Goal: Feedback & Contribution: Submit feedback/report problem

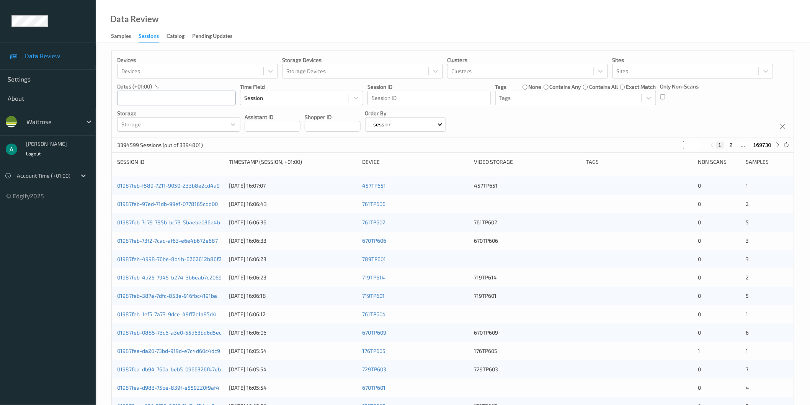
click at [155, 96] on input "text" at bounding box center [176, 98] width 119 height 15
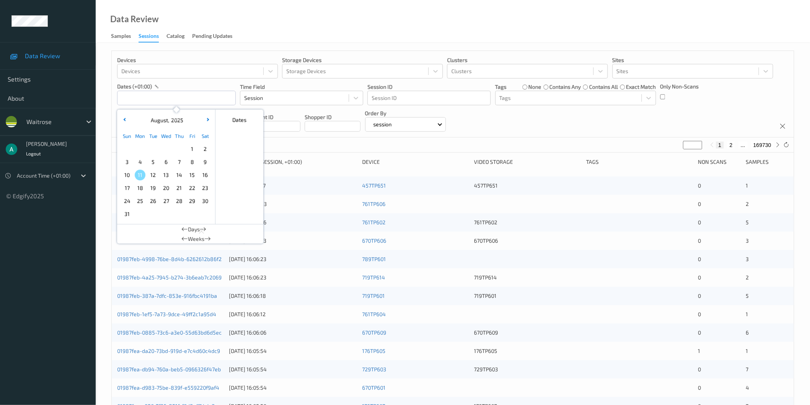
click at [131, 173] on span "10" at bounding box center [127, 175] width 11 height 11
type input "[DATE] 00:00 -> [DATE] 23:59"
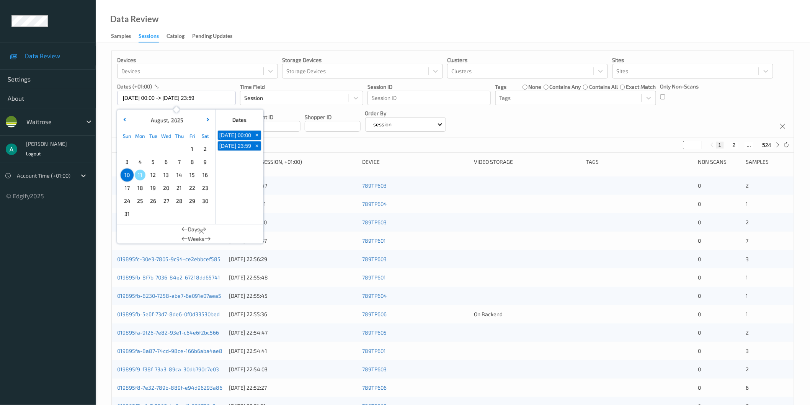
click at [363, 33] on div "Data Review Samples Sessions Catalog Pending Updates" at bounding box center [453, 21] width 715 height 43
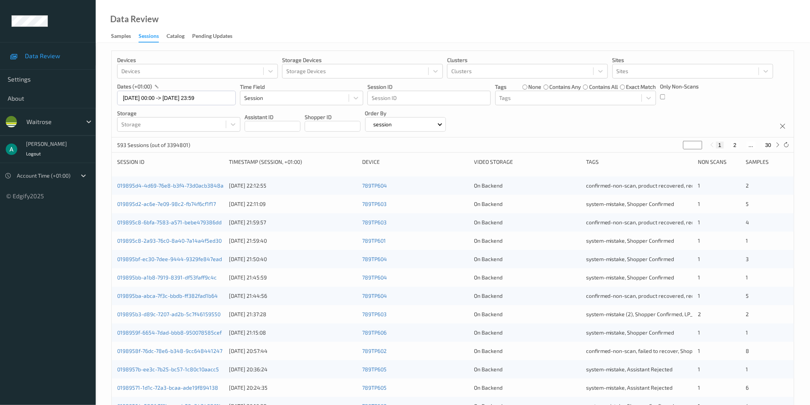
click at [689, 146] on input "*" at bounding box center [693, 145] width 19 height 8
type input "**"
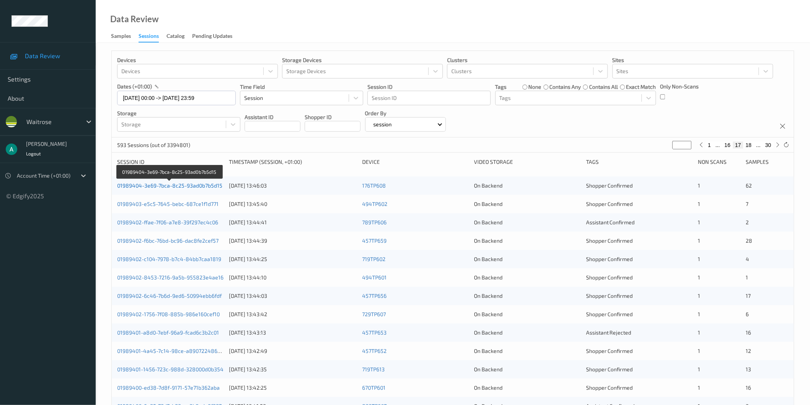
type input "**"
click at [194, 185] on link "01989404-3e69-7bca-8c25-93ad0b7b5d15" at bounding box center [169, 185] width 105 height 7
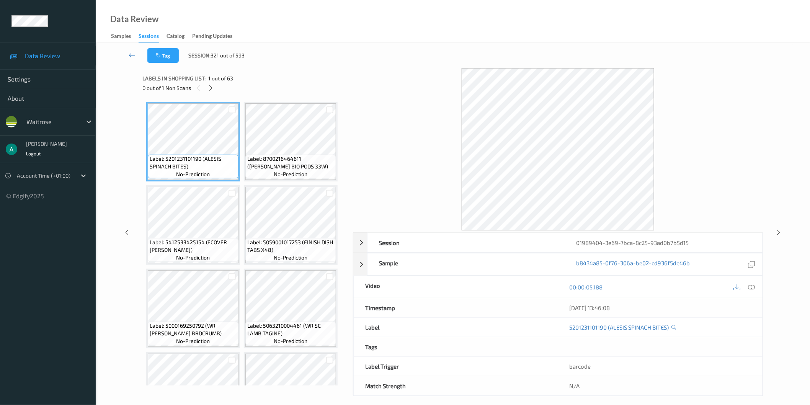
drag, startPoint x: 209, startPoint y: 88, endPoint x: 209, endPoint y: 154, distance: 65.9
click at [209, 88] on icon at bounding box center [211, 88] width 7 height 7
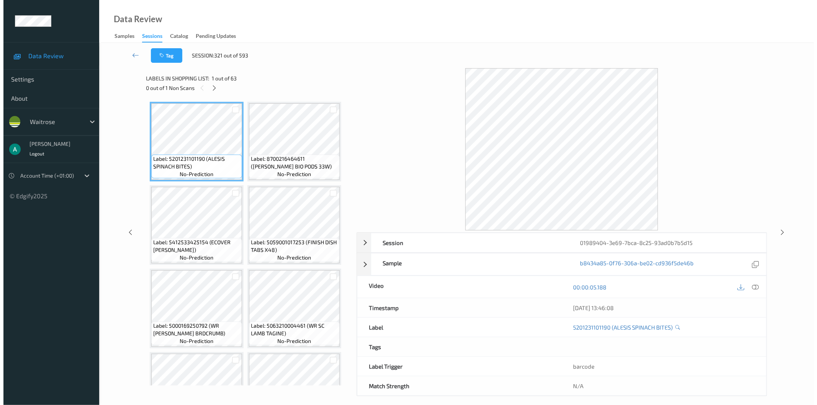
scroll to position [335, 0]
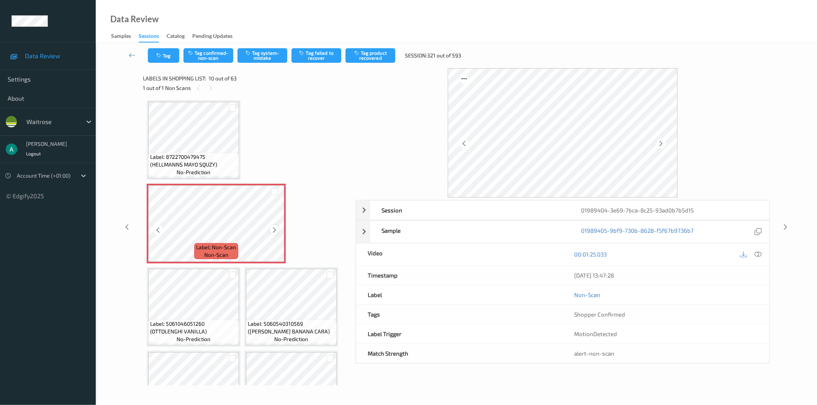
click at [274, 227] on icon at bounding box center [274, 230] width 7 height 7
click at [271, 54] on button "Tag system-mistake" at bounding box center [262, 55] width 50 height 15
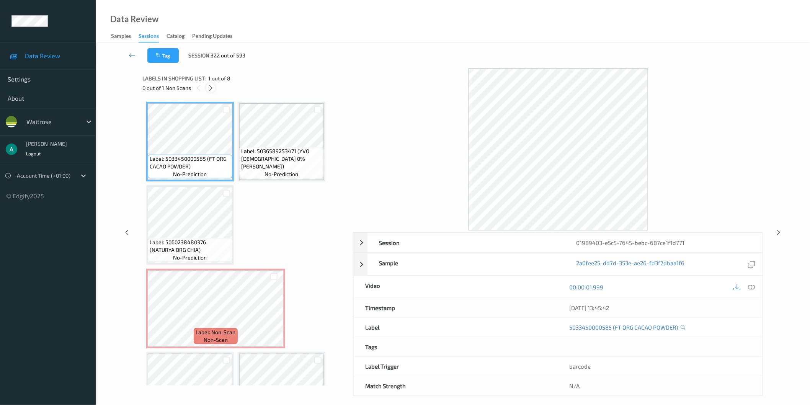
click at [211, 88] on icon at bounding box center [211, 88] width 7 height 7
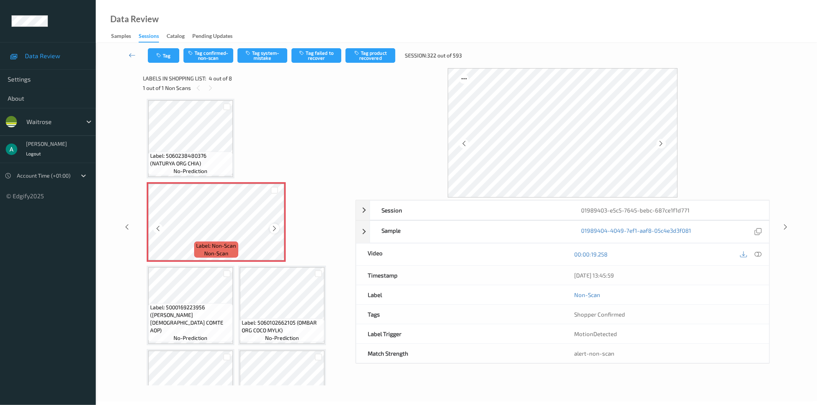
click at [275, 225] on icon at bounding box center [274, 228] width 7 height 7
click at [757, 255] on icon at bounding box center [758, 254] width 7 height 7
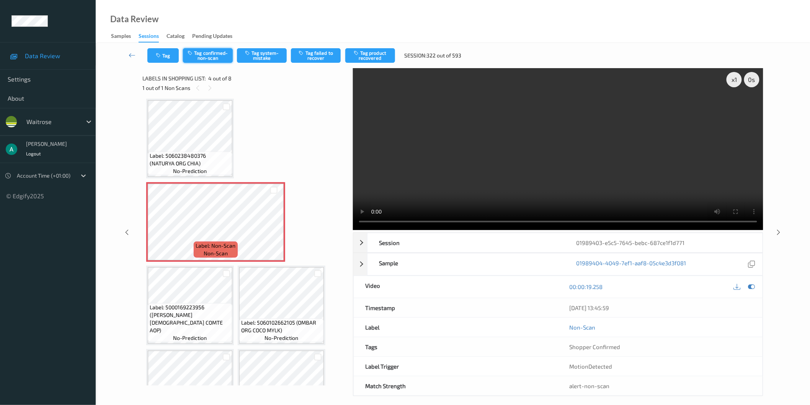
click at [215, 59] on button "Tag confirmed-non-scan" at bounding box center [208, 55] width 50 height 15
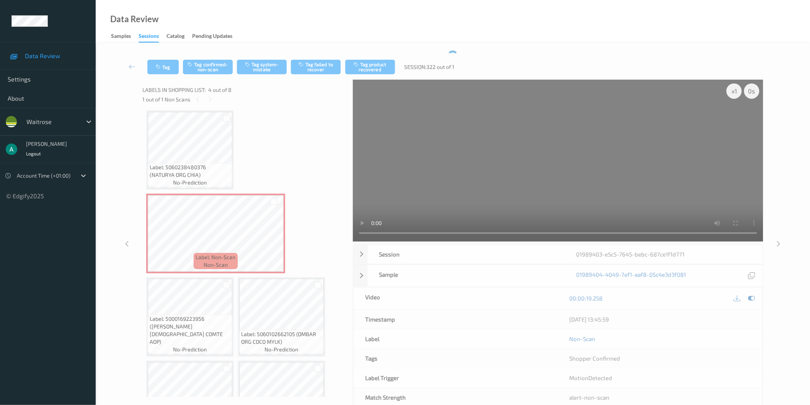
click at [373, 59] on div "Tag Tag confirmed-non-scan Tag system-mistake Tag failed to recover Tag product…" at bounding box center [452, 66] width 683 height 25
click at [372, 62] on button "Tag product recovered" at bounding box center [370, 67] width 50 height 15
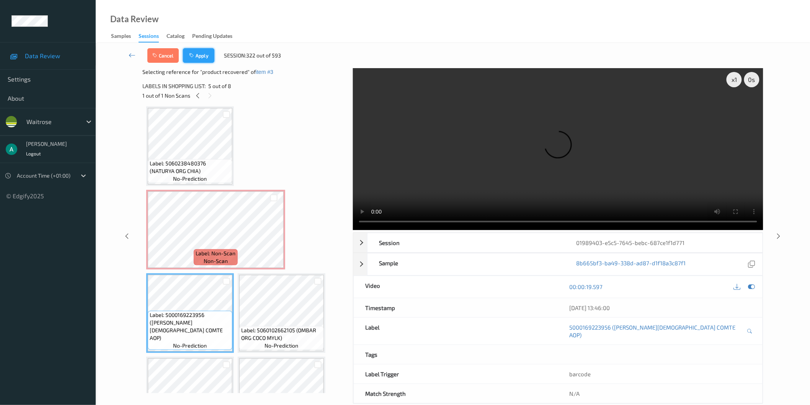
click at [207, 58] on button "Apply" at bounding box center [198, 55] width 31 height 15
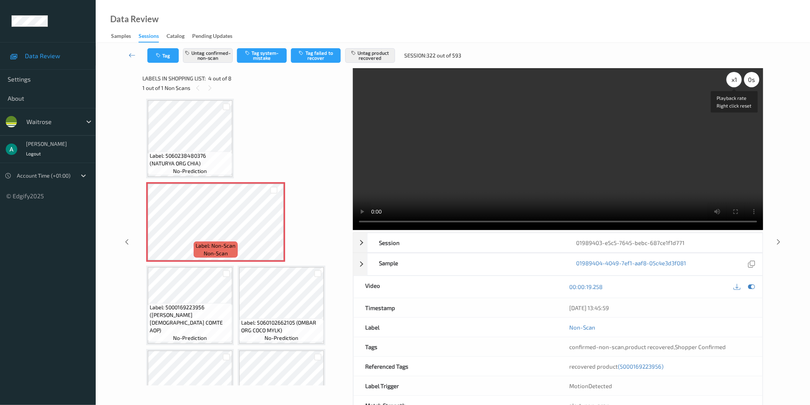
click at [733, 79] on div "x 1" at bounding box center [734, 79] width 15 height 15
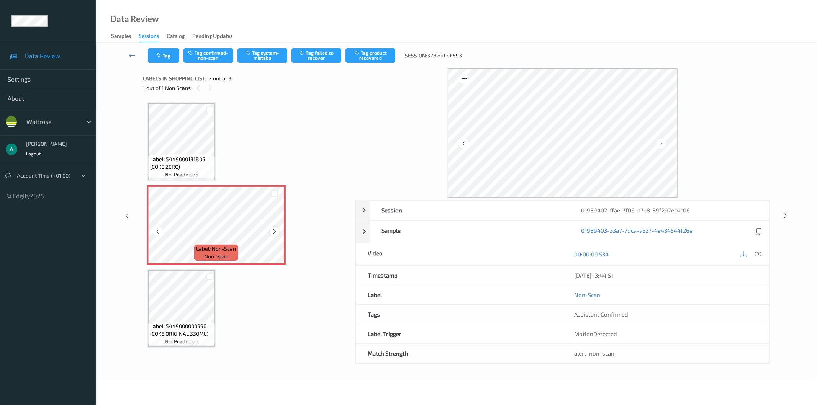
click at [271, 231] on icon at bounding box center [274, 231] width 7 height 7
click at [273, 231] on icon at bounding box center [274, 231] width 7 height 7
click at [277, 230] on icon at bounding box center [274, 231] width 7 height 7
click at [248, 56] on button "Tag system-mistake" at bounding box center [262, 55] width 50 height 15
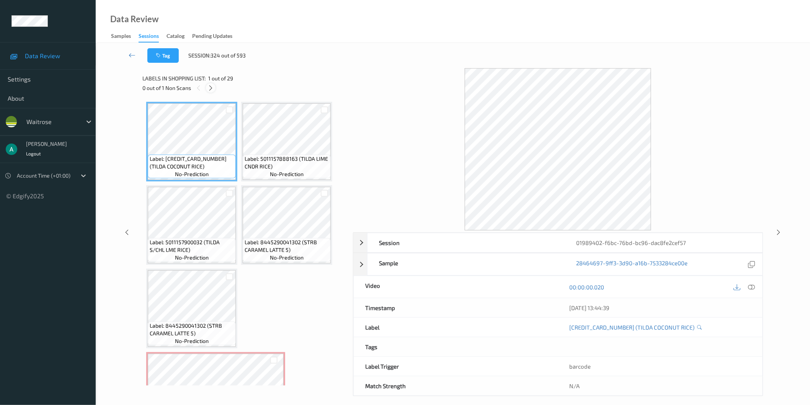
click at [213, 87] on icon at bounding box center [211, 88] width 7 height 7
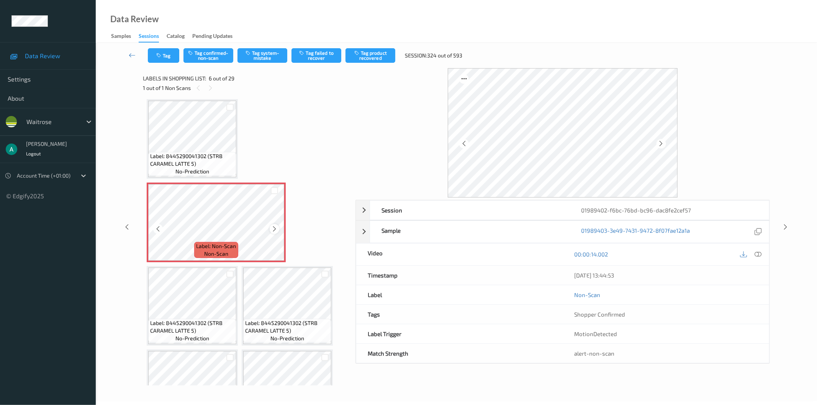
click at [272, 227] on icon at bounding box center [274, 229] width 7 height 7
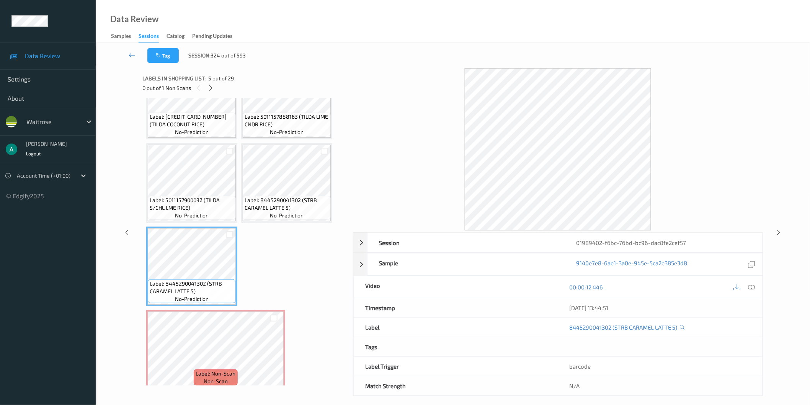
scroll to position [127, 0]
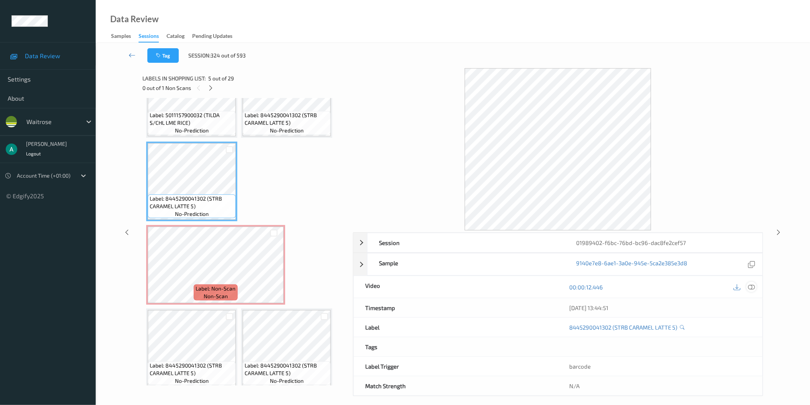
click at [749, 286] on icon at bounding box center [751, 286] width 7 height 7
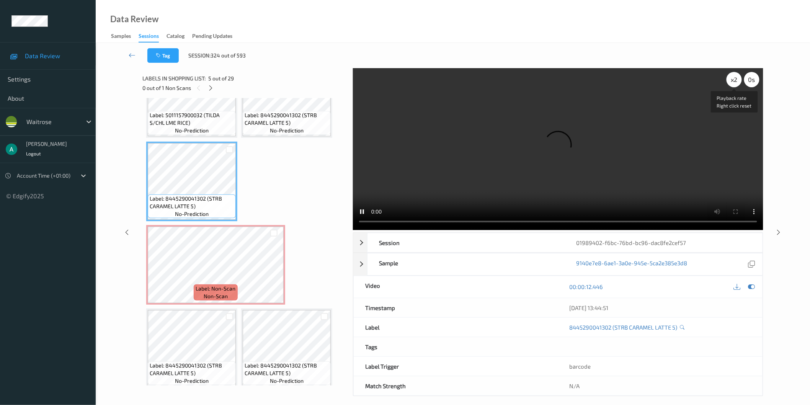
click at [733, 75] on div "x 2" at bounding box center [734, 79] width 15 height 15
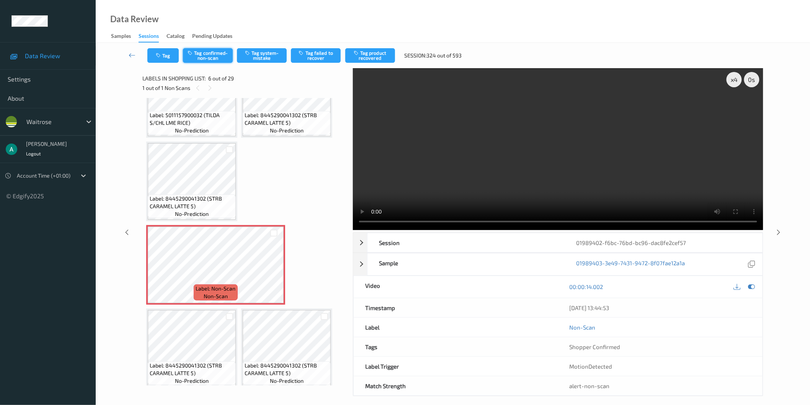
click at [217, 58] on button "Tag confirmed-non-scan" at bounding box center [208, 55] width 50 height 15
click at [378, 57] on button "Tag product recovered" at bounding box center [370, 55] width 50 height 15
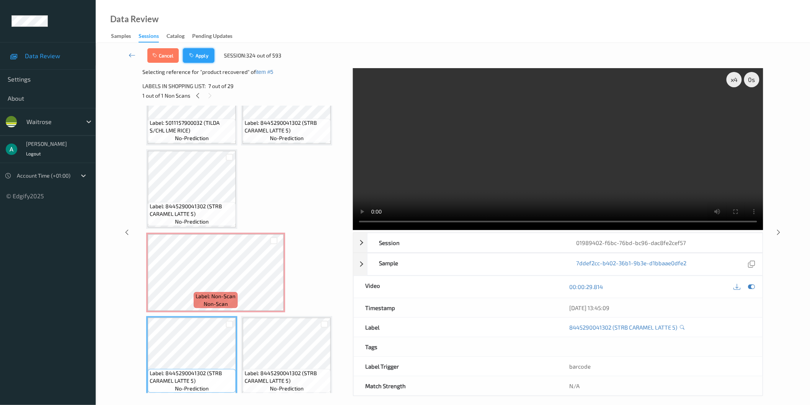
click at [207, 49] on button "Apply" at bounding box center [198, 55] width 31 height 15
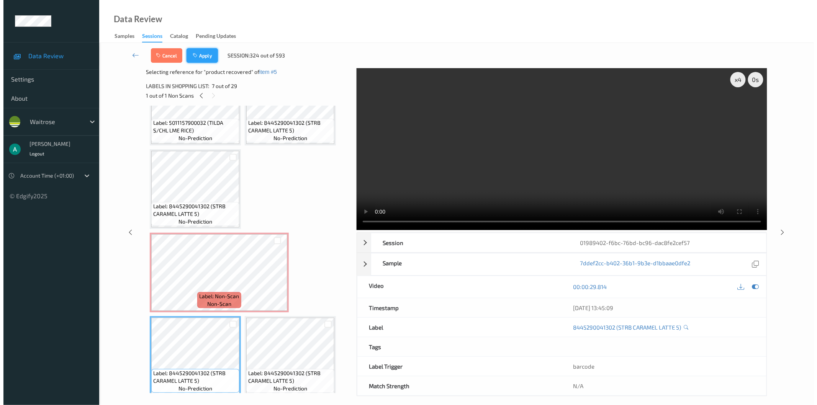
scroll to position [170, 0]
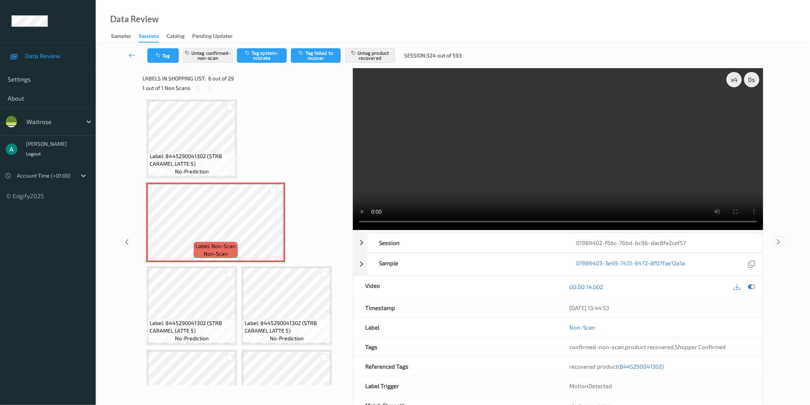
click at [777, 244] on icon at bounding box center [779, 242] width 7 height 7
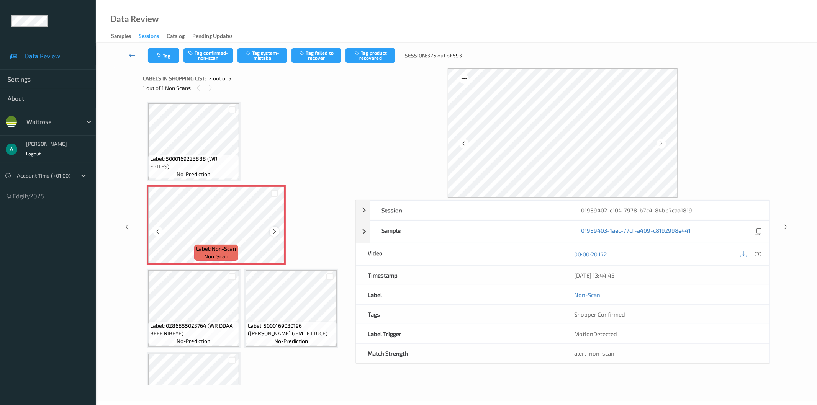
click at [276, 231] on icon at bounding box center [274, 231] width 7 height 7
click at [272, 229] on icon at bounding box center [274, 231] width 7 height 7
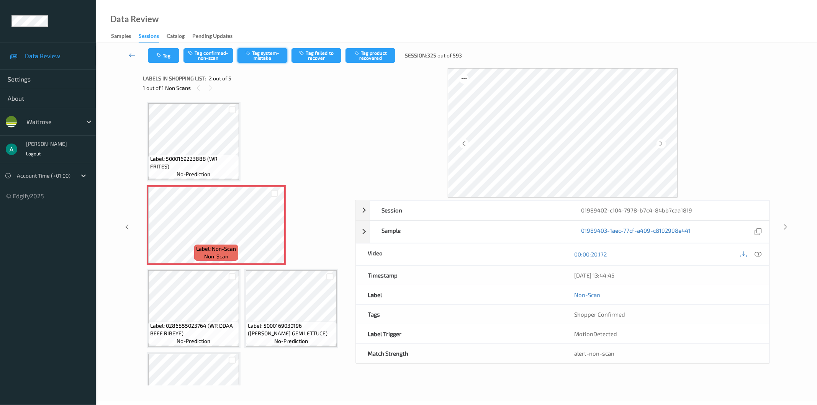
click at [258, 51] on button "Tag system-mistake" at bounding box center [262, 55] width 50 height 15
click at [166, 56] on button "Tag" at bounding box center [163, 55] width 31 height 15
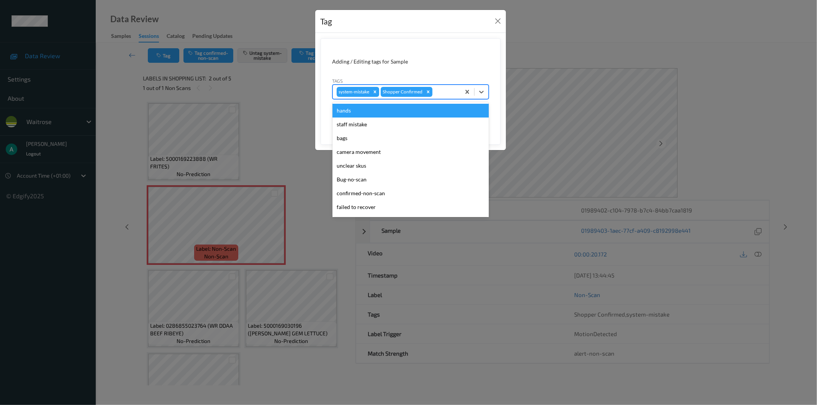
click at [447, 96] on div at bounding box center [445, 91] width 23 height 9
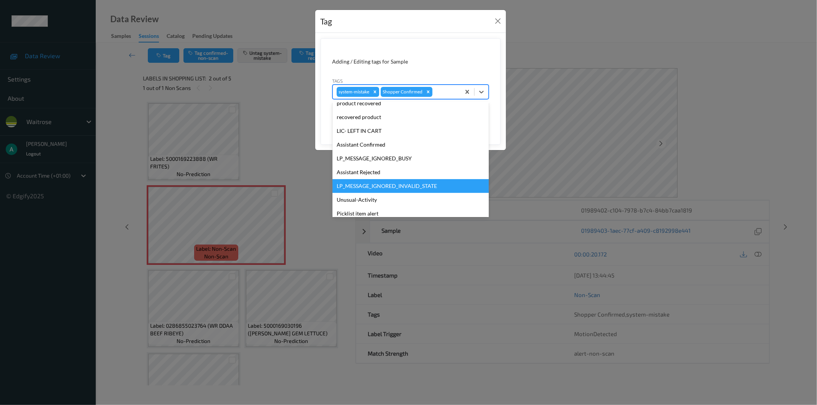
scroll to position [150, 0]
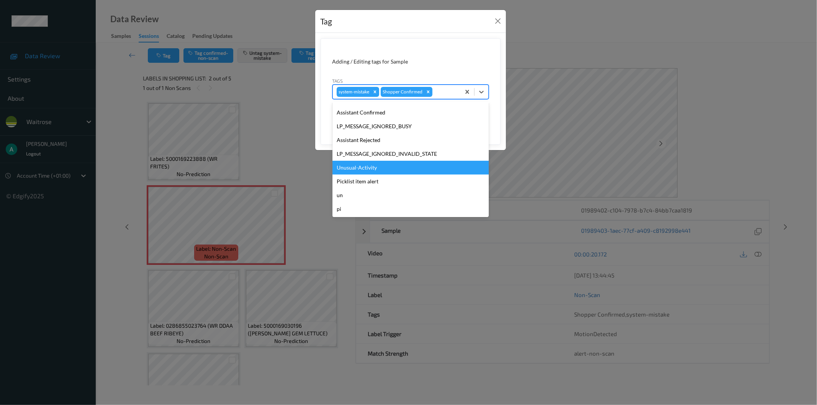
click at [413, 168] on div "Unusual-Activity" at bounding box center [410, 168] width 156 height 14
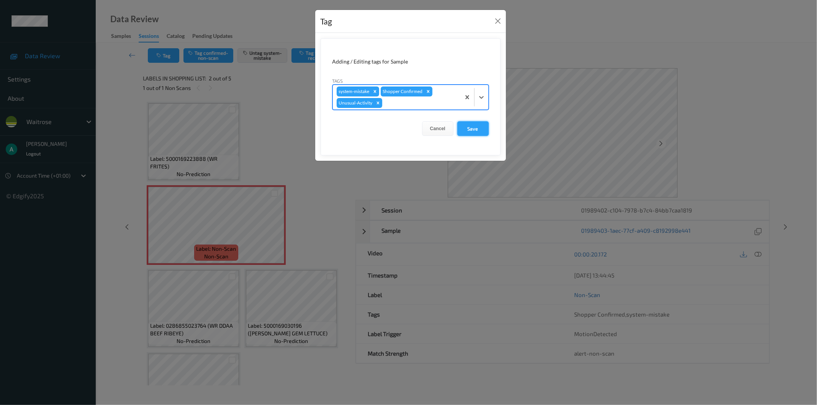
click at [464, 130] on button "Save" at bounding box center [472, 128] width 31 height 15
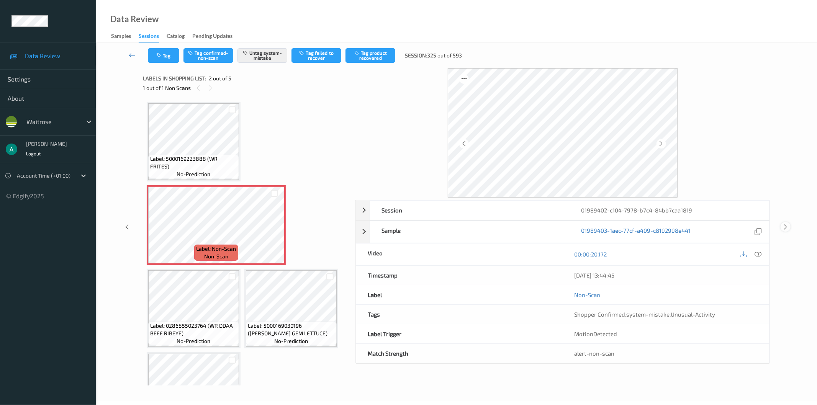
click at [782, 225] on icon at bounding box center [785, 227] width 7 height 7
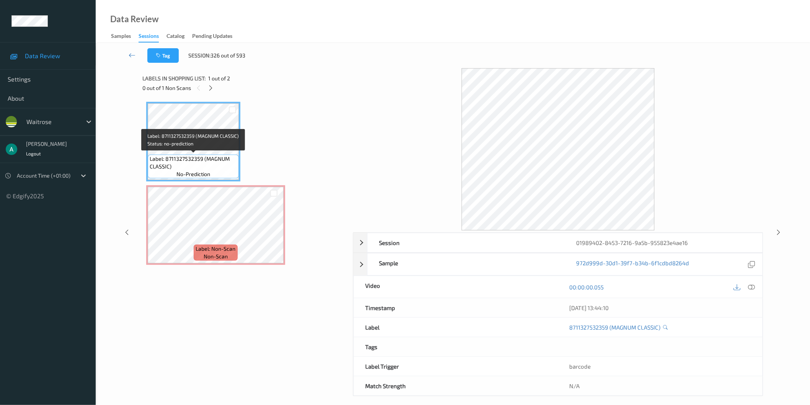
click at [177, 156] on span "Label: 8711327532359 (MAGNUM CLASSIC)" at bounding box center [193, 162] width 87 height 15
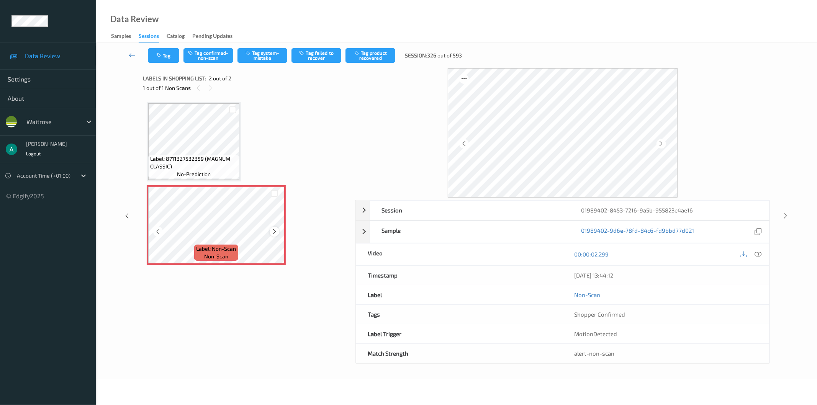
click at [274, 232] on icon at bounding box center [274, 231] width 7 height 7
click at [217, 162] on span "Label: 8711327532359 (MAGNUM CLASSIC)" at bounding box center [193, 162] width 87 height 15
click at [254, 61] on button "Tag system-mistake" at bounding box center [262, 55] width 50 height 15
click at [160, 54] on icon "button" at bounding box center [159, 55] width 7 height 5
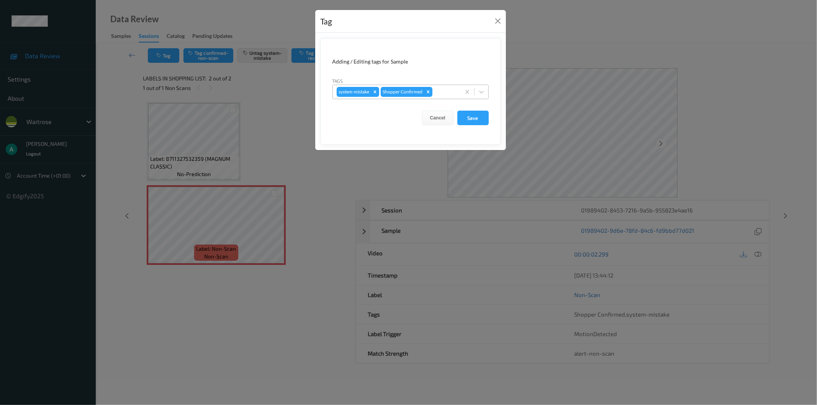
click at [448, 89] on div at bounding box center [445, 91] width 23 height 9
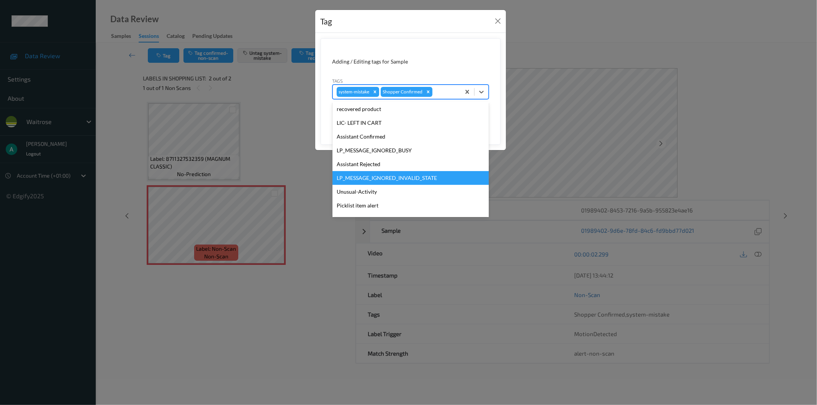
scroll to position [150, 0]
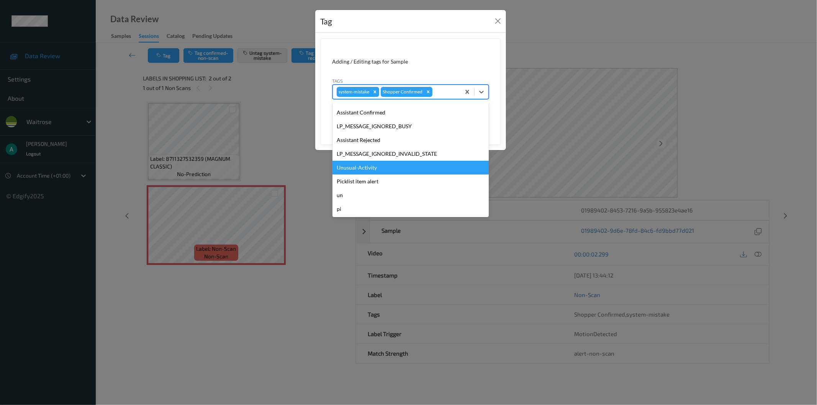
click at [431, 172] on div "Unusual-Activity" at bounding box center [410, 168] width 156 height 14
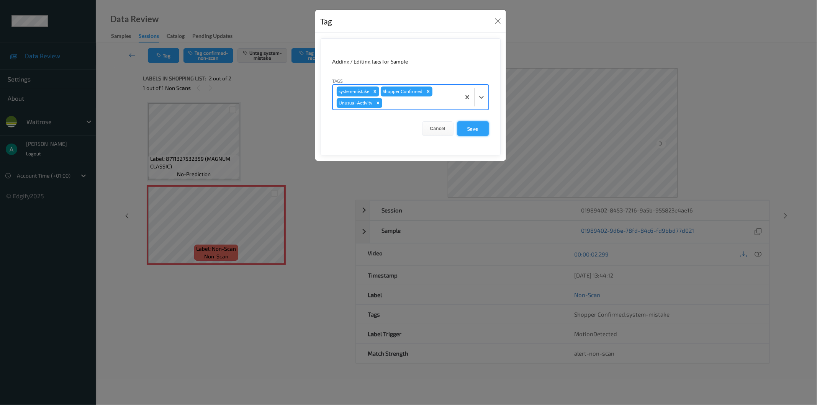
click at [483, 128] on button "Save" at bounding box center [472, 128] width 31 height 15
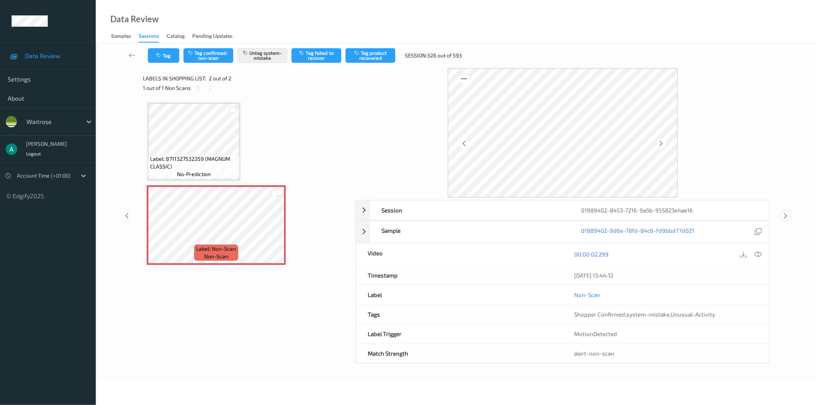
click at [786, 216] on icon at bounding box center [785, 216] width 7 height 7
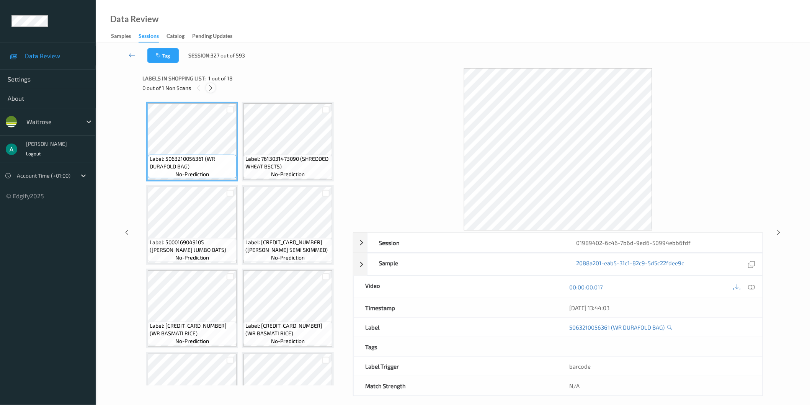
click at [213, 88] on icon at bounding box center [211, 88] width 7 height 7
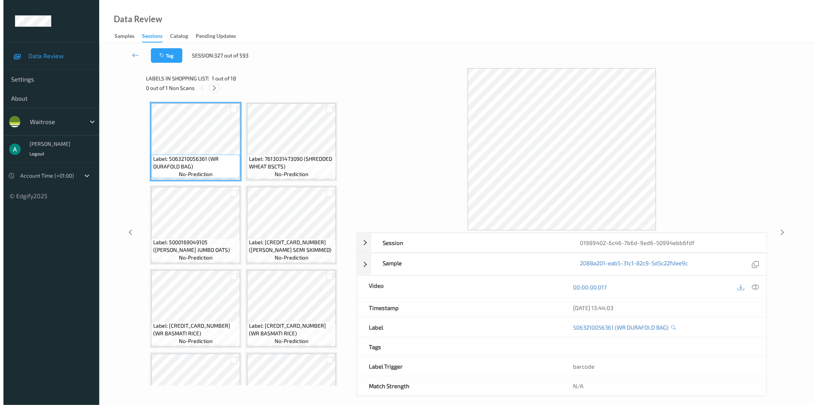
scroll to position [502, 0]
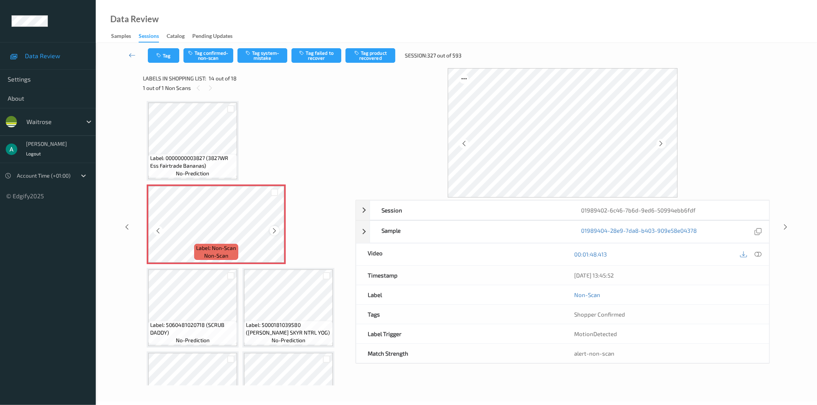
click at [275, 227] on icon at bounding box center [274, 230] width 7 height 7
click at [253, 54] on button "Tag system-mistake" at bounding box center [262, 55] width 50 height 15
click at [174, 49] on button "Tag" at bounding box center [163, 55] width 31 height 15
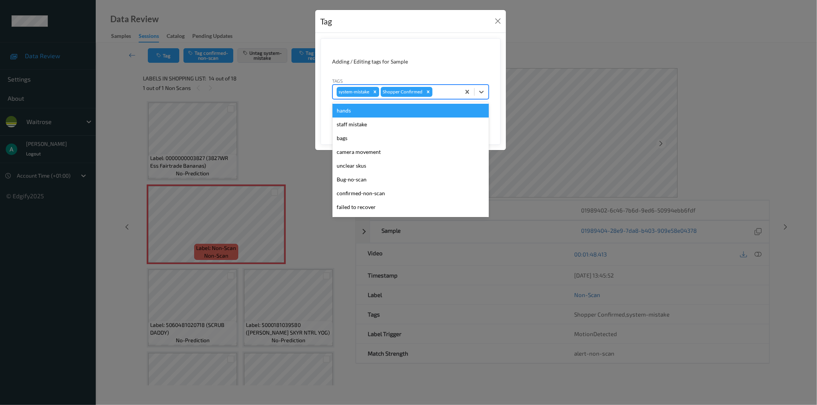
click at [448, 91] on div at bounding box center [445, 91] width 23 height 9
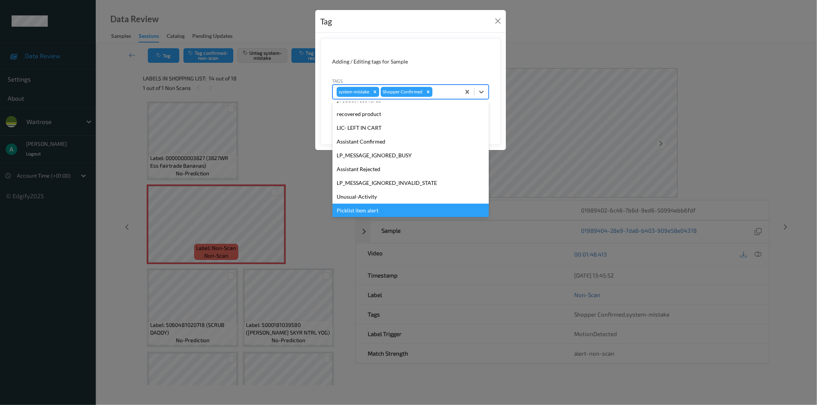
scroll to position [150, 0]
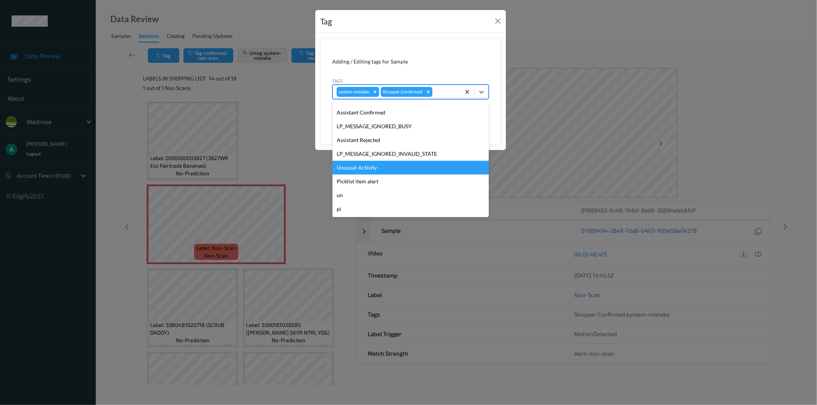
click at [415, 172] on div "Unusual-Activity" at bounding box center [410, 168] width 156 height 14
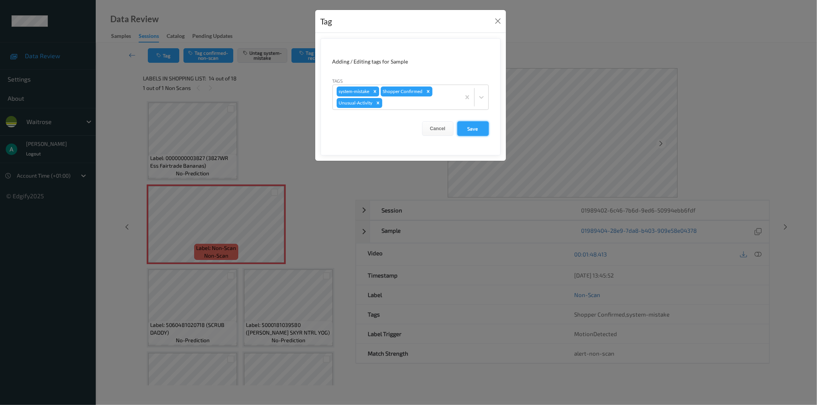
click at [465, 132] on button "Save" at bounding box center [472, 128] width 31 height 15
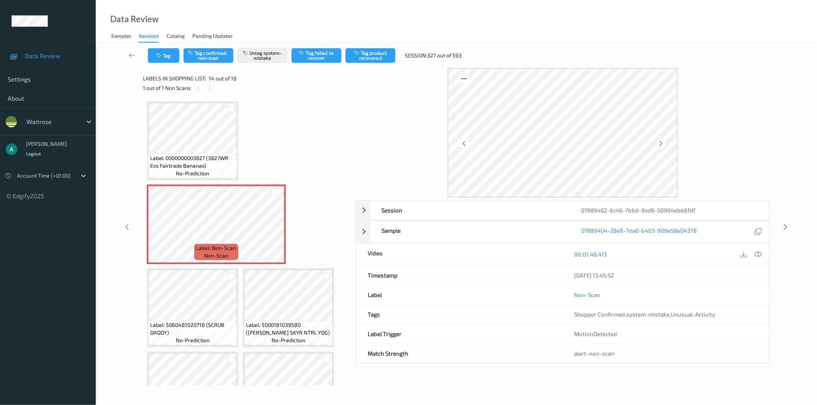
click at [786, 234] on div "Session 01989402-6c46-7b6d-9ed6-50994ebb6fdf Session ID 01989402-6c46-7b6d-9ed6…" at bounding box center [456, 226] width 690 height 317
click at [786, 227] on icon at bounding box center [785, 227] width 7 height 7
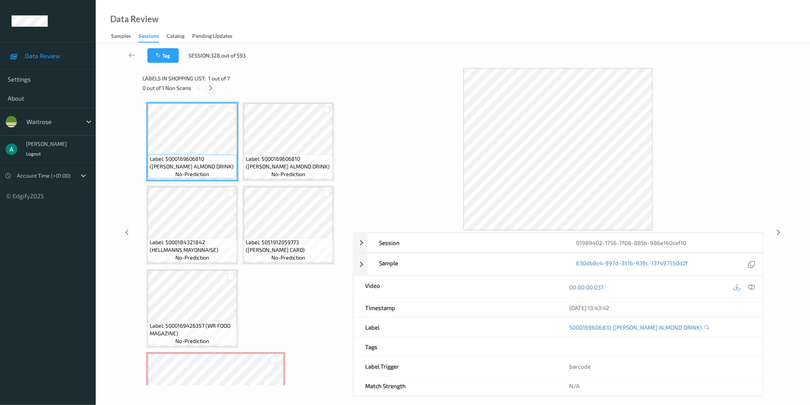
click at [211, 87] on icon at bounding box center [211, 88] width 7 height 7
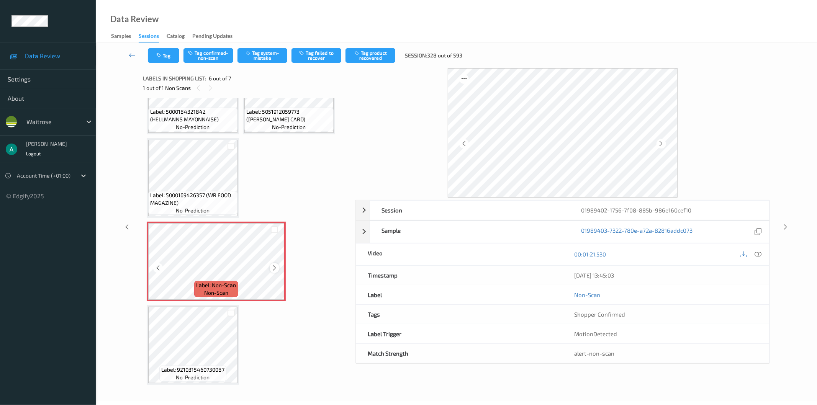
click at [277, 266] on div at bounding box center [275, 268] width 10 height 10
click at [212, 201] on span "Label: 5000169426357 (WR FOOD MAGAZINE)" at bounding box center [192, 198] width 85 height 15
click at [269, 55] on button "Tag system-mistake" at bounding box center [262, 55] width 50 height 15
click at [156, 56] on icon "button" at bounding box center [159, 55] width 7 height 5
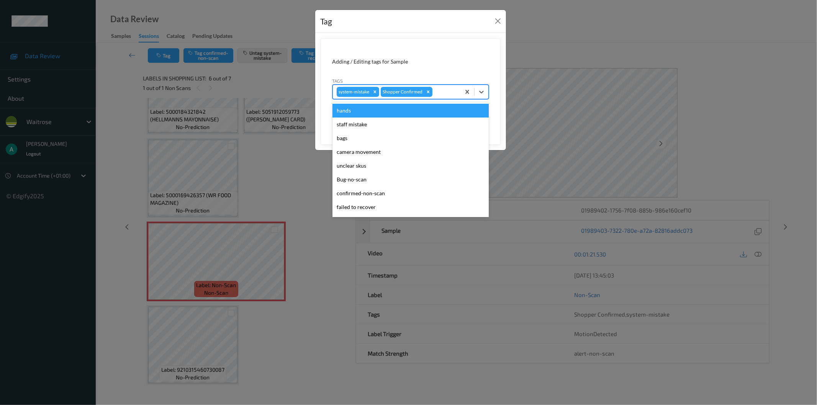
drag, startPoint x: 442, startPoint y: 93, endPoint x: 424, endPoint y: 117, distance: 30.6
click at [442, 93] on div at bounding box center [445, 91] width 23 height 9
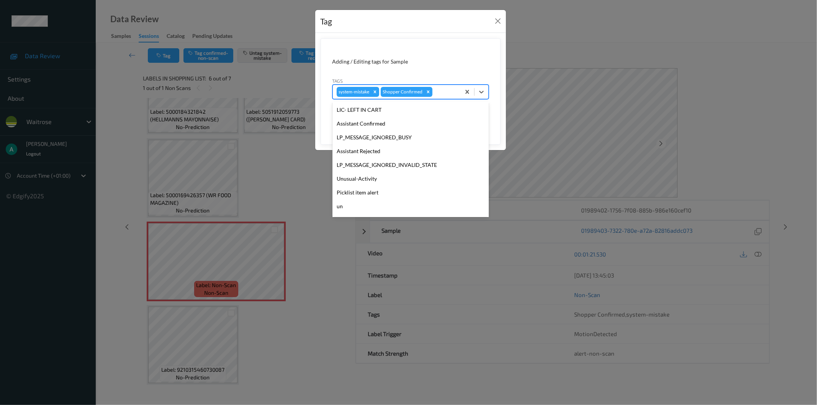
scroll to position [150, 0]
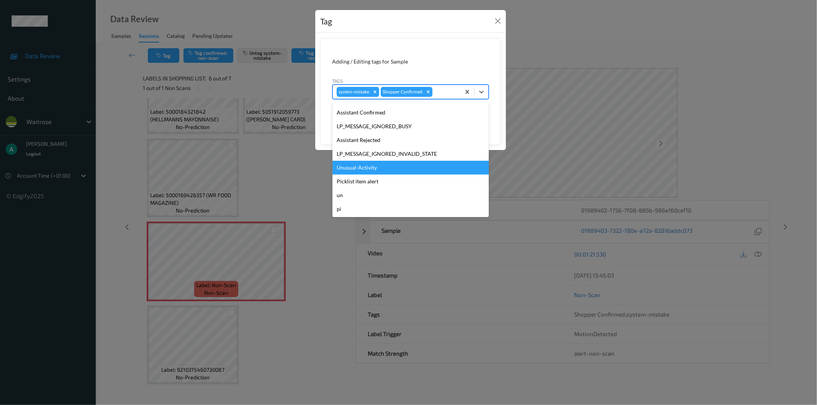
click at [404, 170] on div "Unusual-Activity" at bounding box center [410, 168] width 156 height 14
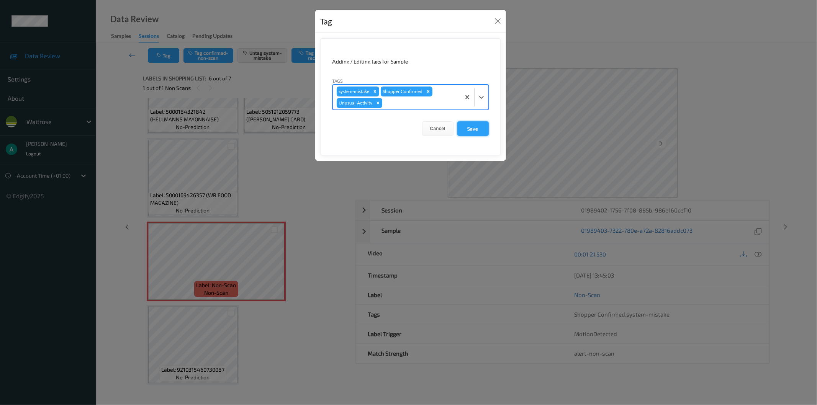
click at [473, 128] on button "Save" at bounding box center [472, 128] width 31 height 15
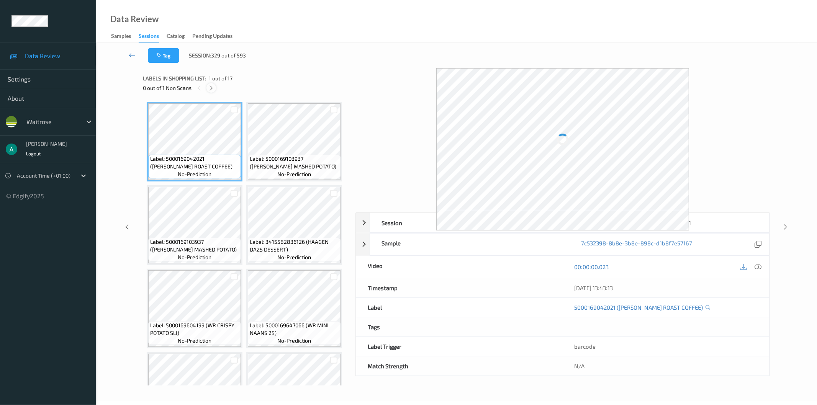
click at [211, 92] on div at bounding box center [211, 88] width 10 height 10
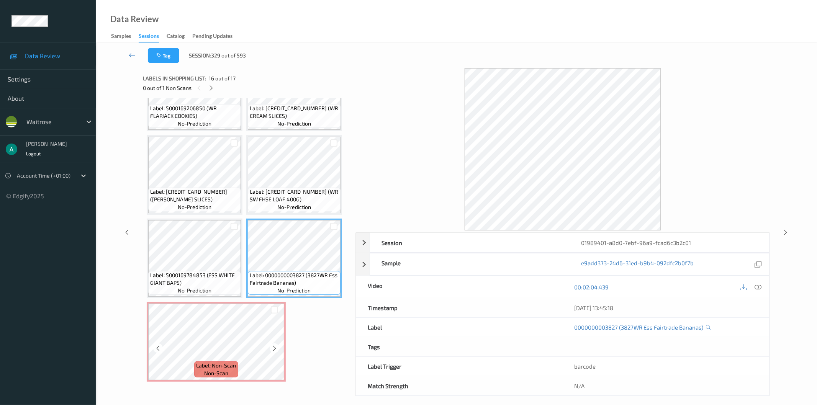
scroll to position [462, 0]
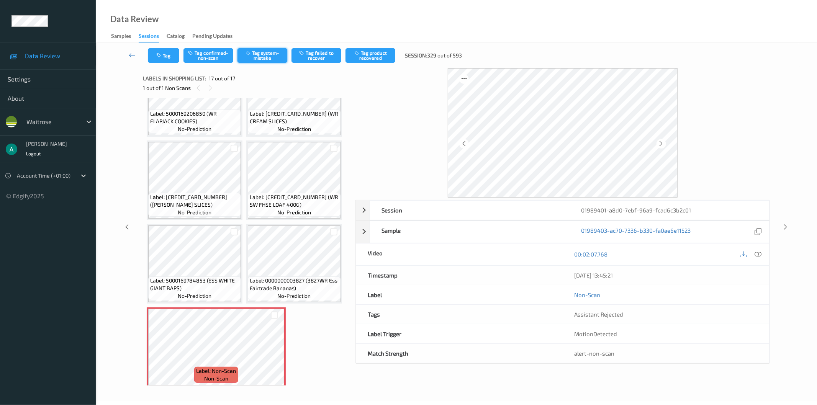
click at [254, 54] on button "Tag system-mistake" at bounding box center [262, 55] width 50 height 15
click at [160, 50] on button "Tag" at bounding box center [163, 55] width 31 height 15
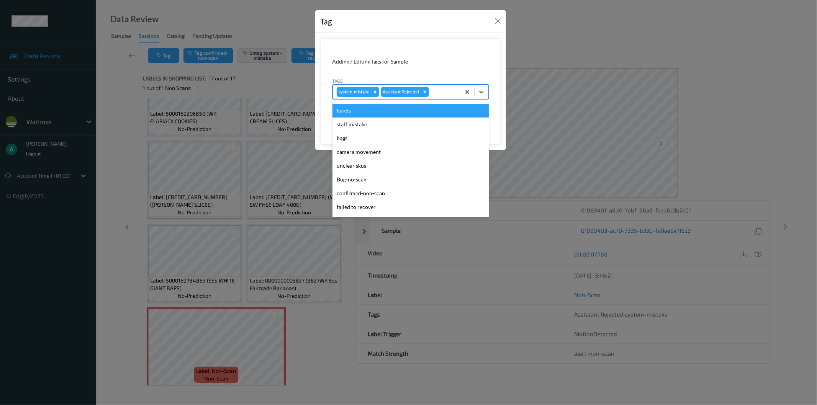
drag, startPoint x: 435, startPoint y: 90, endPoint x: 429, endPoint y: 116, distance: 26.3
click at [437, 91] on div at bounding box center [443, 91] width 26 height 9
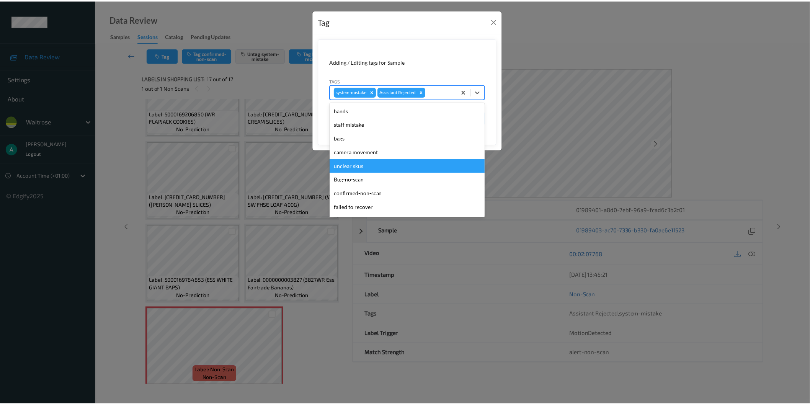
scroll to position [150, 0]
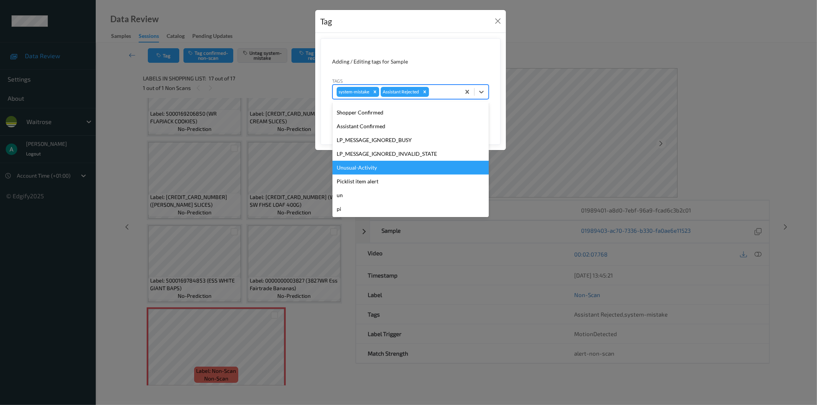
click at [423, 166] on div "Unusual-Activity" at bounding box center [410, 168] width 156 height 14
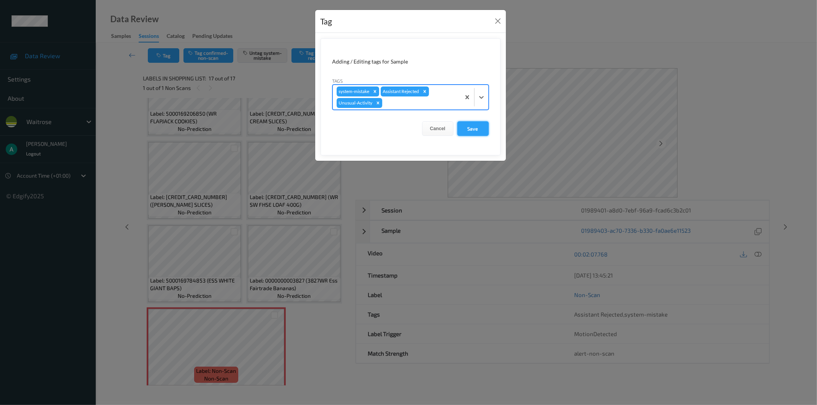
click at [466, 128] on button "Save" at bounding box center [472, 128] width 31 height 15
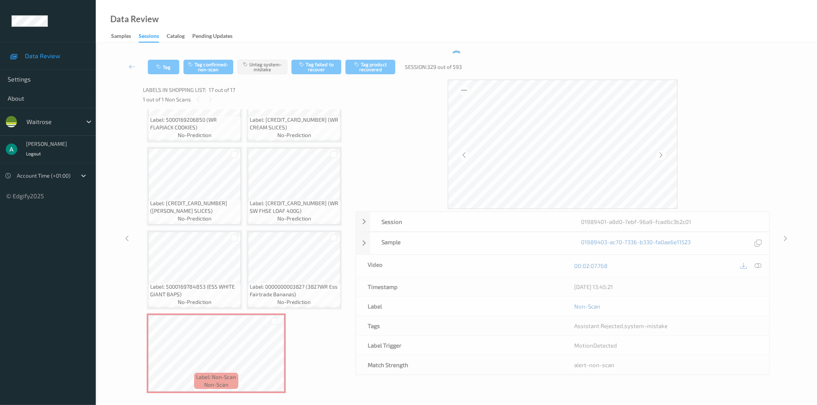
scroll to position [462, 0]
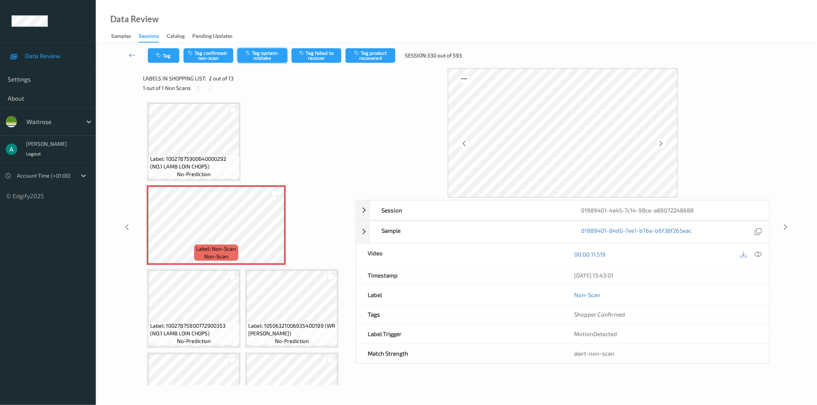
click at [265, 54] on button "Tag system-mistake" at bounding box center [262, 55] width 50 height 15
click at [163, 57] on button "Tag" at bounding box center [163, 55] width 31 height 15
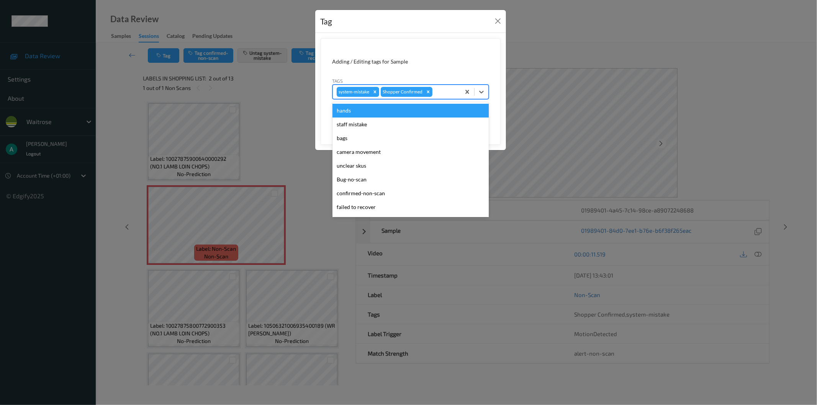
click at [446, 94] on div at bounding box center [445, 91] width 23 height 9
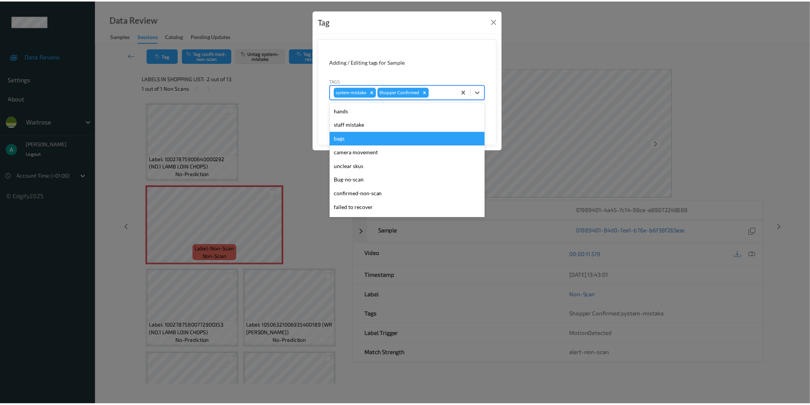
scroll to position [150, 0]
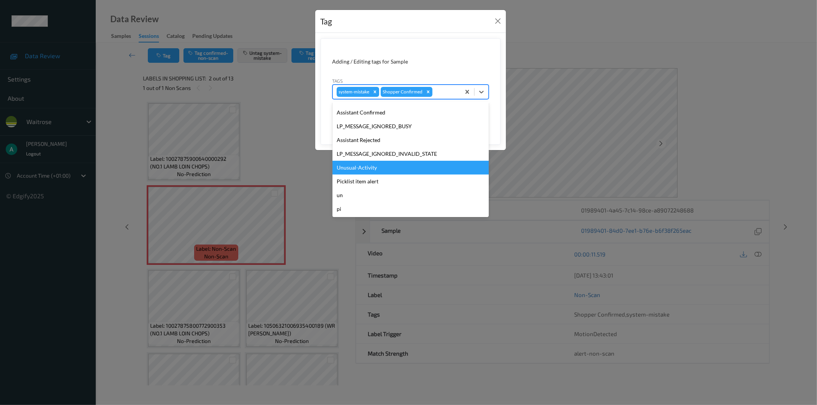
click at [400, 166] on div "Unusual-Activity" at bounding box center [410, 168] width 156 height 14
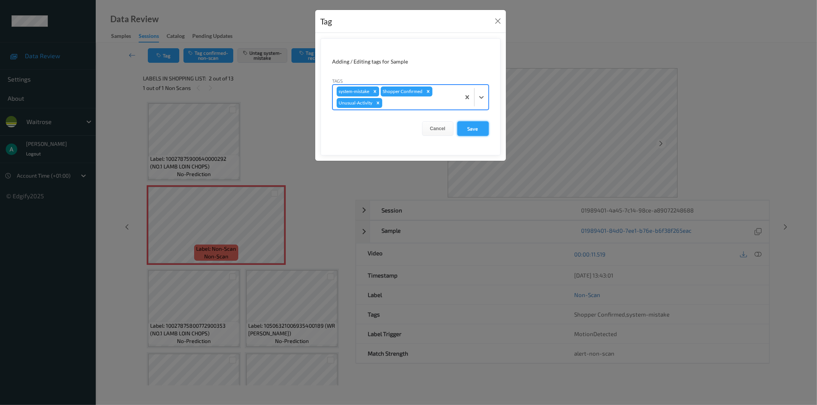
click at [468, 127] on button "Save" at bounding box center [472, 128] width 31 height 15
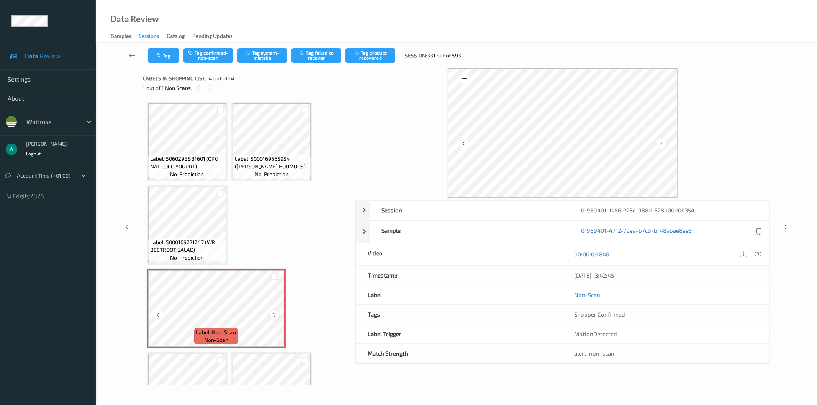
click at [274, 312] on icon at bounding box center [274, 315] width 7 height 7
click at [761, 256] on icon at bounding box center [758, 254] width 7 height 7
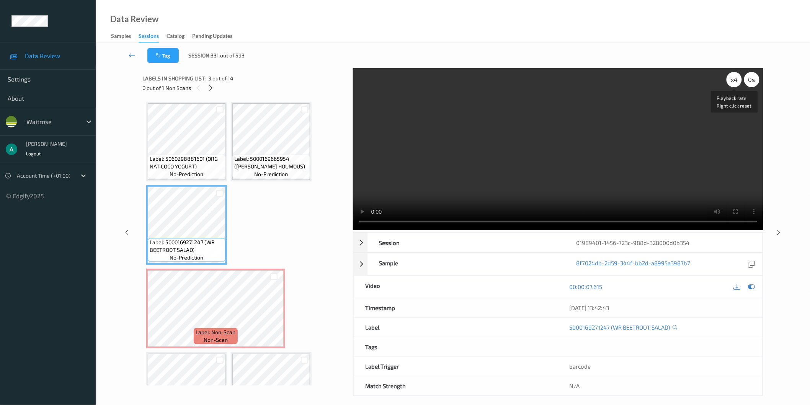
click at [738, 79] on div "x 4" at bounding box center [734, 79] width 15 height 15
click at [738, 79] on div "x 8" at bounding box center [734, 79] width 15 height 15
click at [738, 79] on div "x 1" at bounding box center [734, 79] width 15 height 15
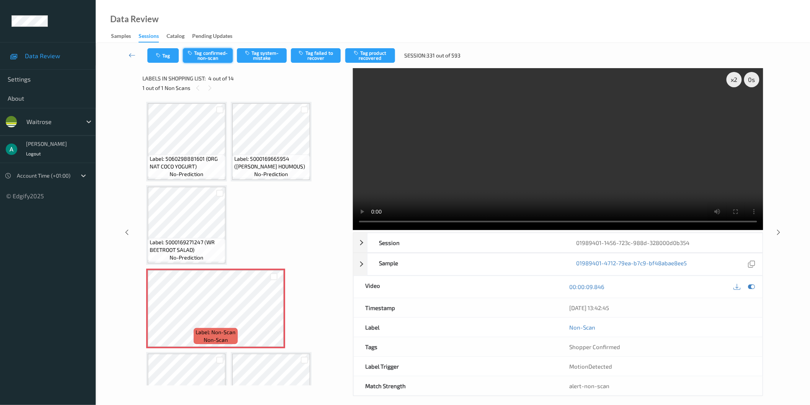
click at [222, 55] on button "Tag confirmed-non-scan" at bounding box center [208, 55] width 50 height 15
click at [378, 58] on button "Tag product recovered" at bounding box center [370, 55] width 50 height 15
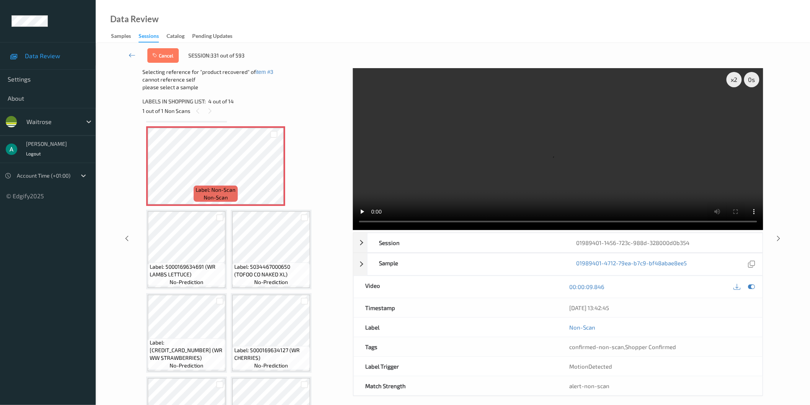
scroll to position [170, 0]
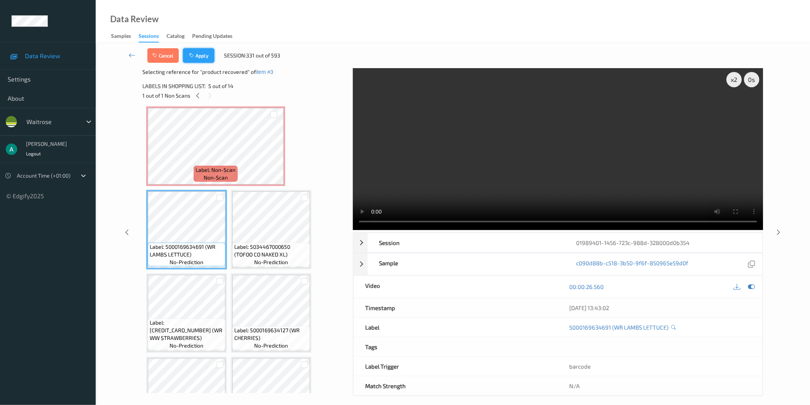
click at [208, 57] on button "Apply" at bounding box center [198, 55] width 31 height 15
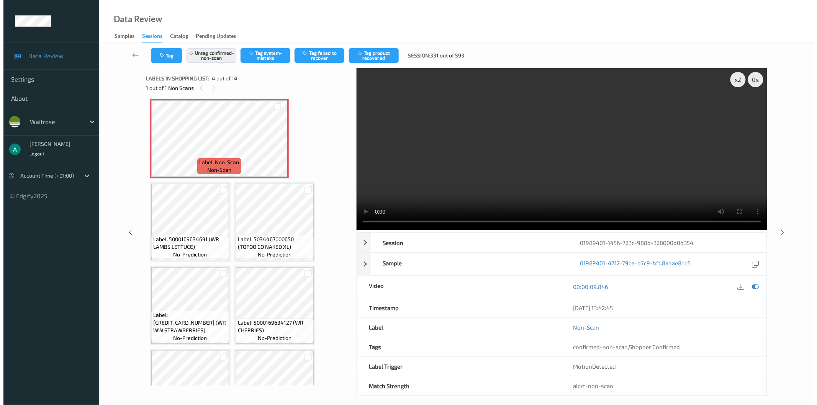
scroll to position [87, 0]
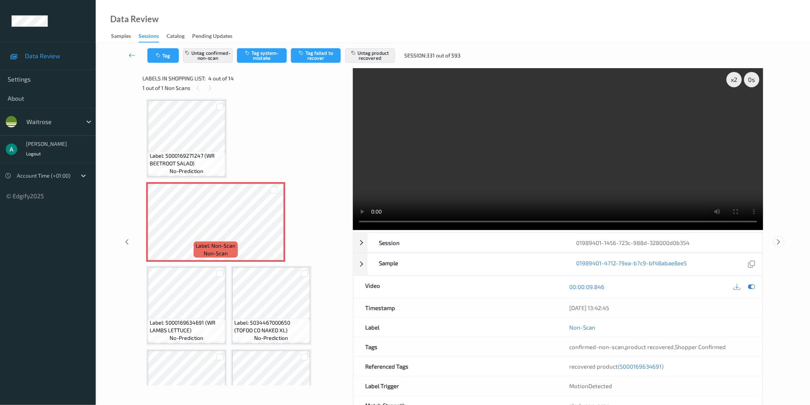
click at [777, 242] on icon at bounding box center [779, 242] width 7 height 7
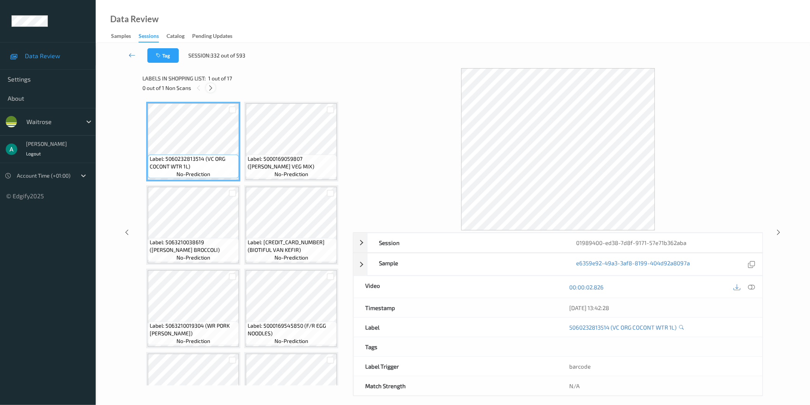
click at [211, 88] on icon at bounding box center [211, 88] width 7 height 7
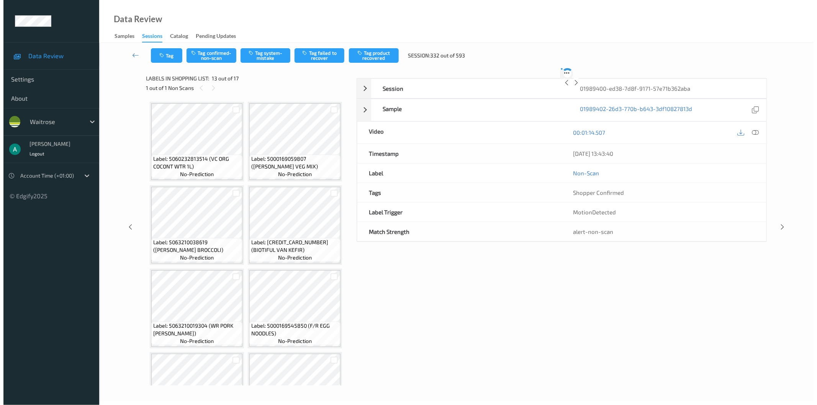
scroll to position [419, 0]
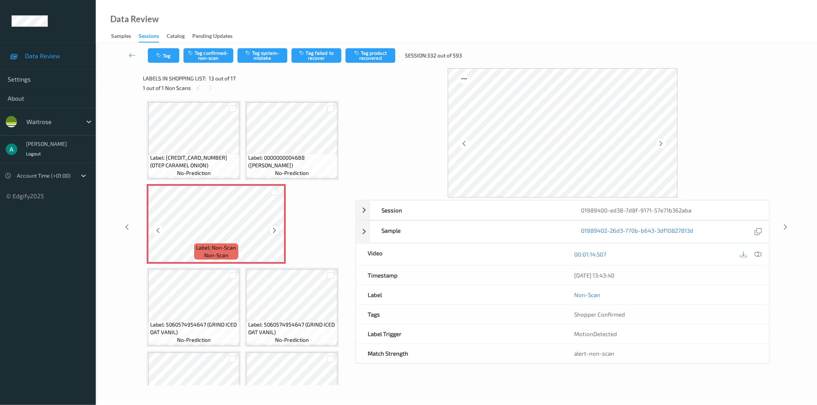
click at [275, 229] on icon at bounding box center [274, 230] width 7 height 7
click at [166, 54] on button "Tag" at bounding box center [163, 55] width 31 height 15
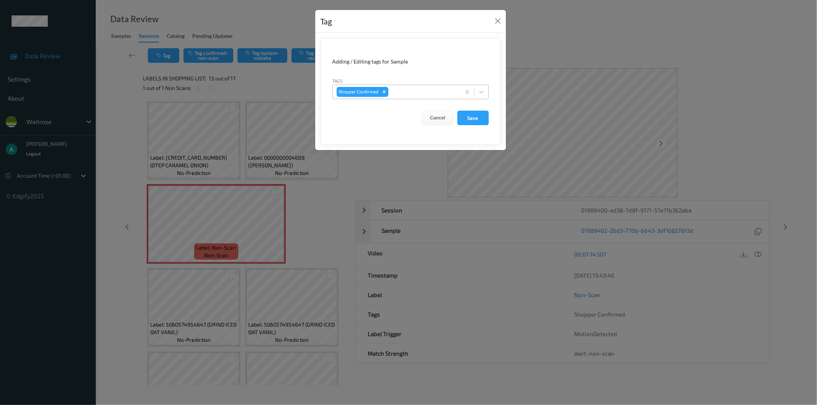
click at [431, 93] on div at bounding box center [423, 91] width 67 height 9
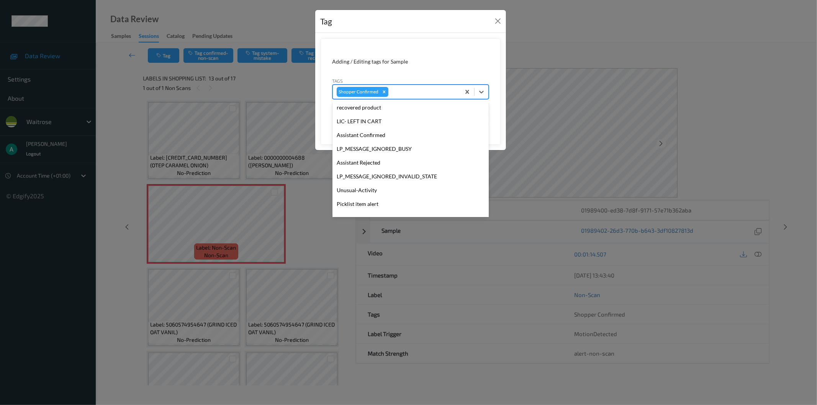
scroll to position [163, 0]
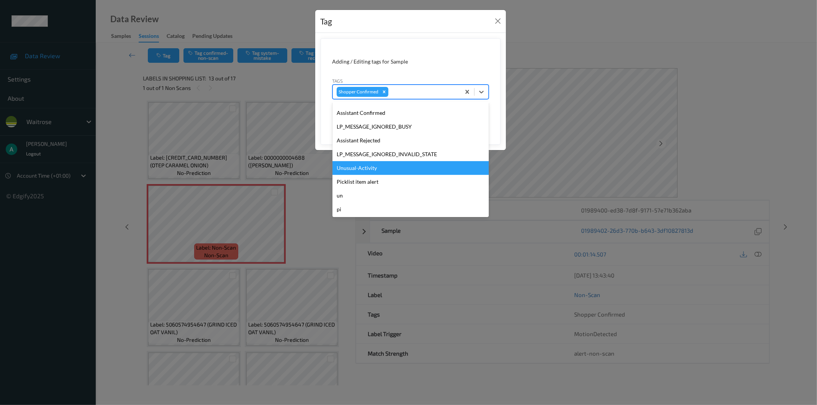
click at [408, 165] on div "Unusual-Activity" at bounding box center [410, 168] width 156 height 14
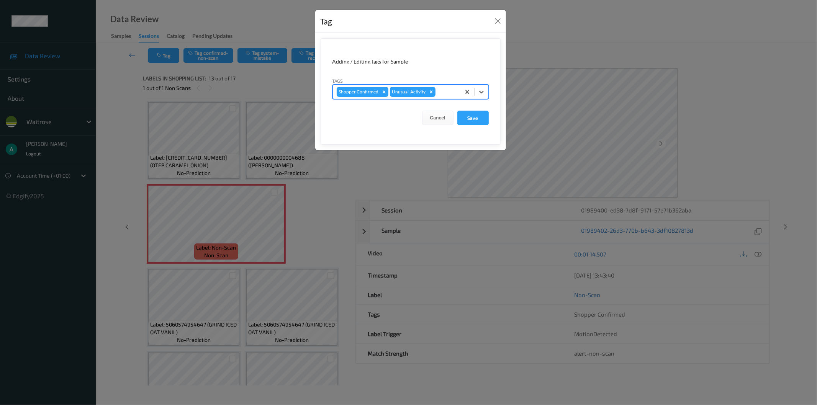
click at [440, 91] on div at bounding box center [447, 91] width 20 height 9
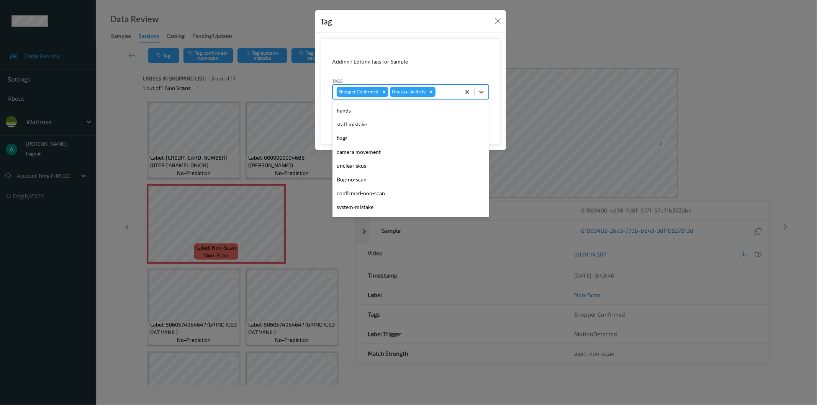
scroll to position [150, 0]
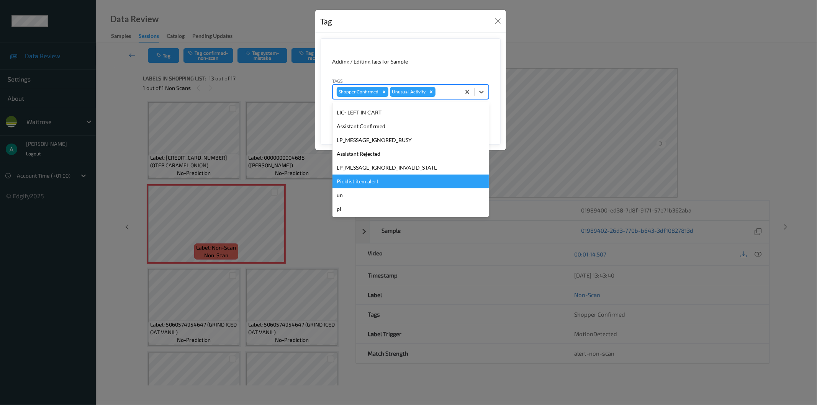
click at [416, 177] on div "Picklist item alert" at bounding box center [410, 182] width 156 height 14
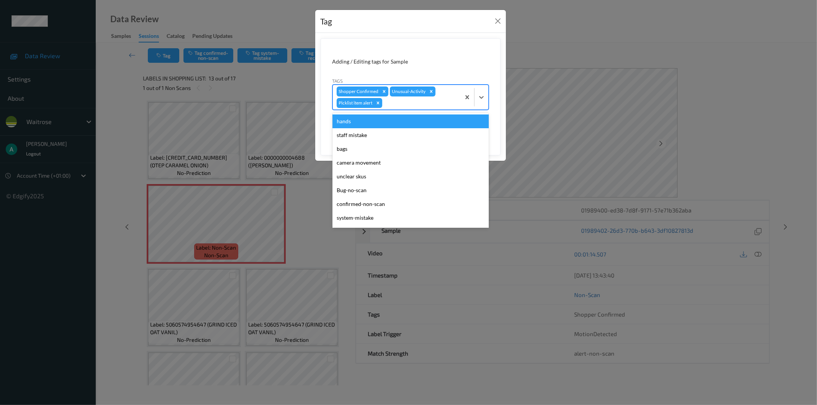
click at [446, 101] on div at bounding box center [420, 102] width 73 height 9
click at [418, 101] on div at bounding box center [420, 102] width 73 height 9
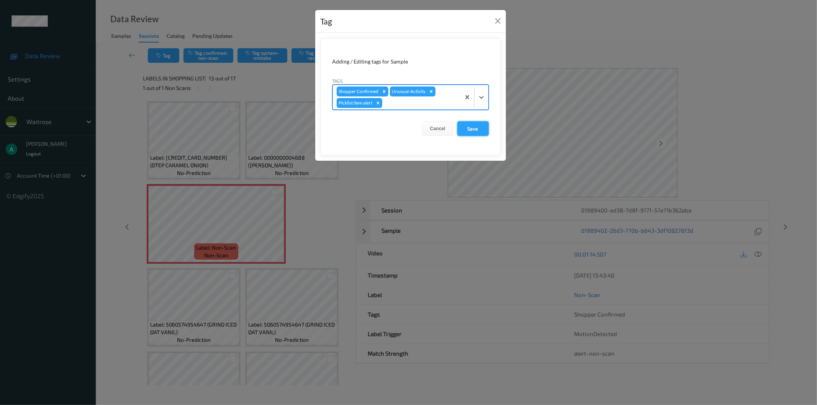
click at [481, 127] on button "Save" at bounding box center [472, 128] width 31 height 15
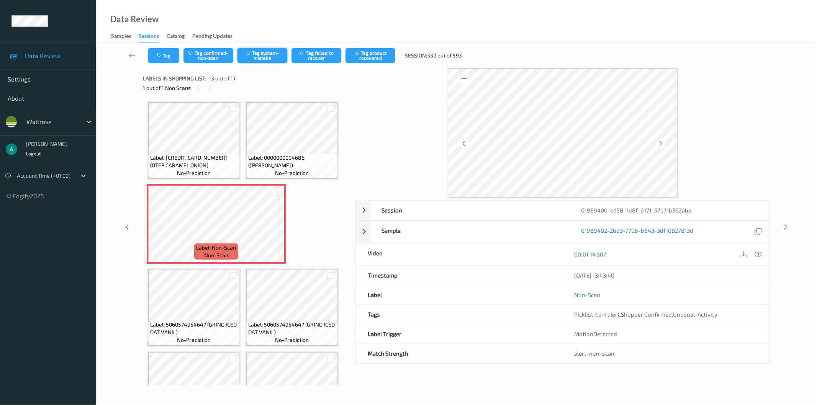
click at [269, 57] on button "Tag system-mistake" at bounding box center [262, 55] width 50 height 15
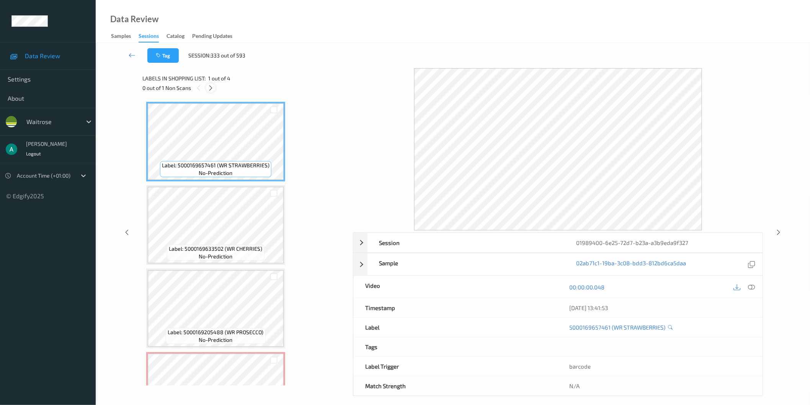
click at [212, 87] on icon at bounding box center [211, 88] width 7 height 7
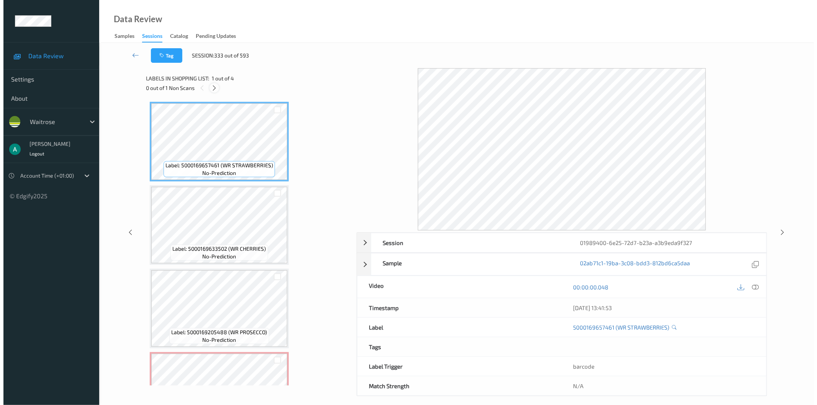
scroll to position [47, 0]
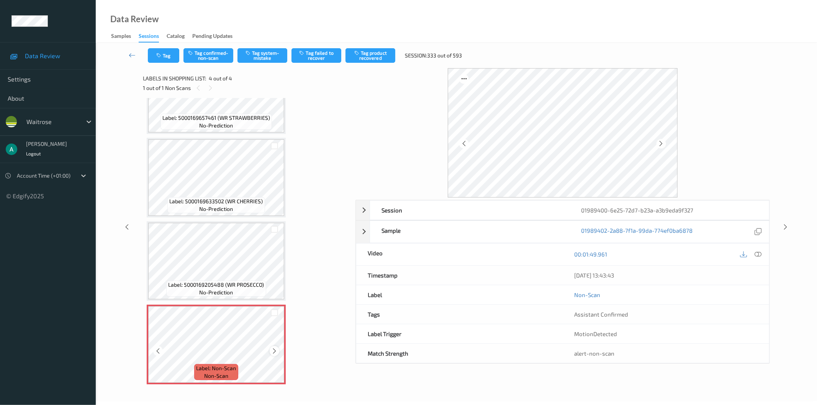
click at [276, 348] on icon at bounding box center [274, 351] width 7 height 7
click at [208, 115] on span "Label: 5000169657461 (WR STRAWBERRIES)" at bounding box center [216, 118] width 108 height 8
click at [271, 348] on icon at bounding box center [274, 351] width 7 height 7
click at [257, 60] on button "Tag system-mistake" at bounding box center [262, 55] width 50 height 15
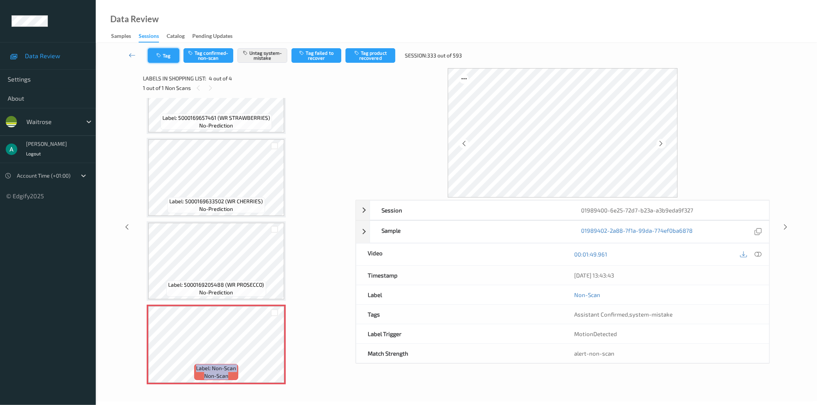
click at [165, 54] on button "Tag" at bounding box center [163, 55] width 31 height 15
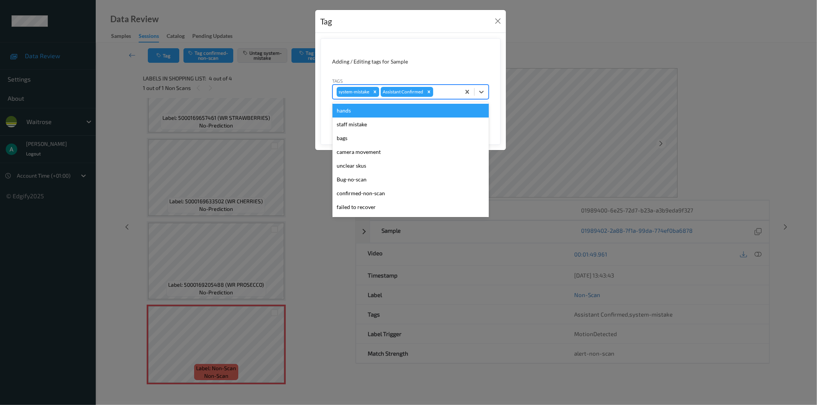
click at [448, 93] on div at bounding box center [446, 91] width 22 height 9
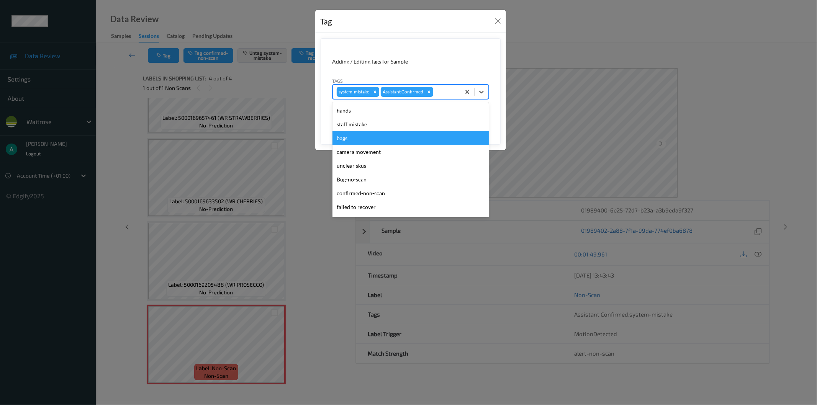
scroll to position [150, 0]
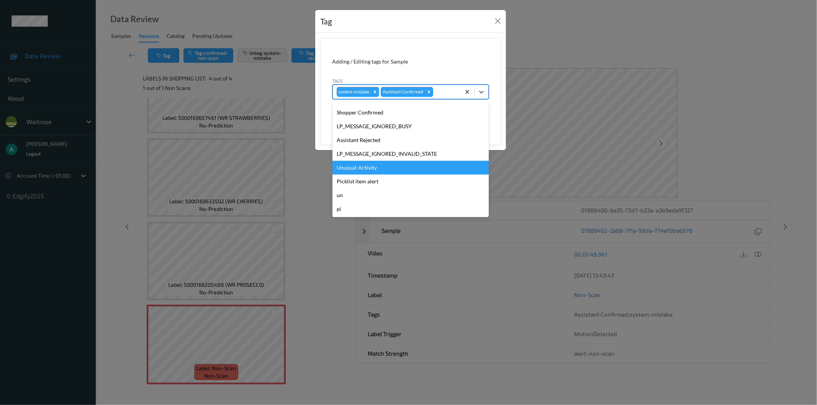
click at [416, 170] on div "Unusual-Activity" at bounding box center [410, 168] width 156 height 14
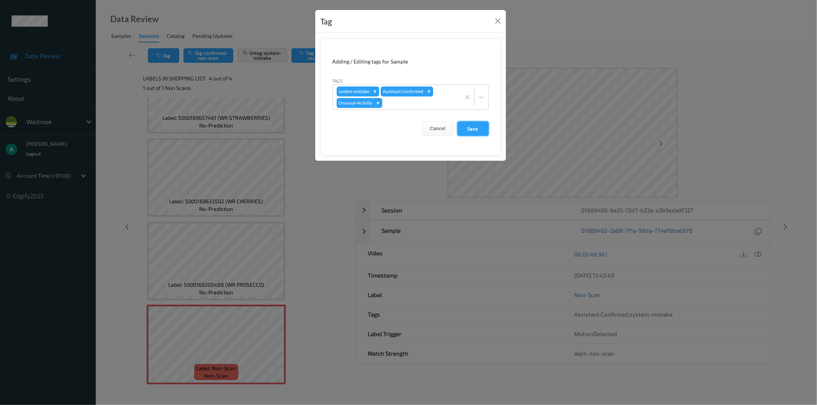
click at [472, 126] on button "Save" at bounding box center [472, 128] width 31 height 15
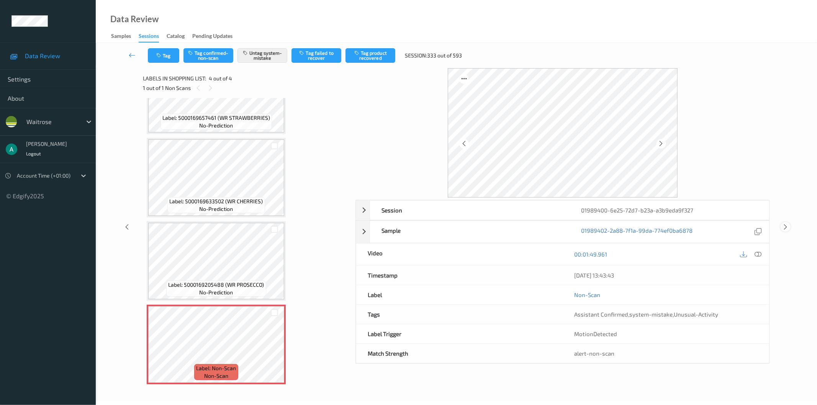
click at [787, 227] on icon at bounding box center [785, 227] width 7 height 7
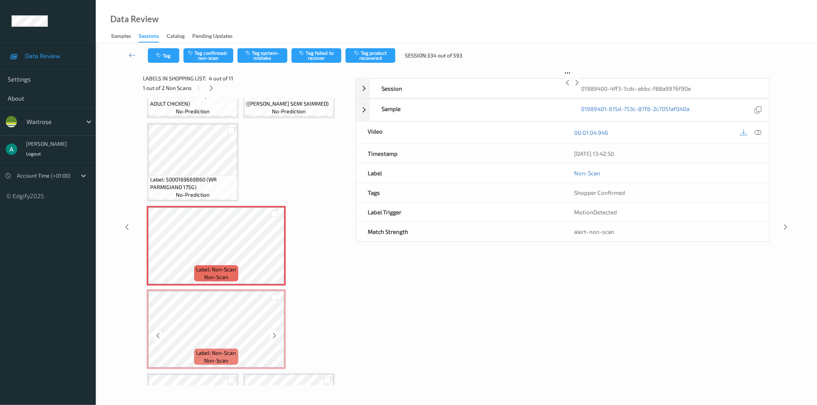
scroll to position [128, 0]
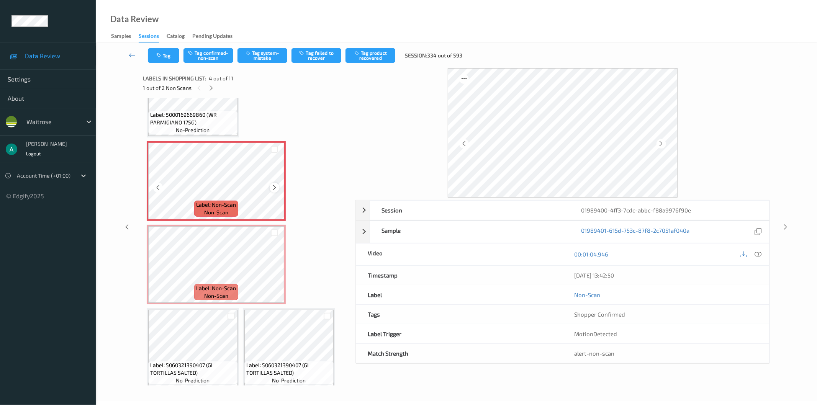
click at [273, 184] on icon at bounding box center [274, 187] width 7 height 7
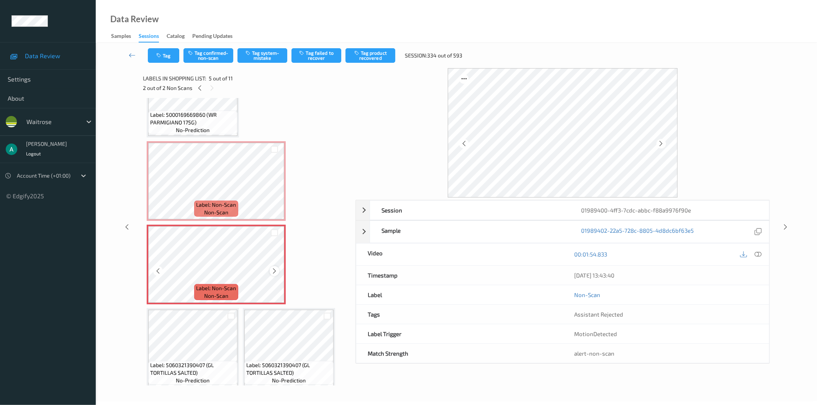
click at [271, 268] on icon at bounding box center [274, 271] width 7 height 7
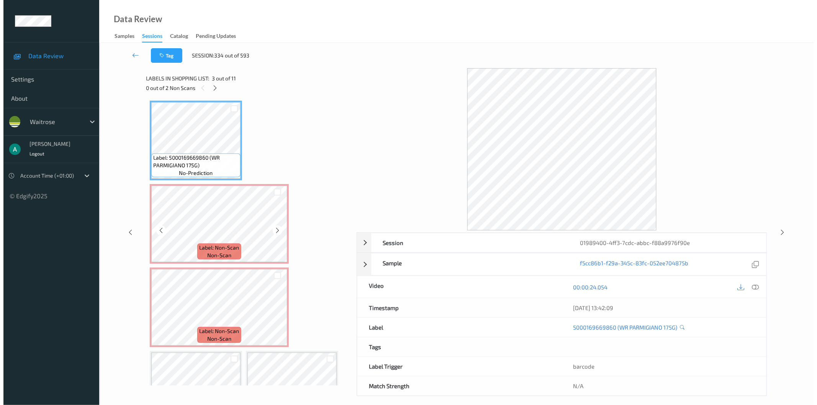
scroll to position [85, 0]
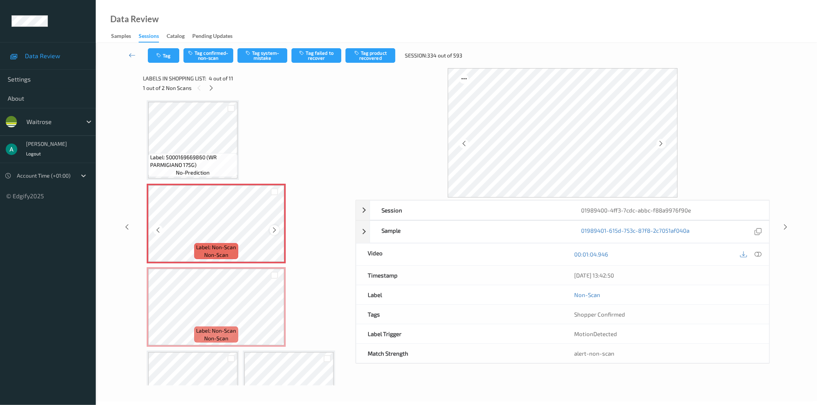
click at [271, 227] on icon at bounding box center [274, 230] width 7 height 7
click at [272, 227] on icon at bounding box center [274, 230] width 7 height 7
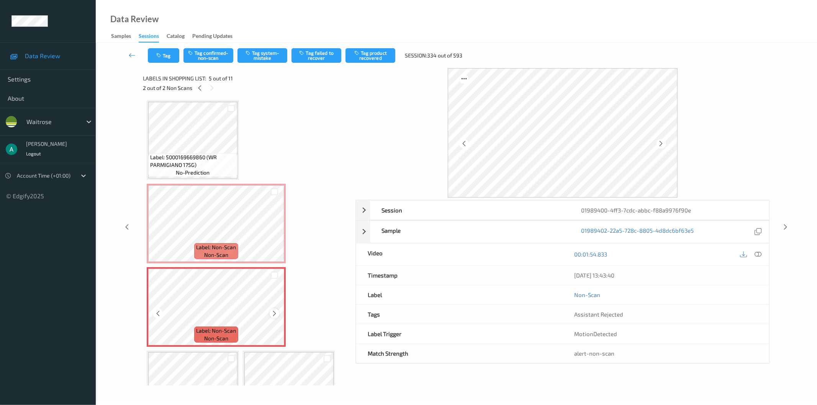
click at [272, 310] on icon at bounding box center [274, 313] width 7 height 7
click at [273, 310] on icon at bounding box center [274, 313] width 7 height 7
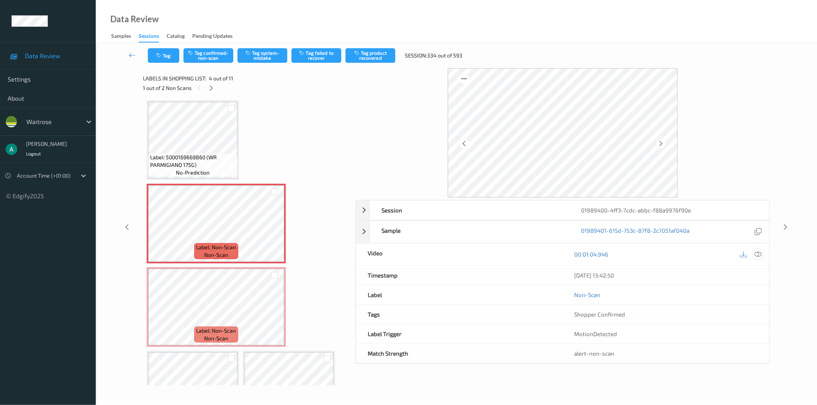
click at [757, 254] on icon at bounding box center [758, 254] width 7 height 7
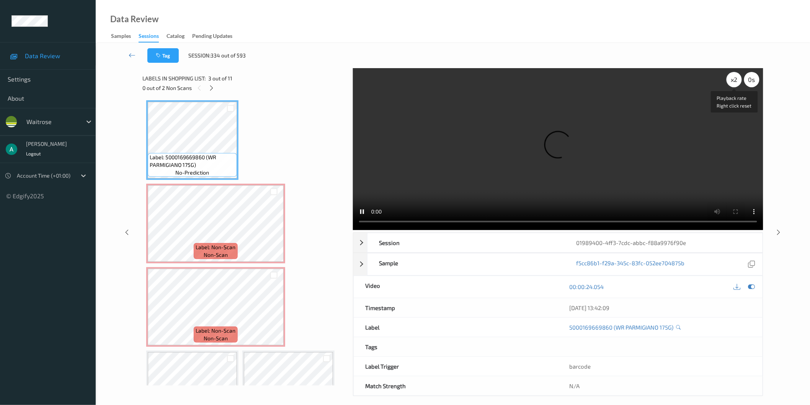
click at [736, 80] on div "x 2" at bounding box center [734, 79] width 15 height 15
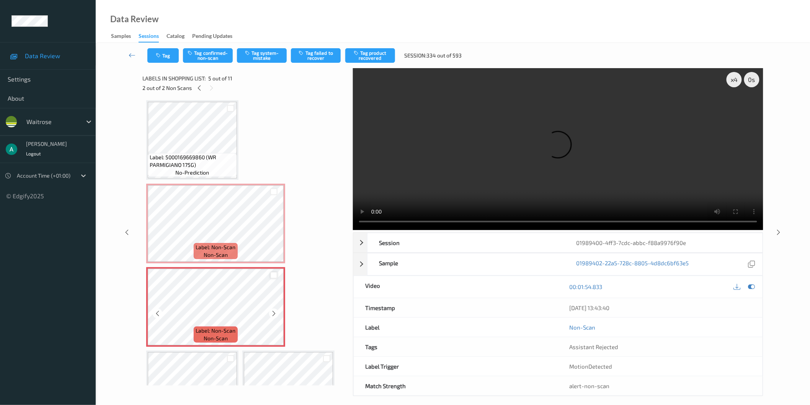
click at [274, 273] on div at bounding box center [273, 275] width 7 height 7
click at [273, 188] on div at bounding box center [273, 191] width 7 height 7
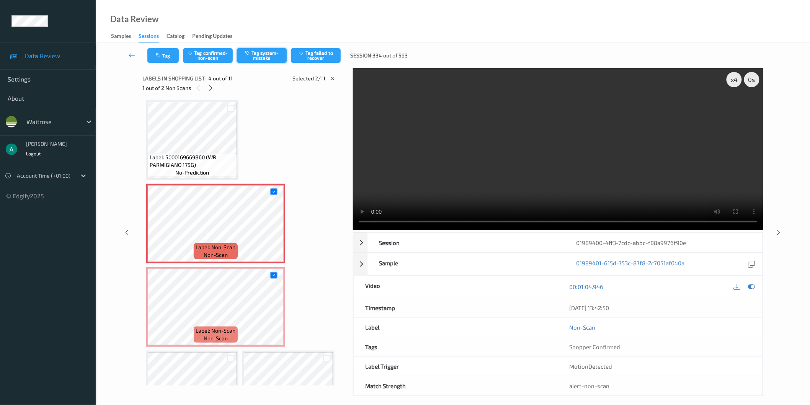
click at [258, 56] on button "Tag system-mistake" at bounding box center [262, 55] width 50 height 15
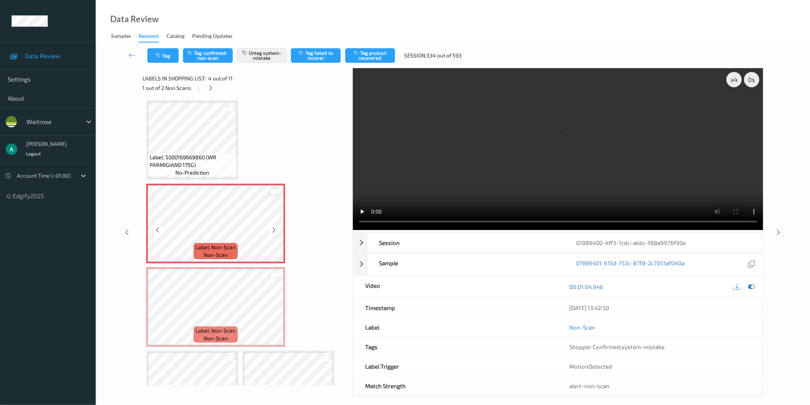
click at [275, 191] on div at bounding box center [273, 191] width 7 height 7
click at [273, 274] on div at bounding box center [273, 275] width 7 height 7
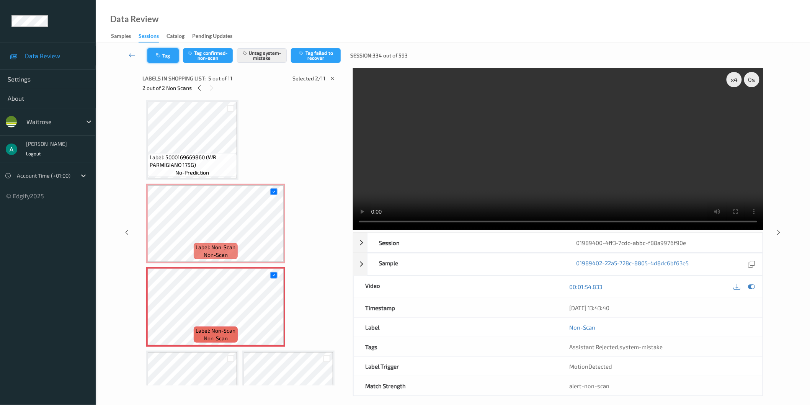
click at [171, 58] on button "Tag" at bounding box center [162, 55] width 31 height 15
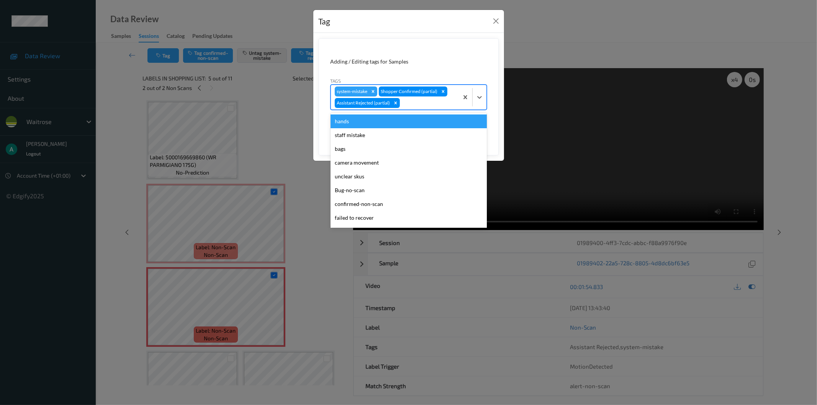
click at [431, 101] on div at bounding box center [427, 102] width 53 height 9
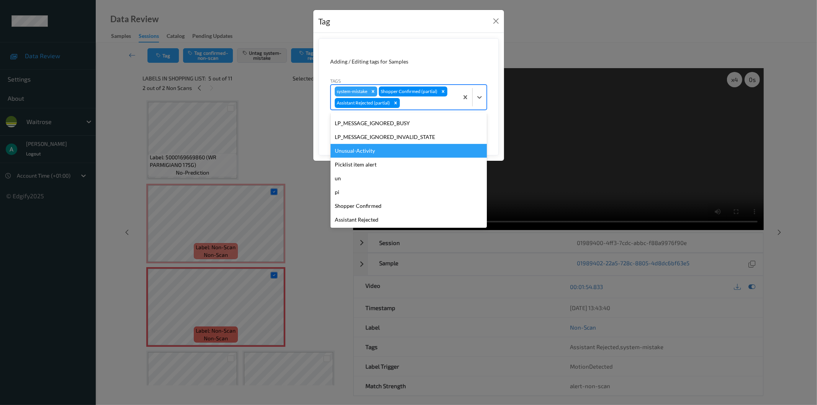
click at [406, 151] on div "Unusual-Activity" at bounding box center [408, 151] width 156 height 14
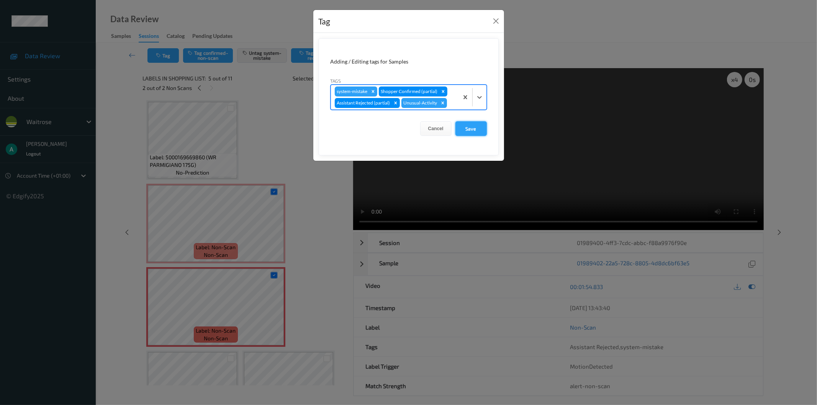
click at [482, 131] on button "Save" at bounding box center [470, 128] width 31 height 15
click at [470, 129] on button "Save" at bounding box center [470, 128] width 31 height 15
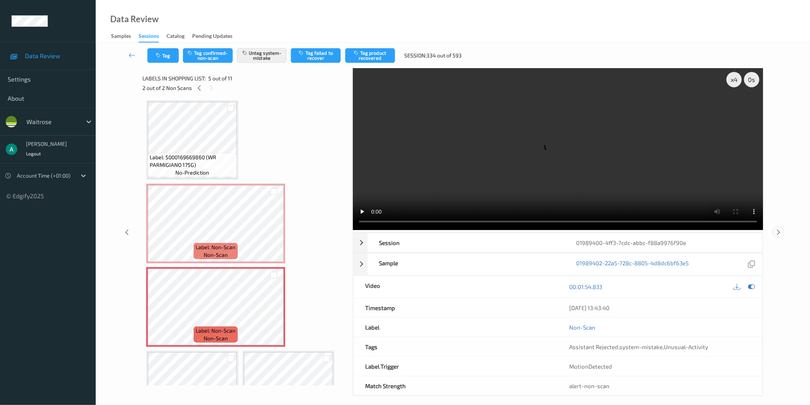
click at [778, 232] on icon at bounding box center [779, 232] width 7 height 7
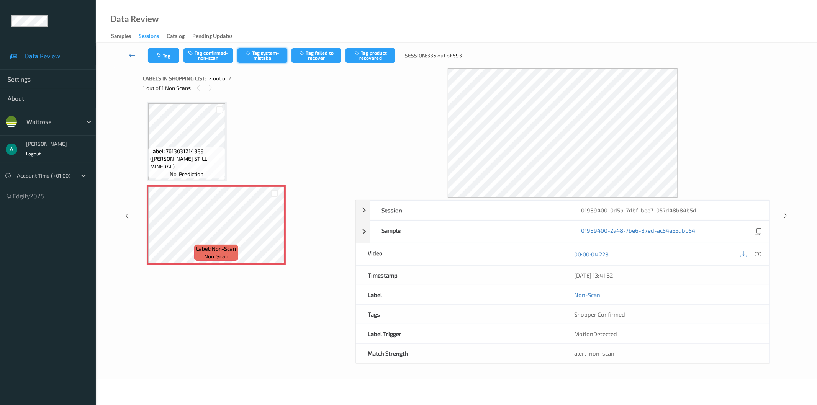
click at [254, 56] on button "Tag system-mistake" at bounding box center [262, 55] width 50 height 15
click at [164, 56] on button "Tag" at bounding box center [163, 55] width 31 height 15
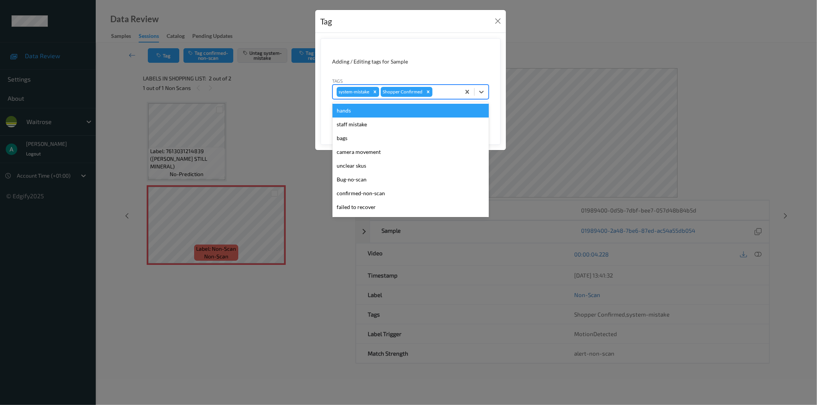
click at [437, 90] on div at bounding box center [445, 91] width 23 height 9
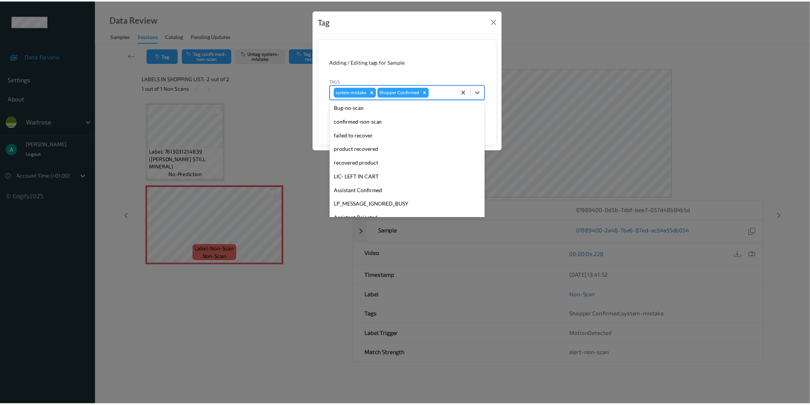
scroll to position [150, 0]
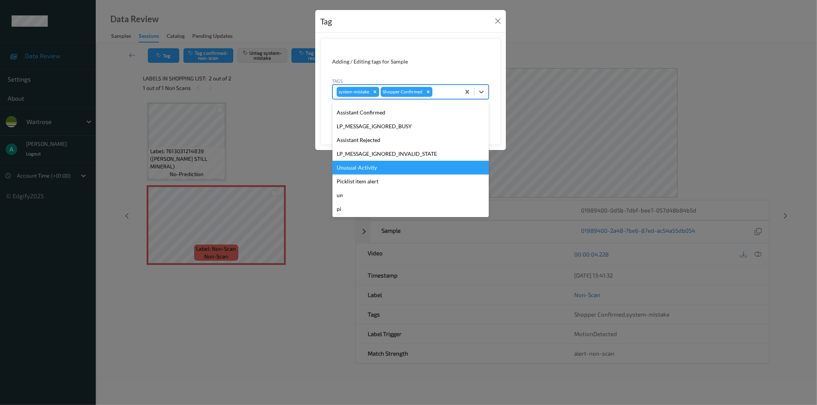
click at [429, 167] on div "Unusual-Activity" at bounding box center [410, 168] width 156 height 14
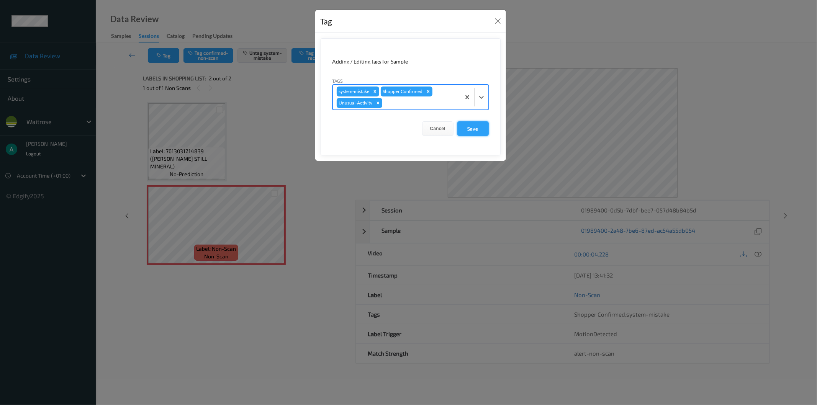
click at [478, 124] on button "Save" at bounding box center [472, 128] width 31 height 15
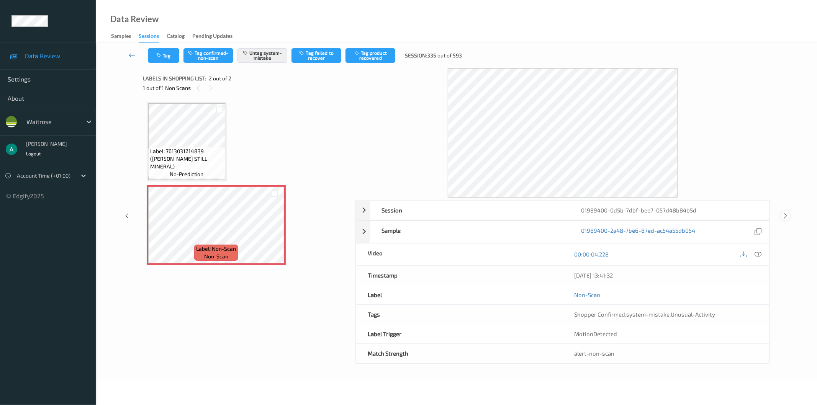
click at [788, 215] on icon at bounding box center [785, 216] width 7 height 7
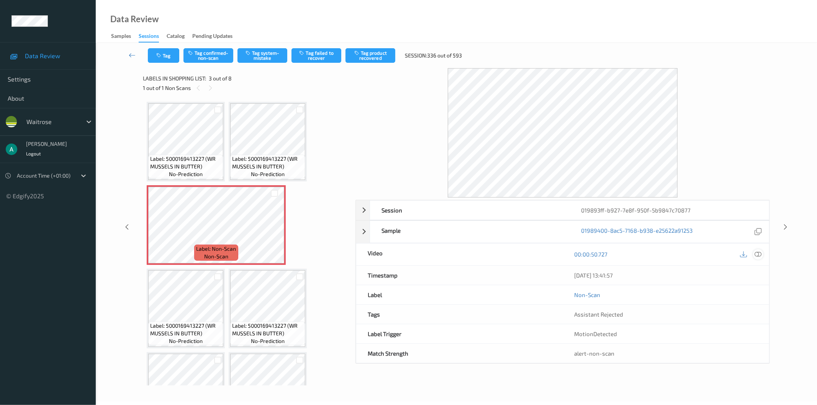
click at [758, 253] on icon at bounding box center [758, 254] width 7 height 7
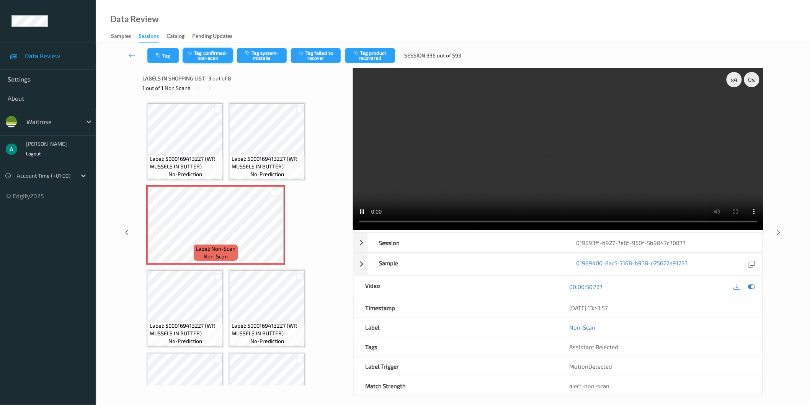
click at [207, 57] on button "Tag confirmed-non-scan" at bounding box center [208, 55] width 50 height 15
click at [379, 57] on button "Tag product recovered" at bounding box center [370, 55] width 50 height 15
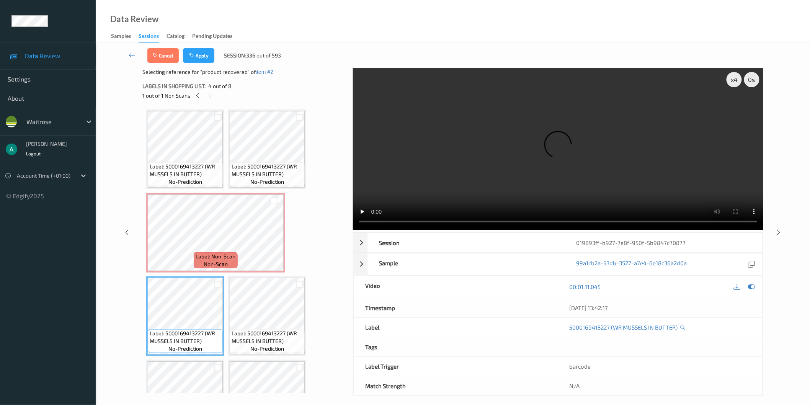
click at [194, 64] on div "Cancel Apply Session: 336 out of 593" at bounding box center [452, 55] width 683 height 25
click at [195, 60] on button "Apply" at bounding box center [198, 55] width 31 height 15
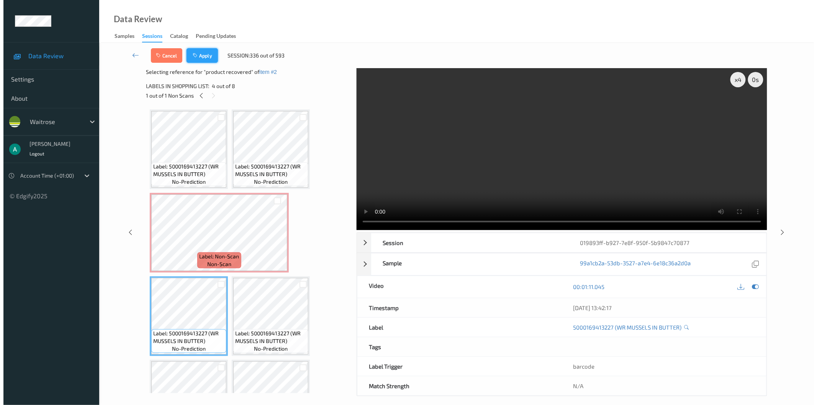
scroll to position [4, 0]
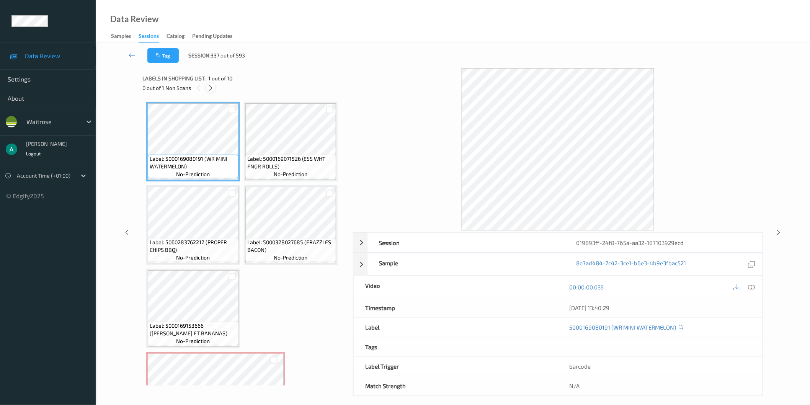
click at [213, 88] on icon at bounding box center [211, 88] width 7 height 7
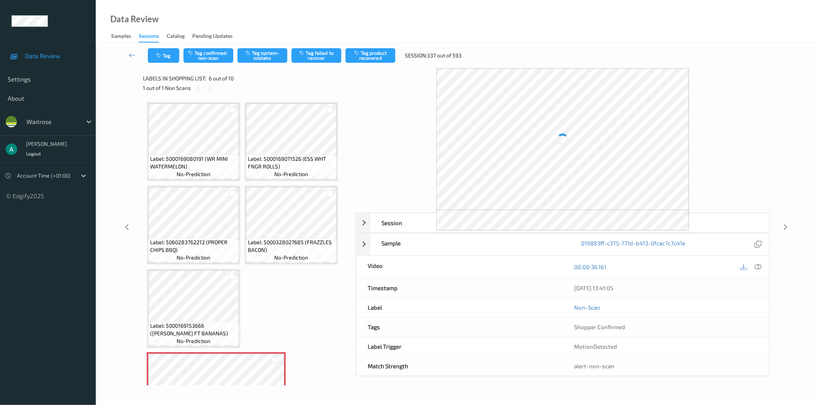
scroll to position [170, 0]
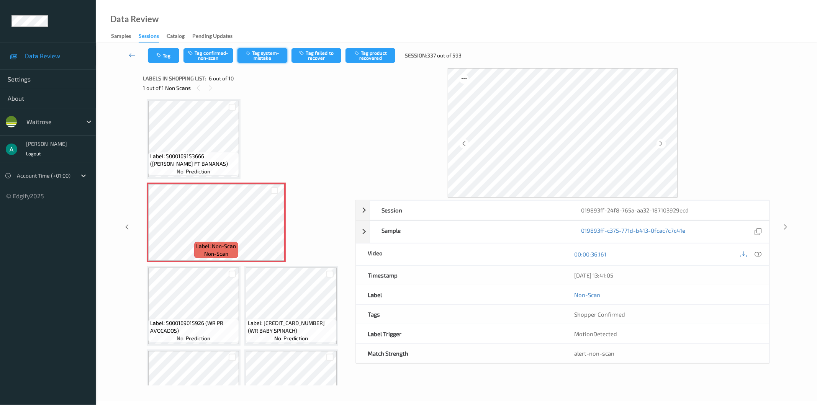
click at [261, 59] on button "Tag system-mistake" at bounding box center [262, 55] width 50 height 15
click at [165, 53] on button "Tag" at bounding box center [163, 55] width 31 height 15
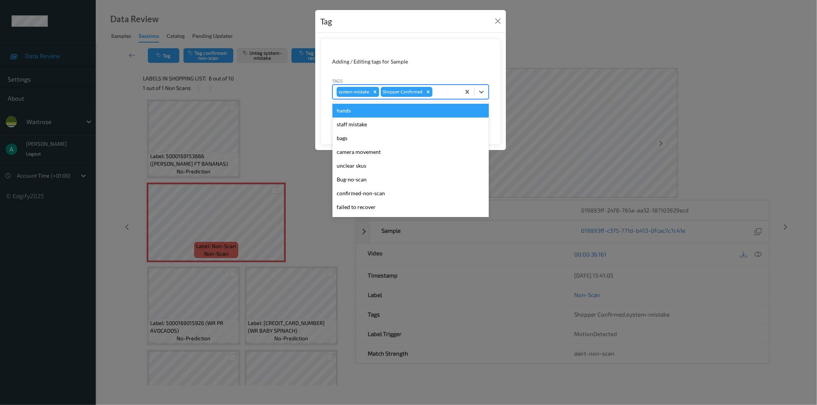
drag, startPoint x: 445, startPoint y: 88, endPoint x: 430, endPoint y: 154, distance: 66.8
click at [445, 89] on div at bounding box center [445, 91] width 23 height 9
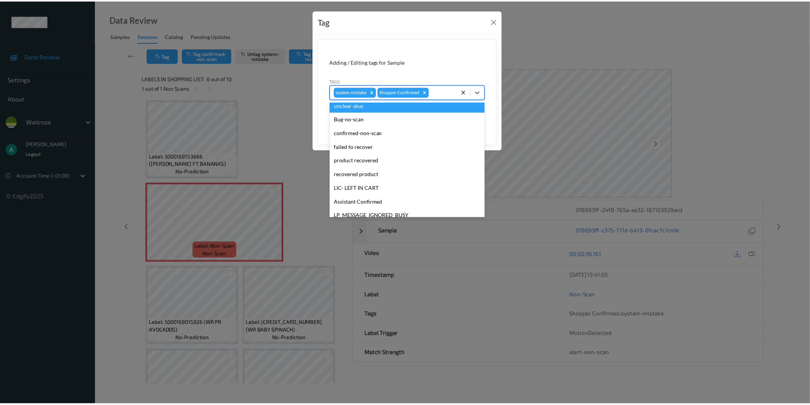
scroll to position [150, 0]
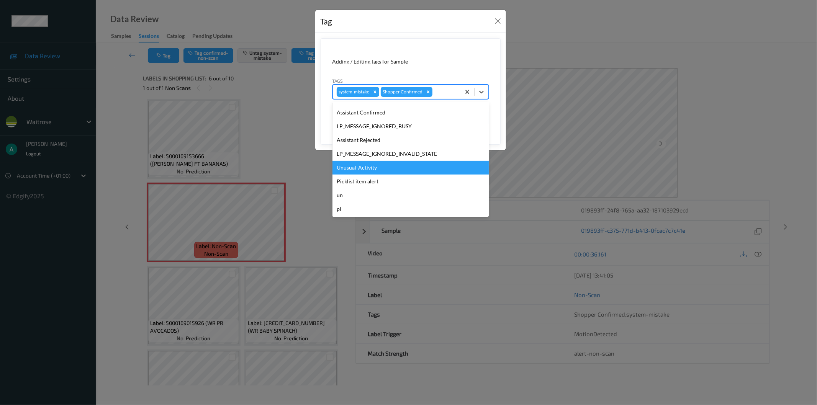
click at [412, 165] on div "Unusual-Activity" at bounding box center [410, 168] width 156 height 14
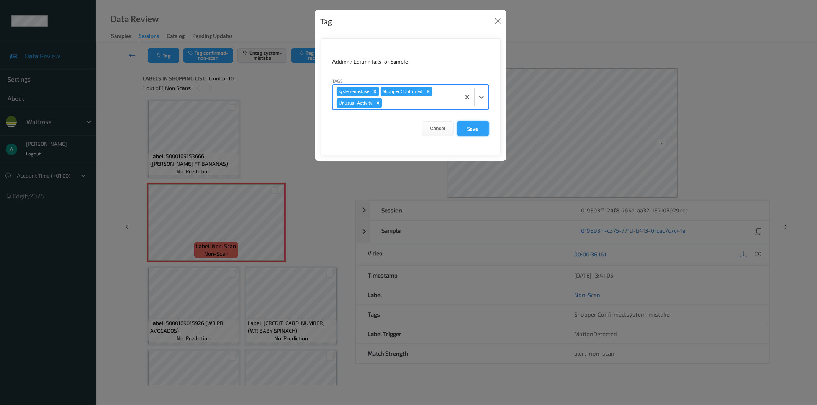
click at [472, 132] on button "Save" at bounding box center [472, 128] width 31 height 15
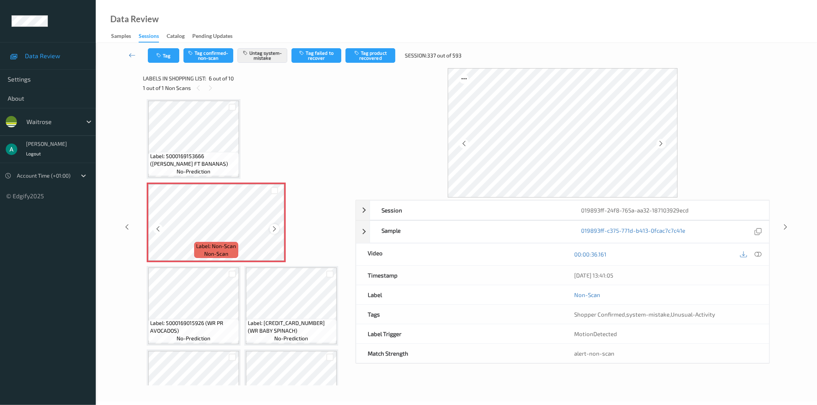
click at [273, 227] on icon at bounding box center [274, 229] width 7 height 7
click at [786, 227] on icon at bounding box center [785, 227] width 7 height 7
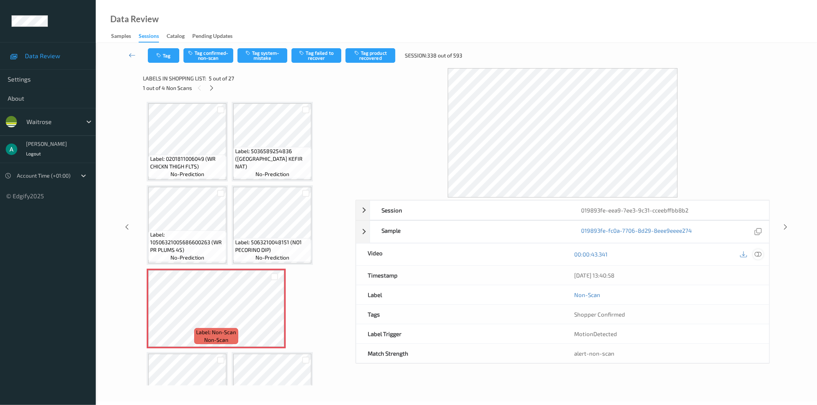
click at [757, 254] on icon at bounding box center [758, 254] width 7 height 7
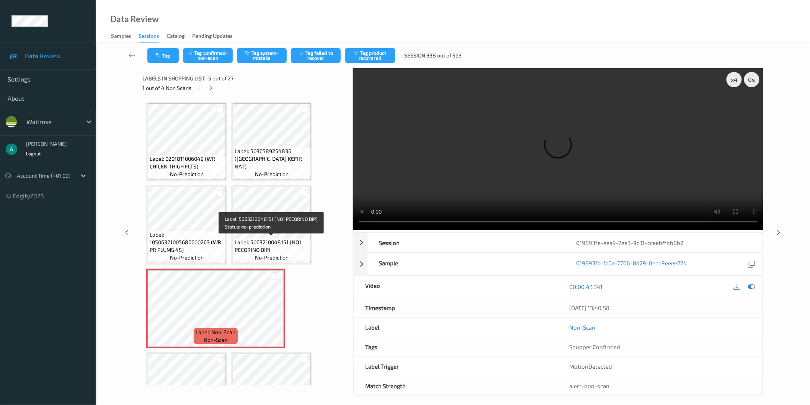
click at [281, 239] on span "Label: 5063210048151 (NO1 PECORINO DIP)" at bounding box center [272, 246] width 74 height 15
click at [270, 243] on span "Label: 5063210048151 (NO1 PECORINO DIP)" at bounding box center [272, 246] width 74 height 15
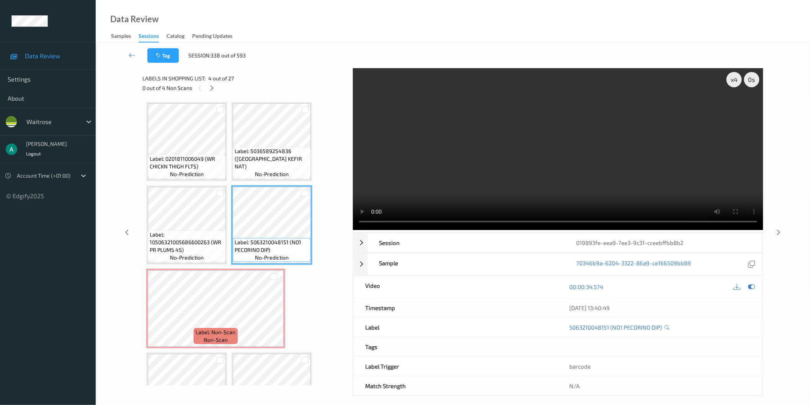
click at [726, 79] on video at bounding box center [558, 149] width 411 height 162
click at [730, 79] on div "x 4" at bounding box center [734, 79] width 15 height 15
click at [730, 79] on div "x 1" at bounding box center [734, 79] width 15 height 15
click at [273, 238] on div "Label: 5063210048151 (NO1 PECORINO DIP) no-prediction" at bounding box center [272, 250] width 78 height 24
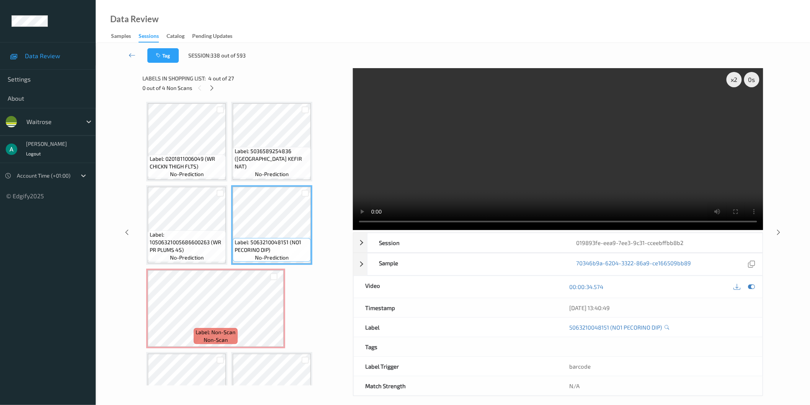
click at [620, 159] on video at bounding box center [558, 149] width 411 height 162
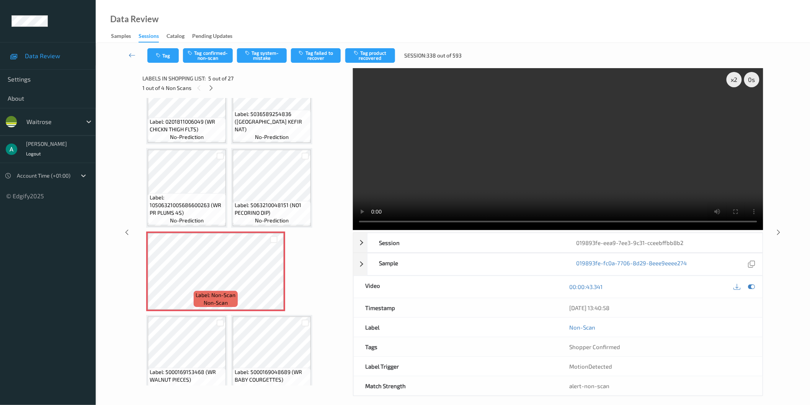
scroll to position [85, 0]
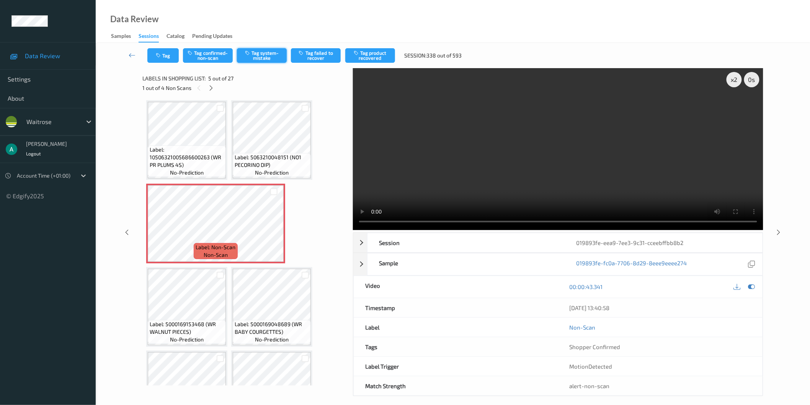
click at [251, 61] on button "Tag system-mistake" at bounding box center [262, 55] width 50 height 15
click at [210, 90] on icon at bounding box center [211, 88] width 7 height 7
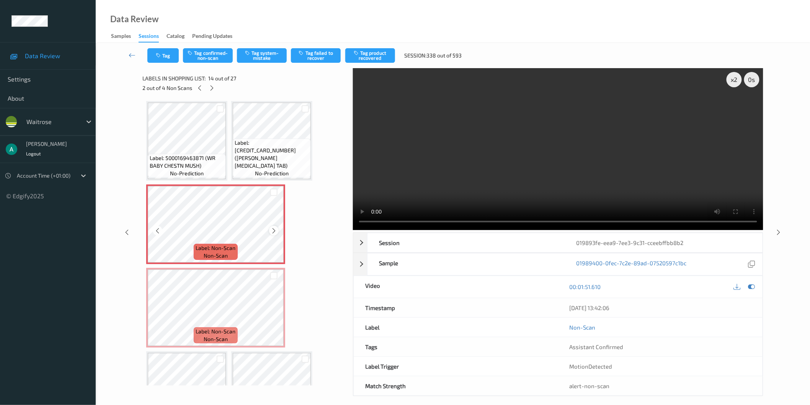
click at [273, 227] on icon at bounding box center [274, 230] width 7 height 7
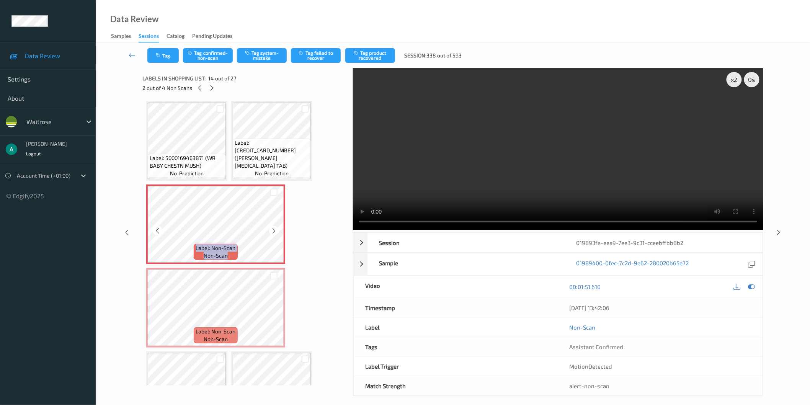
click at [273, 227] on icon at bounding box center [274, 230] width 7 height 7
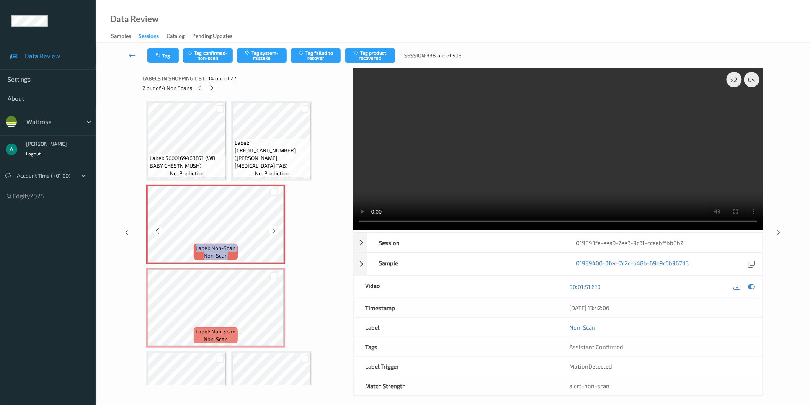
click at [273, 227] on icon at bounding box center [274, 230] width 7 height 7
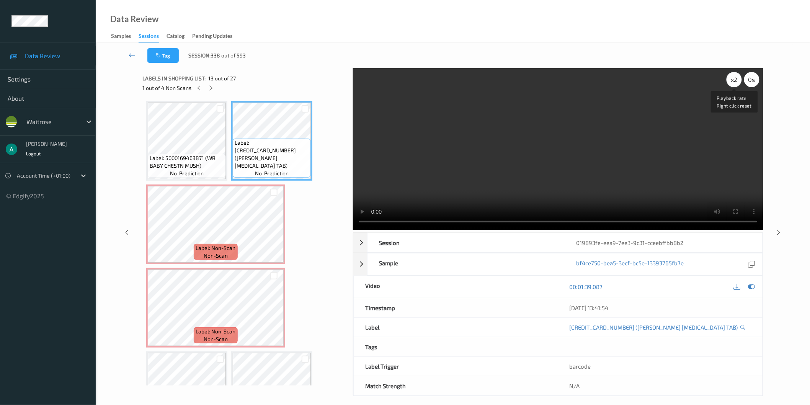
click at [736, 83] on div "x 2" at bounding box center [734, 79] width 15 height 15
click at [532, 154] on video at bounding box center [558, 149] width 411 height 162
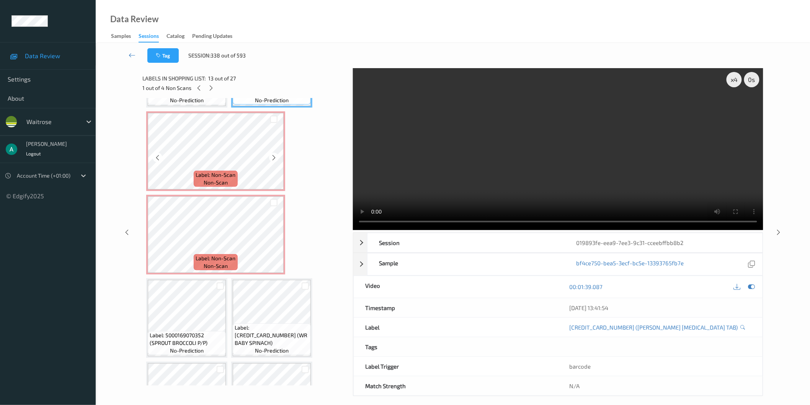
scroll to position [714, 0]
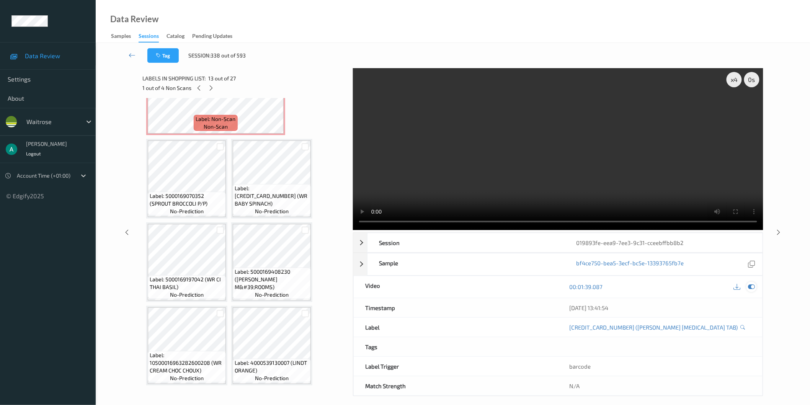
click at [751, 287] on icon at bounding box center [751, 286] width 7 height 7
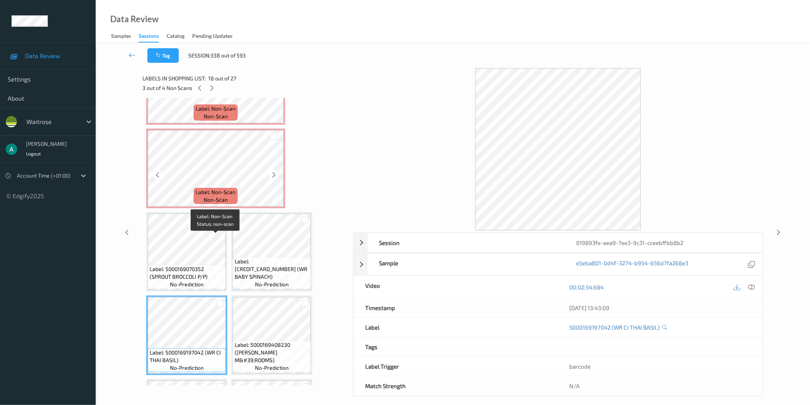
scroll to position [544, 0]
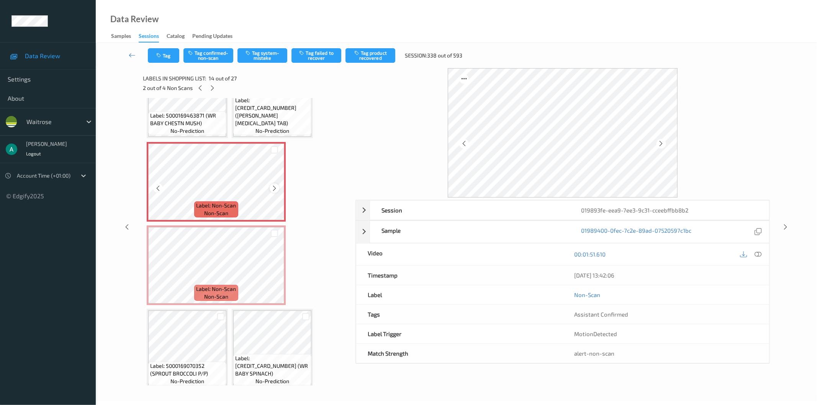
click at [276, 185] on icon at bounding box center [274, 188] width 7 height 7
click at [275, 185] on icon at bounding box center [274, 188] width 7 height 7
click at [756, 255] on icon at bounding box center [758, 254] width 7 height 7
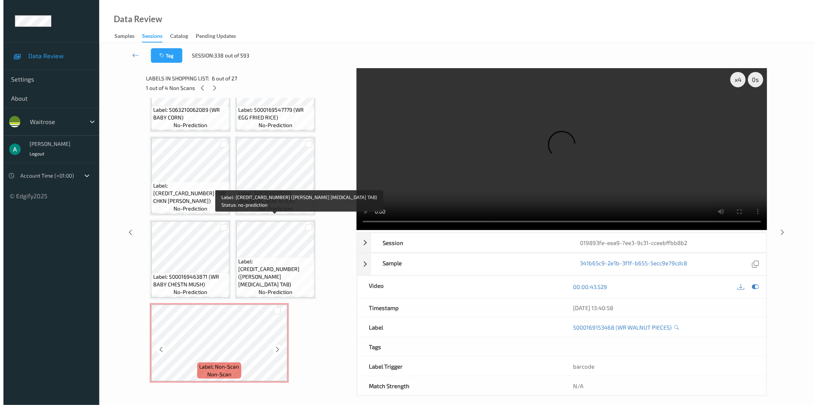
scroll to position [459, 0]
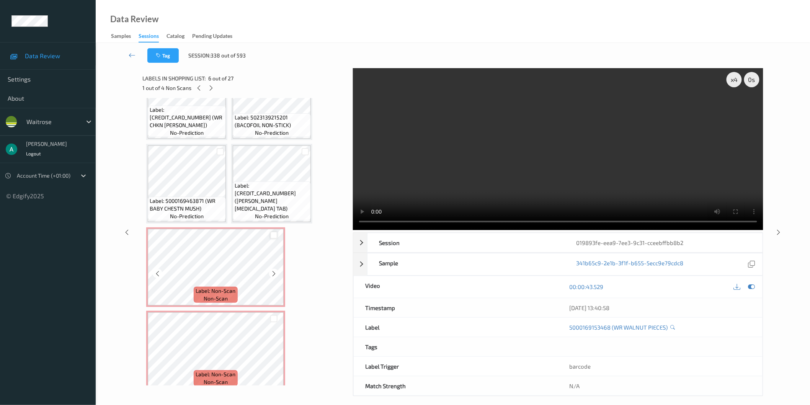
click at [271, 232] on div at bounding box center [273, 235] width 7 height 7
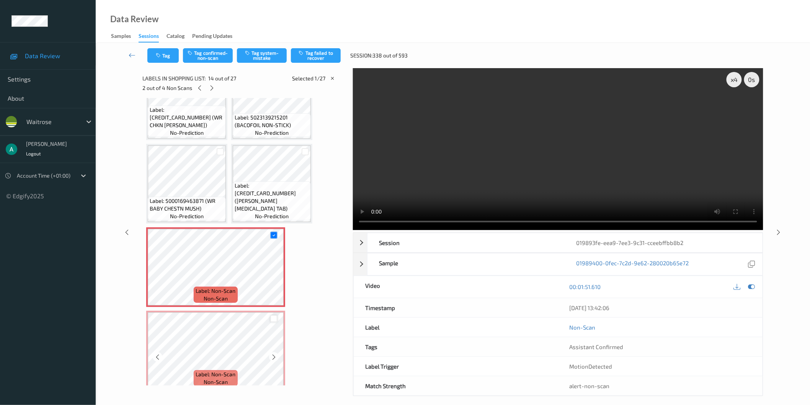
click at [272, 315] on div at bounding box center [273, 318] width 7 height 7
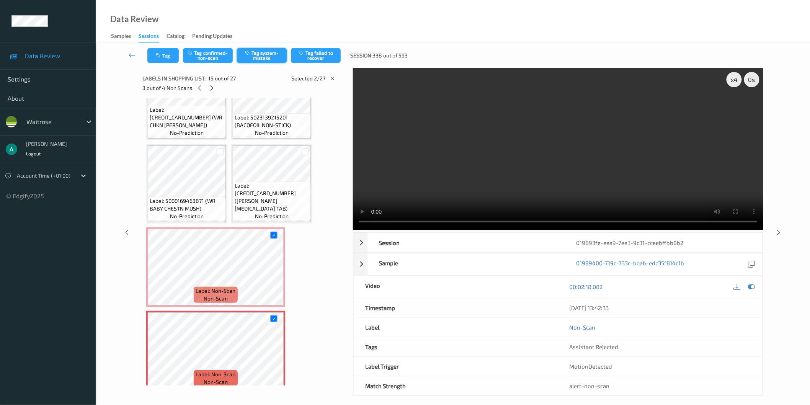
click at [255, 50] on button "Tag system-mistake" at bounding box center [262, 55] width 50 height 15
click at [275, 233] on div at bounding box center [273, 235] width 7 height 7
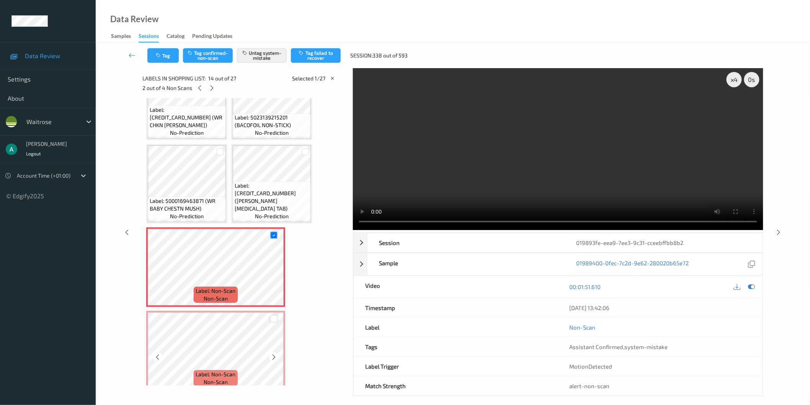
click at [274, 315] on div at bounding box center [273, 318] width 7 height 7
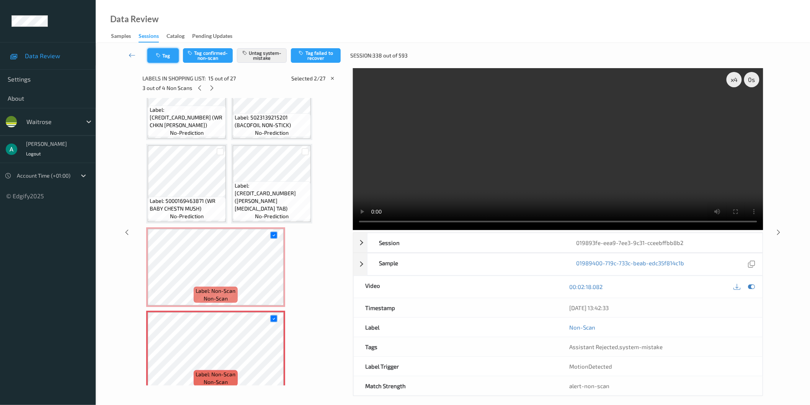
click at [168, 56] on button "Tag" at bounding box center [162, 55] width 31 height 15
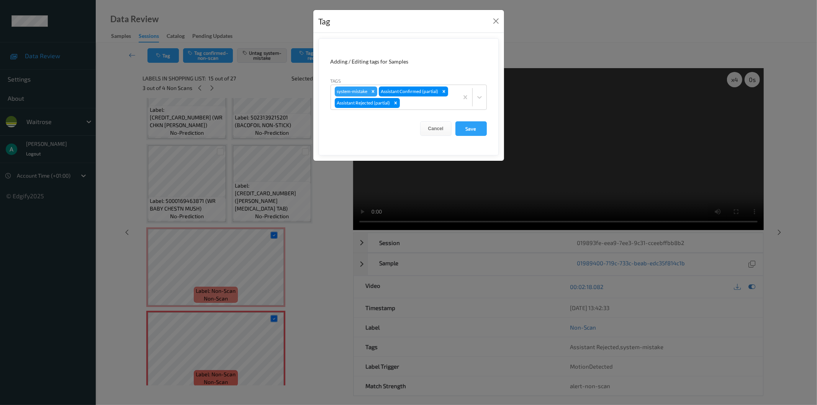
click at [426, 113] on form "Adding / Editing tags for Samples Tags system-mistake Assistant Confirmed (part…" at bounding box center [409, 96] width 180 height 117
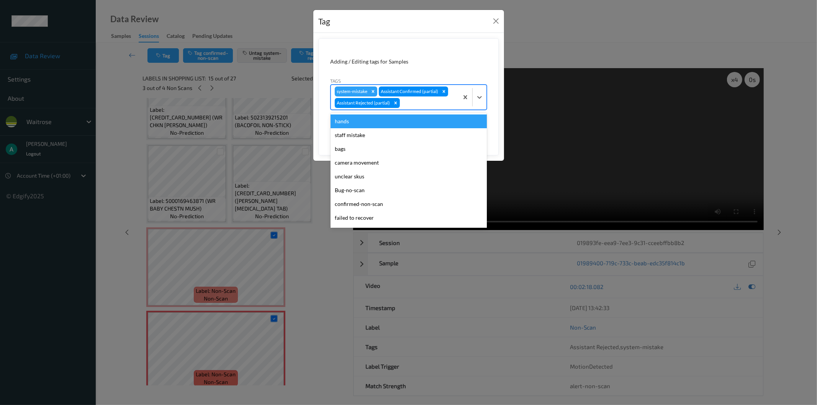
click at [426, 108] on div "system-mistake Assistant Confirmed (partial) Assistant Rejected (partial)" at bounding box center [395, 97] width 128 height 25
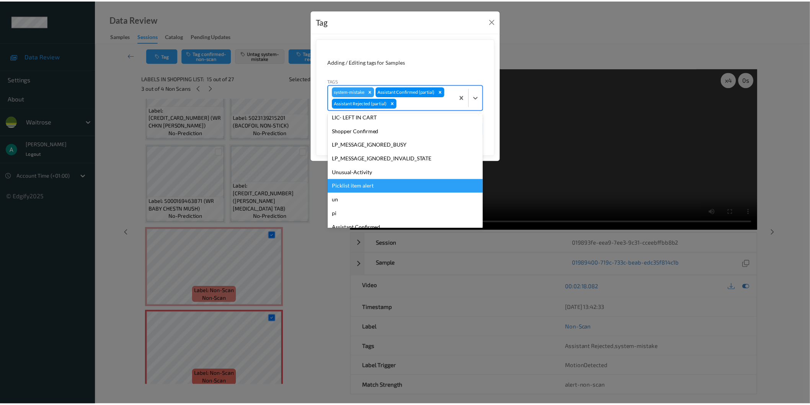
scroll to position [164, 0]
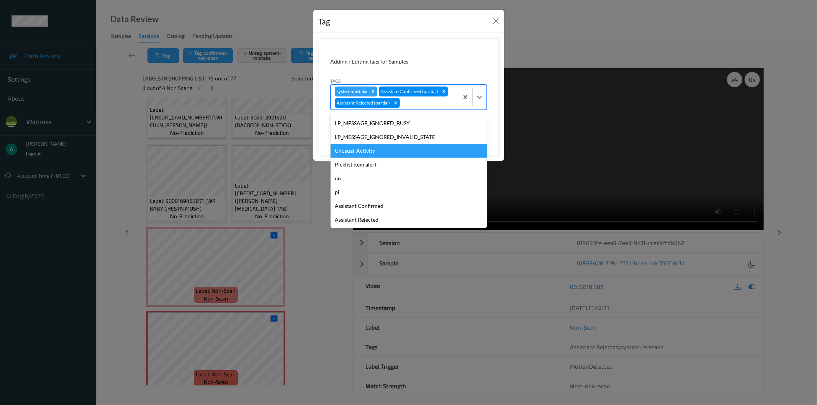
click at [407, 149] on div "Unusual-Activity" at bounding box center [408, 151] width 156 height 14
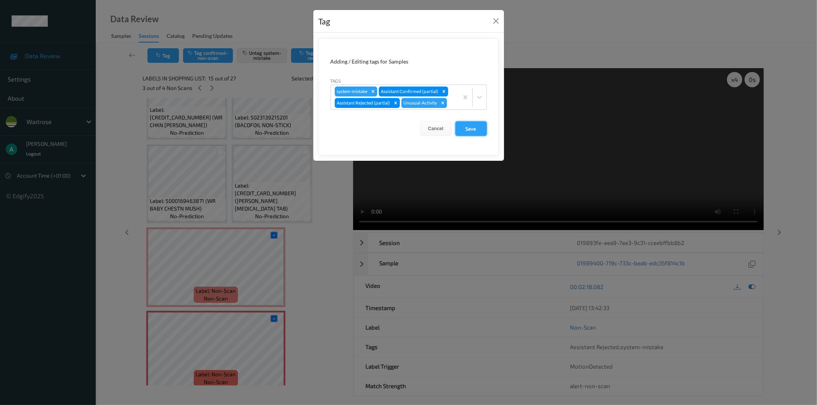
click at [471, 127] on button "Save" at bounding box center [470, 128] width 31 height 15
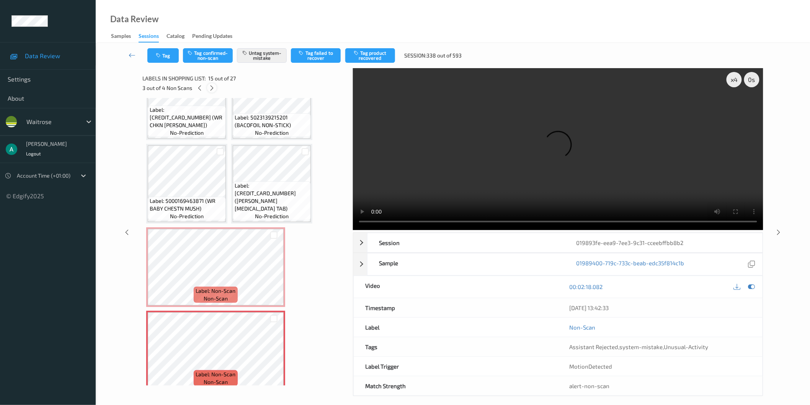
click at [211, 87] on icon at bounding box center [212, 88] width 7 height 7
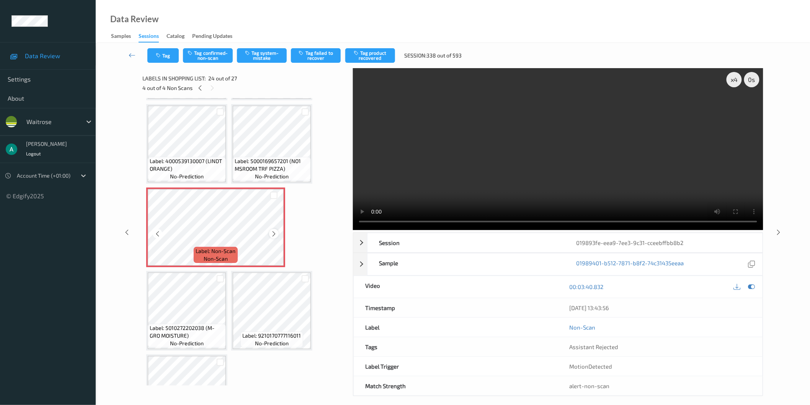
click at [276, 231] on icon at bounding box center [274, 234] width 7 height 7
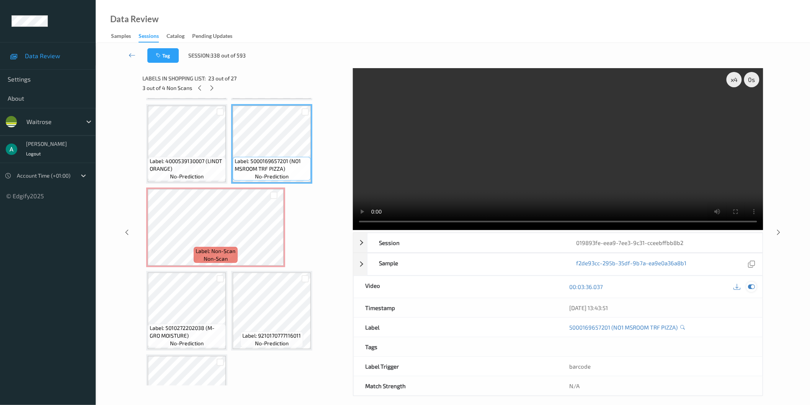
click at [751, 288] on icon at bounding box center [751, 286] width 7 height 7
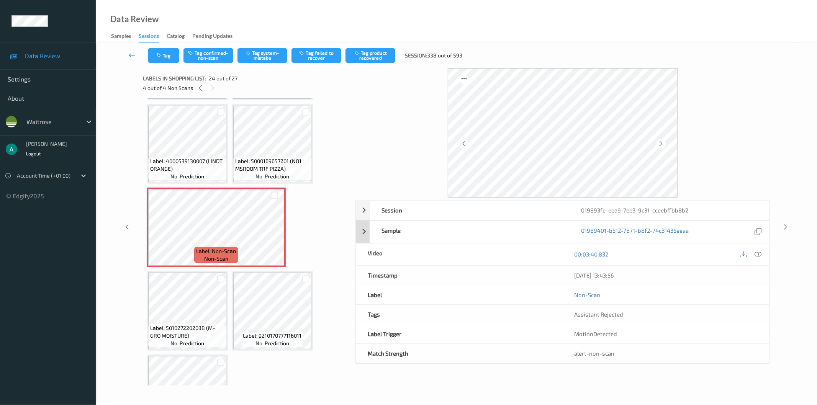
click at [760, 255] on div at bounding box center [758, 254] width 10 height 10
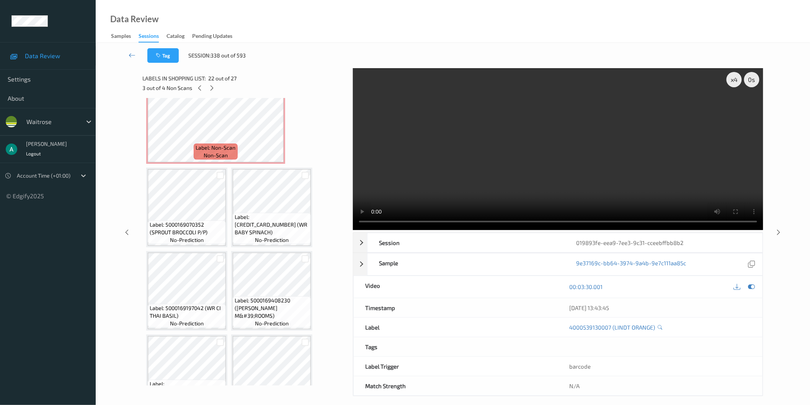
scroll to position [661, 0]
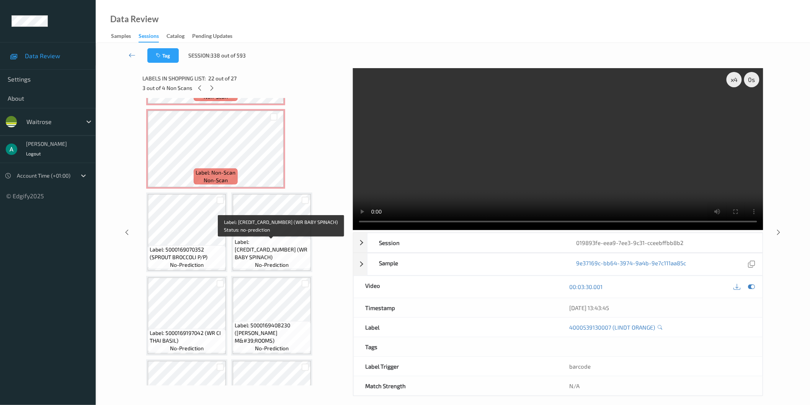
click at [200, 246] on span "Label: 5000169070352 (SPROUT BROCCOLI P/P)" at bounding box center [187, 253] width 74 height 15
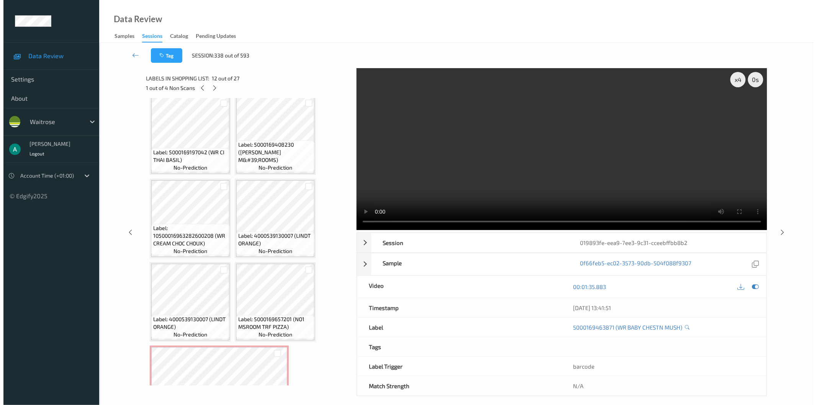
scroll to position [916, 0]
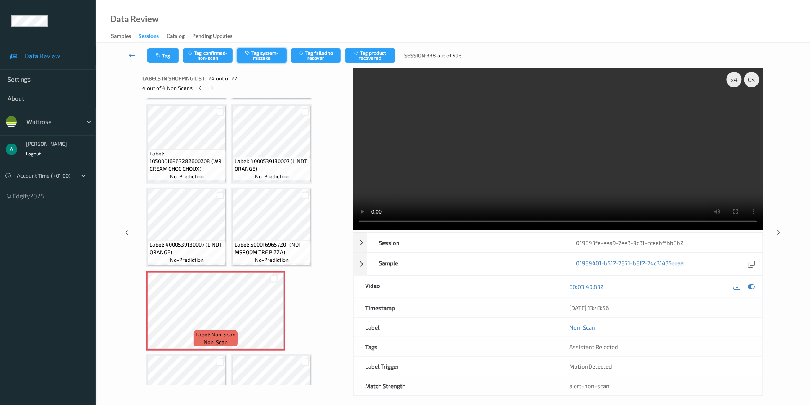
click at [265, 52] on button "Tag system-mistake" at bounding box center [262, 55] width 50 height 15
click at [170, 55] on button "Tag" at bounding box center [162, 55] width 31 height 15
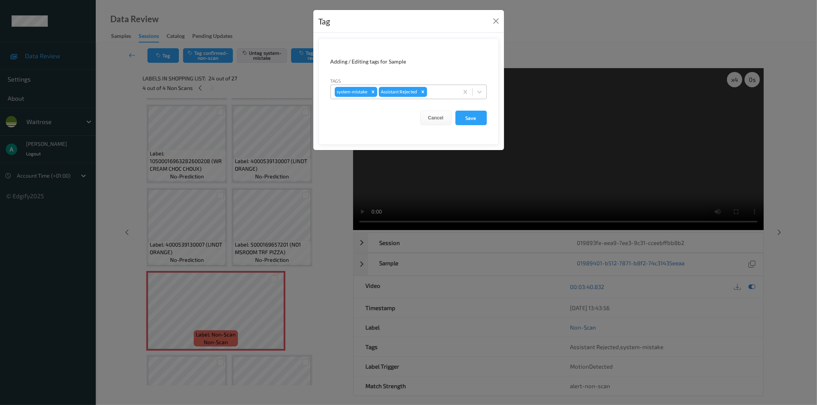
click at [445, 92] on div at bounding box center [442, 91] width 26 height 9
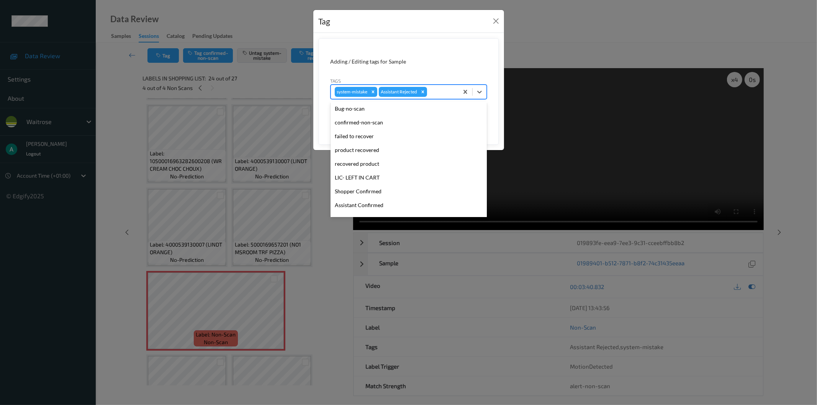
scroll to position [150, 0]
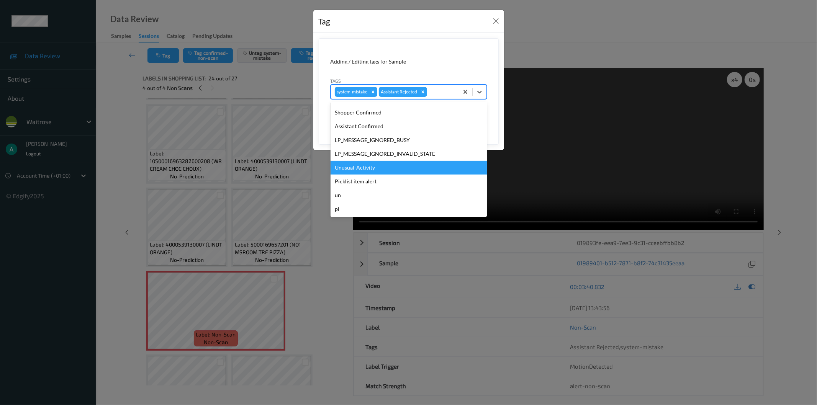
click at [382, 163] on div "Unusual-Activity" at bounding box center [408, 168] width 156 height 14
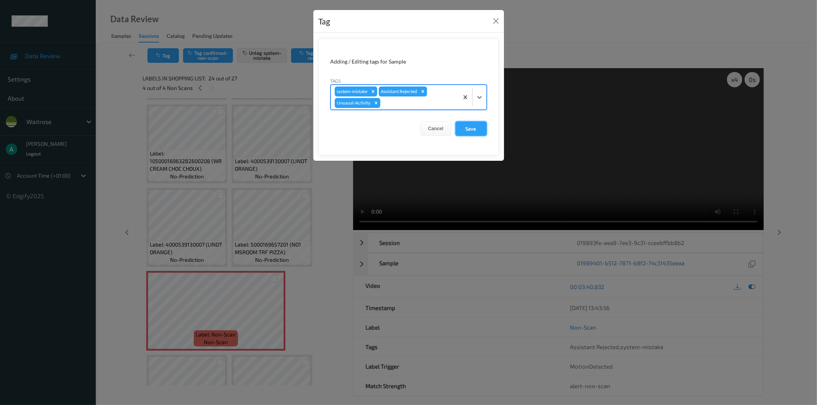
click at [469, 127] on button "Save" at bounding box center [470, 128] width 31 height 15
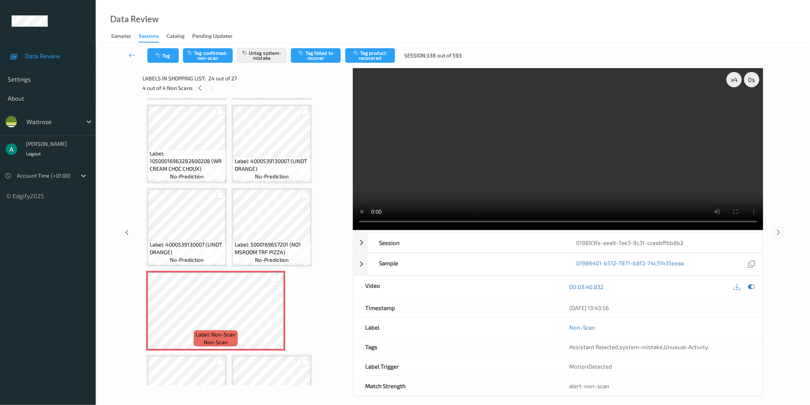
click at [778, 232] on icon at bounding box center [779, 232] width 7 height 7
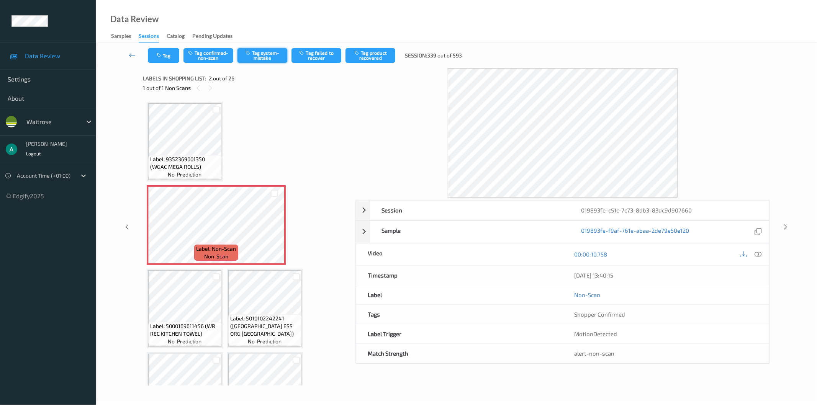
click at [252, 59] on button "Tag system-mistake" at bounding box center [262, 55] width 50 height 15
click at [170, 59] on button "Tag" at bounding box center [163, 55] width 31 height 15
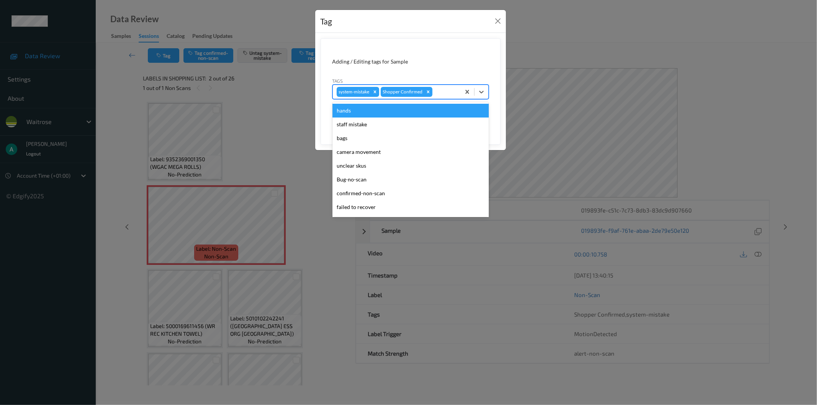
click at [452, 91] on div at bounding box center [445, 91] width 23 height 9
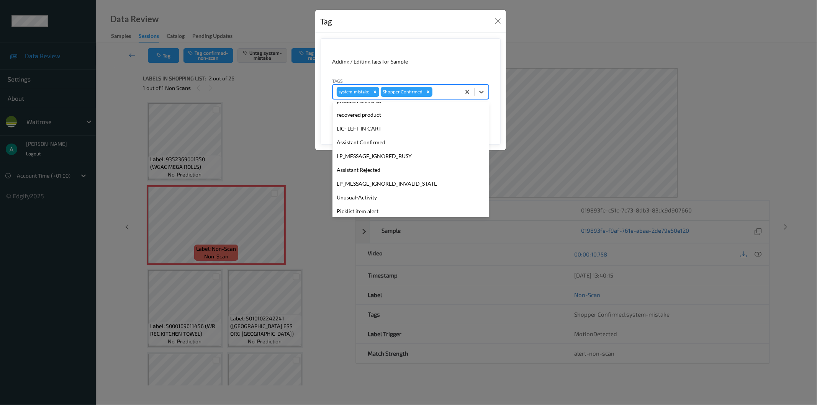
scroll to position [150, 0]
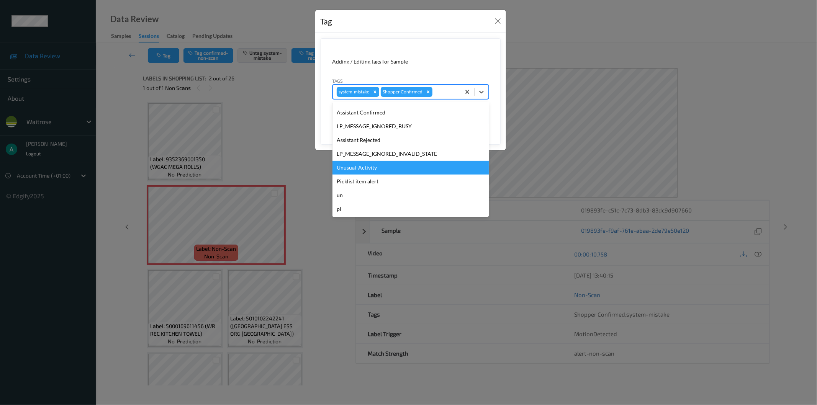
click at [426, 161] on div "Unusual-Activity" at bounding box center [410, 168] width 156 height 14
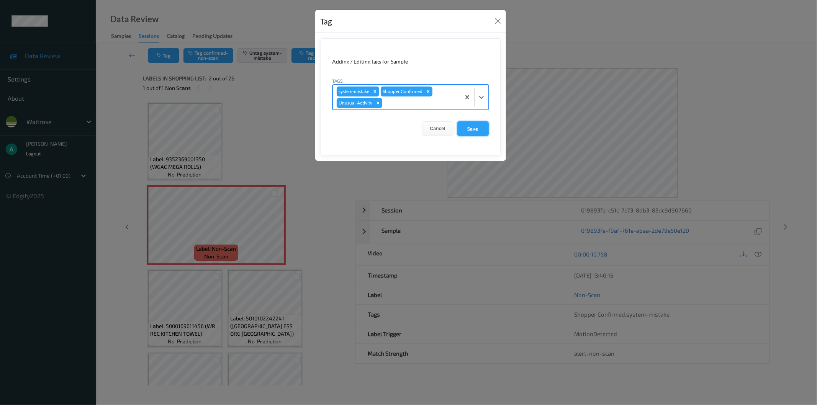
click at [470, 132] on button "Save" at bounding box center [472, 128] width 31 height 15
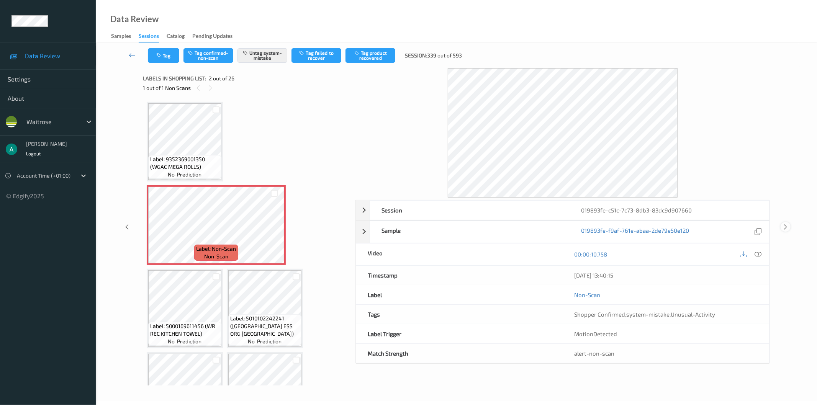
click at [787, 226] on icon at bounding box center [785, 227] width 7 height 7
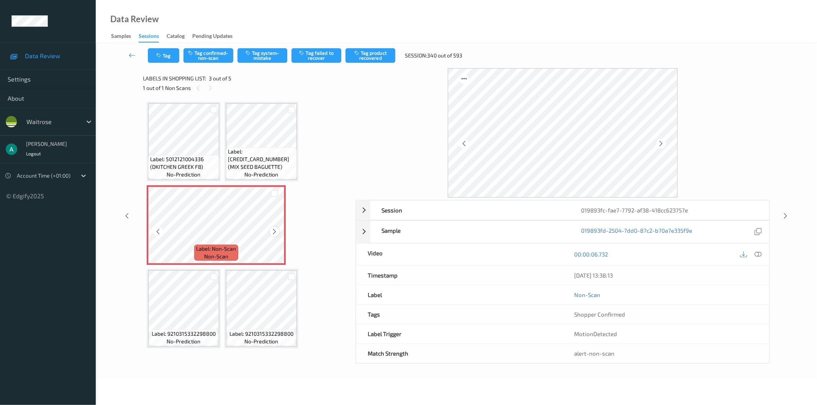
click at [272, 232] on icon at bounding box center [274, 231] width 7 height 7
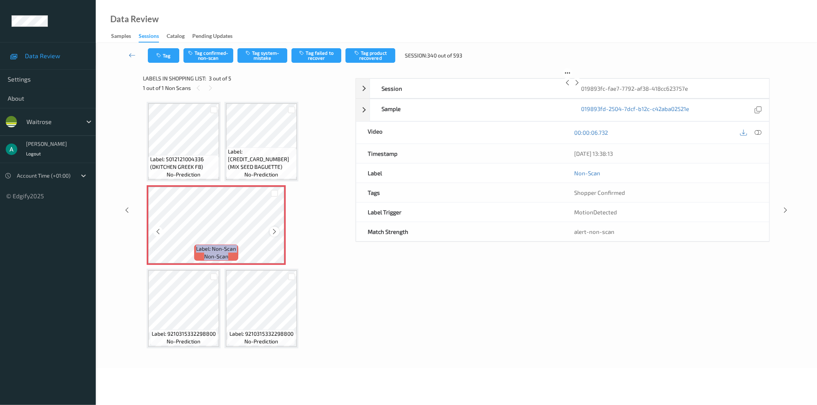
click at [273, 232] on icon at bounding box center [274, 231] width 7 height 7
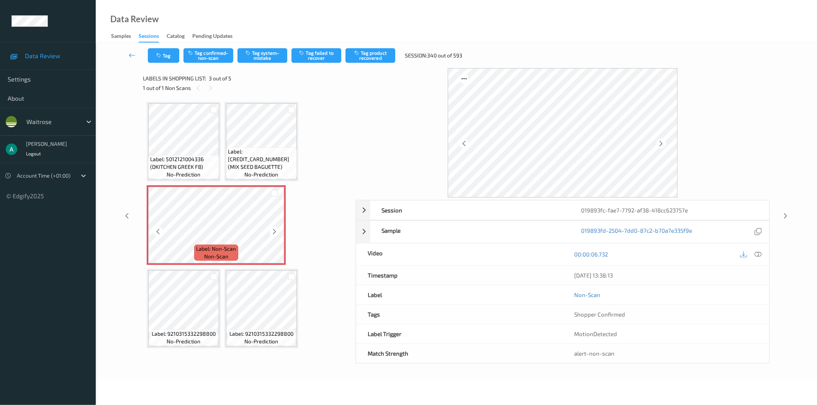
click at [273, 232] on icon at bounding box center [274, 231] width 7 height 7
click at [261, 48] on button "Tag system-mistake" at bounding box center [262, 55] width 50 height 15
click at [161, 59] on button "Tag" at bounding box center [163, 55] width 31 height 15
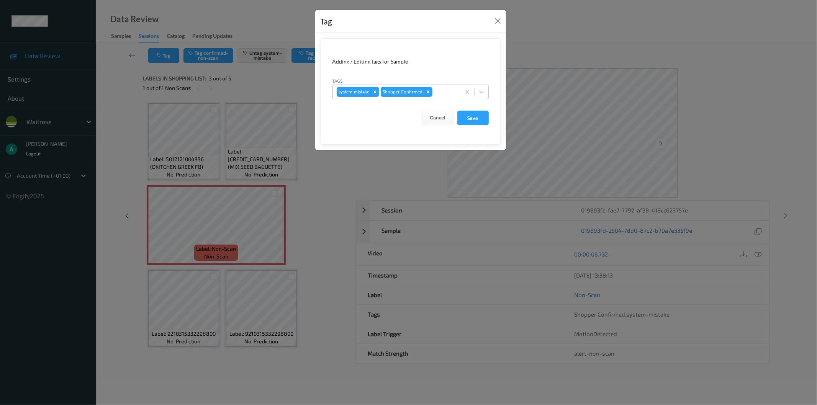
click at [446, 87] on div at bounding box center [445, 91] width 23 height 9
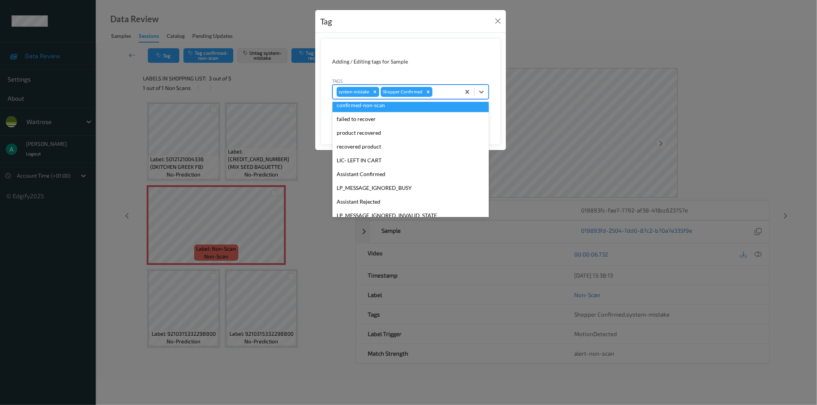
scroll to position [150, 0]
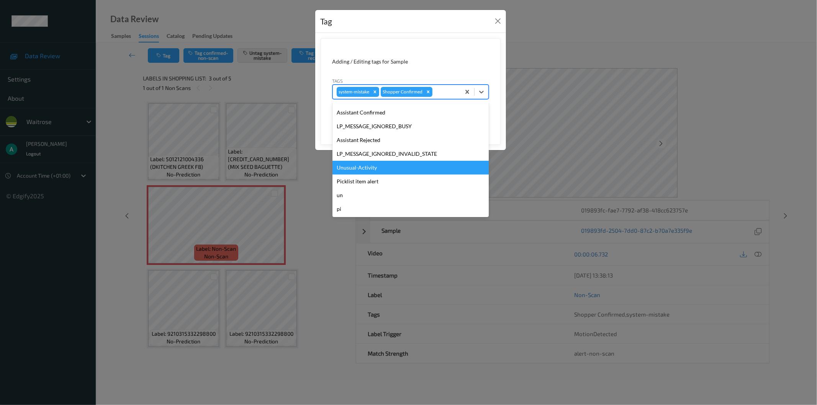
click at [416, 163] on div "Unusual-Activity" at bounding box center [410, 168] width 156 height 14
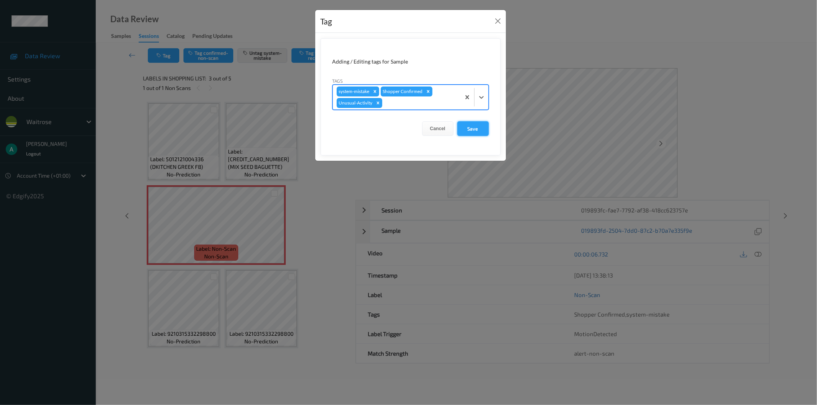
click at [473, 133] on button "Save" at bounding box center [472, 128] width 31 height 15
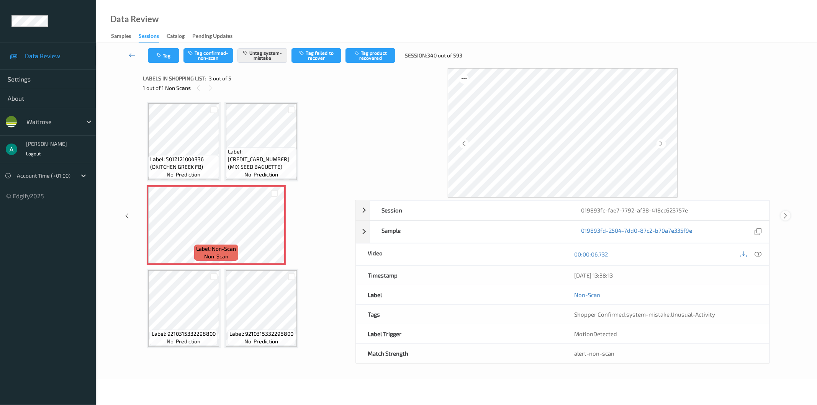
click at [784, 218] on icon at bounding box center [785, 216] width 7 height 7
drag, startPoint x: 251, startPoint y: 56, endPoint x: 244, endPoint y: 56, distance: 7.3
click at [251, 56] on button "Tag system-mistake" at bounding box center [262, 55] width 50 height 15
click at [164, 56] on button "Tag" at bounding box center [163, 55] width 31 height 15
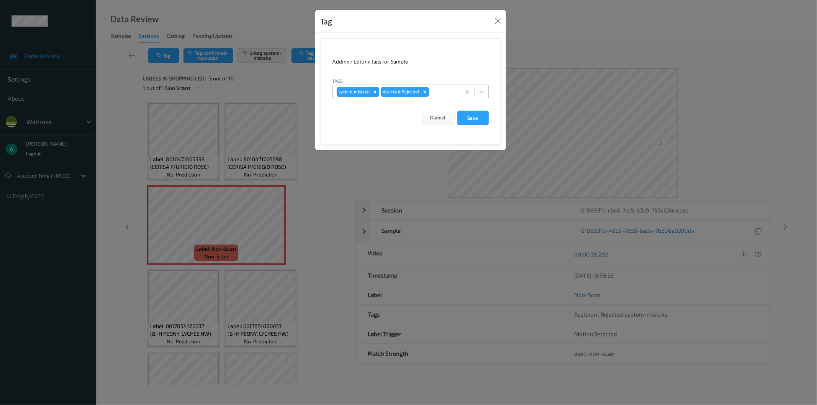
click at [448, 89] on div at bounding box center [443, 91] width 26 height 9
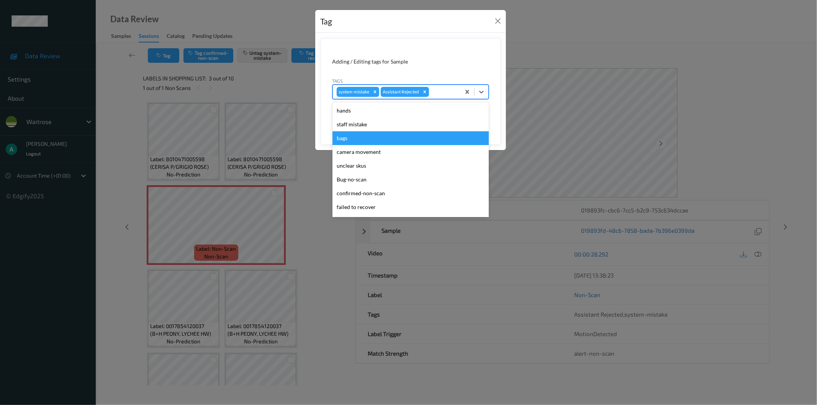
scroll to position [150, 0]
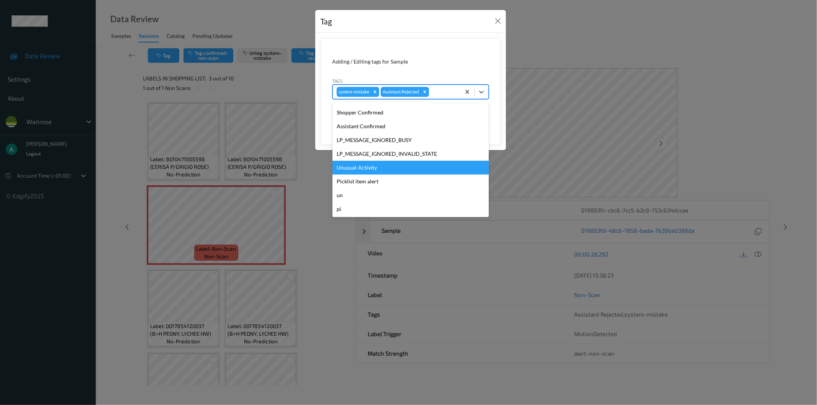
click at [396, 161] on div "Unusual-Activity" at bounding box center [410, 168] width 156 height 14
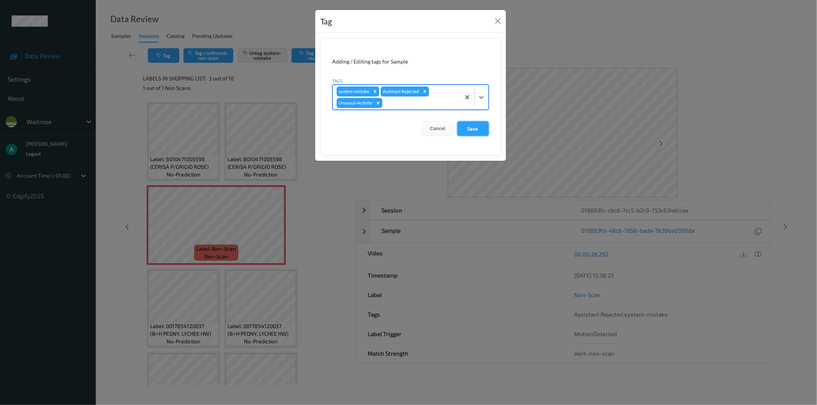
click at [474, 136] on form "Adding / Editing tags for Sample Tags option Unusual-Activity, selected. Select…" at bounding box center [411, 96] width 180 height 117
click at [474, 135] on button "Save" at bounding box center [472, 128] width 31 height 15
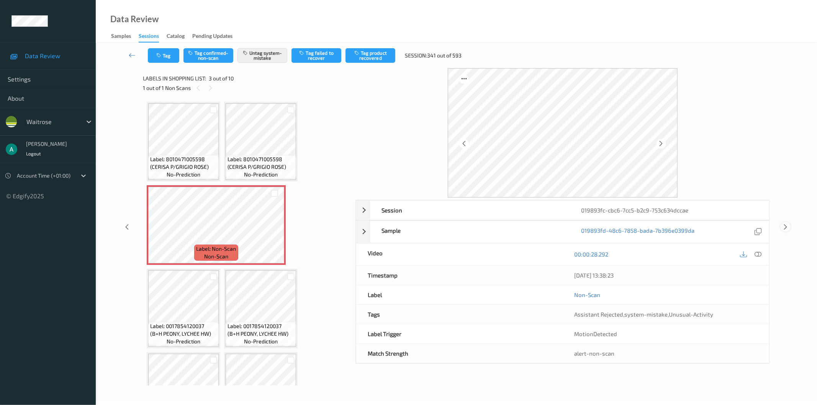
click at [787, 222] on div at bounding box center [785, 227] width 10 height 10
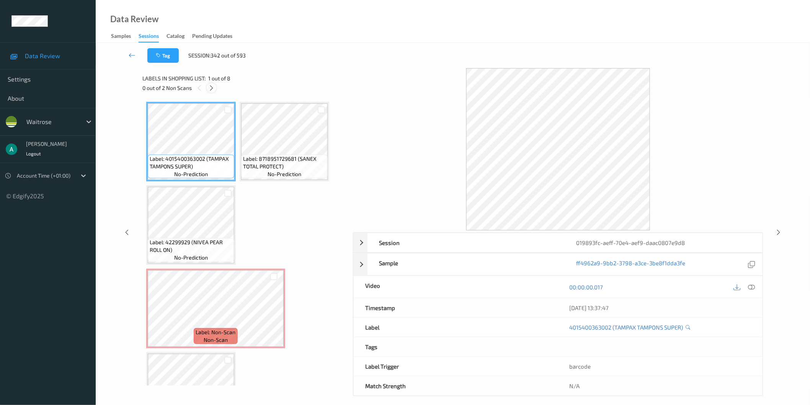
click at [214, 89] on icon at bounding box center [211, 88] width 7 height 7
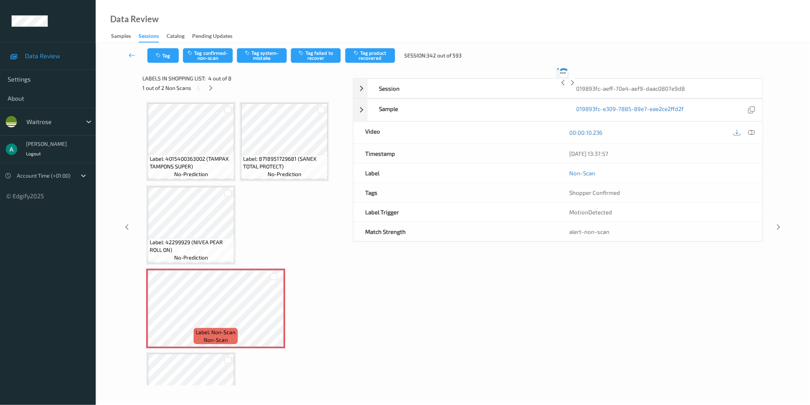
scroll to position [87, 0]
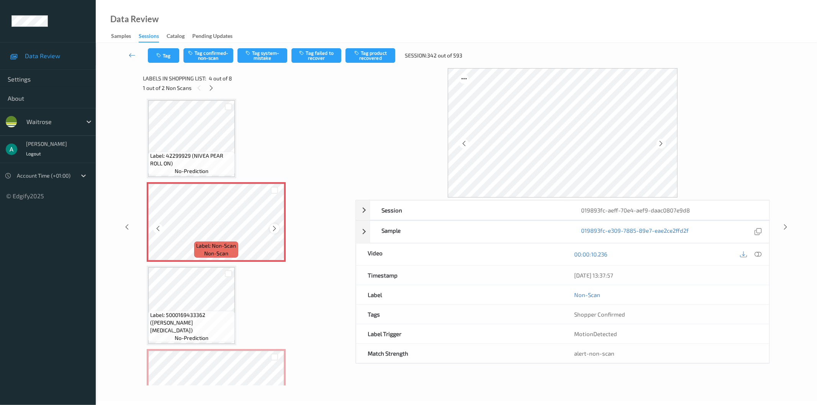
click at [273, 225] on icon at bounding box center [274, 228] width 7 height 7
click at [191, 162] on span "Label: 42299929 (NIVEA PEAR ROLL ON)" at bounding box center [191, 159] width 83 height 15
click at [263, 61] on button "Tag system-mistake" at bounding box center [262, 55] width 50 height 15
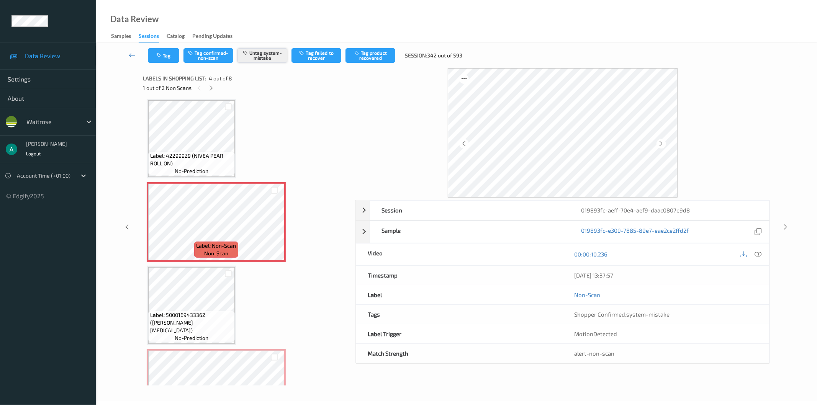
click at [248, 56] on button "Untag system-mistake" at bounding box center [262, 55] width 50 height 15
click at [756, 250] on div at bounding box center [750, 254] width 25 height 10
click at [757, 254] on icon at bounding box center [758, 254] width 7 height 7
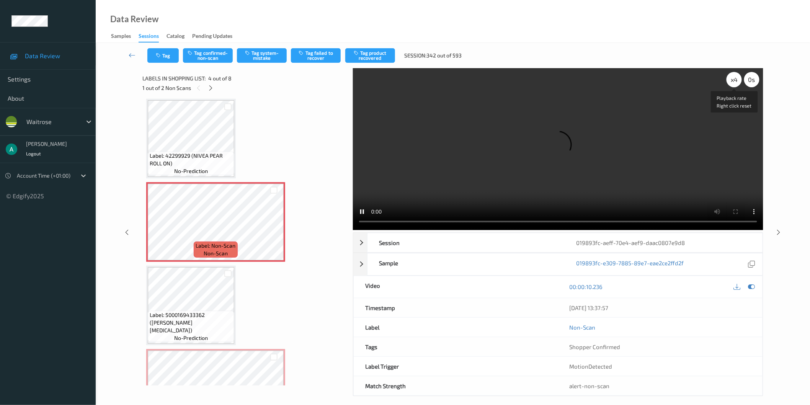
click at [733, 82] on div "x 4" at bounding box center [734, 79] width 15 height 15
click at [733, 82] on div "x 1" at bounding box center [734, 79] width 15 height 15
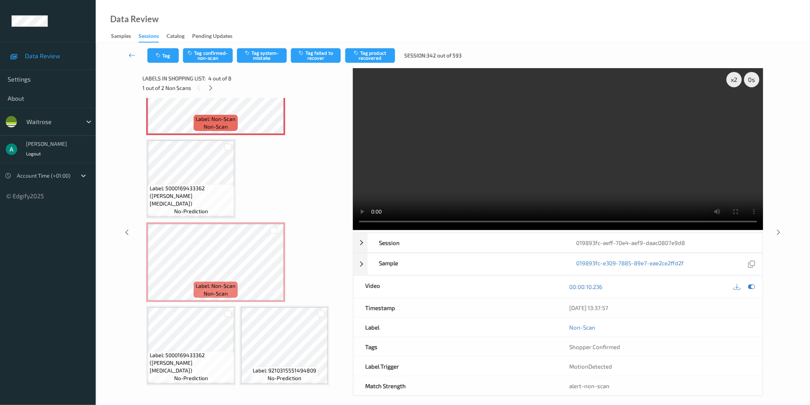
scroll to position [171, 0]
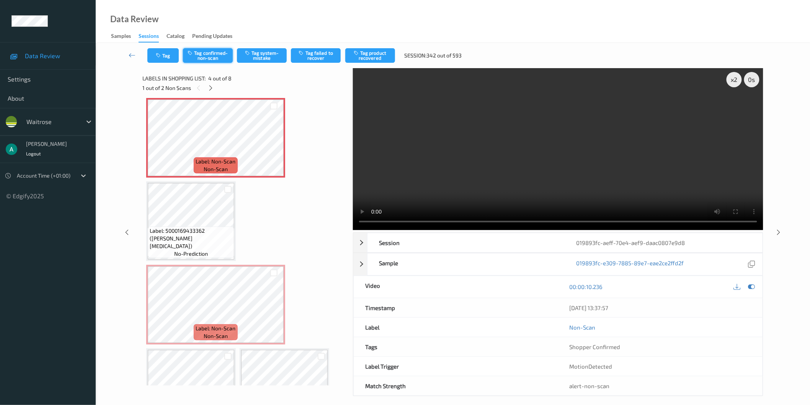
click at [213, 56] on button "Tag confirmed-non-scan" at bounding box center [208, 55] width 50 height 15
click at [374, 56] on button "Tag product recovered" at bounding box center [370, 55] width 50 height 15
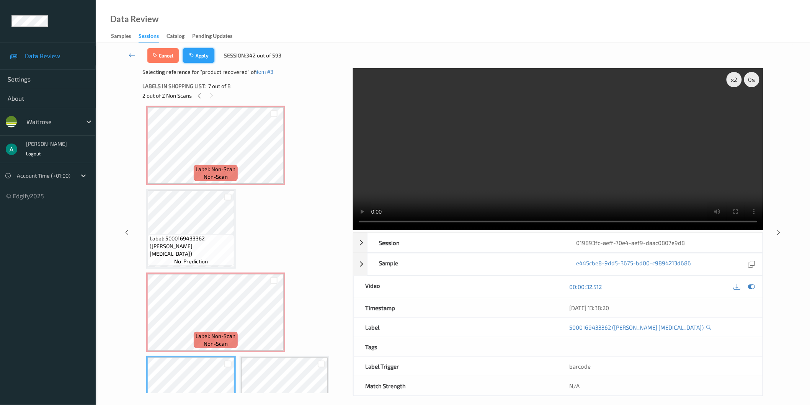
click at [211, 57] on button "Apply" at bounding box center [198, 55] width 31 height 15
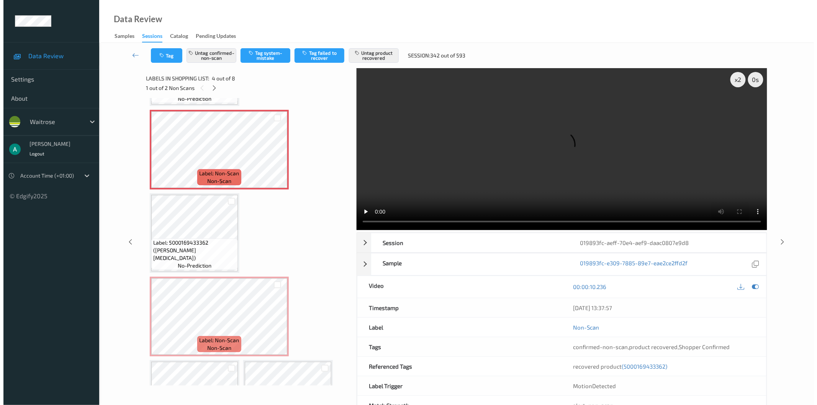
scroll to position [213, 0]
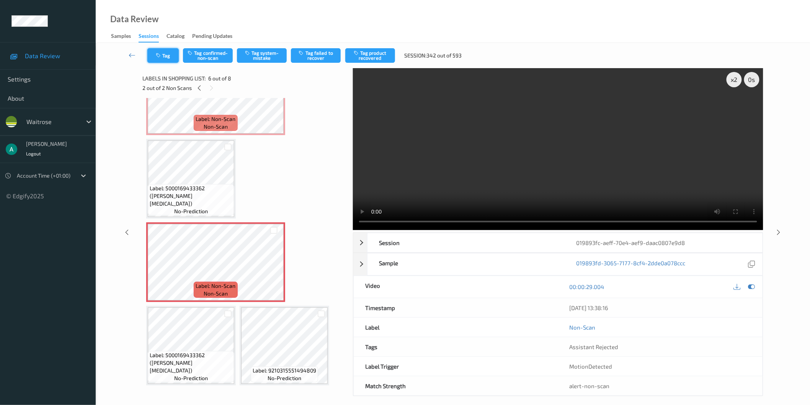
click at [167, 54] on button "Tag" at bounding box center [162, 55] width 31 height 15
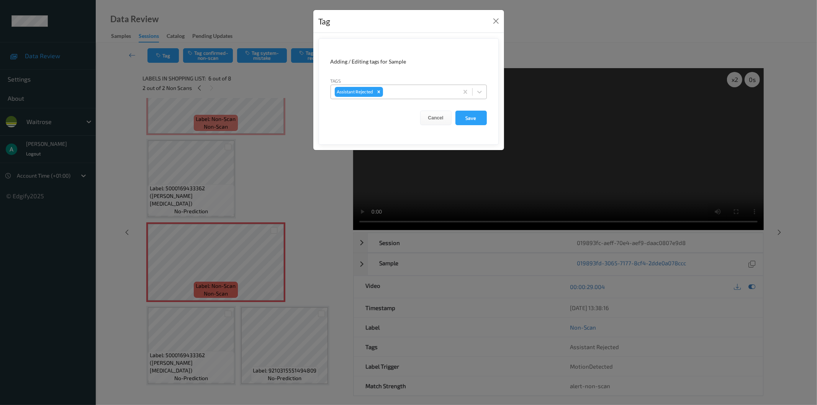
click at [414, 94] on div at bounding box center [419, 91] width 70 height 9
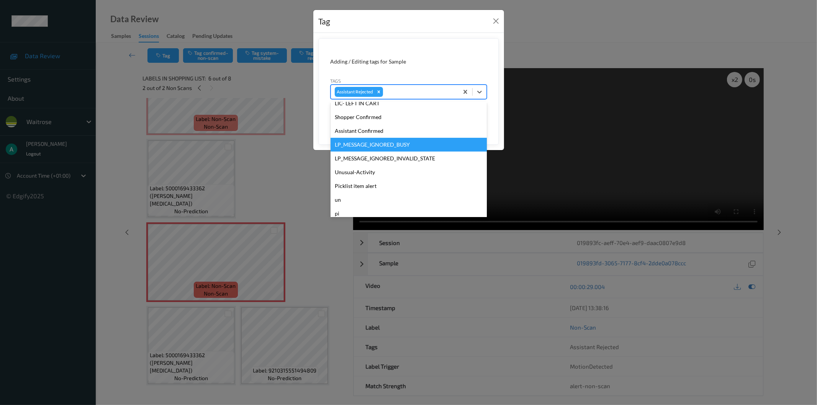
scroll to position [163, 0]
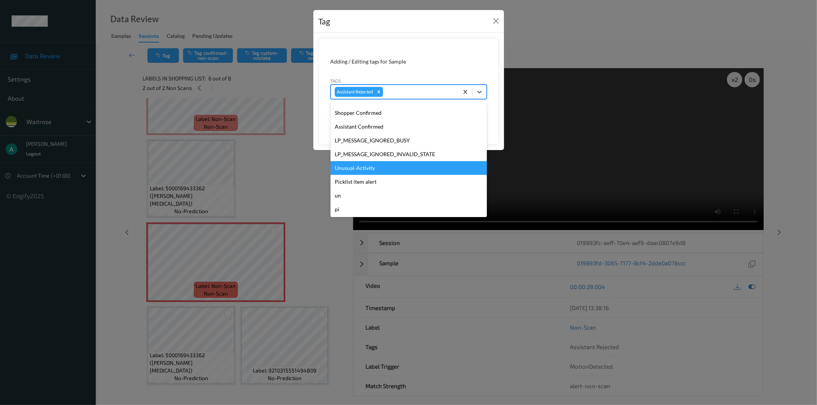
click at [397, 165] on div "Unusual-Activity" at bounding box center [408, 168] width 156 height 14
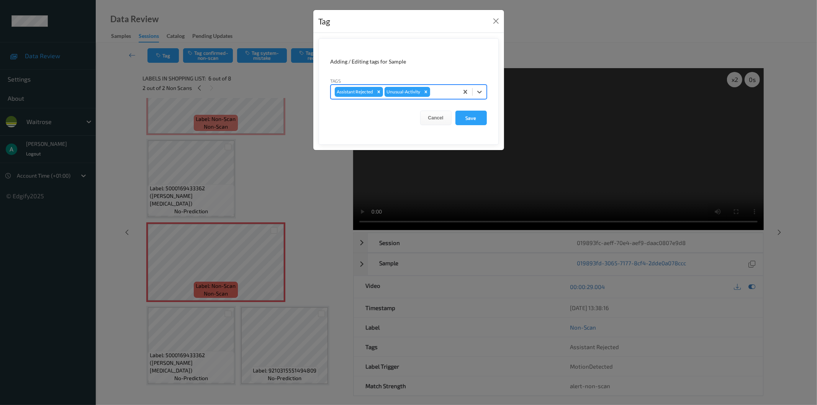
click at [442, 86] on div "Assistant Rejected Unusual-Activity" at bounding box center [395, 91] width 128 height 13
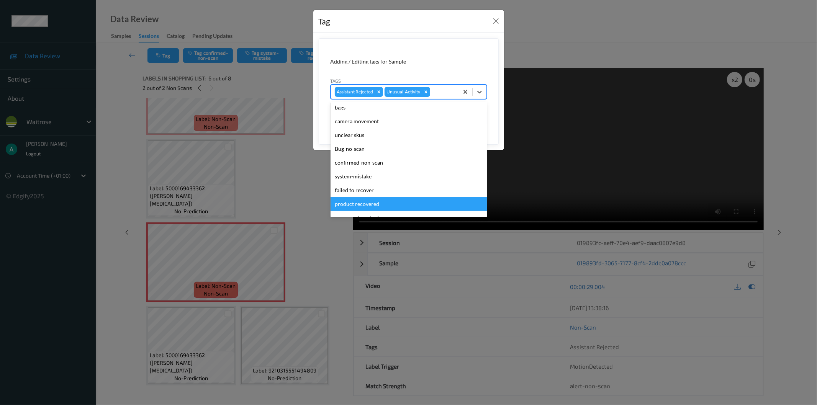
scroll to position [43, 0]
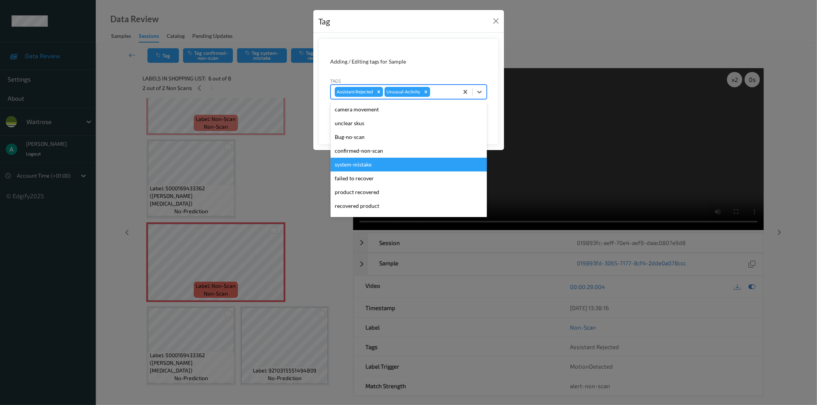
click at [398, 165] on div "system-mistake" at bounding box center [408, 165] width 156 height 14
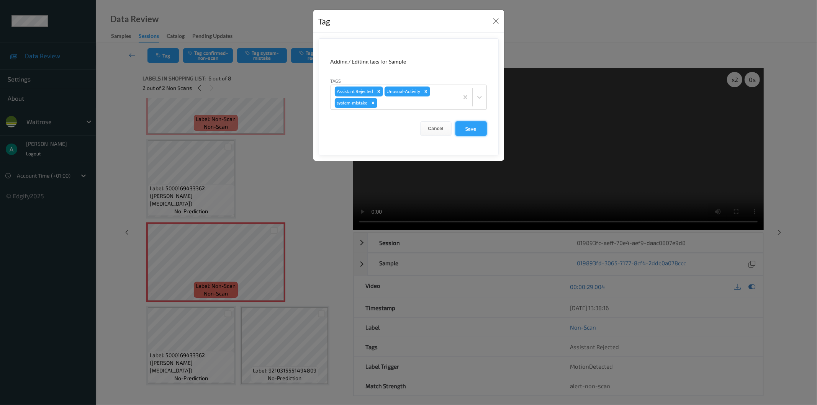
click at [470, 132] on button "Save" at bounding box center [470, 128] width 31 height 15
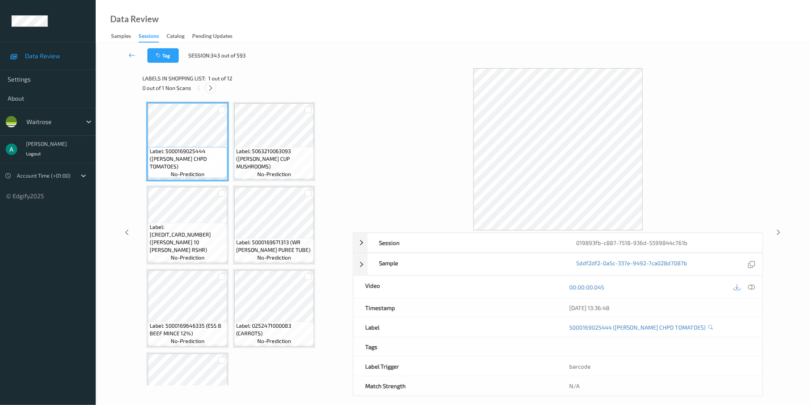
click at [212, 83] on div at bounding box center [211, 88] width 10 height 10
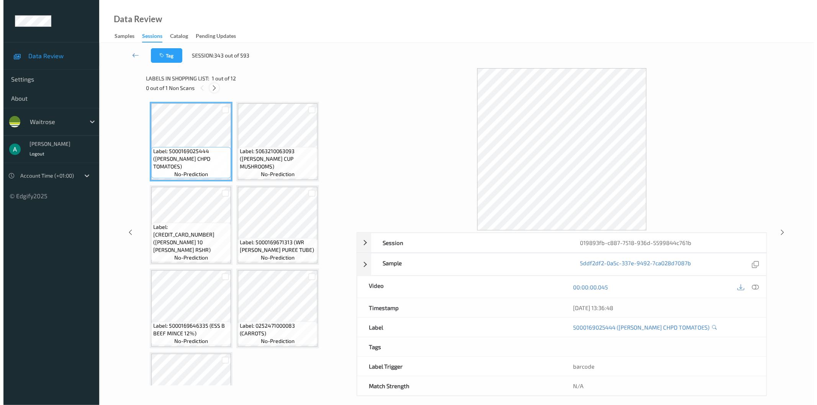
scroll to position [253, 0]
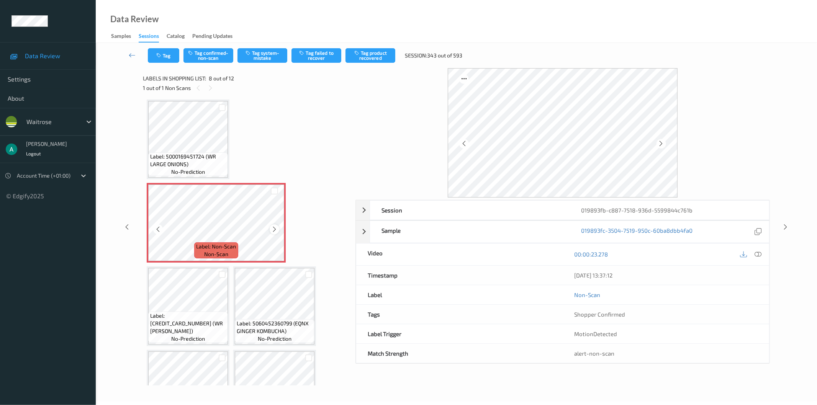
click at [276, 228] on icon at bounding box center [274, 229] width 7 height 7
click at [261, 57] on button "Tag system-mistake" at bounding box center [262, 55] width 50 height 15
click at [170, 59] on button "Tag" at bounding box center [163, 55] width 31 height 15
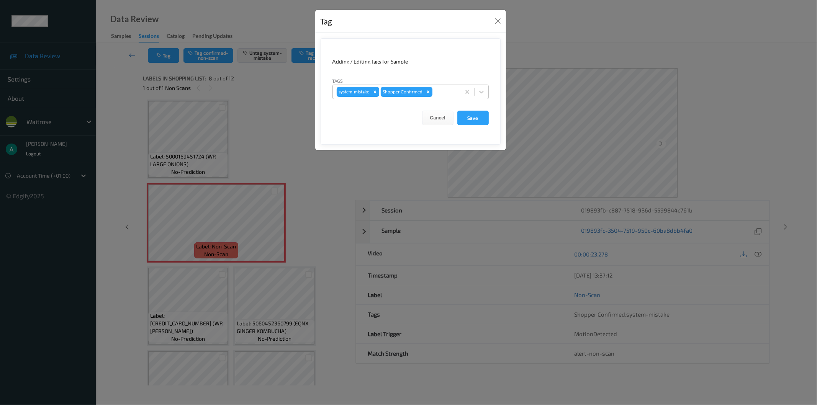
click at [441, 90] on div at bounding box center [445, 91] width 23 height 9
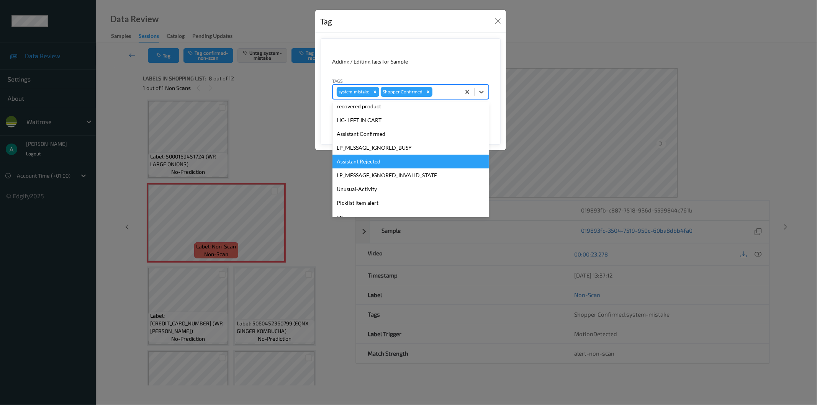
scroll to position [150, 0]
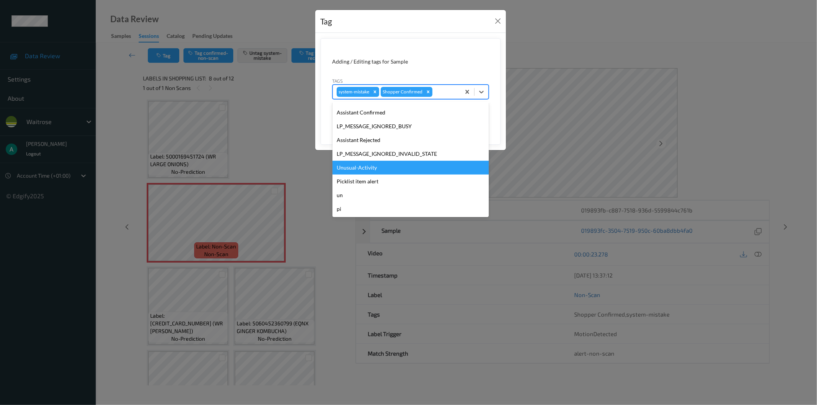
click at [423, 165] on div "Unusual-Activity" at bounding box center [410, 168] width 156 height 14
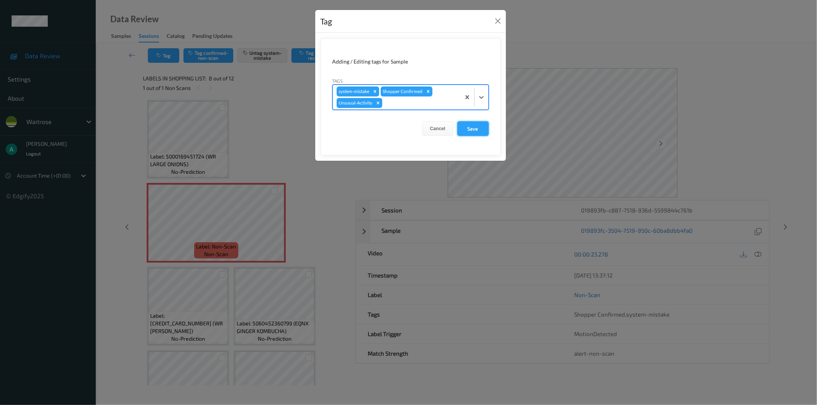
click at [473, 129] on button "Save" at bounding box center [472, 128] width 31 height 15
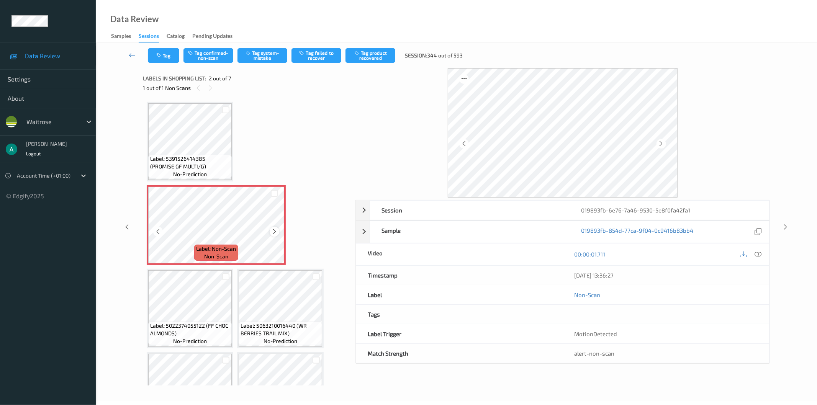
click at [273, 228] on icon at bounding box center [274, 231] width 7 height 7
click at [268, 50] on button "Tag system-mistake" at bounding box center [262, 55] width 50 height 15
click at [163, 55] on button "Tag" at bounding box center [163, 55] width 31 height 15
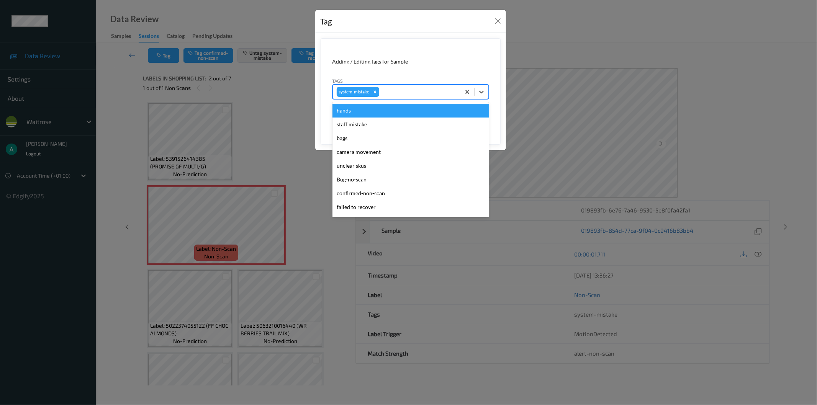
click at [410, 89] on div at bounding box center [419, 91] width 76 height 9
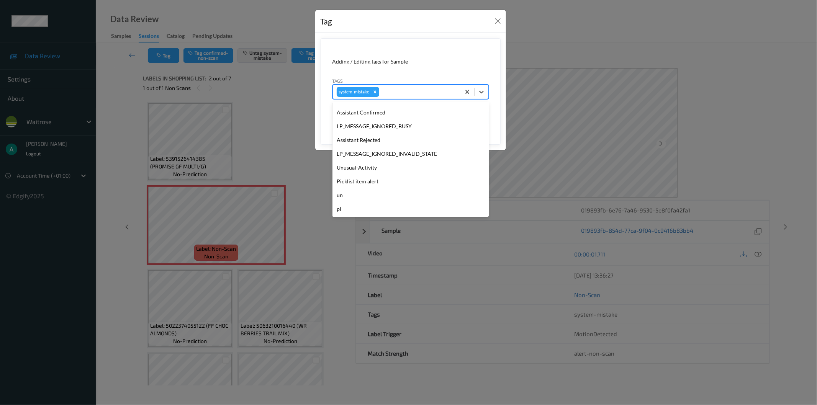
scroll to position [163, 0]
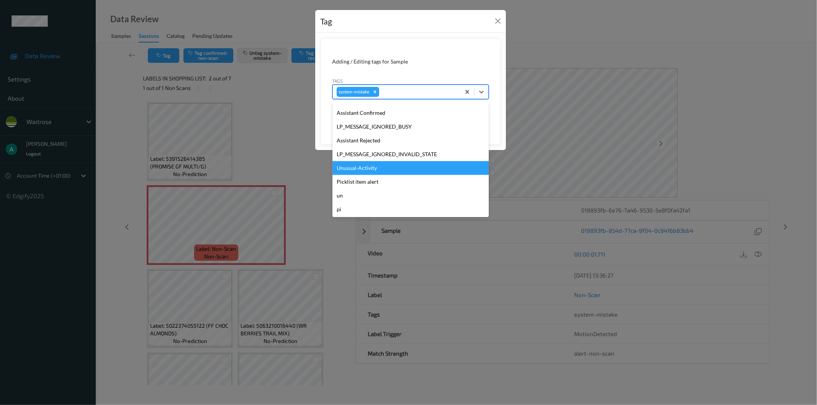
click at [391, 169] on div "Unusual-Activity" at bounding box center [410, 168] width 156 height 14
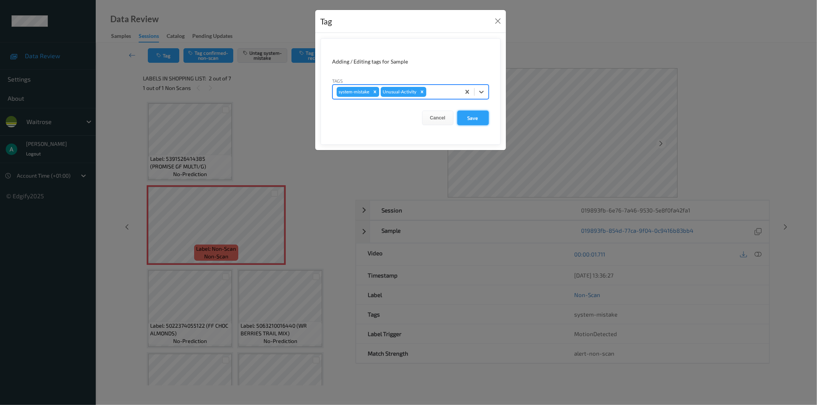
click at [467, 116] on button "Save" at bounding box center [472, 118] width 31 height 15
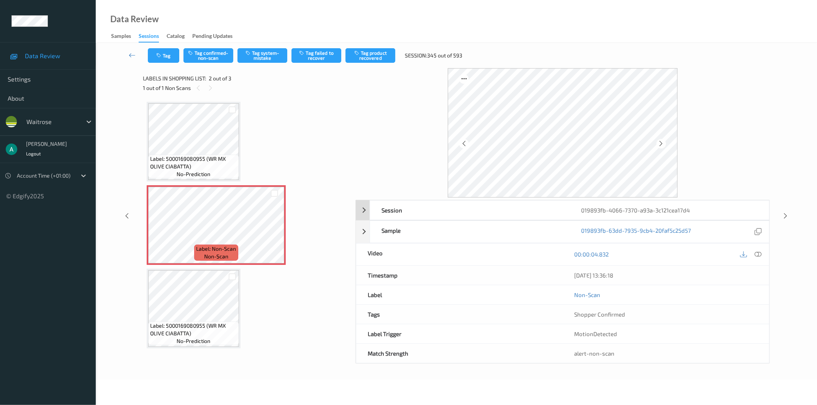
click at [756, 251] on icon at bounding box center [758, 254] width 7 height 7
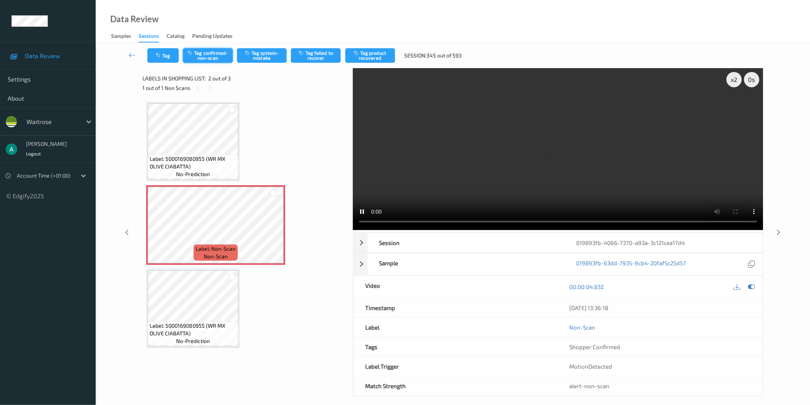
click at [219, 52] on button "Tag confirmed-non-scan" at bounding box center [208, 55] width 50 height 15
click at [373, 56] on button "Tag product recovered" at bounding box center [370, 55] width 50 height 15
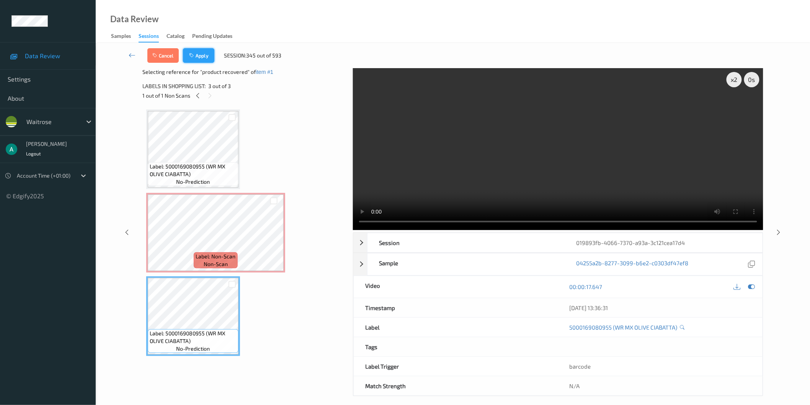
click at [200, 58] on button "Apply" at bounding box center [198, 55] width 31 height 15
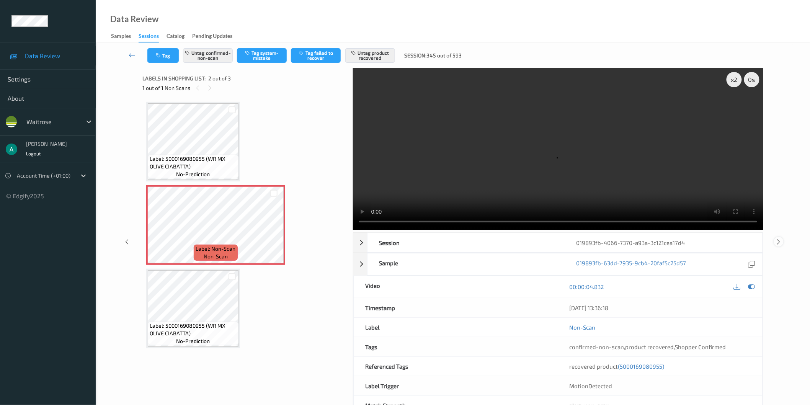
click at [781, 244] on icon at bounding box center [779, 242] width 7 height 7
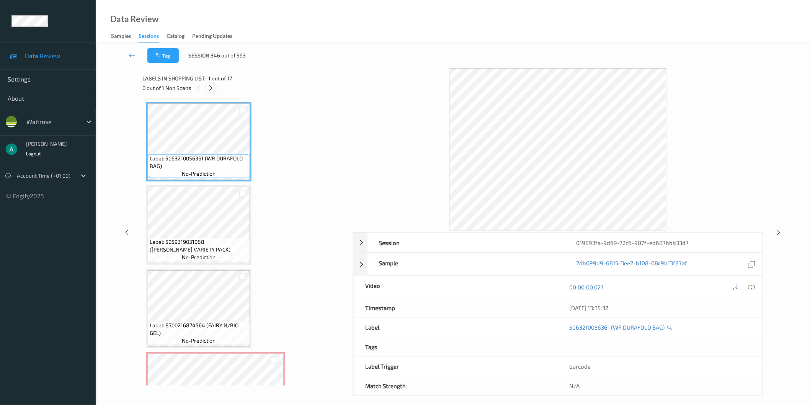
click at [207, 86] on div at bounding box center [211, 88] width 10 height 10
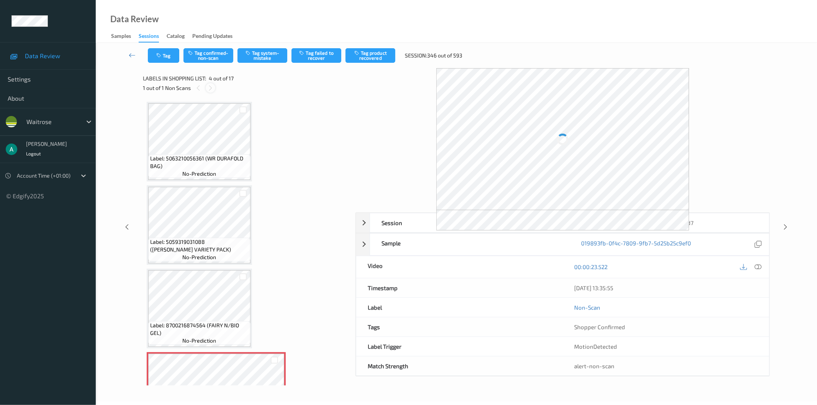
scroll to position [170, 0]
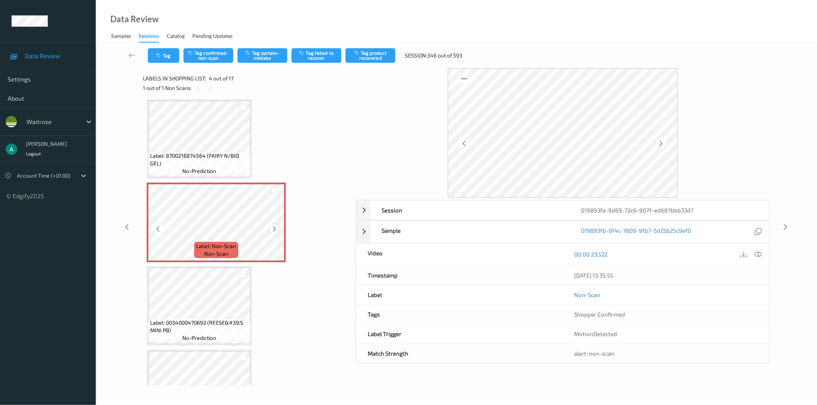
click at [274, 228] on icon at bounding box center [274, 229] width 7 height 7
click at [756, 252] on icon at bounding box center [758, 254] width 7 height 7
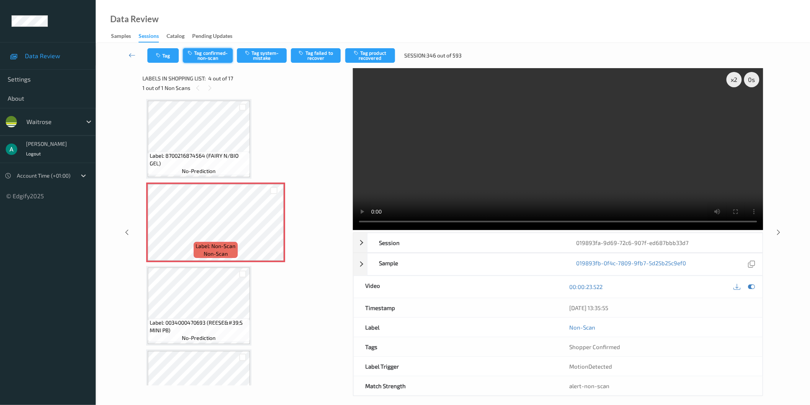
click at [207, 49] on button "Tag confirmed-non-scan" at bounding box center [208, 55] width 50 height 15
click at [364, 58] on button "Tag product recovered" at bounding box center [370, 55] width 50 height 15
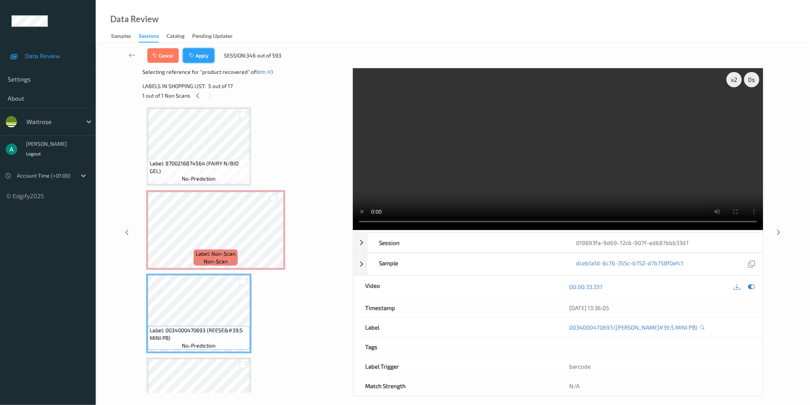
click at [202, 58] on button "Apply" at bounding box center [198, 55] width 31 height 15
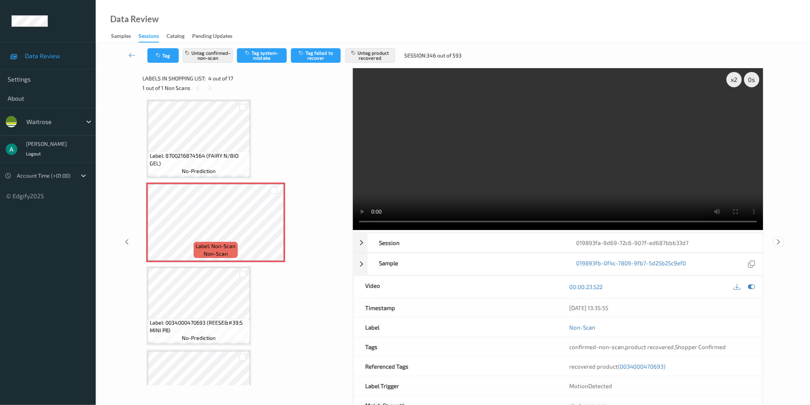
click at [782, 243] on icon at bounding box center [779, 242] width 7 height 7
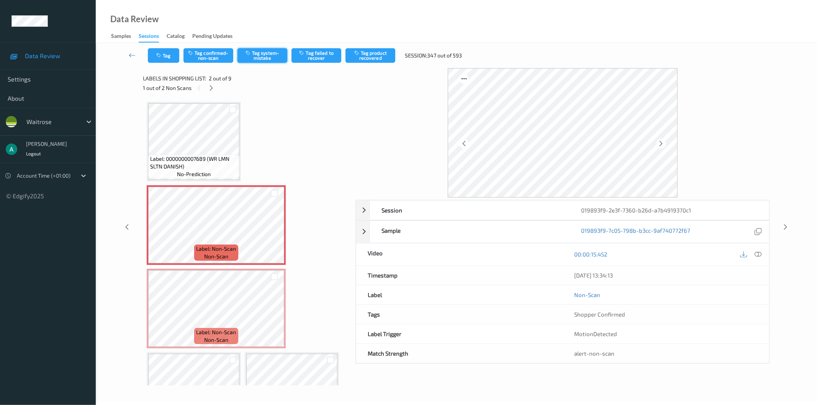
click at [251, 54] on icon "button" at bounding box center [248, 52] width 7 height 5
click at [170, 58] on button "Tag" at bounding box center [163, 55] width 31 height 15
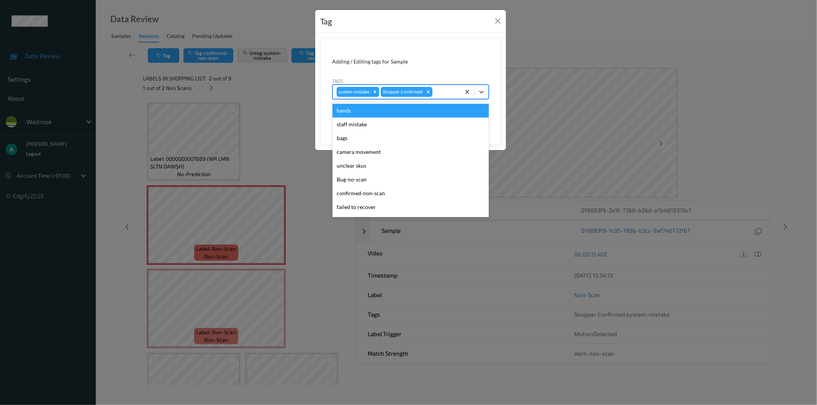
drag, startPoint x: 437, startPoint y: 89, endPoint x: 445, endPoint y: 119, distance: 30.9
click at [438, 90] on div at bounding box center [445, 91] width 23 height 9
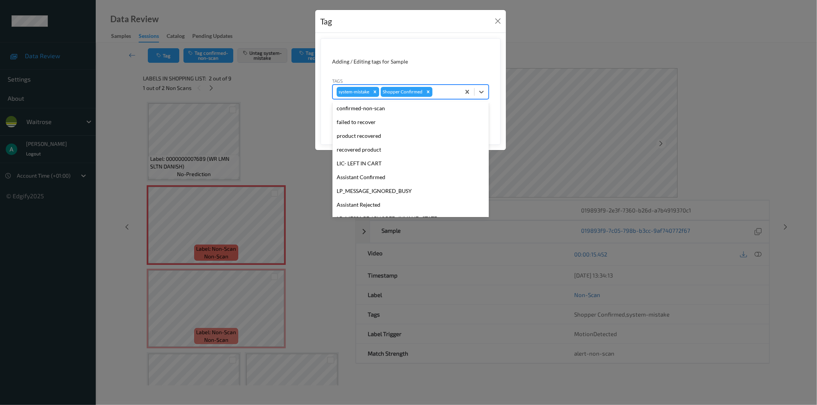
scroll to position [150, 0]
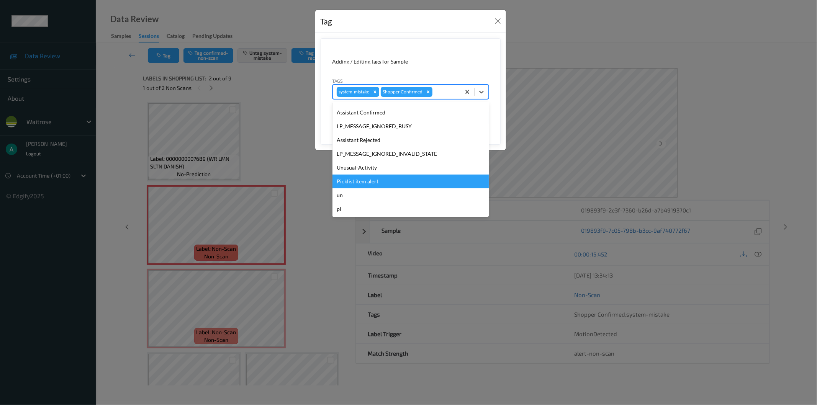
click at [415, 185] on div "Picklist item alert" at bounding box center [410, 182] width 156 height 14
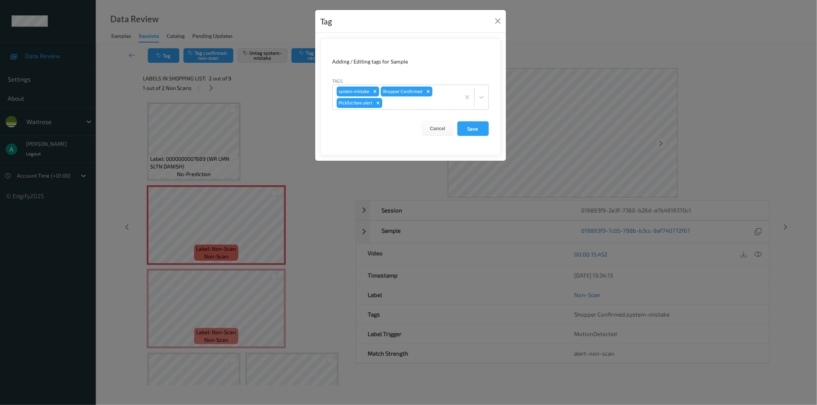
click at [470, 136] on form "Adding / Editing tags for Sample Tags system-mistake Shopper Confirmed Picklist…" at bounding box center [411, 96] width 180 height 117
click at [471, 131] on button "Save" at bounding box center [472, 128] width 31 height 15
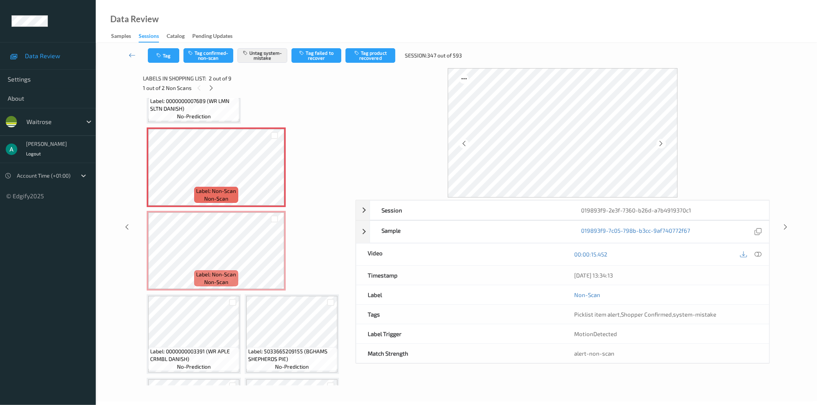
scroll to position [170, 0]
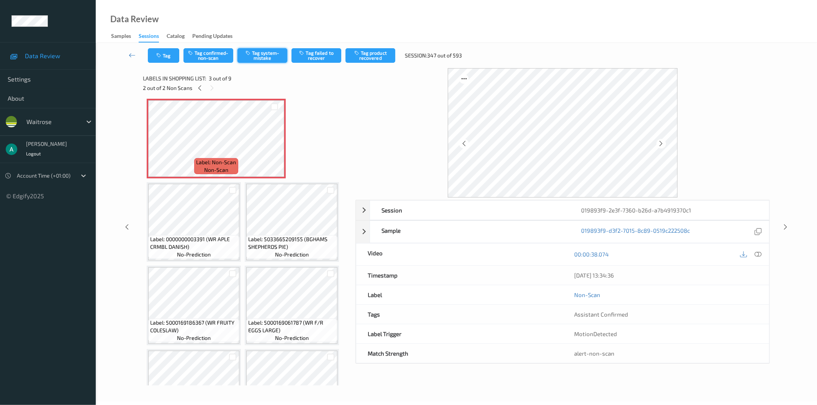
click at [250, 60] on button "Tag system-mistake" at bounding box center [262, 55] width 50 height 15
click at [164, 55] on button "Tag" at bounding box center [163, 55] width 31 height 15
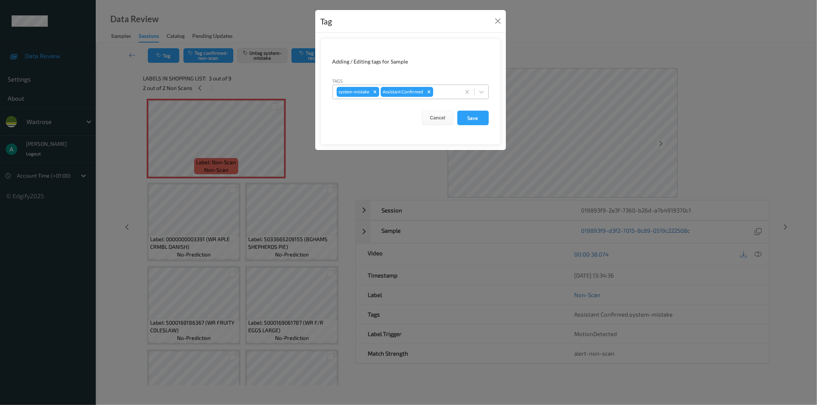
click at [449, 90] on div at bounding box center [446, 91] width 22 height 9
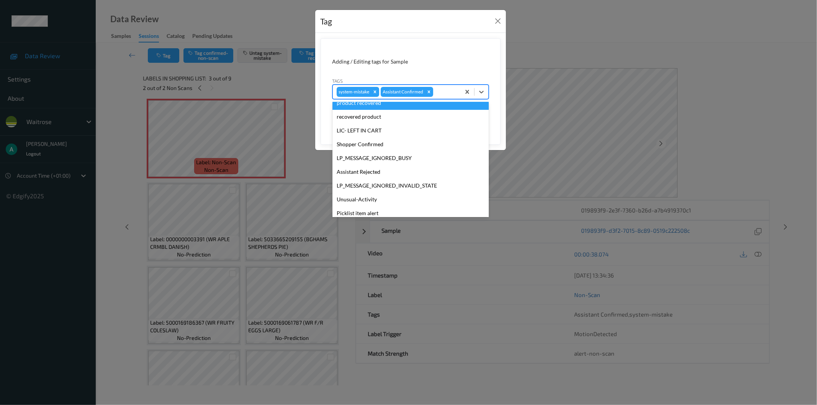
scroll to position [150, 0]
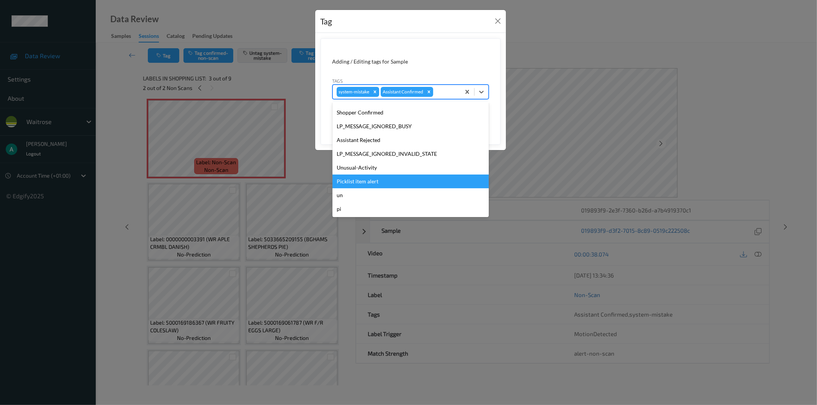
click at [416, 180] on div "Picklist item alert" at bounding box center [410, 182] width 156 height 14
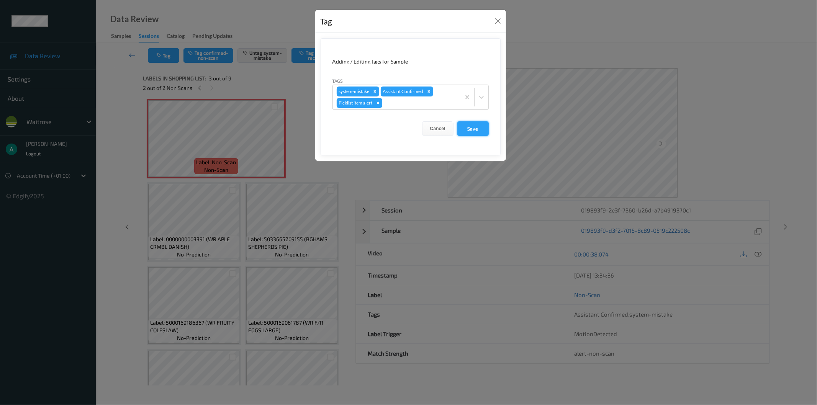
click at [475, 131] on button "Save" at bounding box center [472, 128] width 31 height 15
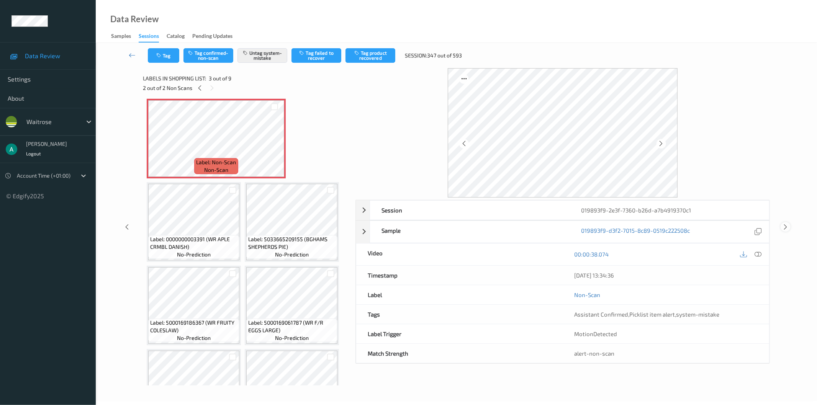
click at [784, 223] on div at bounding box center [785, 227] width 10 height 10
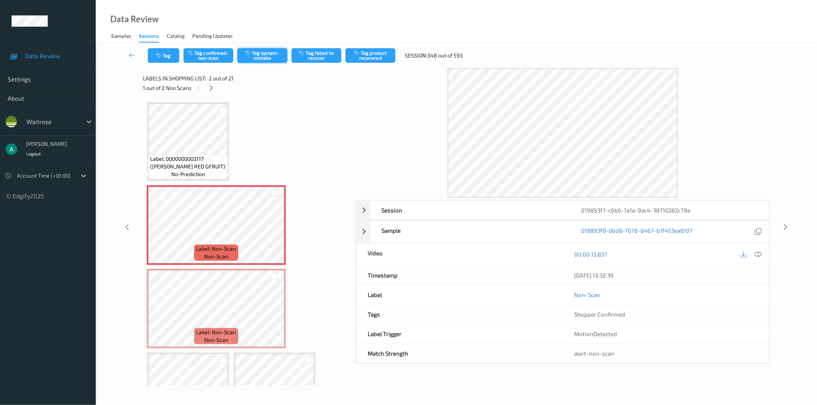
click at [271, 52] on button "Tag system-mistake" at bounding box center [262, 55] width 50 height 15
click at [166, 57] on button "Tag" at bounding box center [163, 55] width 31 height 15
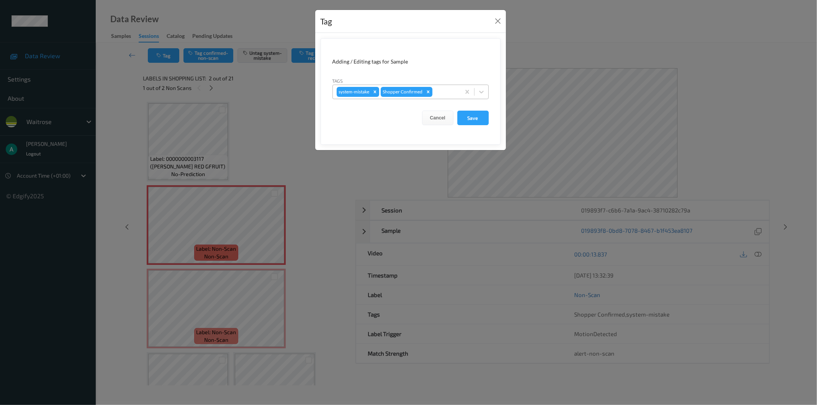
click at [445, 90] on div at bounding box center [445, 91] width 23 height 9
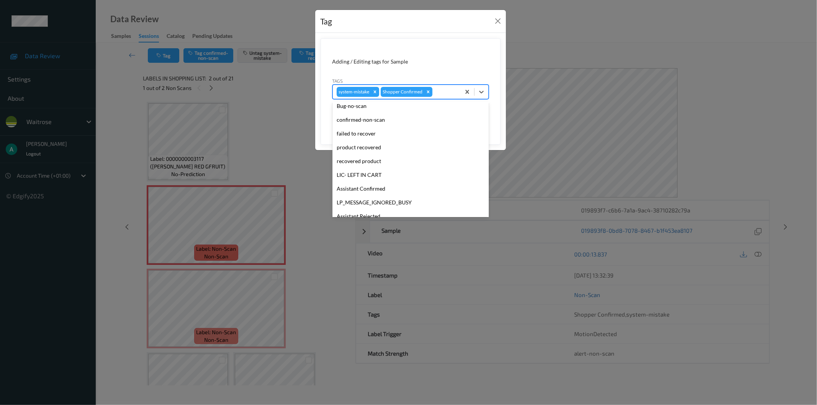
scroll to position [150, 0]
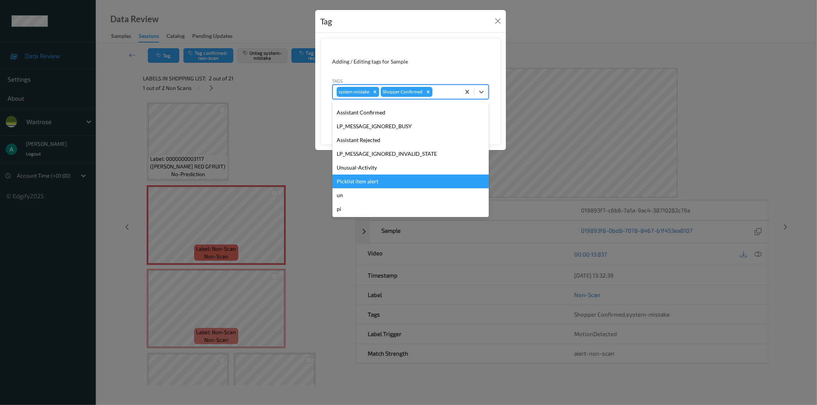
click at [376, 181] on div "Picklist item alert" at bounding box center [410, 182] width 156 height 14
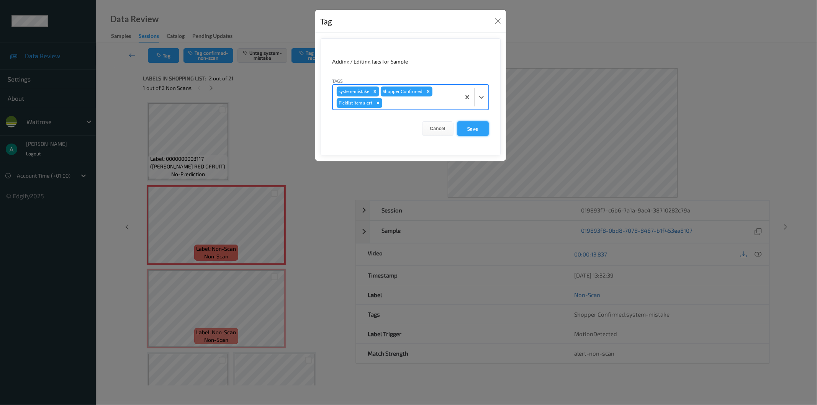
click at [478, 132] on button "Save" at bounding box center [472, 128] width 31 height 15
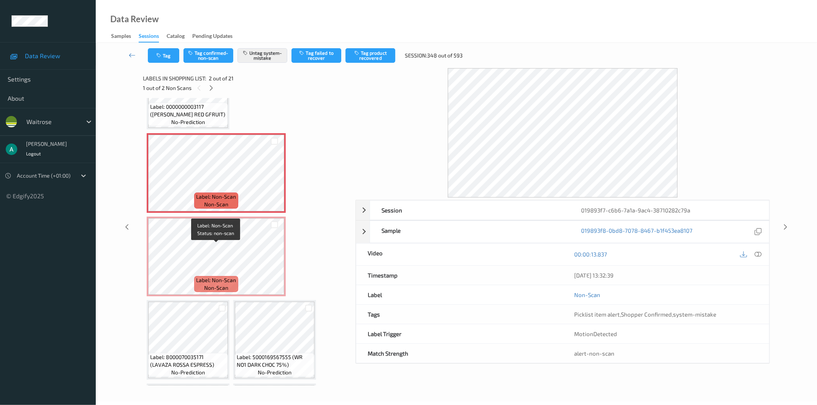
scroll to position [128, 0]
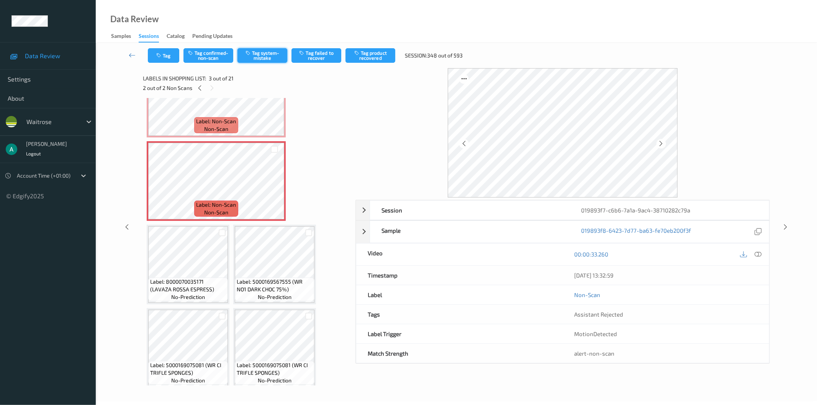
click at [248, 59] on button "Tag system-mistake" at bounding box center [262, 55] width 50 height 15
click at [173, 54] on button "Tag" at bounding box center [163, 55] width 31 height 15
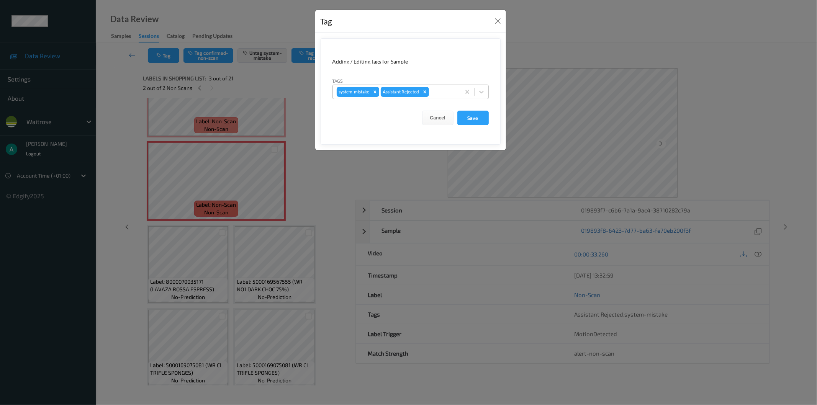
click at [449, 90] on div at bounding box center [443, 91] width 26 height 9
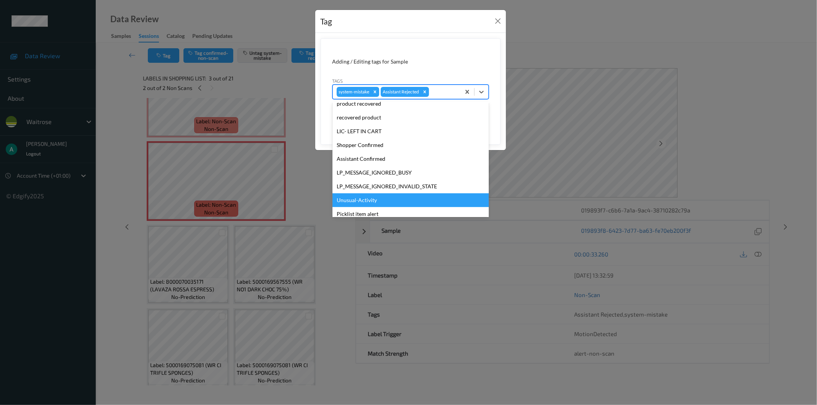
scroll to position [150, 0]
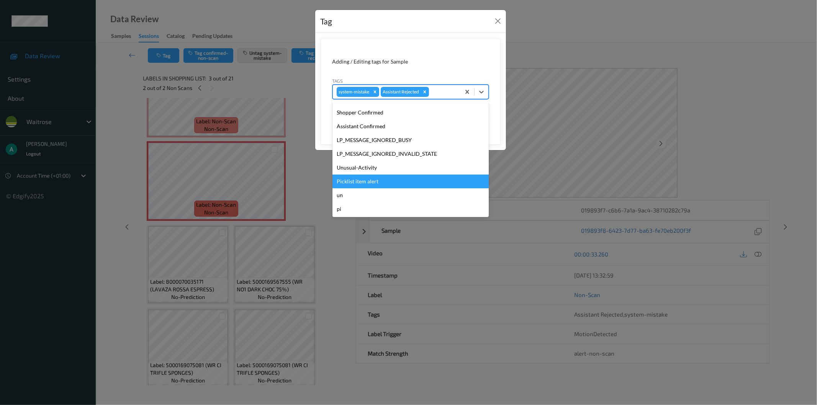
click at [436, 182] on div "Picklist item alert" at bounding box center [410, 182] width 156 height 14
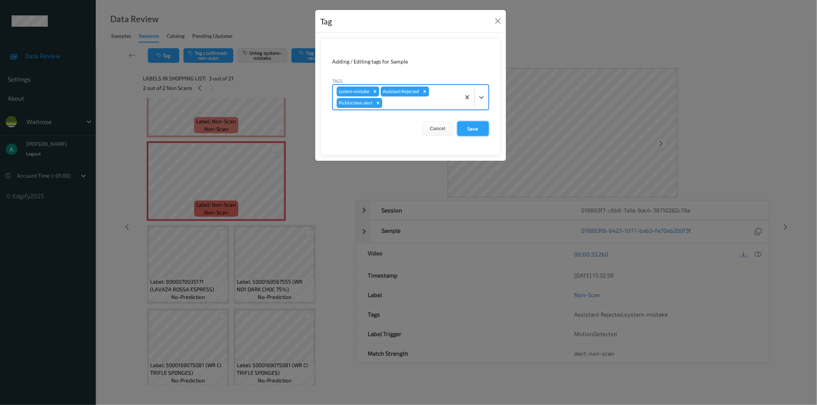
click at [468, 129] on button "Save" at bounding box center [472, 128] width 31 height 15
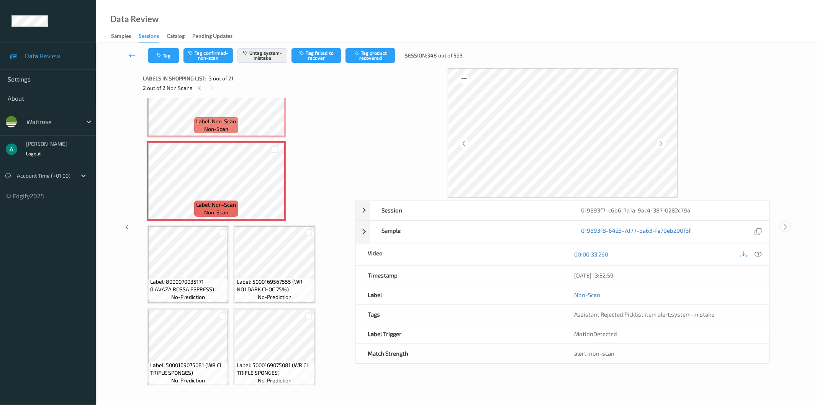
click at [787, 228] on icon at bounding box center [785, 227] width 7 height 7
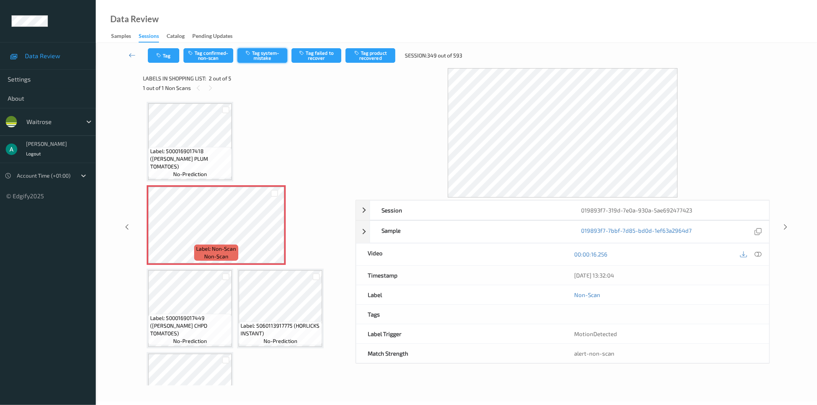
click at [257, 57] on button "Tag system-mistake" at bounding box center [262, 55] width 50 height 15
click at [155, 59] on button "Tag" at bounding box center [163, 55] width 31 height 15
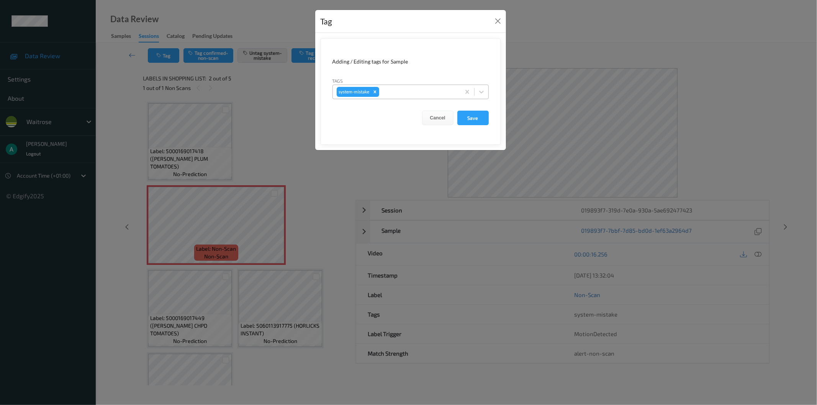
click at [422, 96] on div at bounding box center [419, 91] width 76 height 9
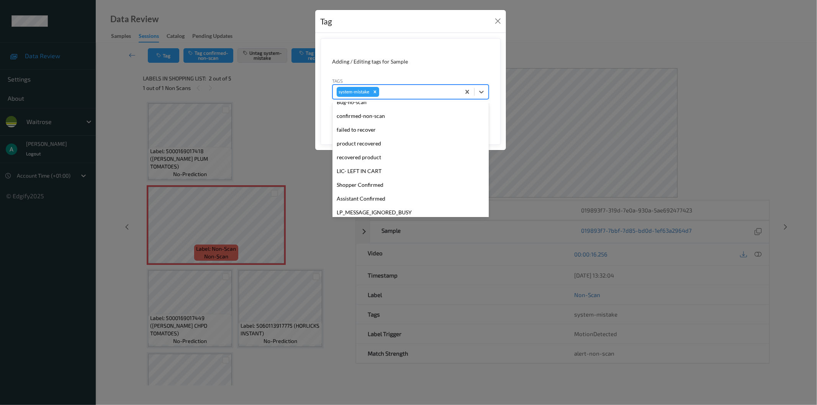
scroll to position [163, 0]
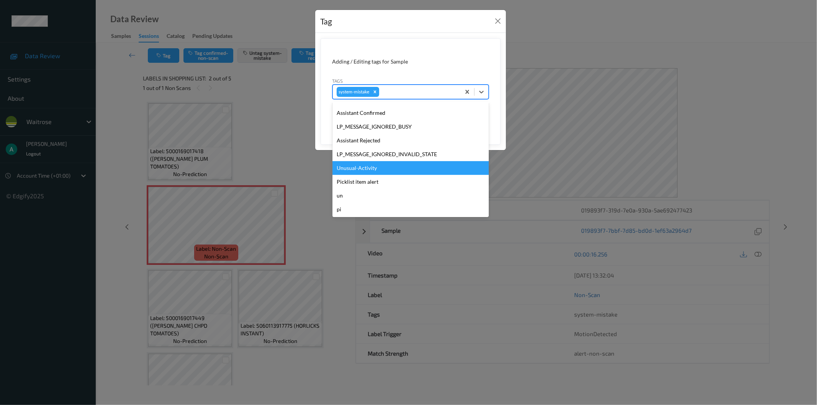
click at [414, 161] on div "Unusual-Activity" at bounding box center [410, 168] width 156 height 14
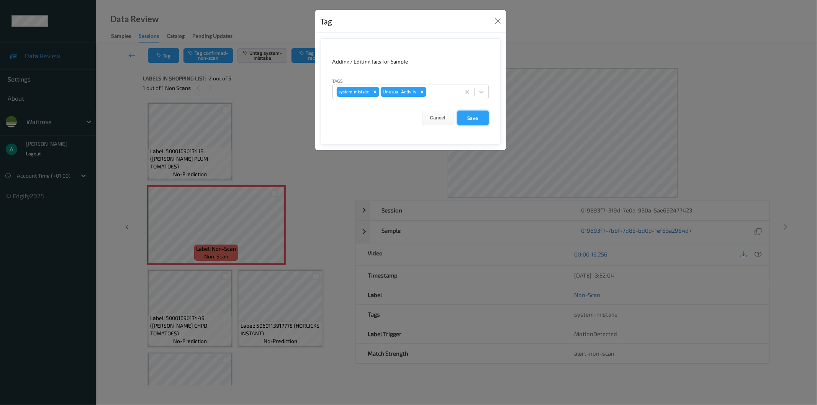
click at [475, 123] on button "Save" at bounding box center [472, 118] width 31 height 15
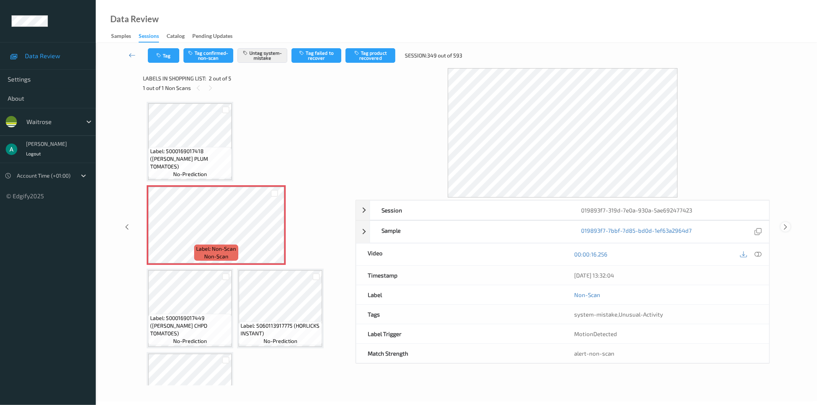
click at [785, 228] on icon at bounding box center [785, 227] width 7 height 7
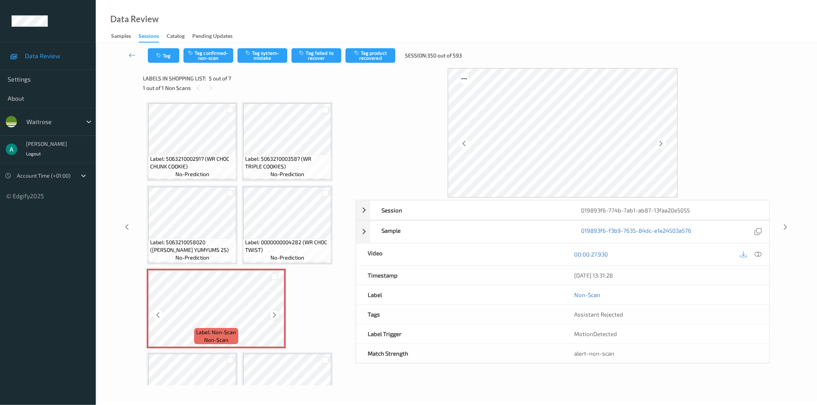
click at [276, 310] on div at bounding box center [275, 315] width 10 height 10
click at [275, 312] on icon at bounding box center [274, 315] width 7 height 7
click at [262, 52] on button "Tag system-mistake" at bounding box center [262, 55] width 50 height 15
click at [179, 55] on div "Tag Tag confirmed-non-scan Untag system-mistake Tag failed to recover Tag produ…" at bounding box center [308, 55] width 320 height 15
click at [175, 53] on button "Tag" at bounding box center [163, 55] width 31 height 15
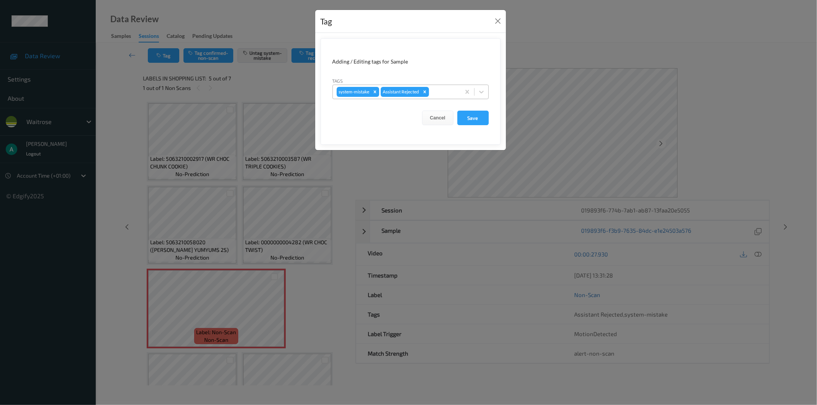
click at [437, 94] on div at bounding box center [443, 91] width 26 height 9
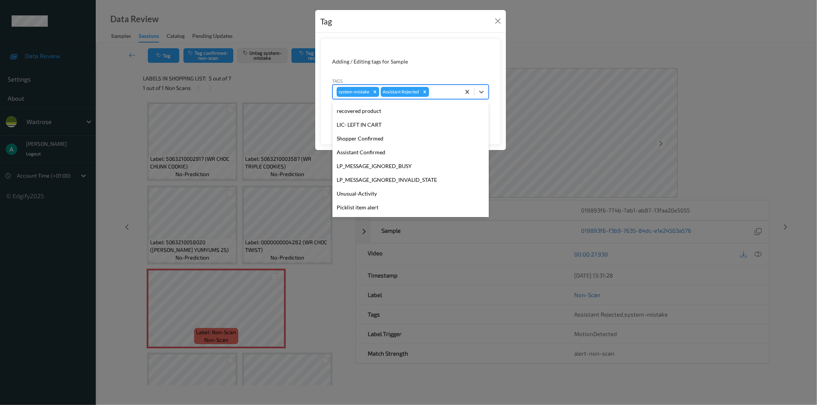
scroll to position [150, 0]
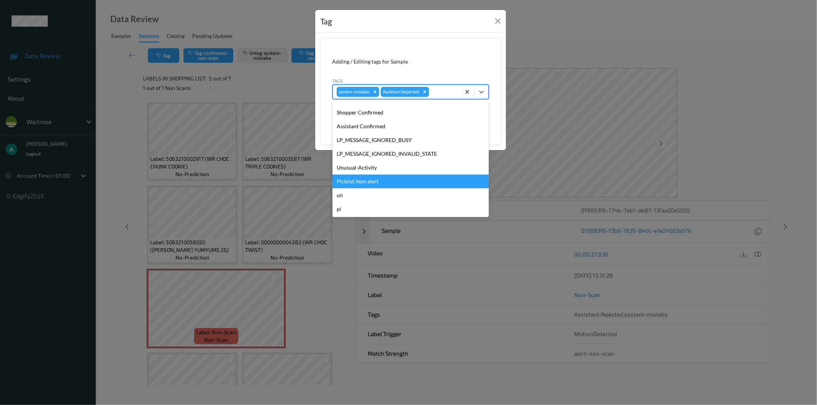
click at [401, 181] on div "Picklist item alert" at bounding box center [410, 182] width 156 height 14
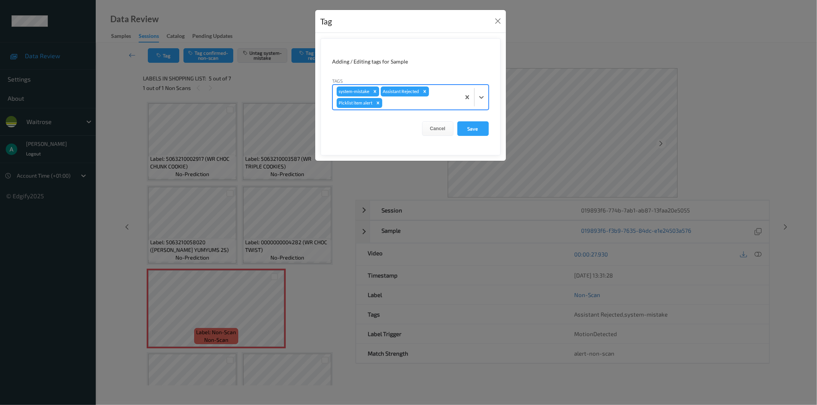
click at [436, 101] on div at bounding box center [420, 102] width 73 height 9
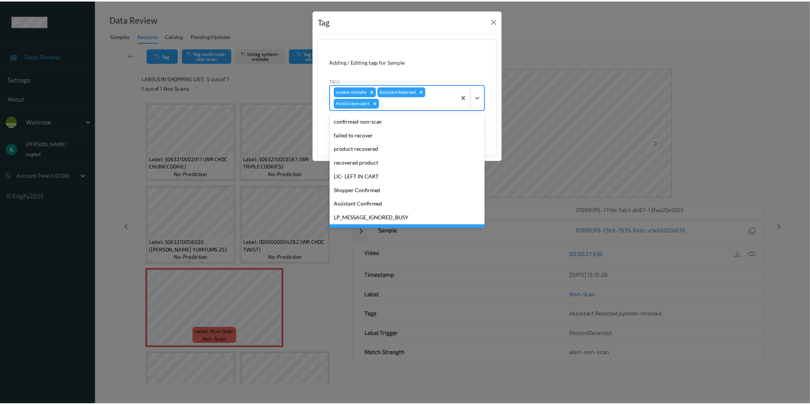
scroll to position [136, 0]
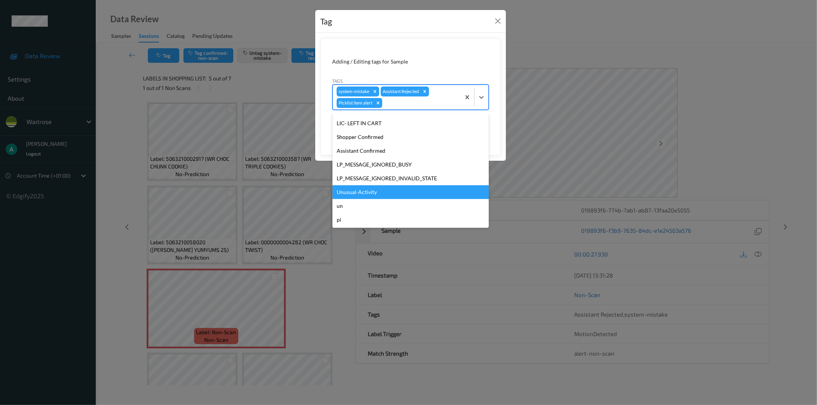
click at [391, 187] on div "Unusual-Activity" at bounding box center [410, 192] width 156 height 14
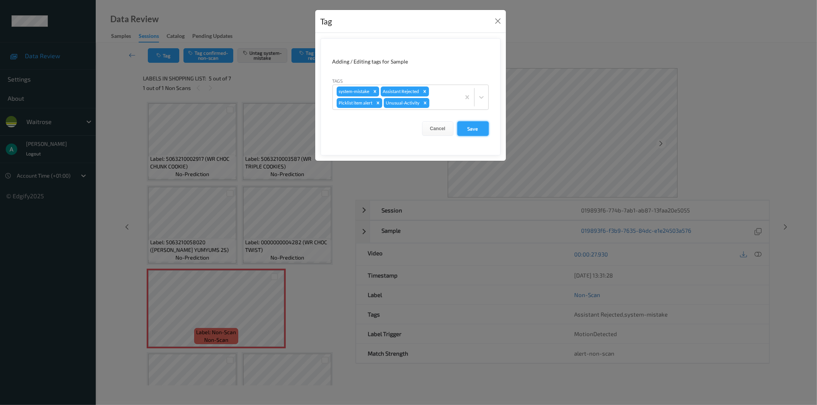
click at [474, 132] on button "Save" at bounding box center [472, 128] width 31 height 15
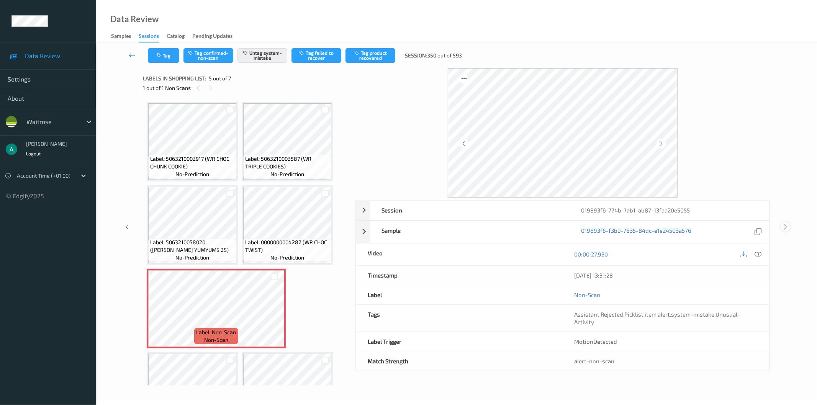
click at [787, 226] on icon at bounding box center [785, 227] width 7 height 7
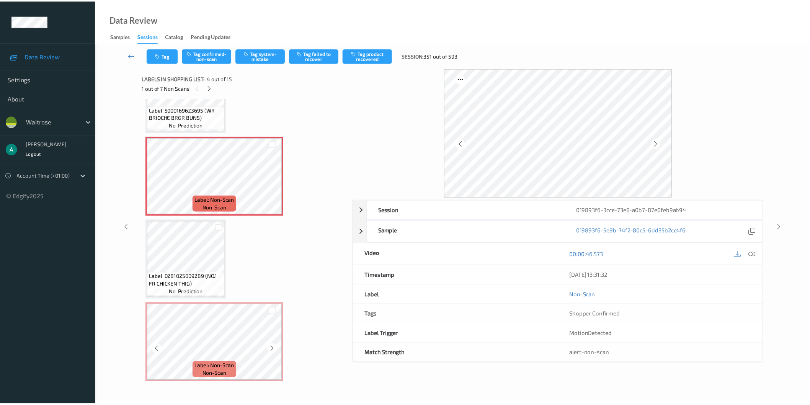
scroll to position [128, 0]
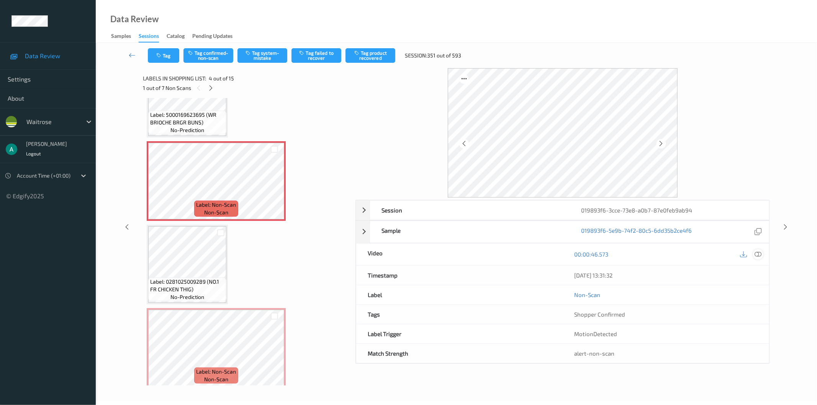
click at [760, 256] on icon at bounding box center [758, 254] width 7 height 7
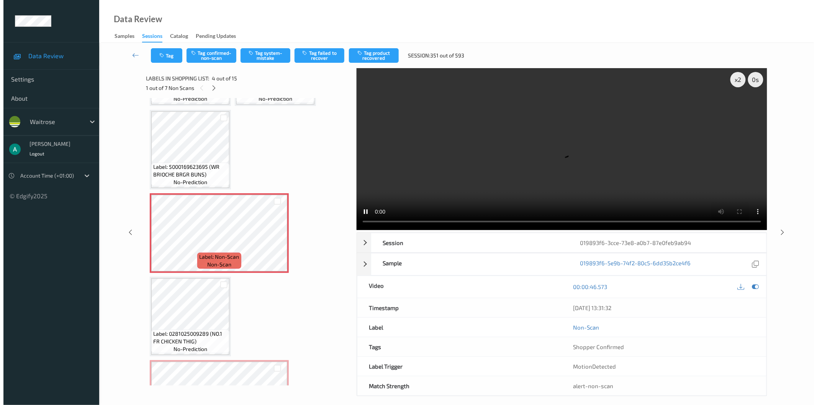
scroll to position [0, 0]
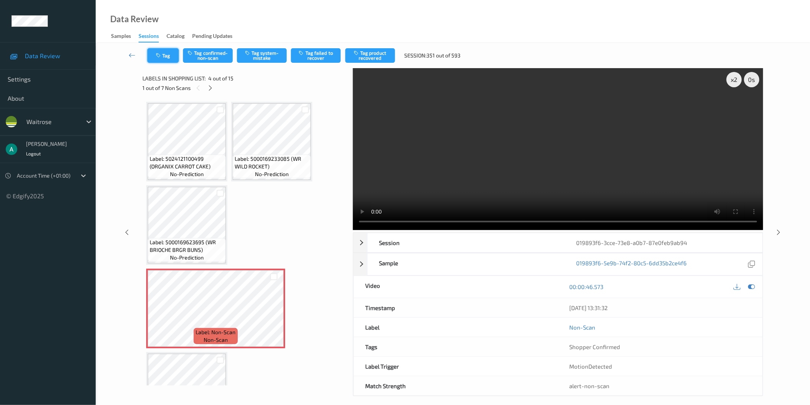
click at [154, 59] on button "Tag" at bounding box center [162, 55] width 31 height 15
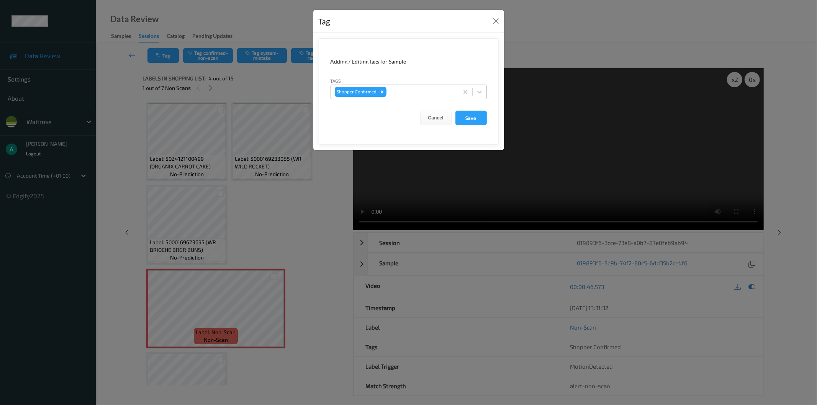
click at [430, 93] on div at bounding box center [421, 91] width 67 height 9
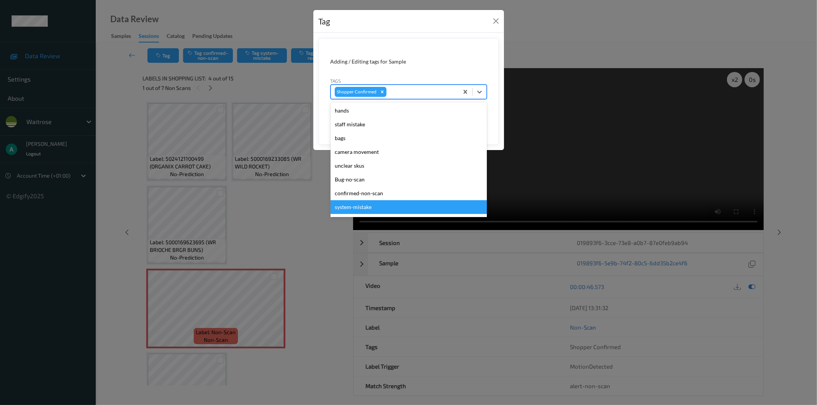
click at [399, 211] on div "system-mistake" at bounding box center [408, 207] width 156 height 14
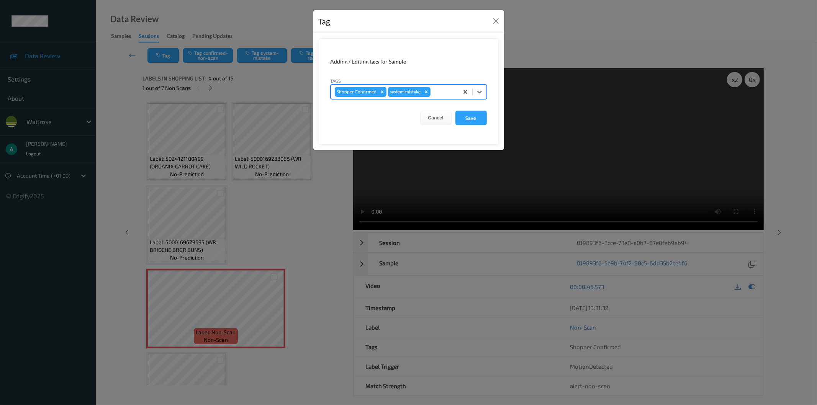
click at [443, 90] on div at bounding box center [443, 91] width 23 height 9
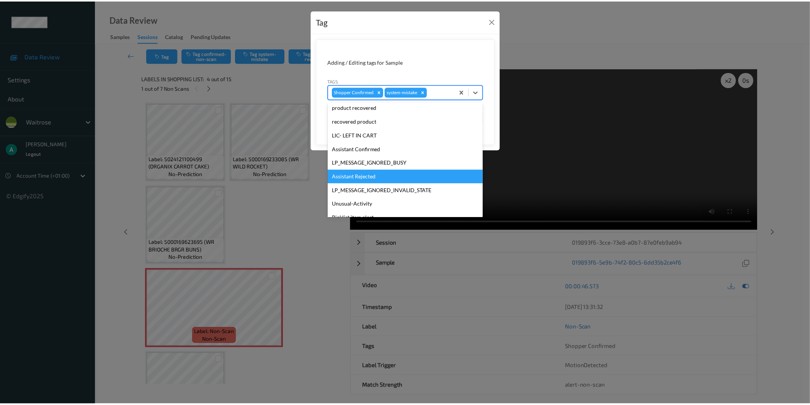
scroll to position [150, 0]
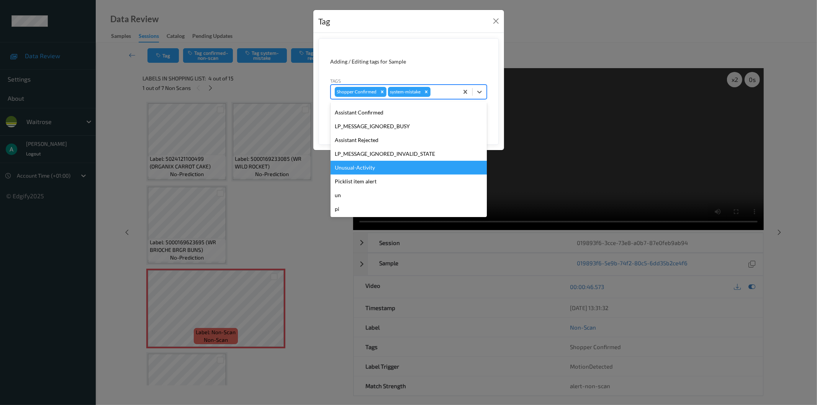
click at [416, 162] on div "Unusual-Activity" at bounding box center [408, 168] width 156 height 14
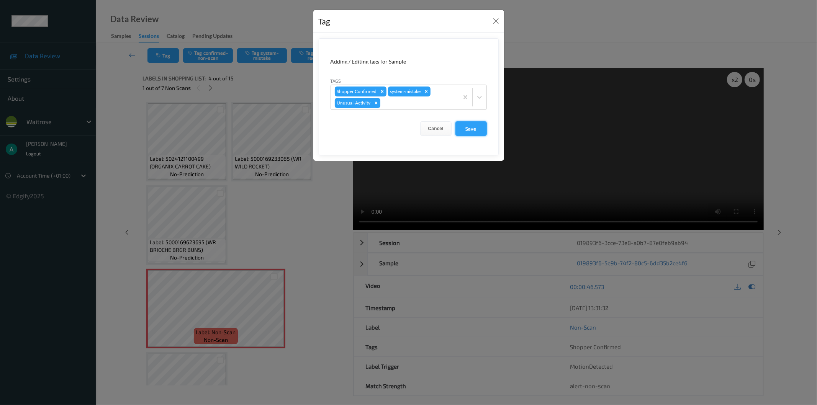
click at [462, 125] on button "Save" at bounding box center [470, 128] width 31 height 15
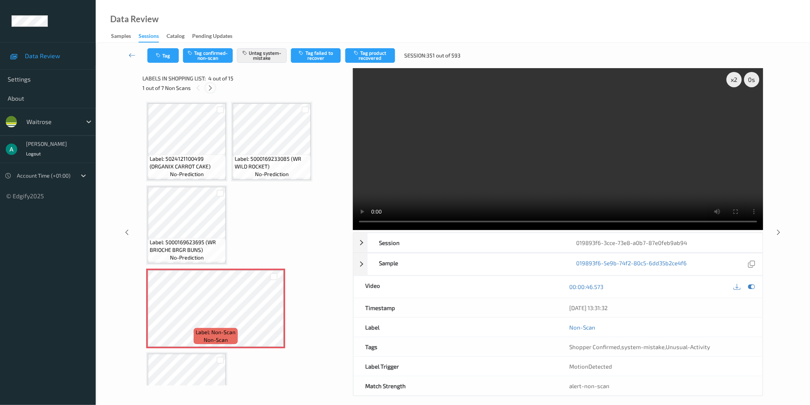
click at [211, 85] on icon at bounding box center [210, 88] width 7 height 7
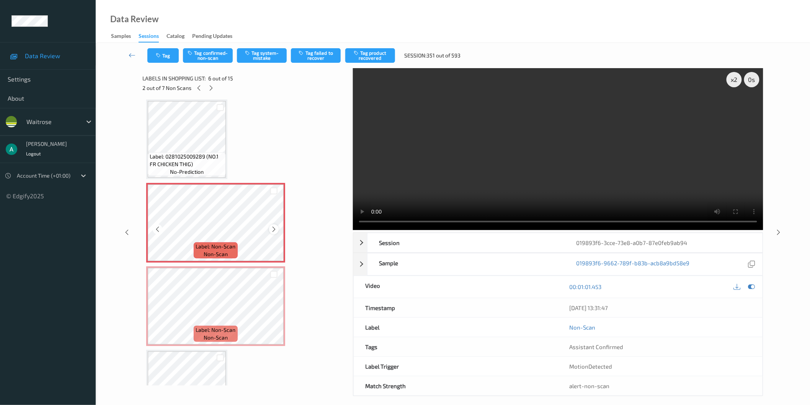
click at [276, 229] on icon at bounding box center [274, 229] width 7 height 7
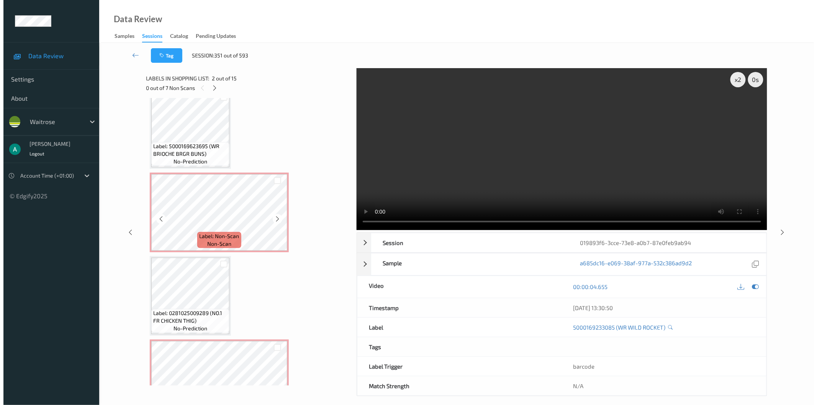
scroll to position [128, 0]
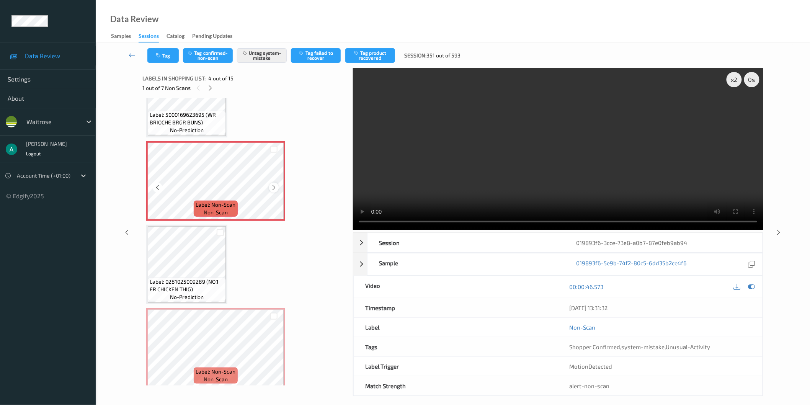
click at [273, 189] on icon at bounding box center [274, 187] width 7 height 7
click at [274, 189] on icon at bounding box center [274, 187] width 7 height 7
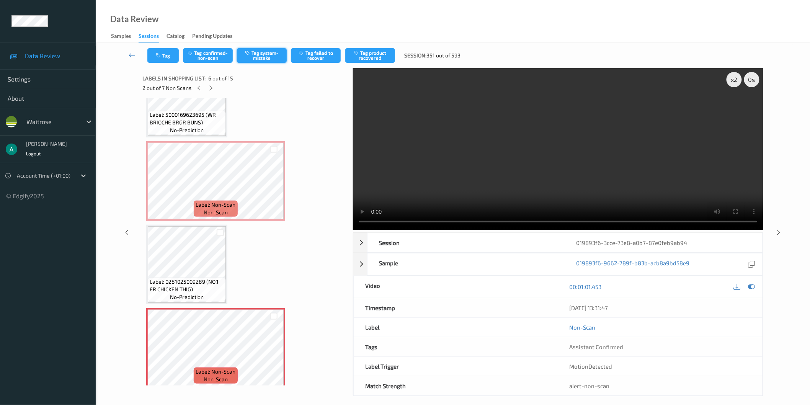
click at [270, 57] on button "Tag system-mistake" at bounding box center [262, 55] width 50 height 15
click at [175, 54] on button "Tag" at bounding box center [162, 55] width 31 height 15
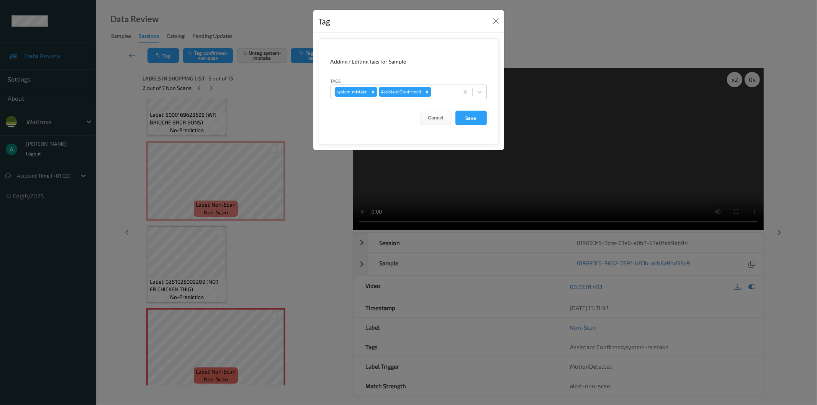
click at [446, 94] on div at bounding box center [444, 91] width 22 height 9
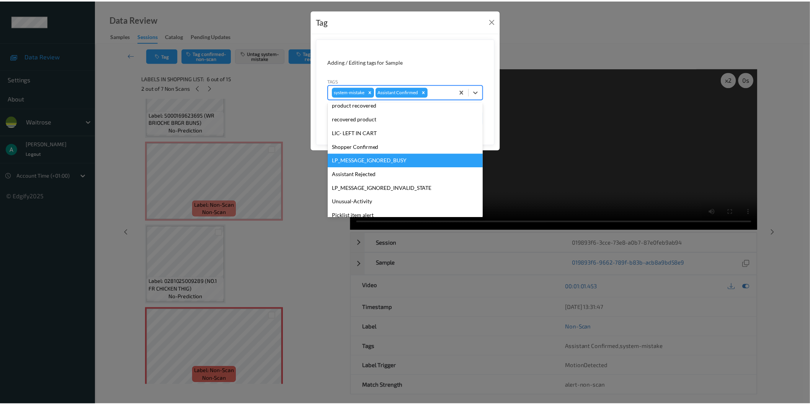
scroll to position [150, 0]
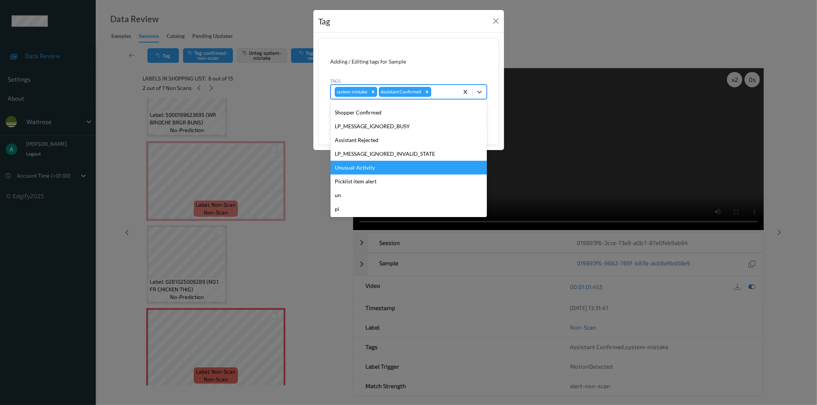
click at [405, 175] on div "hands staff mistake bags camera movement unclear skus Bug-no-scan confirmed-non…" at bounding box center [408, 159] width 156 height 115
click at [408, 164] on div "Unusual-Activity" at bounding box center [408, 168] width 156 height 14
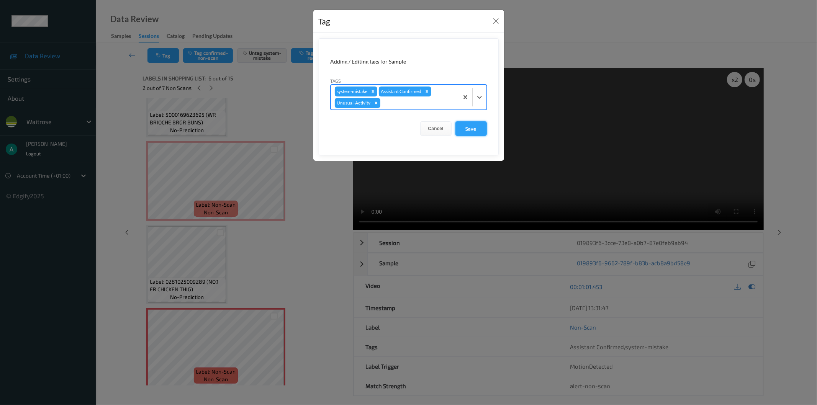
click at [473, 129] on button "Save" at bounding box center [470, 128] width 31 height 15
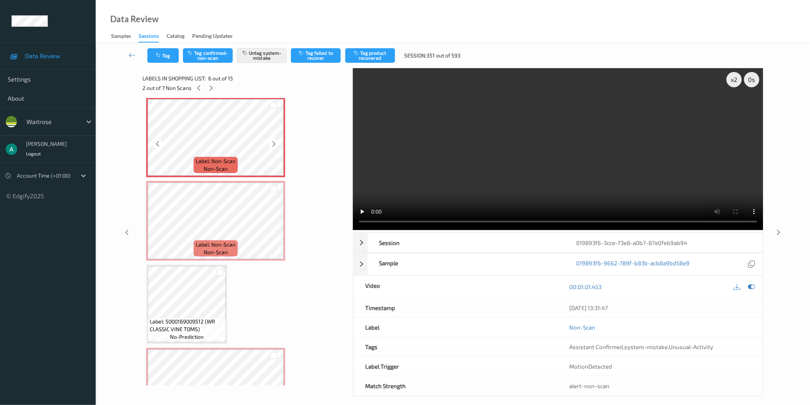
scroll to position [340, 0]
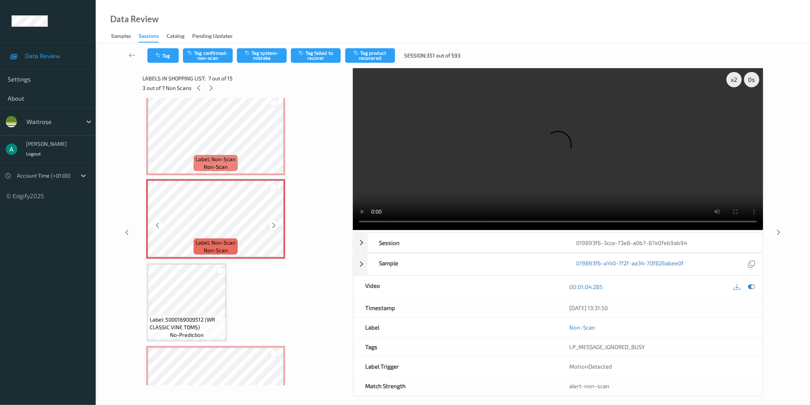
click at [274, 224] on icon at bounding box center [274, 225] width 7 height 7
click at [274, 223] on icon at bounding box center [274, 225] width 7 height 7
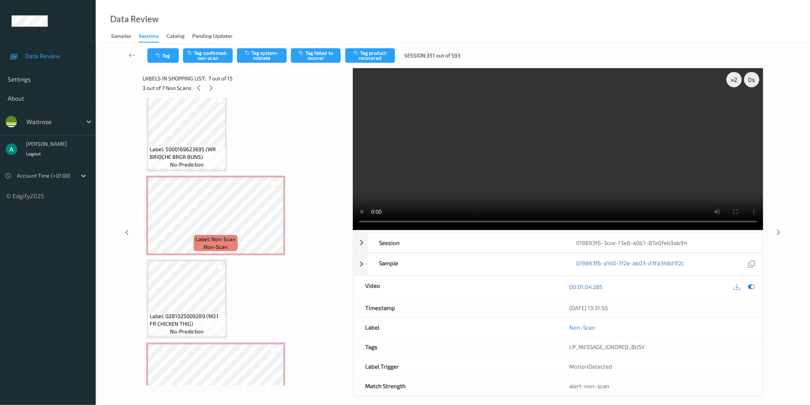
scroll to position [213, 0]
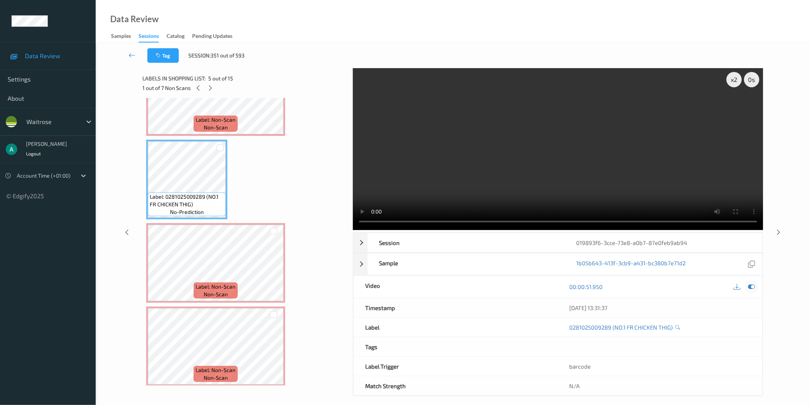
click at [752, 285] on icon at bounding box center [751, 286] width 7 height 7
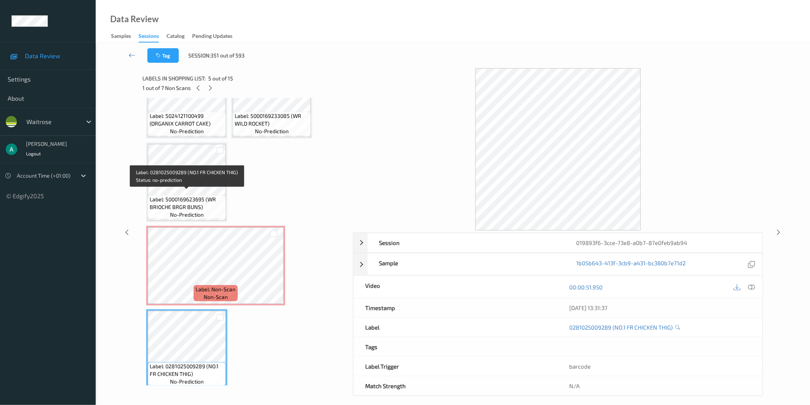
scroll to position [43, 0]
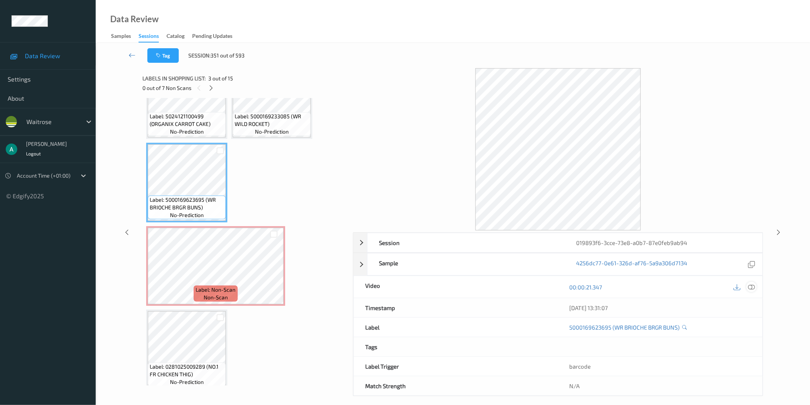
click at [752, 288] on icon at bounding box center [751, 286] width 7 height 7
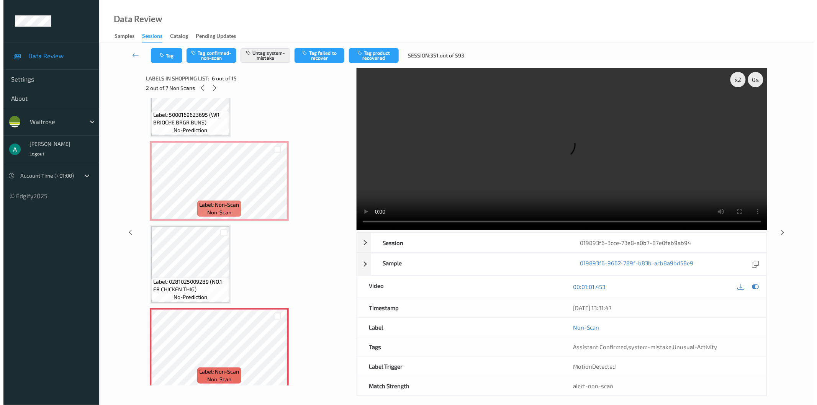
scroll to position [255, 0]
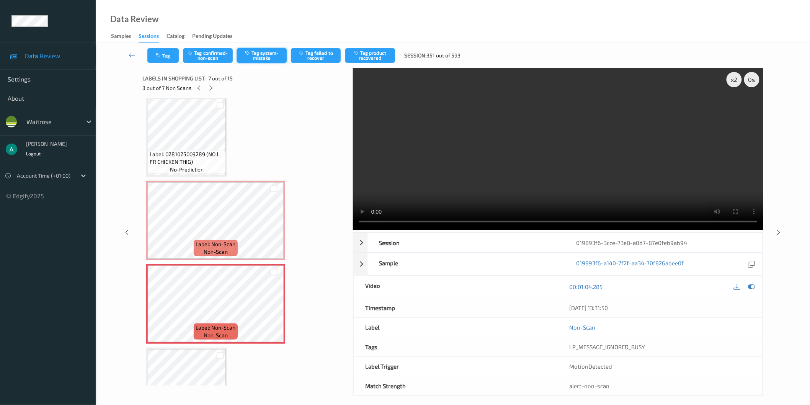
click at [257, 59] on button "Tag system-mistake" at bounding box center [262, 55] width 50 height 15
click at [159, 59] on button "Tag" at bounding box center [162, 55] width 31 height 15
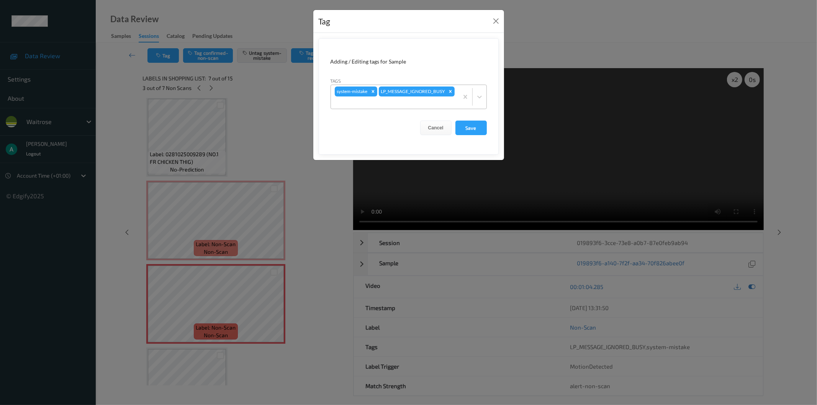
click at [440, 95] on div "system-mistake LP_MESSAGE_IGNORED_BUSY" at bounding box center [395, 97] width 128 height 24
click at [439, 95] on div "system-mistake LP_MESSAGE_IGNORED_BUSY" at bounding box center [395, 97] width 128 height 24
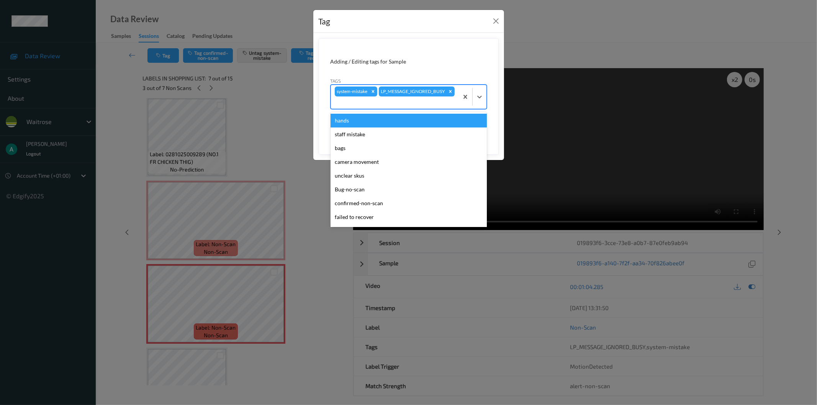
click at [438, 101] on div at bounding box center [395, 102] width 120 height 9
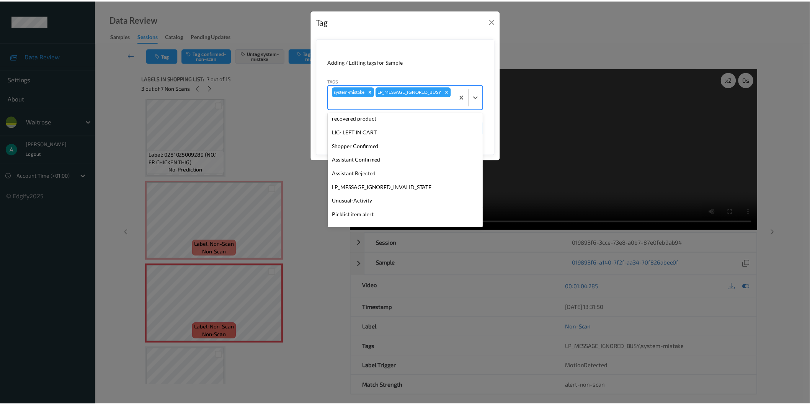
scroll to position [150, 0]
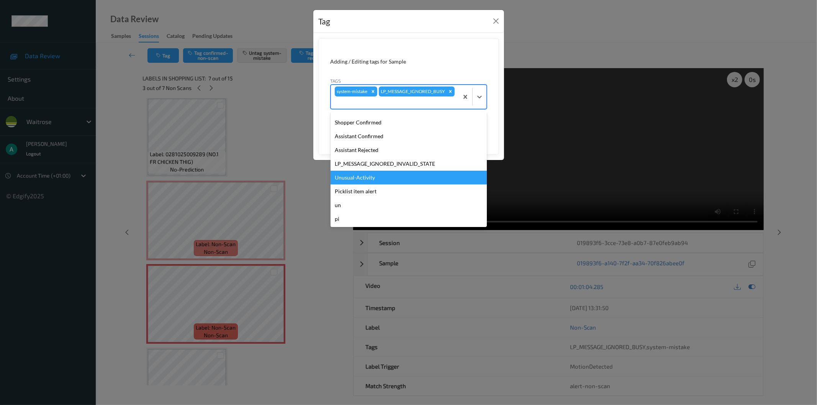
click at [400, 177] on div "Unusual-Activity" at bounding box center [408, 178] width 156 height 14
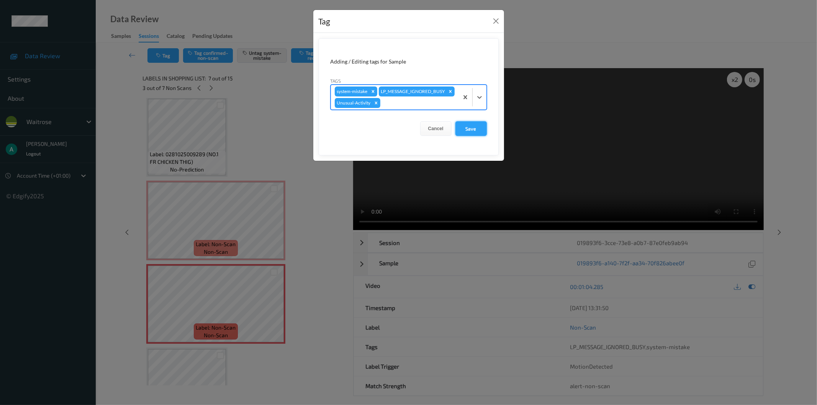
click at [472, 136] on button "Save" at bounding box center [470, 128] width 31 height 15
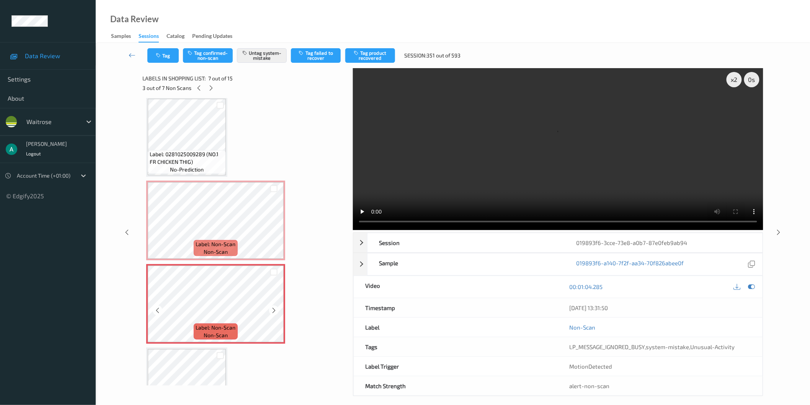
scroll to position [468, 0]
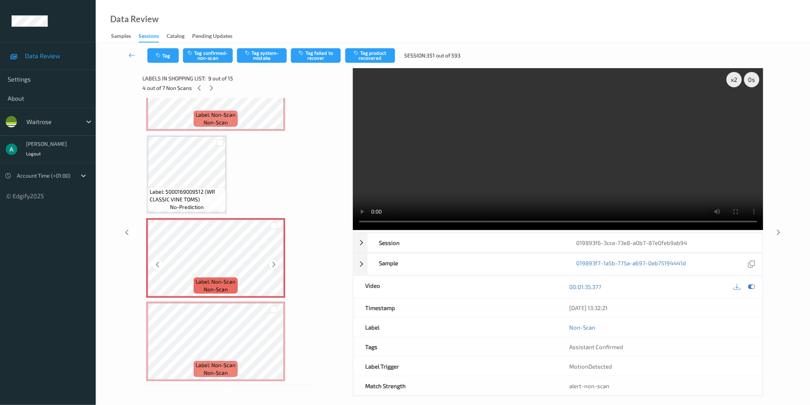
click at [272, 261] on icon at bounding box center [274, 264] width 7 height 7
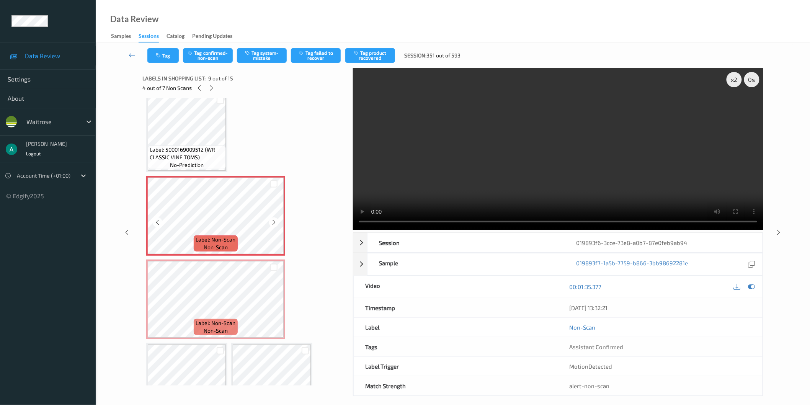
scroll to position [510, 0]
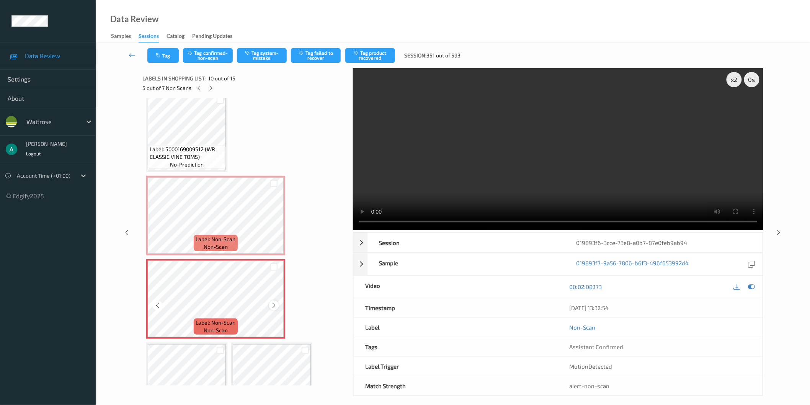
click at [276, 302] on icon at bounding box center [274, 305] width 7 height 7
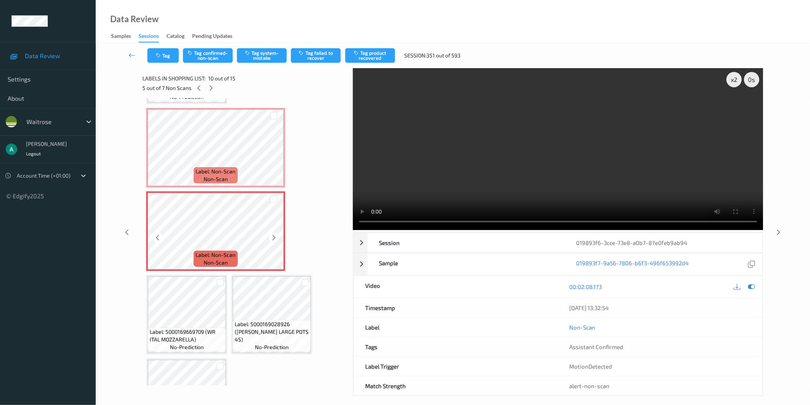
scroll to position [680, 0]
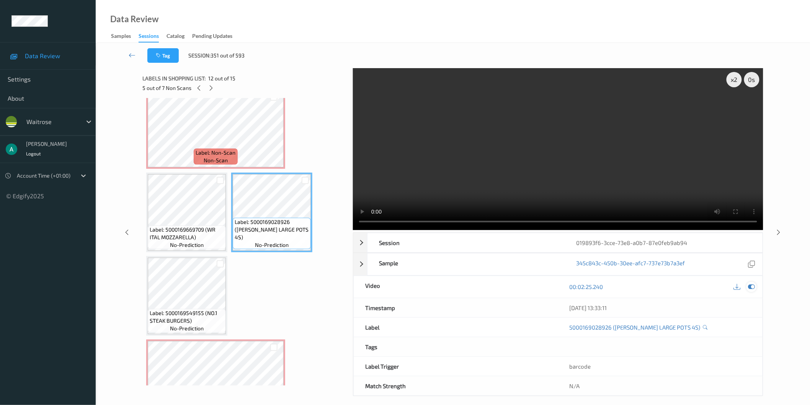
click at [752, 288] on icon at bounding box center [751, 286] width 7 height 7
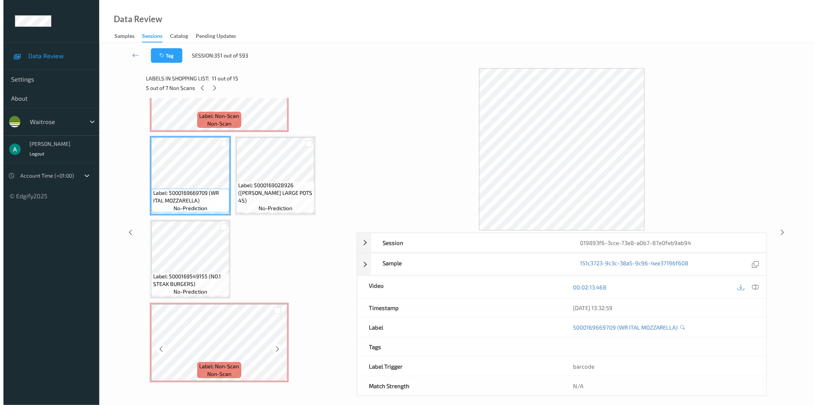
scroll to position [766, 0]
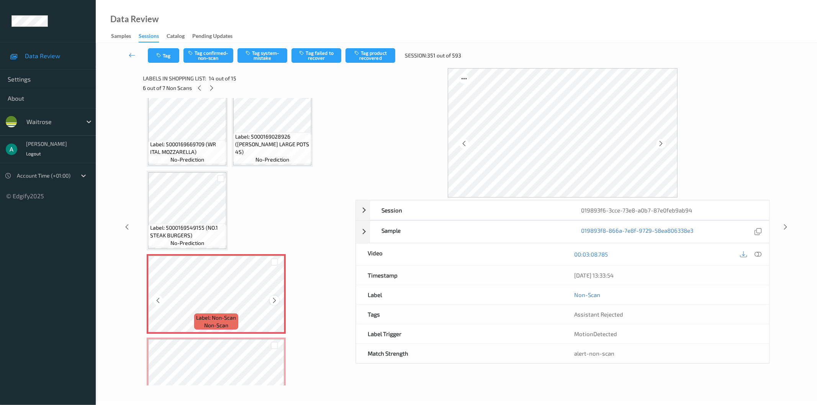
click at [271, 297] on icon at bounding box center [274, 300] width 7 height 7
click at [273, 297] on icon at bounding box center [274, 300] width 7 height 7
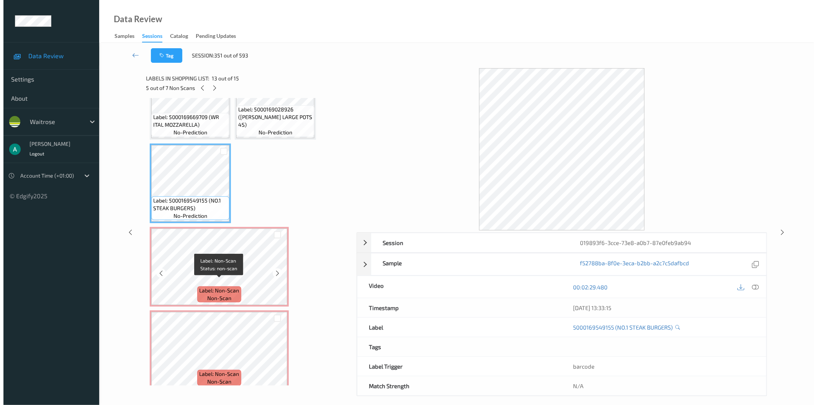
scroll to position [794, 0]
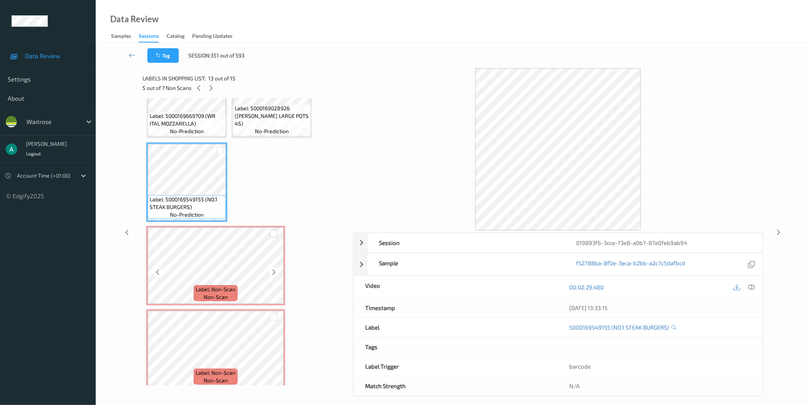
click at [272, 230] on div at bounding box center [273, 233] width 7 height 7
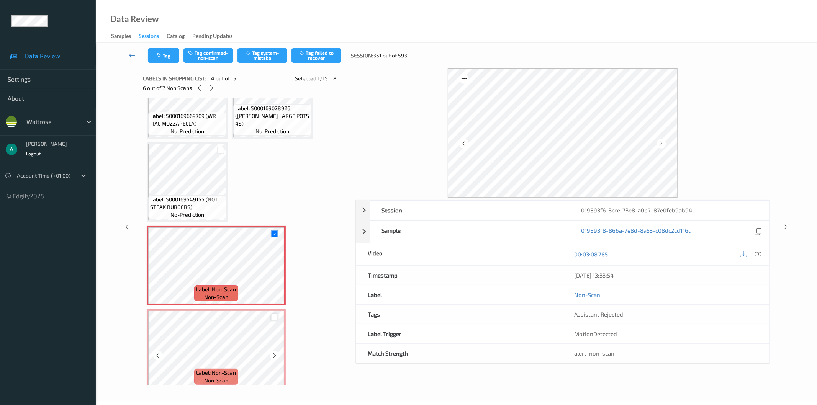
click at [275, 314] on div at bounding box center [274, 317] width 7 height 7
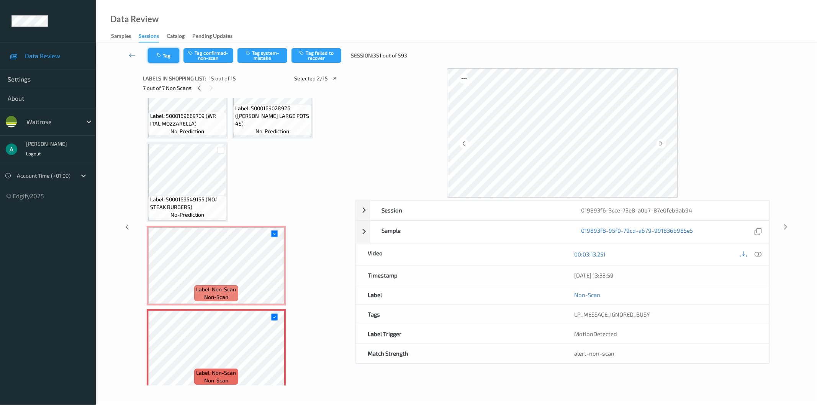
click at [173, 56] on button "Tag" at bounding box center [163, 55] width 31 height 15
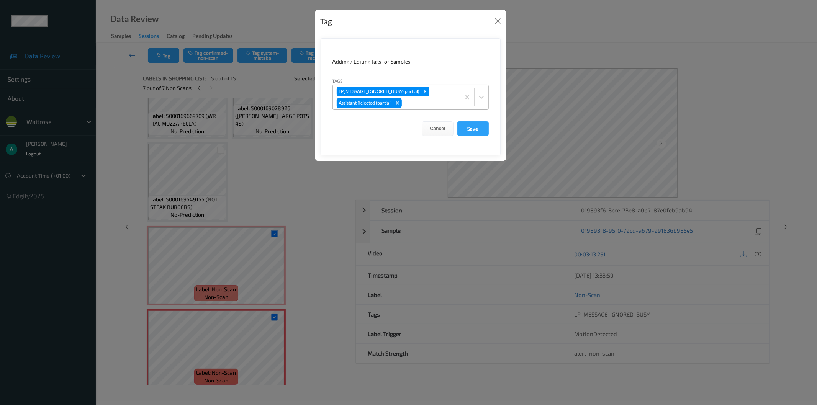
click at [436, 107] on div at bounding box center [429, 102] width 53 height 9
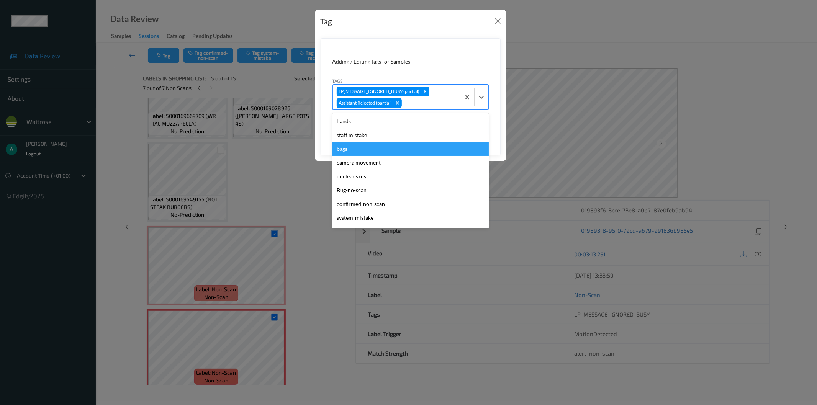
scroll to position [85, 0]
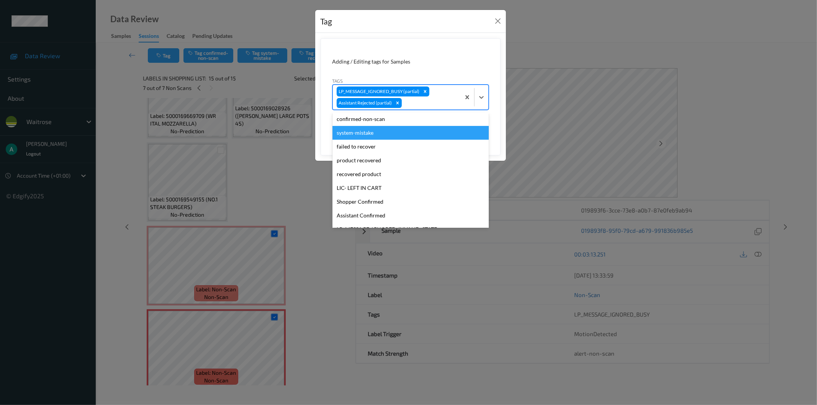
click at [400, 137] on div "system-mistake" at bounding box center [410, 133] width 156 height 14
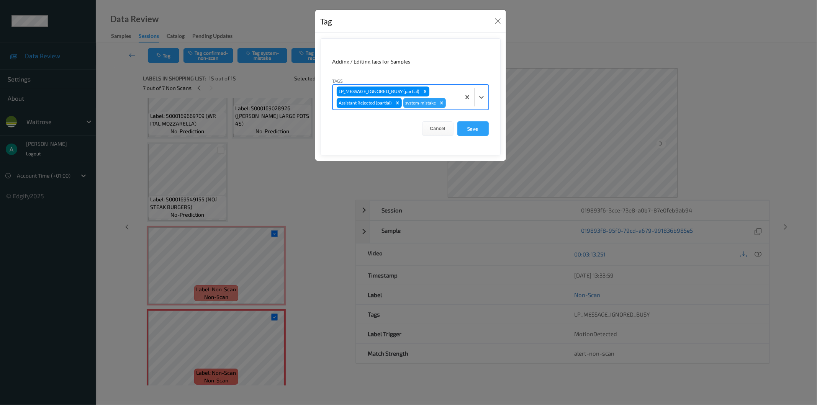
click at [451, 103] on div at bounding box center [451, 102] width 9 height 9
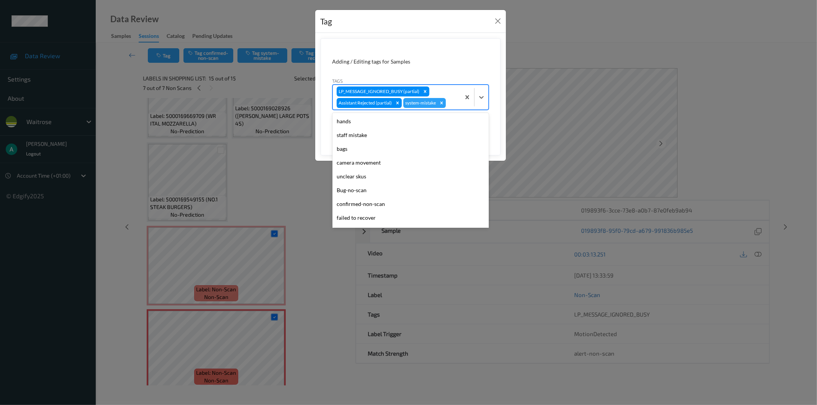
scroll to position [164, 0]
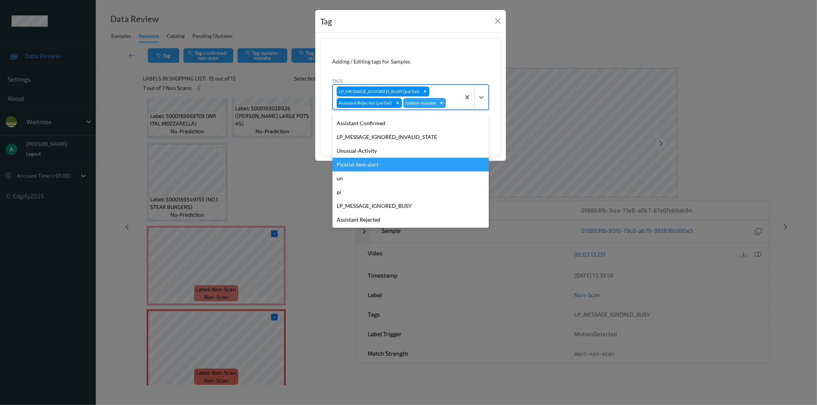
click at [419, 162] on div "Picklist item alert" at bounding box center [410, 165] width 156 height 14
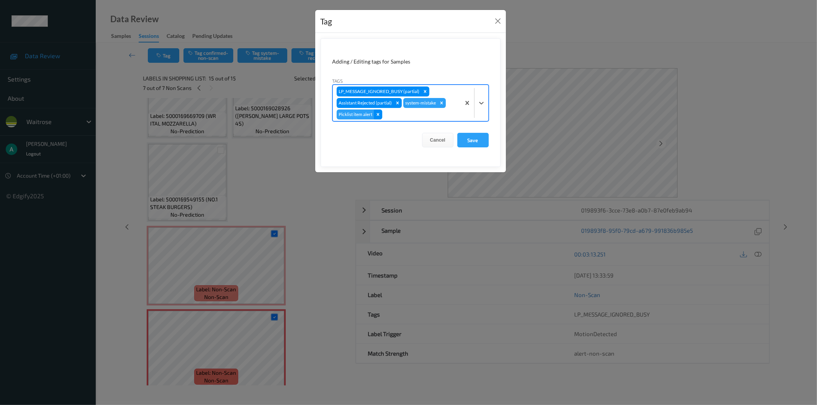
click at [381, 115] on div "Remove Picklist item alert" at bounding box center [378, 115] width 8 height 10
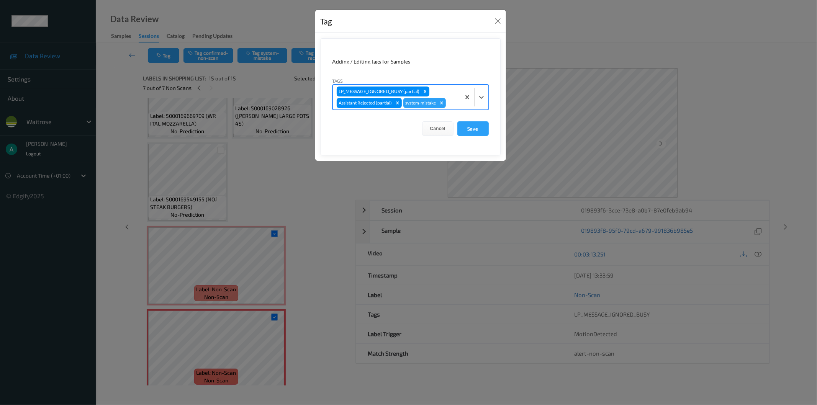
click at [454, 103] on div at bounding box center [451, 102] width 9 height 9
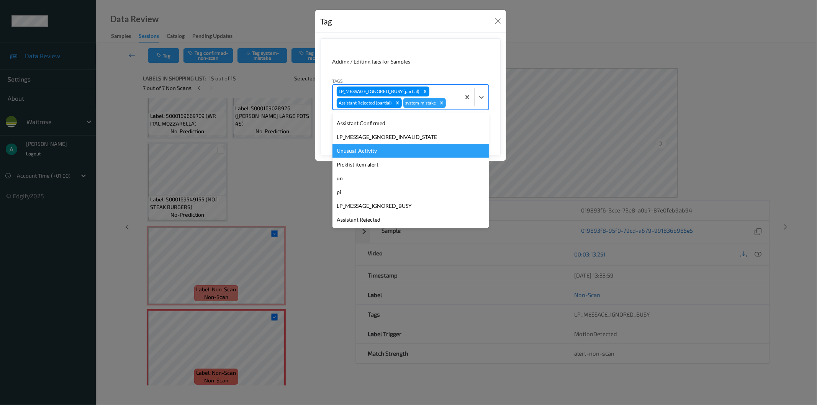
click at [422, 149] on div "Unusual-Activity" at bounding box center [410, 151] width 156 height 14
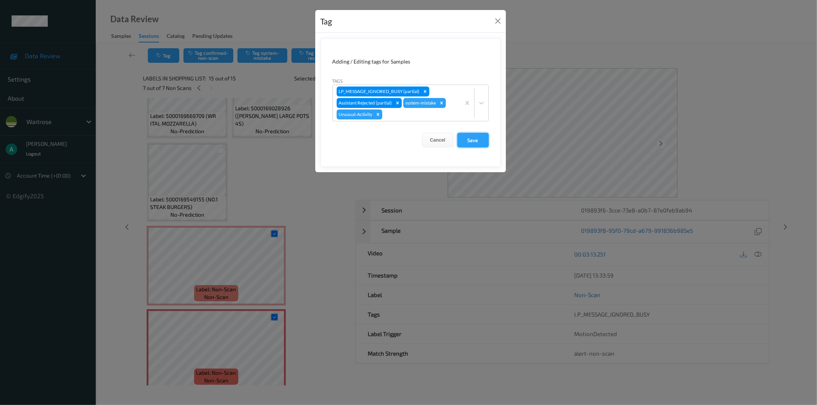
click at [476, 136] on button "Save" at bounding box center [472, 140] width 31 height 15
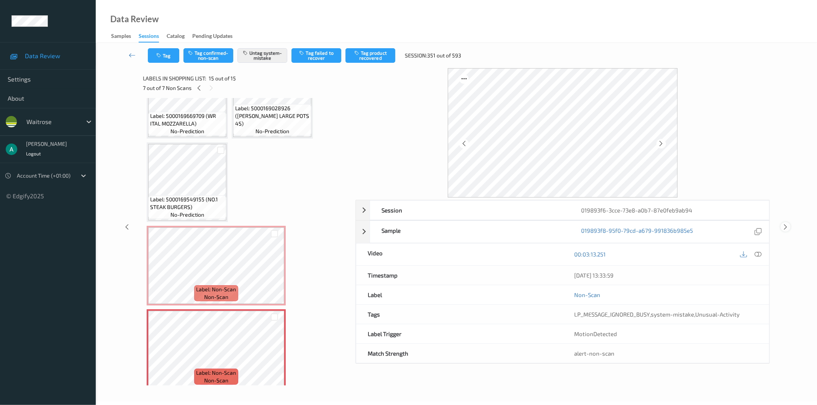
click at [787, 227] on icon at bounding box center [785, 227] width 7 height 7
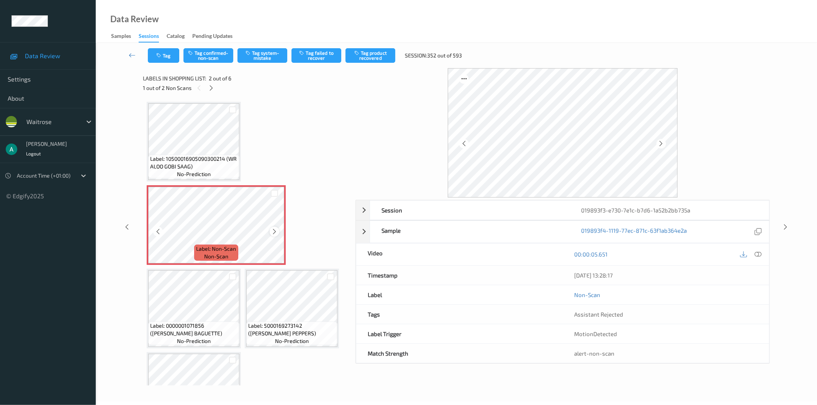
click at [276, 232] on icon at bounding box center [274, 231] width 7 height 7
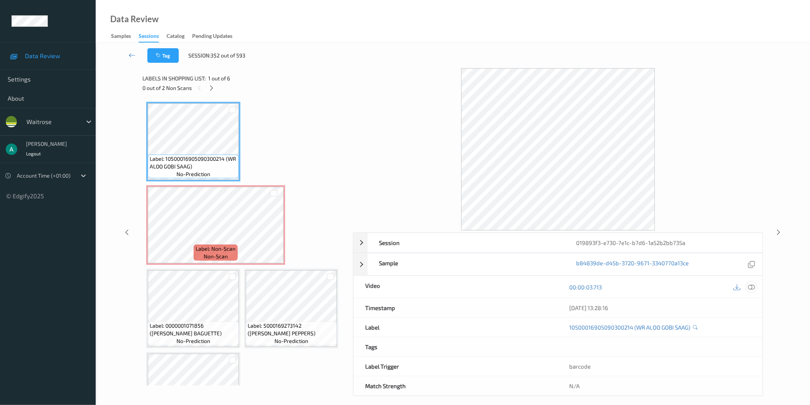
click at [751, 288] on icon at bounding box center [751, 286] width 7 height 7
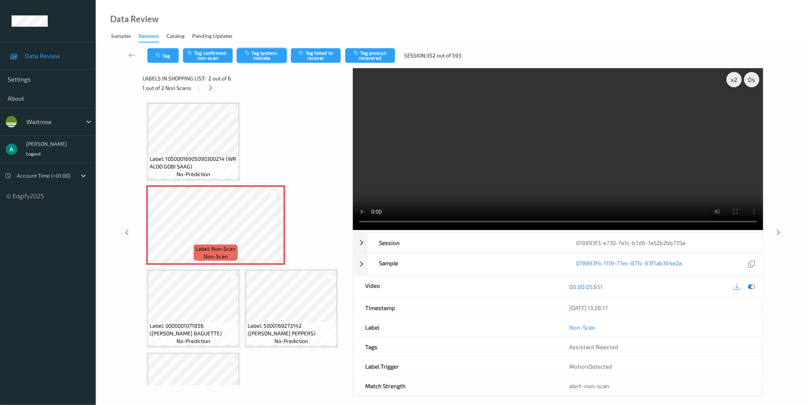
click at [263, 56] on button "Tag system-mistake" at bounding box center [262, 55] width 50 height 15
click at [154, 58] on button "Tag" at bounding box center [162, 55] width 31 height 15
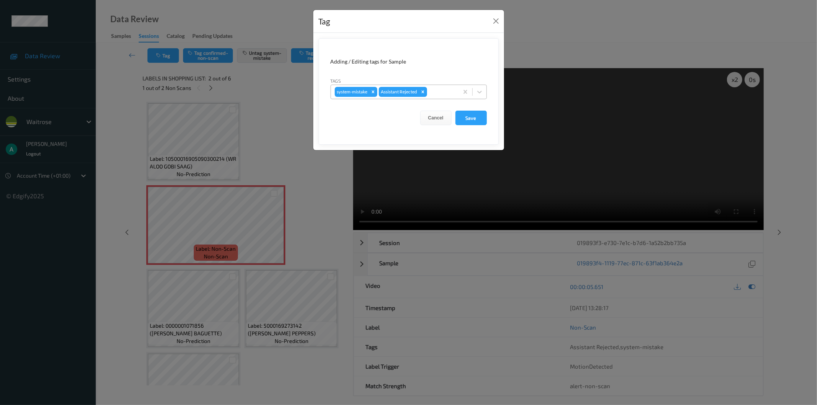
click at [441, 91] on div at bounding box center [442, 91] width 26 height 9
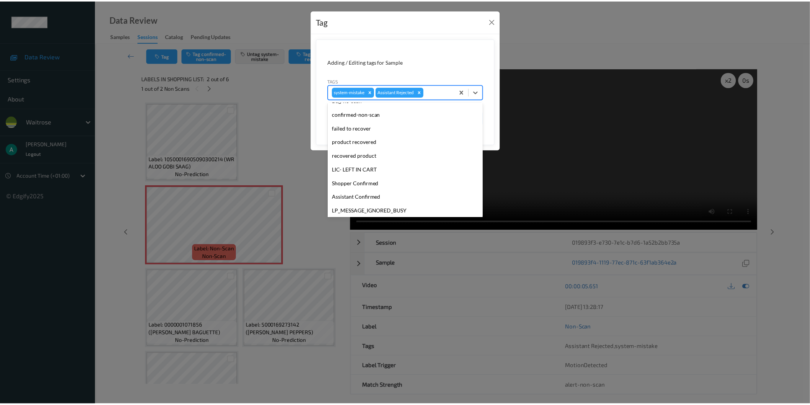
scroll to position [150, 0]
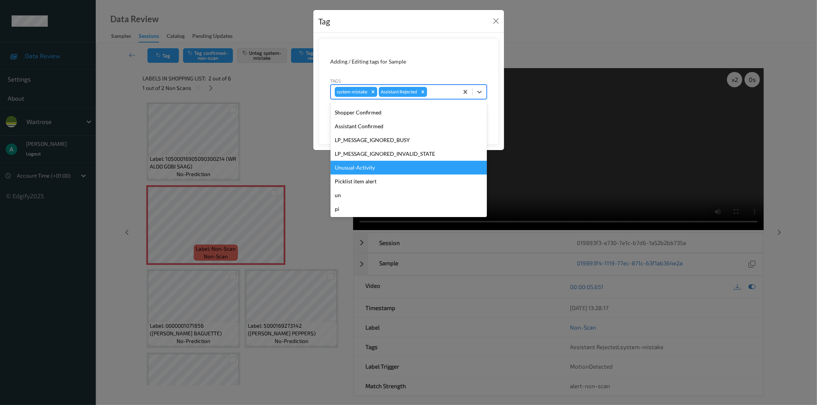
click at [373, 169] on div "Unusual-Activity" at bounding box center [408, 168] width 156 height 14
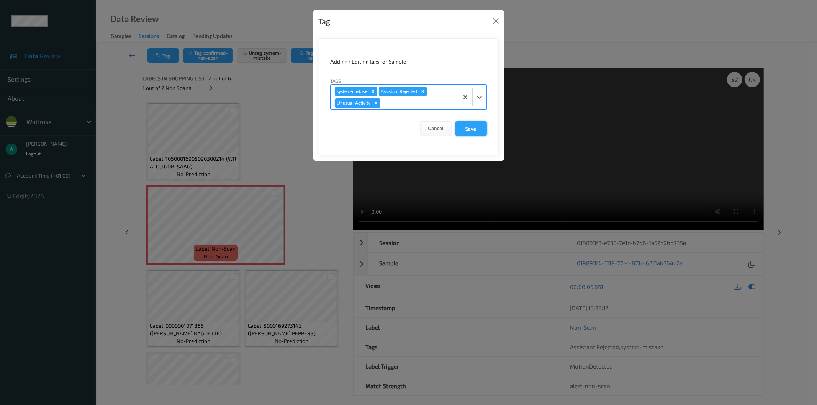
click at [481, 132] on button "Save" at bounding box center [470, 128] width 31 height 15
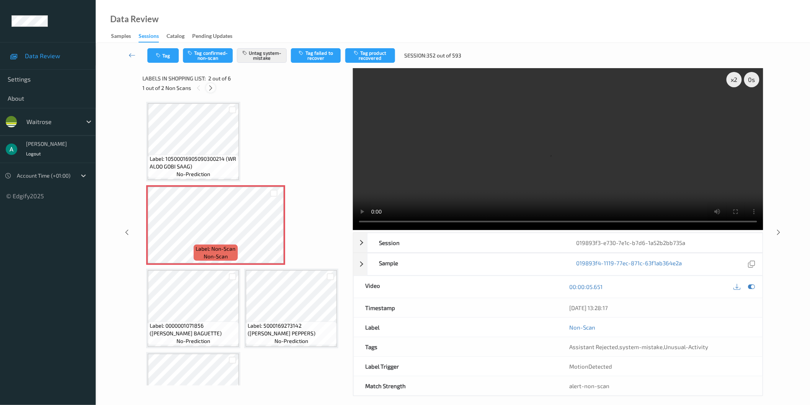
click at [212, 86] on icon at bounding box center [211, 88] width 7 height 7
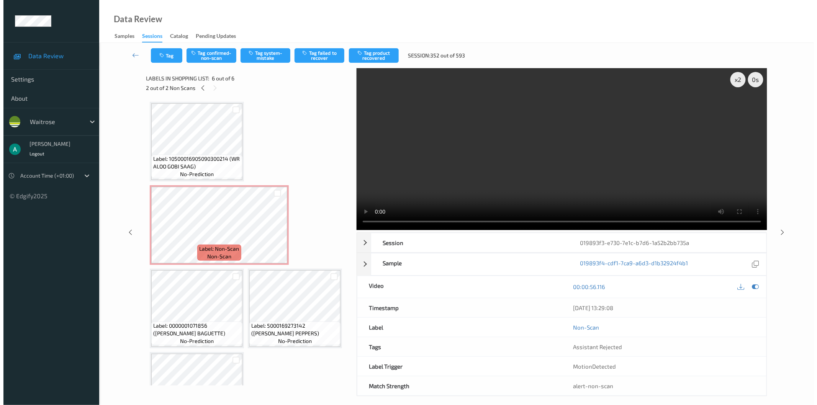
scroll to position [131, 0]
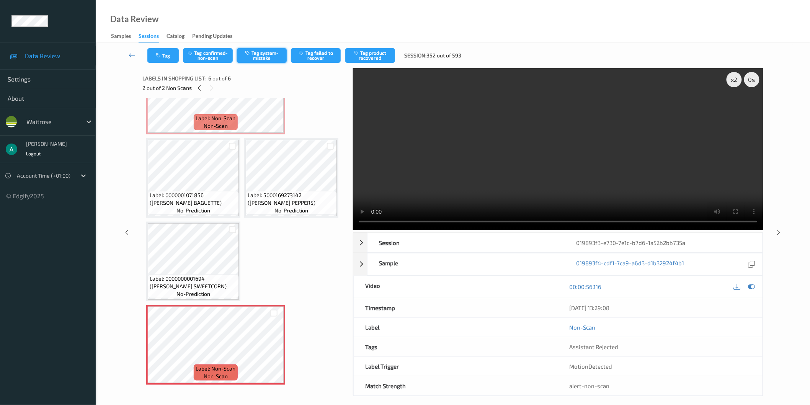
click at [263, 61] on button "Tag system-mistake" at bounding box center [262, 55] width 50 height 15
click at [162, 59] on button "Tag" at bounding box center [162, 55] width 31 height 15
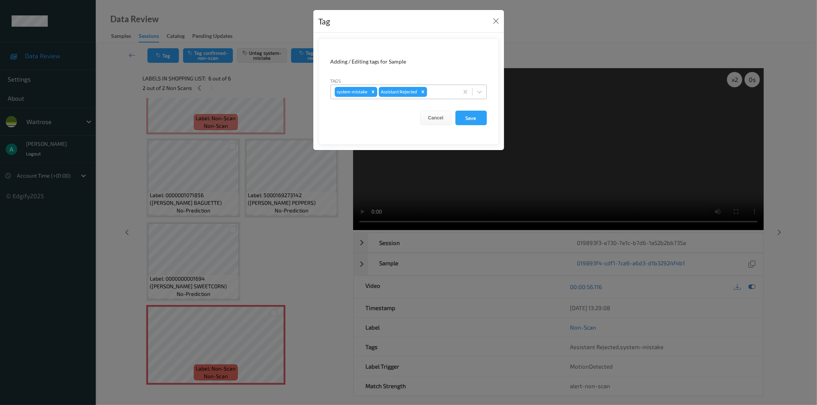
click at [442, 90] on div at bounding box center [442, 91] width 26 height 9
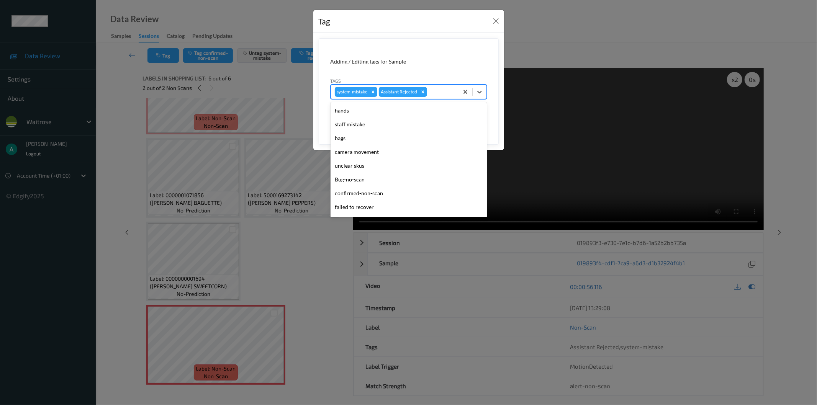
scroll to position [150, 0]
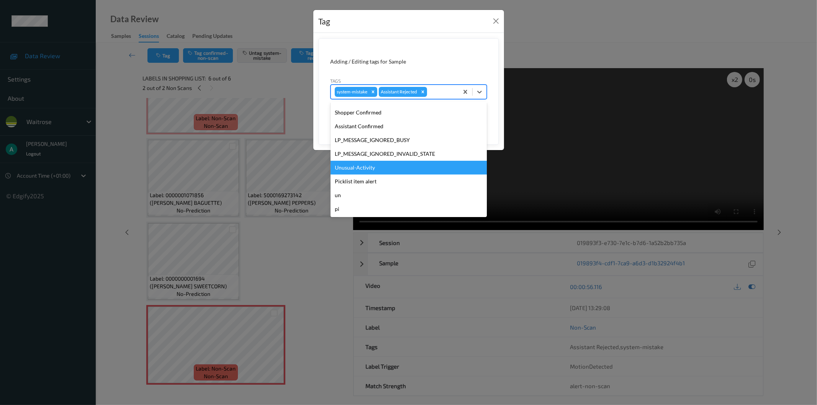
click at [378, 168] on div "Unusual-Activity" at bounding box center [408, 168] width 156 height 14
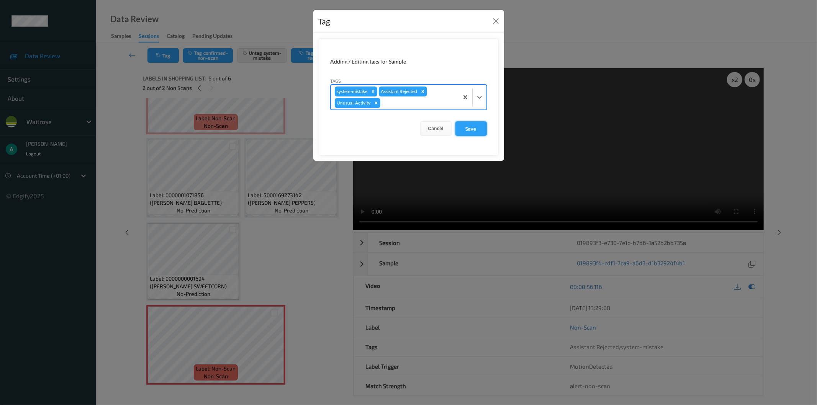
click at [473, 127] on button "Save" at bounding box center [470, 128] width 31 height 15
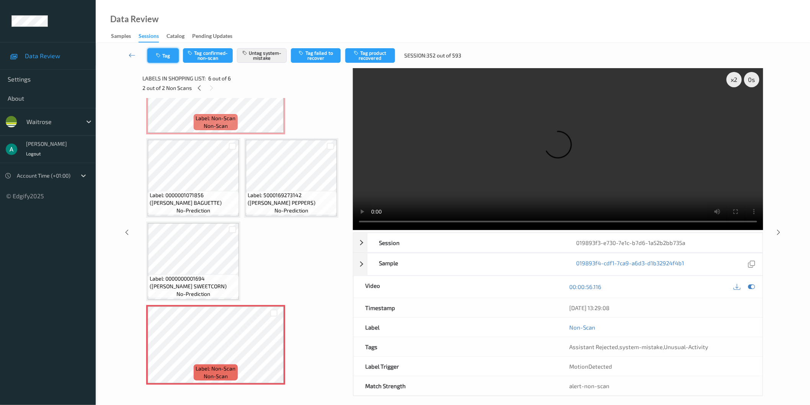
click at [172, 60] on button "Tag" at bounding box center [162, 55] width 31 height 15
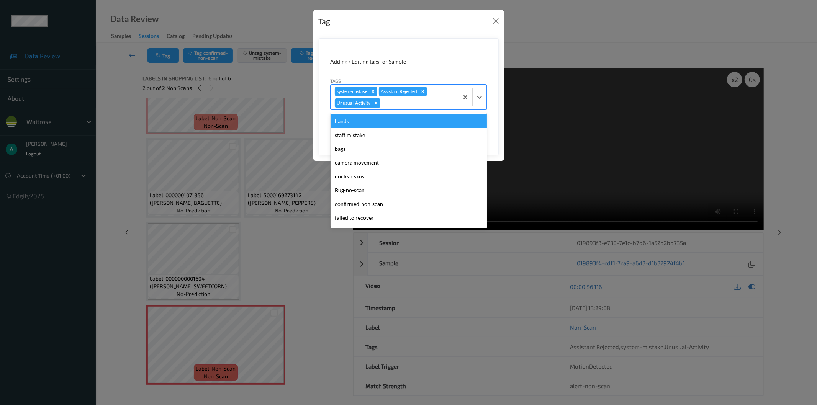
click at [397, 102] on div at bounding box center [418, 102] width 73 height 9
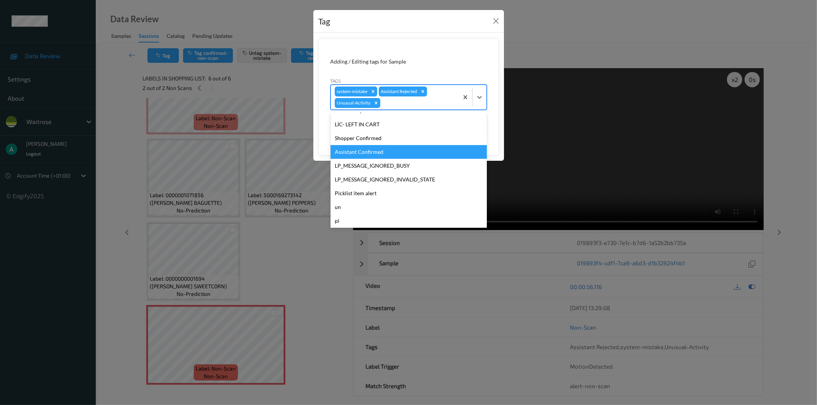
scroll to position [136, 0]
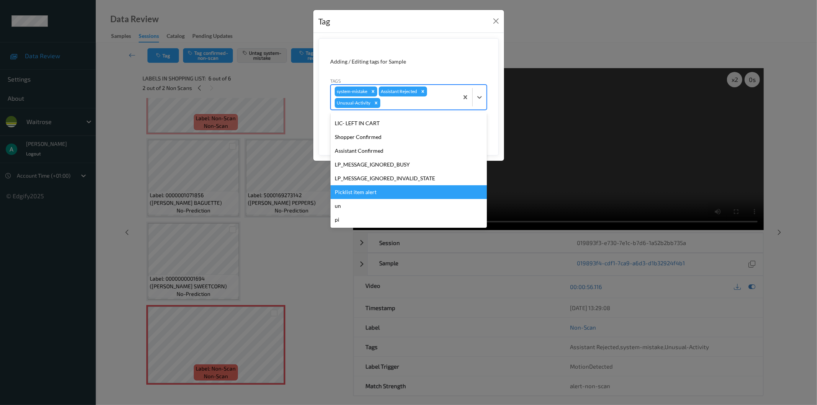
click at [394, 189] on div "Picklist item alert" at bounding box center [408, 192] width 156 height 14
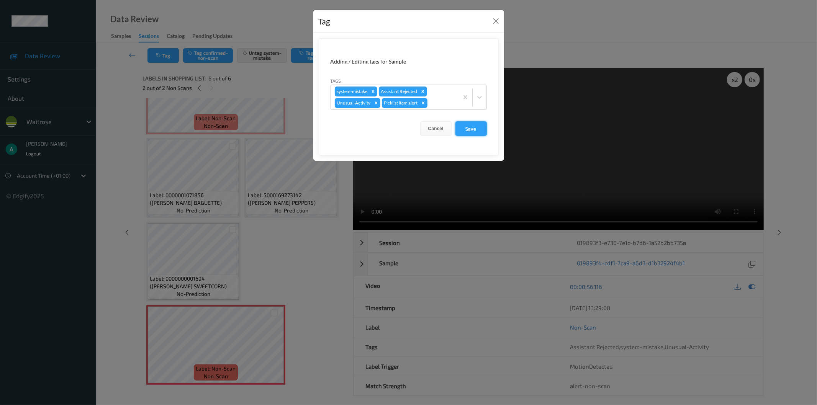
click at [477, 132] on button "Save" at bounding box center [470, 128] width 31 height 15
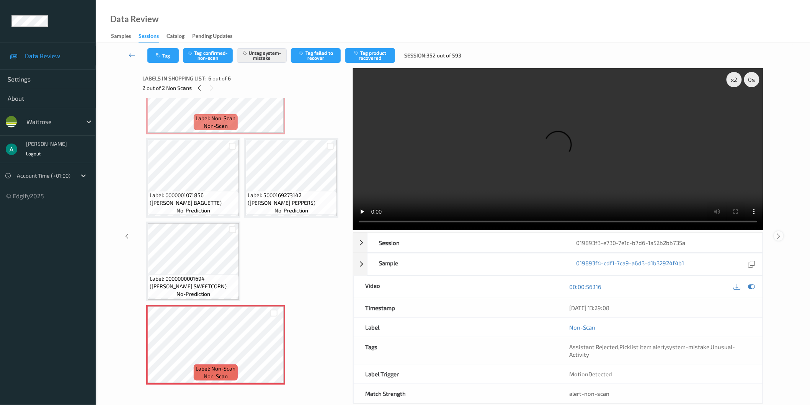
click at [783, 238] on div at bounding box center [779, 236] width 10 height 10
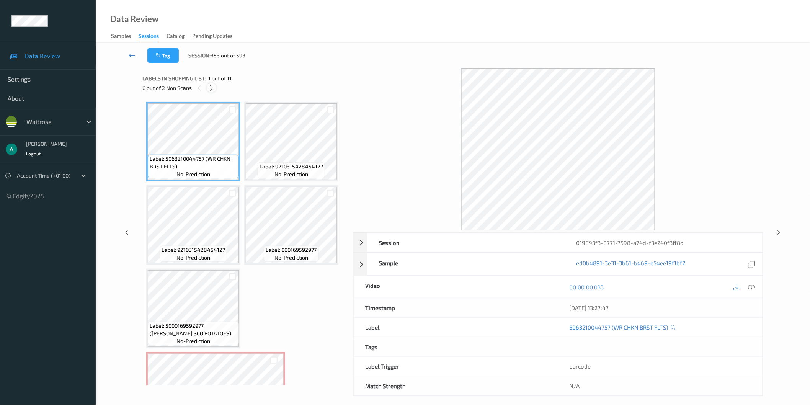
click at [213, 85] on icon at bounding box center [211, 88] width 7 height 7
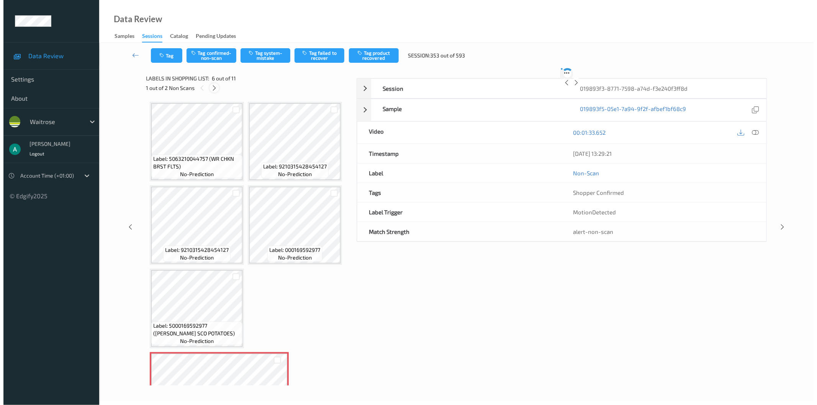
scroll to position [170, 0]
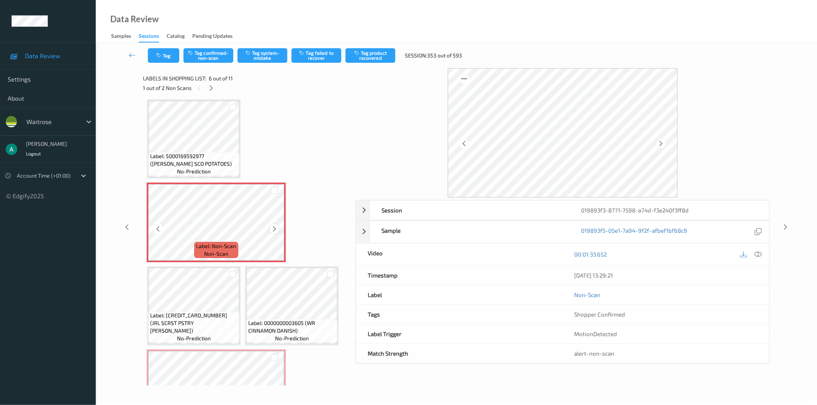
click at [274, 226] on icon at bounding box center [274, 229] width 7 height 7
click at [257, 58] on button "Tag system-mistake" at bounding box center [262, 55] width 50 height 15
click at [165, 59] on button "Tag" at bounding box center [163, 55] width 31 height 15
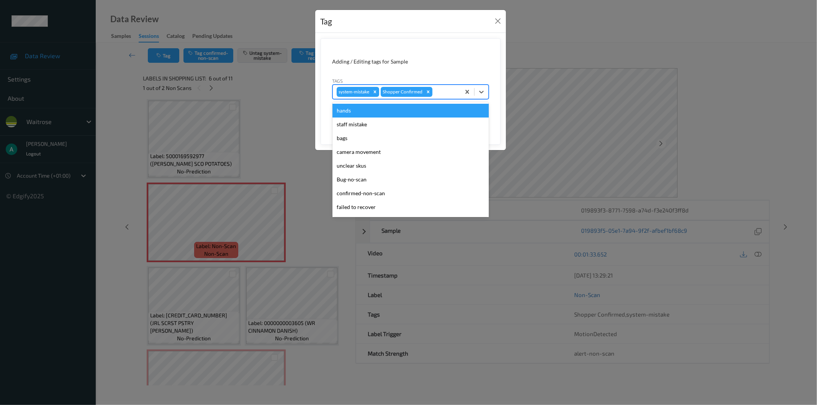
click at [440, 90] on div at bounding box center [445, 91] width 23 height 9
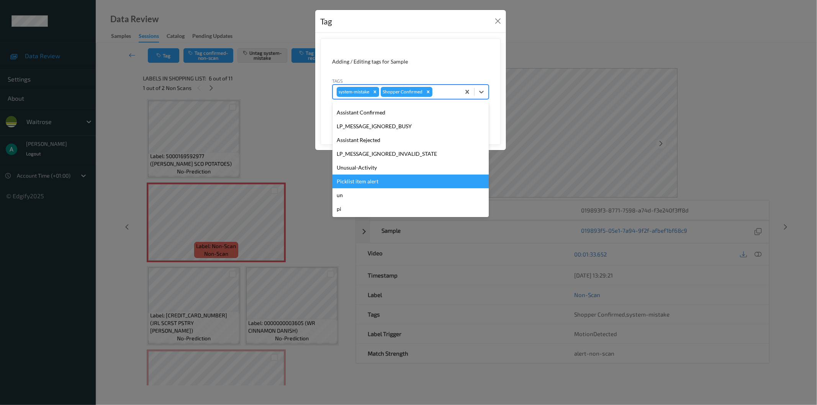
click at [421, 179] on div "Picklist item alert" at bounding box center [410, 182] width 156 height 14
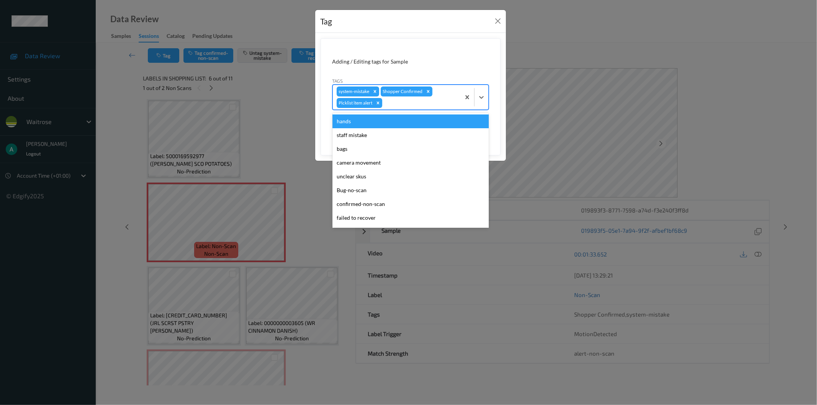
click at [440, 100] on div at bounding box center [420, 102] width 73 height 9
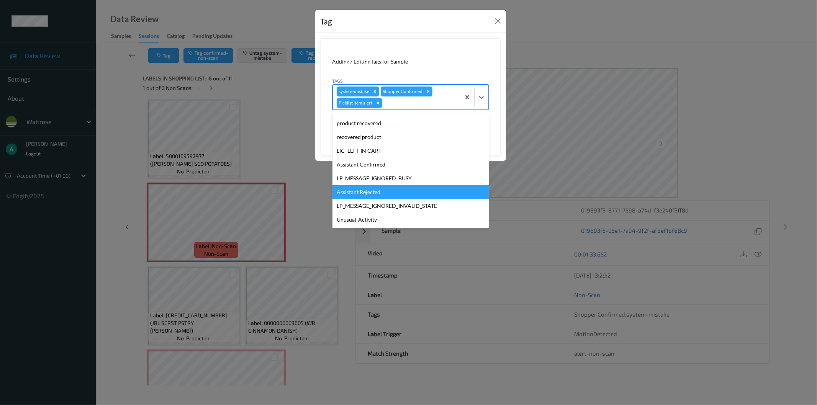
scroll to position [136, 0]
click at [428, 189] on div "Unusual-Activity" at bounding box center [410, 192] width 156 height 14
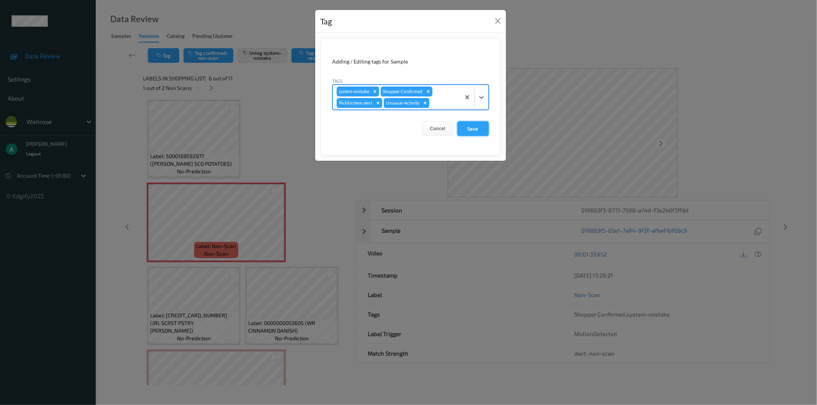
click at [480, 125] on button "Save" at bounding box center [472, 128] width 31 height 15
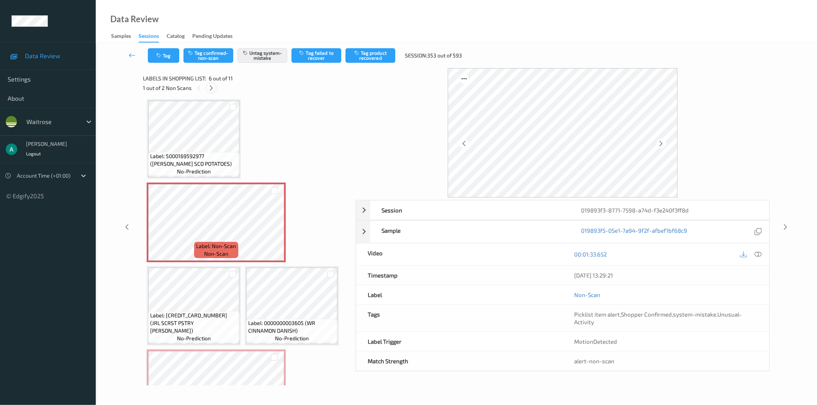
click at [213, 87] on icon at bounding box center [211, 88] width 7 height 7
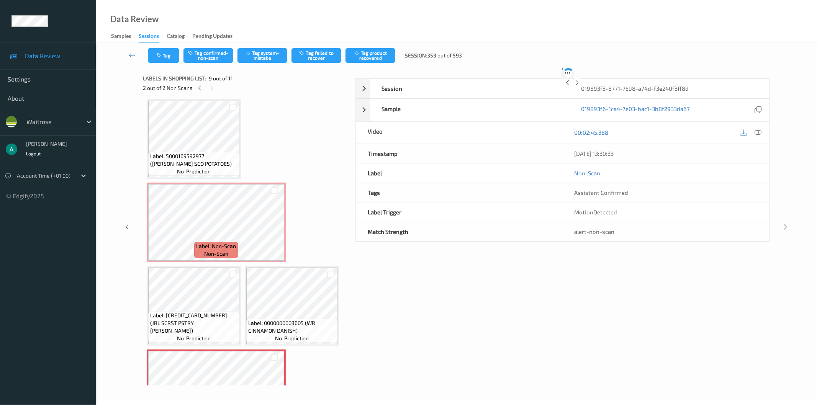
scroll to position [296, 0]
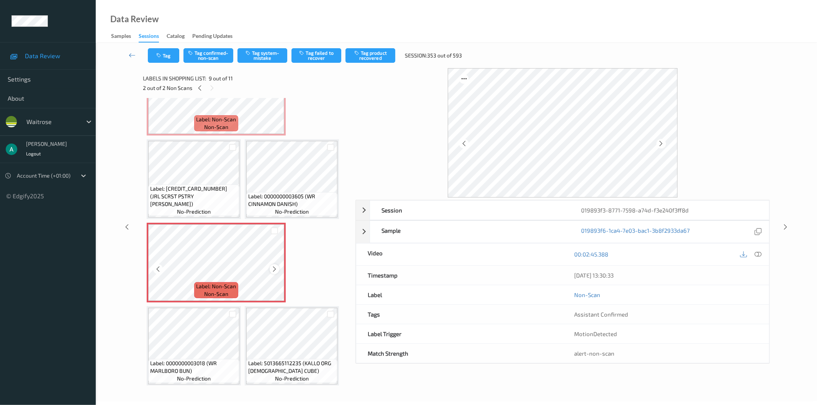
click at [273, 266] on icon at bounding box center [274, 269] width 7 height 7
click at [270, 55] on button "Tag system-mistake" at bounding box center [262, 55] width 50 height 15
click at [158, 56] on icon "button" at bounding box center [159, 55] width 7 height 5
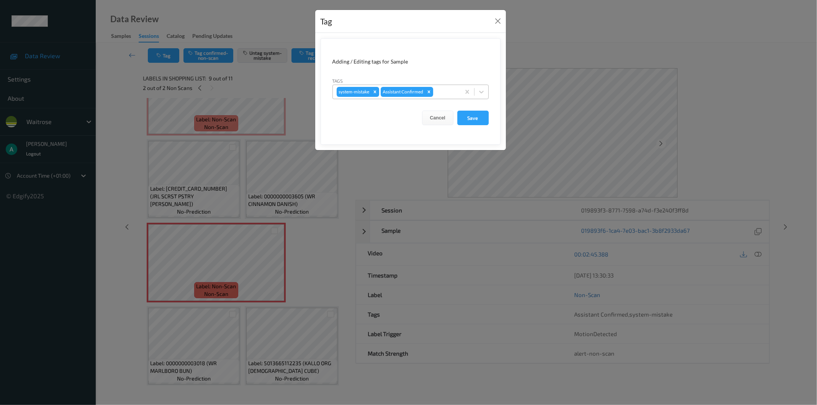
click at [442, 94] on div at bounding box center [446, 91] width 22 height 9
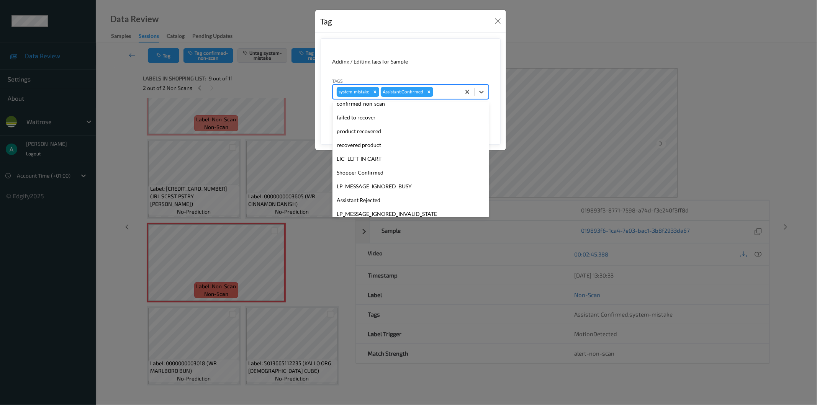
scroll to position [150, 0]
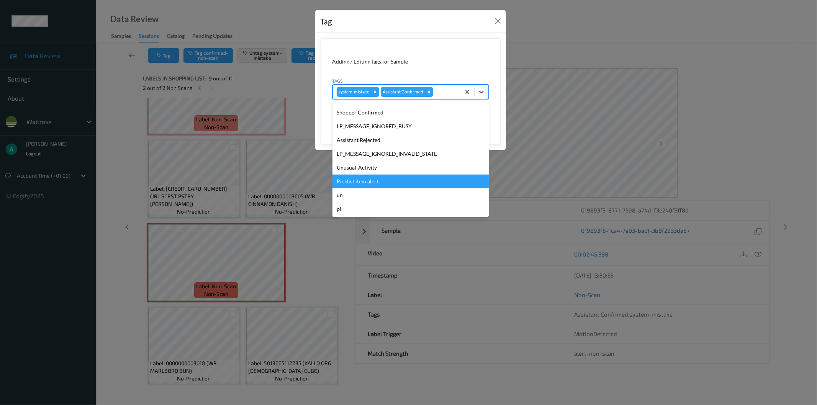
click at [409, 182] on div "Picklist item alert" at bounding box center [410, 182] width 156 height 14
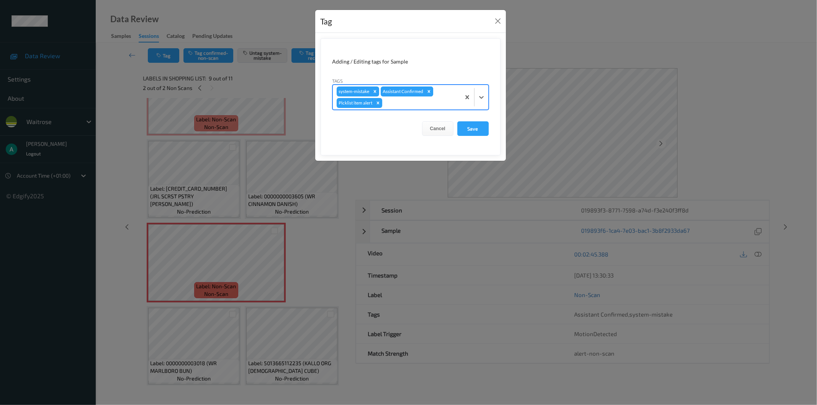
click at [433, 95] on div "system-mistake Assistant Confirmed Picklist item alert" at bounding box center [397, 97] width 128 height 25
click at [473, 128] on button "Save" at bounding box center [472, 128] width 31 height 15
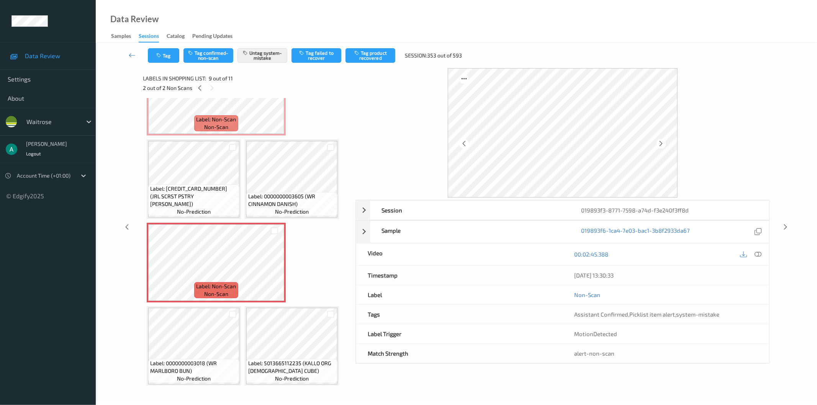
click at [782, 231] on div "Session 019893f3-8771-7598-a74d-f3e240f3ff8d Session ID 019893f3-8771-7598-a74d…" at bounding box center [456, 226] width 690 height 317
click at [783, 230] on icon at bounding box center [785, 227] width 7 height 7
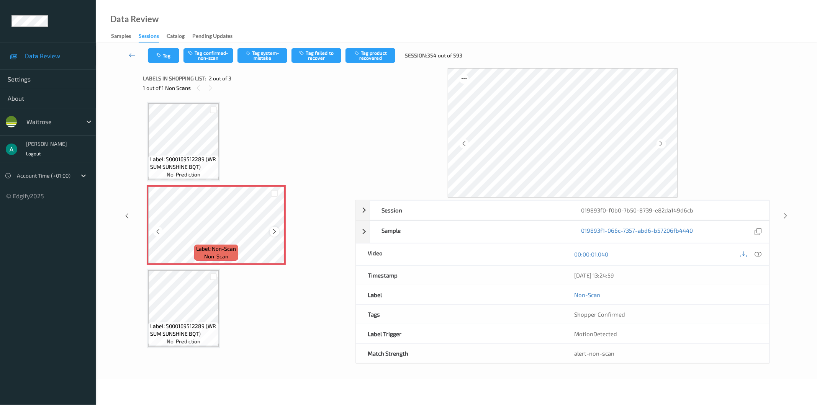
click at [273, 230] on icon at bounding box center [274, 231] width 7 height 7
click at [275, 228] on icon at bounding box center [274, 231] width 7 height 7
click at [251, 52] on icon "button" at bounding box center [248, 52] width 7 height 5
click at [164, 54] on button "Tag" at bounding box center [163, 55] width 31 height 15
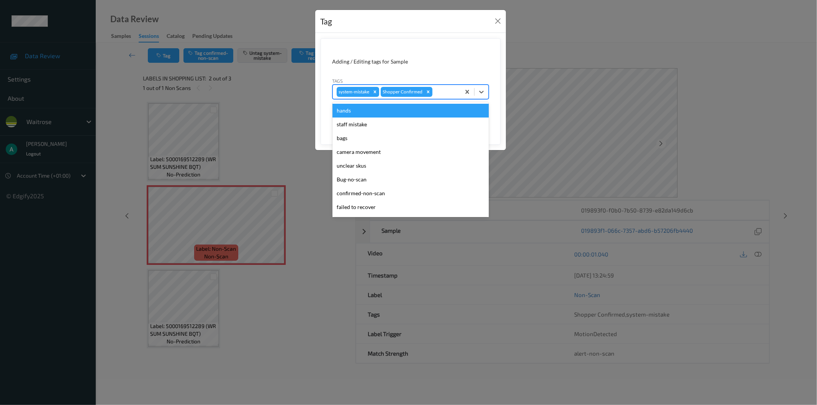
click at [454, 94] on div at bounding box center [445, 91] width 23 height 9
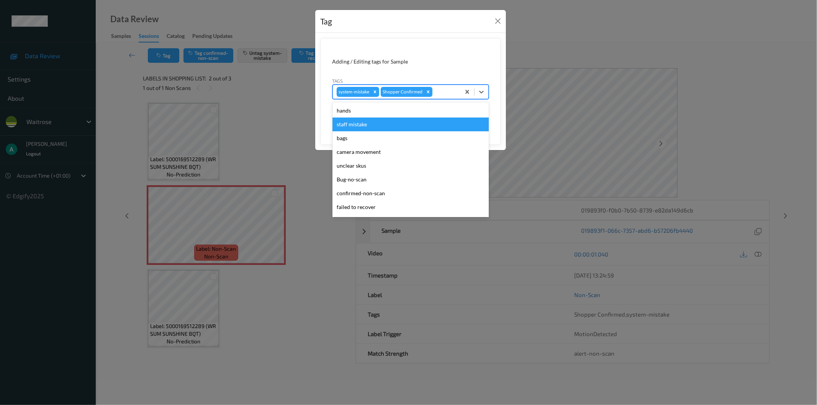
scroll to position [150, 0]
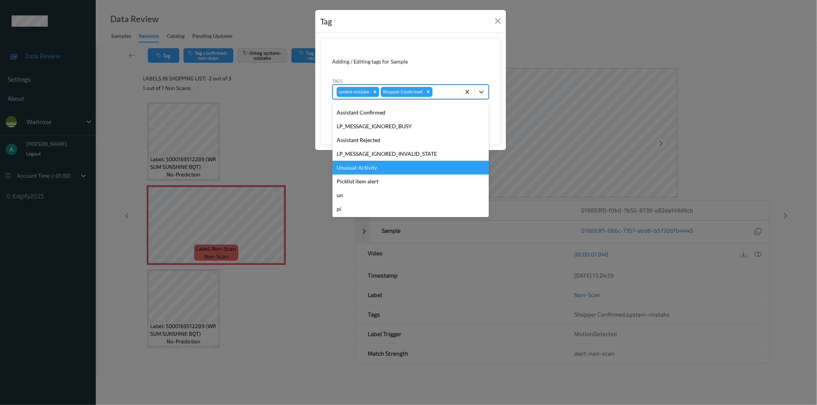
click at [415, 162] on div "Unusual-Activity" at bounding box center [410, 168] width 156 height 14
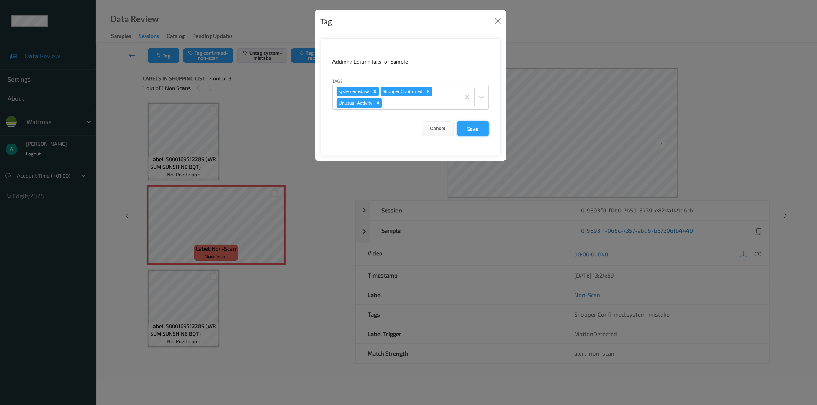
click at [466, 130] on button "Save" at bounding box center [472, 128] width 31 height 15
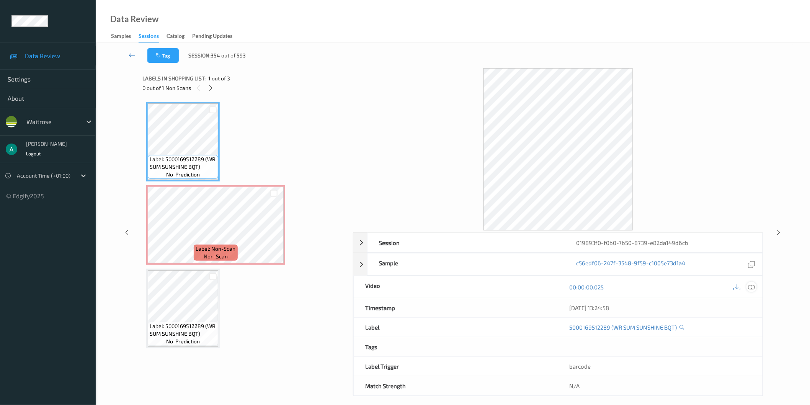
click at [748, 285] on div at bounding box center [752, 287] width 10 height 10
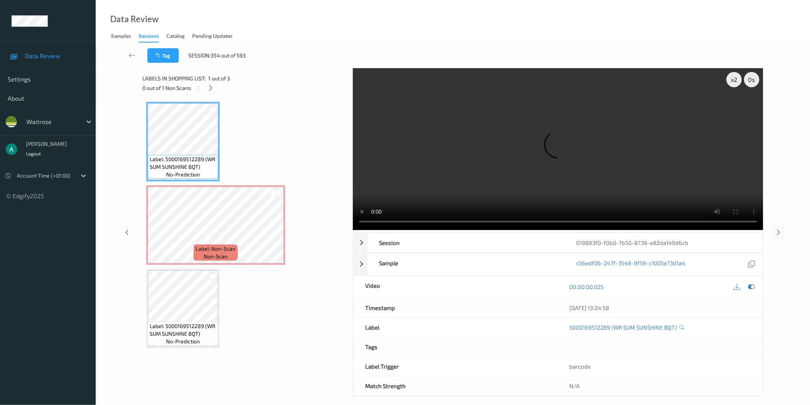
click at [778, 236] on icon at bounding box center [779, 232] width 7 height 7
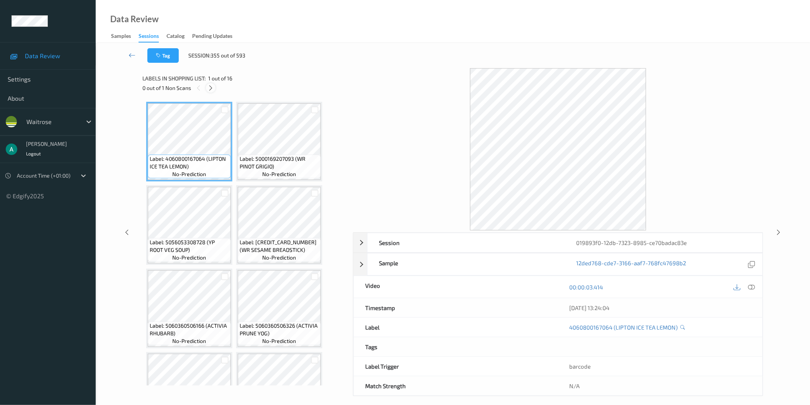
click at [213, 88] on icon at bounding box center [211, 88] width 7 height 7
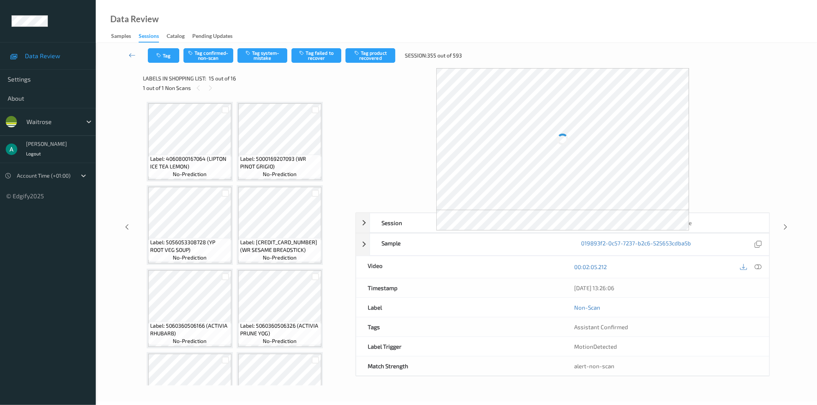
scroll to position [462, 0]
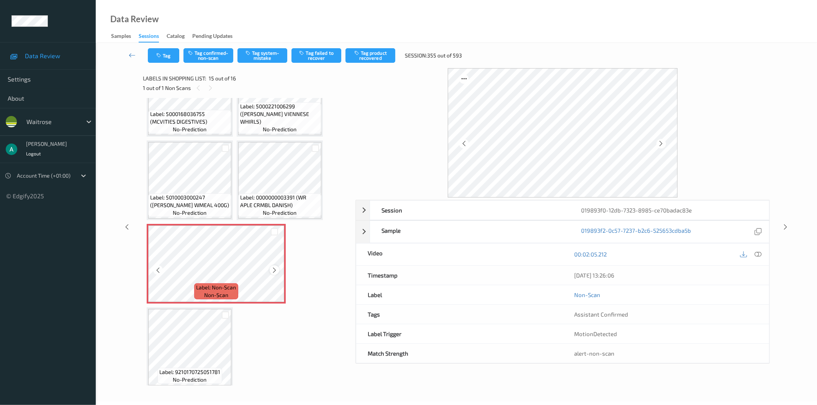
click at [275, 267] on icon at bounding box center [274, 270] width 7 height 7
click at [274, 267] on icon at bounding box center [274, 270] width 7 height 7
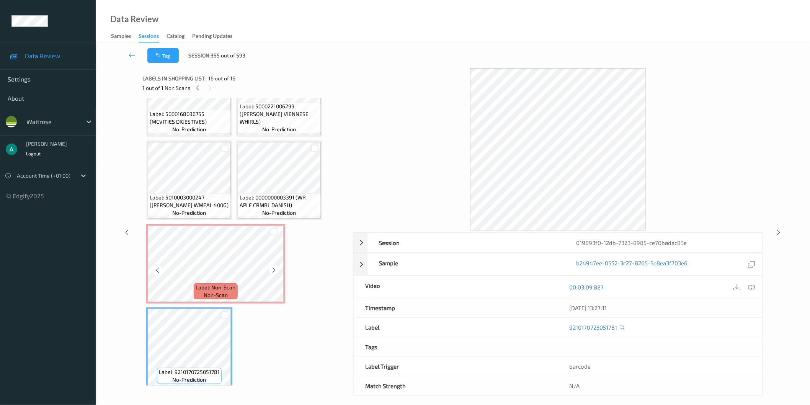
click at [223, 224] on div "Label: Non-Scan non-scan" at bounding box center [215, 264] width 139 height 80
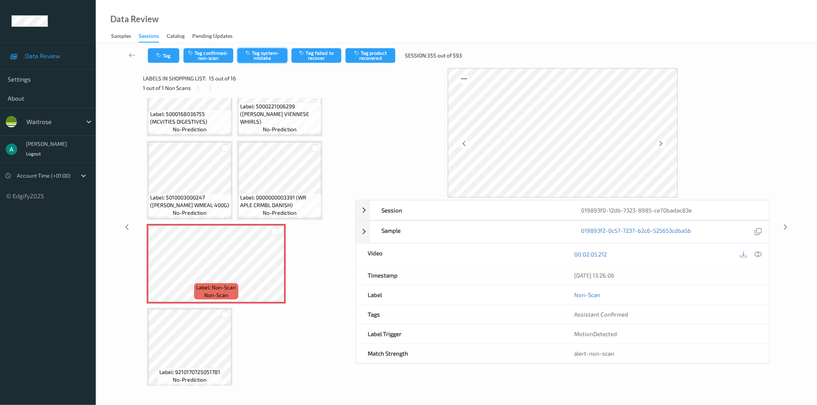
click at [250, 60] on button "Tag system-mistake" at bounding box center [262, 55] width 50 height 15
click at [167, 56] on button "Tag" at bounding box center [163, 55] width 31 height 15
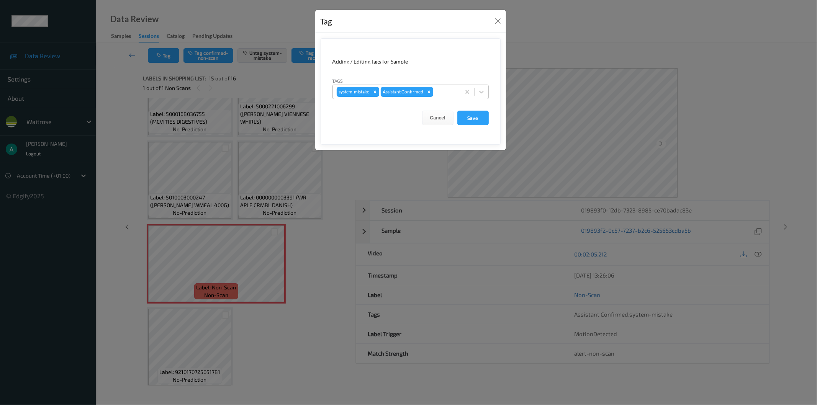
click at [441, 97] on div "system-mistake Assistant Confirmed" at bounding box center [397, 91] width 128 height 13
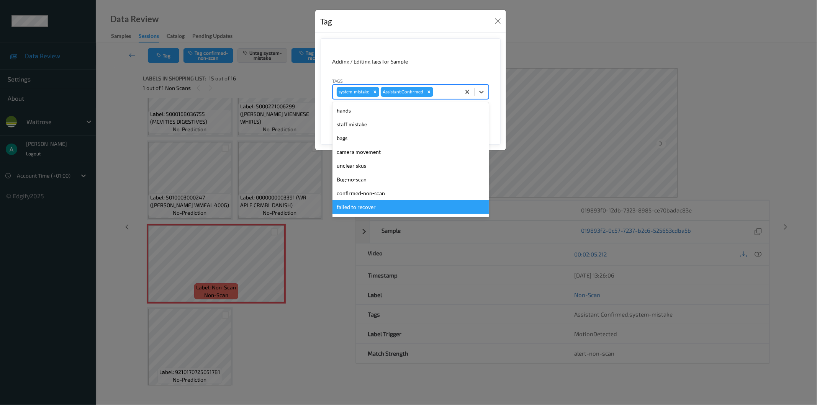
scroll to position [150, 0]
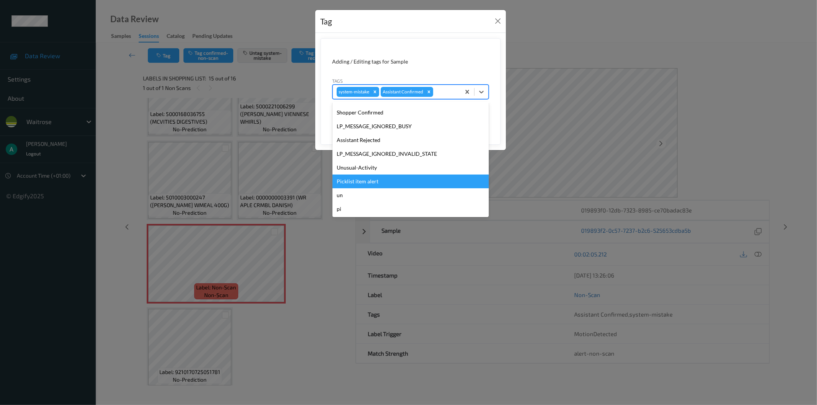
click at [378, 180] on div "Picklist item alert" at bounding box center [410, 182] width 156 height 14
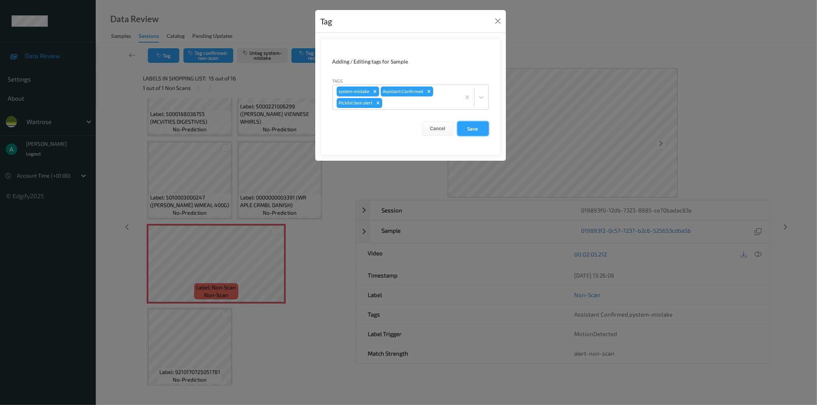
click at [476, 129] on button "Save" at bounding box center [472, 128] width 31 height 15
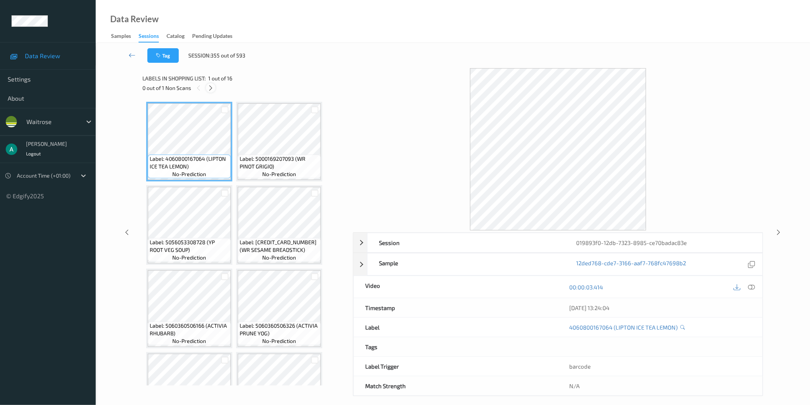
click at [211, 85] on icon at bounding box center [211, 88] width 7 height 7
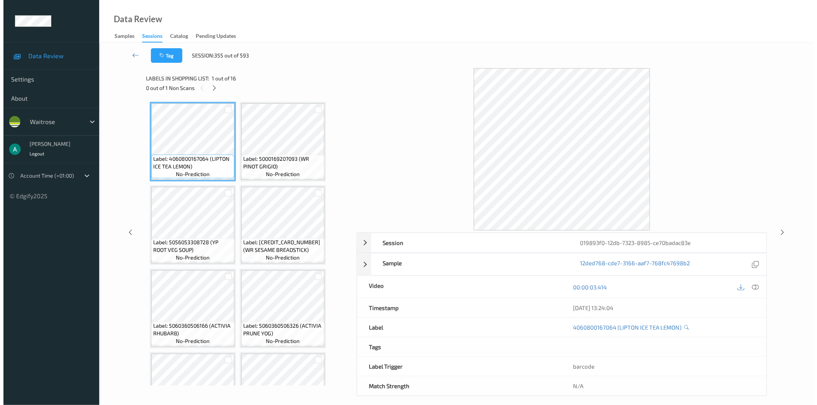
scroll to position [462, 0]
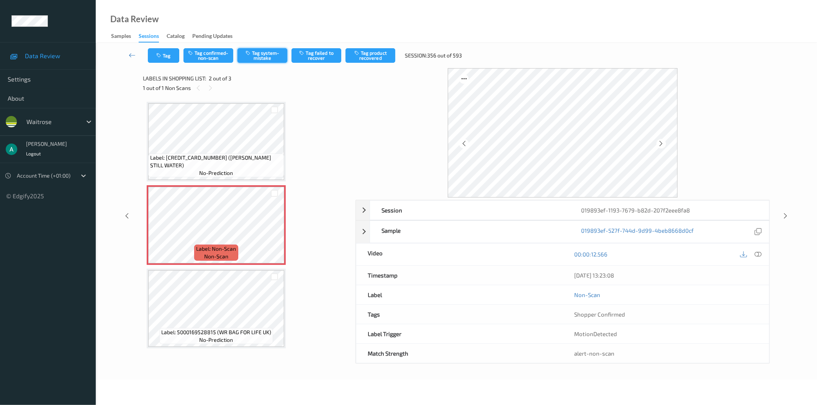
click at [273, 52] on button "Tag system-mistake" at bounding box center [262, 55] width 50 height 15
click at [158, 58] on icon "button" at bounding box center [159, 55] width 7 height 5
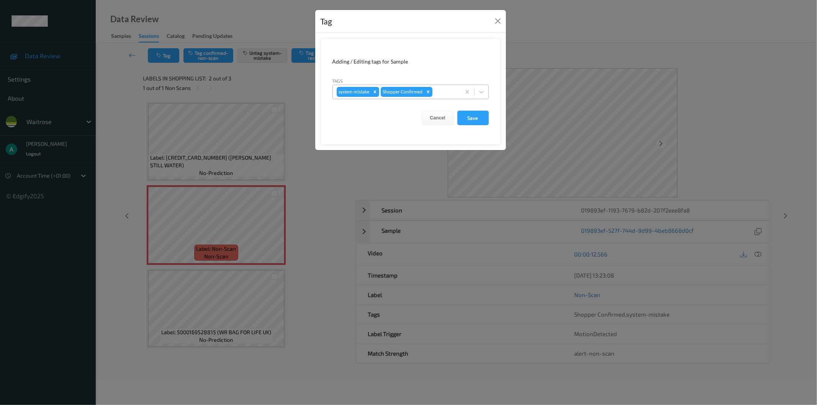
click at [448, 92] on div at bounding box center [445, 91] width 23 height 9
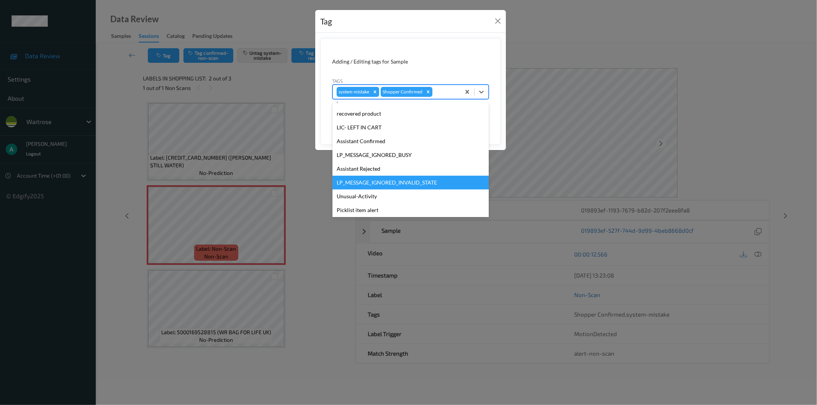
scroll to position [150, 0]
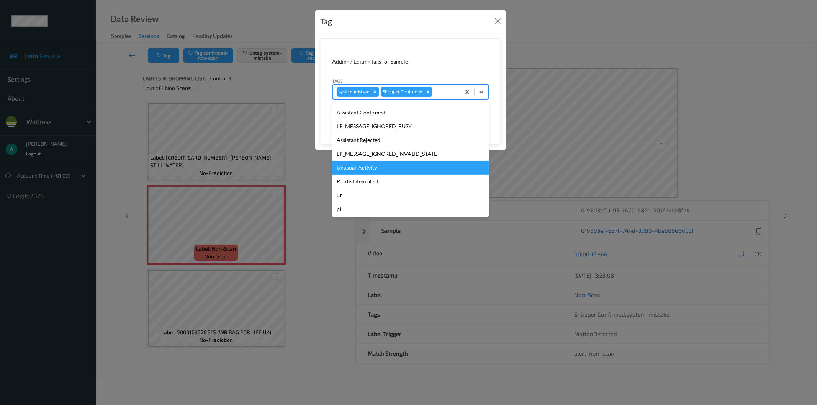
click at [433, 168] on div "Unusual-Activity" at bounding box center [410, 168] width 156 height 14
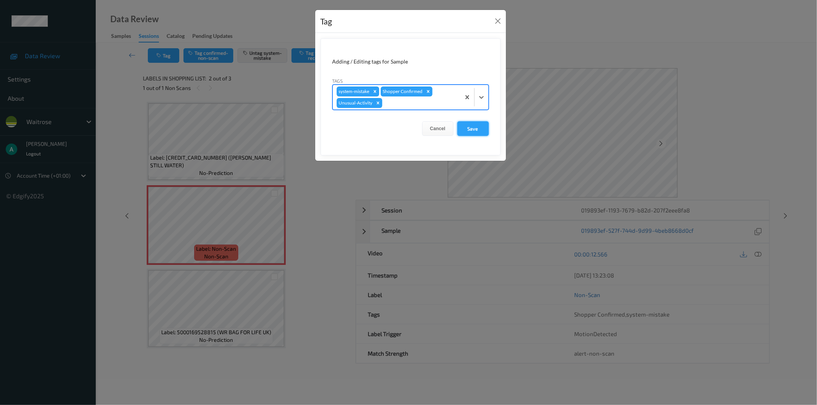
click at [475, 128] on button "Save" at bounding box center [472, 128] width 31 height 15
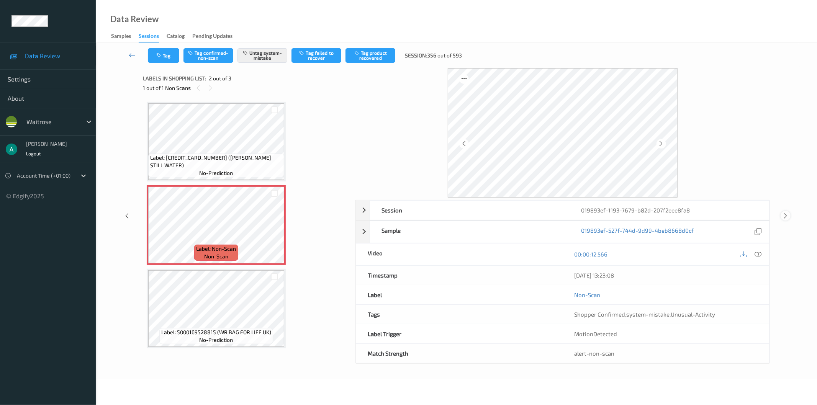
click at [787, 216] on icon at bounding box center [785, 216] width 7 height 7
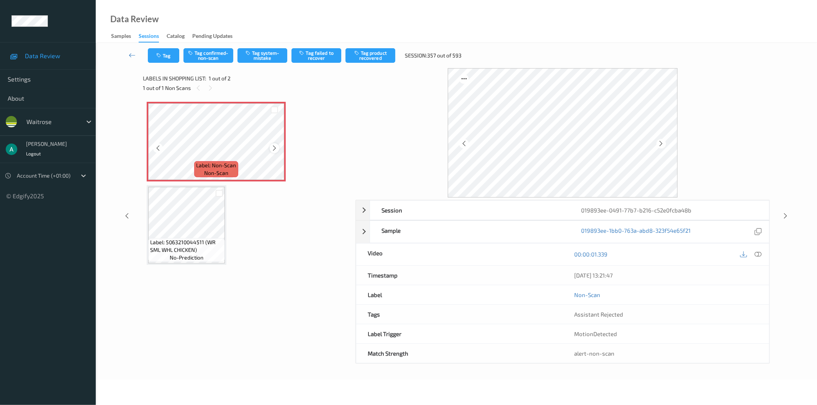
click at [274, 145] on icon at bounding box center [274, 148] width 7 height 7
click at [273, 145] on icon at bounding box center [274, 148] width 7 height 7
click at [271, 54] on button "Tag system-mistake" at bounding box center [262, 55] width 50 height 15
click at [164, 52] on button "Tag" at bounding box center [163, 55] width 31 height 15
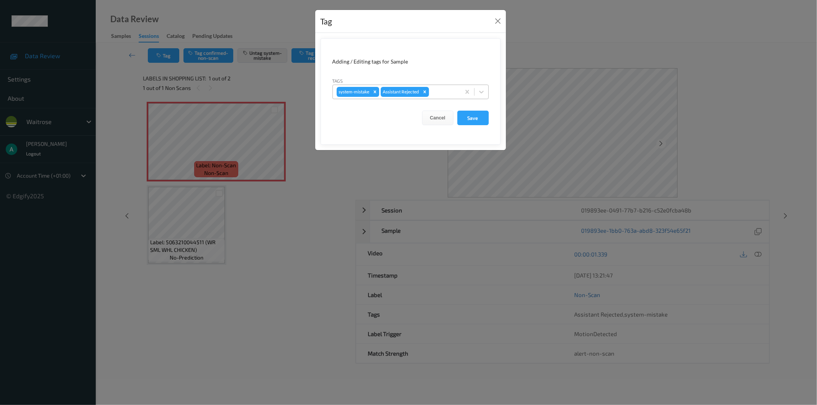
click at [450, 89] on div at bounding box center [443, 91] width 26 height 9
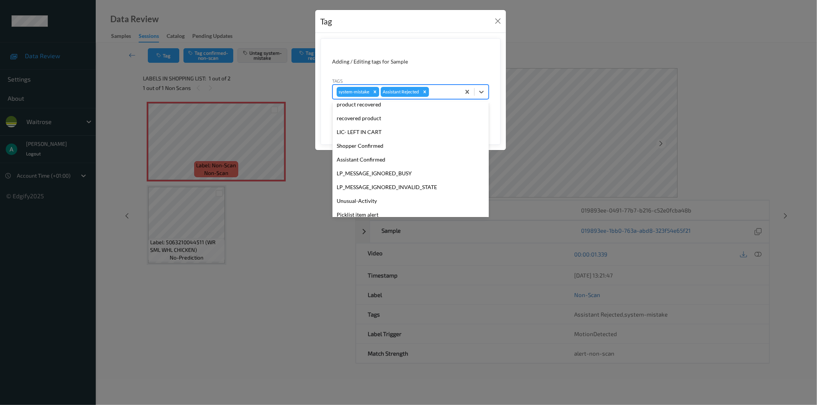
scroll to position [150, 0]
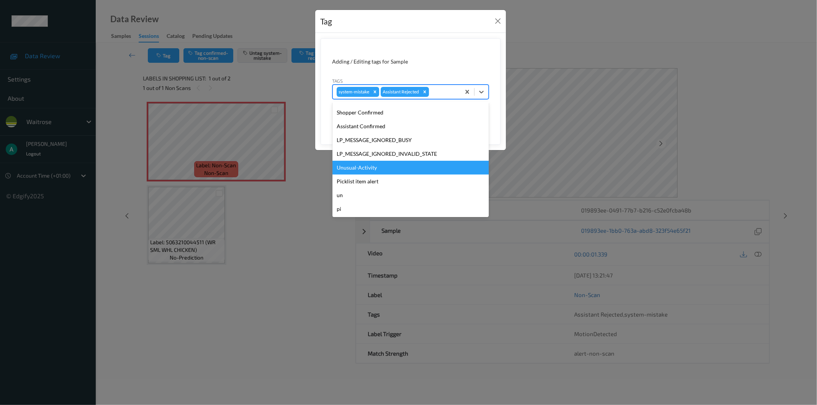
click at [393, 167] on div "Unusual-Activity" at bounding box center [410, 168] width 156 height 14
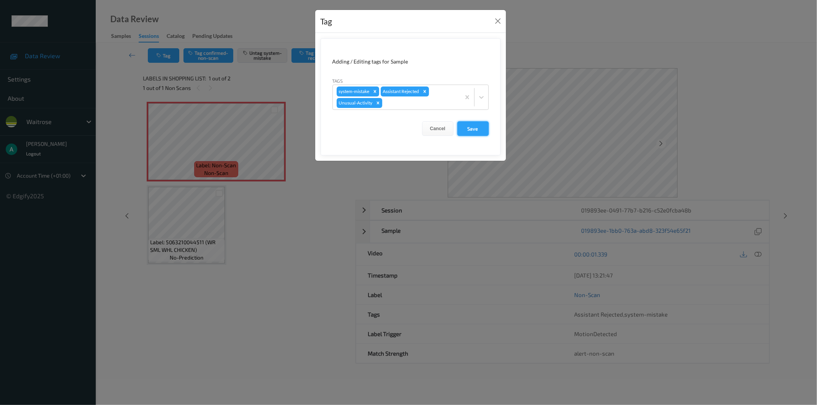
click at [468, 129] on button "Save" at bounding box center [472, 128] width 31 height 15
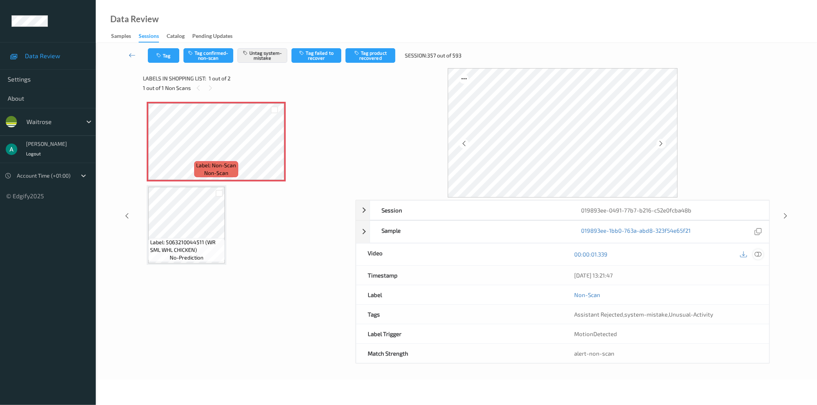
click at [758, 255] on icon at bounding box center [758, 254] width 7 height 7
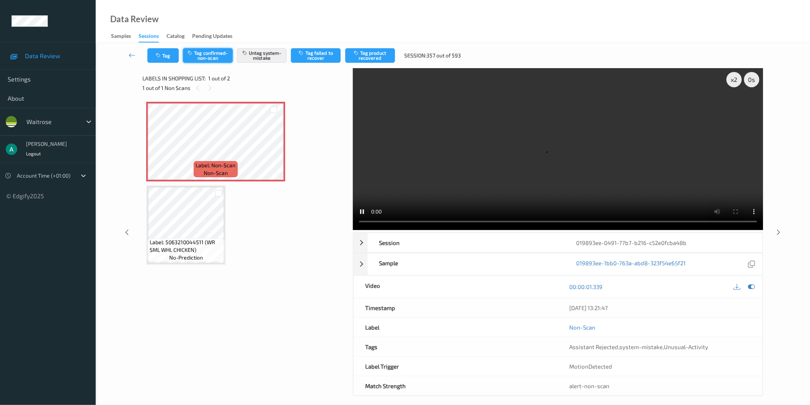
click at [204, 55] on button "Tag confirmed-non-scan" at bounding box center [208, 55] width 50 height 15
click at [366, 59] on button "Tag product recovered" at bounding box center [370, 55] width 50 height 15
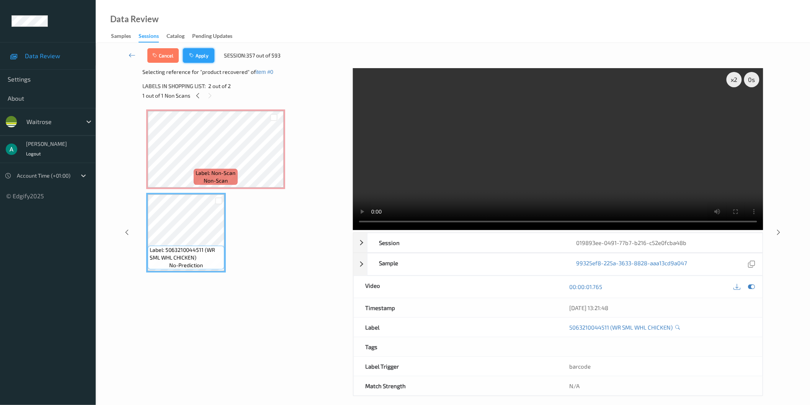
click at [204, 48] on button "Apply" at bounding box center [198, 55] width 31 height 15
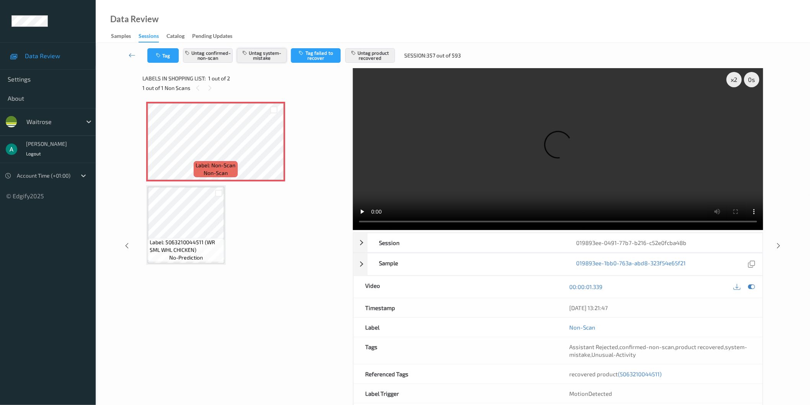
click at [271, 55] on button "Untag system-mistake" at bounding box center [262, 55] width 50 height 15
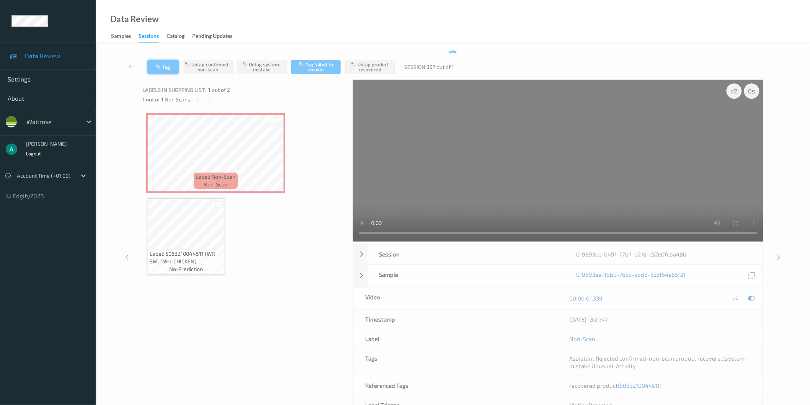
click at [163, 68] on button "Tag" at bounding box center [162, 67] width 31 height 15
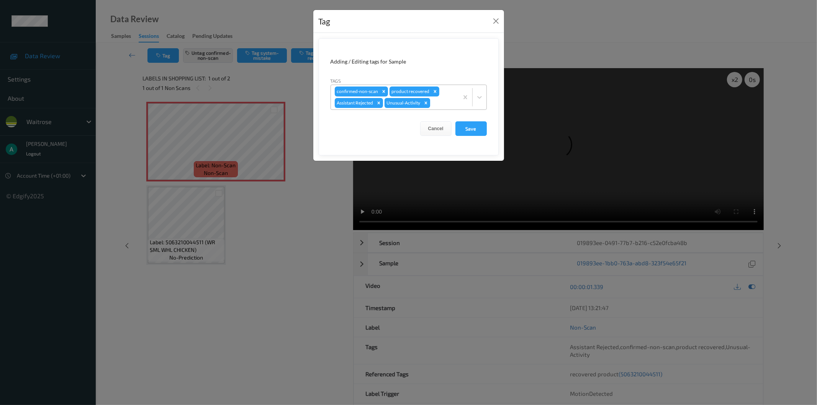
click at [427, 102] on icon "Remove Unusual-Activity" at bounding box center [425, 102] width 3 height 3
click at [480, 131] on button "Save" at bounding box center [470, 128] width 31 height 15
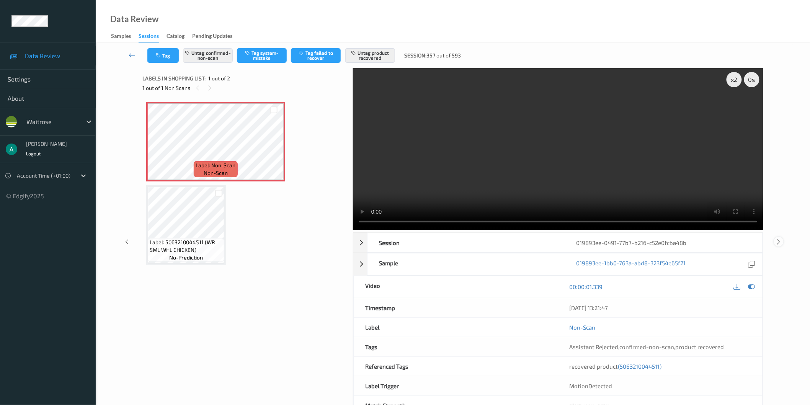
click at [777, 240] on icon at bounding box center [779, 242] width 7 height 7
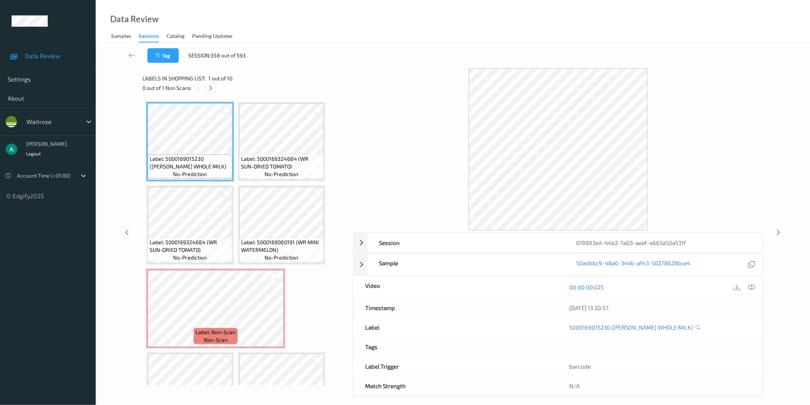
click at [212, 88] on icon at bounding box center [211, 88] width 7 height 7
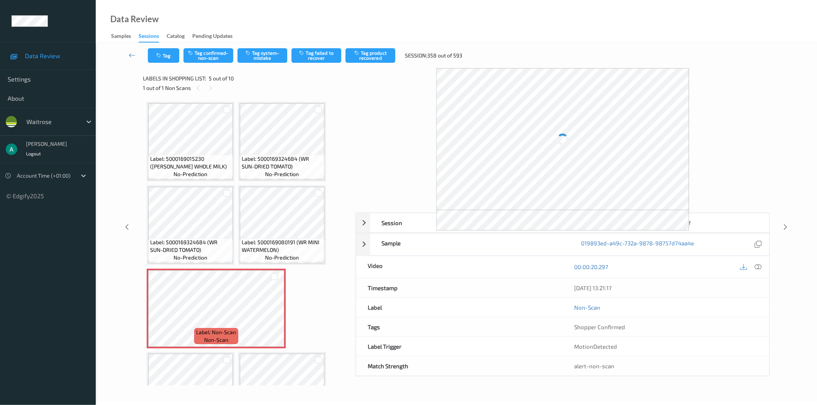
scroll to position [87, 0]
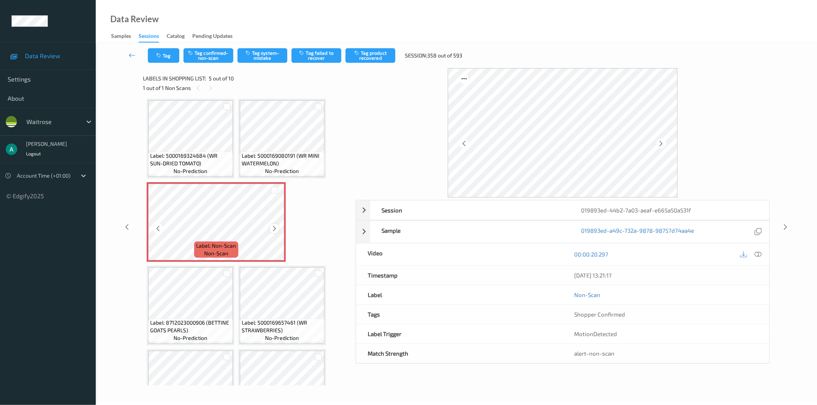
click at [273, 228] on icon at bounding box center [274, 228] width 7 height 7
click at [273, 227] on icon at bounding box center [274, 228] width 7 height 7
click at [258, 59] on button "Tag system-mistake" at bounding box center [262, 55] width 50 height 15
click at [157, 54] on icon "button" at bounding box center [159, 55] width 7 height 5
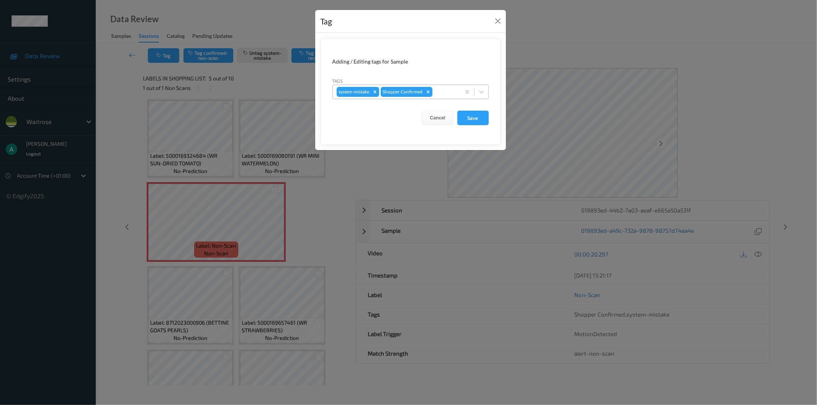
click at [445, 92] on div at bounding box center [445, 91] width 23 height 9
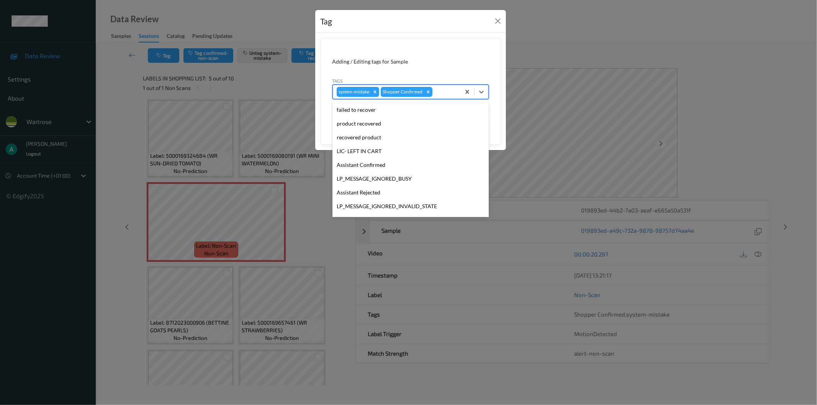
scroll to position [150, 0]
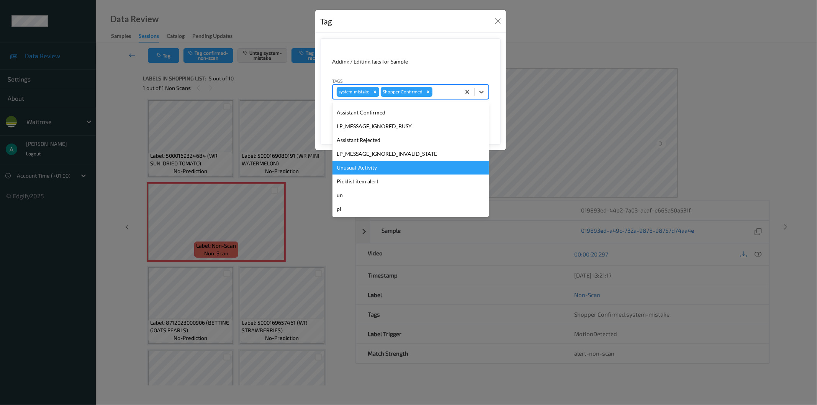
click at [395, 167] on div "Unusual-Activity" at bounding box center [410, 168] width 156 height 14
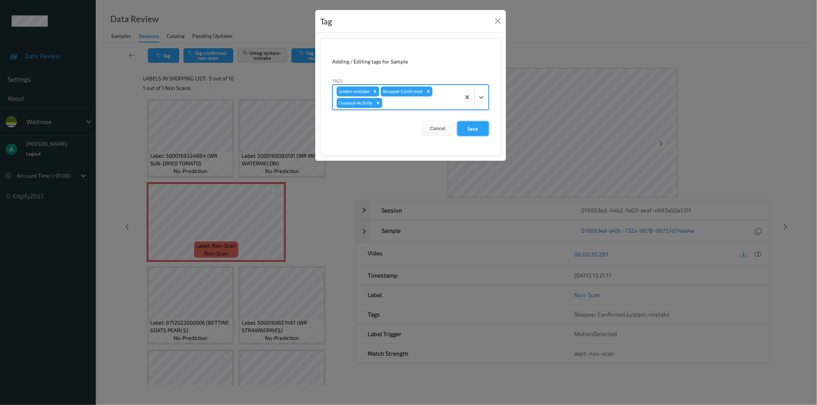
click at [482, 126] on button "Save" at bounding box center [472, 128] width 31 height 15
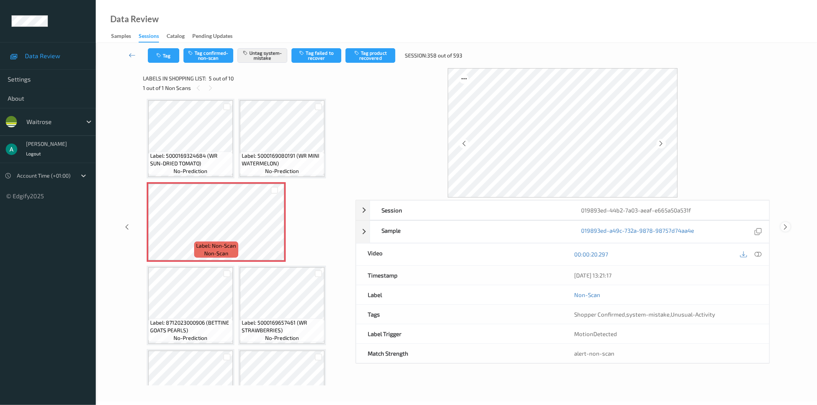
click at [787, 229] on icon at bounding box center [785, 227] width 7 height 7
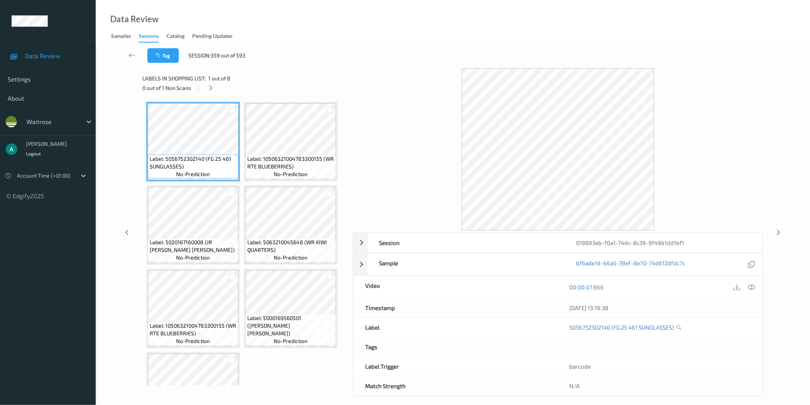
click at [215, 90] on div at bounding box center [211, 88] width 10 height 10
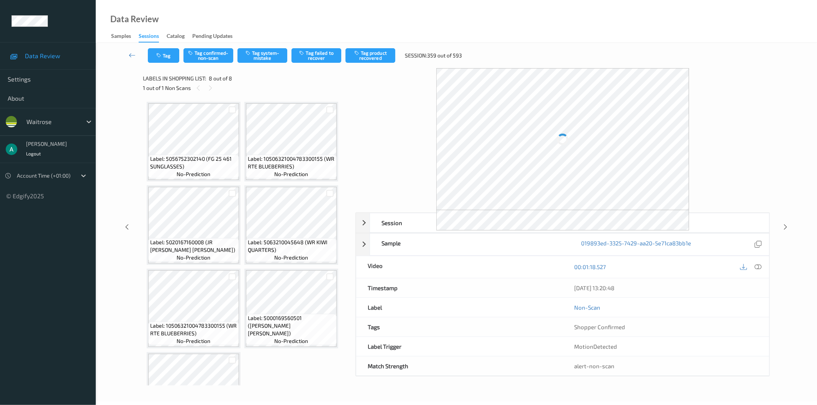
scroll to position [131, 0]
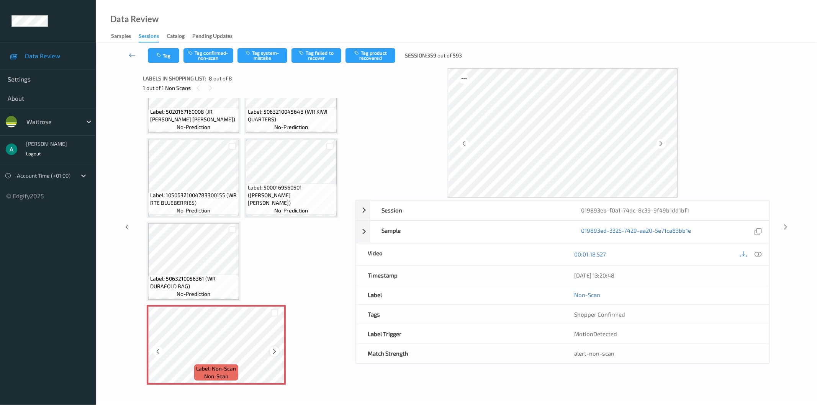
click at [274, 347] on div at bounding box center [275, 352] width 10 height 10
click at [254, 52] on button "Tag system-mistake" at bounding box center [262, 55] width 50 height 15
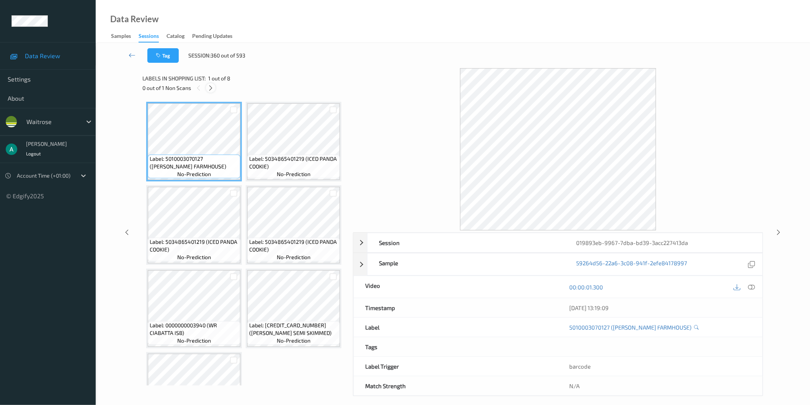
click at [212, 88] on icon at bounding box center [211, 88] width 7 height 7
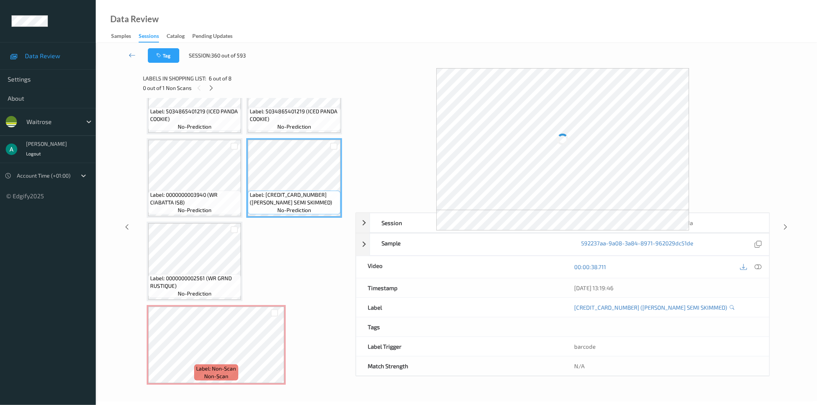
scroll to position [213, 0]
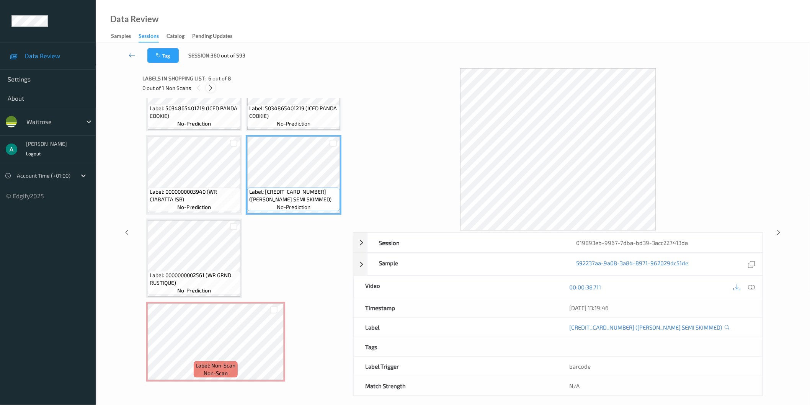
click at [209, 85] on icon at bounding box center [211, 88] width 7 height 7
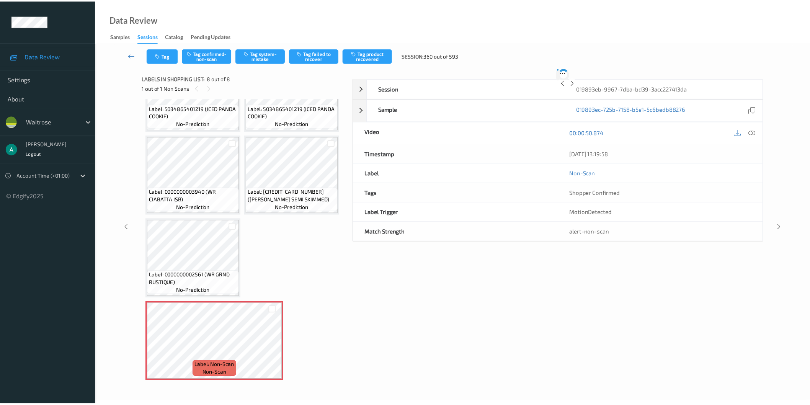
scroll to position [131, 0]
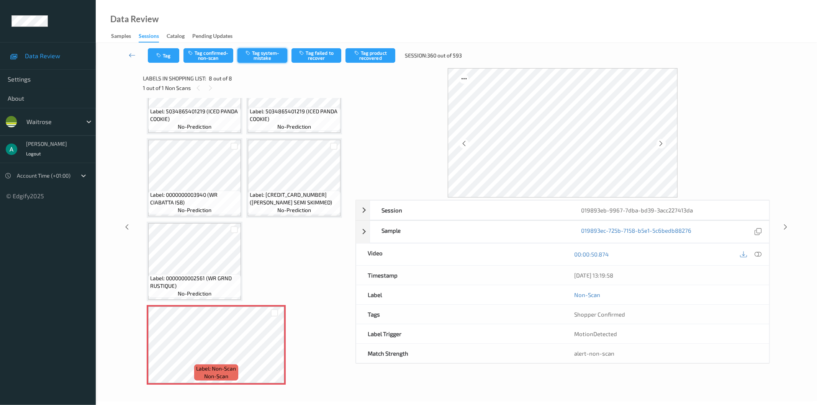
click at [262, 55] on button "Tag system-mistake" at bounding box center [262, 55] width 50 height 15
click at [160, 56] on icon "button" at bounding box center [159, 55] width 7 height 5
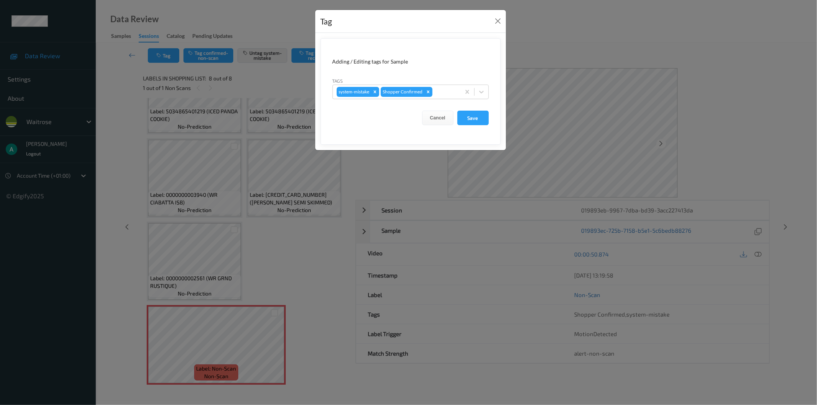
click at [439, 83] on div "Tags system-mistake Shopper Confirmed" at bounding box center [410, 88] width 156 height 22
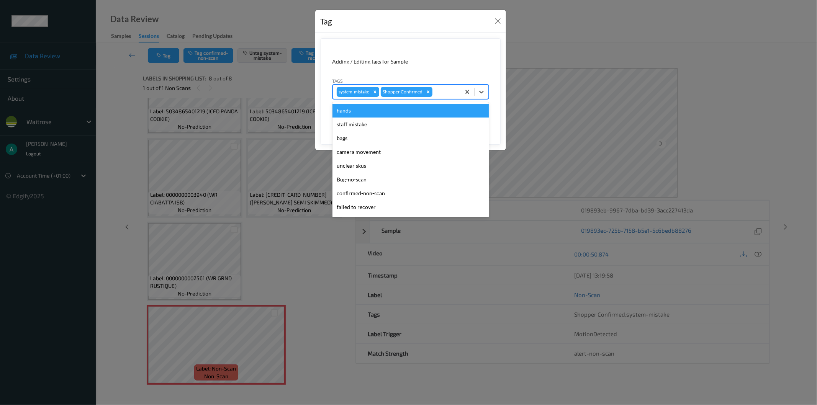
click at [441, 90] on div at bounding box center [445, 91] width 23 height 9
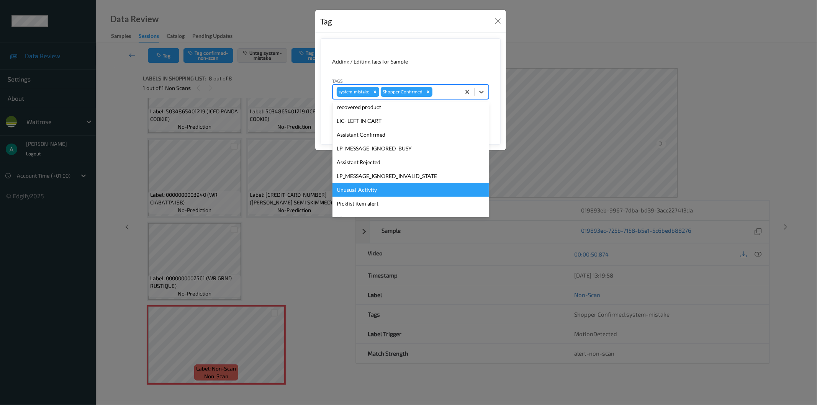
scroll to position [150, 0]
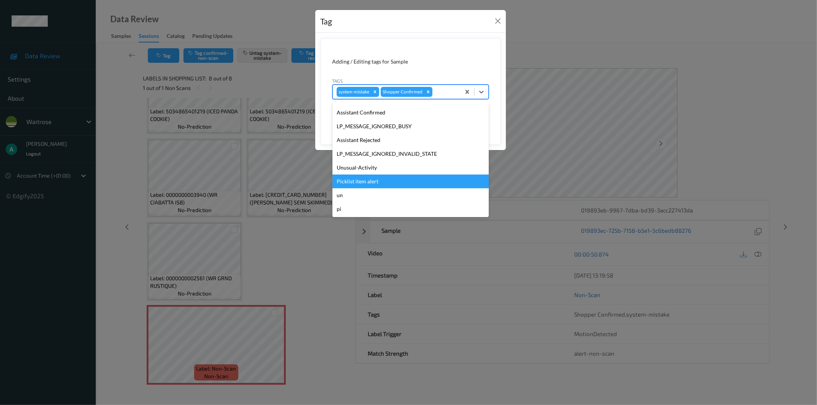
click at [397, 177] on div "Picklist item alert" at bounding box center [410, 182] width 156 height 14
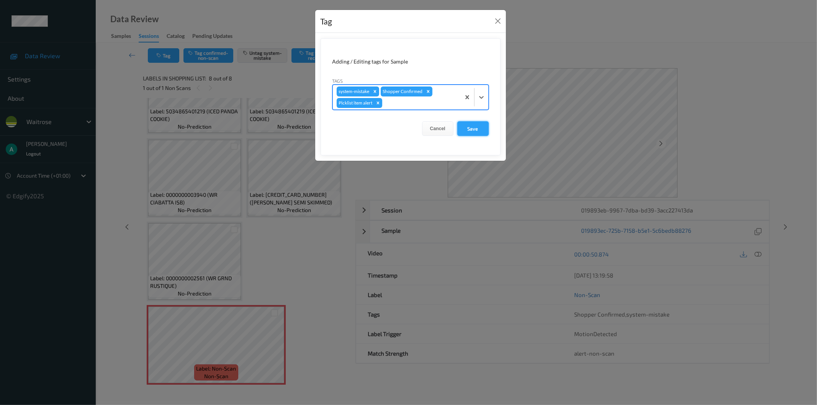
click at [466, 131] on button "Save" at bounding box center [472, 128] width 31 height 15
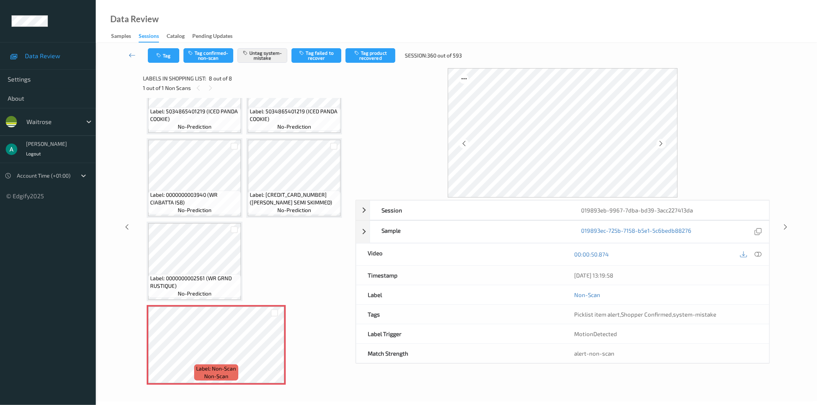
scroll to position [131, 0]
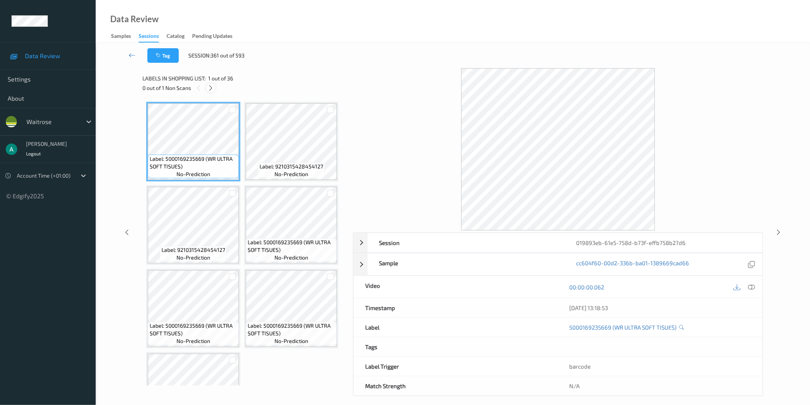
click at [211, 85] on icon at bounding box center [211, 88] width 7 height 7
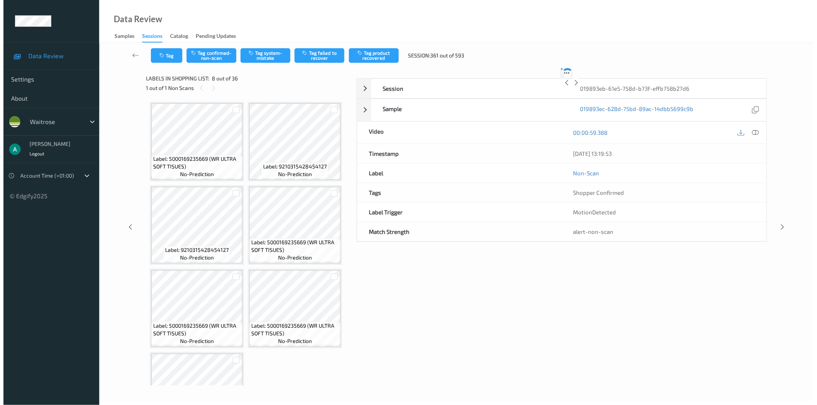
scroll to position [253, 0]
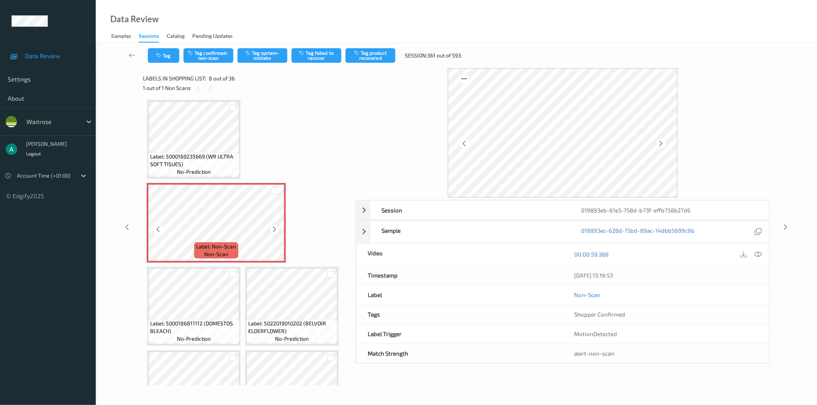
click at [271, 227] on icon at bounding box center [274, 229] width 7 height 7
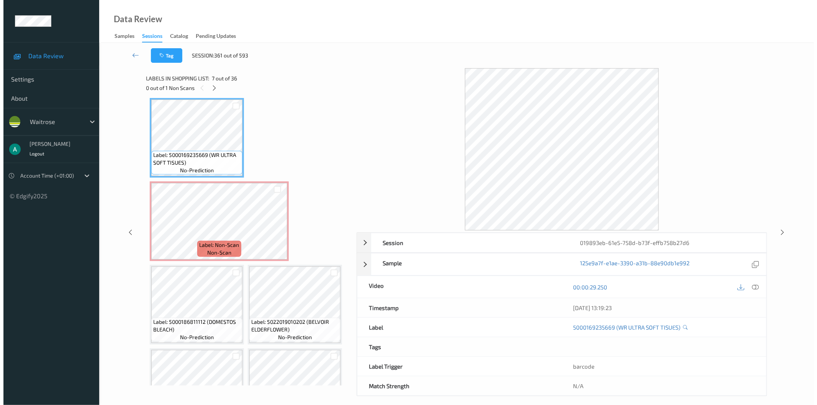
scroll to position [255, 0]
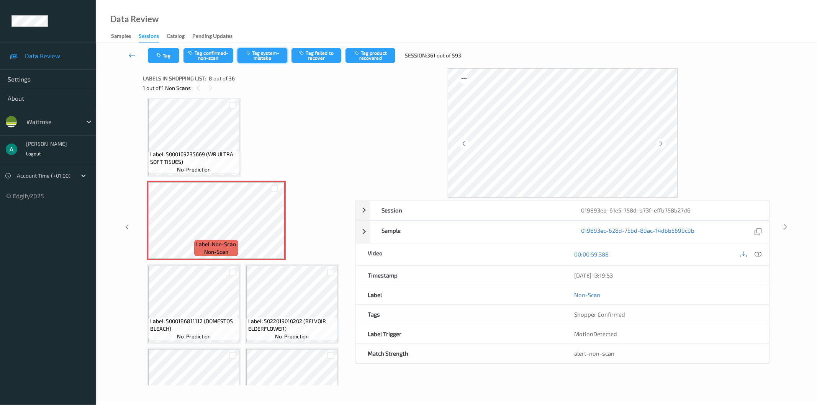
click at [269, 56] on button "Tag system-mistake" at bounding box center [262, 55] width 50 height 15
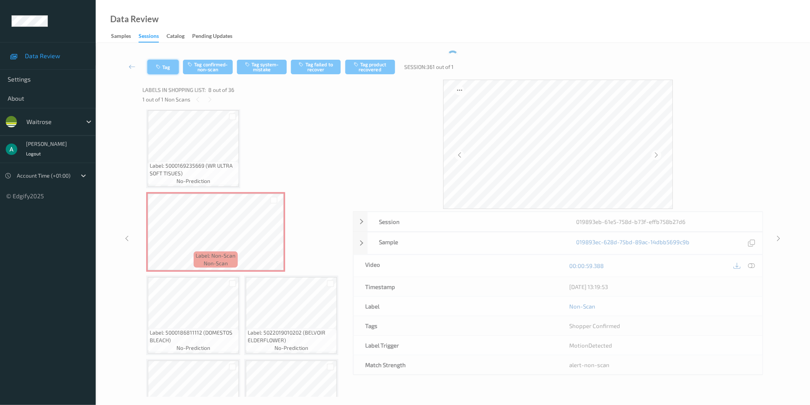
click at [163, 54] on div "Tag Tag confirmed-non-scan Tag system-mistake Tag failed to recover Tag product…" at bounding box center [452, 224] width 683 height 347
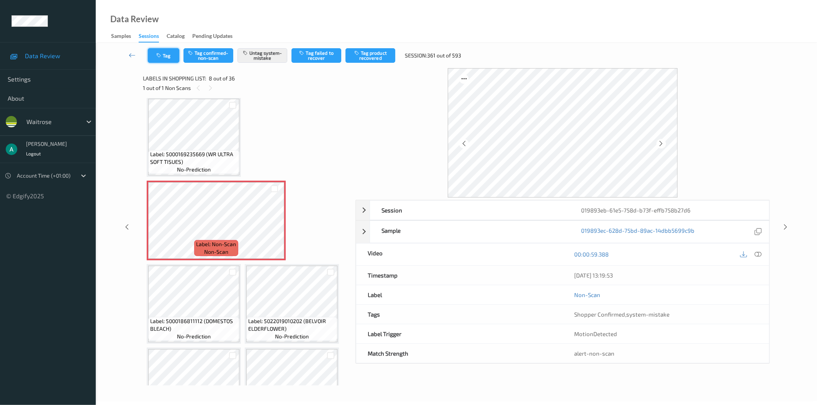
click at [165, 61] on button "Tag" at bounding box center [163, 55] width 31 height 15
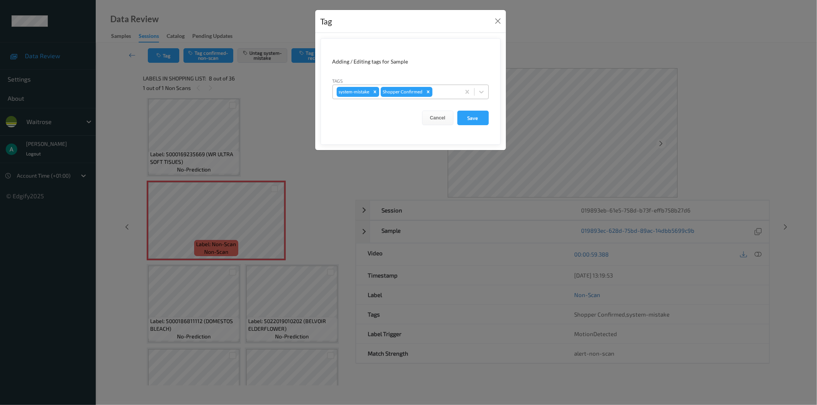
drag, startPoint x: 446, startPoint y: 88, endPoint x: 447, endPoint y: 96, distance: 7.7
click at [446, 85] on div "system-mistake Shopper Confirmed" at bounding box center [397, 91] width 128 height 13
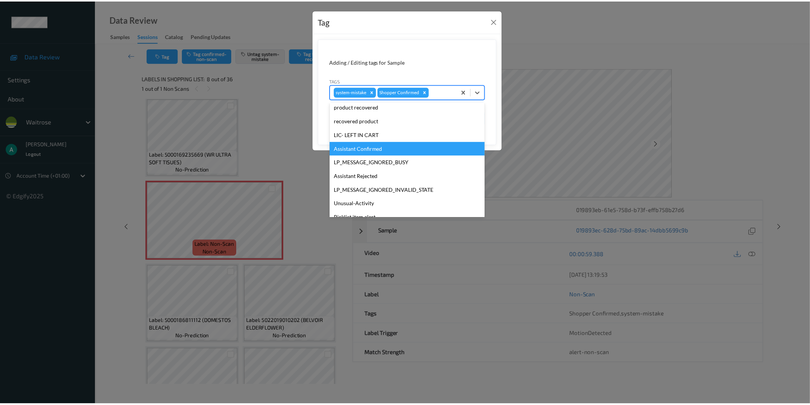
scroll to position [150, 0]
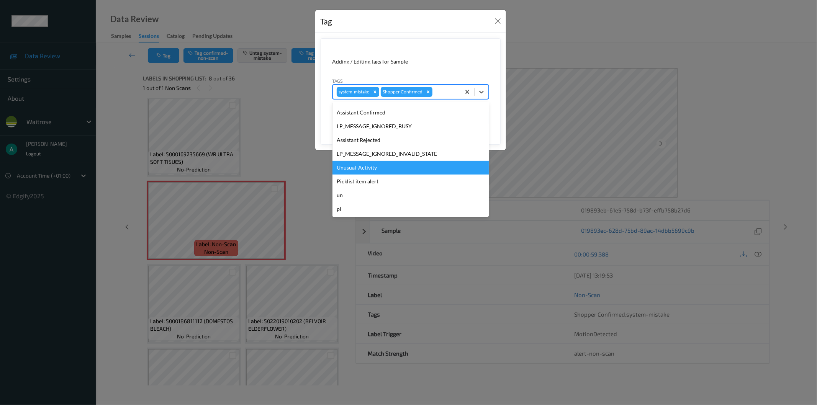
drag, startPoint x: 415, startPoint y: 167, endPoint x: 443, endPoint y: 152, distance: 31.0
click at [416, 166] on div "Unusual-Activity" at bounding box center [410, 168] width 156 height 14
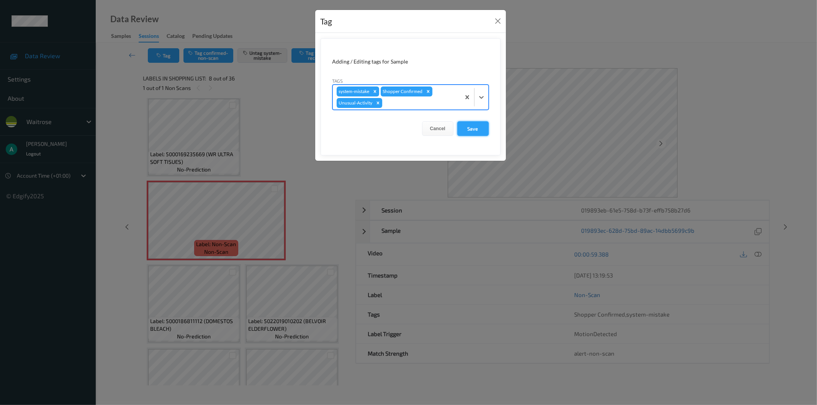
click at [478, 129] on button "Save" at bounding box center [472, 128] width 31 height 15
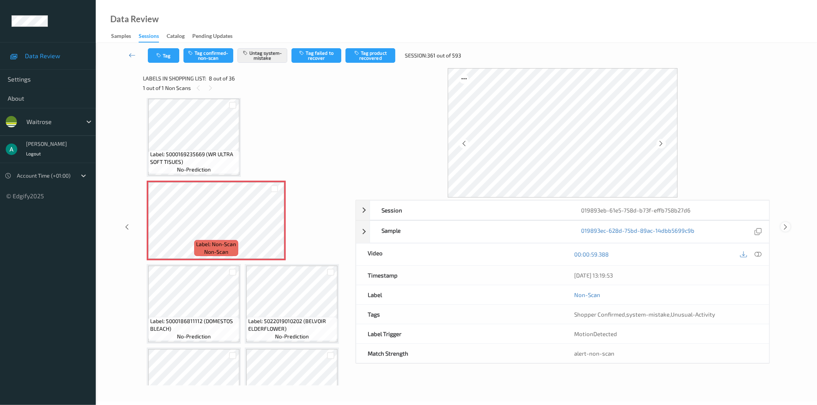
click at [789, 224] on div at bounding box center [785, 227] width 10 height 10
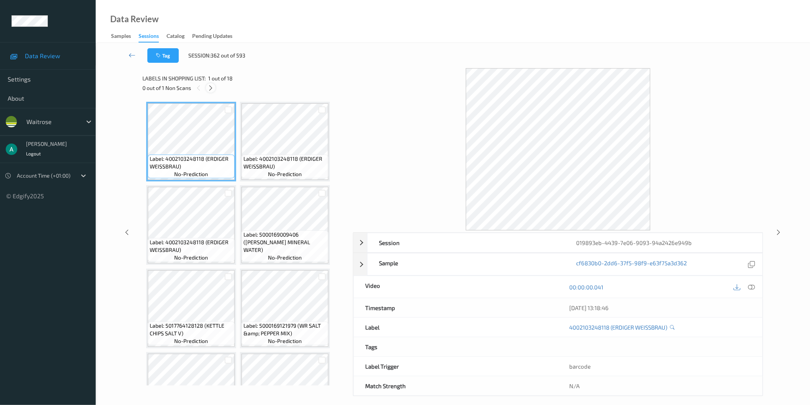
click at [214, 91] on icon at bounding box center [211, 88] width 7 height 7
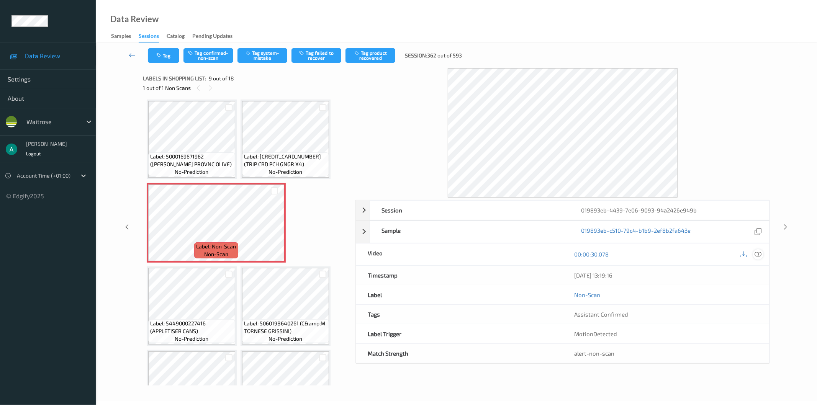
click at [758, 253] on icon at bounding box center [758, 254] width 7 height 7
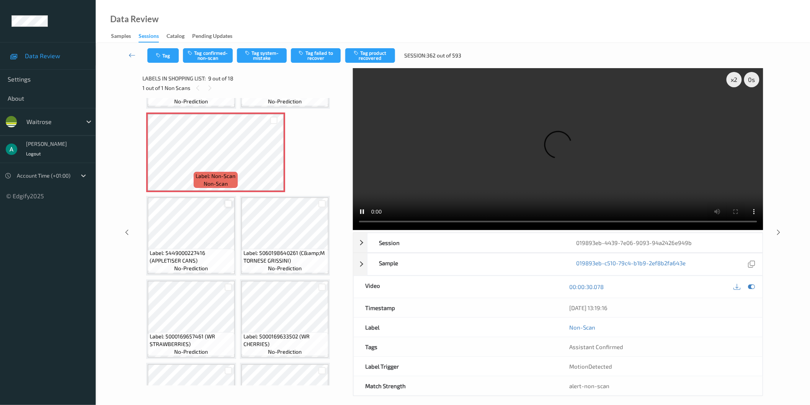
scroll to position [338, 0]
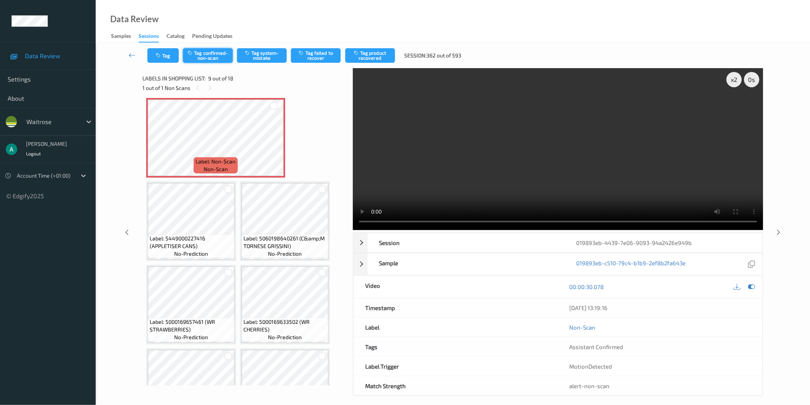
click at [209, 58] on button "Tag confirmed-non-scan" at bounding box center [208, 55] width 50 height 15
click at [366, 54] on button "Tag product recovered" at bounding box center [370, 55] width 50 height 15
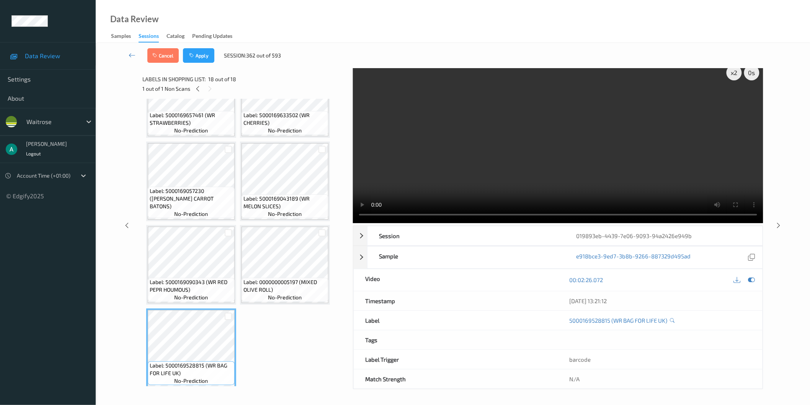
scroll to position [7, 0]
click at [208, 52] on button "Apply" at bounding box center [198, 55] width 31 height 15
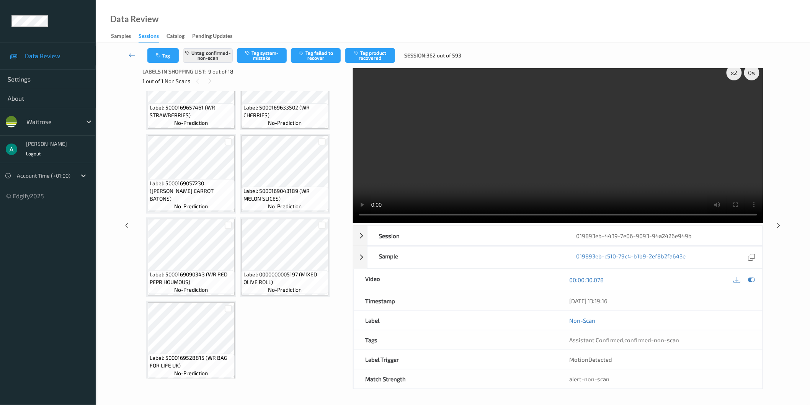
scroll to position [253, 0]
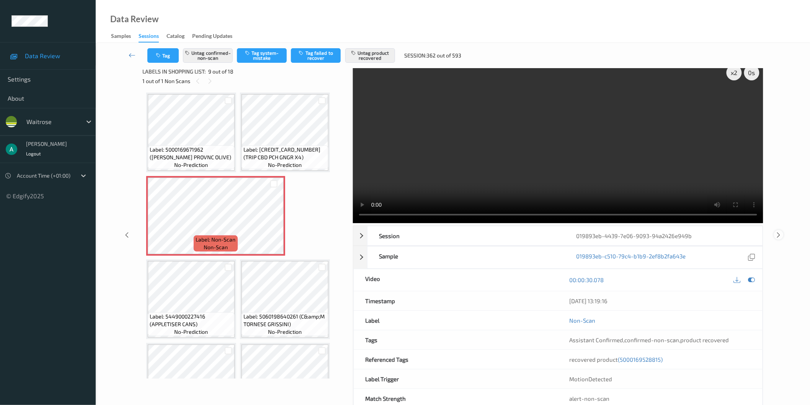
click at [780, 234] on icon at bounding box center [779, 235] width 7 height 7
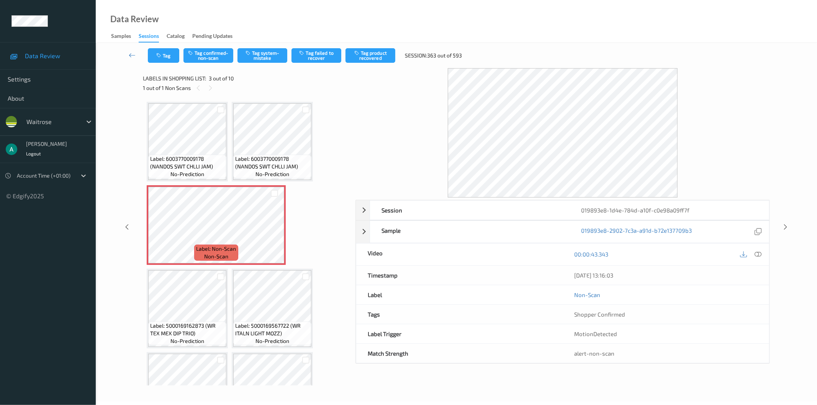
click at [257, 160] on span "Label: 6003770009178 (NANDOS SWT CHLLI JAM)" at bounding box center [272, 162] width 74 height 15
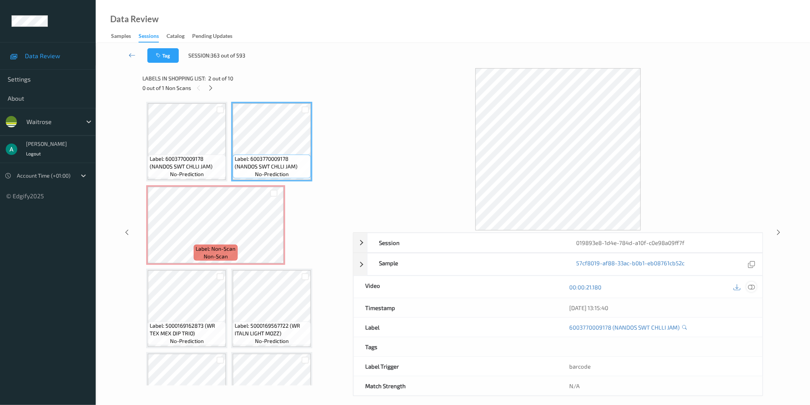
click at [751, 285] on icon at bounding box center [751, 286] width 7 height 7
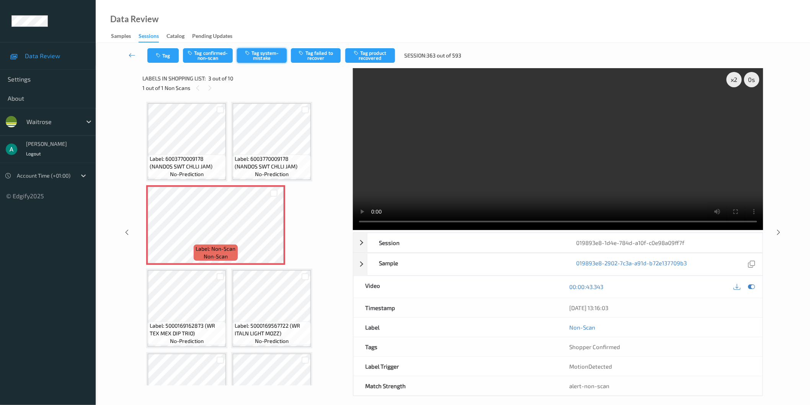
click at [258, 59] on button "Tag system-mistake" at bounding box center [262, 55] width 50 height 15
click at [168, 56] on button "Tag" at bounding box center [162, 55] width 31 height 15
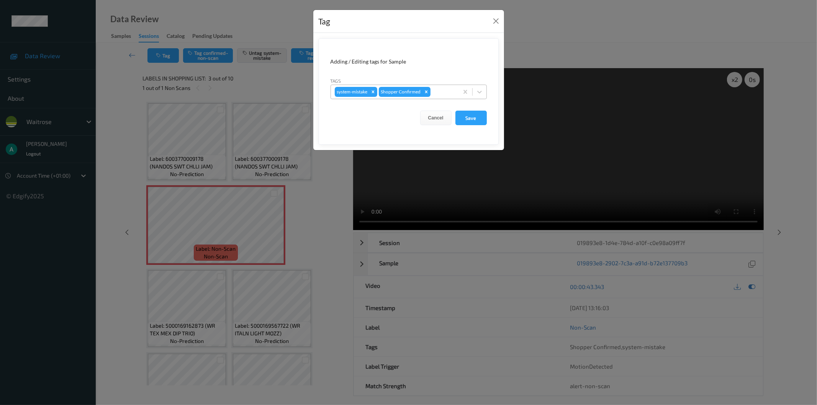
click at [447, 91] on div at bounding box center [443, 91] width 23 height 9
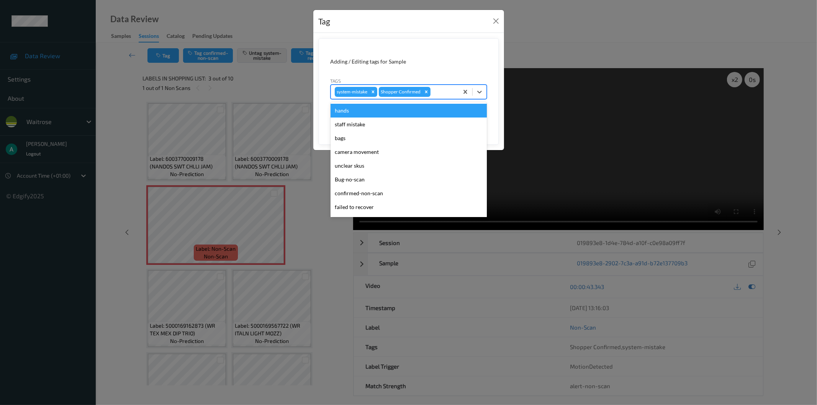
scroll to position [150, 0]
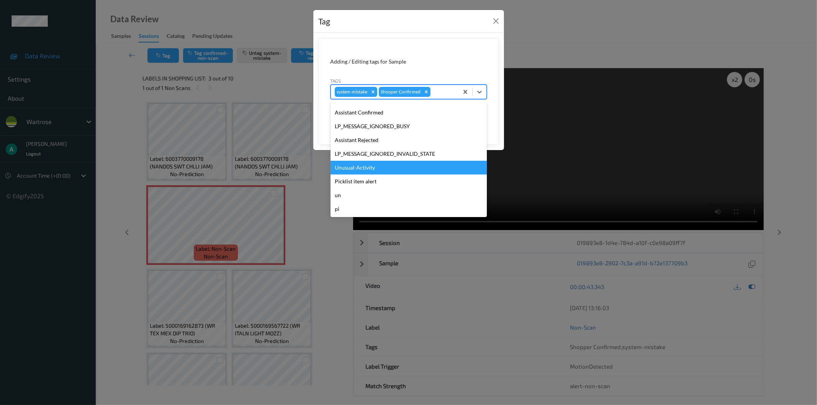
click at [410, 165] on div "Unusual-Activity" at bounding box center [408, 168] width 156 height 14
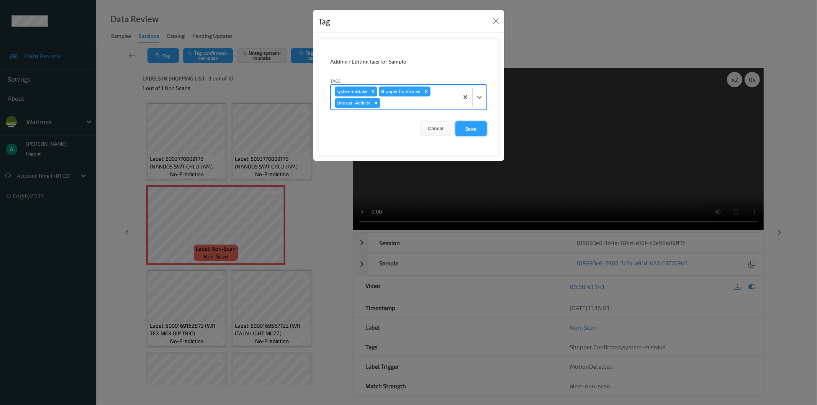
click at [471, 126] on button "Save" at bounding box center [470, 128] width 31 height 15
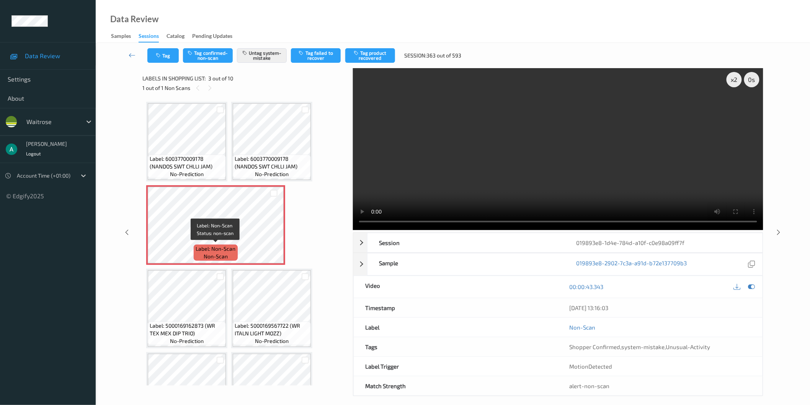
click at [198, 253] on div "Label: Non-Scan non-scan" at bounding box center [216, 253] width 44 height 16
click at [779, 234] on icon at bounding box center [779, 232] width 7 height 7
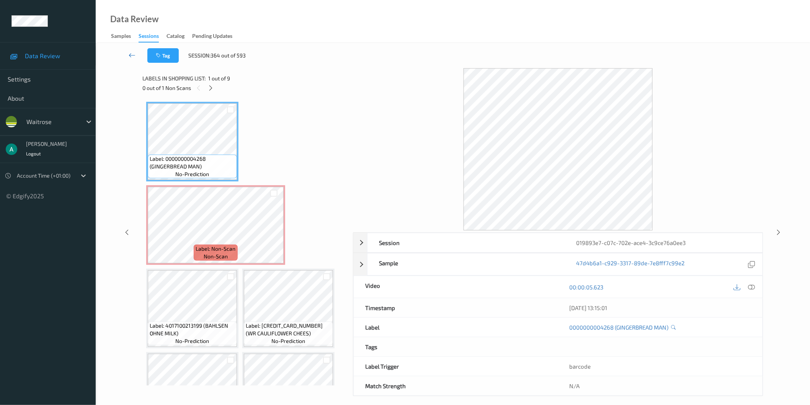
click at [126, 54] on link at bounding box center [132, 55] width 31 height 15
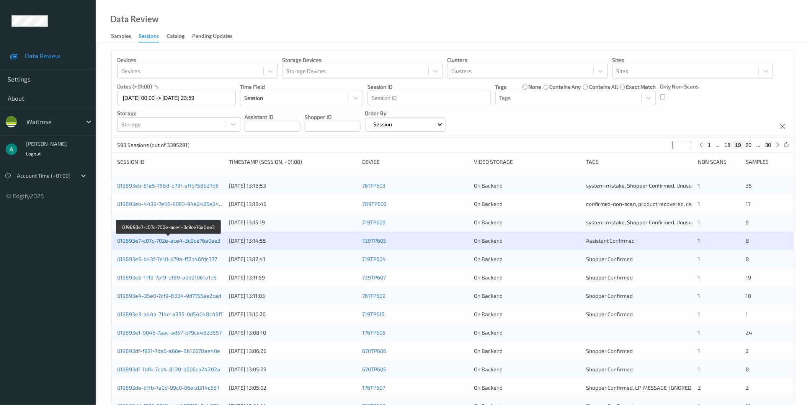
click at [207, 242] on link "019893e7-c07c-702e-ace4-3c9ce76a0ee3" at bounding box center [168, 240] width 103 height 7
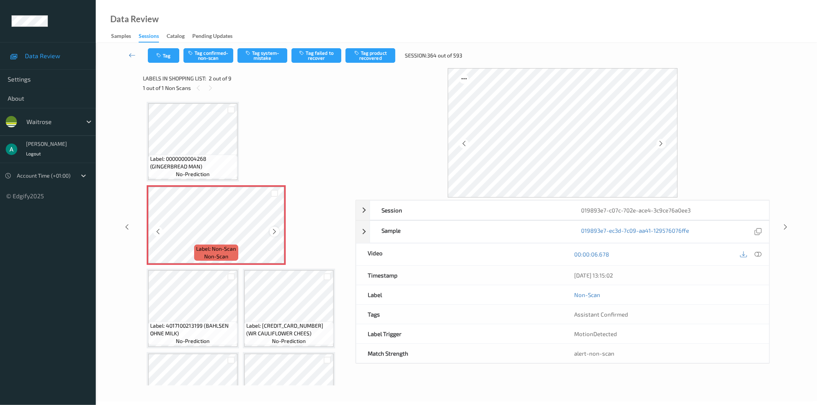
click at [274, 230] on icon at bounding box center [274, 231] width 7 height 7
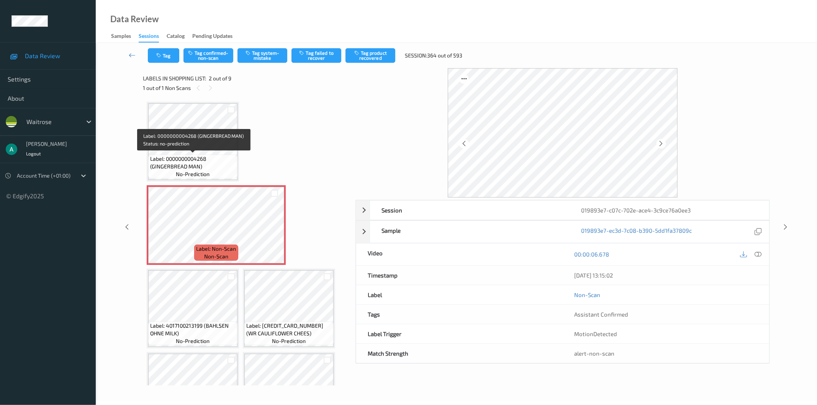
click at [208, 155] on span "Label: 0000000004268 (GINGERBREAD MAN)" at bounding box center [192, 162] width 85 height 15
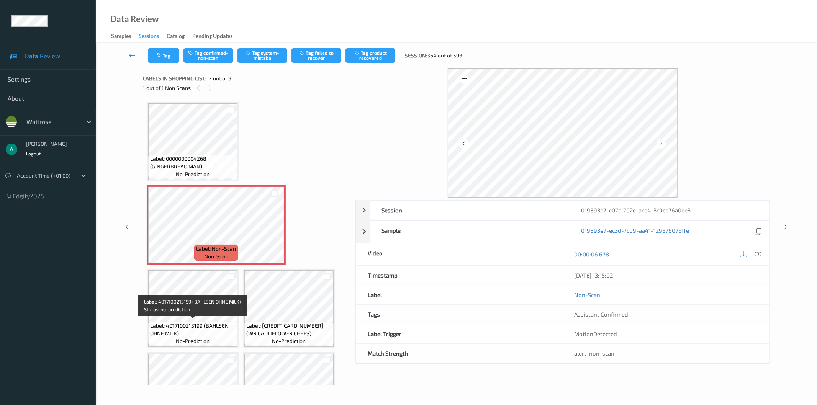
click at [185, 327] on span "Label: 4017100213199 (BAHLSEN OHNE MILK)" at bounding box center [192, 329] width 85 height 15
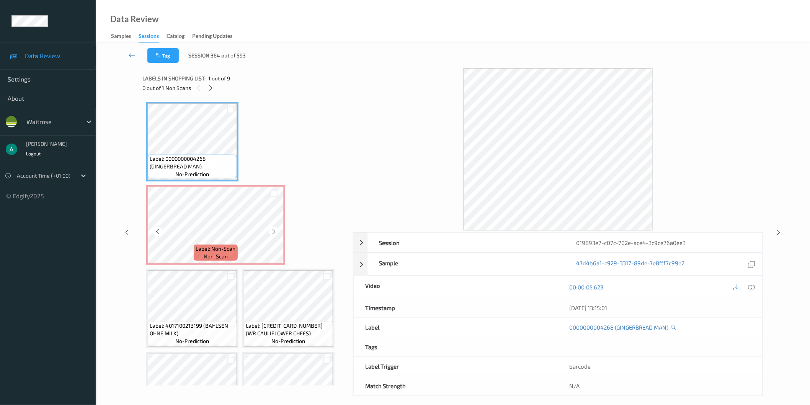
click at [229, 185] on div "Label: Non-Scan non-scan" at bounding box center [215, 225] width 139 height 80
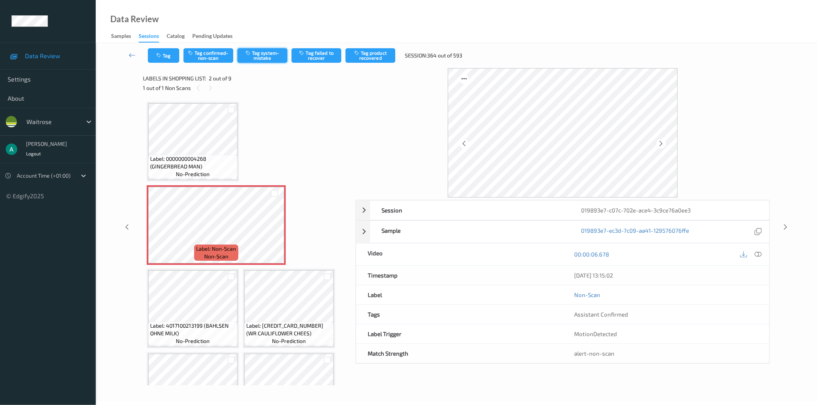
click at [258, 53] on button "Tag system-mistake" at bounding box center [262, 55] width 50 height 15
click at [159, 59] on button "Tag" at bounding box center [163, 55] width 31 height 15
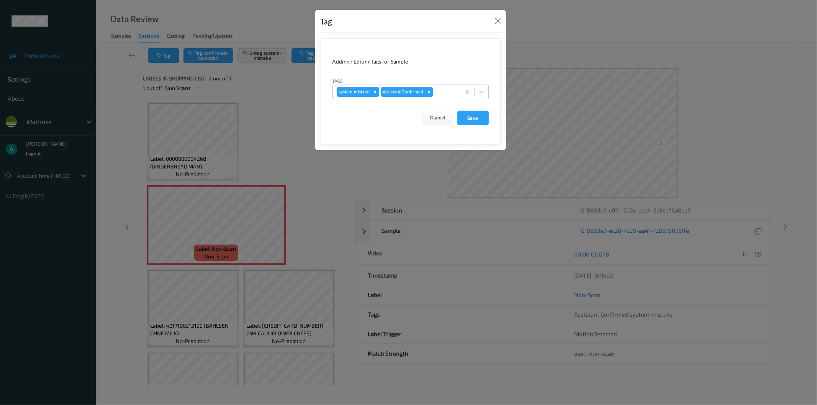
click at [441, 87] on div at bounding box center [446, 91] width 22 height 9
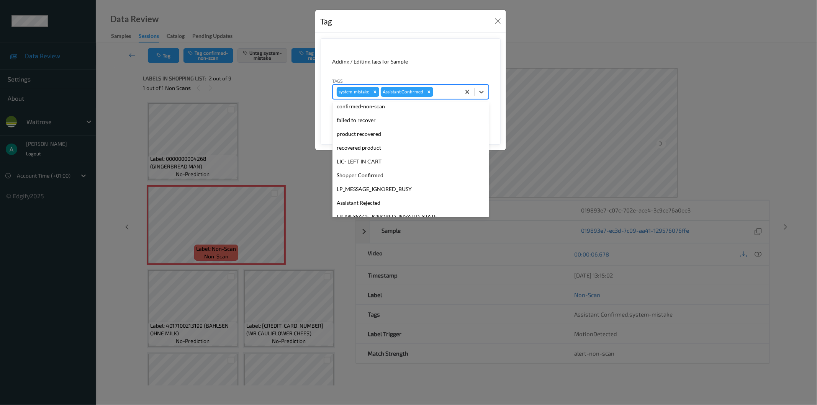
scroll to position [150, 0]
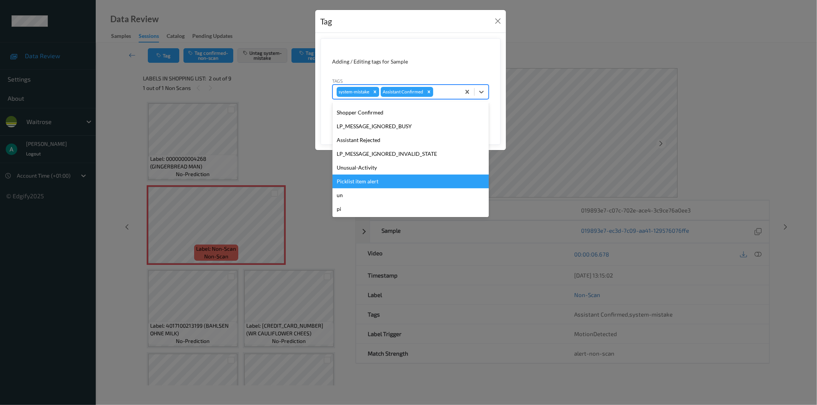
click at [419, 182] on div "Picklist item alert" at bounding box center [410, 182] width 156 height 14
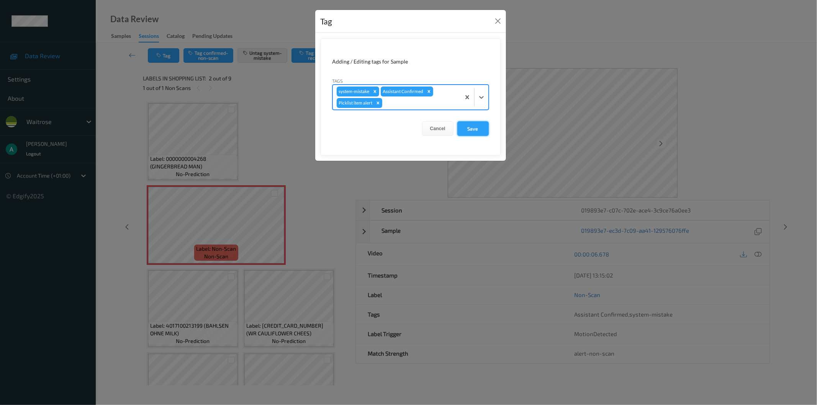
click at [475, 131] on button "Save" at bounding box center [472, 128] width 31 height 15
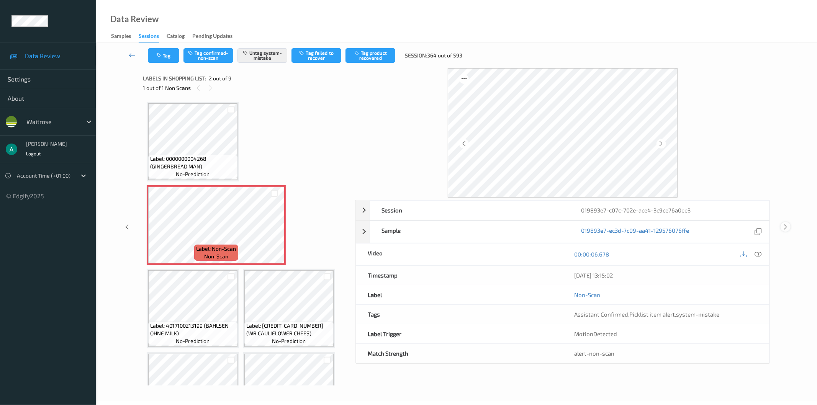
click at [785, 227] on icon at bounding box center [785, 227] width 7 height 7
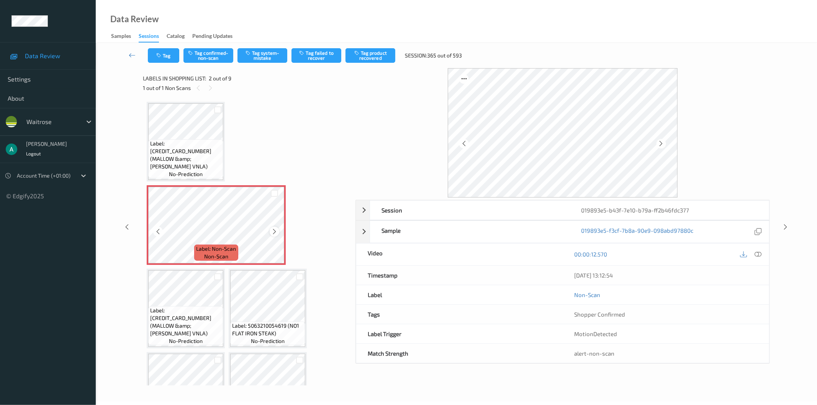
click at [274, 230] on icon at bounding box center [274, 231] width 7 height 7
click at [275, 231] on icon at bounding box center [274, 231] width 7 height 7
click at [207, 147] on span "Label: 5060374400108 (MALLOW &amp; MARSH VNLA)" at bounding box center [185, 155] width 71 height 31
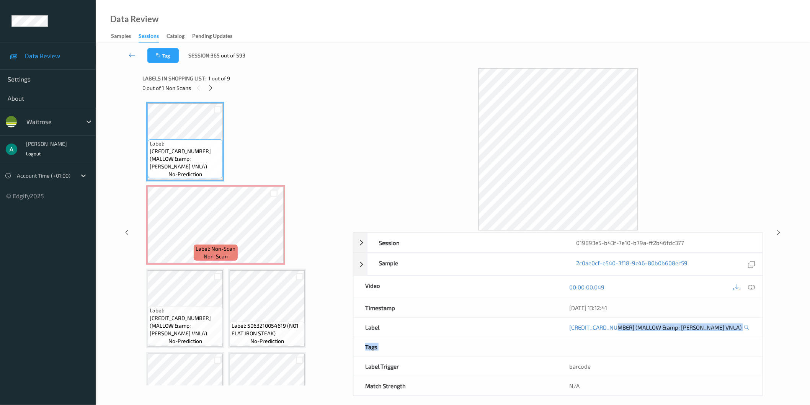
drag, startPoint x: 617, startPoint y: 335, endPoint x: 685, endPoint y: 339, distance: 68.3
click at [685, 339] on div "Session 019893e5-b43f-7e10-b79a-ff2b46fdc377 Session ID 019893e5-b43f-7e10-b79a…" at bounding box center [558, 314] width 411 height 164
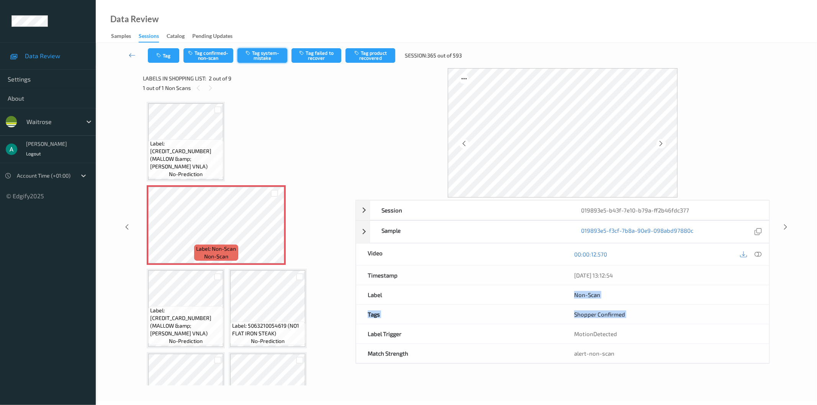
click at [258, 52] on button "Tag system-mistake" at bounding box center [262, 55] width 50 height 15
click at [169, 59] on button "Tag" at bounding box center [163, 55] width 31 height 15
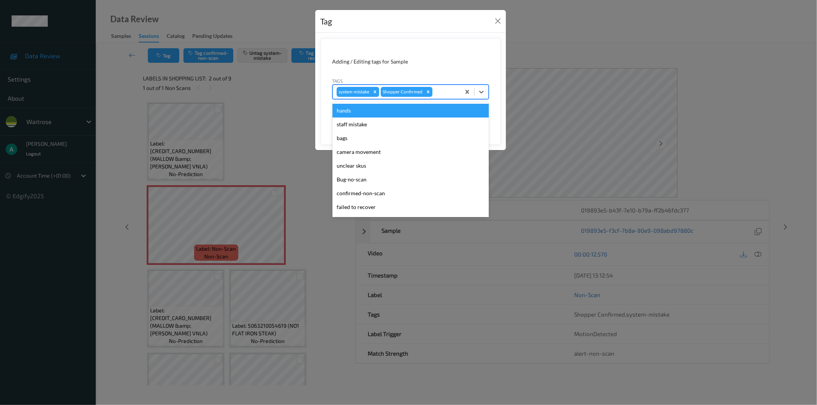
click at [446, 92] on div at bounding box center [445, 91] width 23 height 9
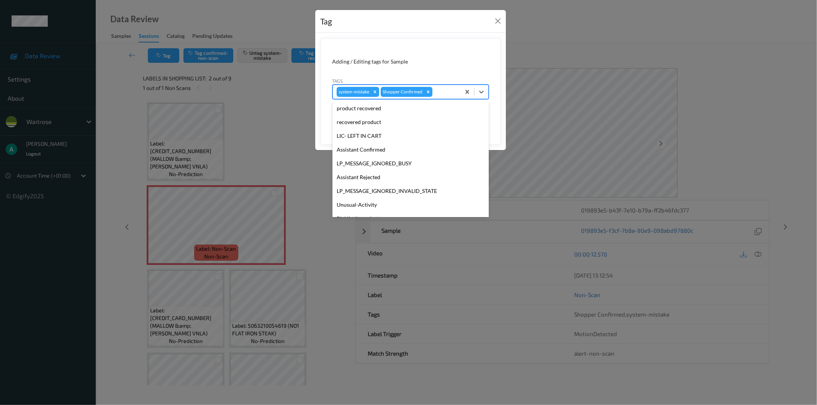
scroll to position [150, 0]
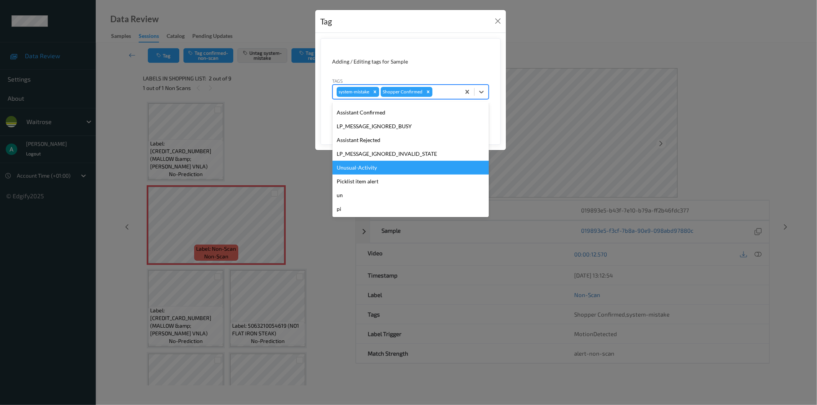
click at [402, 170] on div "Unusual-Activity" at bounding box center [410, 168] width 156 height 14
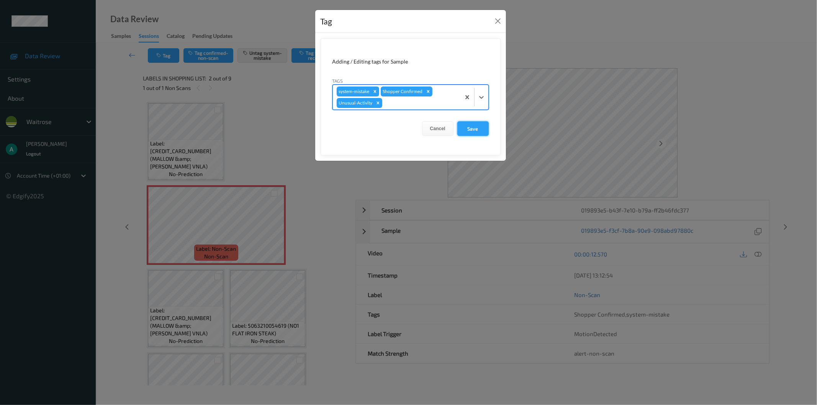
click at [475, 131] on button "Save" at bounding box center [472, 128] width 31 height 15
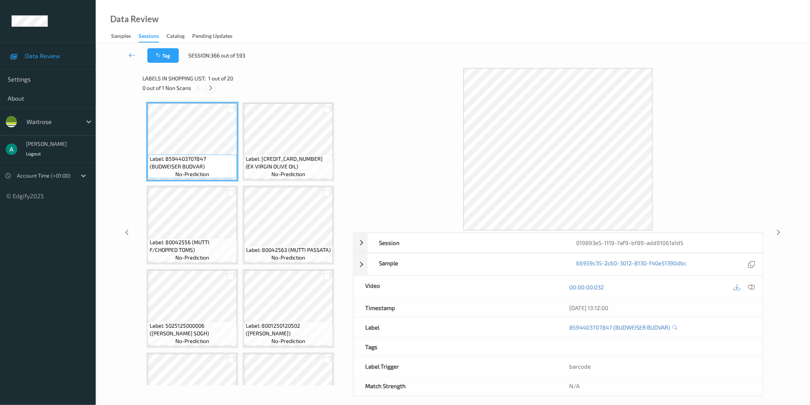
click at [212, 90] on icon at bounding box center [211, 88] width 7 height 7
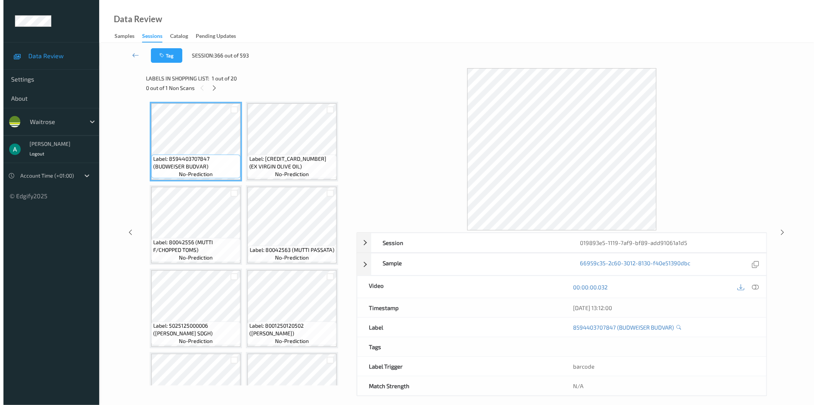
scroll to position [628, 0]
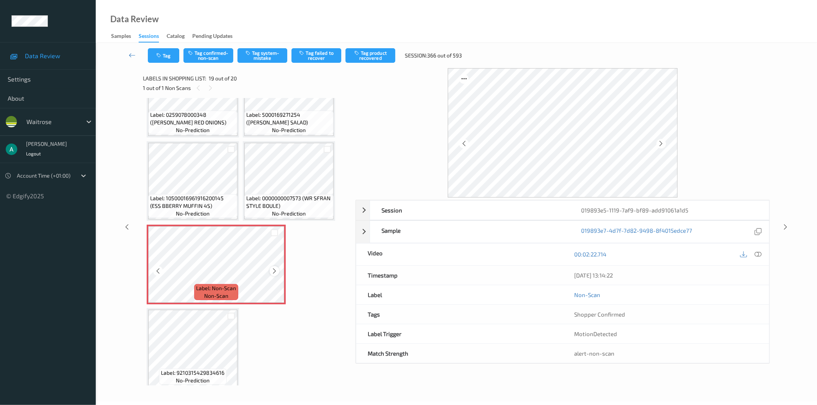
click at [274, 268] on icon at bounding box center [274, 271] width 7 height 7
click at [275, 268] on icon at bounding box center [274, 271] width 7 height 7
click at [287, 195] on span "Label: 0000000007573 (WR SFRAN STYLE BOULE)" at bounding box center [288, 202] width 85 height 15
click at [269, 59] on button "Tag system-mistake" at bounding box center [262, 55] width 50 height 15
click at [156, 54] on icon "button" at bounding box center [159, 55] width 7 height 5
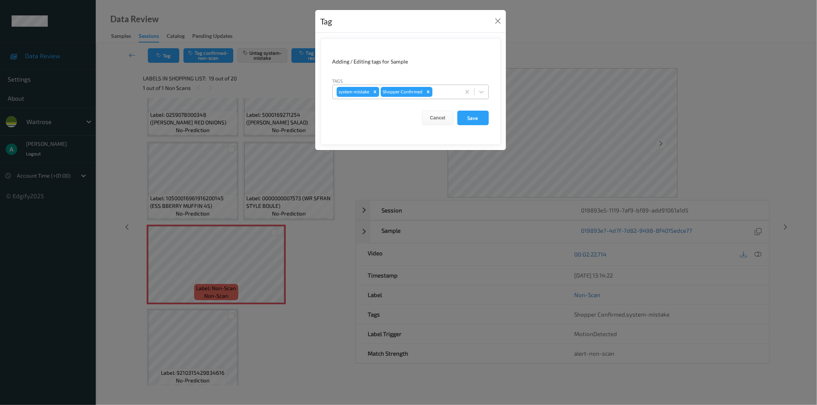
click at [442, 94] on div at bounding box center [445, 91] width 23 height 9
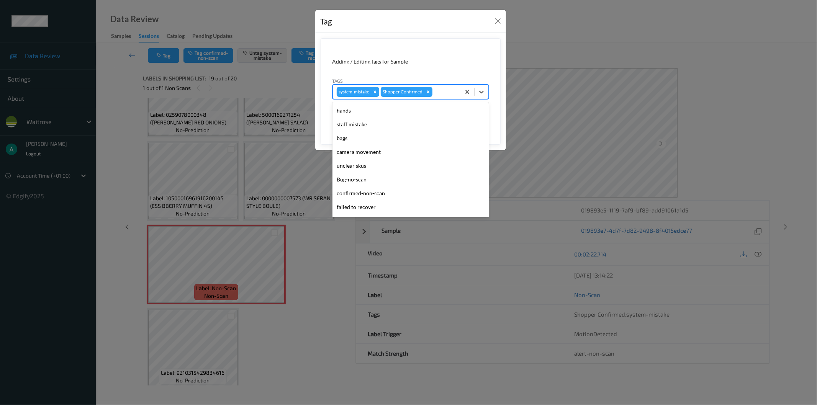
scroll to position [150, 0]
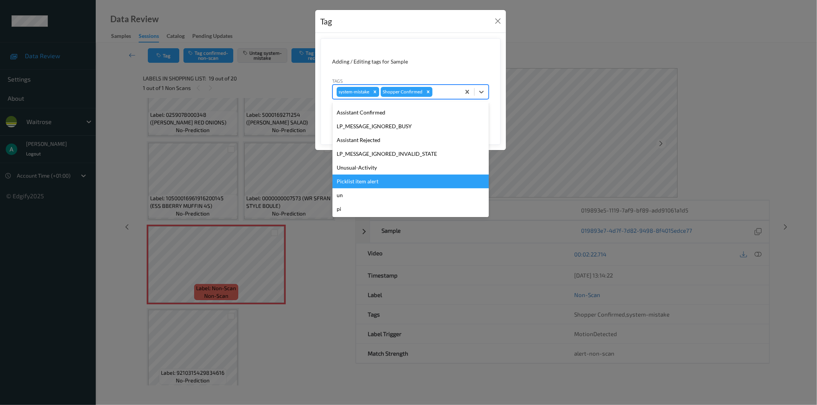
click at [407, 179] on div "Picklist item alert" at bounding box center [410, 182] width 156 height 14
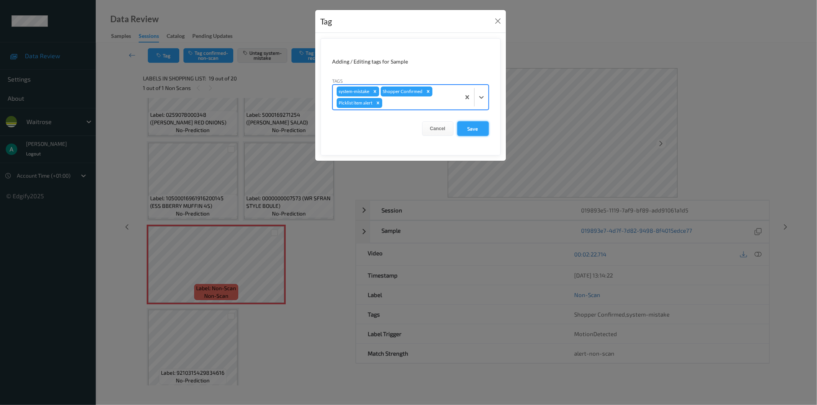
click at [486, 129] on button "Save" at bounding box center [472, 128] width 31 height 15
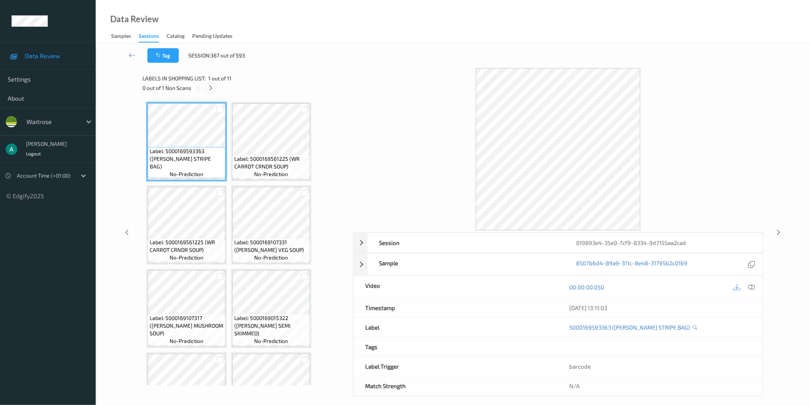
click at [208, 88] on icon at bounding box center [211, 88] width 7 height 7
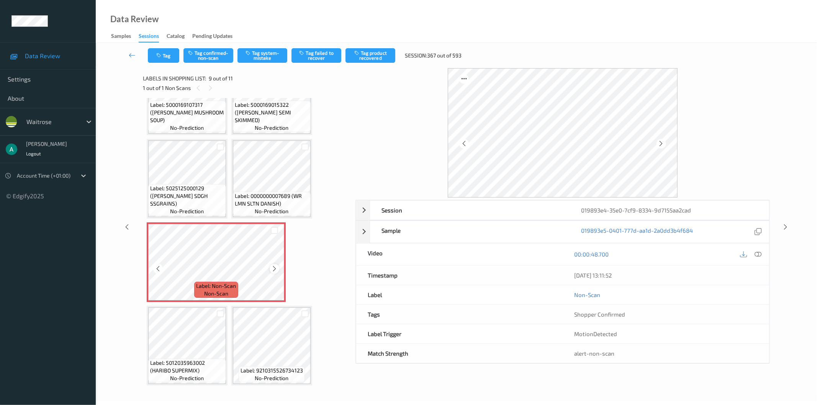
click at [276, 266] on icon at bounding box center [274, 268] width 7 height 7
click at [273, 54] on button "Tag system-mistake" at bounding box center [262, 55] width 50 height 15
click at [163, 57] on button "Tag" at bounding box center [163, 55] width 31 height 15
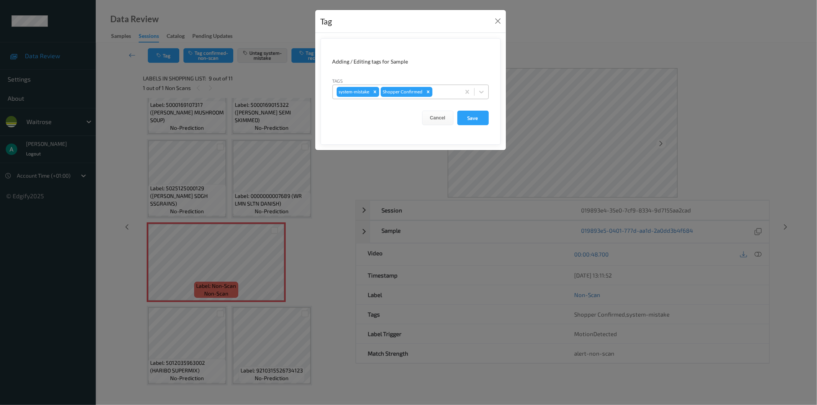
click at [443, 91] on div at bounding box center [445, 91] width 23 height 9
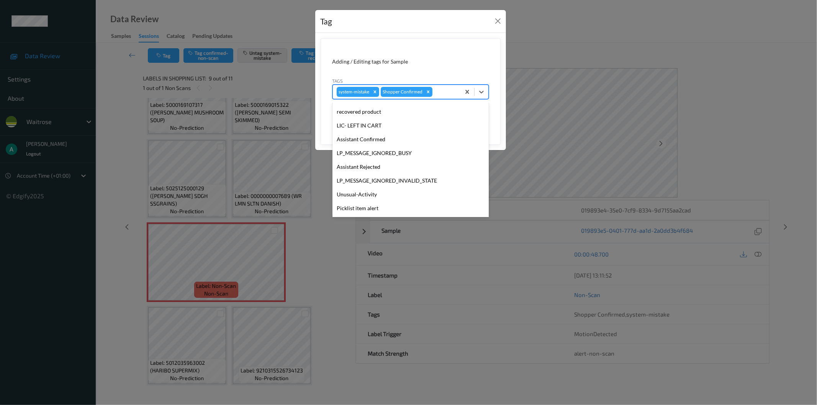
scroll to position [150, 0]
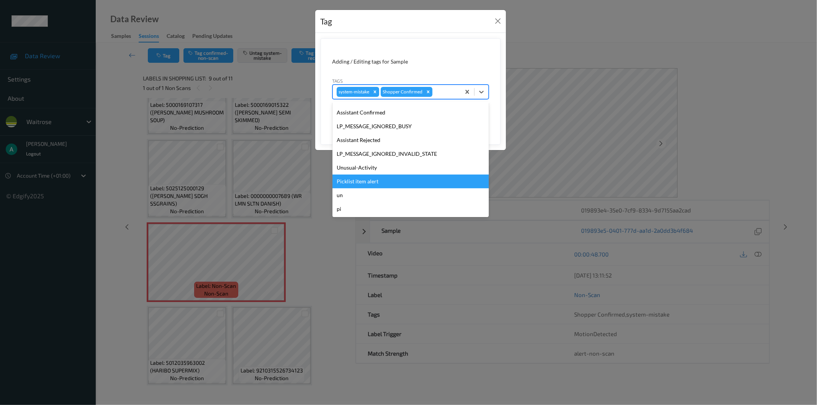
drag, startPoint x: 405, startPoint y: 176, endPoint x: 425, endPoint y: 167, distance: 22.1
click at [406, 176] on div "Picklist item alert" at bounding box center [410, 182] width 156 height 14
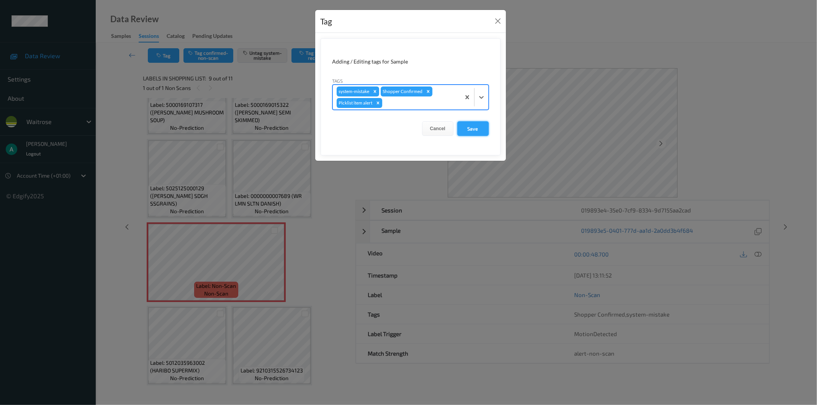
click at [466, 124] on button "Save" at bounding box center [472, 128] width 31 height 15
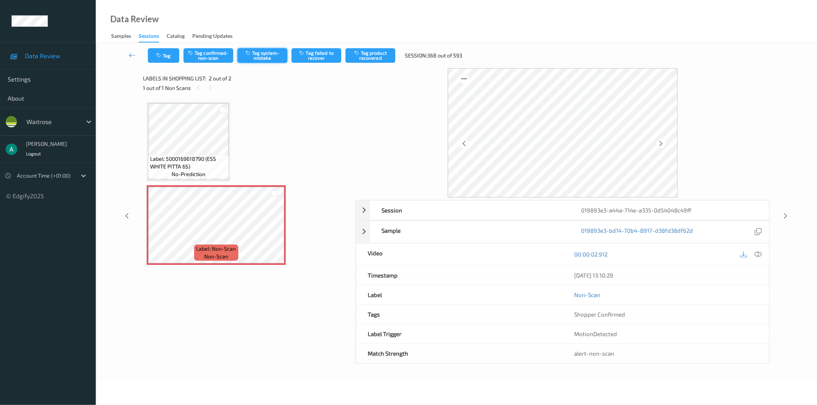
click at [263, 59] on button "Tag system-mistake" at bounding box center [262, 55] width 50 height 15
click at [165, 54] on button "Tag" at bounding box center [163, 55] width 31 height 15
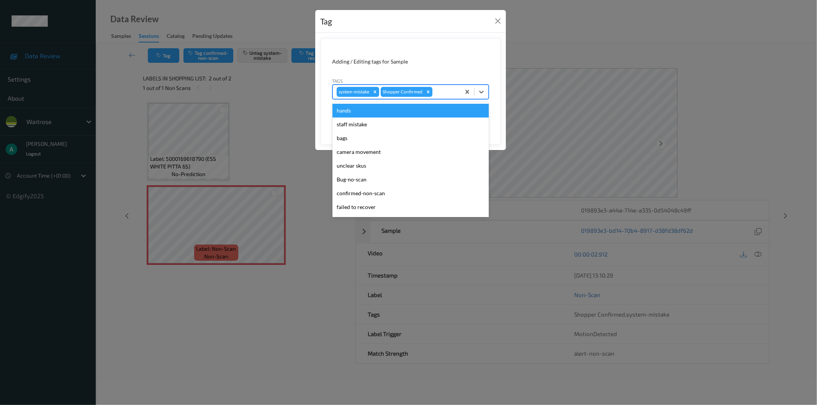
click at [442, 91] on div at bounding box center [445, 91] width 23 height 9
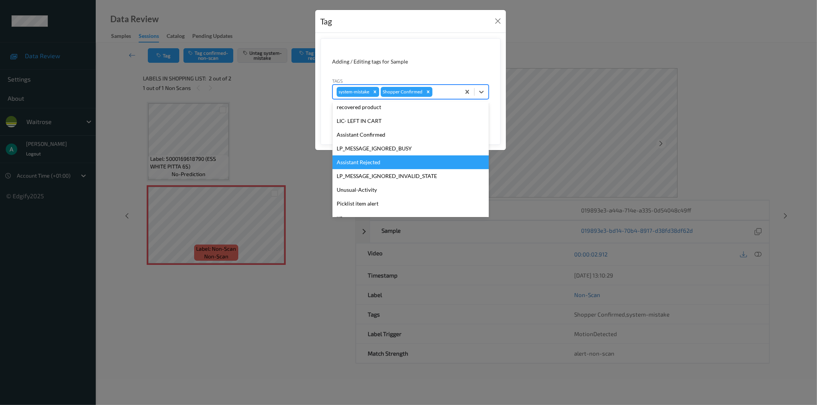
scroll to position [150, 0]
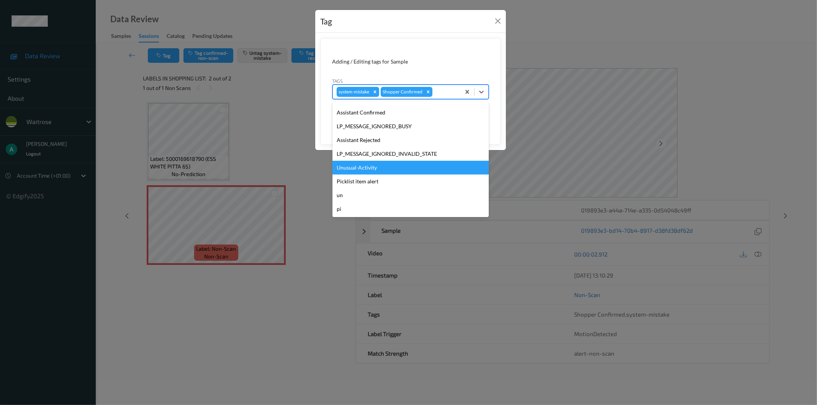
click at [398, 165] on div "Unusual-Activity" at bounding box center [410, 168] width 156 height 14
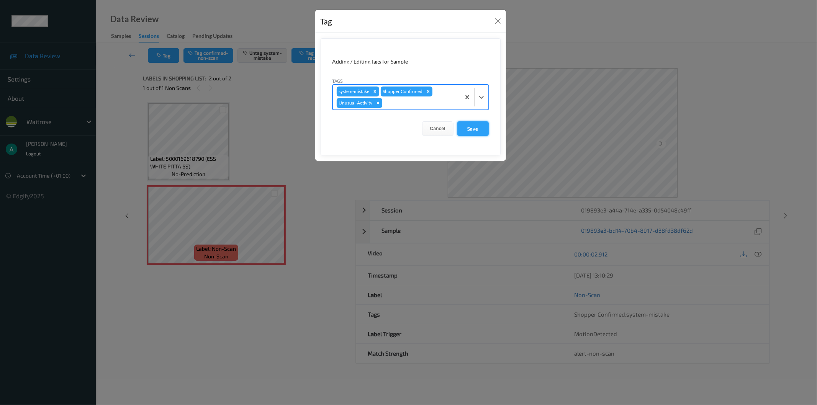
click at [463, 128] on button "Save" at bounding box center [472, 128] width 31 height 15
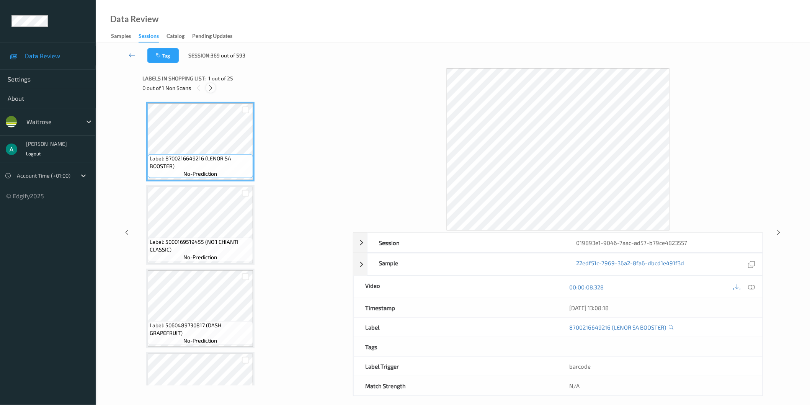
click at [214, 87] on icon at bounding box center [211, 88] width 7 height 7
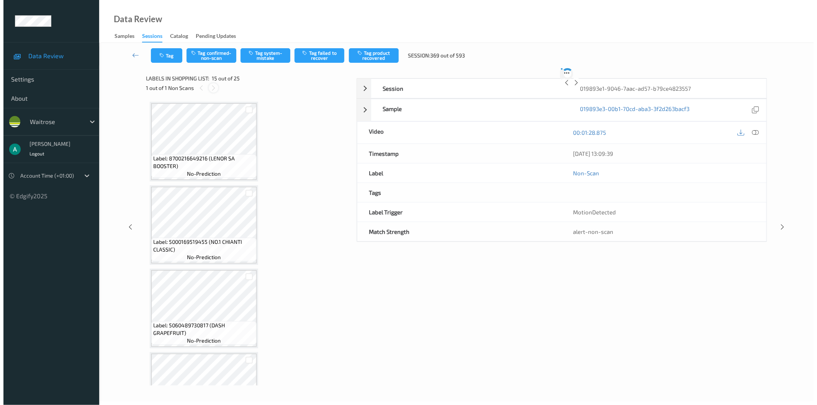
scroll to position [1082, 0]
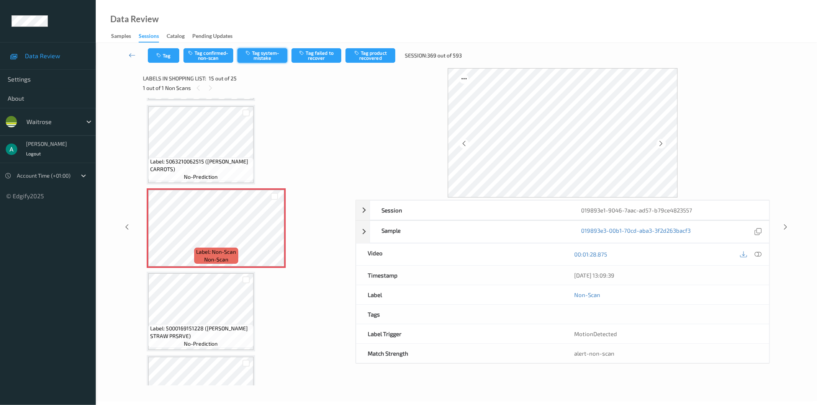
click at [269, 60] on button "Tag system-mistake" at bounding box center [262, 55] width 50 height 15
click at [273, 231] on icon at bounding box center [274, 234] width 7 height 7
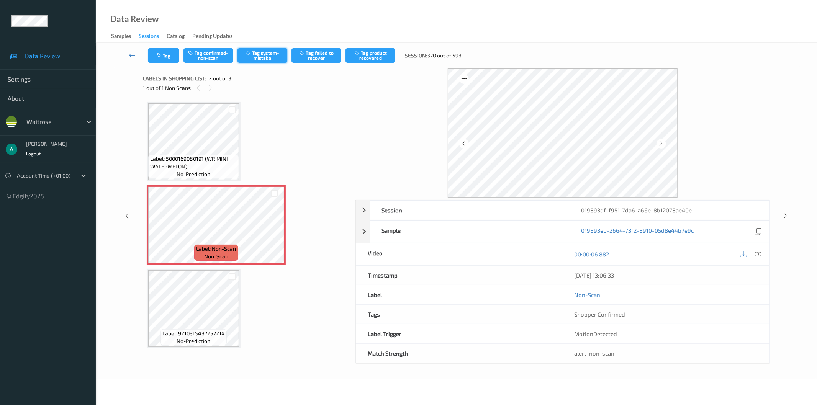
click at [268, 52] on button "Tag system-mistake" at bounding box center [262, 55] width 50 height 15
click at [171, 56] on button "Tag" at bounding box center [163, 55] width 31 height 15
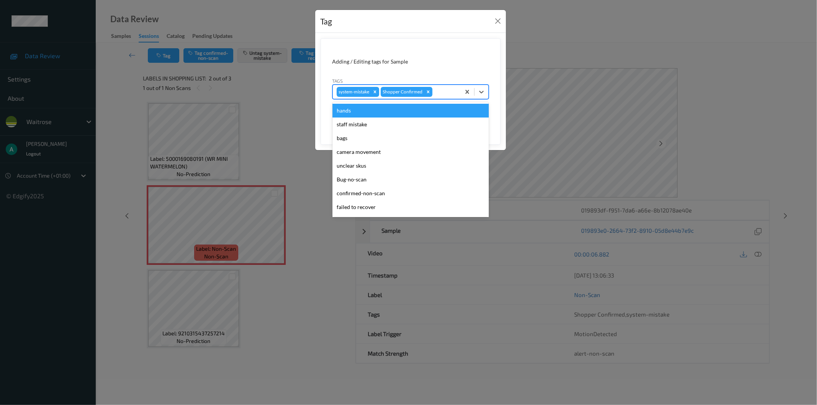
click at [444, 97] on div "system-mistake Shopper Confirmed" at bounding box center [397, 91] width 128 height 13
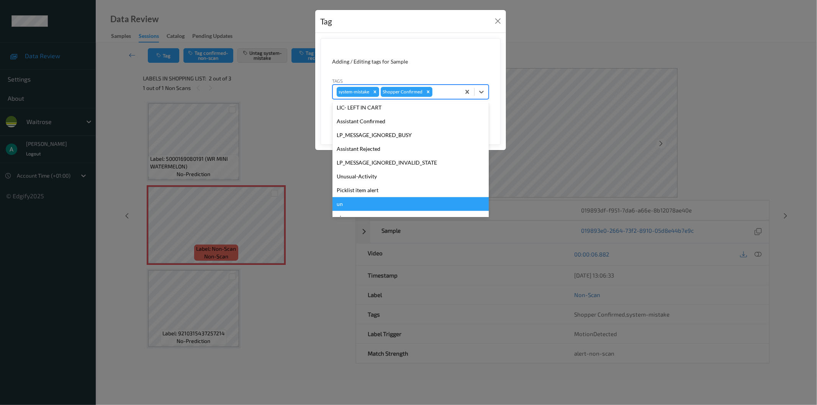
scroll to position [150, 0]
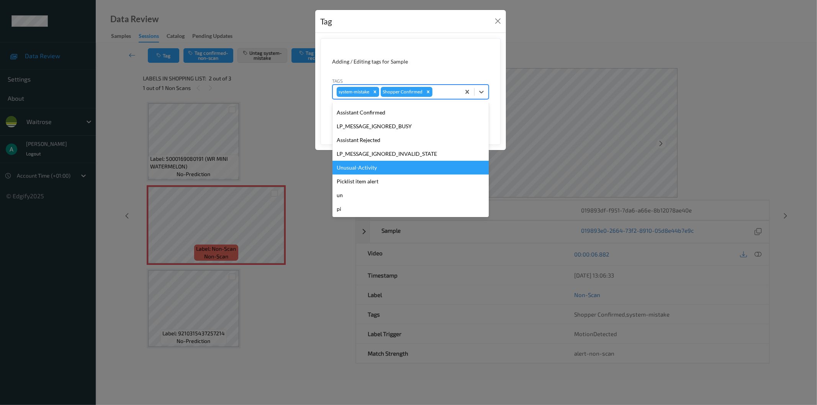
click at [407, 164] on div "Unusual-Activity" at bounding box center [410, 168] width 156 height 14
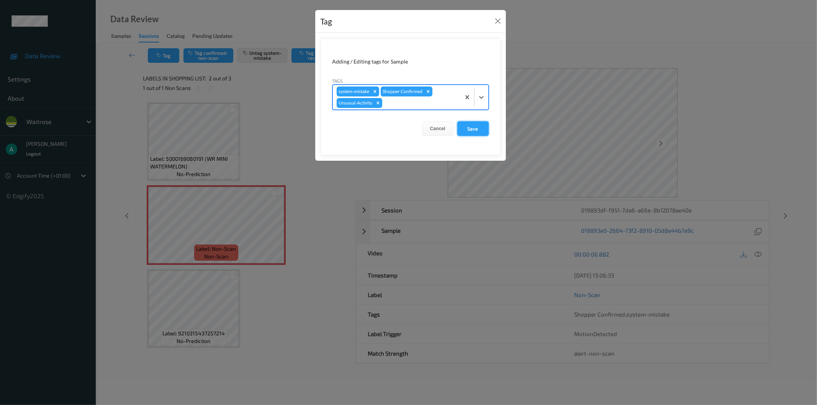
click at [468, 131] on button "Save" at bounding box center [472, 128] width 31 height 15
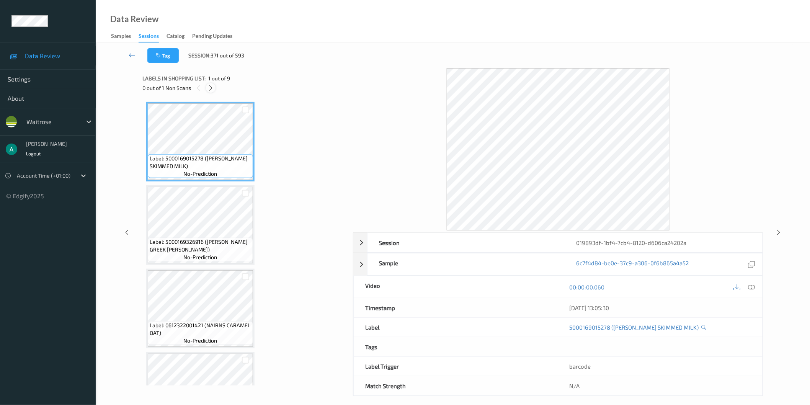
click at [210, 91] on div at bounding box center [211, 88] width 10 height 10
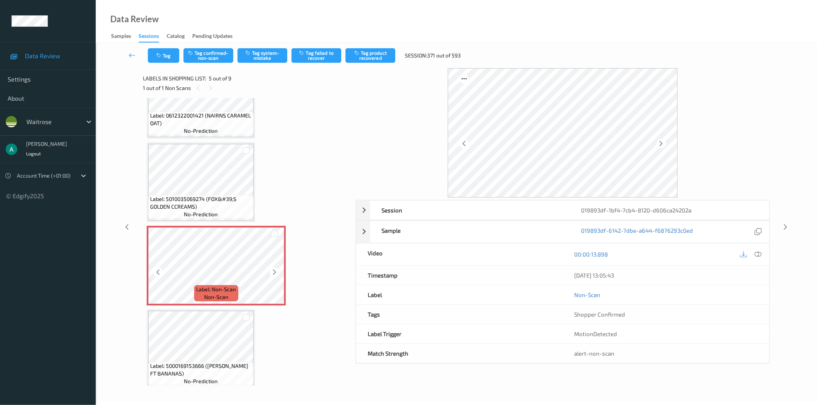
scroll to position [338, 0]
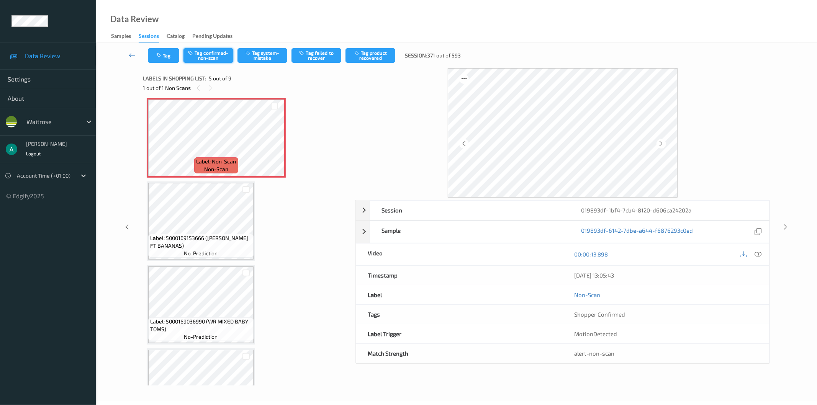
click at [201, 57] on button "Tag confirmed-non-scan" at bounding box center [208, 55] width 50 height 15
click at [380, 58] on button "Tag product recovered" at bounding box center [370, 55] width 50 height 15
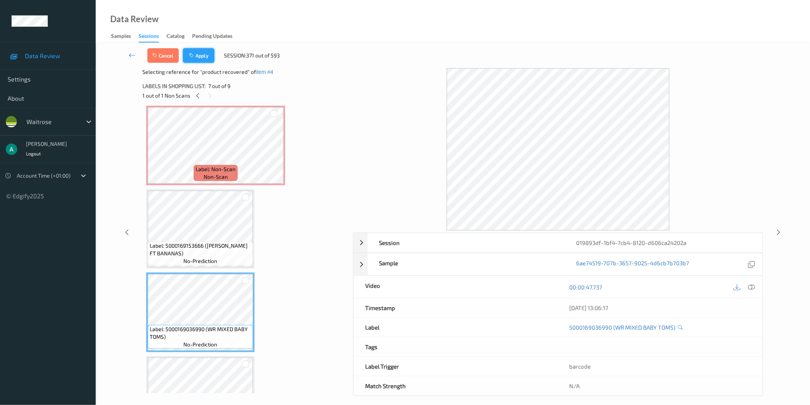
click at [200, 56] on button "Apply" at bounding box center [198, 55] width 31 height 15
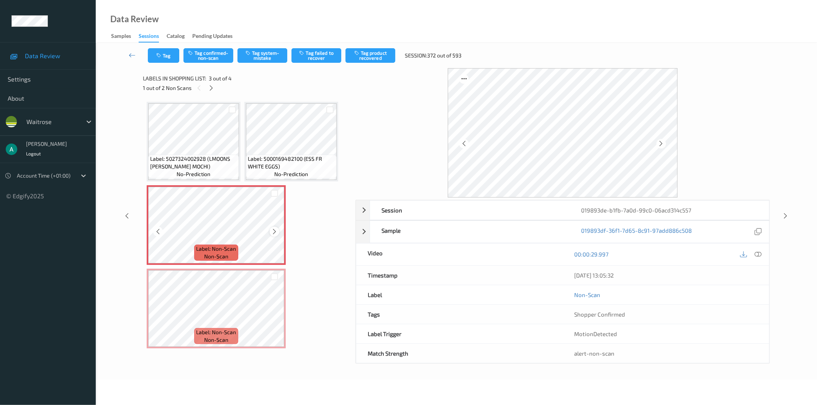
click at [275, 228] on icon at bounding box center [274, 231] width 7 height 7
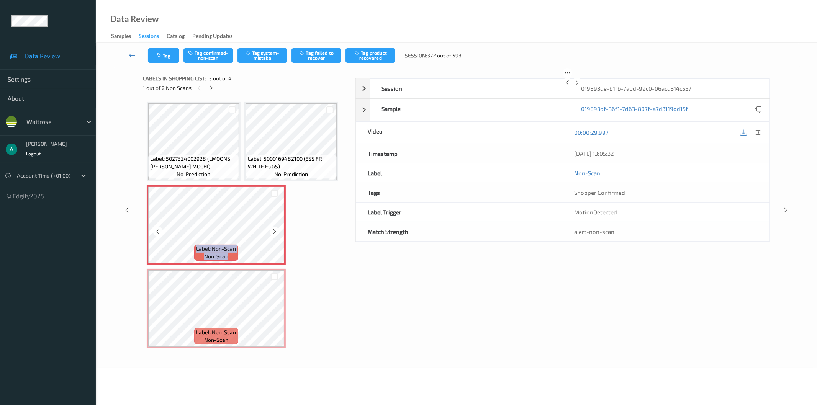
click at [275, 228] on icon at bounding box center [274, 231] width 7 height 7
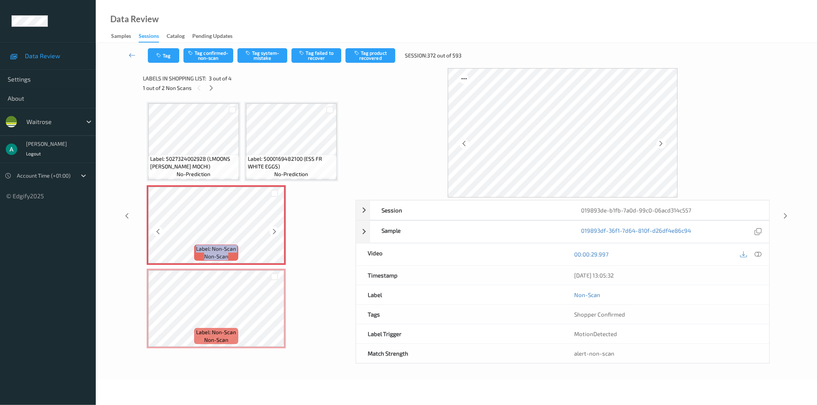
click at [275, 228] on icon at bounding box center [274, 231] width 7 height 7
click at [274, 193] on div at bounding box center [274, 193] width 7 height 7
click at [275, 276] on div at bounding box center [274, 276] width 7 height 7
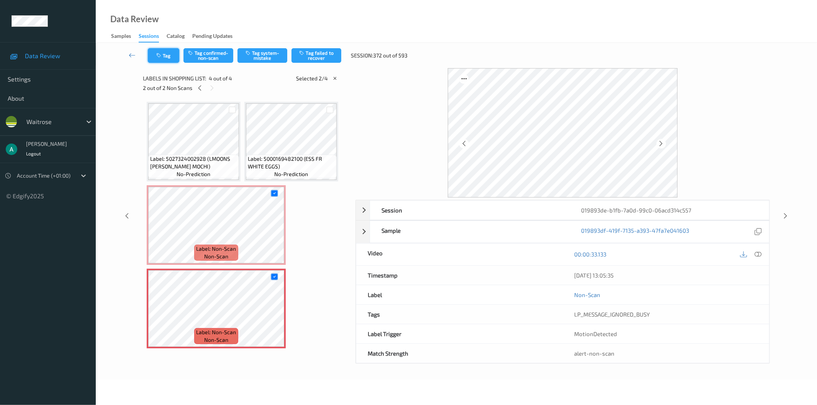
click at [163, 54] on button "Tag" at bounding box center [163, 55] width 31 height 15
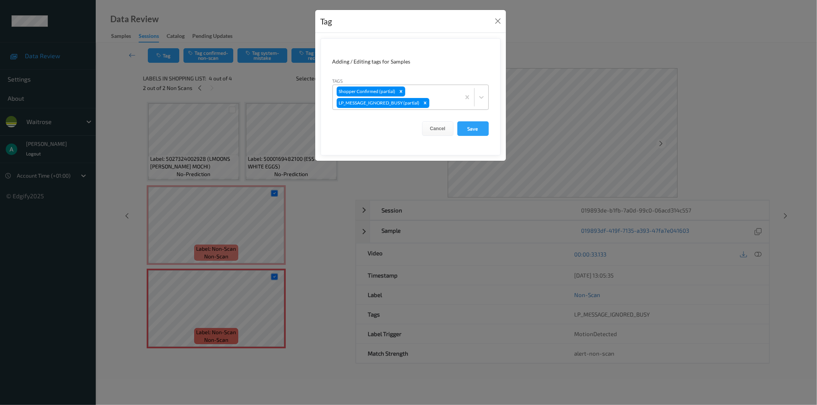
click at [439, 87] on div "Shopper Confirmed (partial) LP_MESSAGE_IGNORED_BUSY (partial)" at bounding box center [397, 97] width 128 height 25
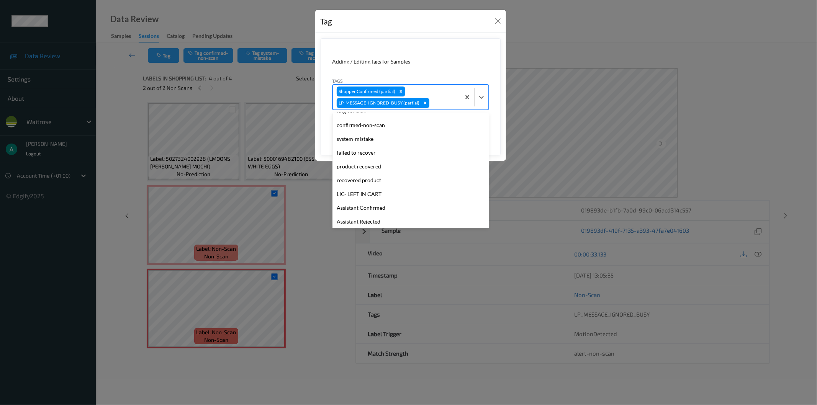
scroll to position [177, 0]
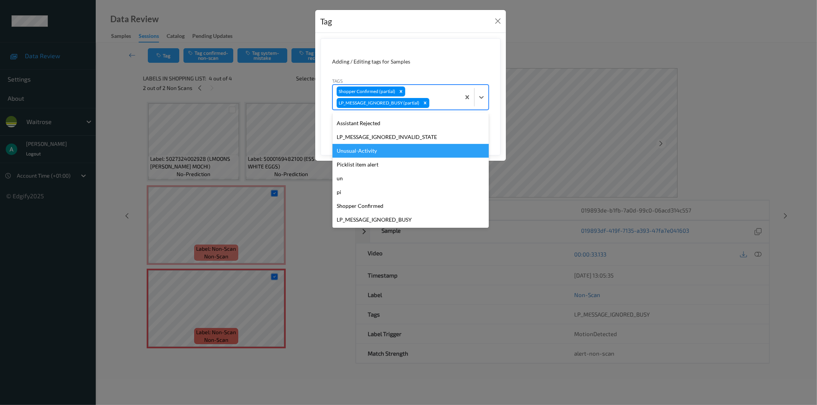
click at [422, 151] on div "Unusual-Activity" at bounding box center [410, 151] width 156 height 14
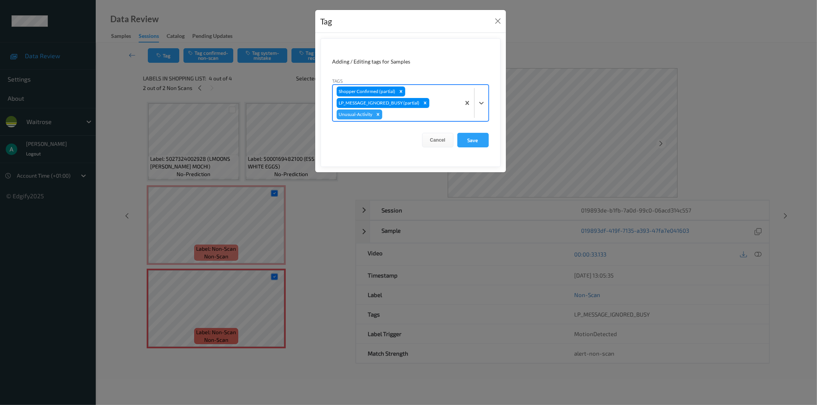
click at [446, 115] on div at bounding box center [420, 114] width 73 height 9
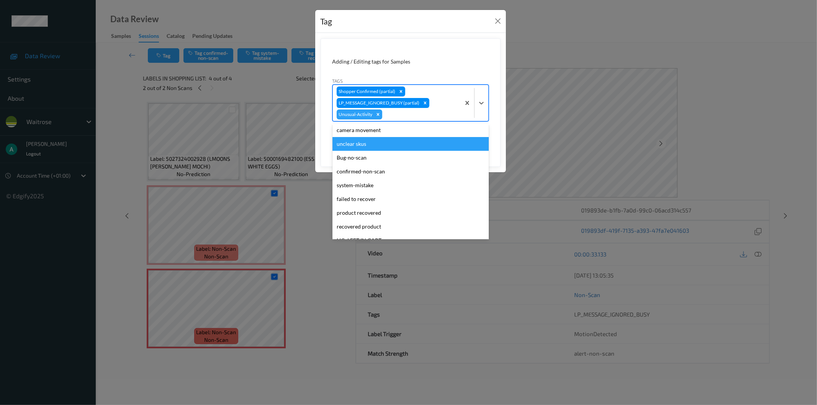
scroll to position [0, 0]
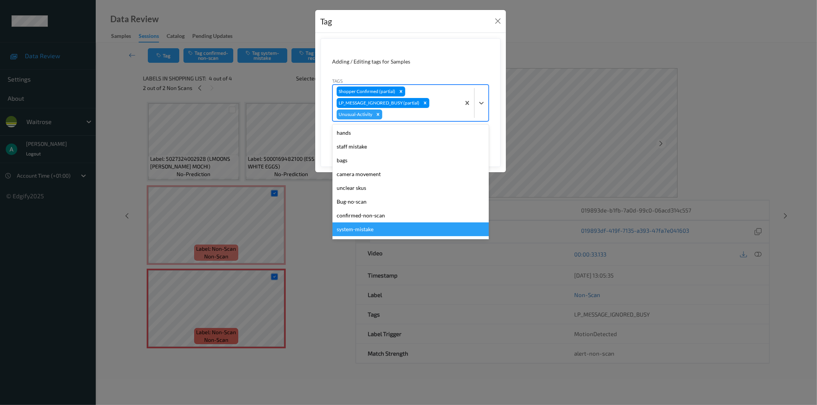
click at [393, 224] on div "system-mistake" at bounding box center [410, 229] width 156 height 14
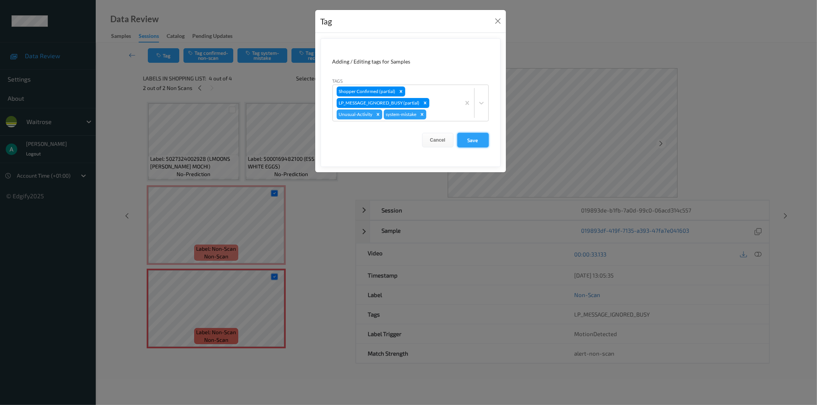
click at [468, 142] on button "Save" at bounding box center [472, 140] width 31 height 15
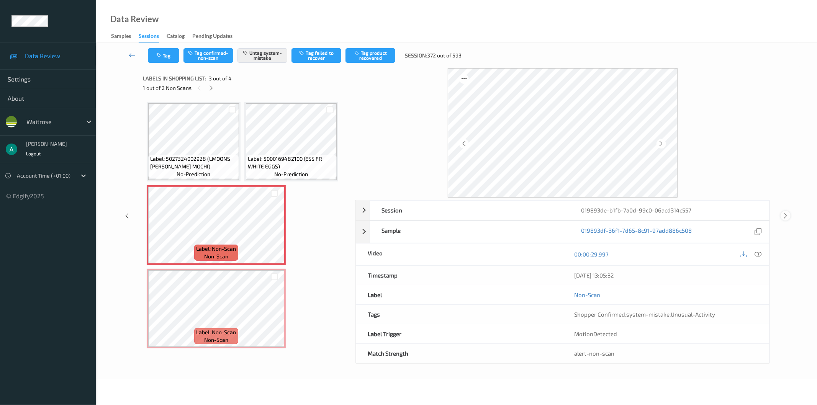
click at [783, 213] on icon at bounding box center [785, 216] width 7 height 7
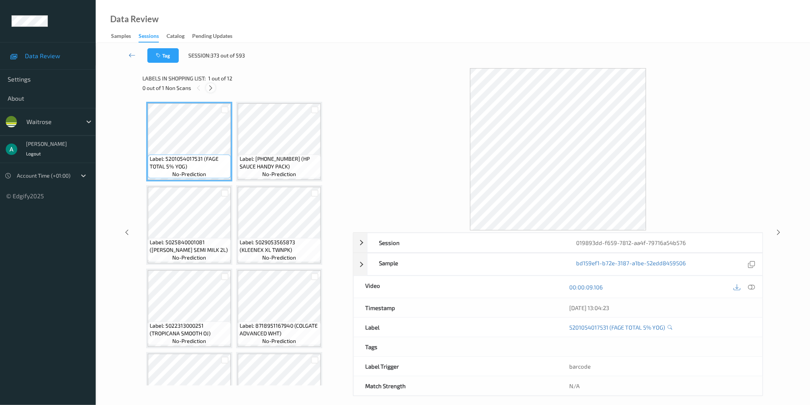
click at [213, 89] on icon at bounding box center [211, 88] width 7 height 7
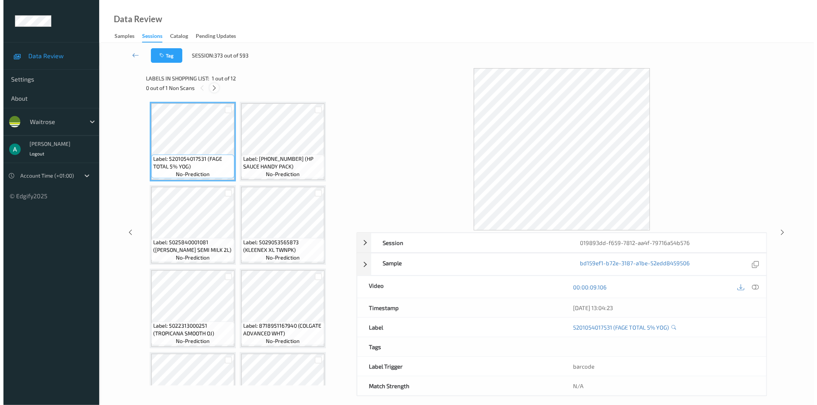
scroll to position [296, 0]
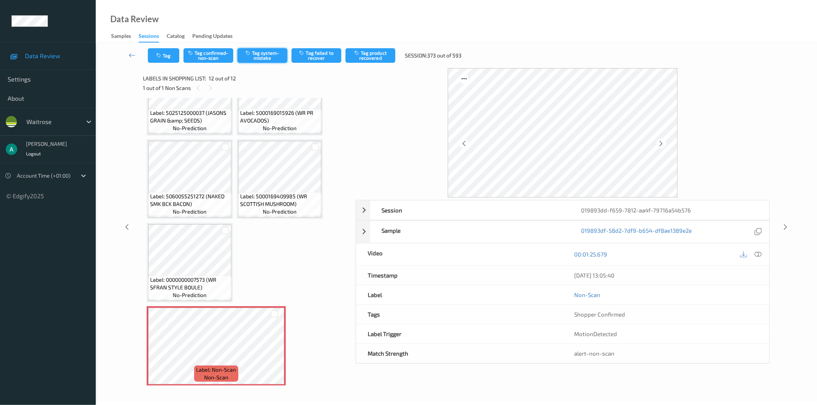
click at [270, 51] on button "Tag system-mistake" at bounding box center [262, 55] width 50 height 15
click at [172, 54] on button "Tag" at bounding box center [163, 55] width 31 height 15
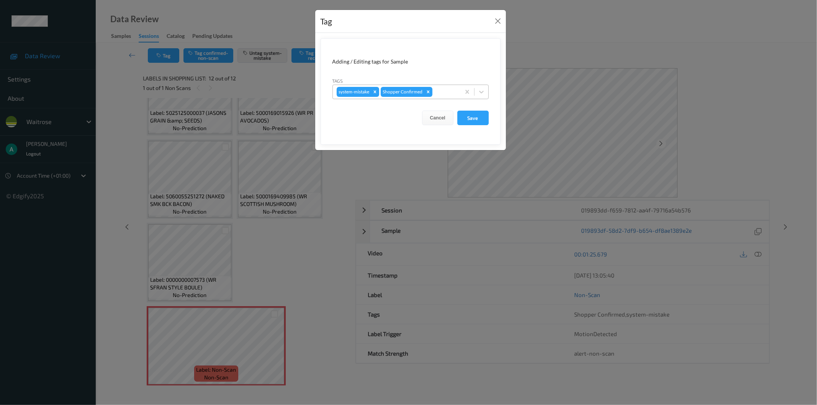
click at [443, 97] on div "system-mistake Shopper Confirmed" at bounding box center [397, 91] width 128 height 13
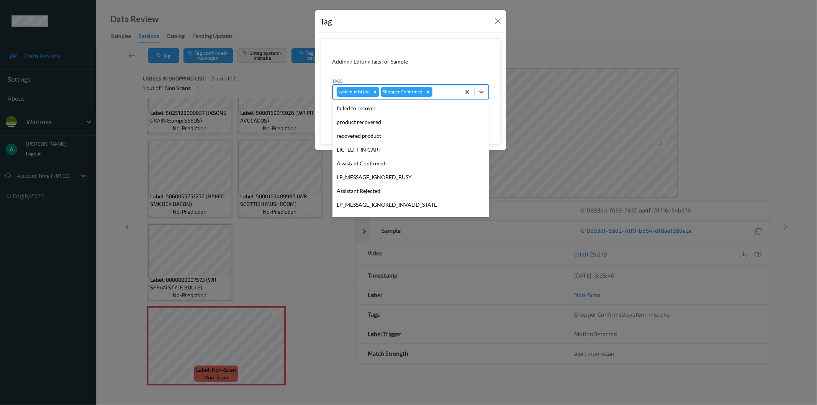
scroll to position [150, 0]
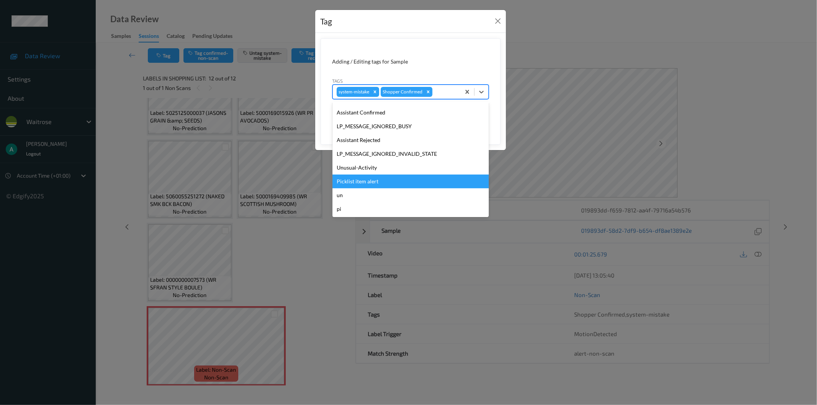
click at [405, 175] on div "Picklist item alert" at bounding box center [410, 182] width 156 height 14
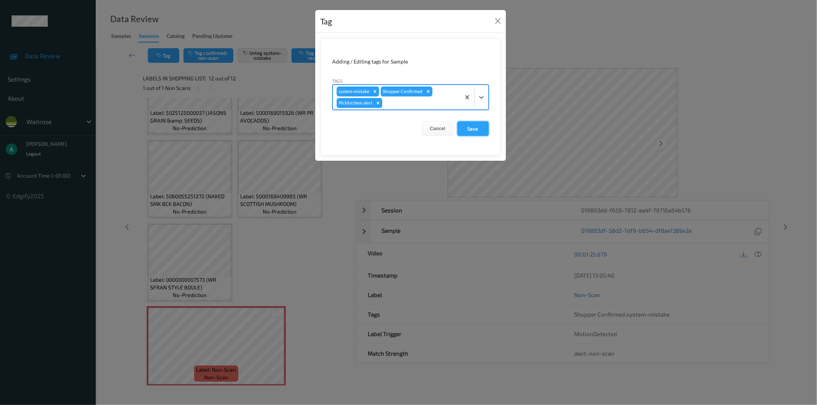
click at [479, 127] on button "Save" at bounding box center [472, 128] width 31 height 15
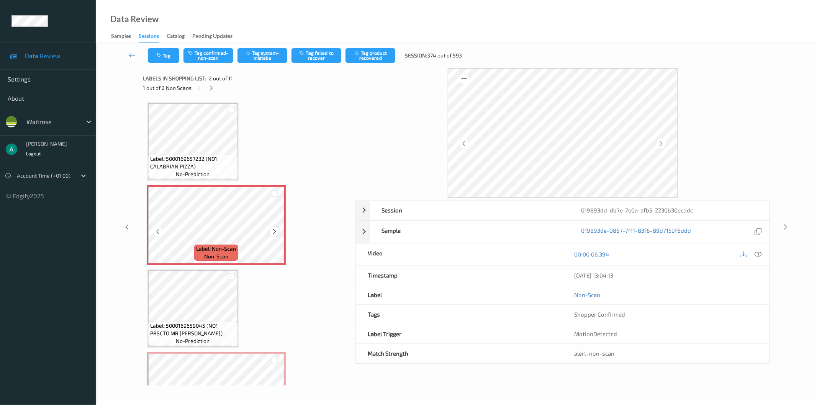
click at [275, 231] on icon at bounding box center [274, 231] width 7 height 7
click at [276, 231] on icon at bounding box center [274, 231] width 7 height 7
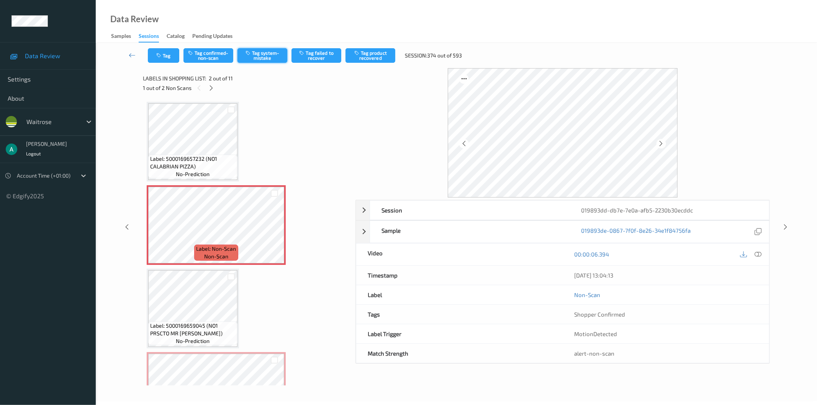
click at [257, 57] on button "Tag system-mistake" at bounding box center [262, 55] width 50 height 15
click at [165, 58] on button "Tag" at bounding box center [163, 55] width 31 height 15
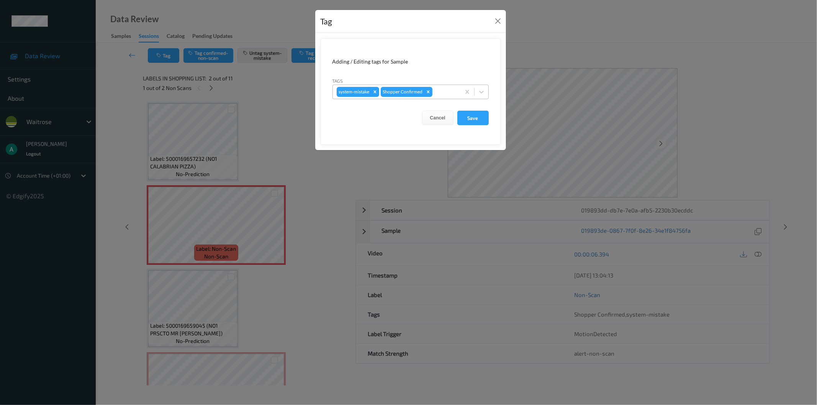
click at [442, 93] on div at bounding box center [445, 91] width 23 height 9
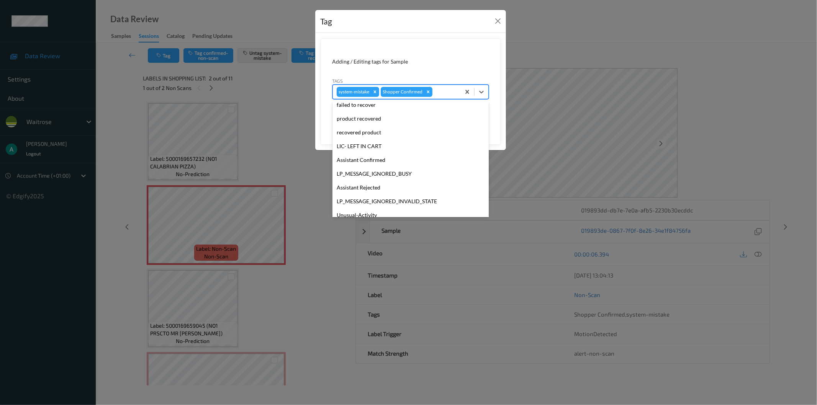
scroll to position [150, 0]
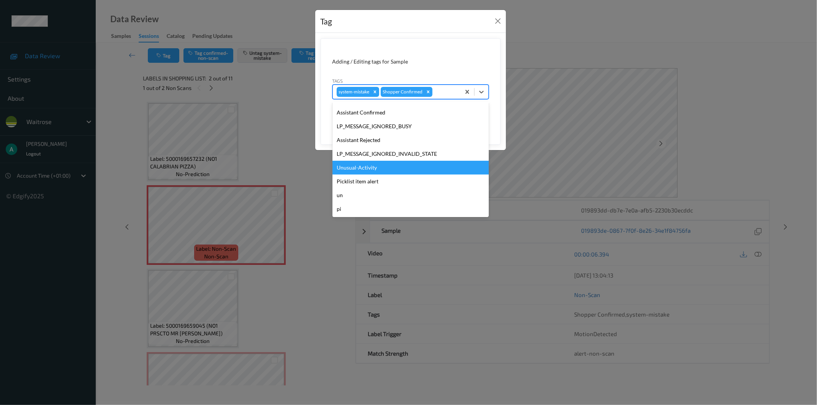
click at [416, 167] on div "Unusual-Activity" at bounding box center [410, 168] width 156 height 14
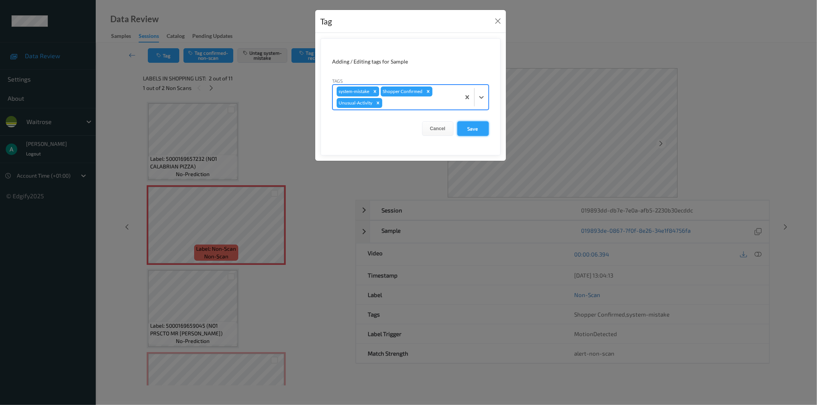
click at [479, 129] on button "Save" at bounding box center [472, 128] width 31 height 15
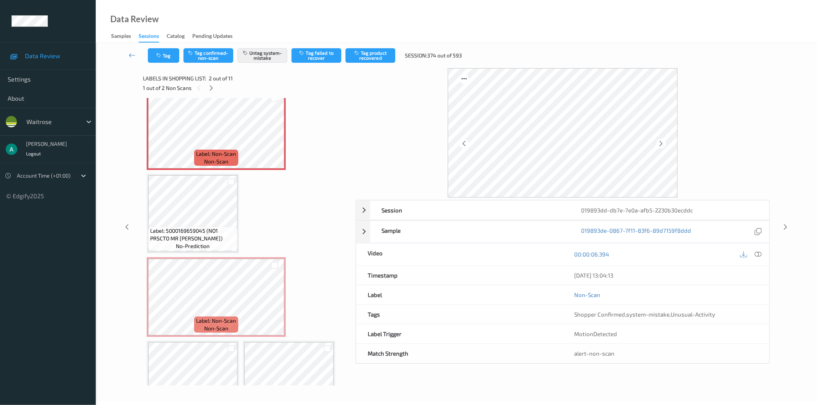
scroll to position [128, 0]
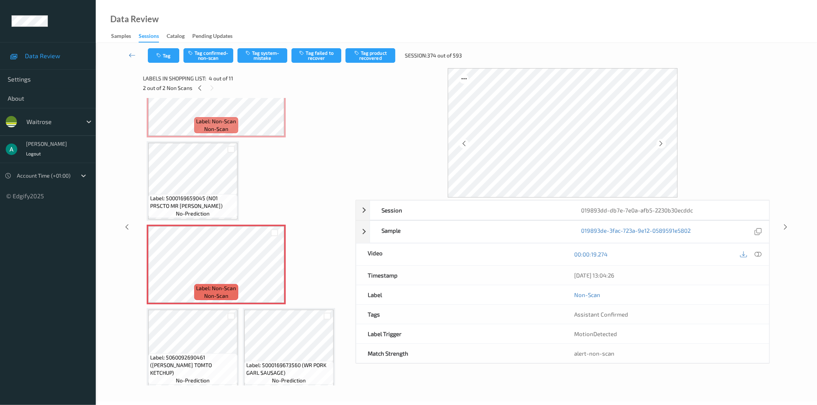
click at [228, 200] on span "Label: 5000169659045 (NO1 PRSCTO MR PIZZA)" at bounding box center [192, 202] width 85 height 15
click at [265, 61] on button "Tag system-mistake" at bounding box center [262, 55] width 50 height 15
click at [169, 56] on button "Tag" at bounding box center [163, 55] width 31 height 15
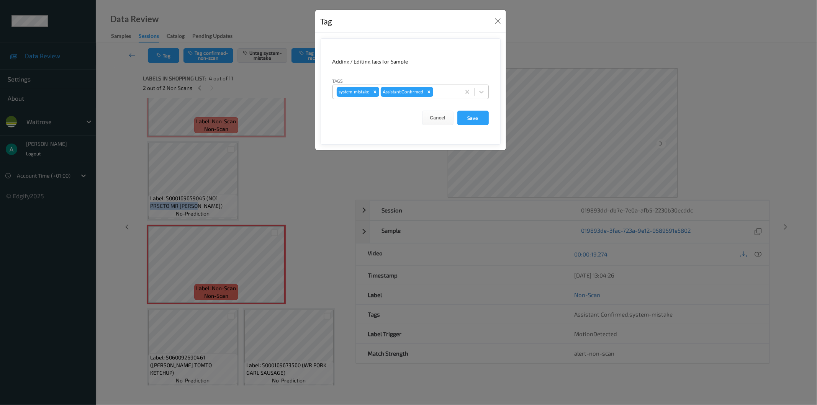
click at [440, 94] on div at bounding box center [446, 91] width 22 height 9
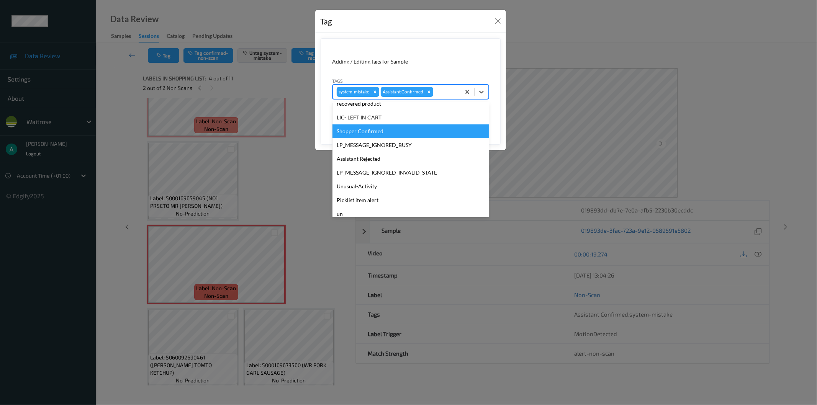
scroll to position [150, 0]
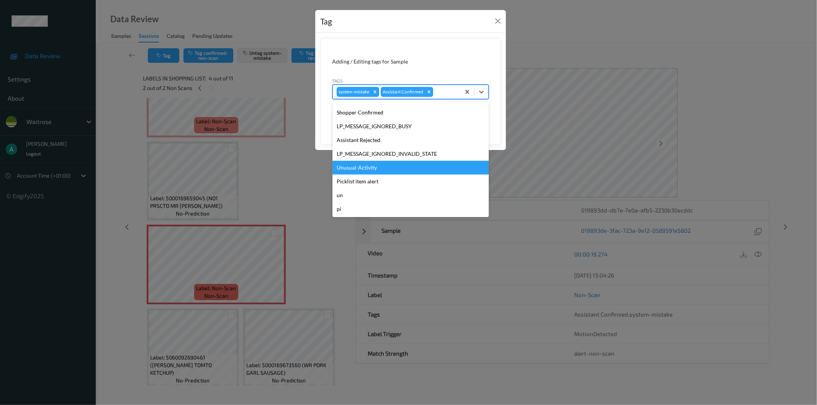
click at [395, 172] on div "Unusual-Activity" at bounding box center [410, 168] width 156 height 14
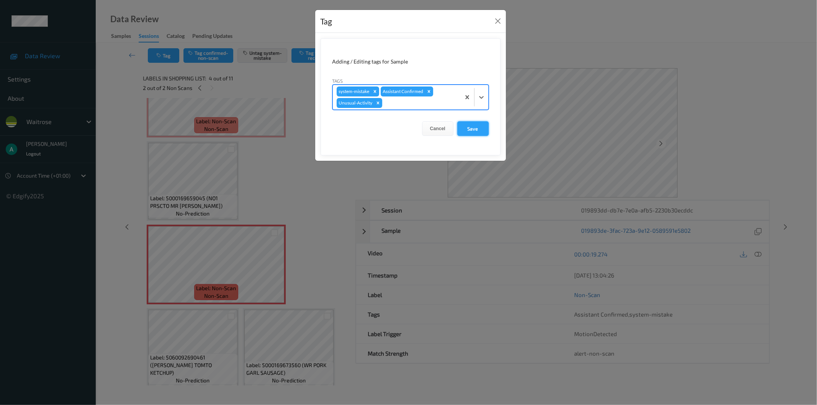
click at [484, 132] on button "Save" at bounding box center [472, 128] width 31 height 15
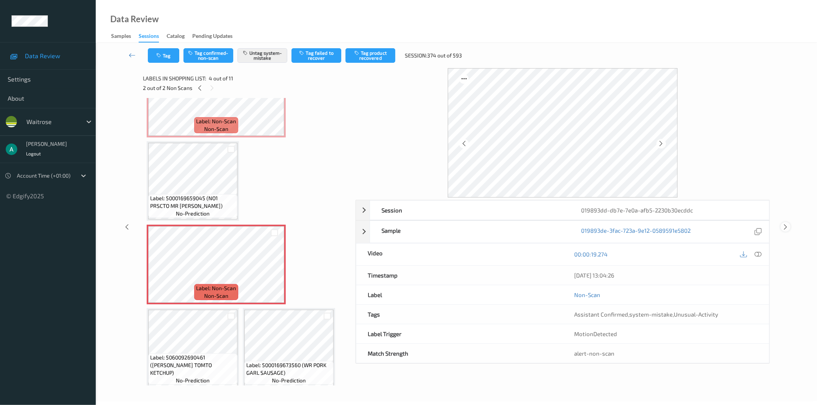
click at [787, 226] on icon at bounding box center [785, 227] width 7 height 7
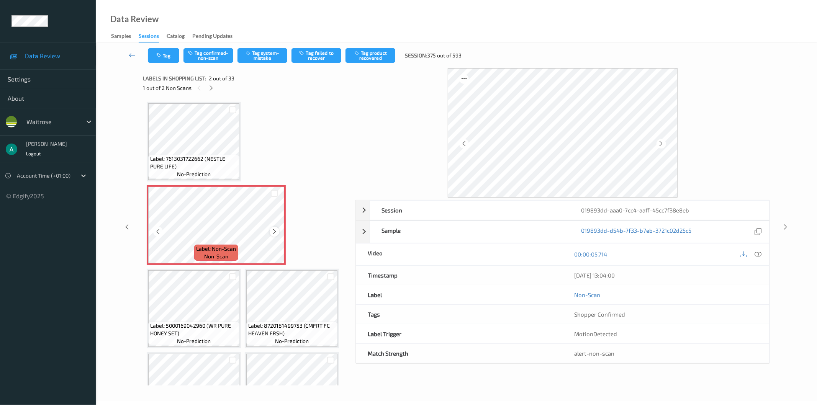
click at [274, 231] on icon at bounding box center [274, 231] width 7 height 7
drag, startPoint x: 263, startPoint y: 52, endPoint x: 218, endPoint y: 50, distance: 44.9
click at [263, 51] on button "Tag system-mistake" at bounding box center [262, 55] width 50 height 15
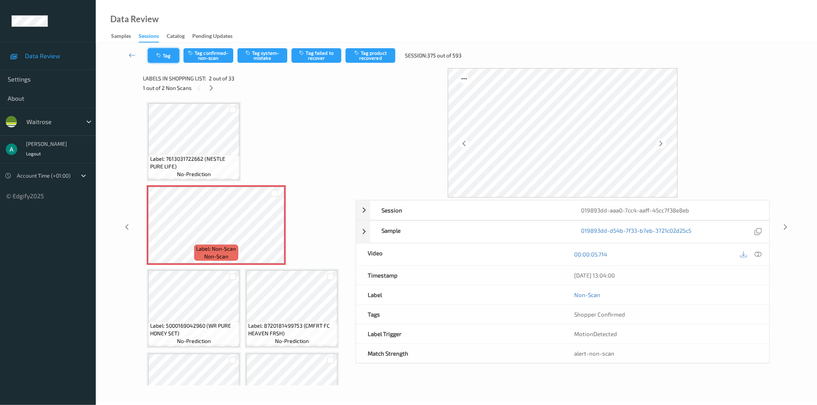
click at [166, 55] on button "Tag" at bounding box center [163, 55] width 31 height 15
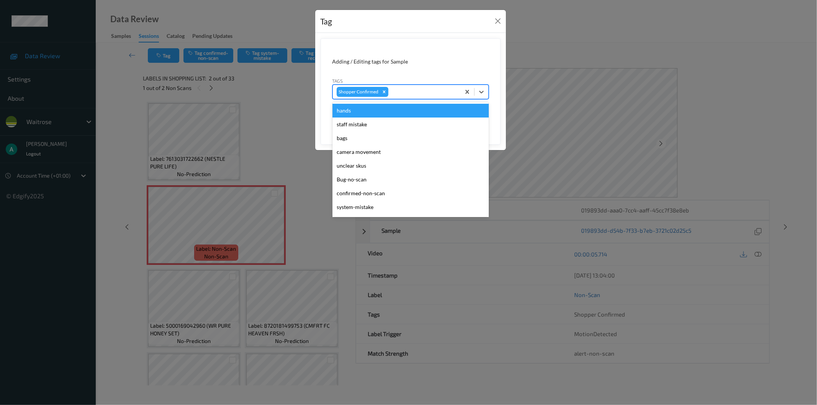
click at [418, 93] on div at bounding box center [423, 91] width 67 height 9
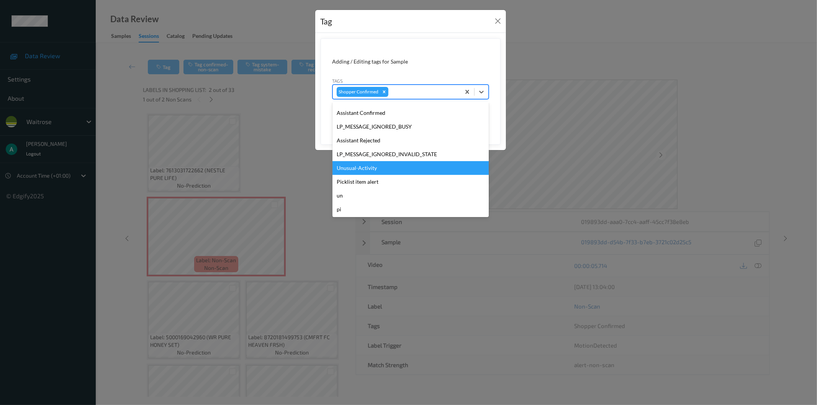
scroll to position [149, 0]
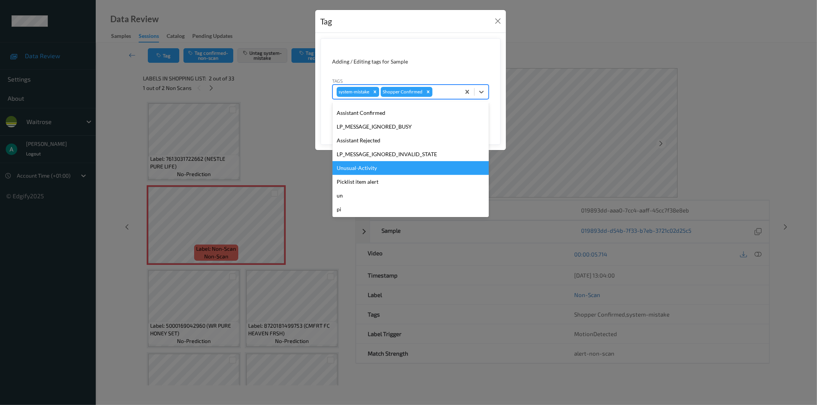
click at [407, 167] on div "Unusual-Activity" at bounding box center [410, 168] width 156 height 14
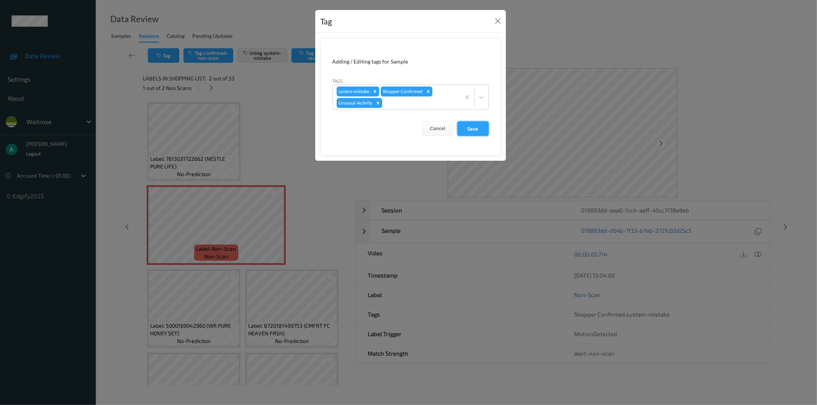
click at [484, 125] on button "Save" at bounding box center [472, 128] width 31 height 15
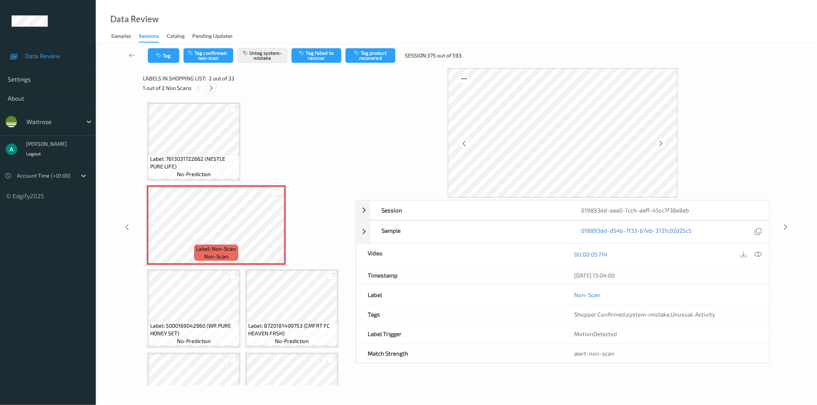
click at [213, 84] on div at bounding box center [211, 88] width 10 height 10
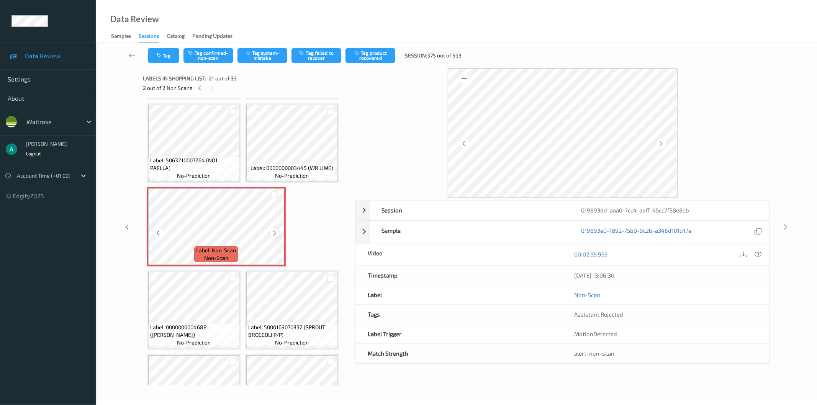
click at [273, 230] on icon at bounding box center [274, 233] width 7 height 7
click at [255, 54] on button "Tag system-mistake" at bounding box center [262, 55] width 50 height 15
click at [173, 58] on button "Tag" at bounding box center [163, 55] width 31 height 15
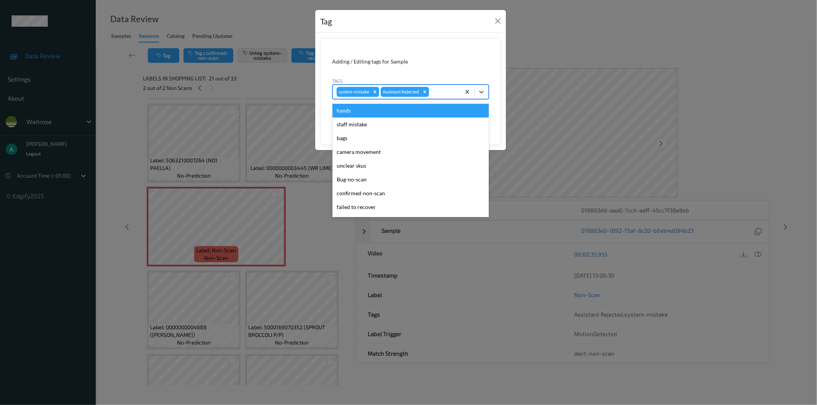
click at [442, 95] on div at bounding box center [443, 91] width 26 height 9
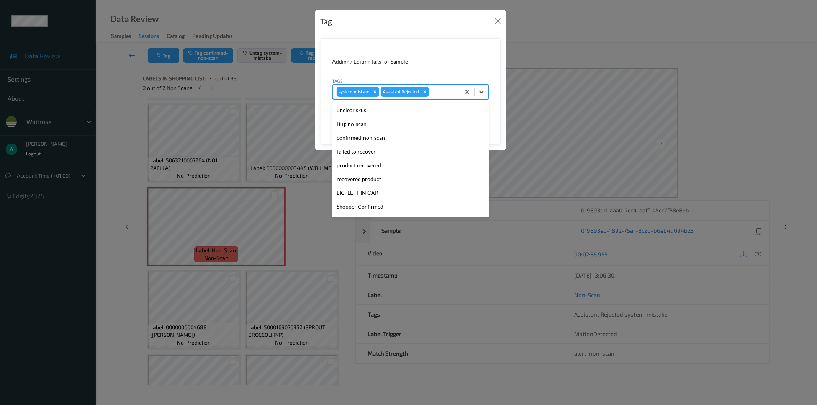
scroll to position [150, 0]
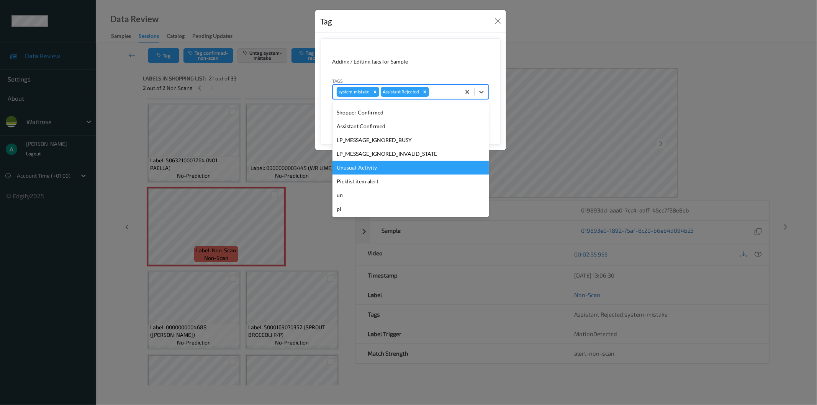
click at [412, 165] on div "Unusual-Activity" at bounding box center [410, 168] width 156 height 14
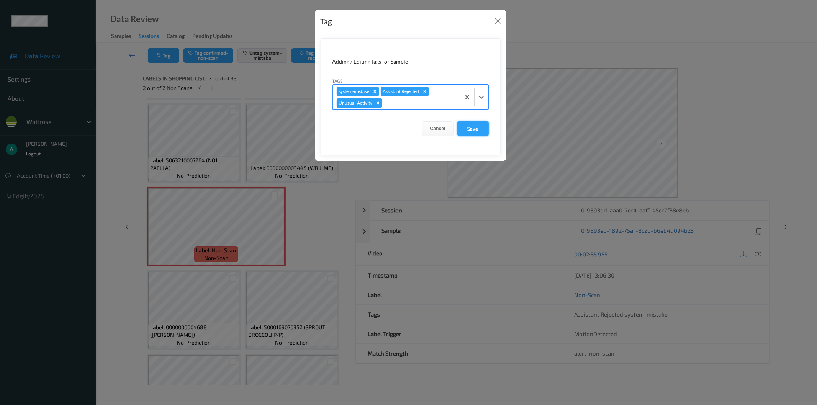
click at [473, 129] on button "Save" at bounding box center [472, 128] width 31 height 15
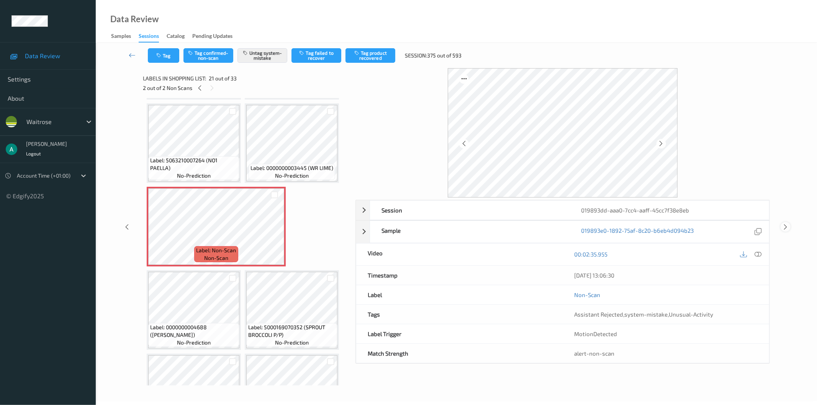
click at [786, 226] on icon at bounding box center [785, 227] width 7 height 7
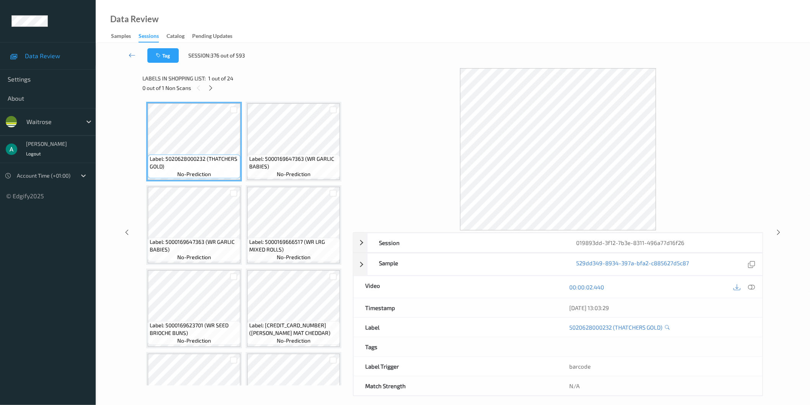
click at [207, 92] on div "0 out of 1 Non Scans" at bounding box center [244, 88] width 205 height 10
click at [211, 88] on icon at bounding box center [211, 88] width 7 height 7
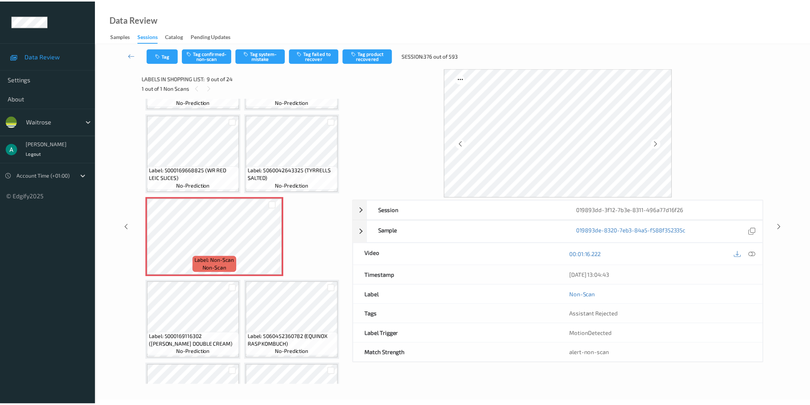
scroll to position [199, 0]
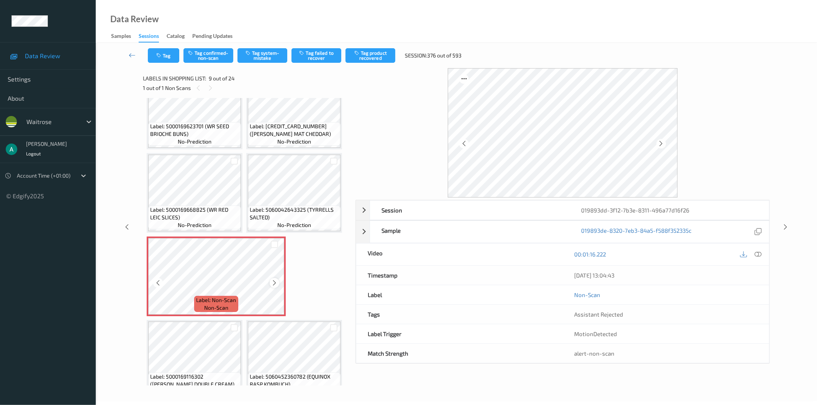
click at [276, 280] on icon at bounding box center [274, 283] width 7 height 7
click at [276, 278] on div at bounding box center [275, 283] width 10 height 10
click at [265, 59] on button "Tag system-mistake" at bounding box center [262, 55] width 50 height 15
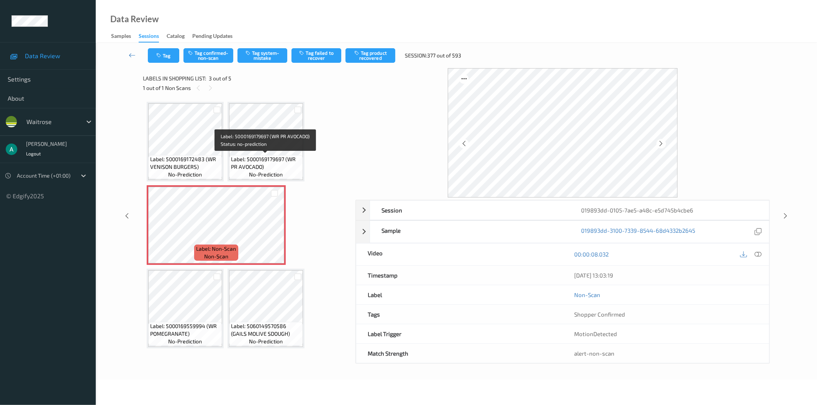
click at [248, 155] on div "Label: 5000169179697 (WR PR AVOCADO) no-prediction" at bounding box center [266, 167] width 74 height 24
click at [245, 51] on button "Tag system-mistake" at bounding box center [262, 55] width 50 height 15
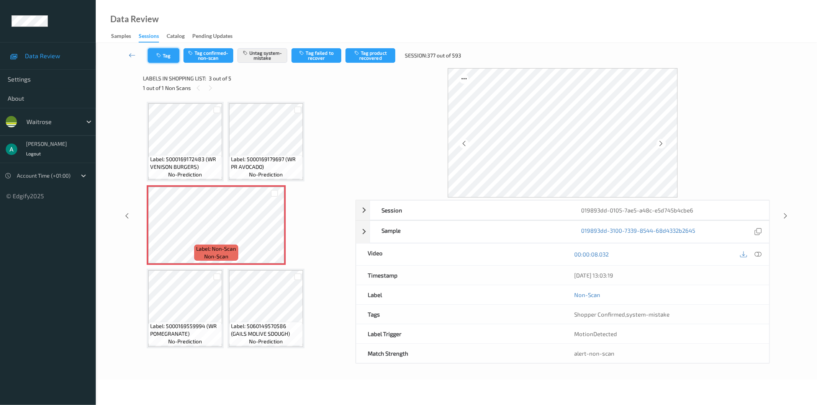
click at [169, 61] on button "Tag" at bounding box center [163, 55] width 31 height 15
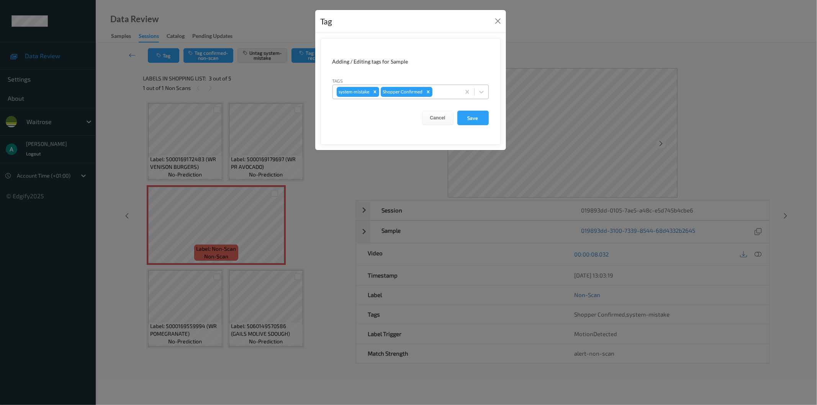
click at [446, 95] on div at bounding box center [445, 91] width 23 height 9
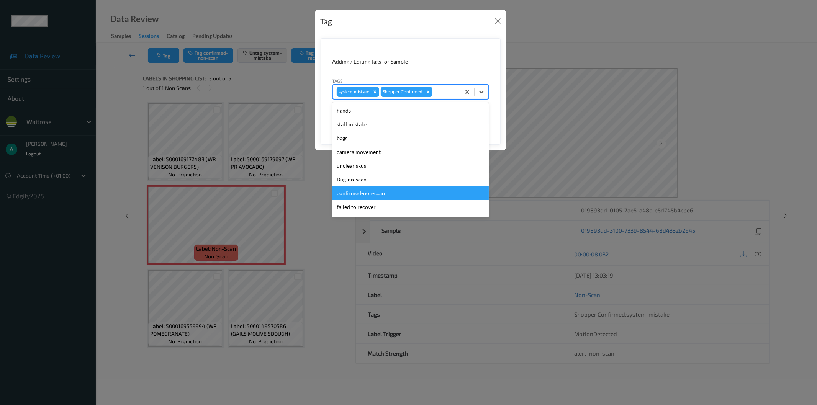
scroll to position [150, 0]
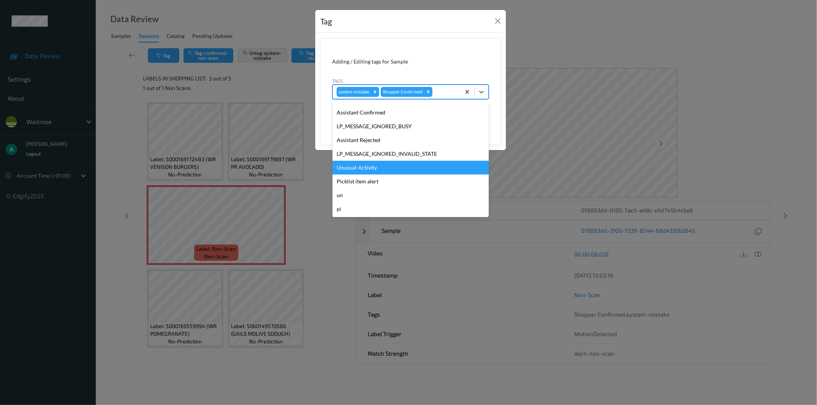
click at [420, 170] on div "Unusual-Activity" at bounding box center [410, 168] width 156 height 14
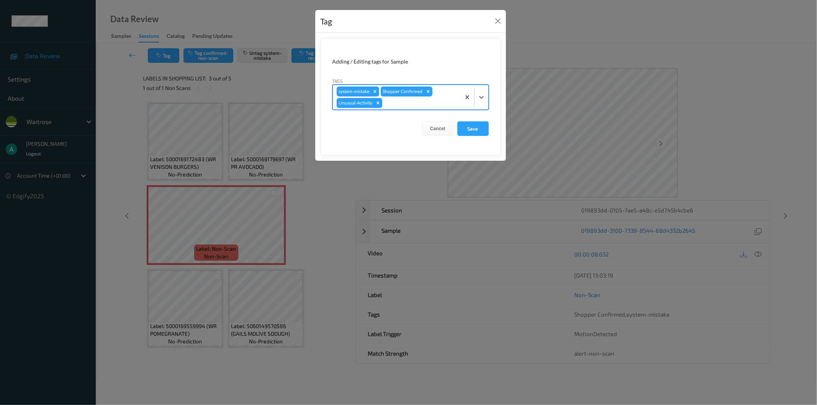
click at [425, 101] on div at bounding box center [420, 102] width 73 height 9
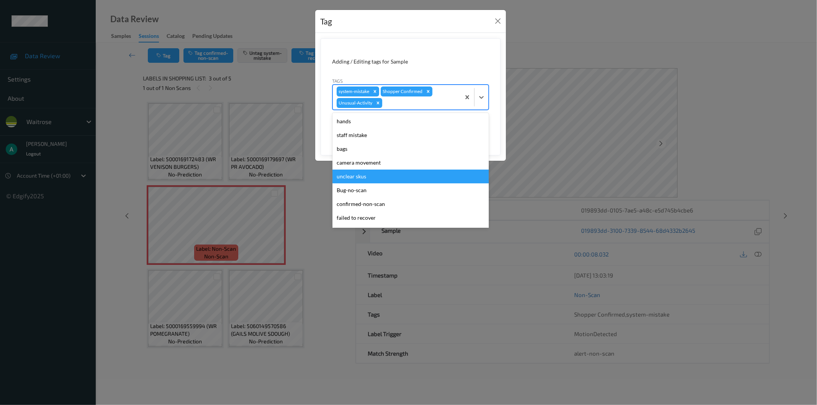
scroll to position [136, 0]
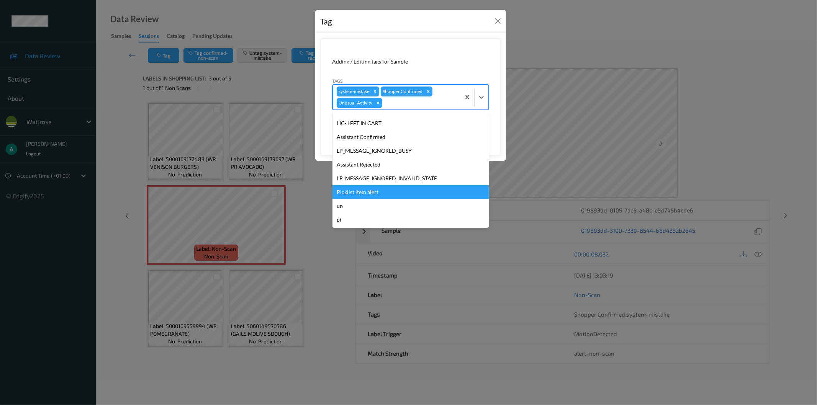
click at [414, 189] on div "Picklist item alert" at bounding box center [410, 192] width 156 height 14
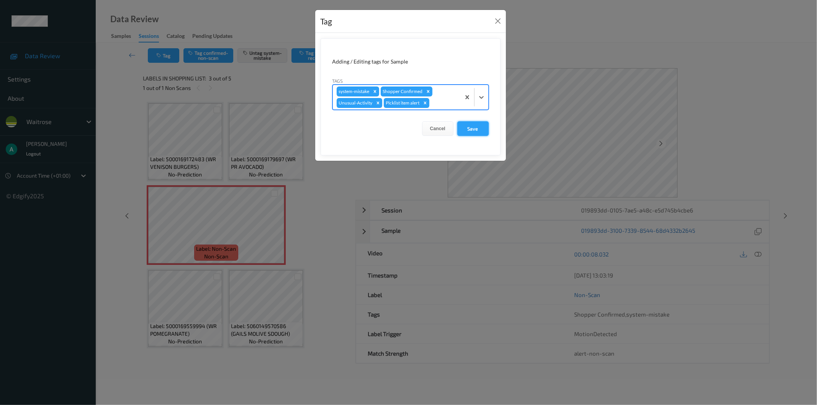
click at [478, 133] on button "Save" at bounding box center [472, 128] width 31 height 15
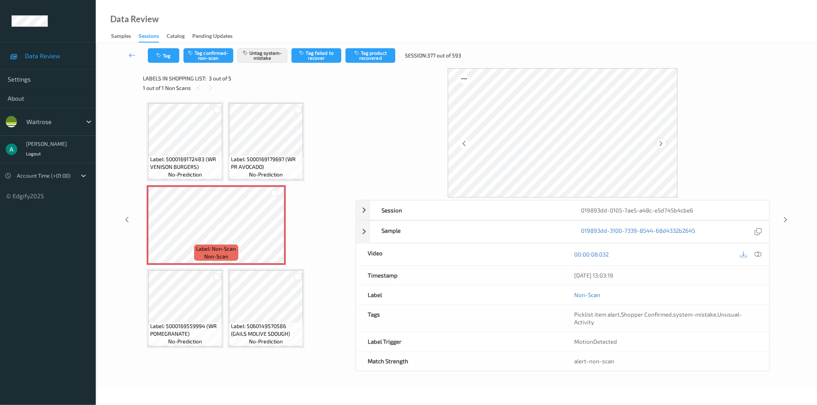
click at [663, 143] on icon at bounding box center [661, 143] width 7 height 7
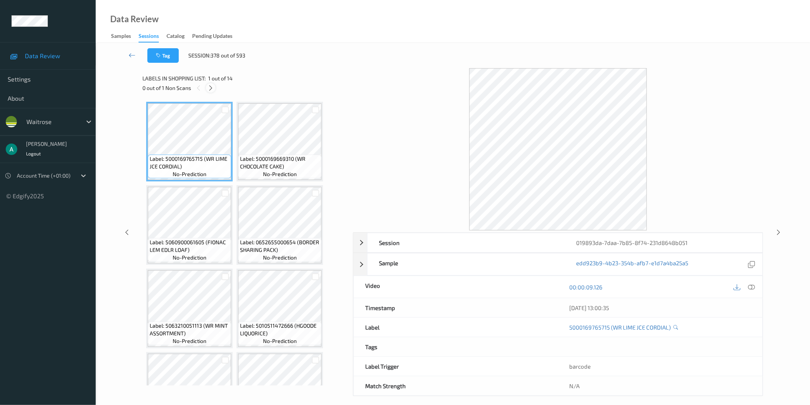
click at [214, 90] on icon at bounding box center [211, 88] width 7 height 7
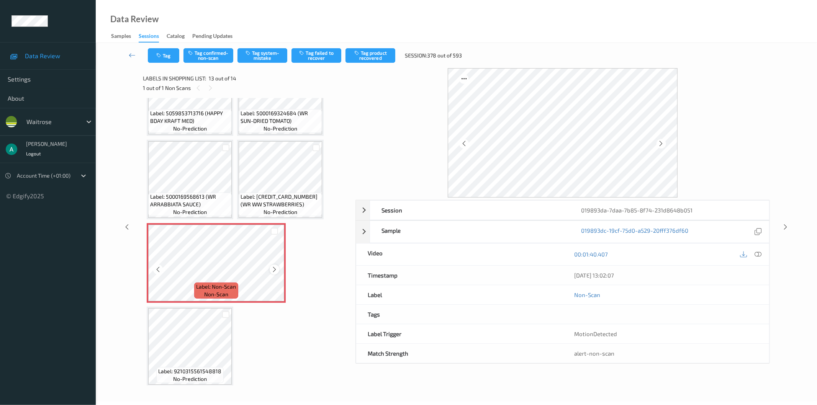
click at [277, 268] on div at bounding box center [275, 270] width 10 height 10
click at [277, 267] on div at bounding box center [275, 270] width 10 height 10
click at [267, 59] on button "Tag system-mistake" at bounding box center [262, 55] width 50 height 15
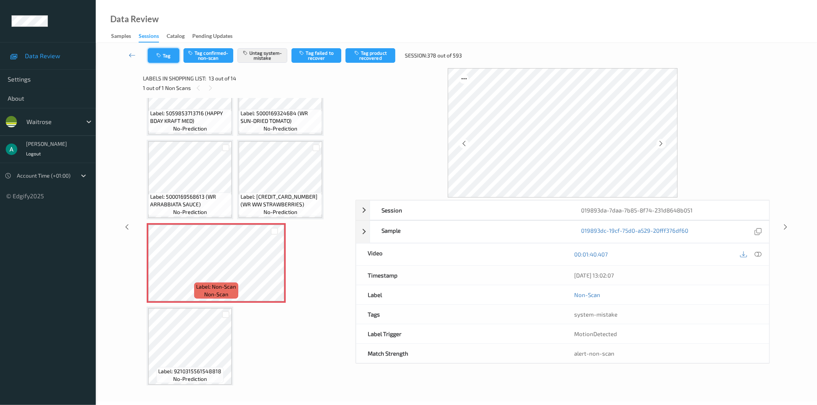
click at [165, 56] on button "Tag" at bounding box center [163, 55] width 31 height 15
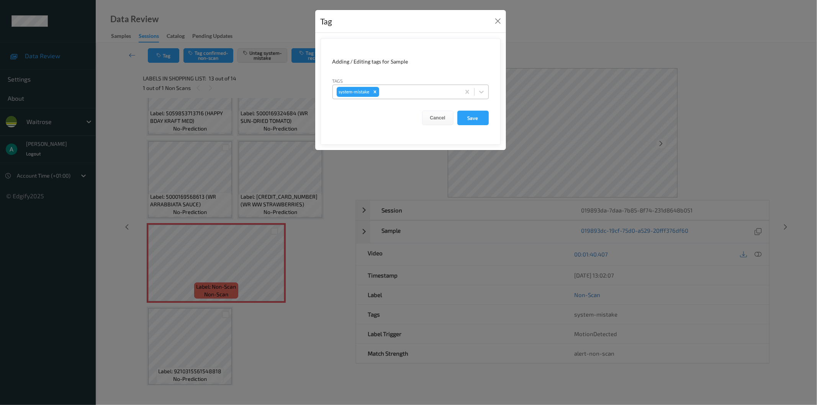
click at [394, 88] on div at bounding box center [419, 91] width 76 height 9
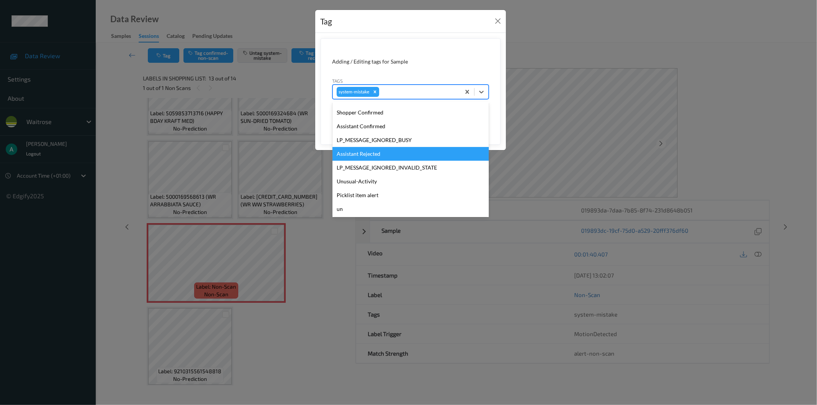
scroll to position [163, 0]
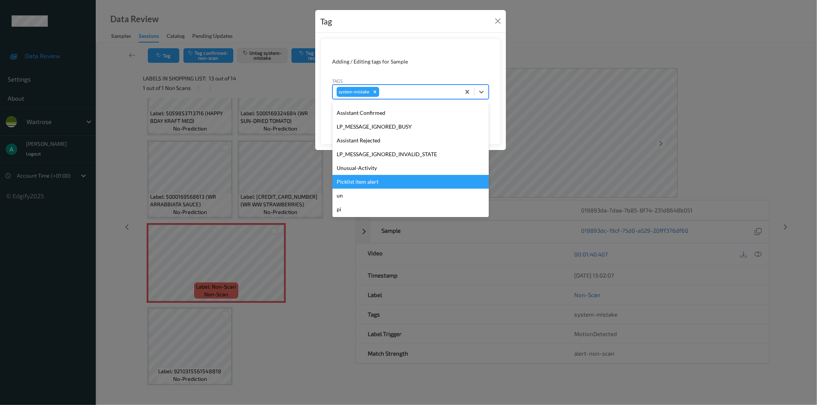
click at [406, 184] on div "Picklist item alert" at bounding box center [410, 182] width 156 height 14
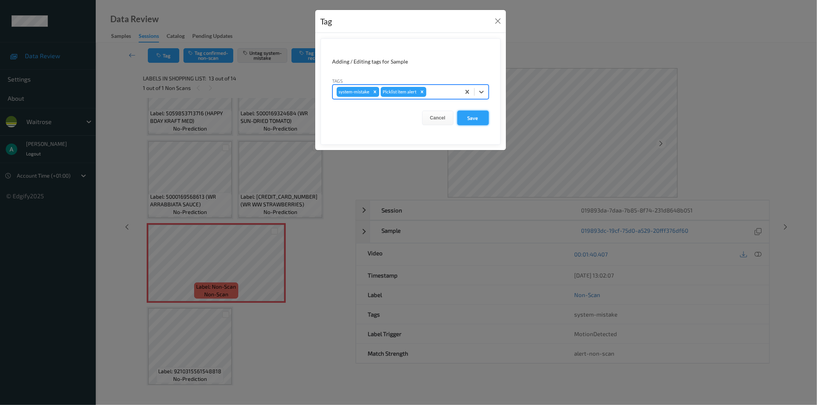
click at [475, 117] on button "Save" at bounding box center [472, 118] width 31 height 15
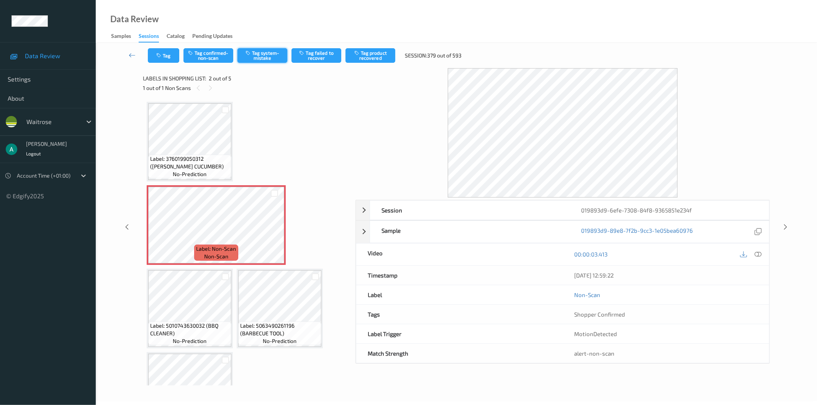
click at [273, 60] on button "Tag system-mistake" at bounding box center [262, 55] width 50 height 15
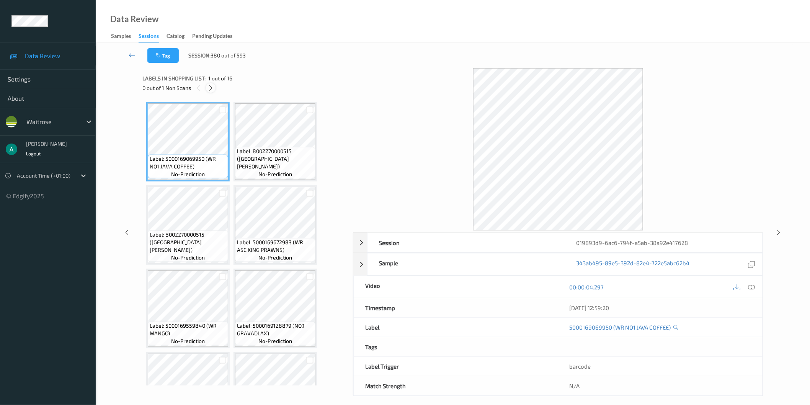
click at [209, 91] on div at bounding box center [211, 88] width 10 height 10
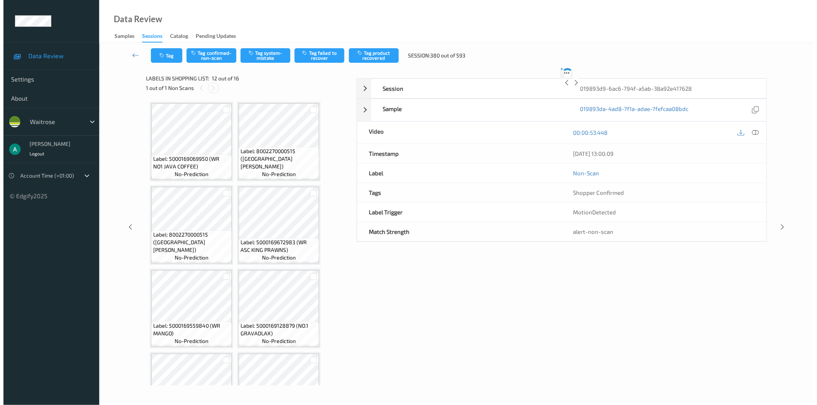
scroll to position [419, 0]
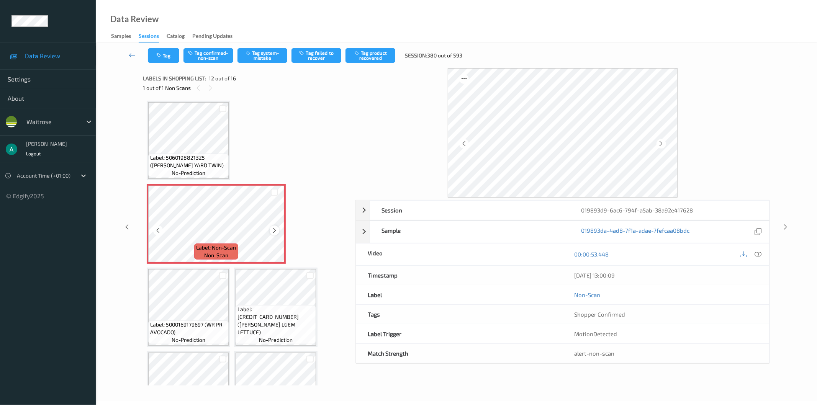
click at [273, 227] on icon at bounding box center [274, 230] width 7 height 7
click at [263, 52] on button "Tag system-mistake" at bounding box center [262, 55] width 50 height 15
click at [170, 59] on button "Tag" at bounding box center [163, 55] width 31 height 15
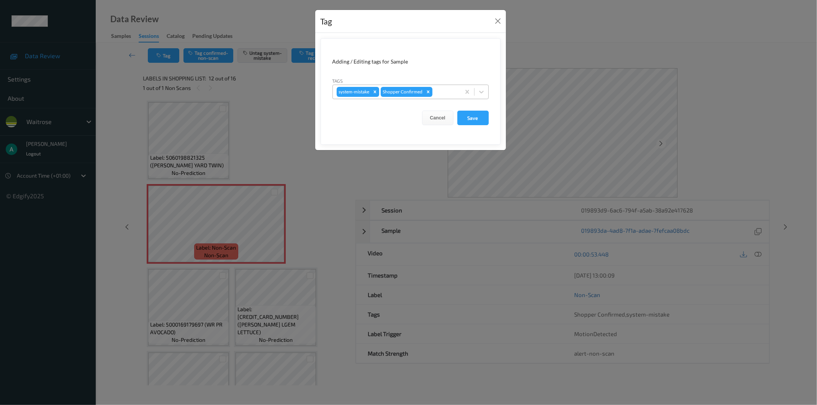
click at [447, 91] on div at bounding box center [445, 91] width 23 height 9
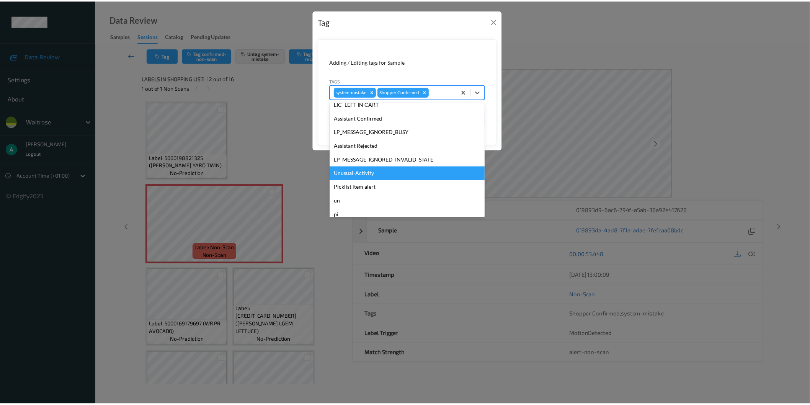
scroll to position [150, 0]
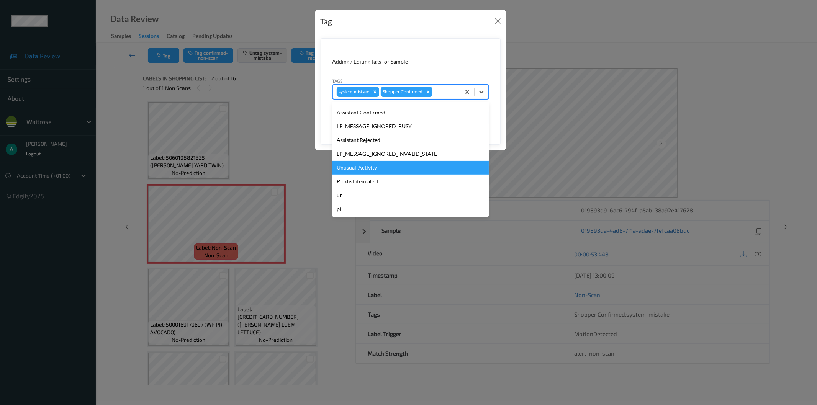
click at [428, 164] on div "Unusual-Activity" at bounding box center [410, 168] width 156 height 14
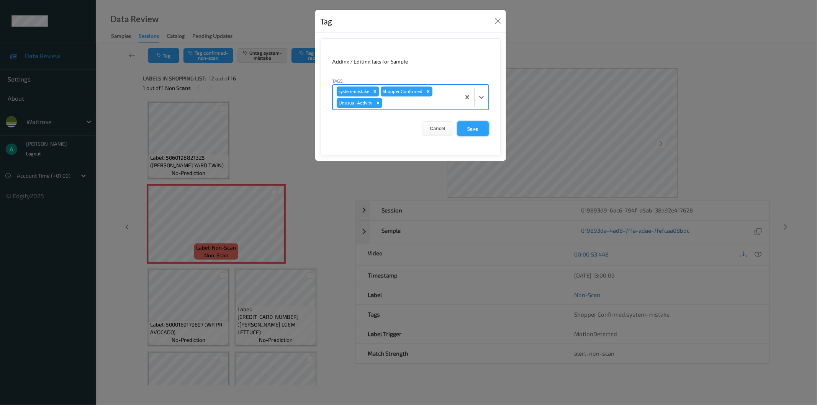
click at [473, 127] on button "Save" at bounding box center [472, 128] width 31 height 15
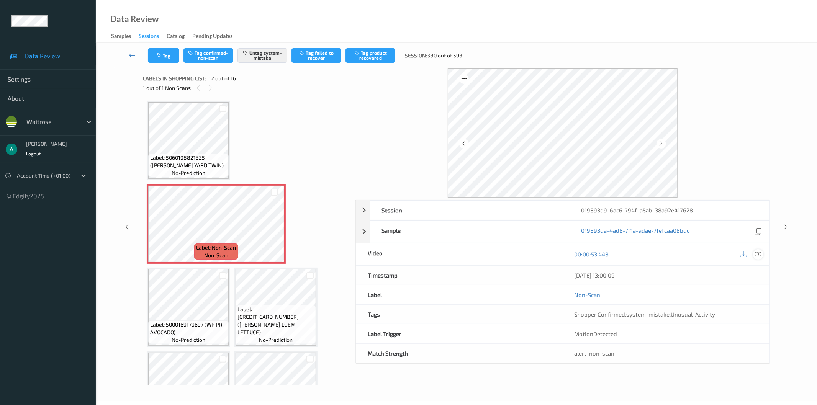
click at [754, 253] on div at bounding box center [758, 254] width 10 height 10
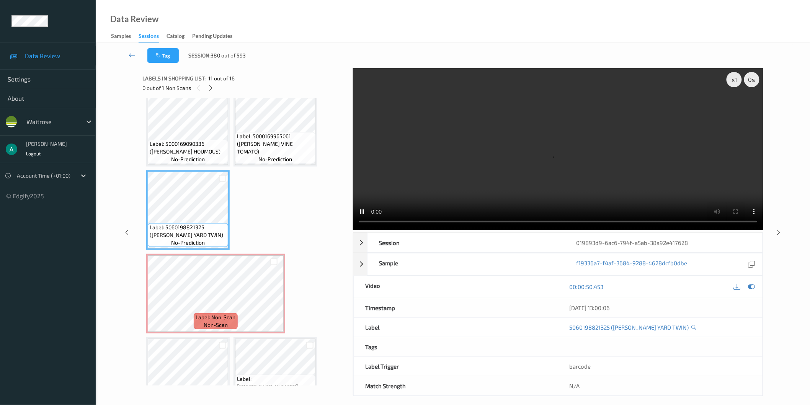
scroll to position [419, 0]
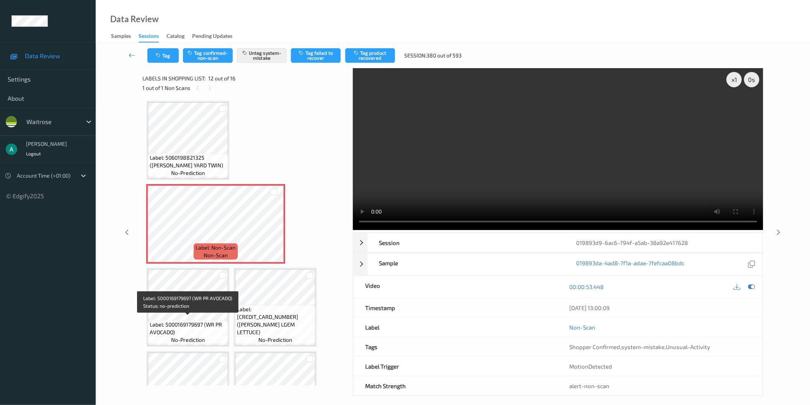
click at [166, 326] on span "Label: 5000169179697 (WR PR AVOCADO)" at bounding box center [188, 328] width 77 height 15
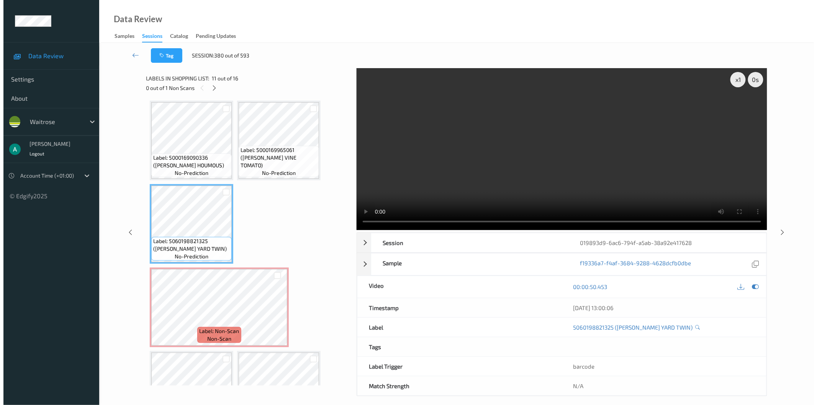
scroll to position [334, 0]
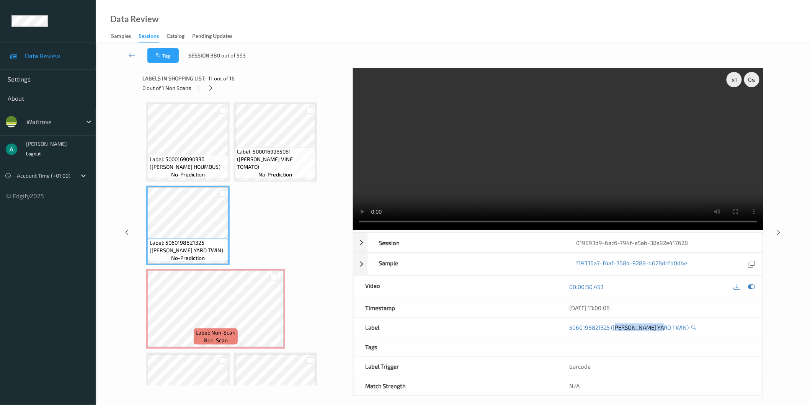
drag, startPoint x: 616, startPoint y: 335, endPoint x: 662, endPoint y: 336, distance: 46.7
click at [662, 336] on div "5060198821325 (PETERS YARD TWIN)" at bounding box center [660, 327] width 204 height 19
drag, startPoint x: 613, startPoint y: 334, endPoint x: 665, endPoint y: 334, distance: 51.7
click at [665, 334] on div "5060198821325 (PETERS YARD TWIN)" at bounding box center [660, 327] width 204 height 19
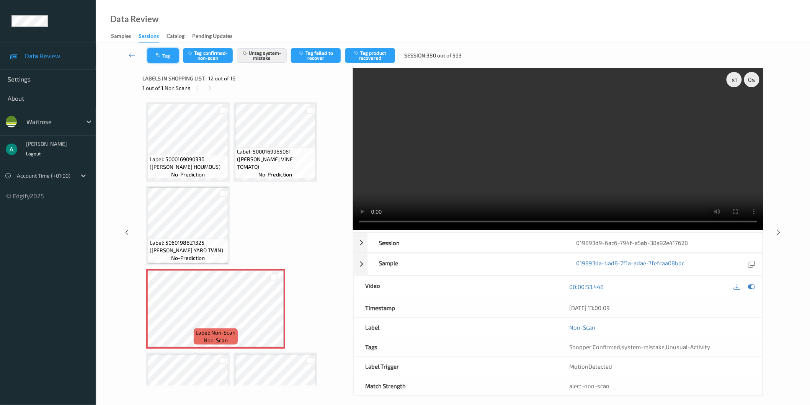
click at [154, 57] on button "Tag" at bounding box center [162, 55] width 31 height 15
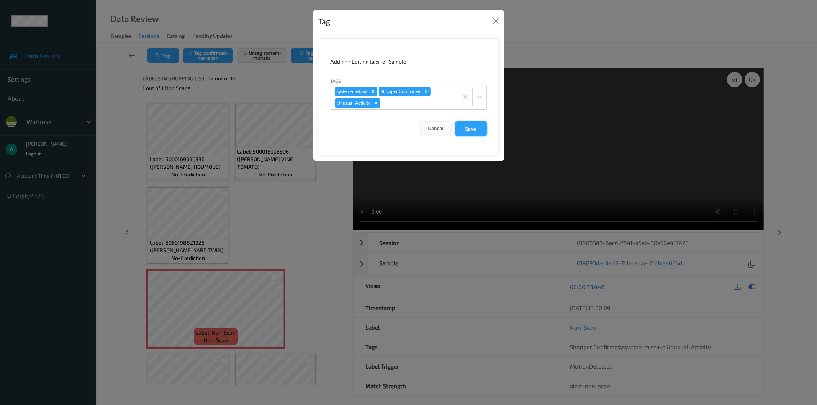
click at [469, 133] on button "Save" at bounding box center [470, 128] width 31 height 15
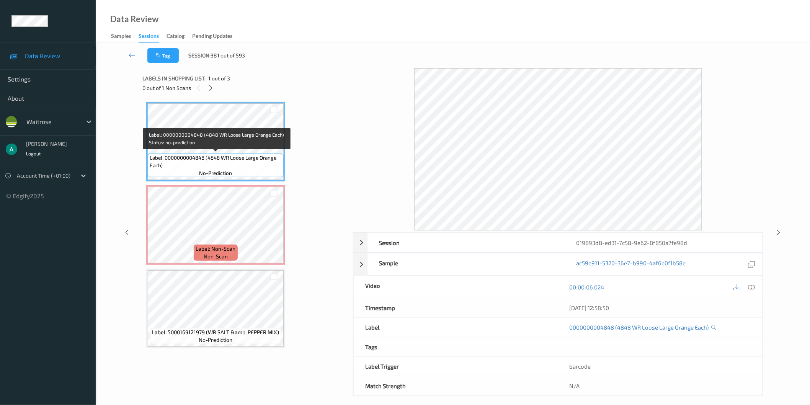
click at [219, 154] on span "Label: 0000000004848 (4848 WR Loose Large Orange Each)" at bounding box center [216, 161] width 132 height 15
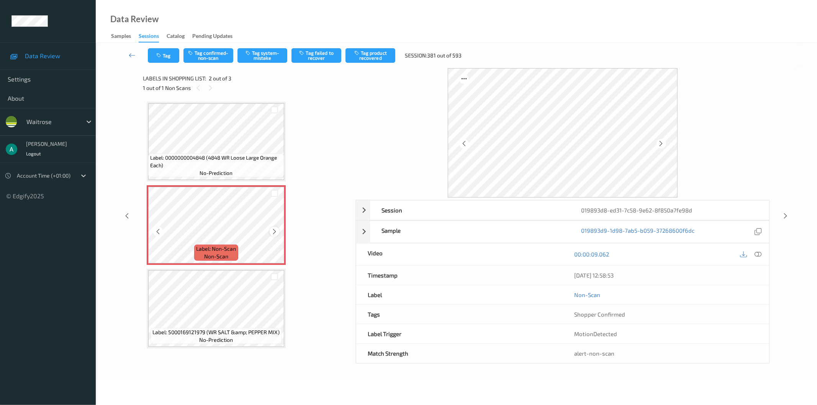
click at [271, 231] on icon at bounding box center [274, 231] width 7 height 7
click at [247, 62] on button "Tag system-mistake" at bounding box center [262, 55] width 50 height 15
click at [171, 59] on button "Tag" at bounding box center [163, 55] width 31 height 15
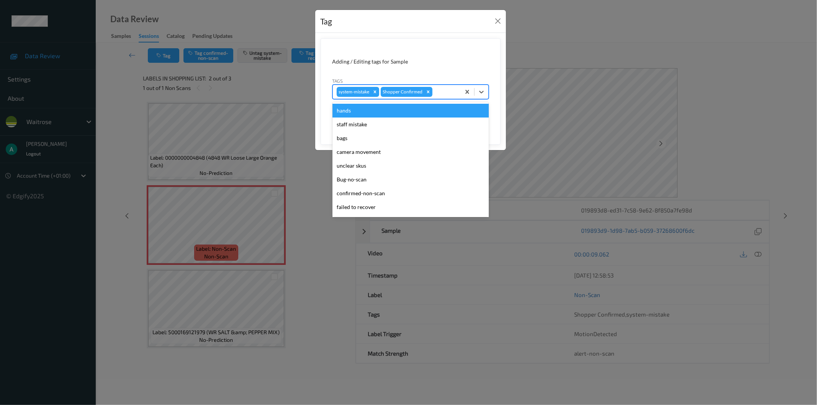
click at [449, 89] on div at bounding box center [445, 91] width 23 height 9
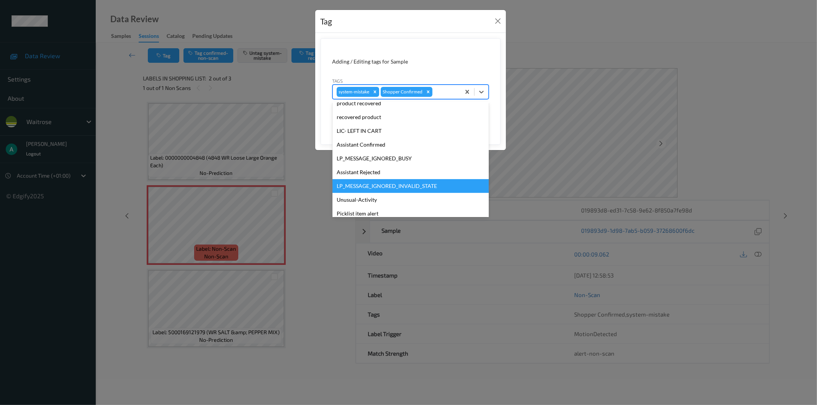
scroll to position [150, 0]
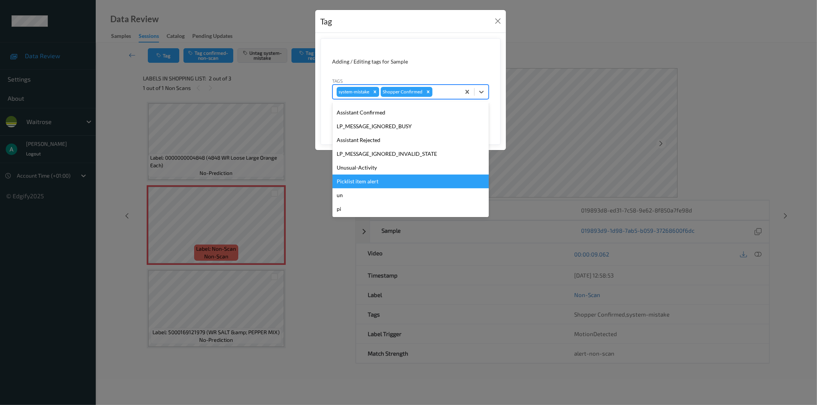
click at [399, 177] on div "Picklist item alert" at bounding box center [410, 182] width 156 height 14
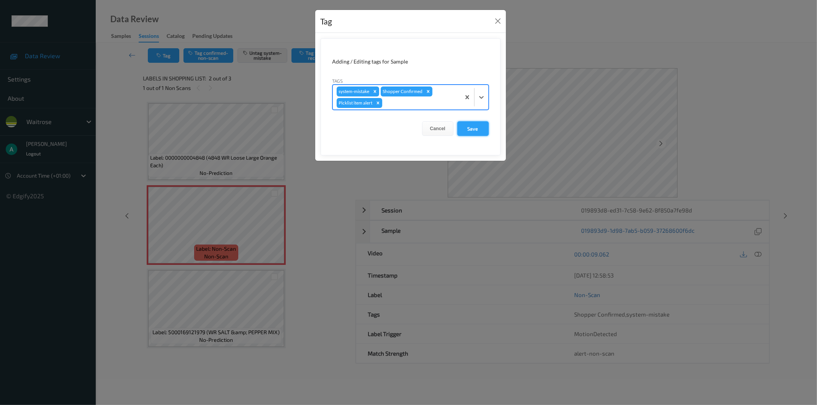
click at [469, 128] on button "Save" at bounding box center [472, 128] width 31 height 15
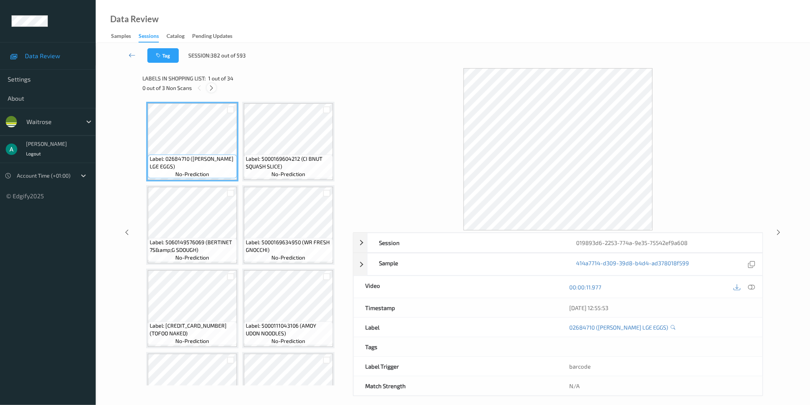
click at [212, 91] on div at bounding box center [212, 88] width 10 height 10
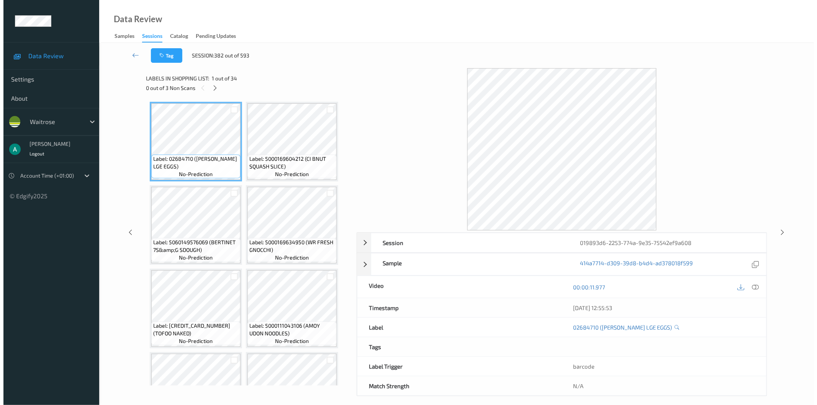
scroll to position [502, 0]
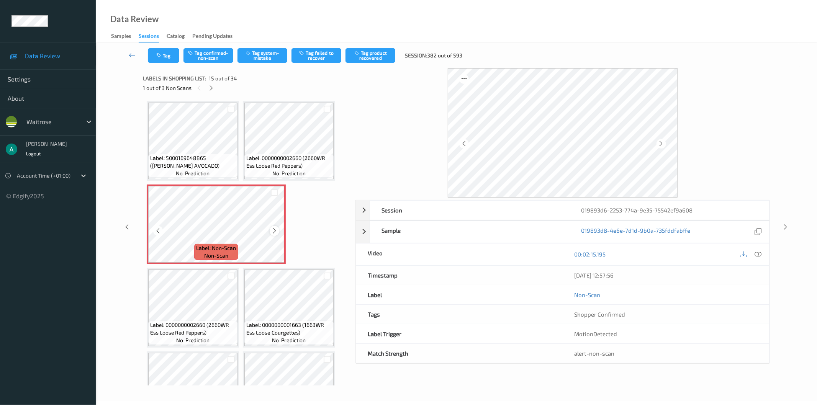
click at [273, 227] on icon at bounding box center [274, 230] width 7 height 7
click at [265, 57] on button "Tag system-mistake" at bounding box center [262, 55] width 50 height 15
click at [211, 88] on icon at bounding box center [211, 88] width 7 height 7
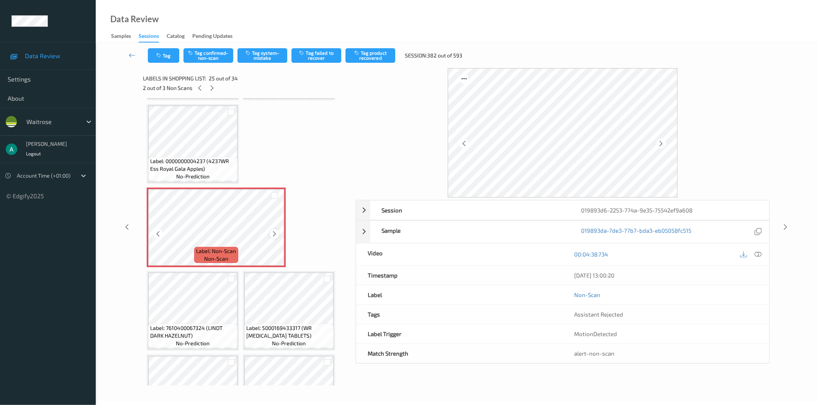
click at [275, 231] on icon at bounding box center [274, 234] width 7 height 7
click at [263, 61] on button "Tag system-mistake" at bounding box center [262, 55] width 50 height 15
click at [165, 60] on button "Tag" at bounding box center [163, 55] width 31 height 15
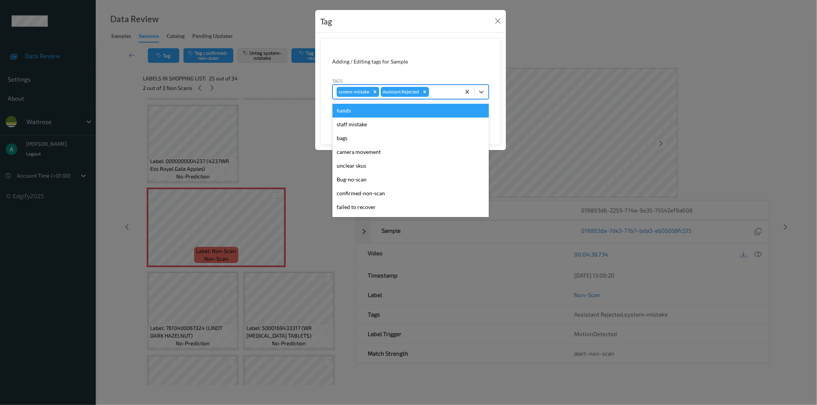
click at [443, 94] on div at bounding box center [443, 91] width 26 height 9
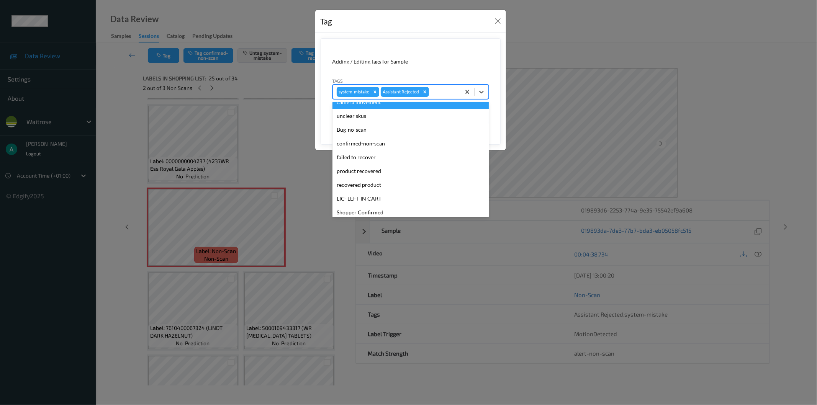
scroll to position [150, 0]
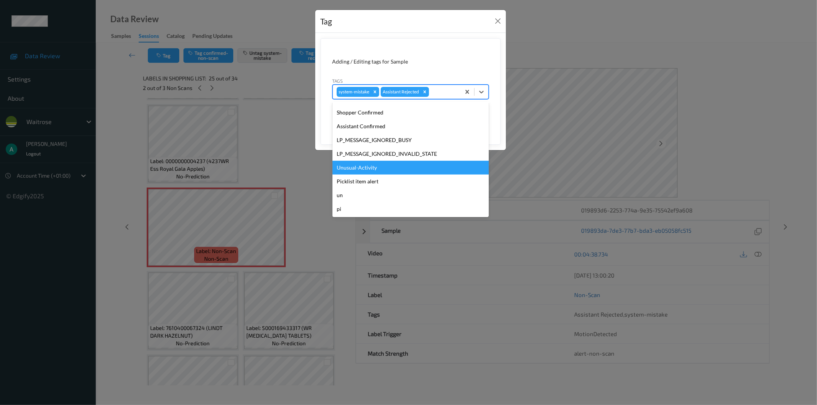
click at [378, 161] on div "Unusual-Activity" at bounding box center [410, 168] width 156 height 14
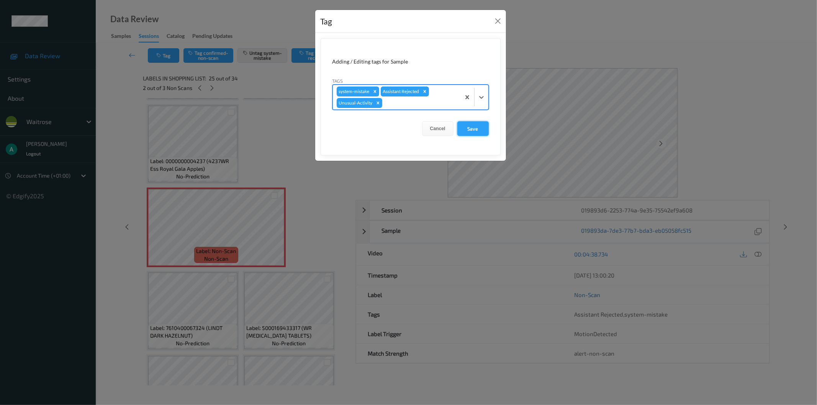
click at [469, 135] on button "Save" at bounding box center [472, 128] width 31 height 15
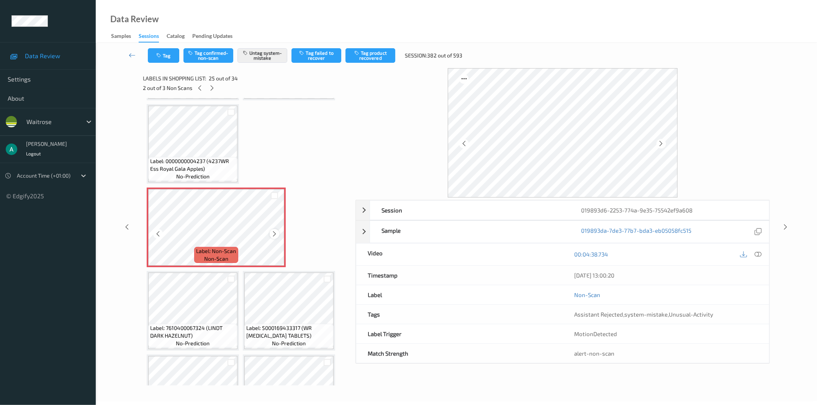
click at [277, 231] on icon at bounding box center [274, 234] width 7 height 7
click at [214, 88] on icon at bounding box center [212, 88] width 7 height 7
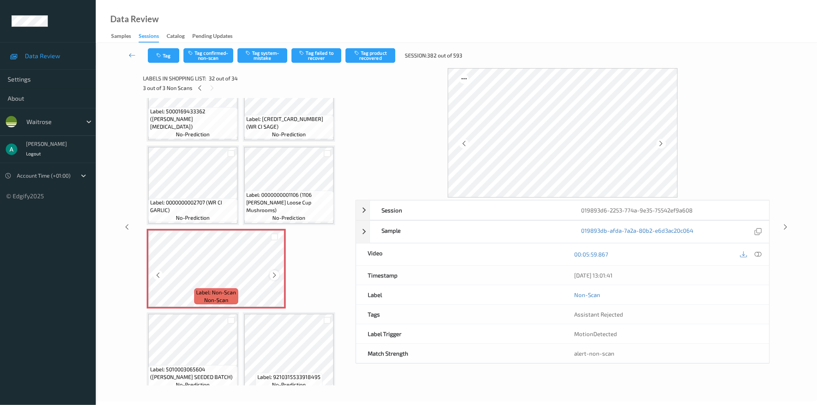
click at [272, 272] on icon at bounding box center [274, 275] width 7 height 7
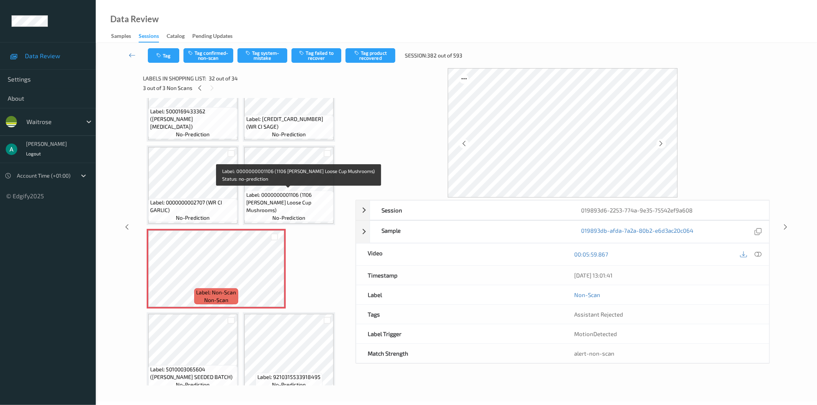
click at [289, 192] on span "Label: 0000000001106 (1106 WR Ess Loose Cup Mushrooms)" at bounding box center [288, 202] width 85 height 23
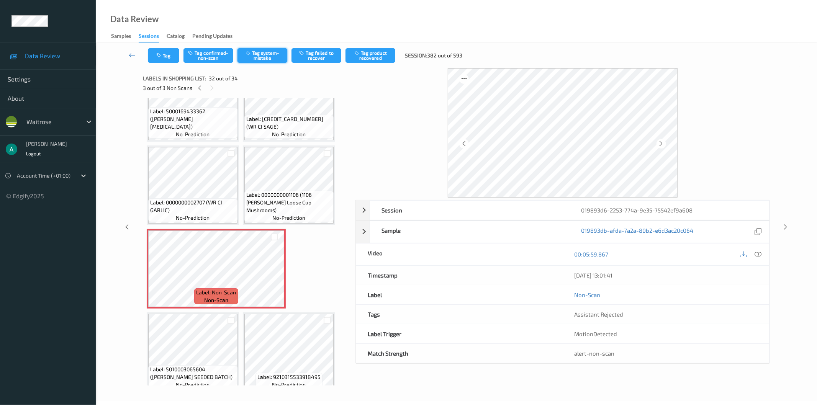
click at [270, 52] on button "Tag system-mistake" at bounding box center [262, 55] width 50 height 15
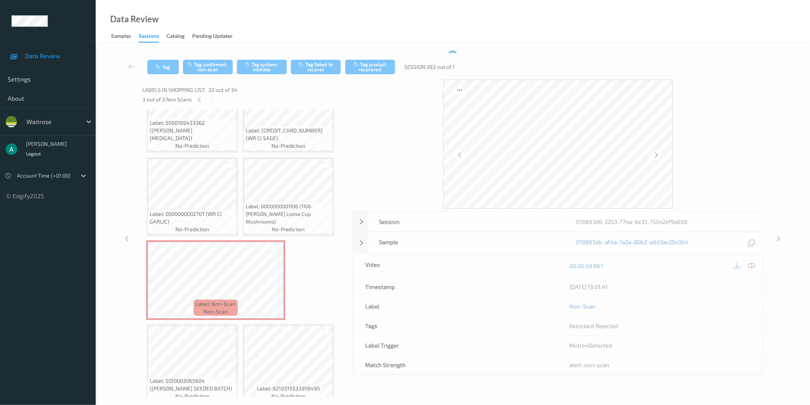
click at [156, 59] on div "Tag Tag confirmed-non-scan Tag system-mistake Tag failed to recover Tag product…" at bounding box center [452, 66] width 683 height 25
click at [160, 61] on button "Tag" at bounding box center [162, 67] width 31 height 15
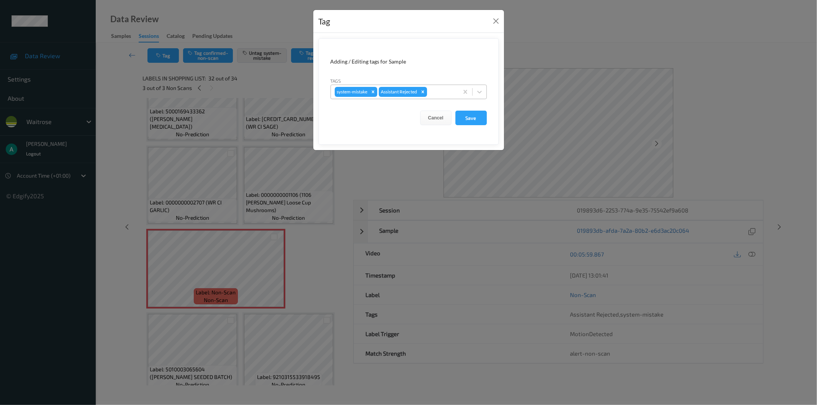
click at [441, 91] on div at bounding box center [442, 91] width 26 height 9
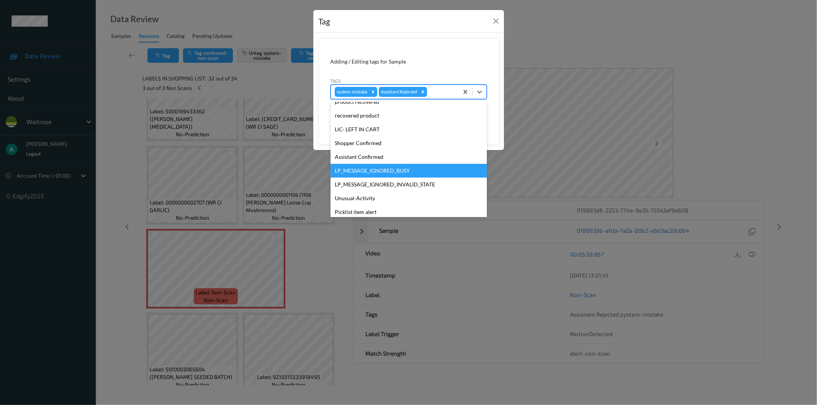
scroll to position [150, 0]
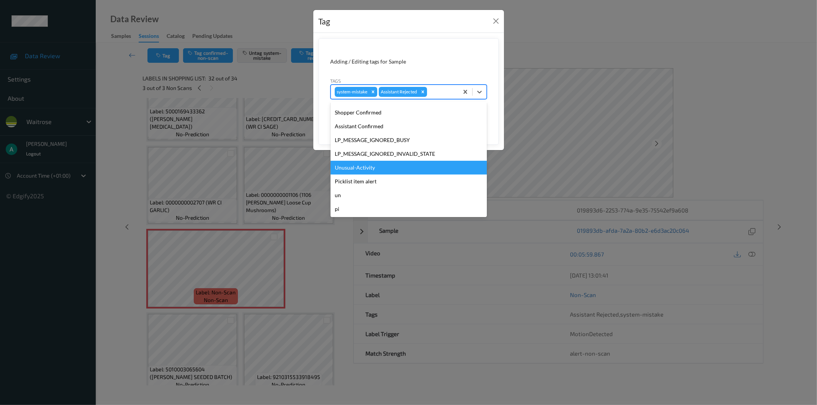
click at [405, 167] on div "Unusual-Activity" at bounding box center [408, 168] width 156 height 14
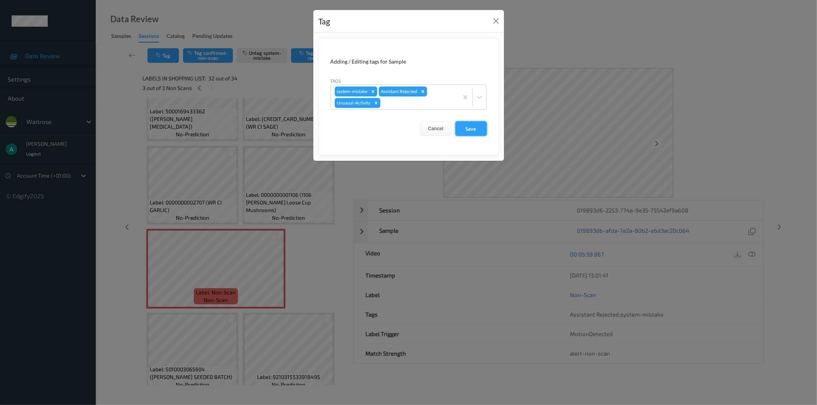
click at [466, 133] on button "Save" at bounding box center [470, 128] width 31 height 15
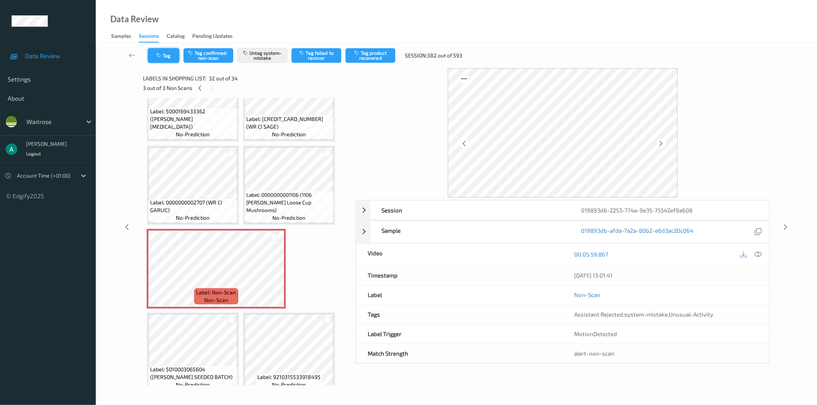
click at [165, 54] on button "Tag" at bounding box center [163, 55] width 31 height 15
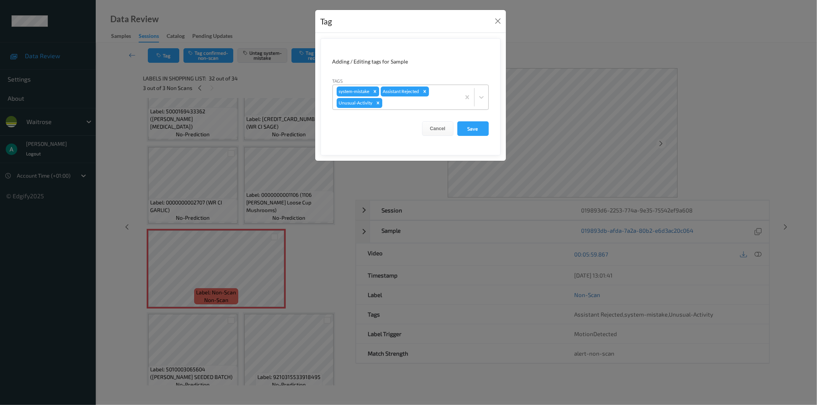
click at [378, 105] on icon "Remove Unusual-Activity" at bounding box center [377, 102] width 5 height 5
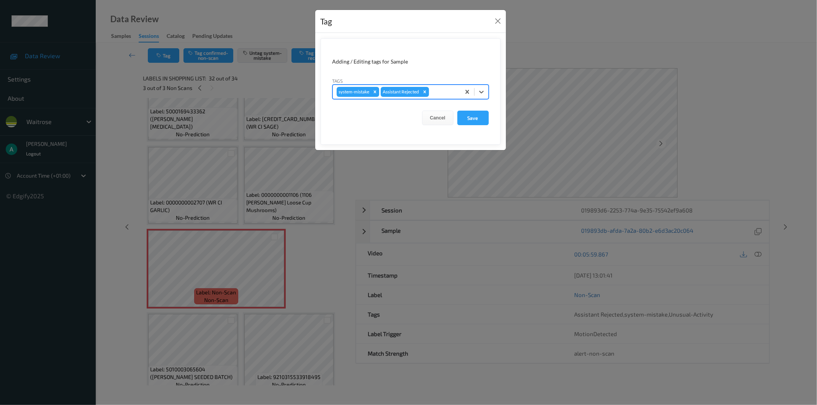
click at [447, 93] on div at bounding box center [443, 91] width 26 height 9
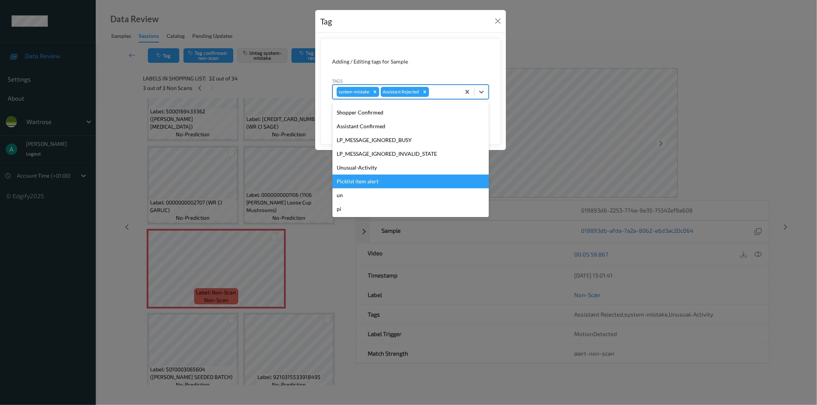
click at [404, 183] on div "Picklist item alert" at bounding box center [410, 182] width 156 height 14
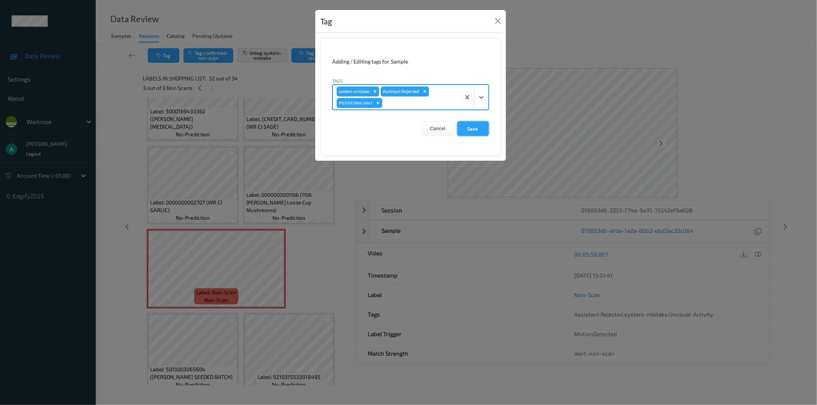
click at [467, 129] on button "Save" at bounding box center [472, 128] width 31 height 15
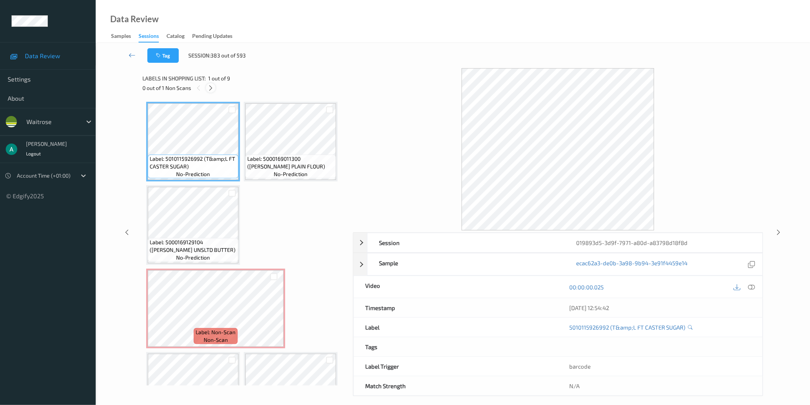
click at [207, 85] on div at bounding box center [211, 88] width 10 height 10
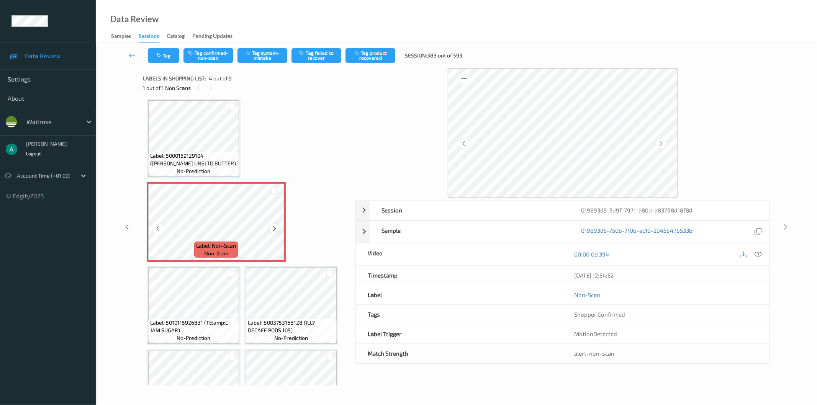
click at [273, 225] on icon at bounding box center [274, 228] width 7 height 7
click at [756, 257] on icon at bounding box center [758, 254] width 7 height 7
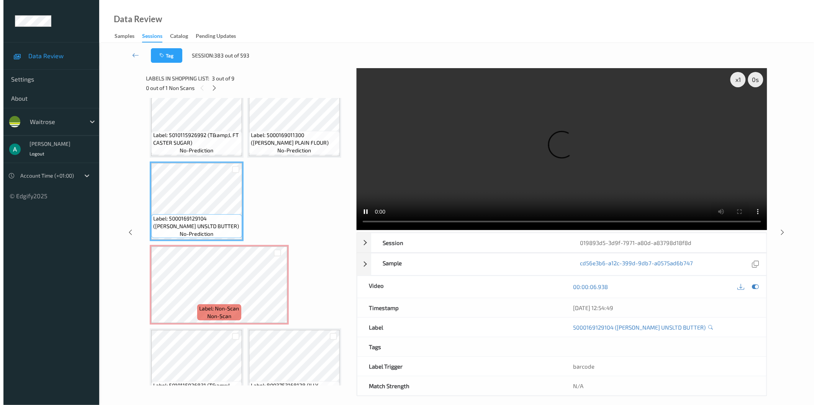
scroll to position [2, 0]
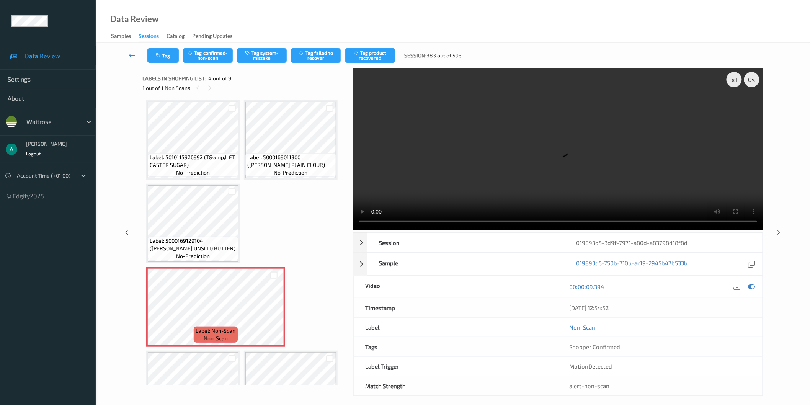
click at [220, 47] on div "Tag Tag confirmed-non-scan Tag system-mistake Tag failed to recover Tag product…" at bounding box center [452, 55] width 683 height 25
click at [217, 56] on button "Tag confirmed-non-scan" at bounding box center [208, 55] width 50 height 15
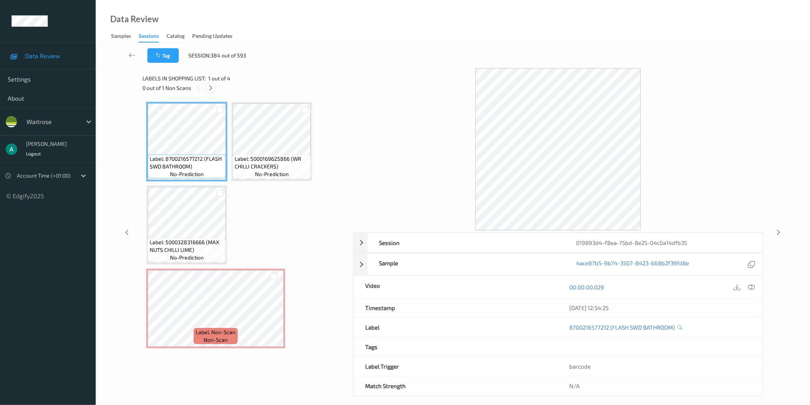
click at [211, 88] on icon at bounding box center [211, 88] width 7 height 7
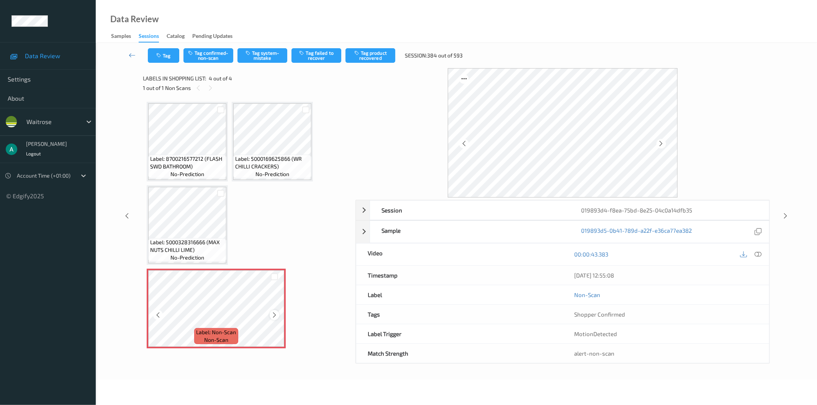
click at [278, 314] on div at bounding box center [275, 315] width 10 height 10
click at [277, 313] on icon at bounding box center [274, 315] width 7 height 7
click at [277, 313] on div at bounding box center [275, 315] width 10 height 10
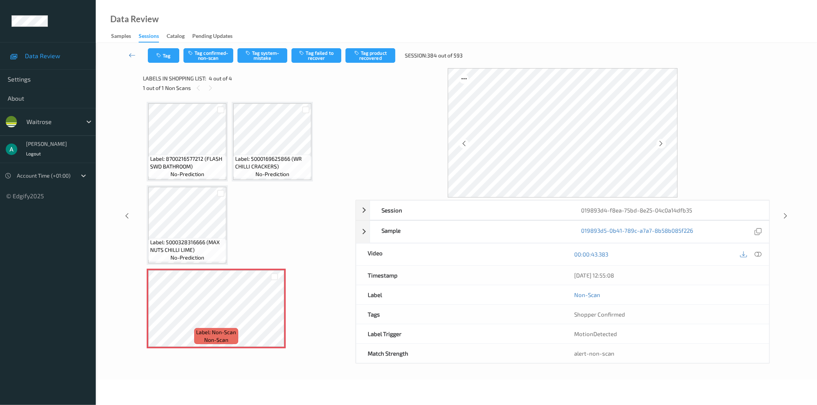
click at [186, 239] on span "Label: 5000328316666 (MAX NUTS CHILLI LIME)" at bounding box center [187, 246] width 74 height 15
click at [263, 56] on button "Tag system-mistake" at bounding box center [262, 55] width 50 height 15
click at [163, 56] on button "Tag" at bounding box center [163, 55] width 31 height 15
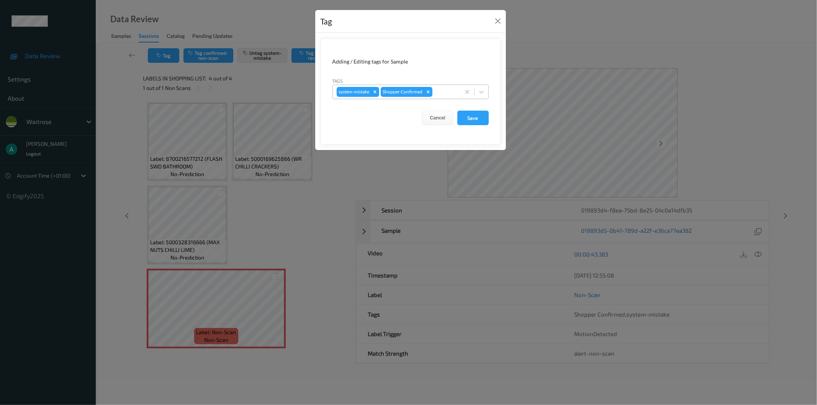
click at [442, 97] on div "system-mistake Shopper Confirmed" at bounding box center [397, 91] width 128 height 13
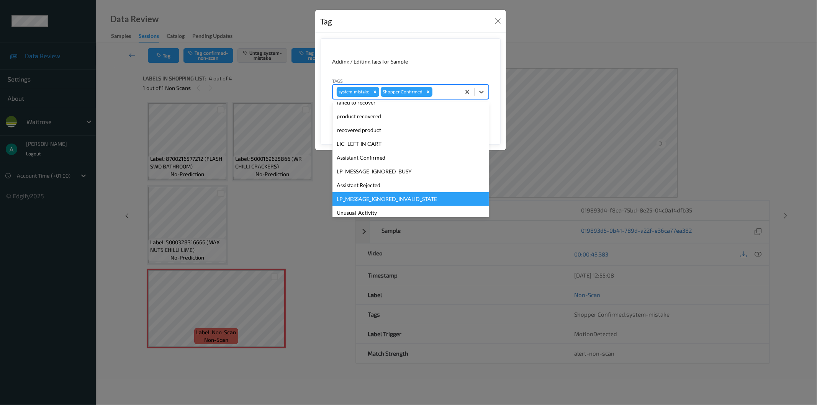
scroll to position [150, 0]
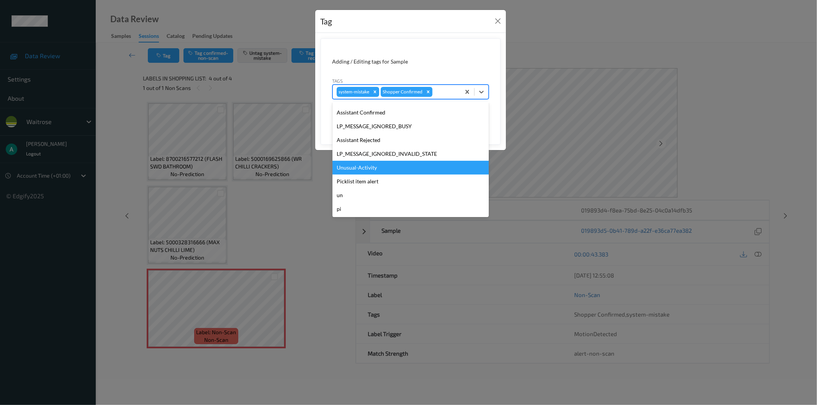
click at [401, 166] on div "Unusual-Activity" at bounding box center [410, 168] width 156 height 14
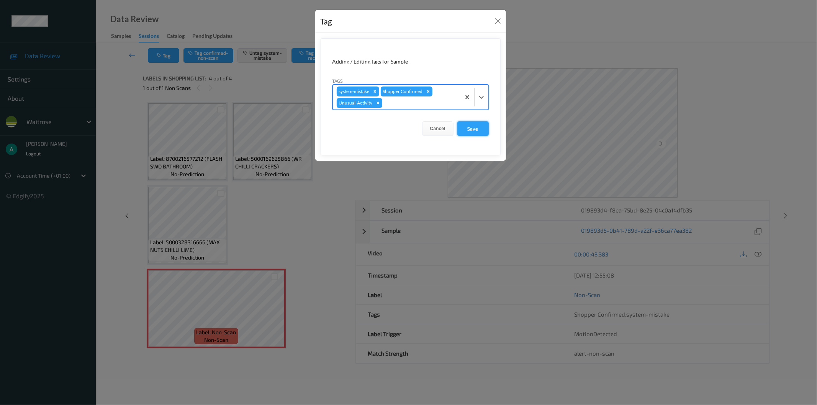
click at [465, 126] on button "Save" at bounding box center [472, 128] width 31 height 15
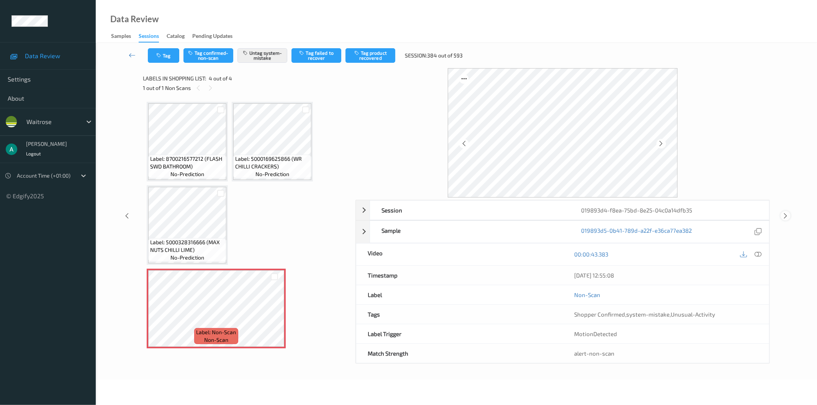
click at [789, 215] on div at bounding box center [785, 216] width 10 height 10
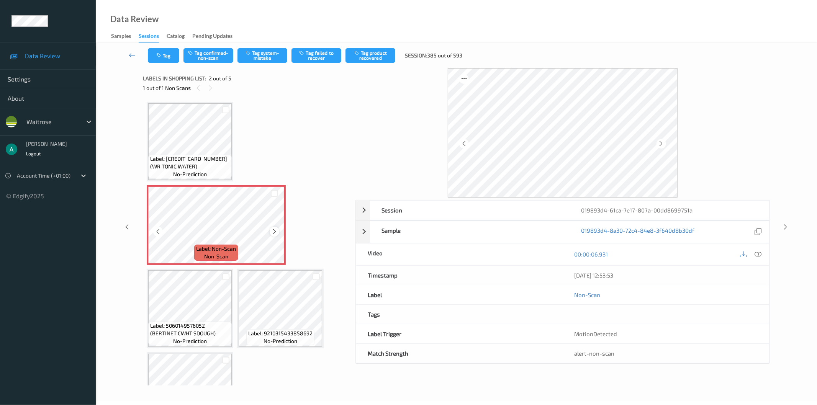
click at [274, 230] on icon at bounding box center [274, 231] width 7 height 7
click at [263, 53] on button "Tag system-mistake" at bounding box center [262, 55] width 50 height 15
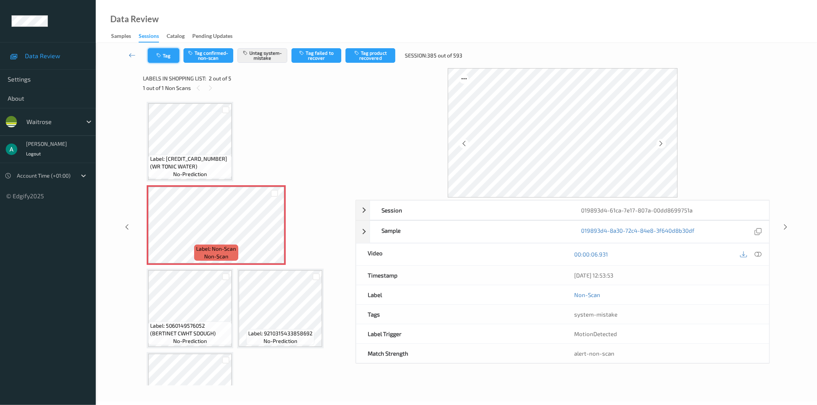
click at [165, 60] on button "Tag" at bounding box center [163, 55] width 31 height 15
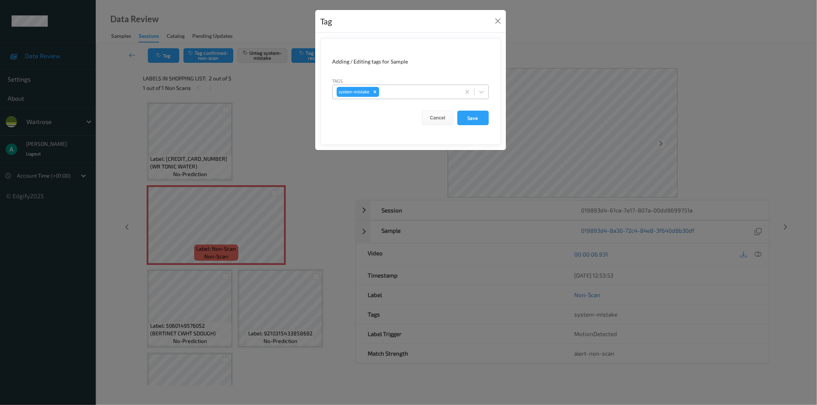
click at [427, 89] on div at bounding box center [419, 91] width 76 height 9
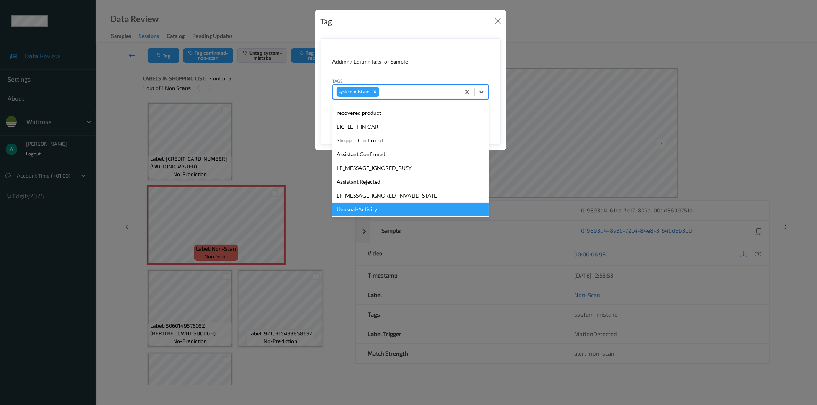
scroll to position [163, 0]
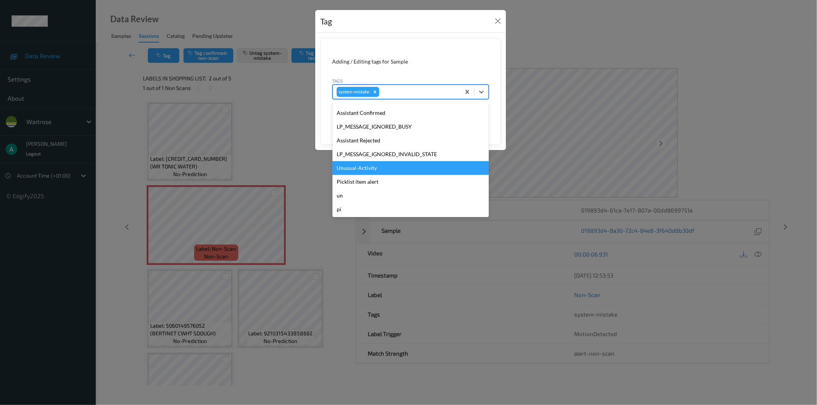
click at [399, 165] on div "Unusual-Activity" at bounding box center [410, 168] width 156 height 14
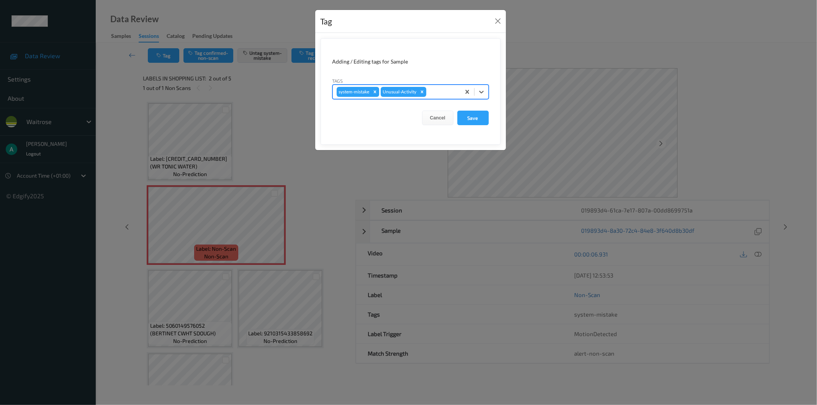
click at [472, 127] on form "Adding / Editing tags for Sample Tags option Unusual-Activity, selected. Select…" at bounding box center [411, 91] width 180 height 106
click at [473, 121] on button "Save" at bounding box center [472, 118] width 31 height 15
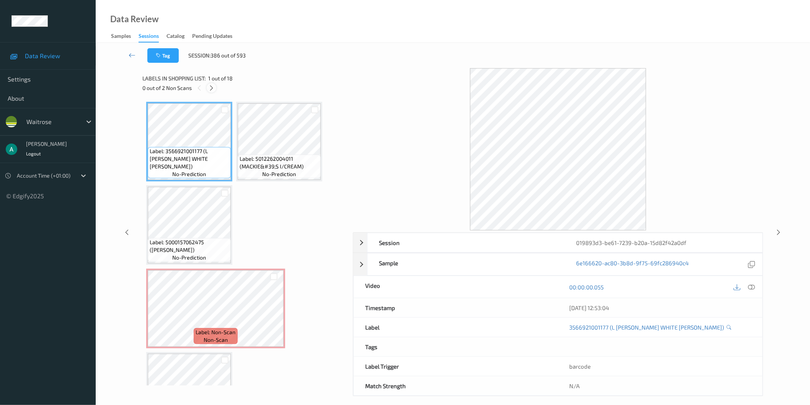
click at [211, 89] on icon at bounding box center [211, 88] width 7 height 7
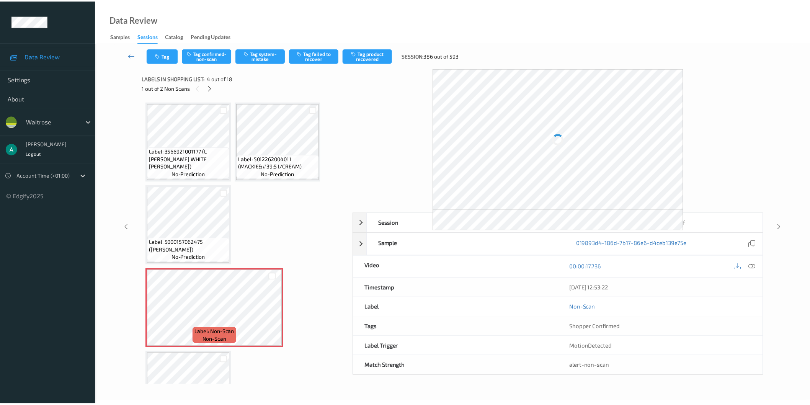
scroll to position [87, 0]
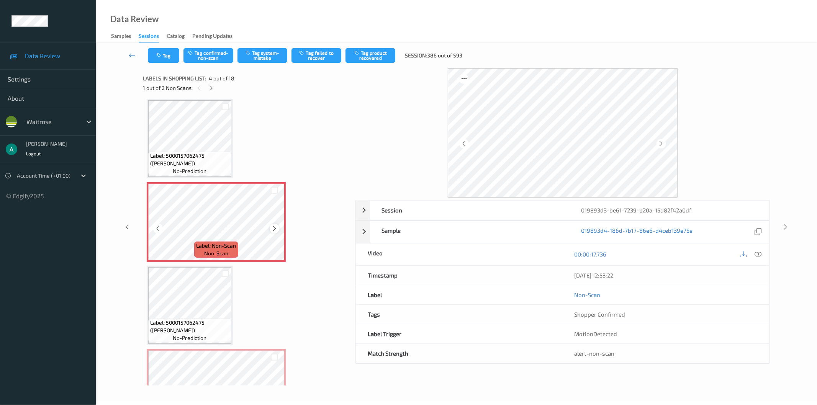
click at [277, 227] on div at bounding box center [275, 229] width 10 height 10
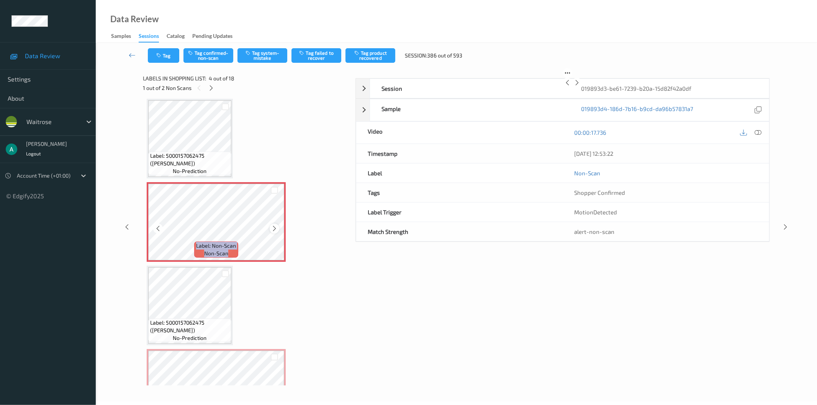
click at [277, 227] on icon at bounding box center [274, 228] width 7 height 7
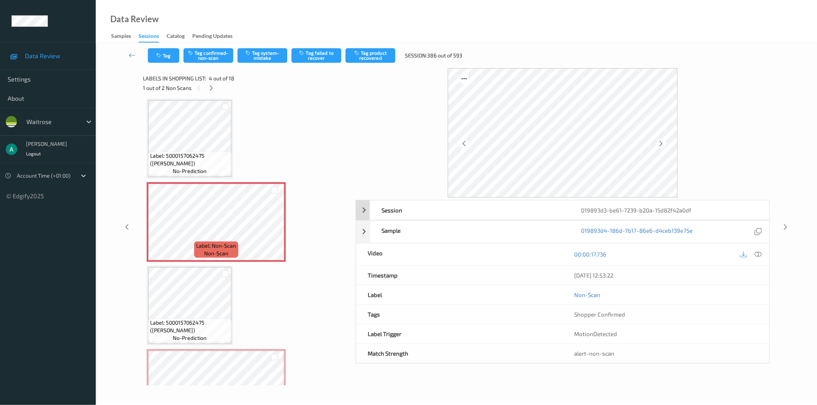
click at [753, 253] on div at bounding box center [758, 254] width 10 height 10
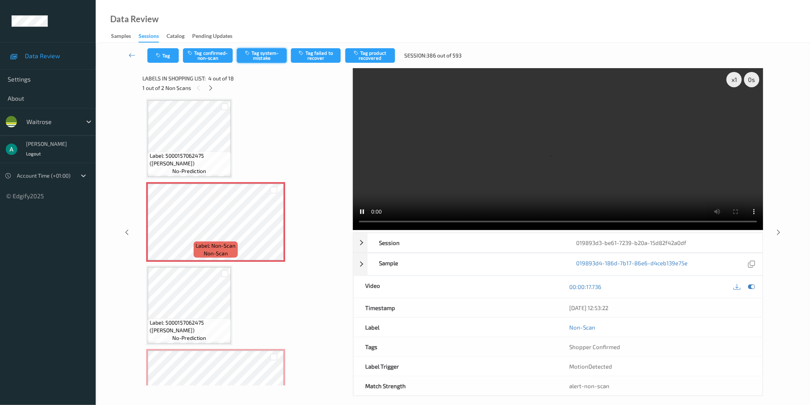
click at [270, 56] on button "Tag system-mistake" at bounding box center [262, 55] width 50 height 15
click at [167, 58] on button "Tag" at bounding box center [162, 55] width 31 height 15
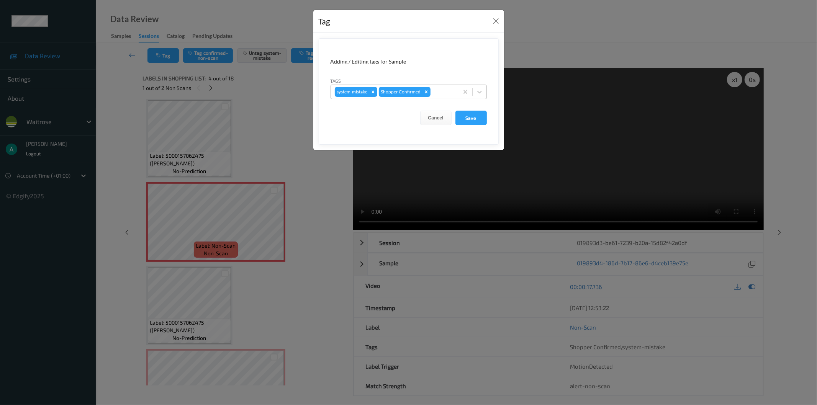
click at [443, 90] on div at bounding box center [443, 91] width 23 height 9
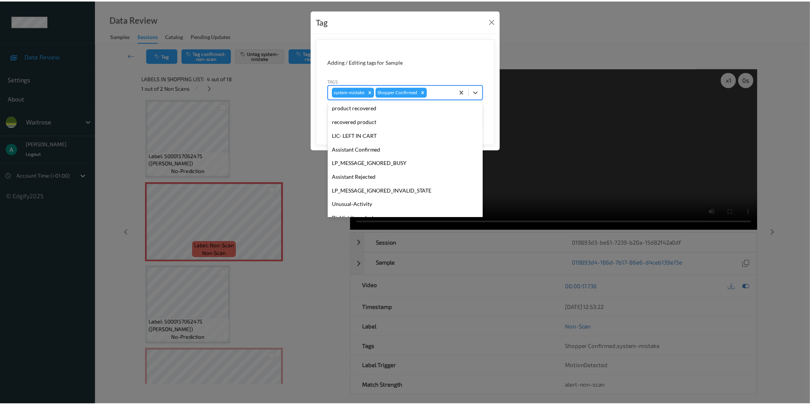
scroll to position [150, 0]
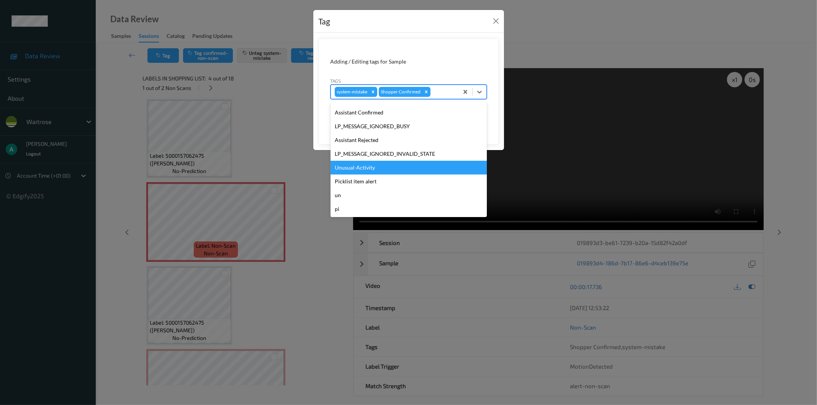
click at [422, 167] on div "Unusual-Activity" at bounding box center [408, 168] width 156 height 14
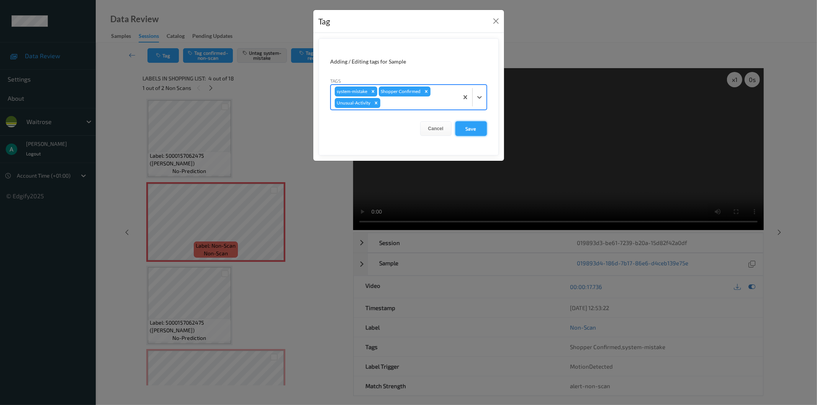
click at [471, 127] on button "Save" at bounding box center [470, 128] width 31 height 15
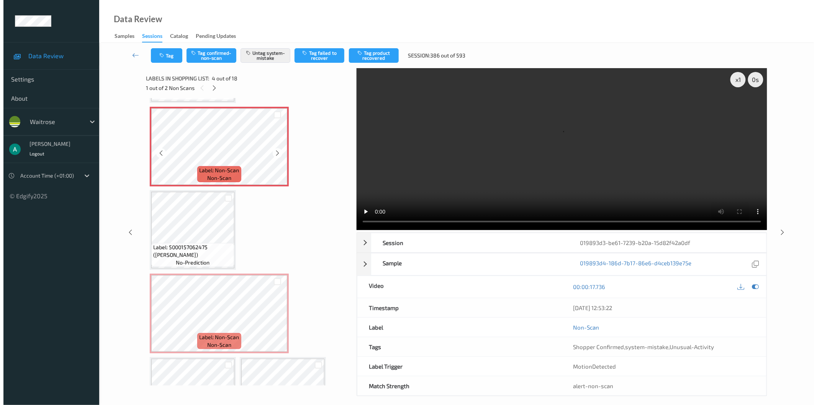
scroll to position [257, 0]
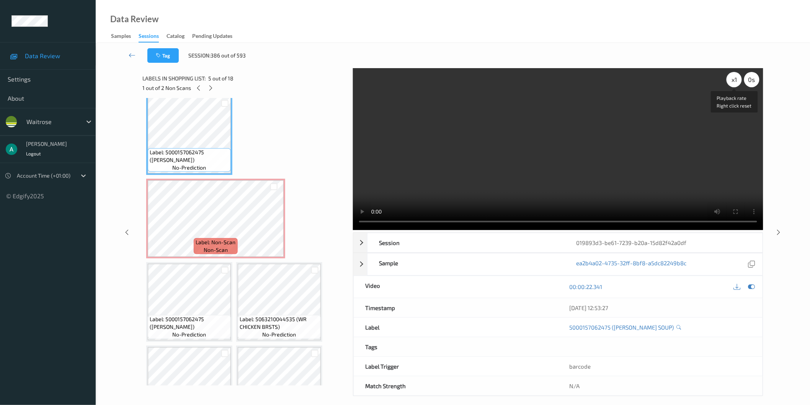
click at [733, 79] on div "x 1" at bounding box center [734, 79] width 15 height 15
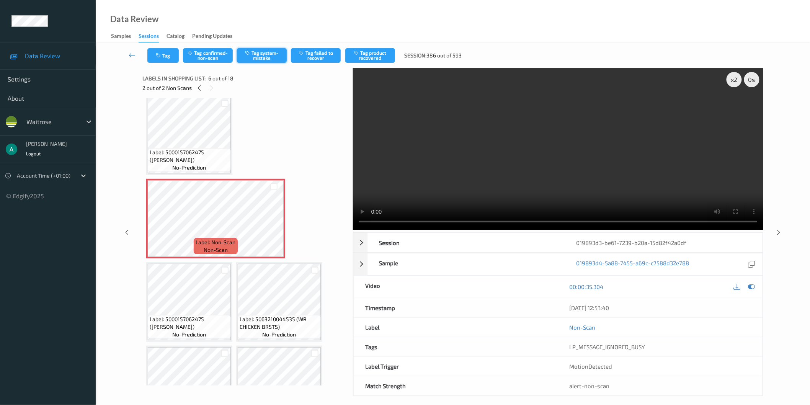
click at [255, 52] on button "Tag system-mistake" at bounding box center [262, 55] width 50 height 15
click at [167, 54] on button "Tag" at bounding box center [162, 55] width 31 height 15
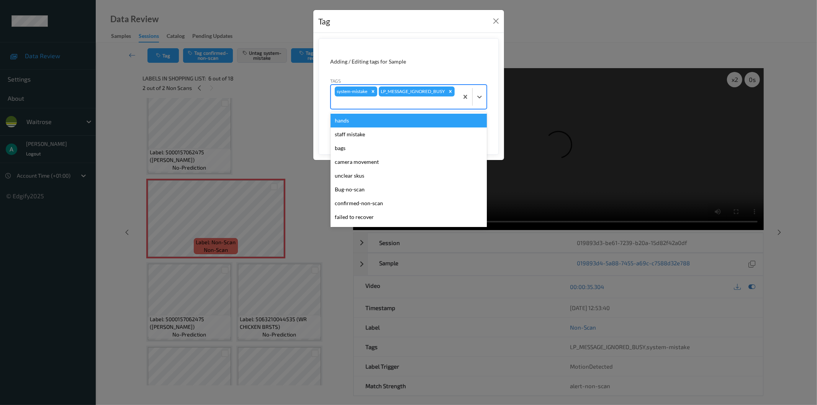
click at [431, 93] on div "system-mistake LP_MESSAGE_IGNORED_BUSY" at bounding box center [395, 97] width 128 height 24
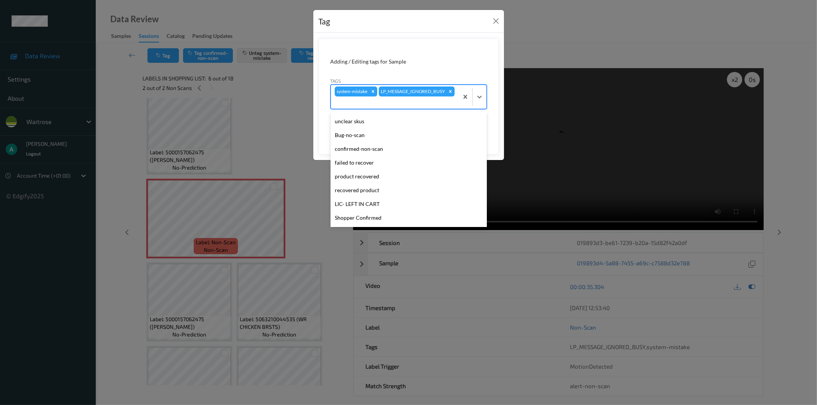
scroll to position [150, 0]
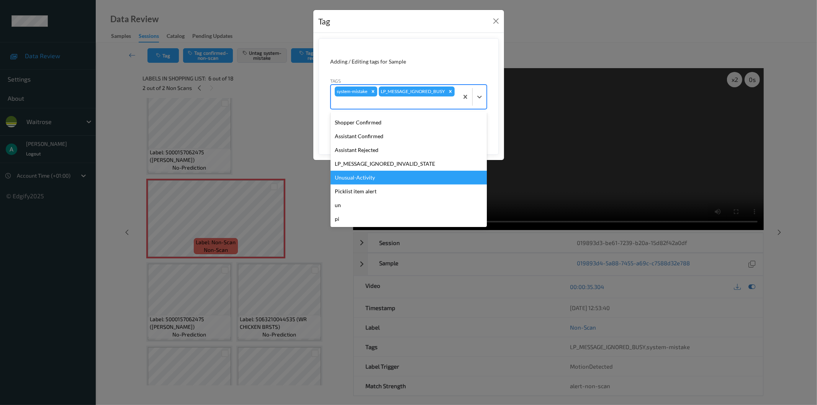
drag, startPoint x: 391, startPoint y: 178, endPoint x: 407, endPoint y: 158, distance: 25.8
click at [391, 177] on div "Unusual-Activity" at bounding box center [408, 178] width 156 height 14
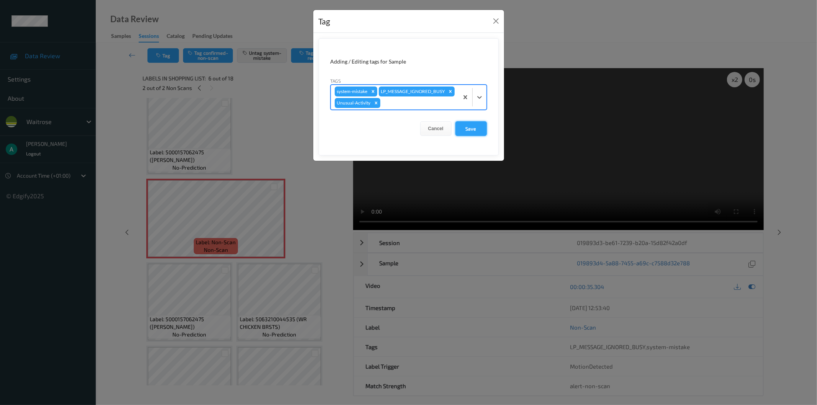
click at [465, 136] on button "Save" at bounding box center [470, 128] width 31 height 15
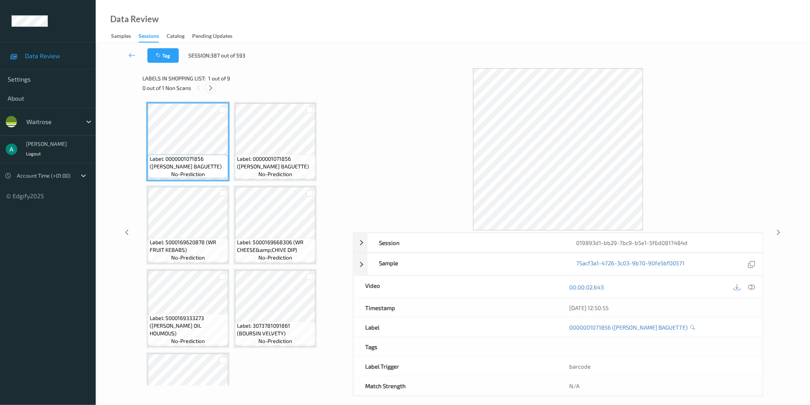
click at [212, 86] on icon at bounding box center [211, 88] width 7 height 7
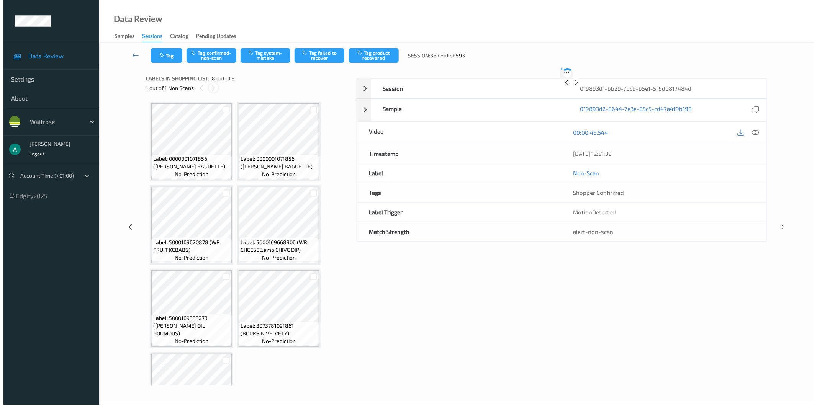
scroll to position [213, 0]
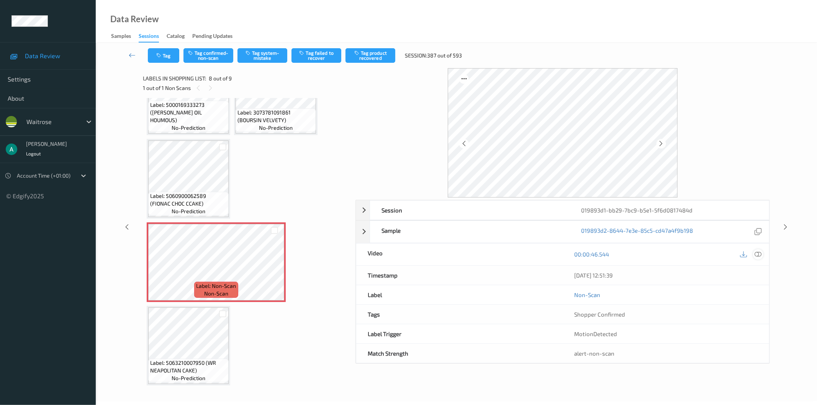
click at [757, 257] on icon at bounding box center [758, 254] width 7 height 7
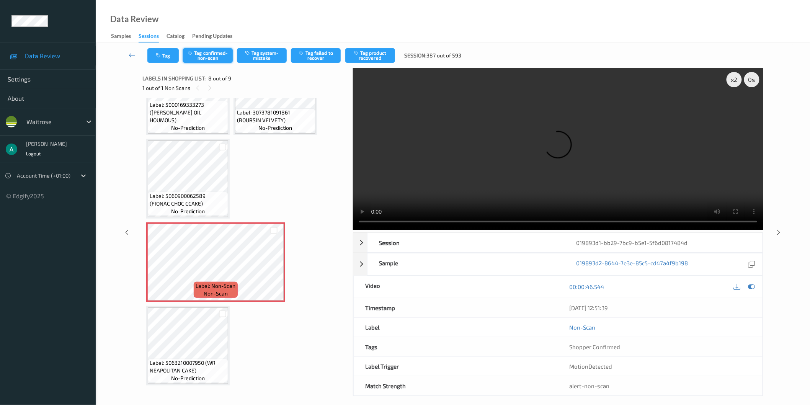
click at [224, 57] on button "Tag confirmed-non-scan" at bounding box center [208, 55] width 50 height 15
click at [373, 55] on button "Tag product recovered" at bounding box center [370, 55] width 50 height 15
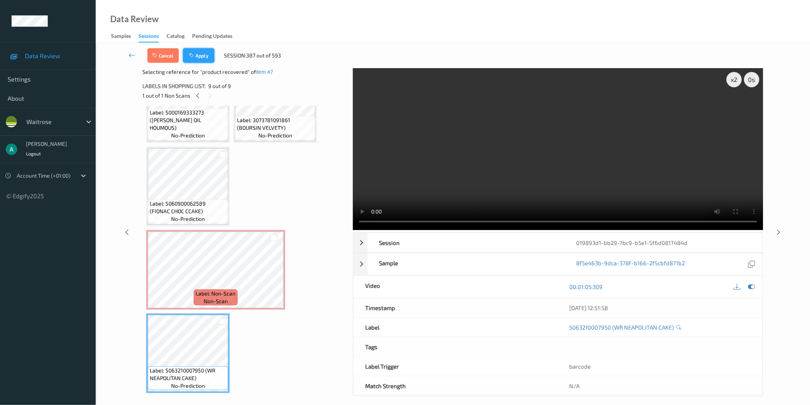
click at [203, 56] on button "Apply" at bounding box center [198, 55] width 31 height 15
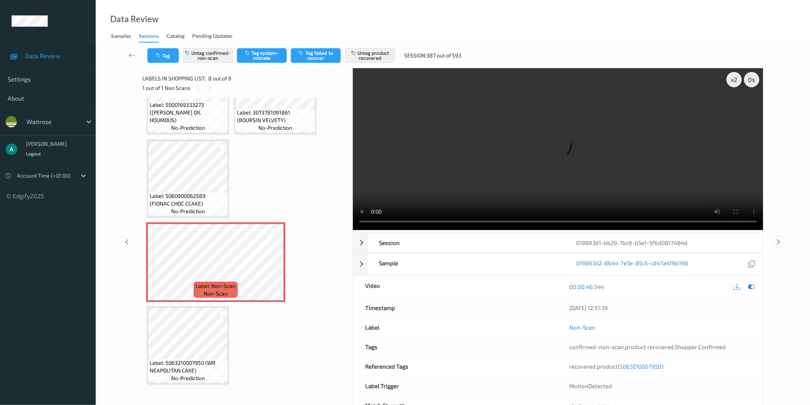
click at [778, 240] on icon at bounding box center [779, 242] width 7 height 7
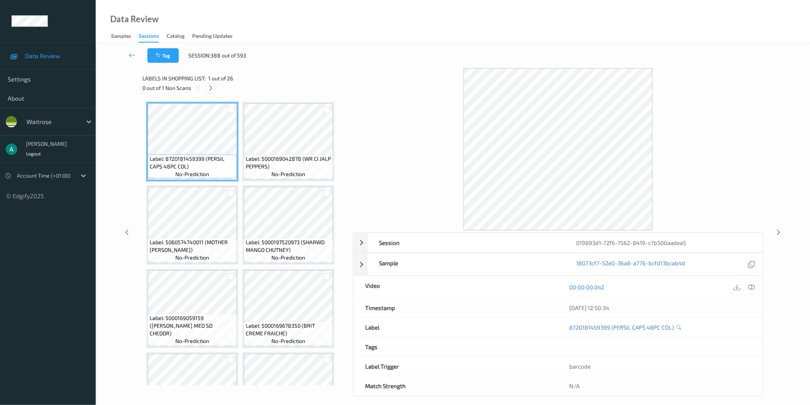
click at [208, 88] on icon at bounding box center [211, 88] width 7 height 7
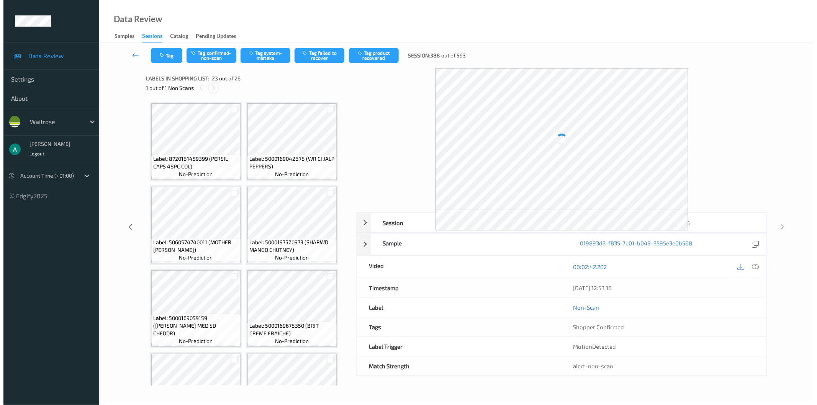
scroll to position [833, 0]
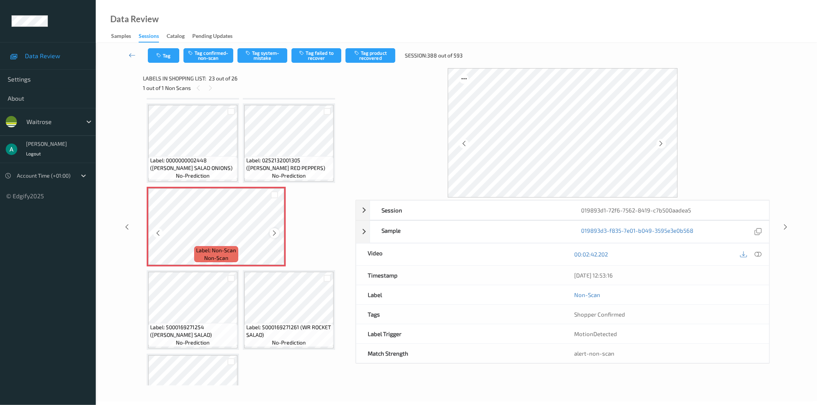
click at [275, 230] on icon at bounding box center [274, 233] width 7 height 7
click at [266, 59] on button "Tag system-mistake" at bounding box center [262, 55] width 50 height 15
click at [165, 56] on button "Tag" at bounding box center [163, 55] width 31 height 15
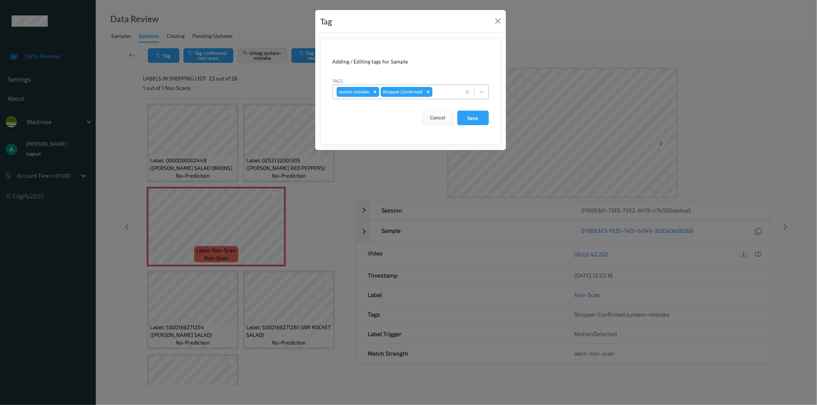
click at [451, 96] on div at bounding box center [445, 91] width 23 height 9
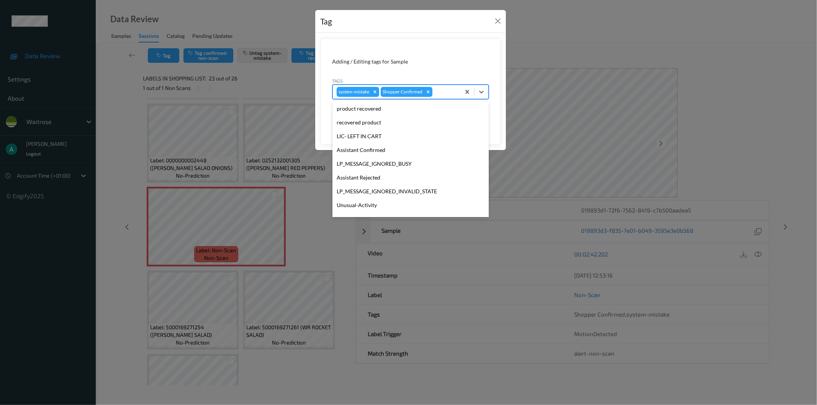
scroll to position [150, 0]
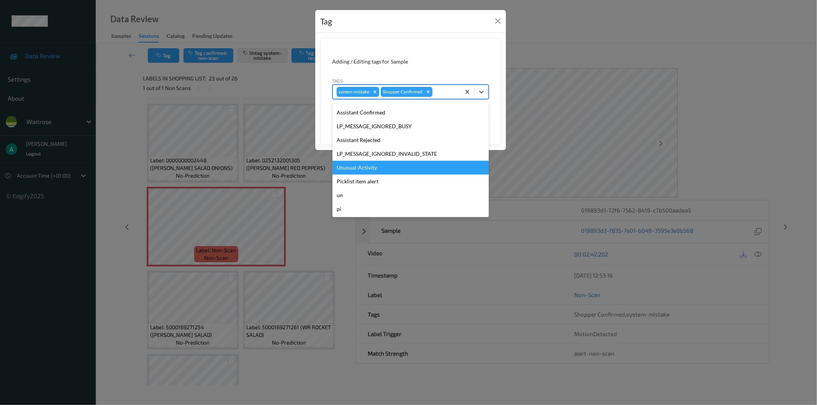
click at [418, 172] on div "Unusual-Activity" at bounding box center [410, 168] width 156 height 14
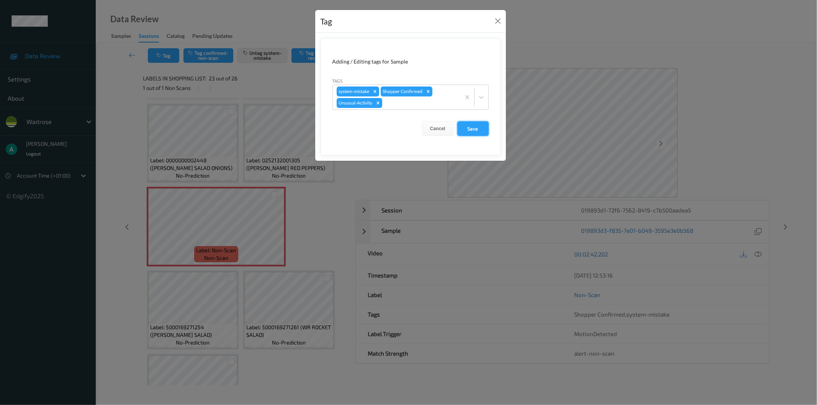
click at [463, 127] on button "Save" at bounding box center [472, 128] width 31 height 15
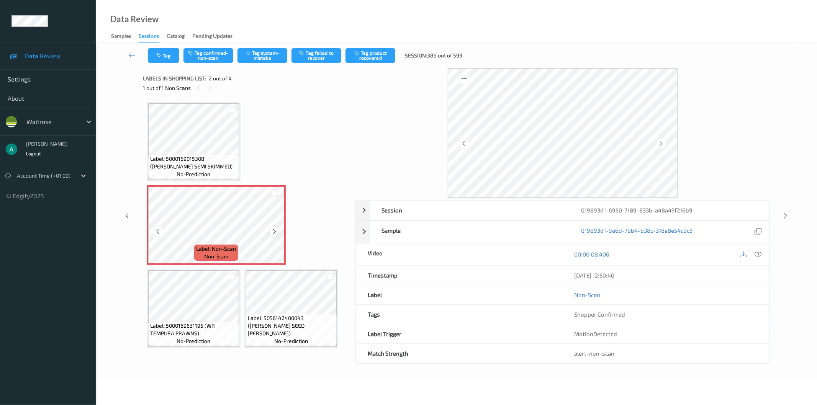
click at [273, 228] on icon at bounding box center [274, 231] width 7 height 7
click at [262, 51] on button "Tag system-mistake" at bounding box center [262, 55] width 50 height 15
click at [165, 61] on button "Tag" at bounding box center [163, 55] width 31 height 15
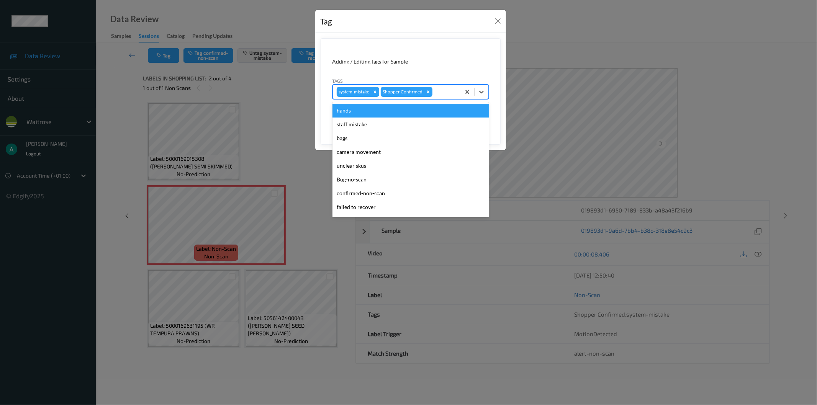
click at [447, 88] on div at bounding box center [445, 91] width 23 height 9
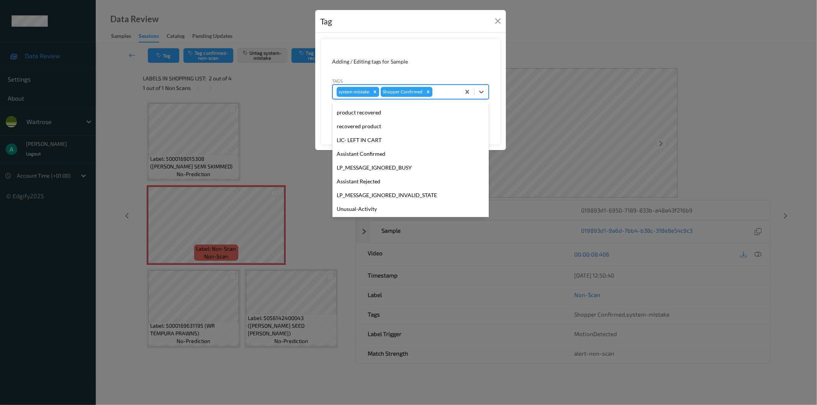
scroll to position [150, 0]
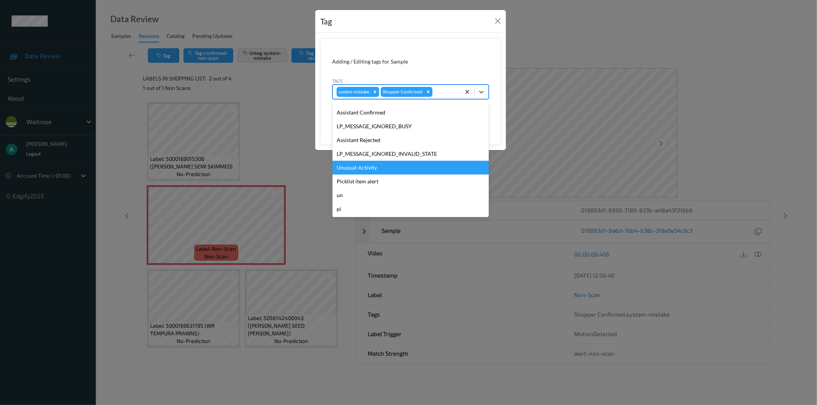
click at [400, 169] on div "Unusual-Activity" at bounding box center [410, 168] width 156 height 14
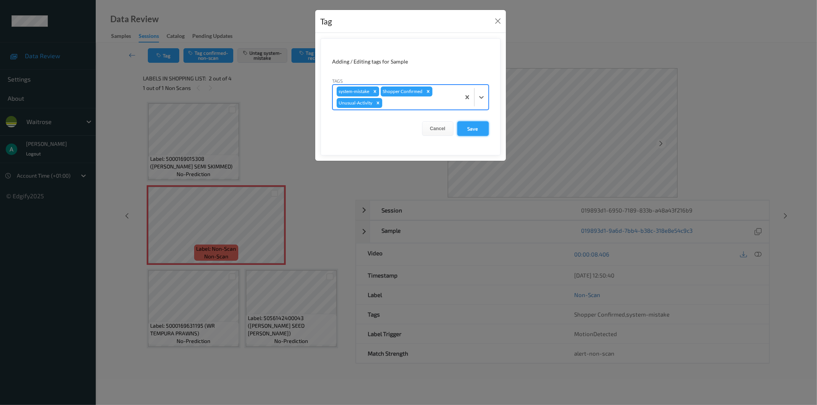
click at [476, 127] on button "Save" at bounding box center [472, 128] width 31 height 15
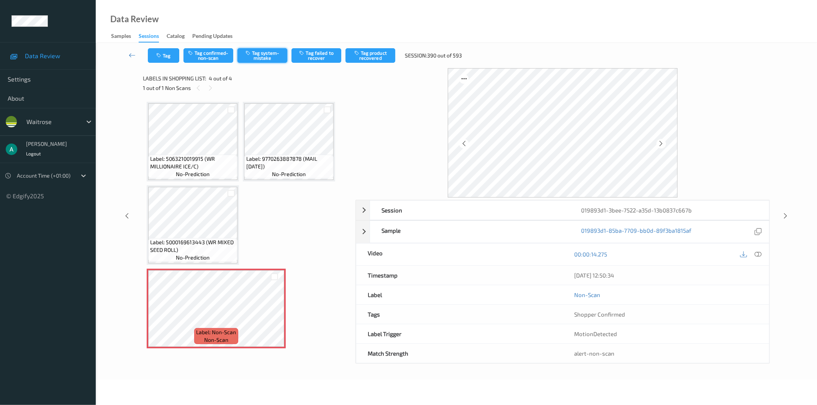
click at [255, 56] on button "Tag system-mistake" at bounding box center [262, 55] width 50 height 15
click at [160, 59] on button "Tag" at bounding box center [163, 55] width 31 height 15
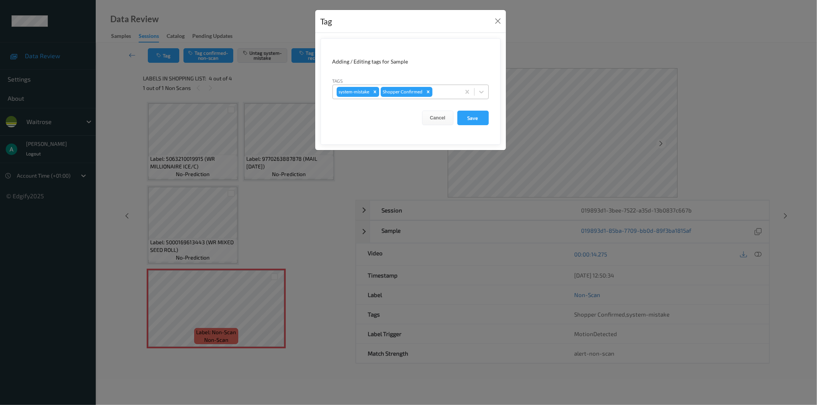
click at [447, 94] on div at bounding box center [445, 91] width 23 height 9
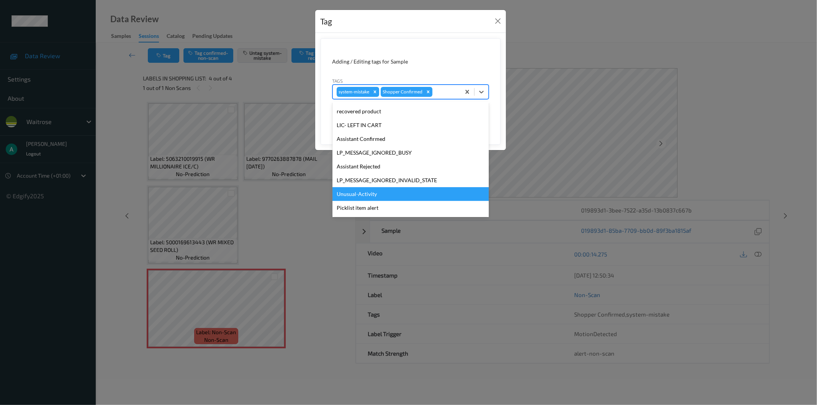
scroll to position [150, 0]
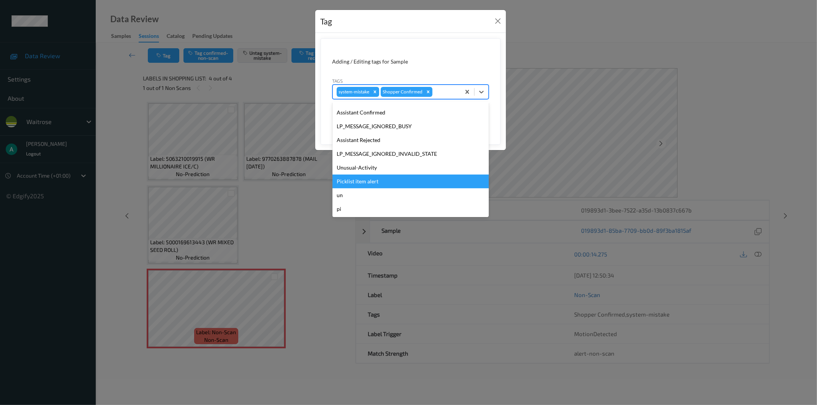
click at [387, 179] on div "Picklist item alert" at bounding box center [410, 182] width 156 height 14
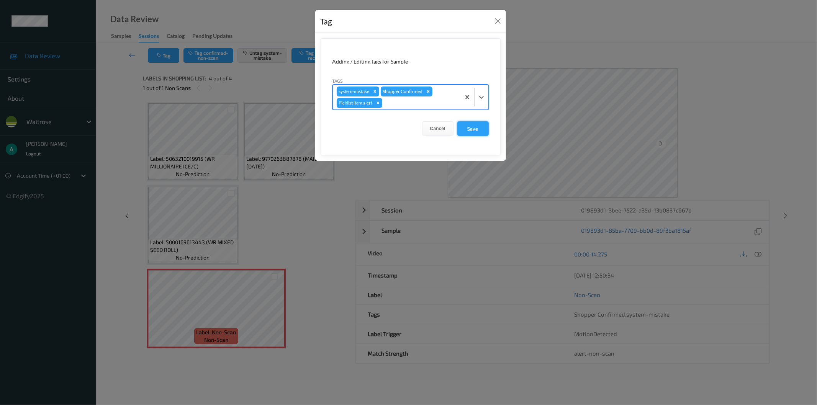
click at [478, 130] on button "Save" at bounding box center [472, 128] width 31 height 15
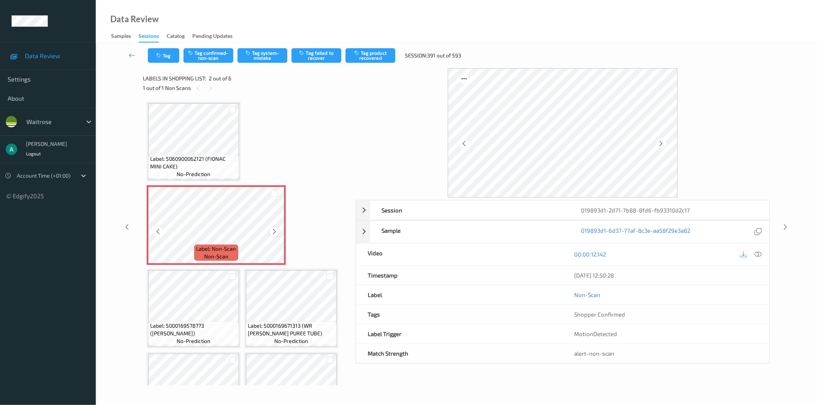
click at [274, 229] on icon at bounding box center [274, 231] width 7 height 7
click at [214, 159] on span "Label: 5060900062121 (FIONAC MINI CAKE)" at bounding box center [193, 162] width 87 height 15
click at [274, 231] on icon at bounding box center [274, 231] width 7 height 7
click at [256, 56] on button "Tag system-mistake" at bounding box center [262, 55] width 50 height 15
click at [174, 56] on button "Tag" at bounding box center [163, 55] width 31 height 15
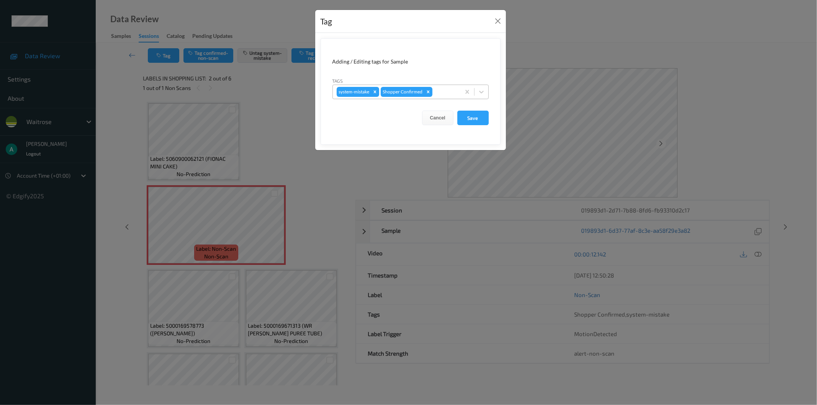
click at [439, 92] on div at bounding box center [445, 91] width 23 height 9
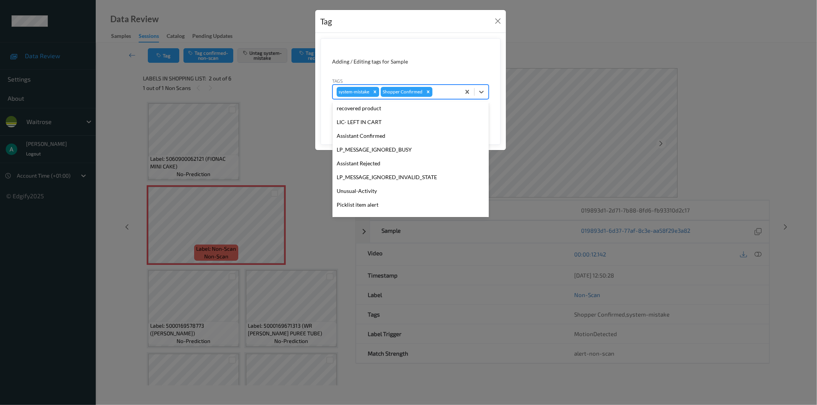
scroll to position [150, 0]
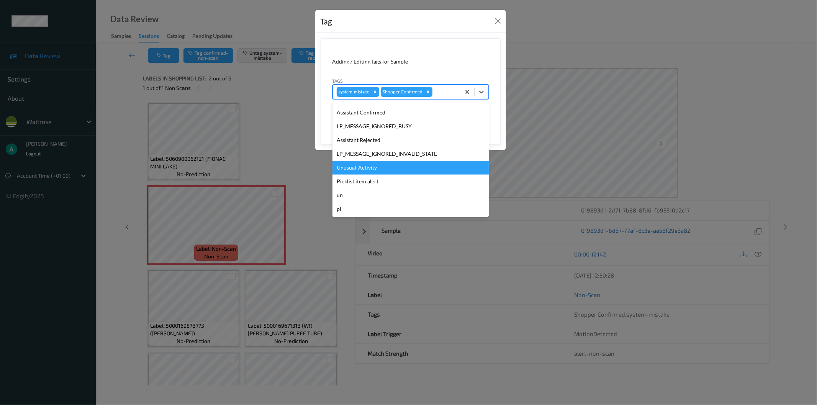
click at [388, 164] on div "Unusual-Activity" at bounding box center [410, 168] width 156 height 14
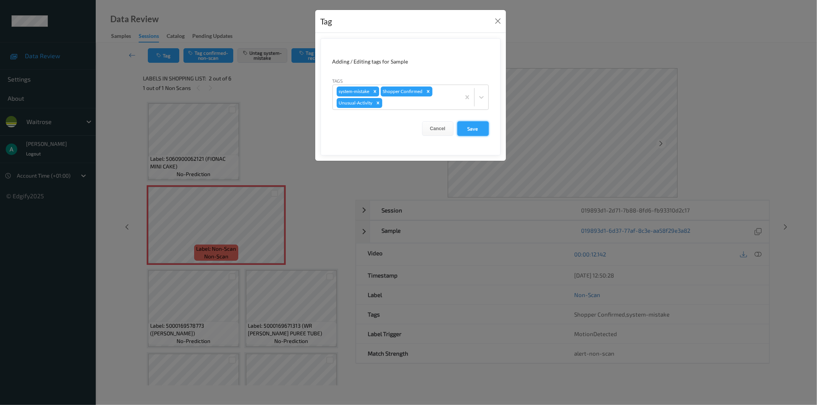
click at [473, 131] on button "Save" at bounding box center [472, 128] width 31 height 15
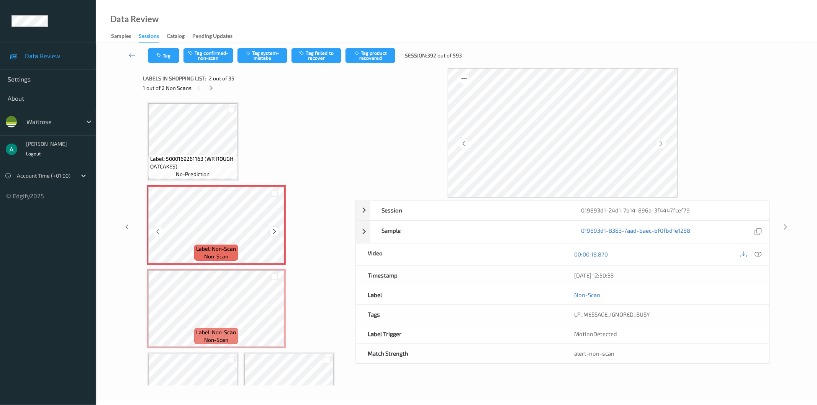
click at [274, 229] on icon at bounding box center [274, 231] width 7 height 7
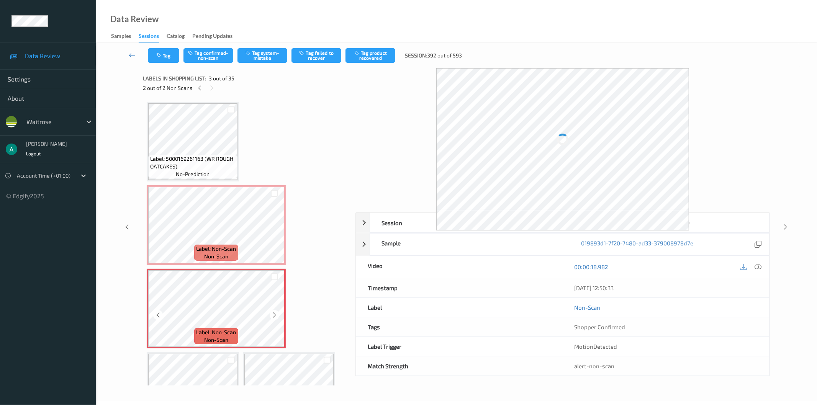
scroll to position [43, 0]
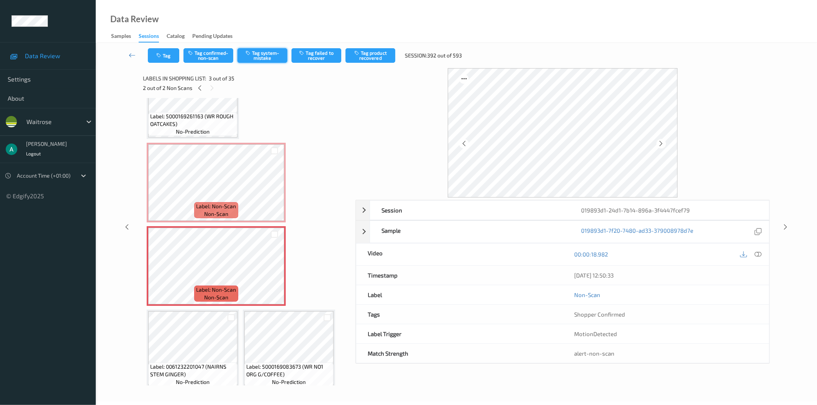
click at [270, 51] on button "Tag system-mistake" at bounding box center [262, 55] width 50 height 15
click at [165, 55] on button "Tag" at bounding box center [163, 55] width 31 height 15
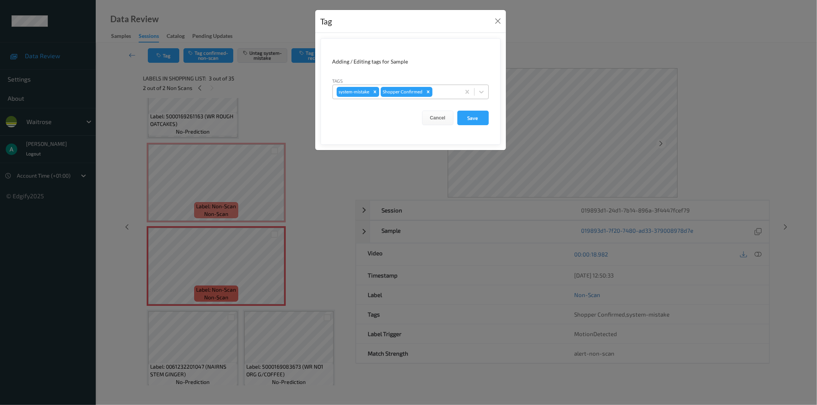
click at [438, 94] on div at bounding box center [445, 91] width 23 height 9
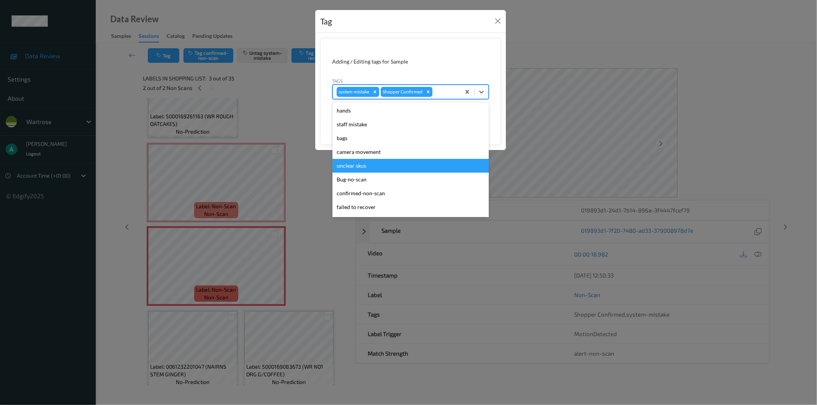
scroll to position [150, 0]
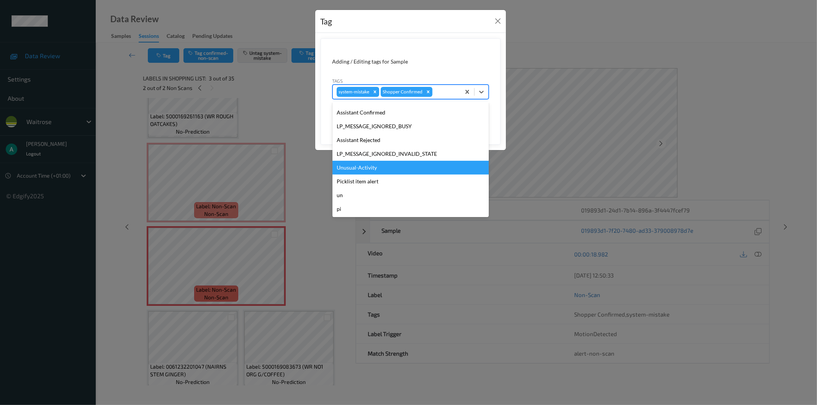
click at [396, 170] on div "Unusual-Activity" at bounding box center [410, 168] width 156 height 14
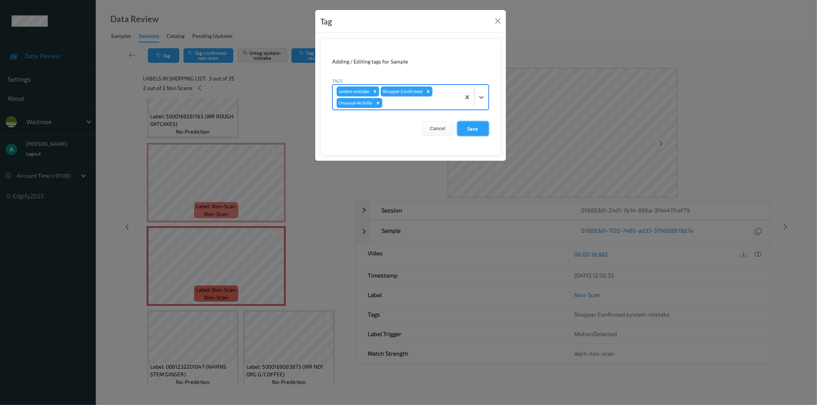
click at [464, 129] on button "Save" at bounding box center [472, 128] width 31 height 15
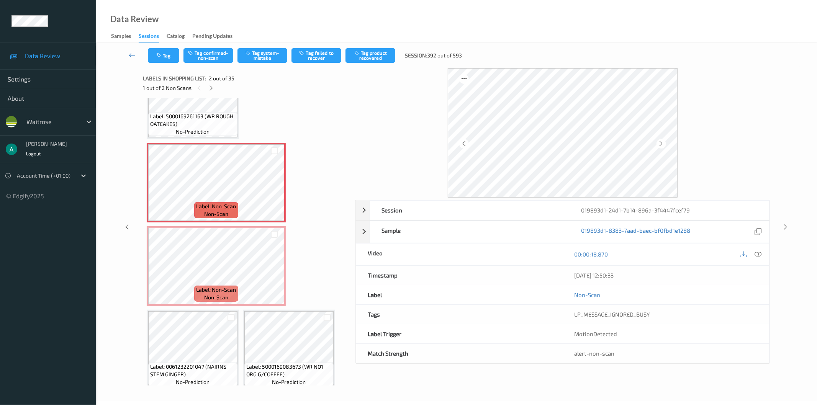
click at [258, 63] on div "Tag Tag confirmed-non-scan Tag system-mistake Tag failed to recover Tag product…" at bounding box center [456, 55] width 690 height 25
click at [260, 60] on button "Tag system-mistake" at bounding box center [262, 55] width 50 height 15
click at [173, 58] on button "Tag" at bounding box center [163, 55] width 31 height 15
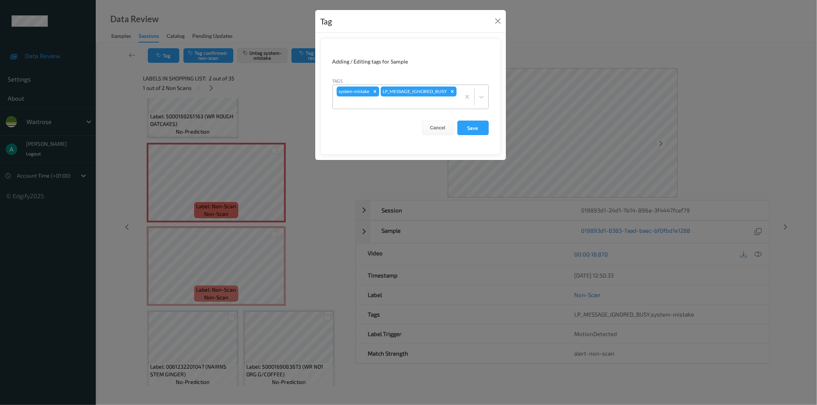
click at [430, 96] on div "system-mistake LP_MESSAGE_IGNORED_BUSY" at bounding box center [397, 97] width 128 height 24
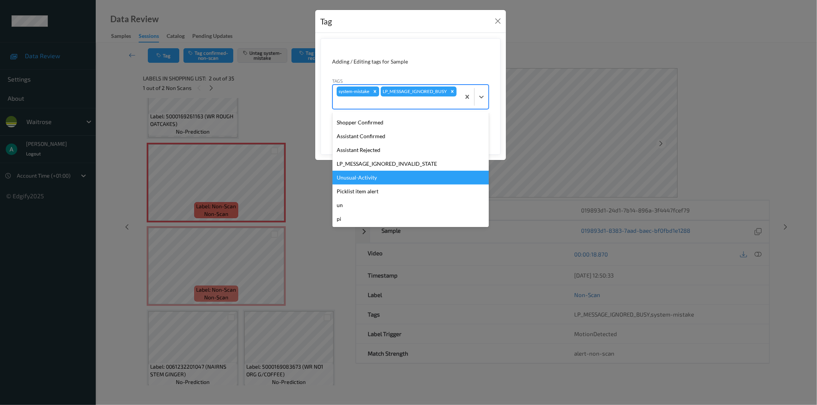
click at [416, 183] on div "Unusual-Activity" at bounding box center [410, 178] width 156 height 14
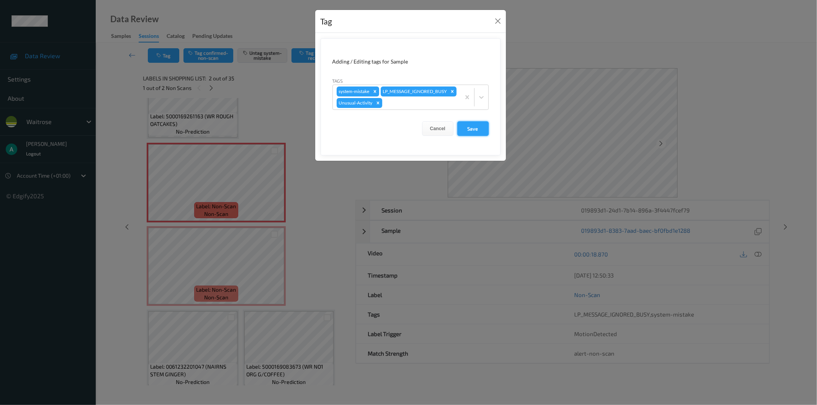
click at [473, 136] on button "Save" at bounding box center [472, 128] width 31 height 15
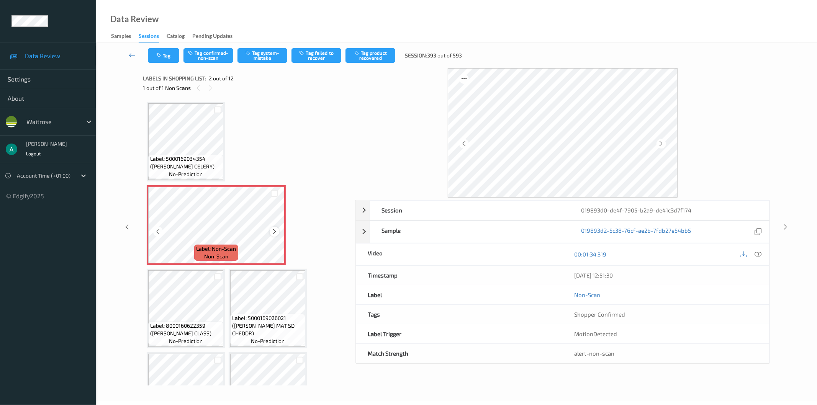
click at [273, 230] on icon at bounding box center [274, 231] width 7 height 7
click at [272, 56] on button "Tag system-mistake" at bounding box center [262, 55] width 50 height 15
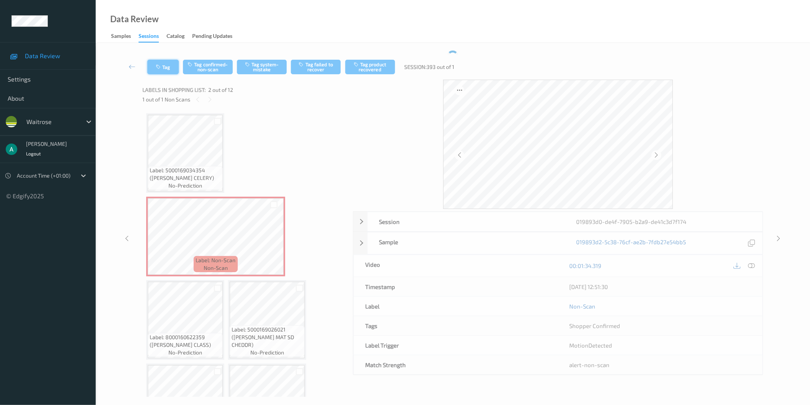
click at [167, 57] on div "Tag Tag confirmed-non-scan Tag system-mistake Tag failed to recover Tag product…" at bounding box center [452, 66] width 683 height 25
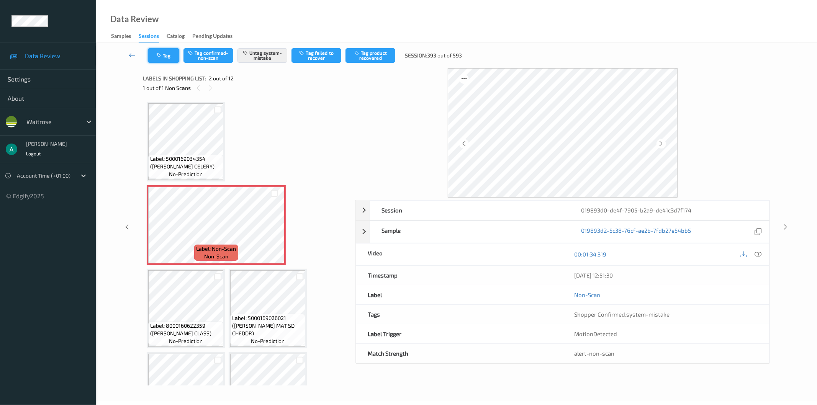
click at [167, 57] on button "Tag" at bounding box center [163, 55] width 31 height 15
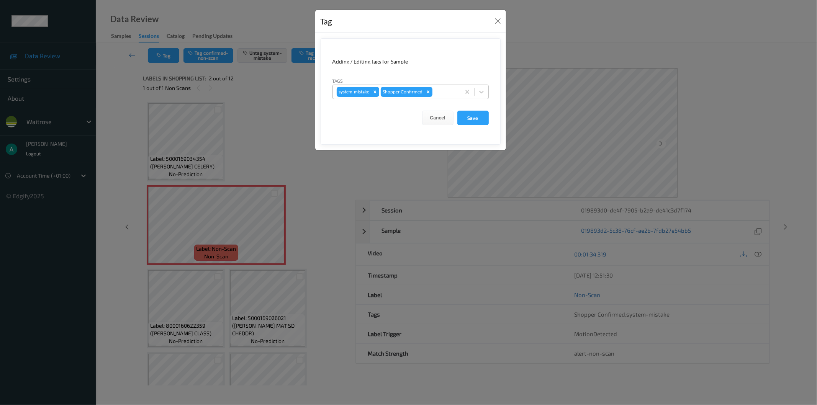
click at [444, 90] on div at bounding box center [445, 91] width 23 height 9
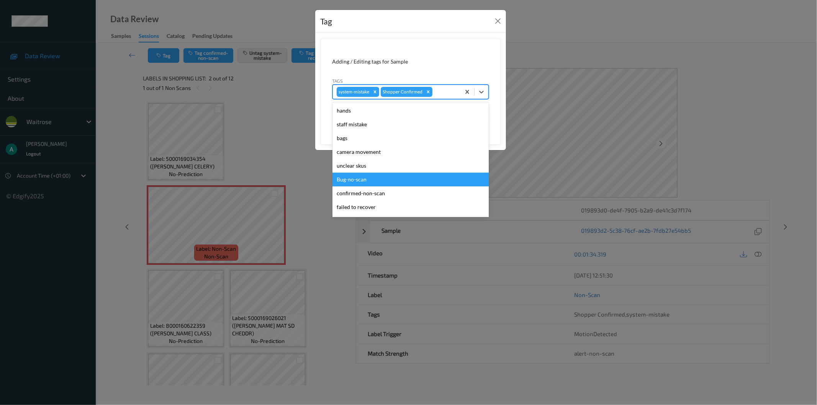
scroll to position [150, 0]
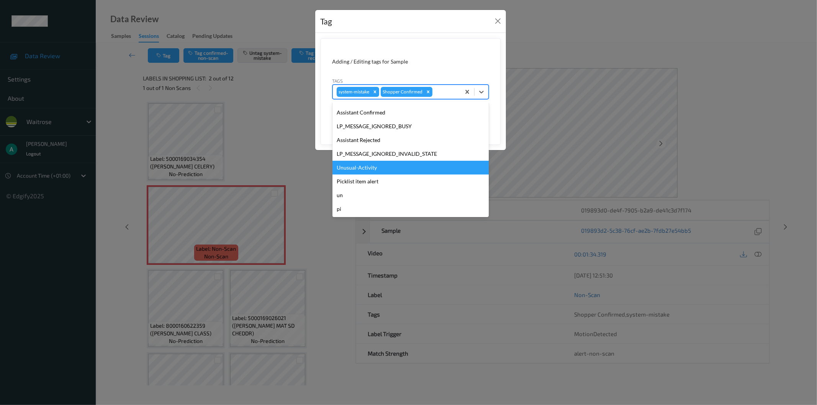
click at [410, 171] on div "Unusual-Activity" at bounding box center [410, 168] width 156 height 14
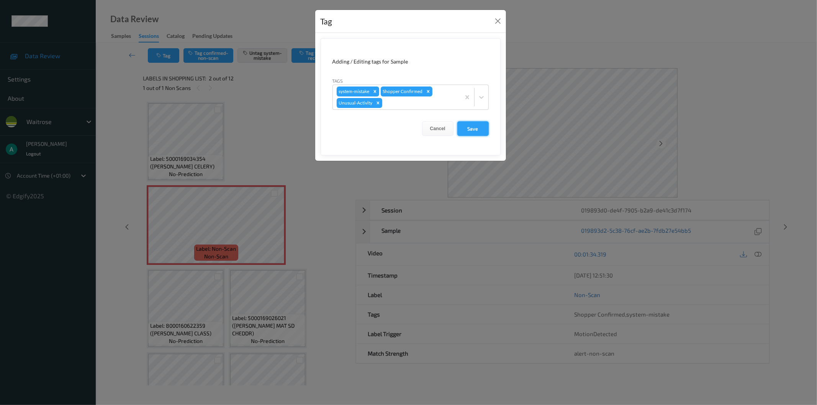
click at [472, 128] on button "Save" at bounding box center [472, 128] width 31 height 15
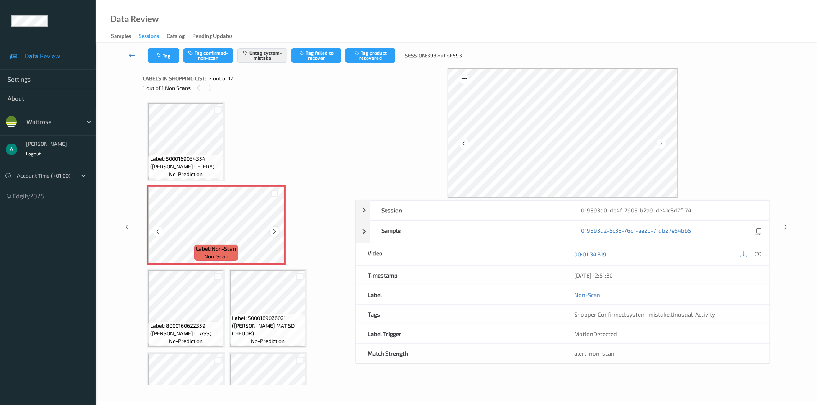
click at [272, 232] on icon at bounding box center [274, 231] width 7 height 7
click at [273, 232] on icon at bounding box center [274, 231] width 7 height 7
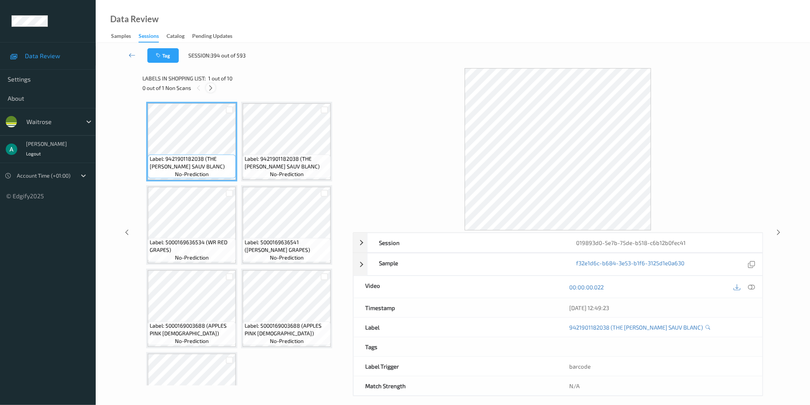
click at [208, 83] on div at bounding box center [211, 88] width 10 height 10
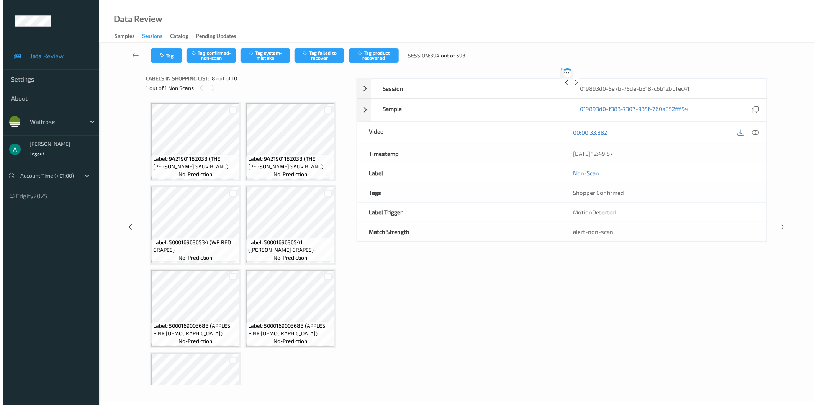
scroll to position [213, 0]
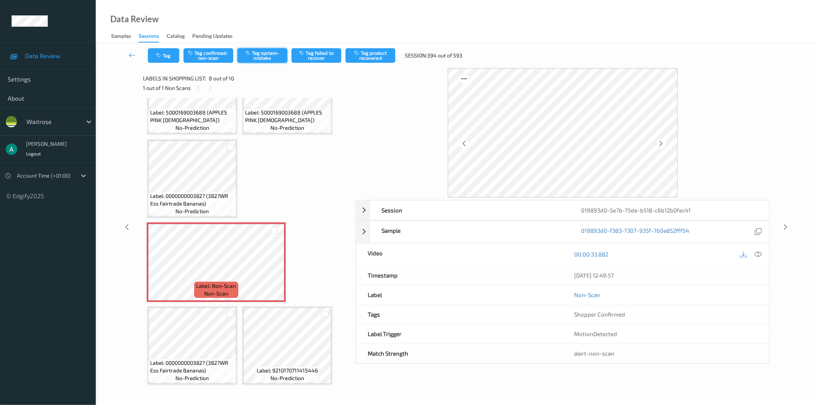
click at [261, 52] on button "Tag system-mistake" at bounding box center [262, 55] width 50 height 15
click at [171, 54] on button "Tag" at bounding box center [163, 55] width 31 height 15
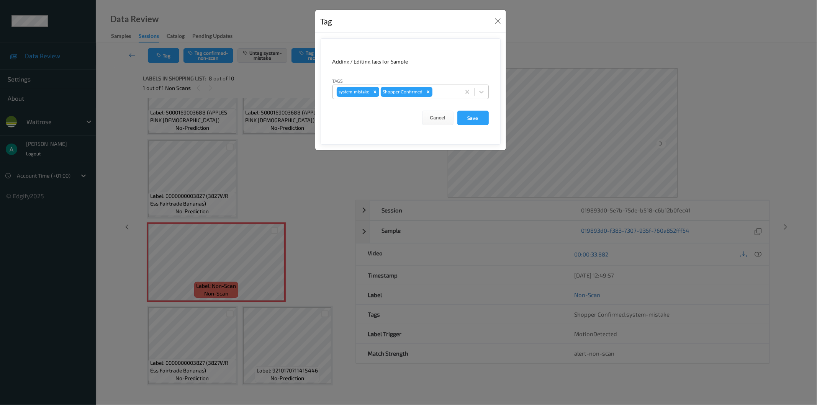
click at [445, 90] on div at bounding box center [445, 91] width 23 height 9
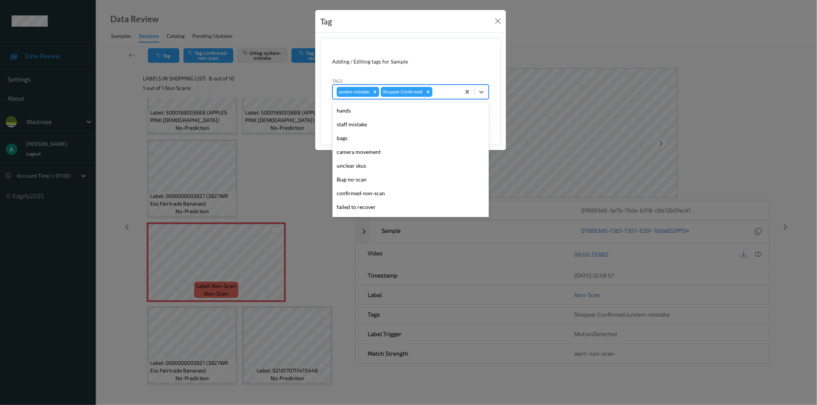
scroll to position [150, 0]
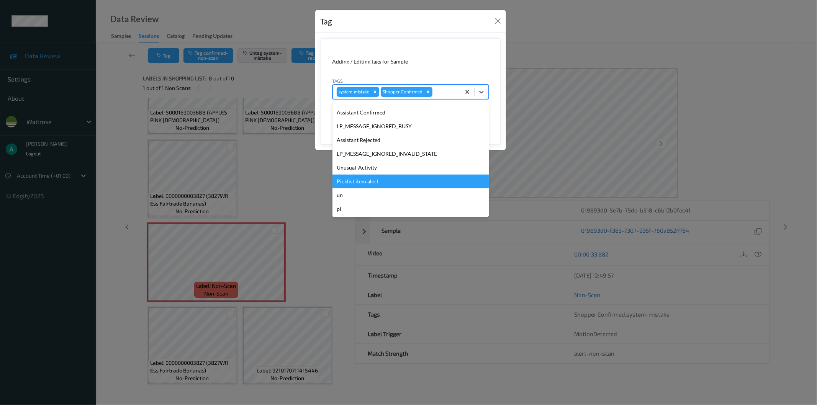
click at [410, 177] on div "Picklist item alert" at bounding box center [410, 182] width 156 height 14
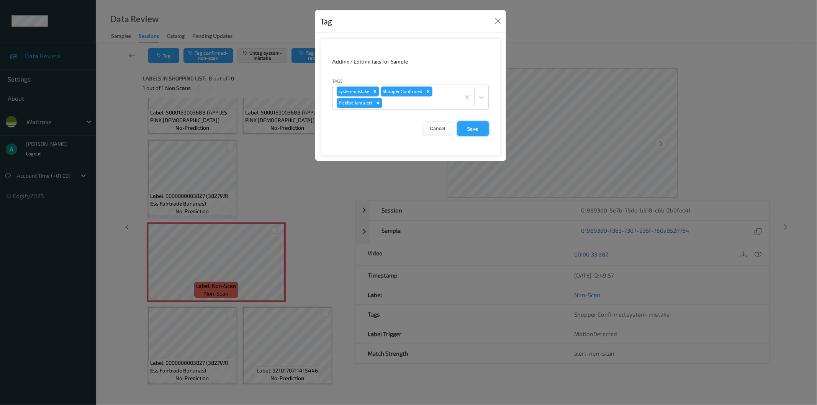
click at [483, 127] on button "Save" at bounding box center [472, 128] width 31 height 15
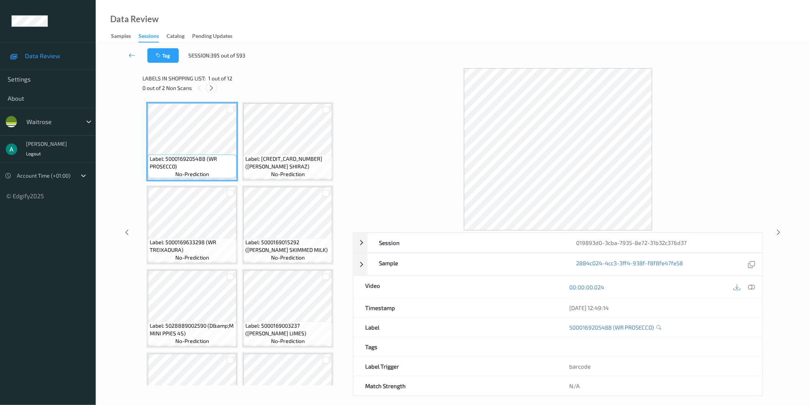
click at [208, 86] on icon at bounding box center [211, 88] width 7 height 7
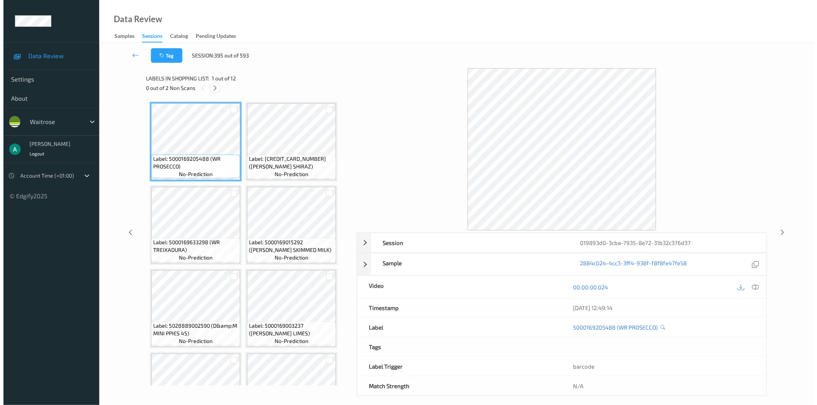
scroll to position [253, 0]
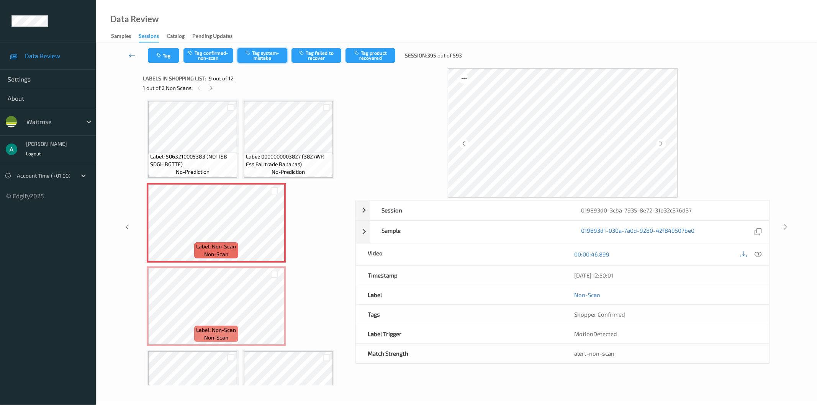
click at [265, 59] on button "Tag system-mistake" at bounding box center [262, 55] width 50 height 15
click at [168, 62] on button "Tag" at bounding box center [163, 55] width 31 height 15
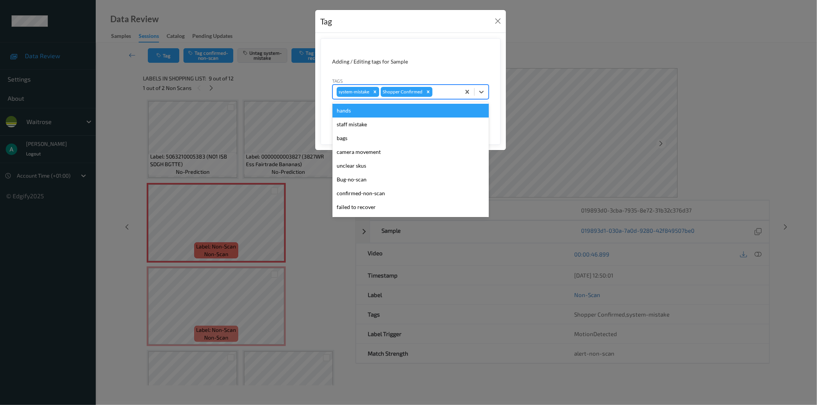
click at [442, 91] on div at bounding box center [445, 91] width 23 height 9
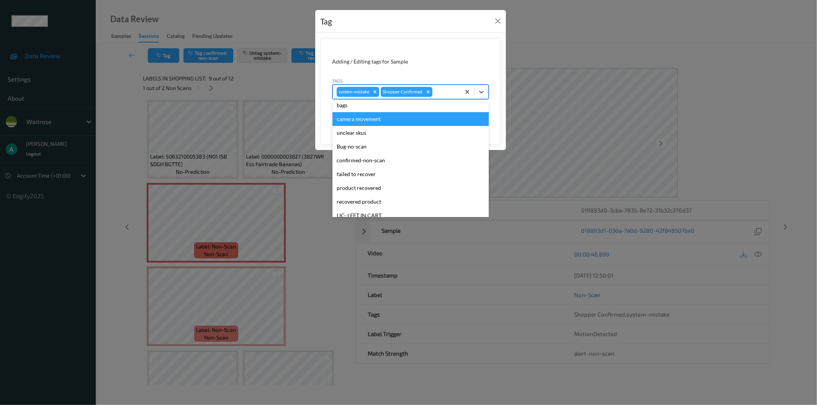
scroll to position [150, 0]
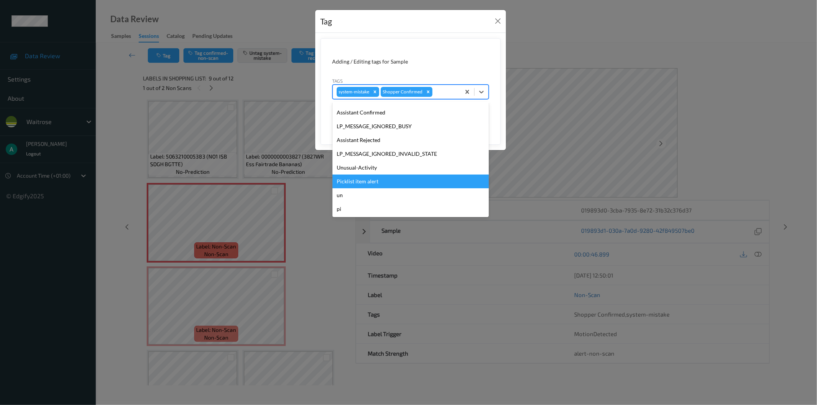
click at [415, 184] on div "Picklist item alert" at bounding box center [410, 182] width 156 height 14
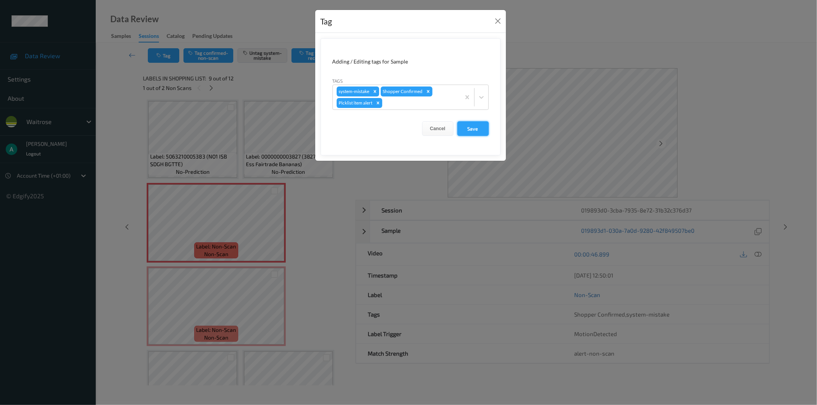
click at [467, 127] on button "Save" at bounding box center [472, 128] width 31 height 15
click at [474, 126] on form "Adding / Editing tags for Sample Tags system-mistake Shopper Confirmed Picklist…" at bounding box center [411, 96] width 180 height 117
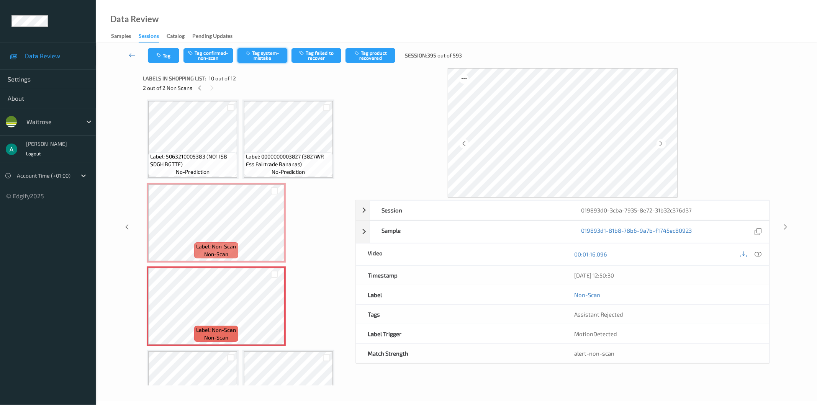
click at [257, 57] on button "Tag system-mistake" at bounding box center [262, 55] width 50 height 15
click at [162, 55] on icon "button" at bounding box center [159, 55] width 7 height 5
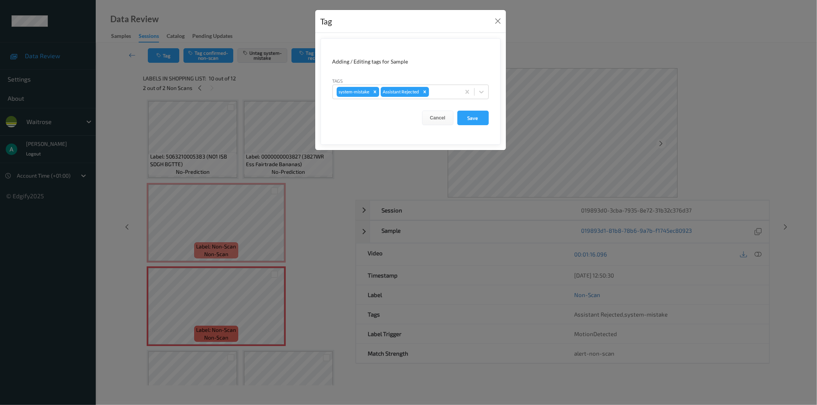
drag, startPoint x: 439, startPoint y: 90, endPoint x: 441, endPoint y: 101, distance: 10.5
click at [439, 91] on div at bounding box center [443, 91] width 26 height 9
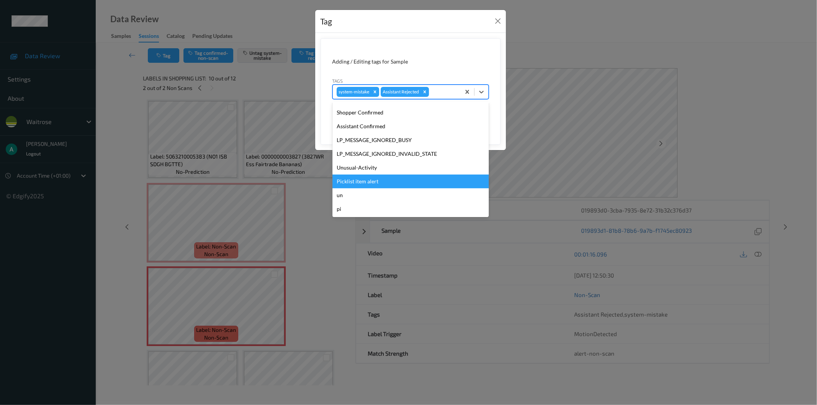
click at [407, 180] on div "Picklist item alert" at bounding box center [410, 182] width 156 height 14
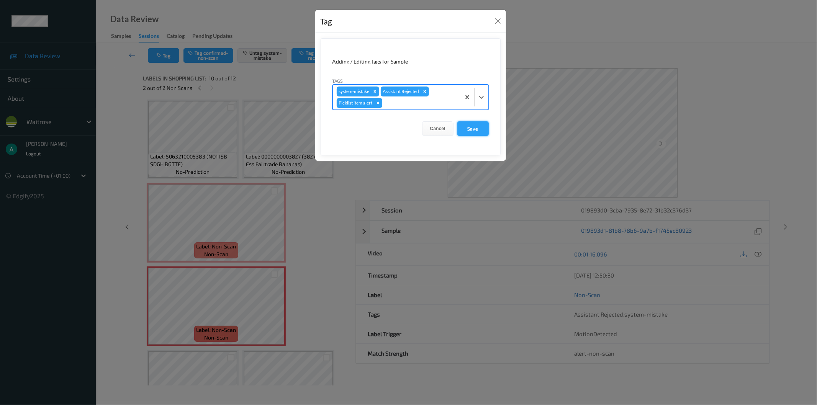
click at [463, 131] on button "Save" at bounding box center [472, 128] width 31 height 15
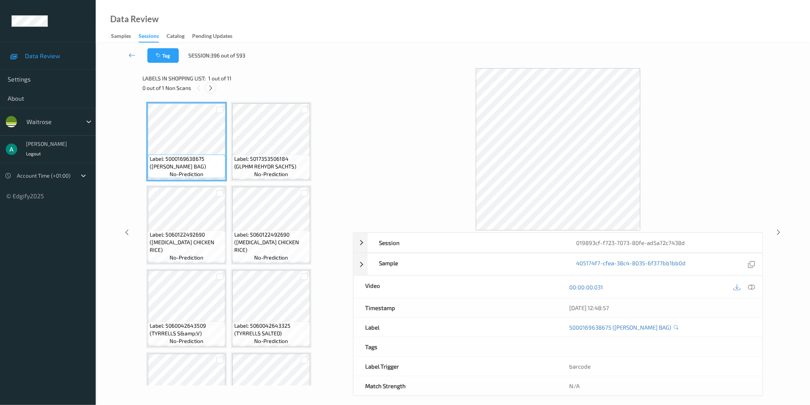
click at [211, 91] on icon at bounding box center [211, 88] width 7 height 7
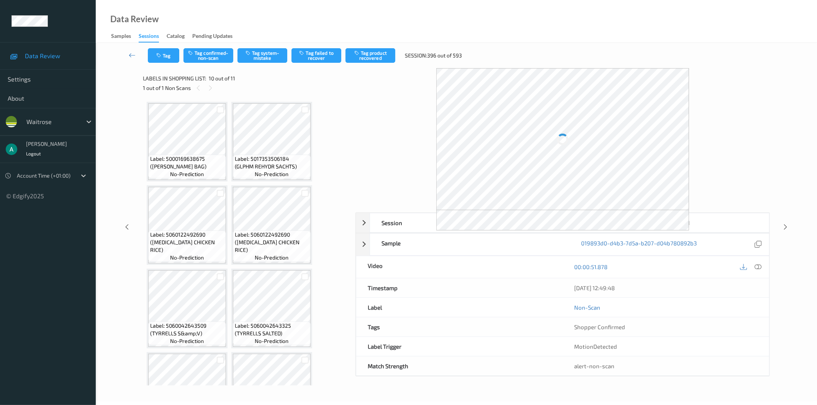
scroll to position [296, 0]
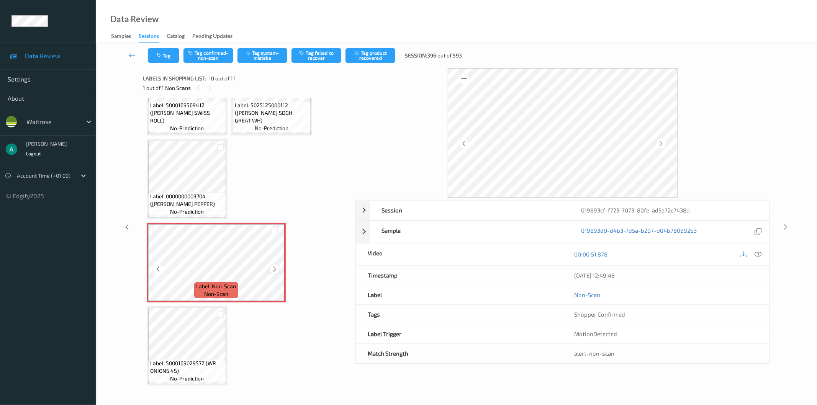
click at [276, 266] on icon at bounding box center [274, 269] width 7 height 7
click at [274, 52] on button "Tag system-mistake" at bounding box center [262, 55] width 50 height 15
click at [159, 60] on button "Tag" at bounding box center [163, 55] width 31 height 15
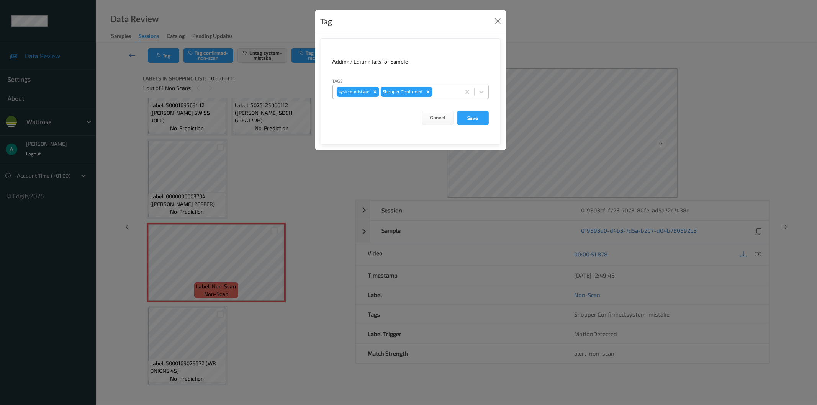
click at [441, 93] on div at bounding box center [445, 91] width 23 height 9
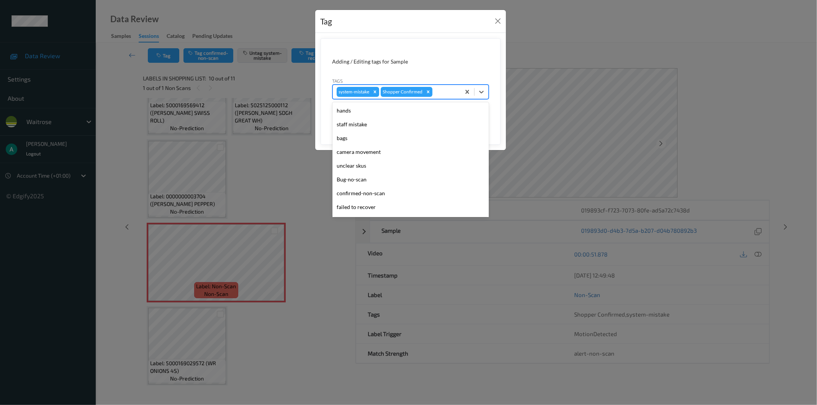
scroll to position [150, 0]
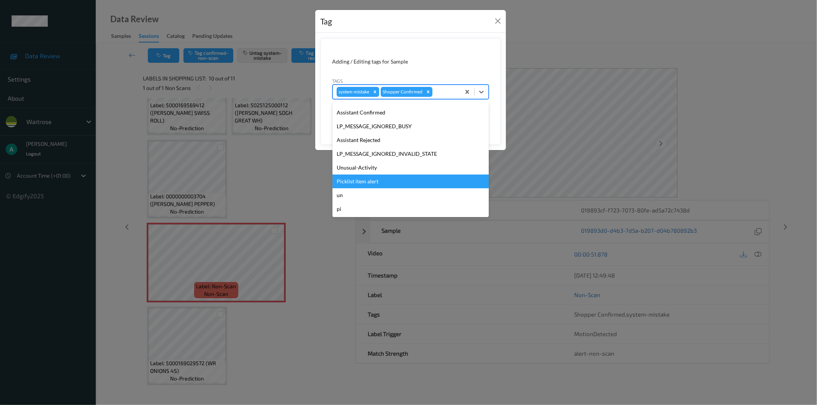
click at [408, 178] on div "Picklist item alert" at bounding box center [410, 182] width 156 height 14
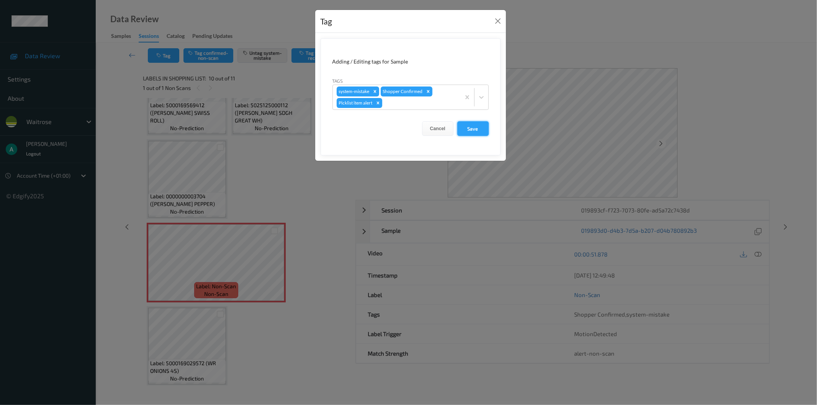
click at [472, 128] on button "Save" at bounding box center [472, 128] width 31 height 15
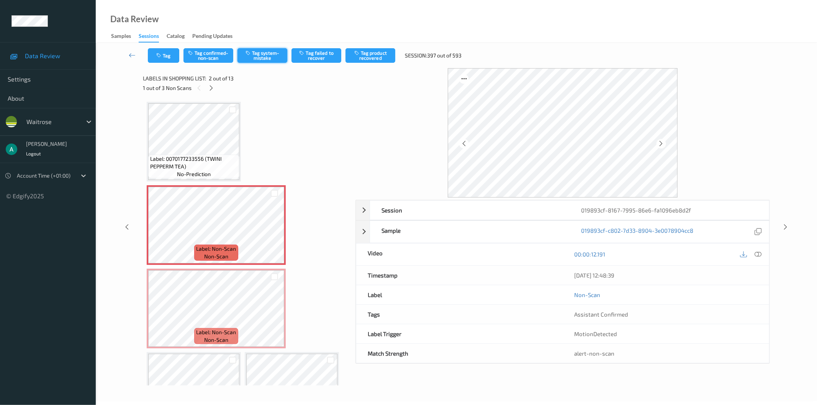
click at [253, 62] on button "Tag system-mistake" at bounding box center [262, 55] width 50 height 15
click at [170, 63] on div "Tag Tag confirmed-non-scan Untag system-mistake Tag failed to recover Tag produ…" at bounding box center [456, 55] width 690 height 25
click at [171, 60] on button "Tag" at bounding box center [163, 55] width 31 height 15
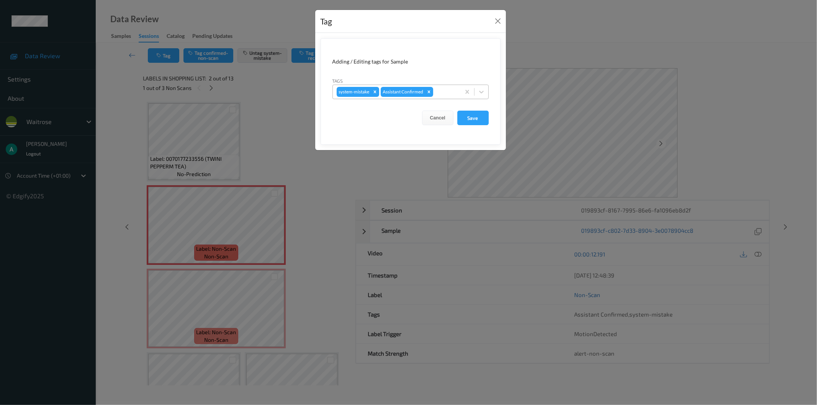
click at [445, 92] on div at bounding box center [446, 91] width 22 height 9
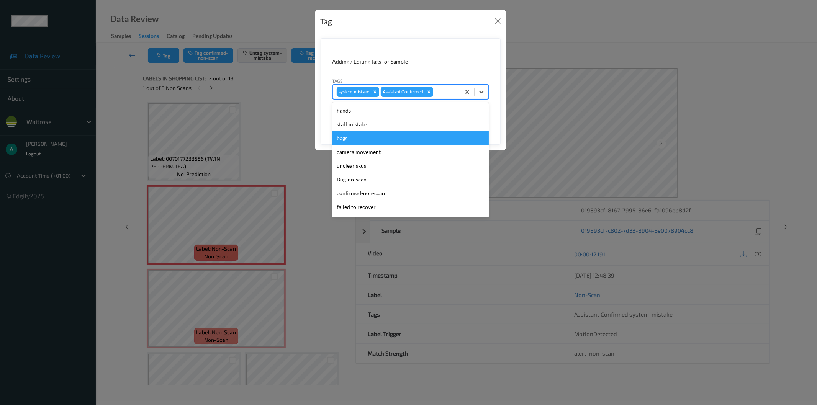
scroll to position [150, 0]
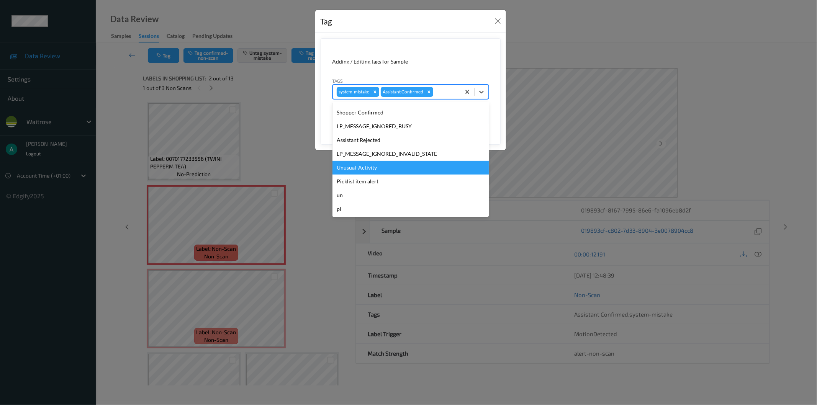
click at [421, 162] on div "Unusual-Activity" at bounding box center [410, 168] width 156 height 14
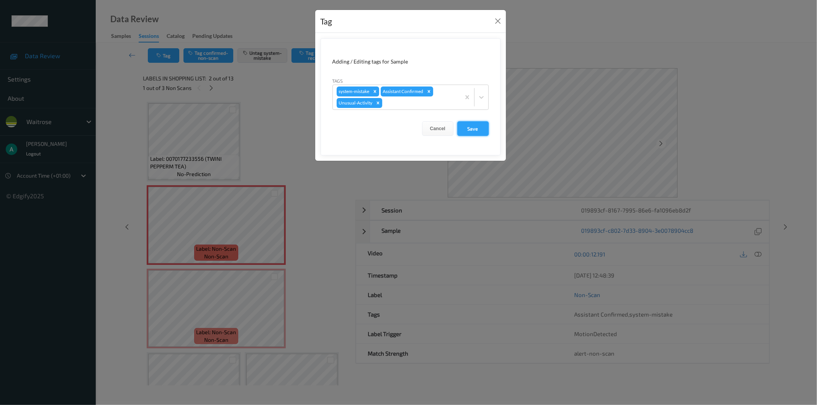
click at [463, 121] on button "Save" at bounding box center [472, 128] width 31 height 15
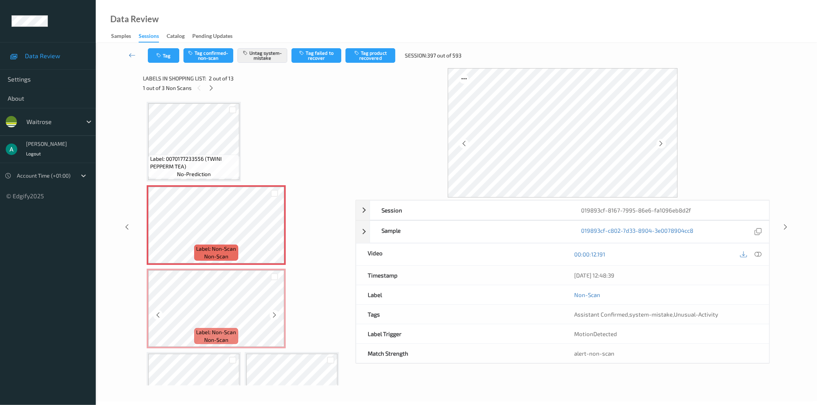
scroll to position [85, 0]
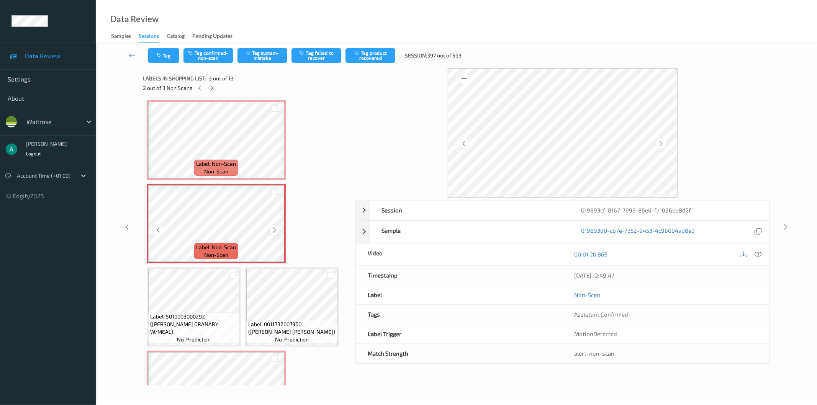
click at [273, 228] on icon at bounding box center [274, 230] width 7 height 7
click at [261, 59] on button "Tag system-mistake" at bounding box center [262, 55] width 50 height 15
click at [164, 61] on button "Tag" at bounding box center [163, 55] width 31 height 15
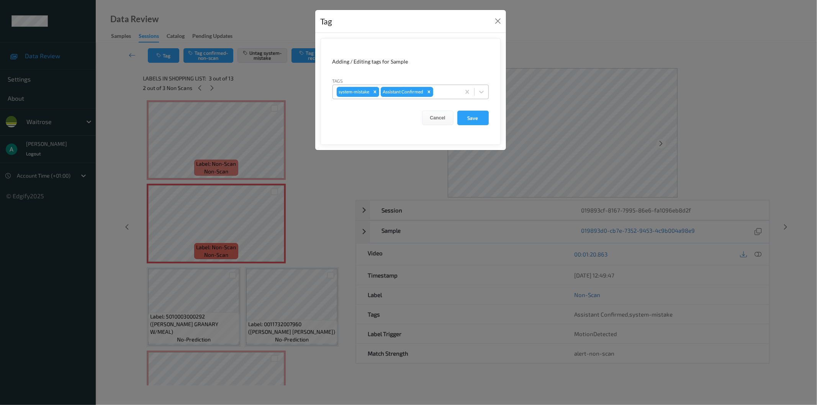
click at [446, 96] on div at bounding box center [446, 91] width 22 height 9
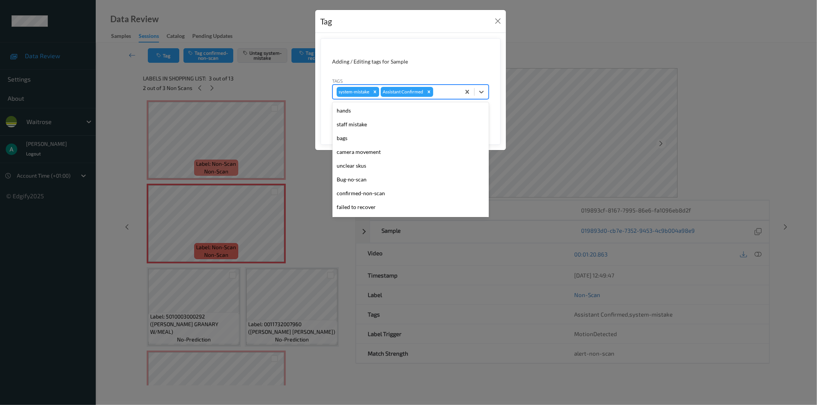
scroll to position [150, 0]
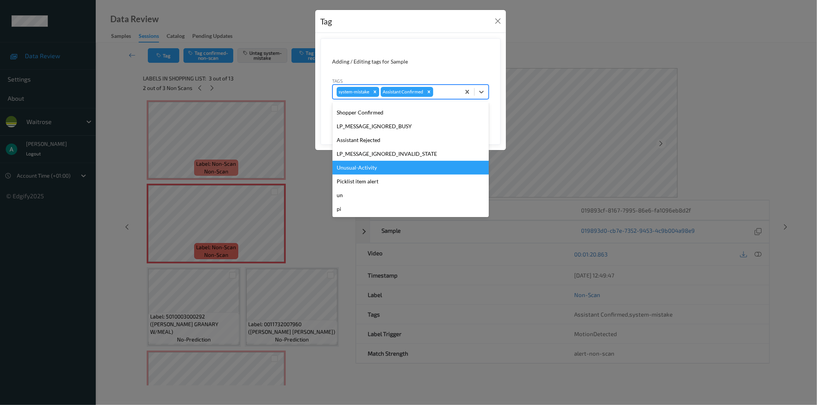
click at [406, 173] on div "Unusual-Activity" at bounding box center [410, 168] width 156 height 14
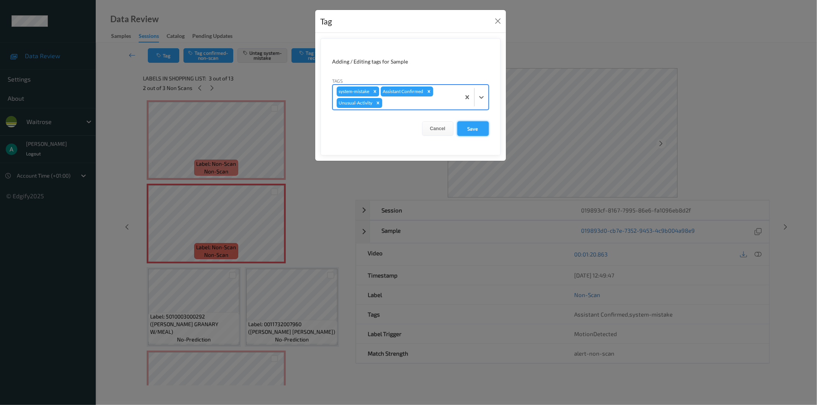
click at [463, 129] on button "Save" at bounding box center [472, 128] width 31 height 15
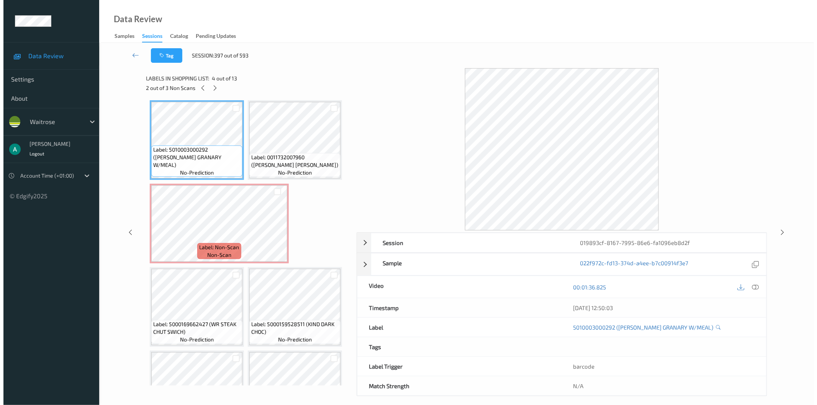
scroll to position [298, 0]
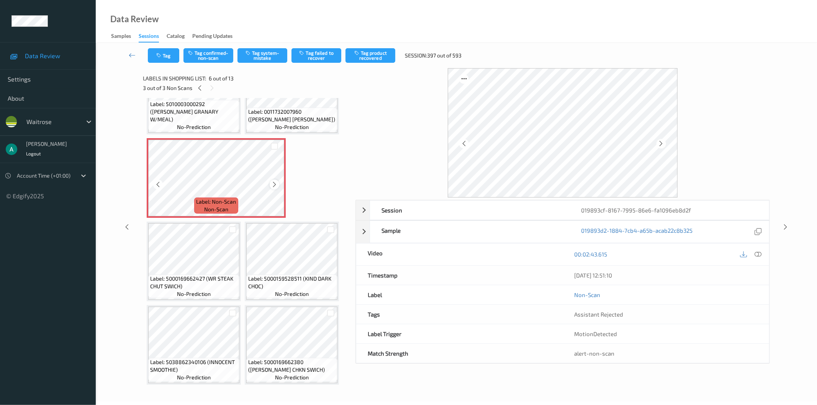
click at [276, 181] on icon at bounding box center [274, 184] width 7 height 7
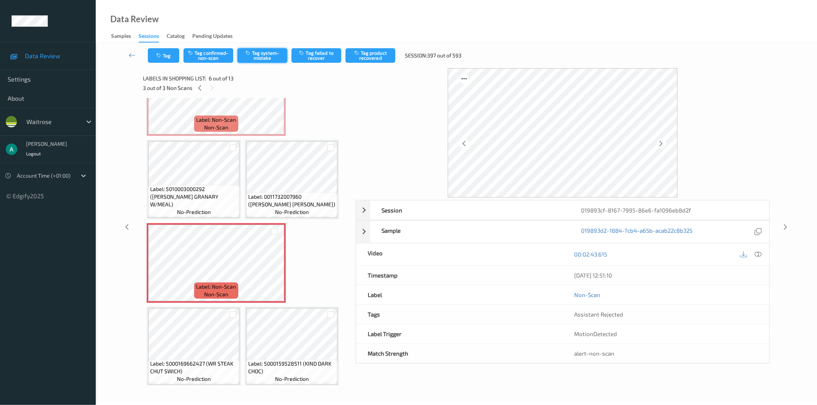
click at [262, 55] on button "Tag system-mistake" at bounding box center [262, 55] width 50 height 15
click at [160, 62] on button "Tag" at bounding box center [163, 55] width 31 height 15
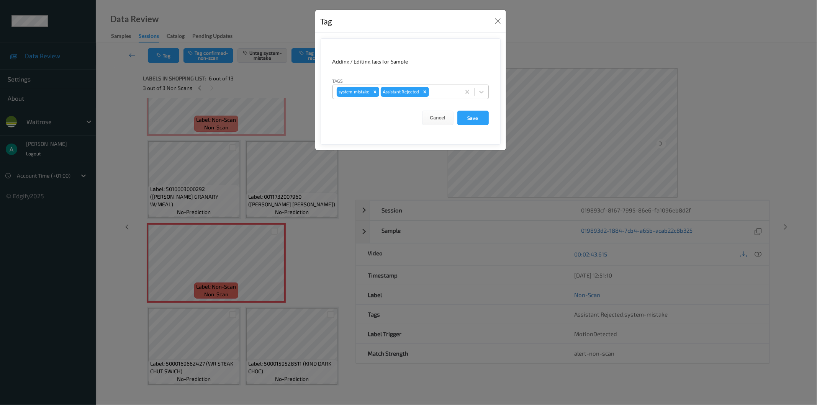
click at [442, 93] on div at bounding box center [443, 91] width 26 height 9
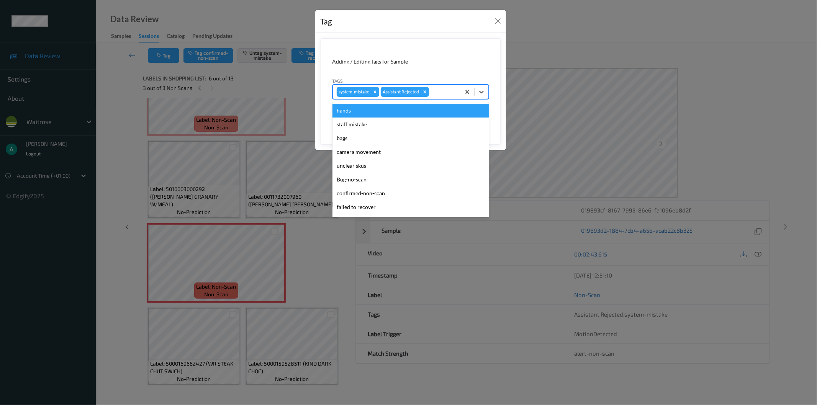
scroll to position [150, 0]
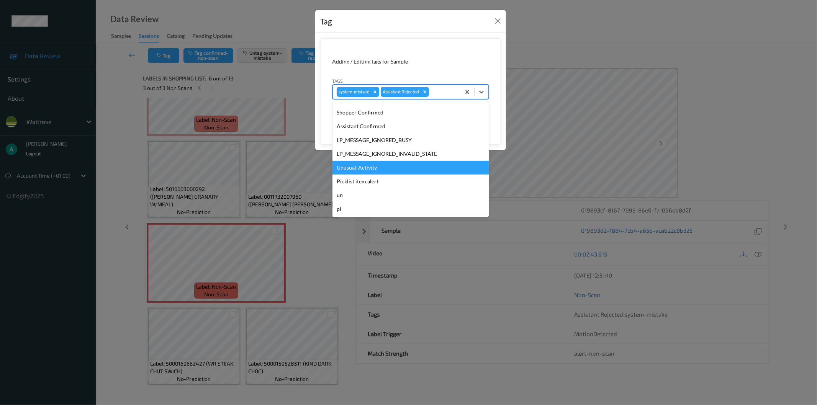
click at [407, 164] on div "Unusual-Activity" at bounding box center [410, 168] width 156 height 14
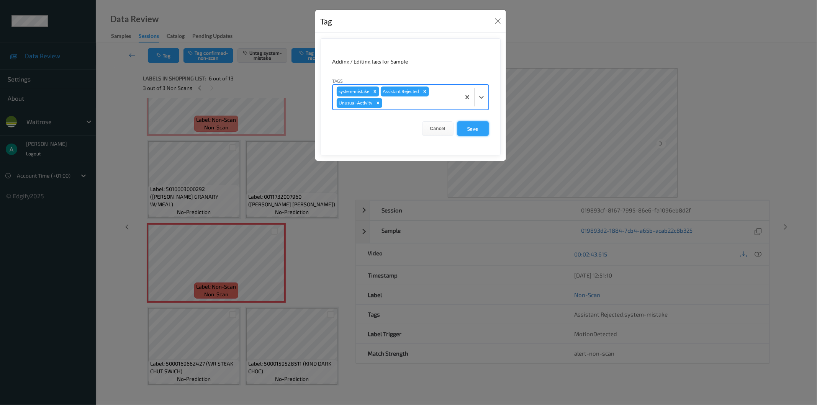
click at [474, 126] on button "Save" at bounding box center [472, 128] width 31 height 15
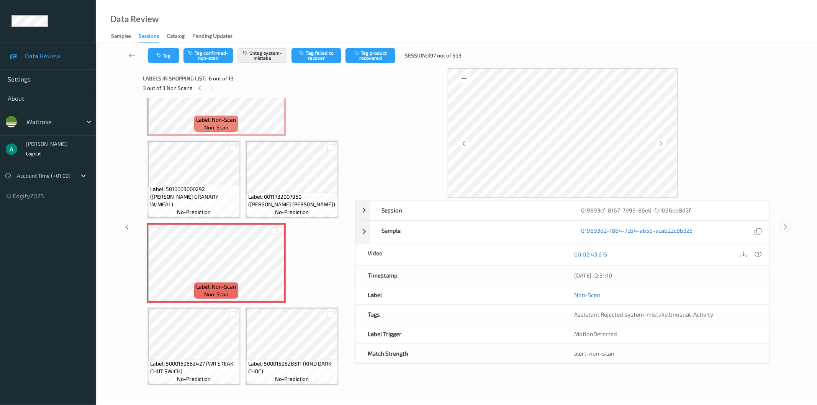
click at [784, 224] on icon at bounding box center [785, 227] width 7 height 7
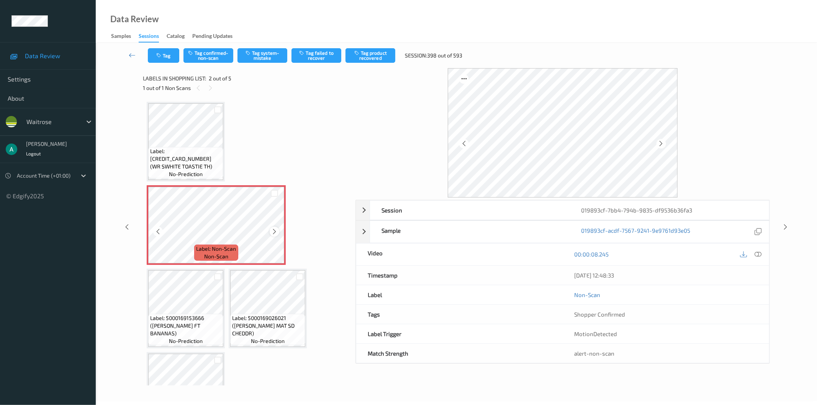
click at [276, 231] on icon at bounding box center [274, 231] width 7 height 7
click at [276, 51] on button "Tag system-mistake" at bounding box center [262, 55] width 50 height 15
click at [163, 51] on button "Tag" at bounding box center [163, 55] width 31 height 15
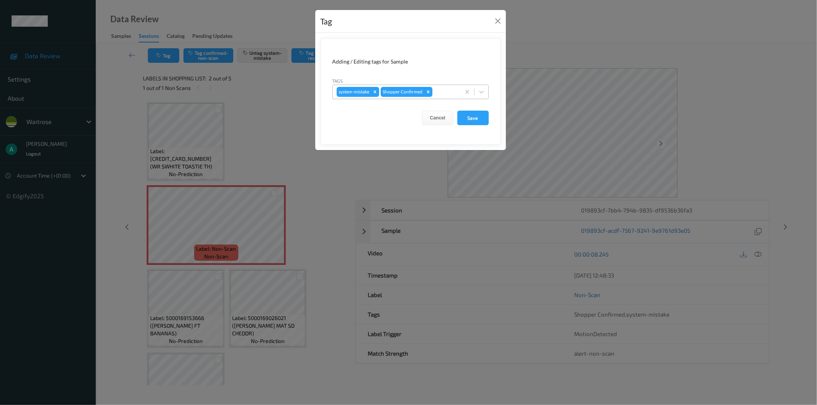
click at [447, 92] on div at bounding box center [445, 91] width 23 height 9
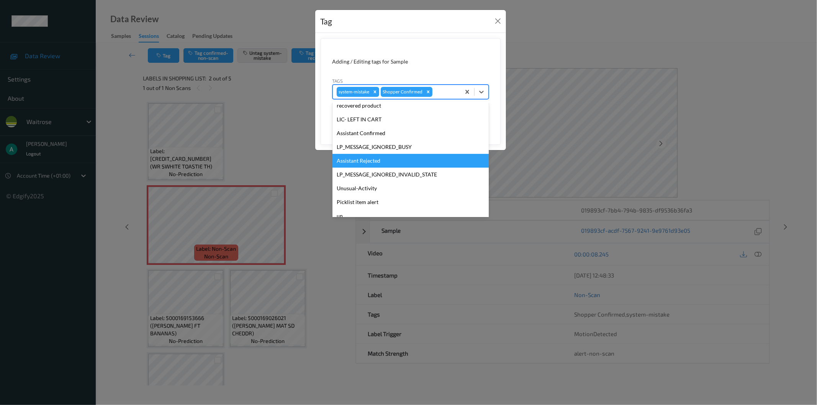
scroll to position [150, 0]
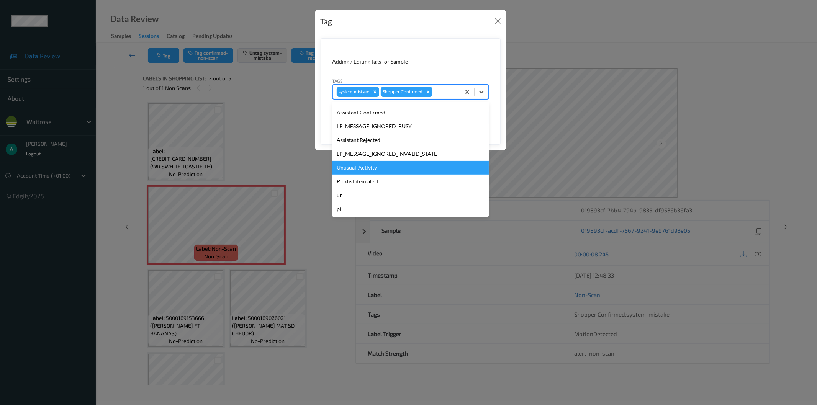
click at [396, 166] on div "Unusual-Activity" at bounding box center [410, 168] width 156 height 14
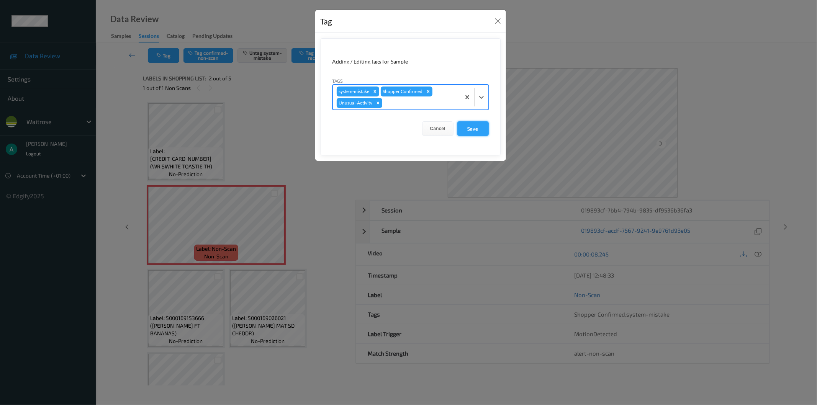
click at [472, 129] on button "Save" at bounding box center [472, 128] width 31 height 15
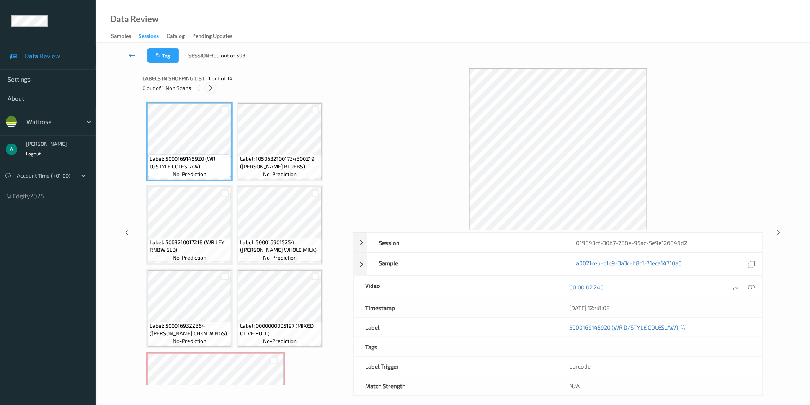
click at [211, 89] on icon at bounding box center [211, 88] width 7 height 7
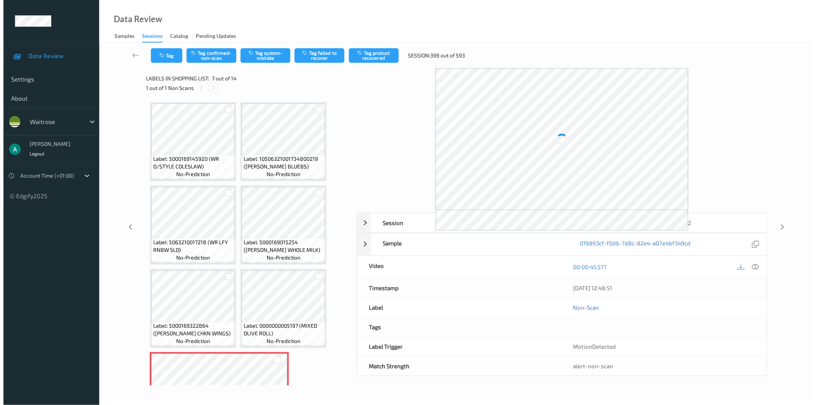
scroll to position [170, 0]
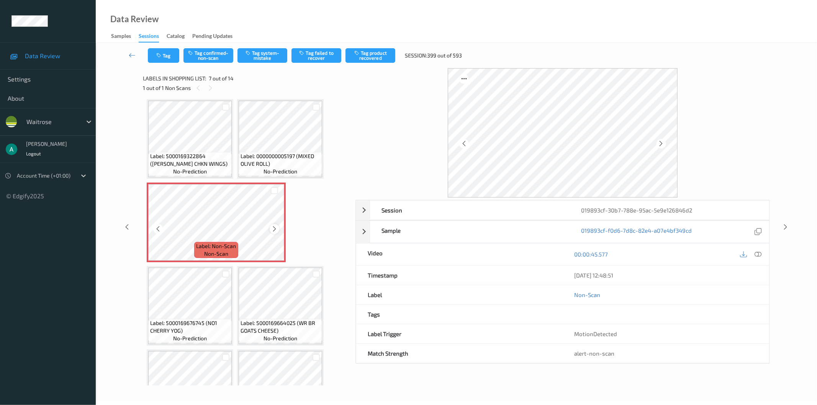
click at [275, 226] on icon at bounding box center [274, 229] width 7 height 7
click at [265, 156] on span "Label: 0000000005197 (MIXED OLIVE ROLL)" at bounding box center [280, 159] width 80 height 15
click at [263, 55] on button "Tag system-mistake" at bounding box center [262, 55] width 50 height 15
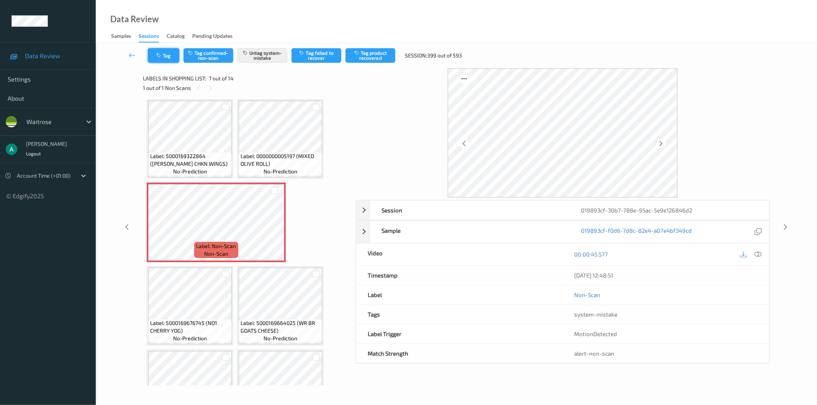
click at [158, 52] on button "Tag" at bounding box center [163, 55] width 31 height 15
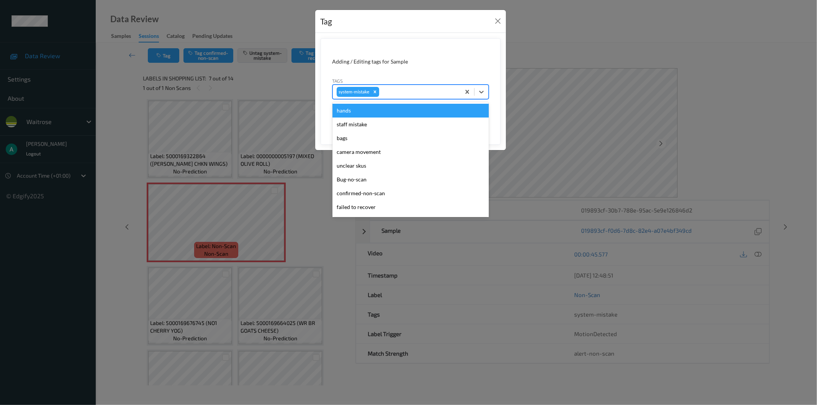
click at [419, 90] on div at bounding box center [419, 91] width 76 height 9
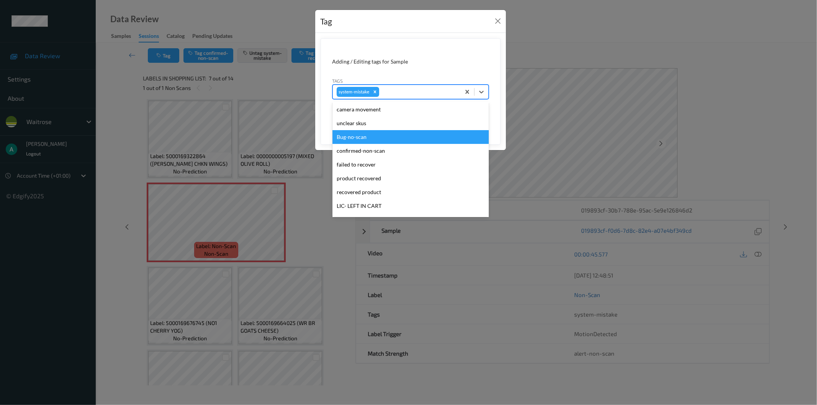
scroll to position [163, 0]
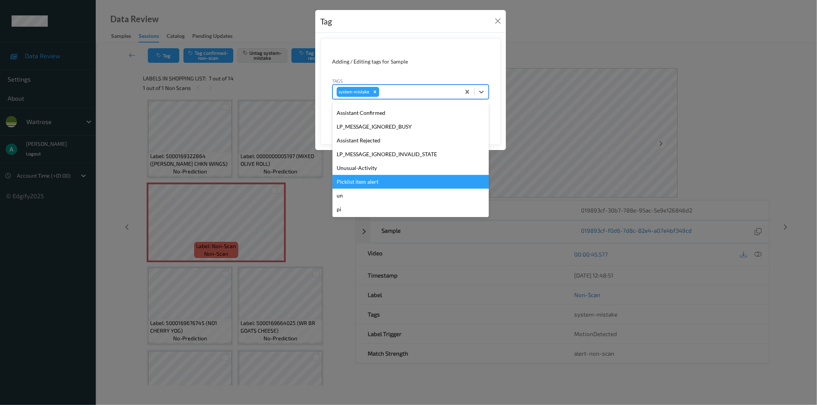
click at [401, 178] on div "Picklist item alert" at bounding box center [410, 182] width 156 height 14
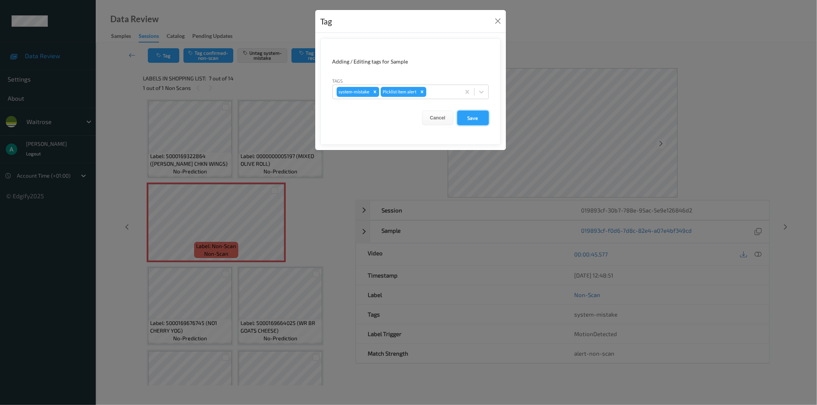
click at [474, 115] on button "Save" at bounding box center [472, 118] width 31 height 15
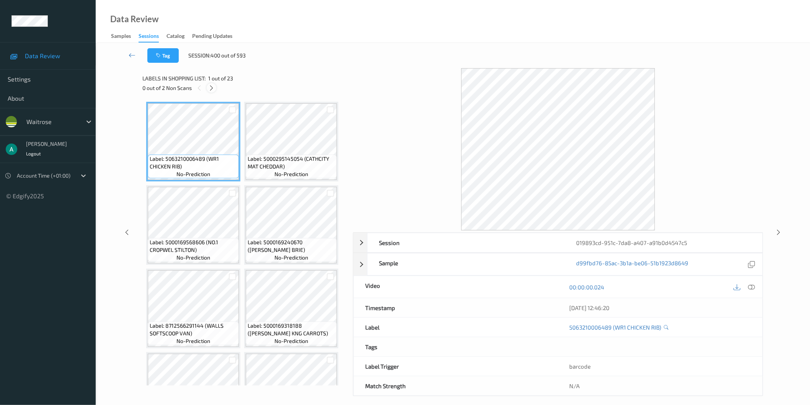
click at [214, 87] on icon at bounding box center [211, 88] width 7 height 7
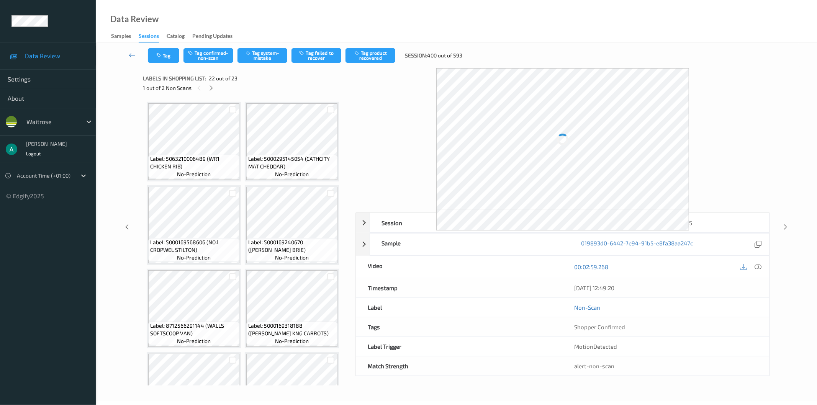
scroll to position [794, 0]
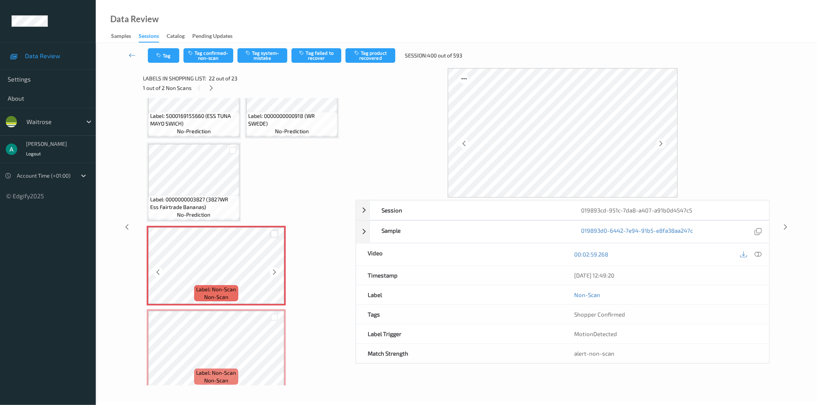
click at [273, 231] on div at bounding box center [274, 234] width 7 height 7
click at [274, 314] on div at bounding box center [274, 317] width 7 height 7
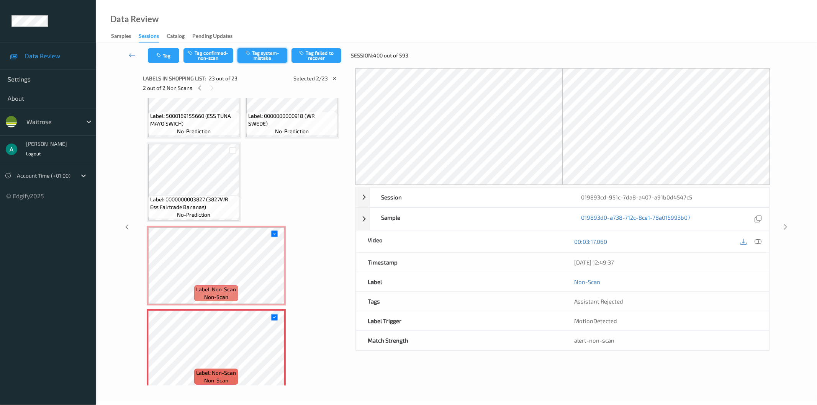
click at [253, 59] on button "Tag system-mistake" at bounding box center [262, 55] width 50 height 15
click at [154, 54] on button "Tag" at bounding box center [163, 55] width 31 height 15
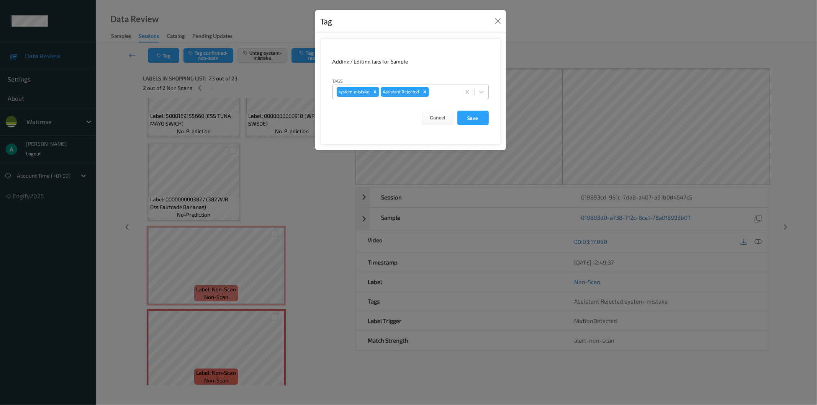
click at [437, 90] on div at bounding box center [443, 91] width 26 height 9
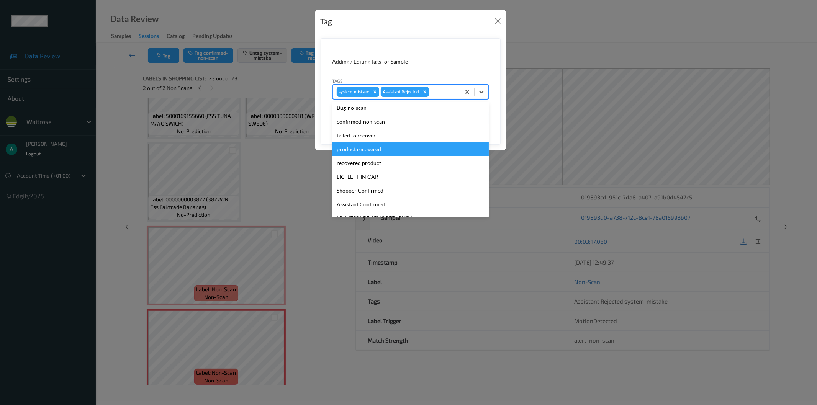
scroll to position [150, 0]
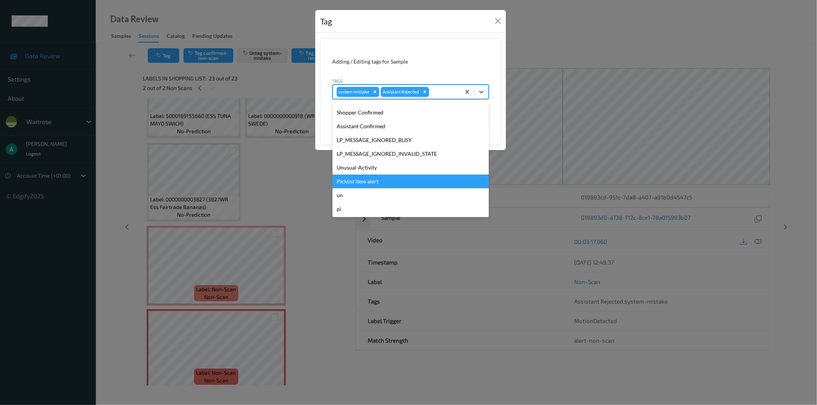
click at [407, 177] on div "Picklist item alert" at bounding box center [410, 182] width 156 height 14
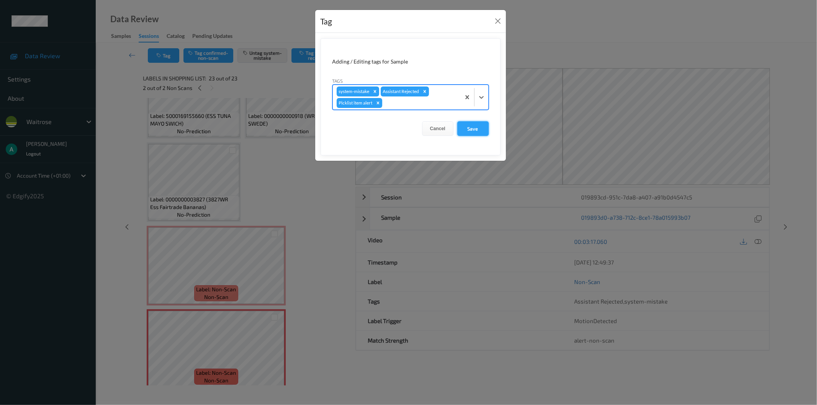
click at [482, 129] on button "Save" at bounding box center [472, 128] width 31 height 15
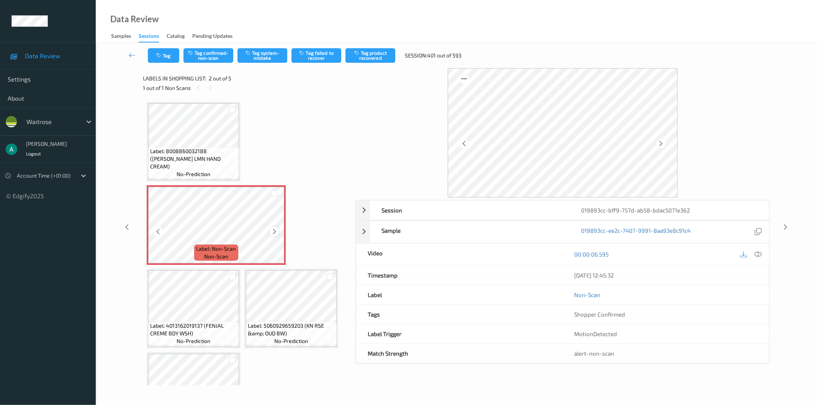
click at [273, 231] on icon at bounding box center [274, 231] width 7 height 7
click at [263, 57] on button "Tag system-mistake" at bounding box center [262, 55] width 50 height 15
click at [163, 55] on button "Tag" at bounding box center [163, 55] width 31 height 15
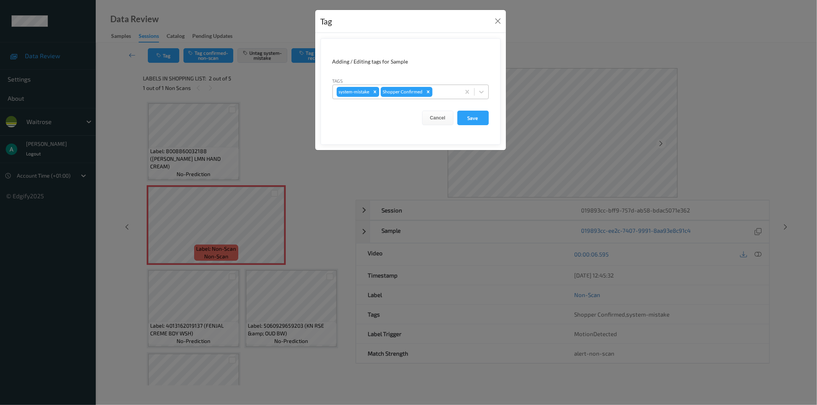
click at [441, 93] on div at bounding box center [445, 91] width 23 height 9
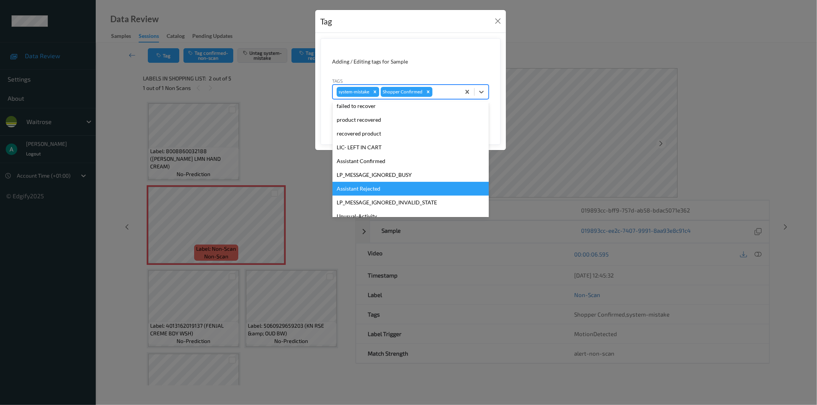
scroll to position [150, 0]
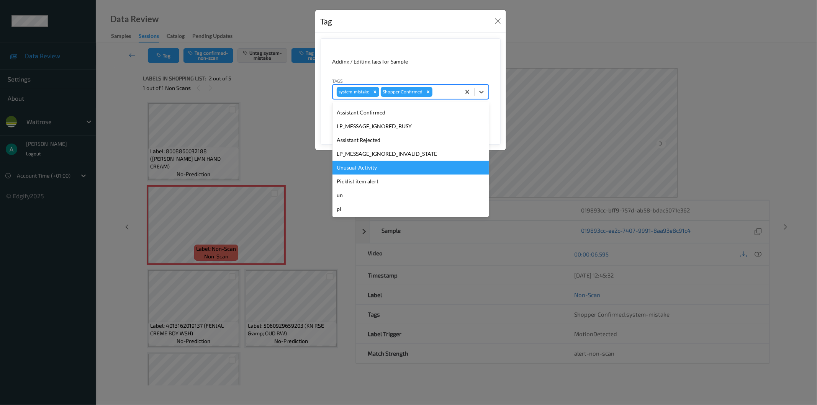
click at [412, 171] on div "Unusual-Activity" at bounding box center [410, 168] width 156 height 14
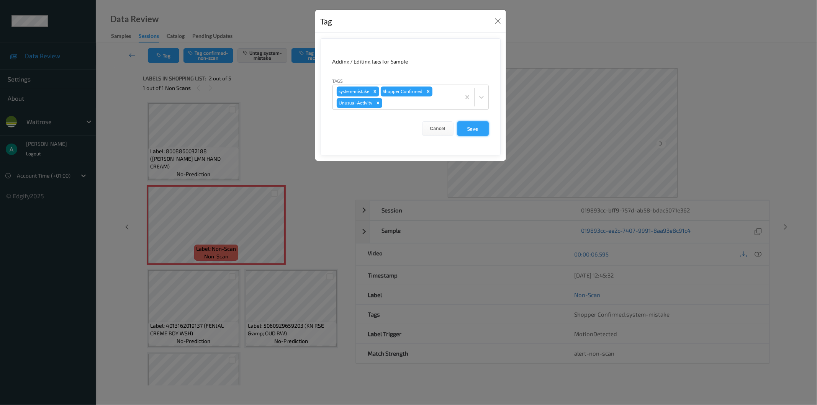
click at [482, 127] on button "Save" at bounding box center [472, 128] width 31 height 15
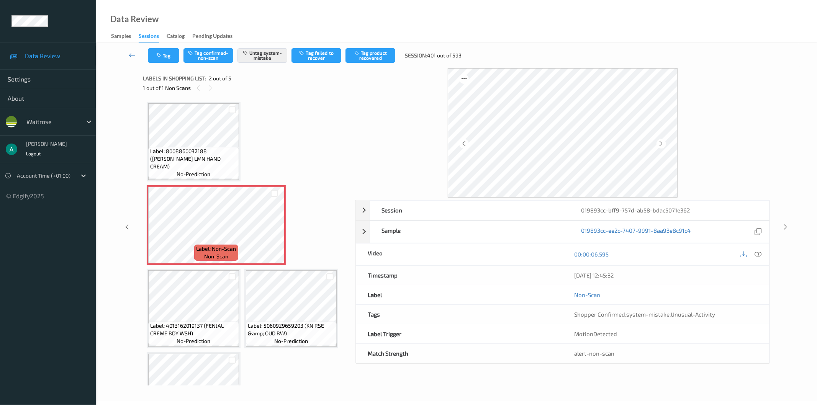
click at [307, 130] on div "Label: 8008860032188 (RUDY LMN HAND CREAM) no-prediction Label: Non-Scan non-sc…" at bounding box center [247, 267] width 200 height 330
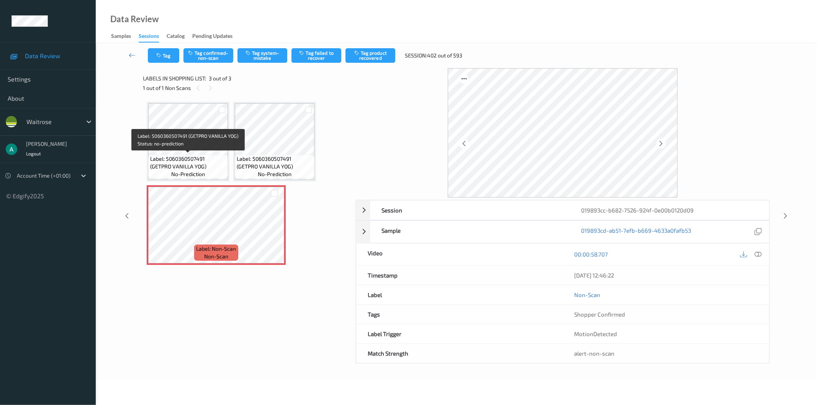
click at [201, 165] on span "Label: 5060360507491 (GETPRO VANILLA YOG)" at bounding box center [188, 162] width 76 height 15
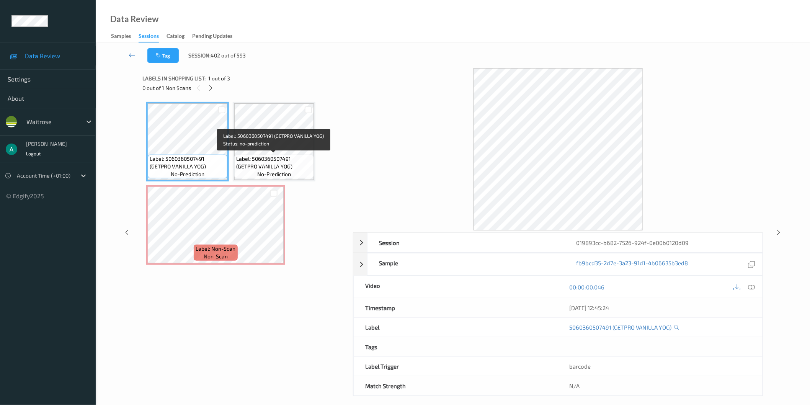
click at [281, 155] on div "Label: 5060360507491 (GETPRO VANILLA YOG) no-prediction" at bounding box center [274, 167] width 80 height 24
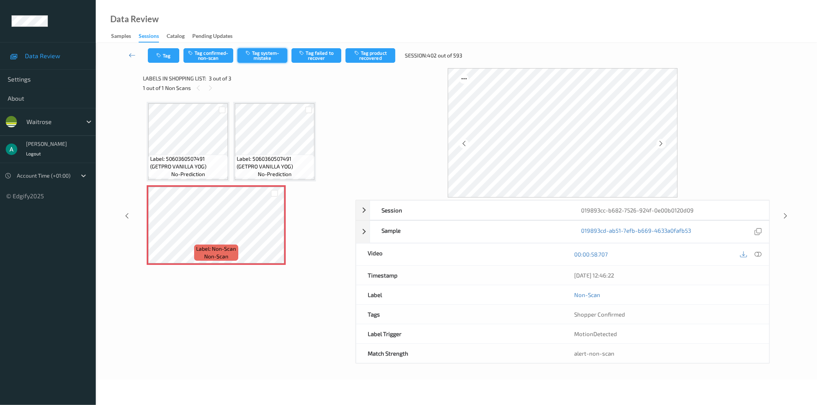
click at [263, 60] on button "Tag system-mistake" at bounding box center [262, 55] width 50 height 15
click at [159, 54] on icon "button" at bounding box center [159, 55] width 7 height 5
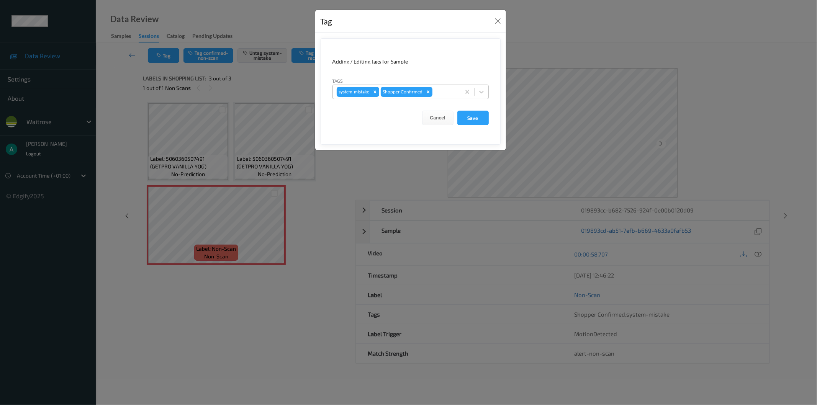
click at [446, 91] on div at bounding box center [445, 91] width 23 height 9
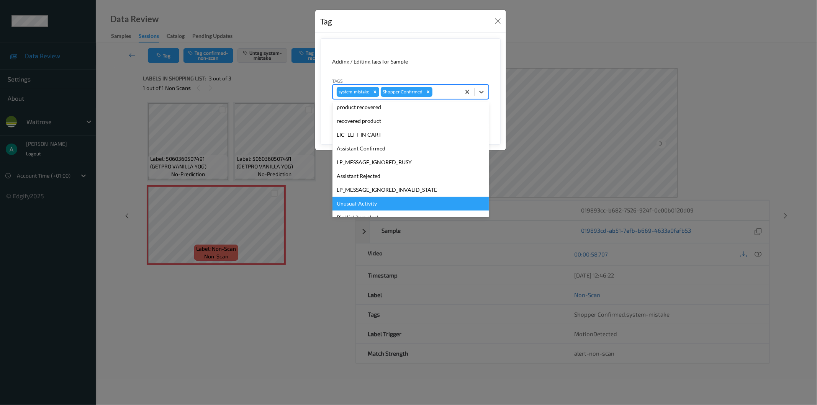
scroll to position [150, 0]
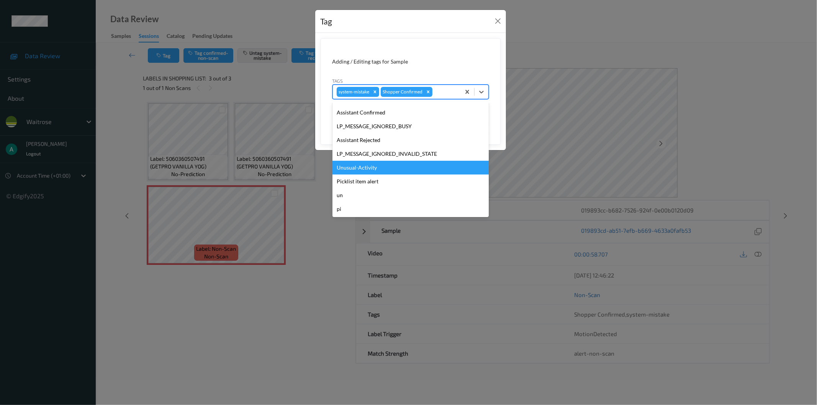
click at [405, 168] on div "Unusual-Activity" at bounding box center [410, 168] width 156 height 14
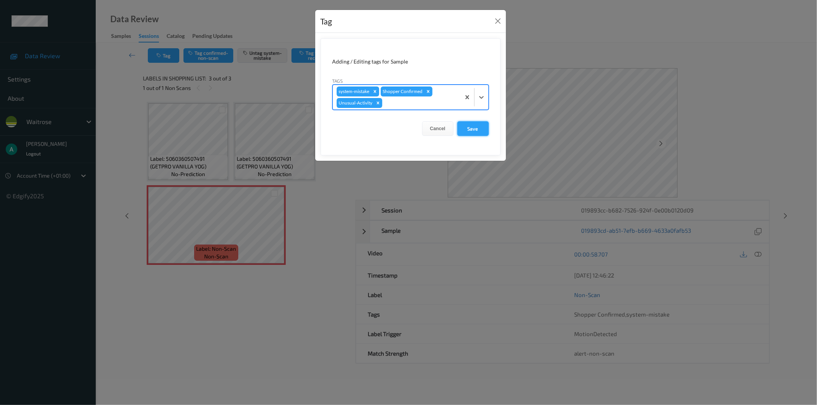
click at [487, 126] on button "Save" at bounding box center [472, 128] width 31 height 15
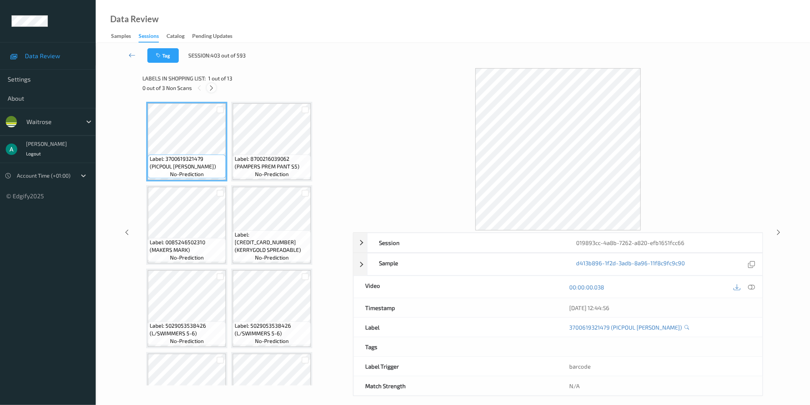
click at [209, 91] on icon at bounding box center [211, 88] width 7 height 7
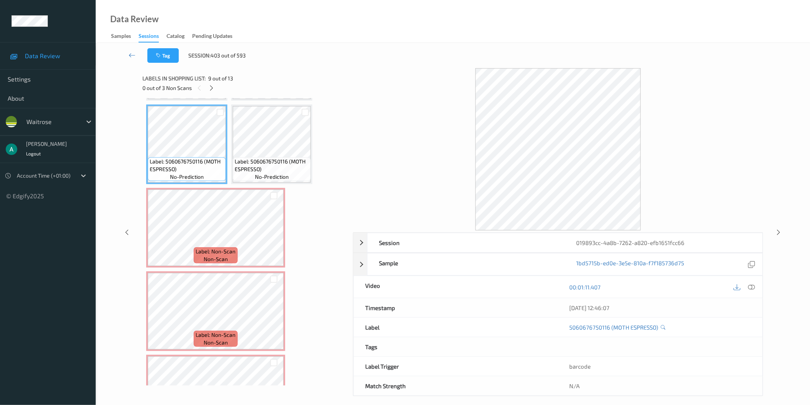
scroll to position [378, 0]
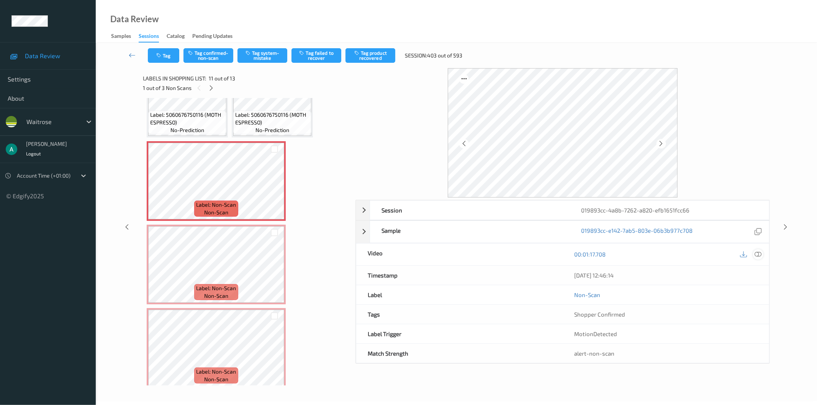
click at [755, 253] on icon at bounding box center [758, 254] width 7 height 7
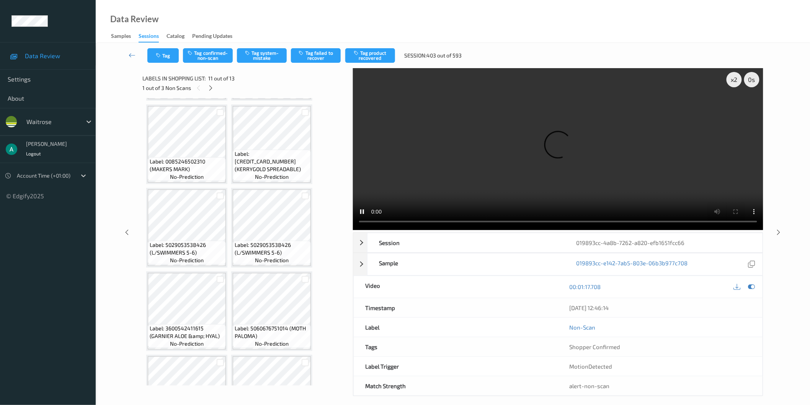
scroll to position [80, 0]
click at [733, 82] on div "x 2" at bounding box center [734, 79] width 15 height 15
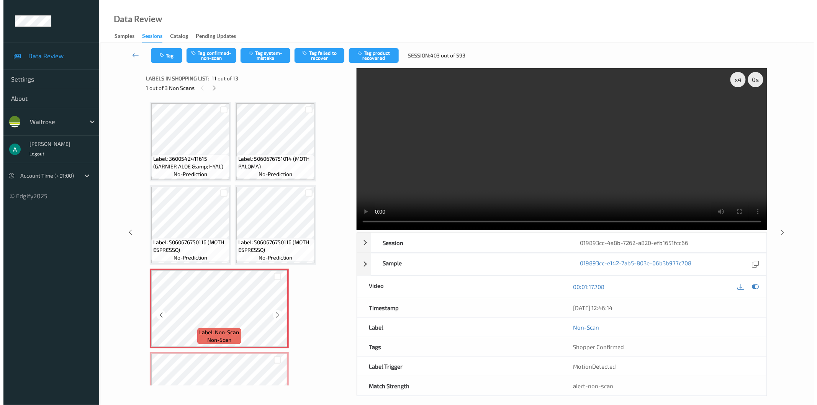
scroll to position [379, 0]
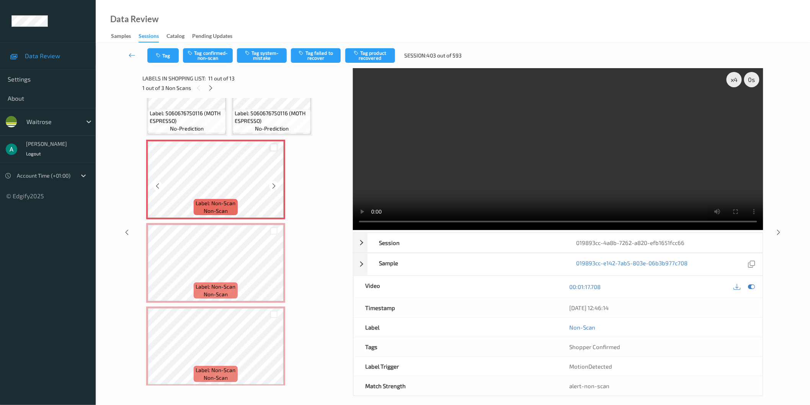
click at [273, 144] on div at bounding box center [273, 147] width 7 height 7
click at [272, 227] on div at bounding box center [273, 230] width 7 height 7
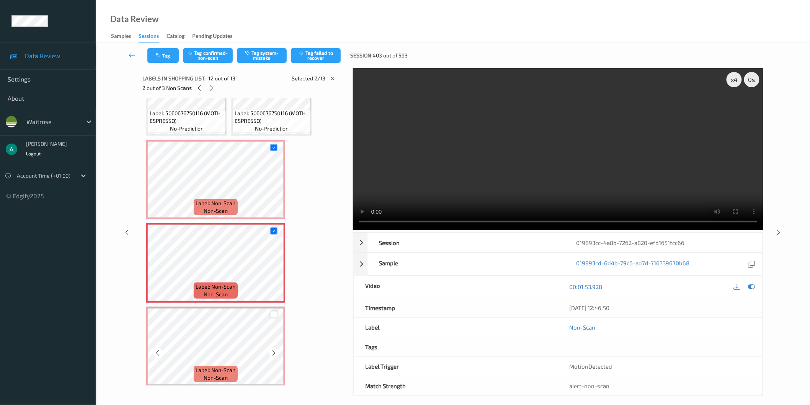
click at [270, 311] on div at bounding box center [273, 314] width 7 height 7
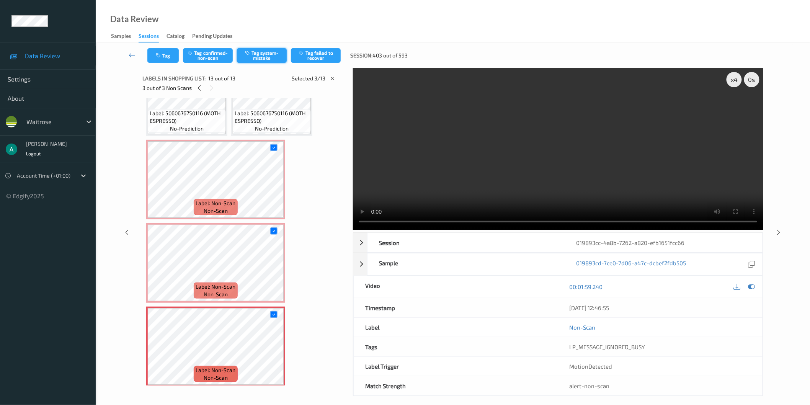
click at [270, 60] on button "Tag system-mistake" at bounding box center [262, 55] width 50 height 15
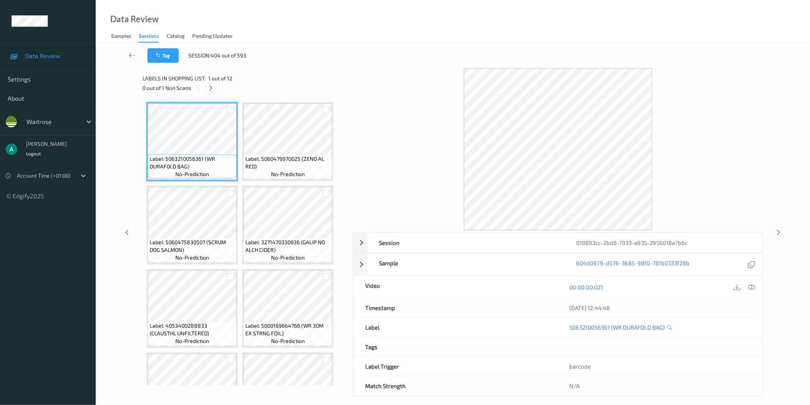
click at [209, 86] on icon at bounding box center [211, 88] width 7 height 7
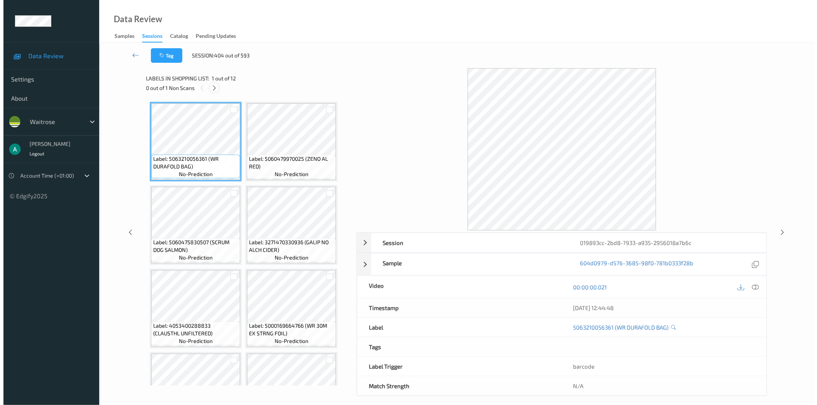
scroll to position [296, 0]
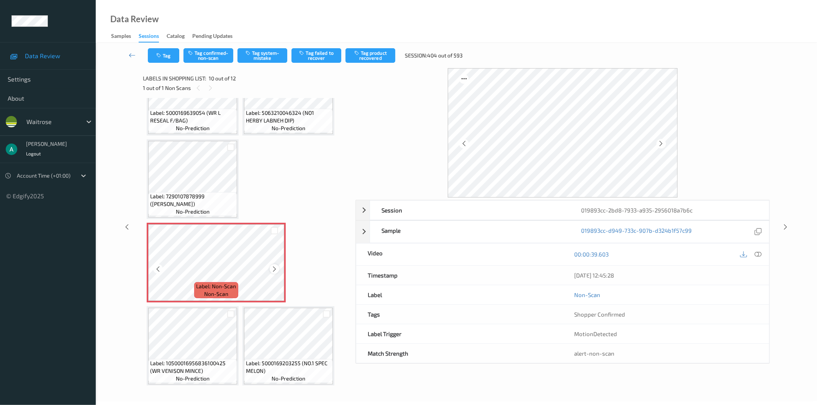
click at [276, 266] on icon at bounding box center [274, 269] width 7 height 7
click at [276, 55] on button "Tag system-mistake" at bounding box center [262, 55] width 50 height 15
click at [168, 55] on button "Tag" at bounding box center [163, 55] width 31 height 15
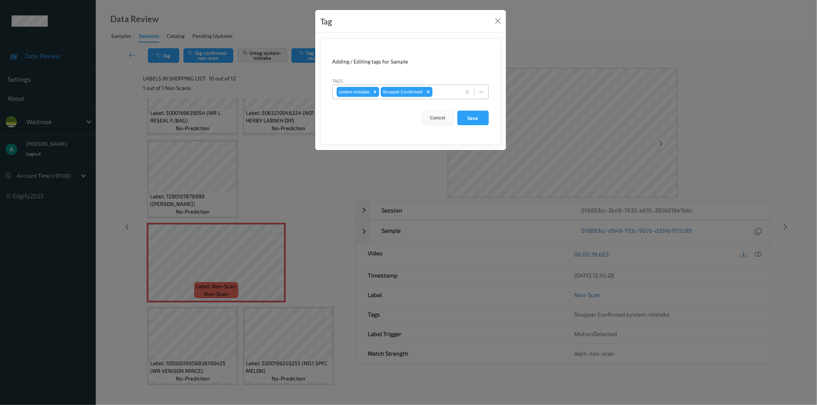
click at [445, 94] on div at bounding box center [445, 91] width 23 height 9
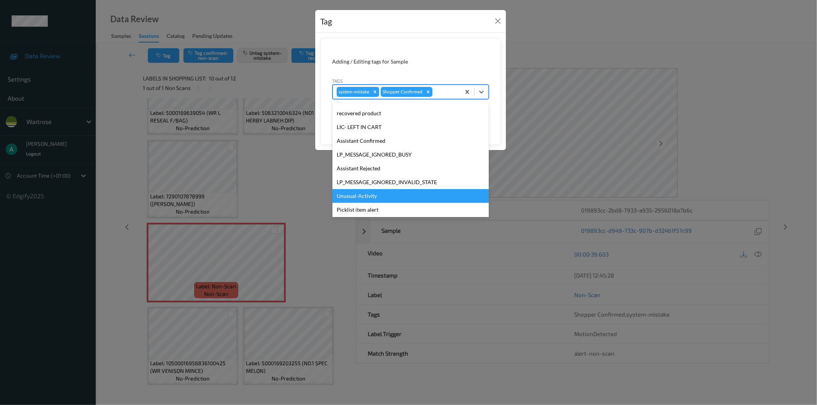
scroll to position [150, 0]
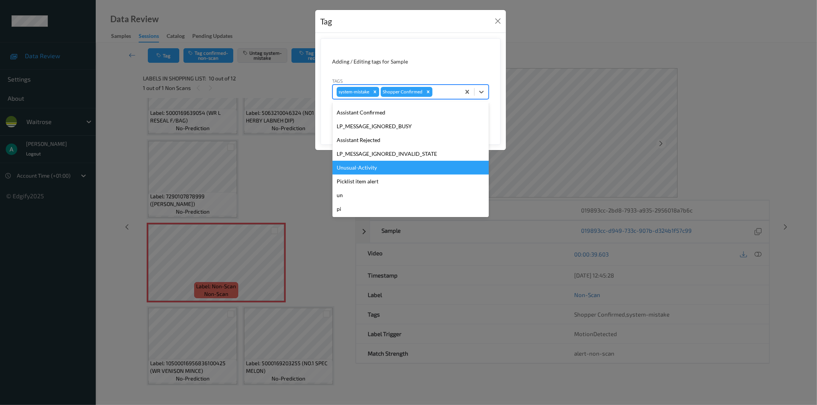
click at [431, 172] on div "Unusual-Activity" at bounding box center [410, 168] width 156 height 14
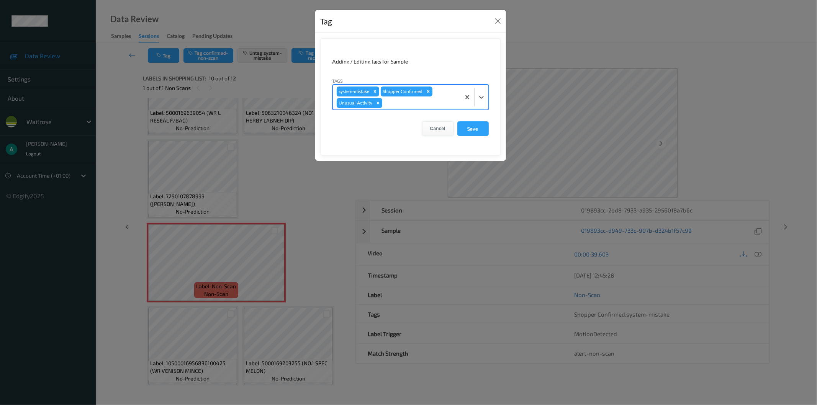
click at [445, 130] on button "Cancel" at bounding box center [437, 128] width 31 height 15
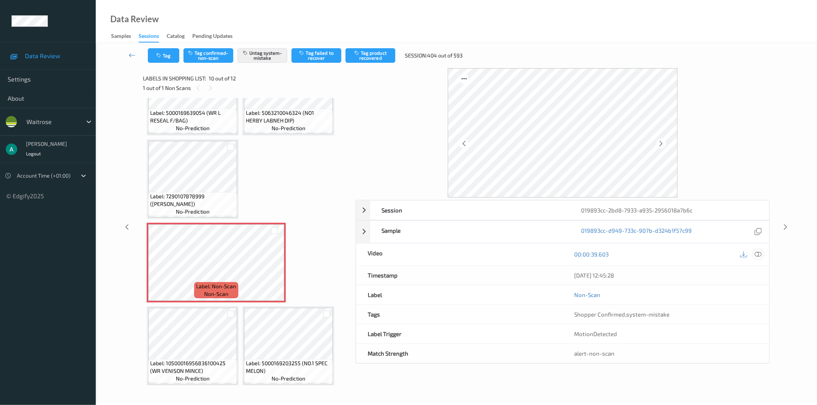
click at [759, 255] on icon at bounding box center [758, 254] width 7 height 7
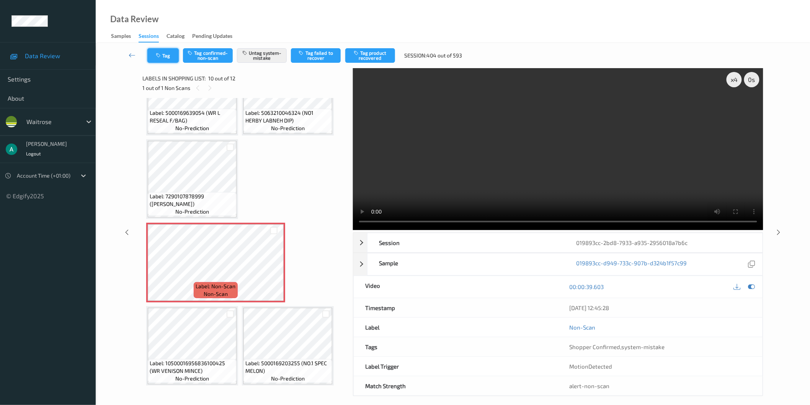
click at [175, 59] on button "Tag" at bounding box center [162, 55] width 31 height 15
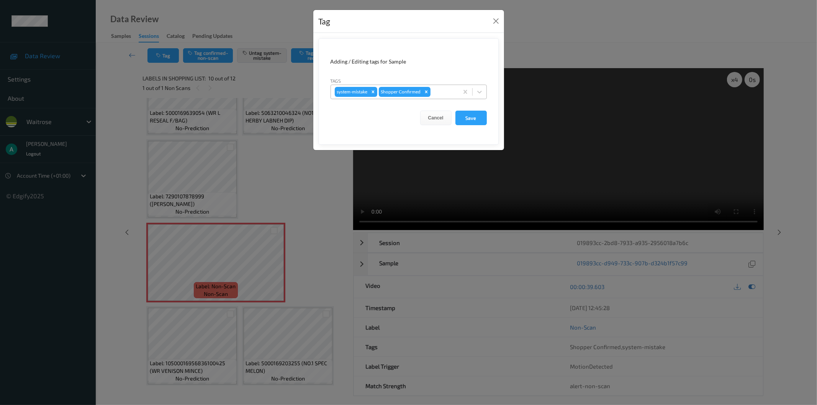
click at [441, 96] on div at bounding box center [443, 91] width 23 height 9
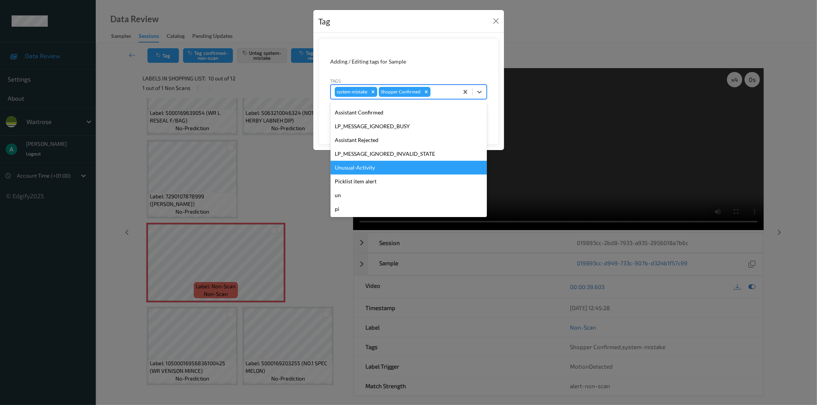
click at [386, 170] on div "Unusual-Activity" at bounding box center [408, 168] width 156 height 14
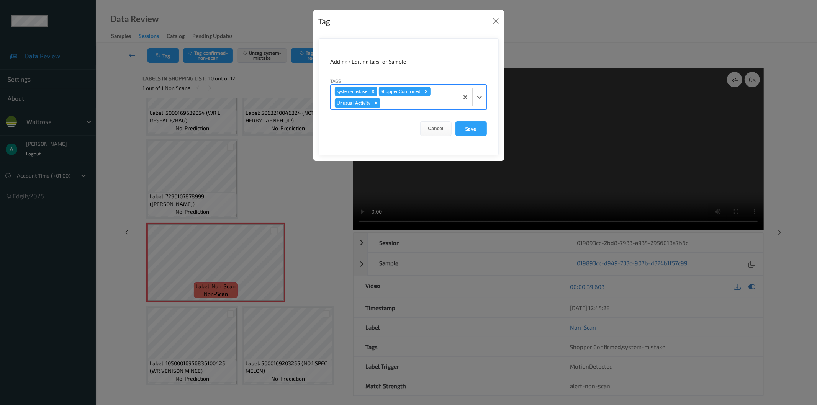
click at [480, 121] on form "Adding / Editing tags for Sample Tags option Unusual-Activity, selected. Select…" at bounding box center [409, 96] width 180 height 117
click at [473, 132] on button "Save" at bounding box center [470, 128] width 31 height 15
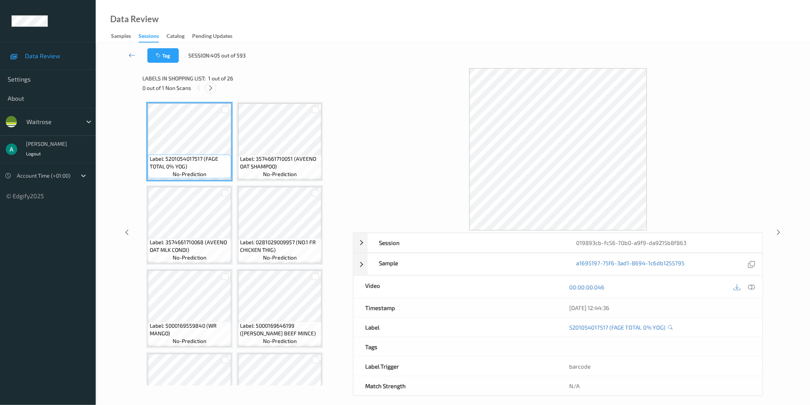
click at [211, 87] on icon at bounding box center [211, 88] width 7 height 7
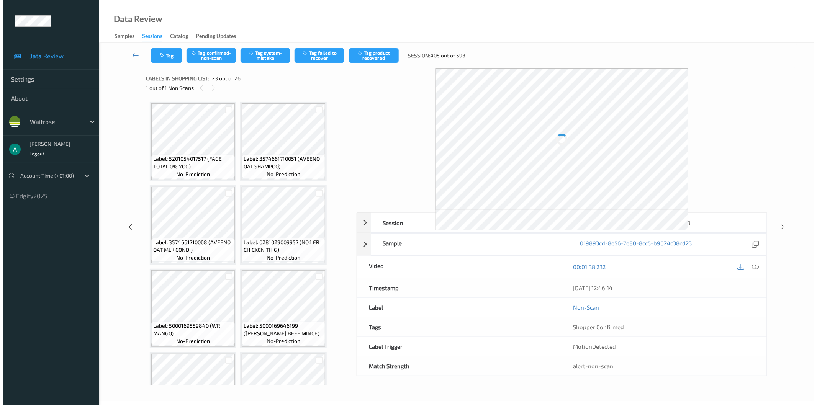
scroll to position [833, 0]
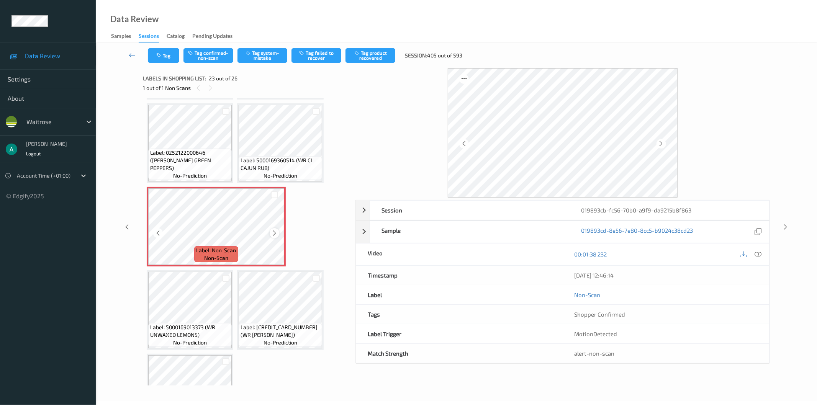
click at [274, 230] on icon at bounding box center [274, 233] width 7 height 7
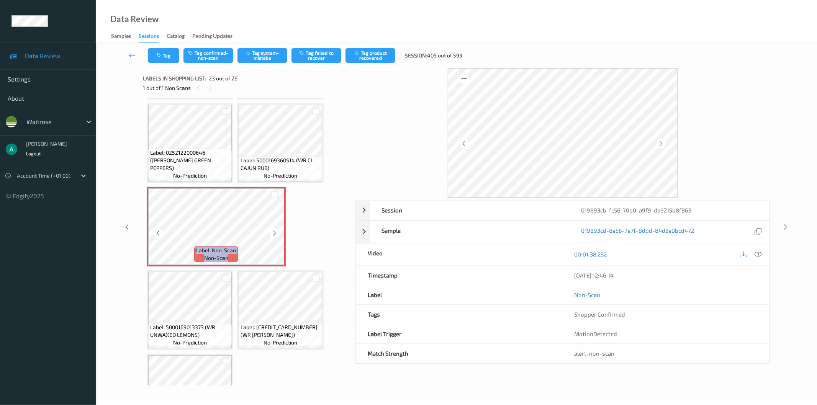
click at [274, 230] on icon at bounding box center [274, 233] width 7 height 7
click at [257, 56] on button "Tag system-mistake" at bounding box center [262, 55] width 50 height 15
click at [157, 54] on icon "button" at bounding box center [159, 55] width 7 height 5
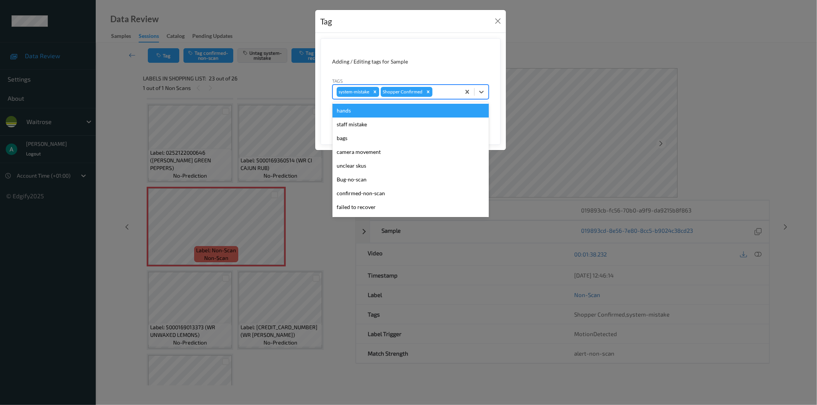
drag, startPoint x: 443, startPoint y: 91, endPoint x: 437, endPoint y: 121, distance: 31.0
click at [443, 92] on div at bounding box center [445, 91] width 23 height 9
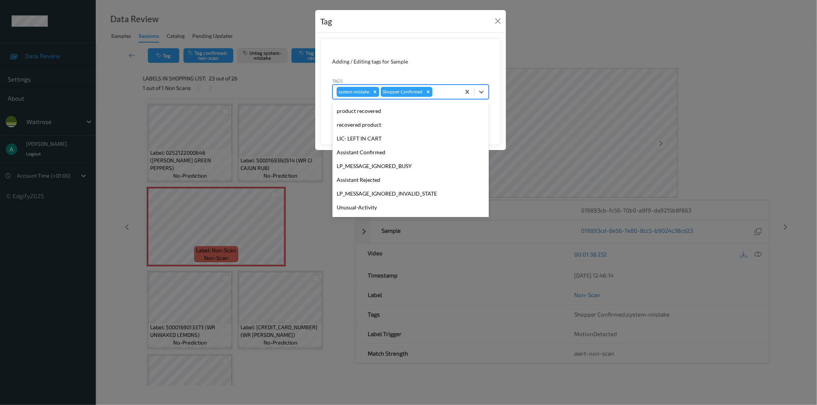
scroll to position [150, 0]
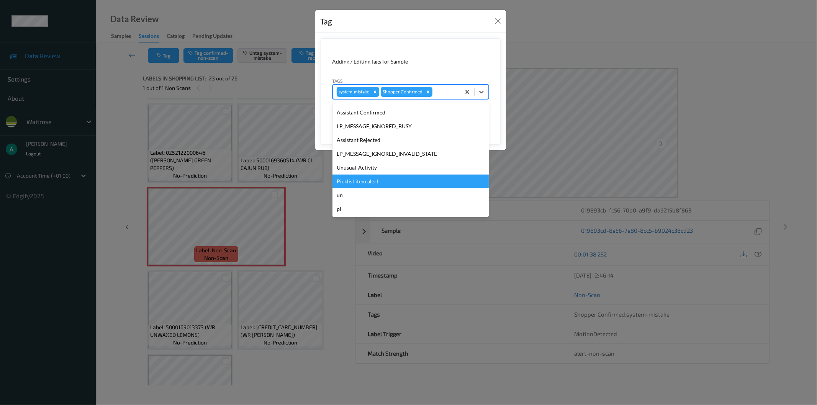
click at [419, 166] on div "Unusual-Activity" at bounding box center [410, 168] width 156 height 14
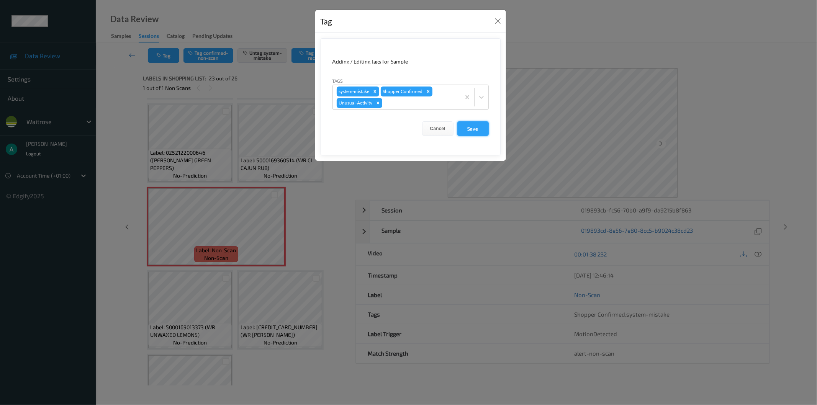
click at [479, 132] on button "Save" at bounding box center [472, 128] width 31 height 15
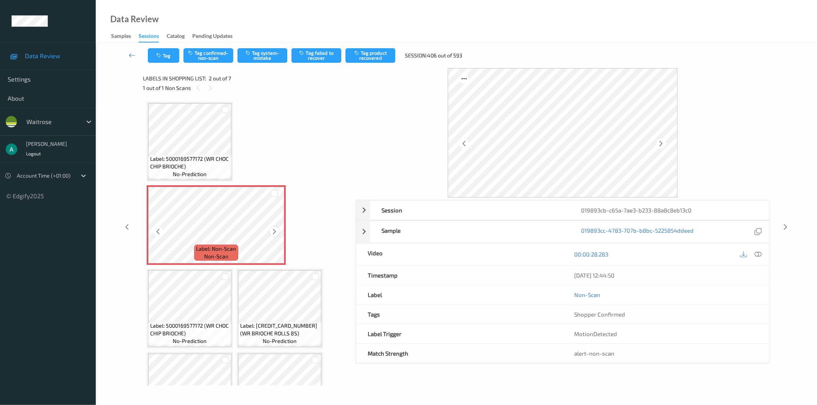
click at [275, 229] on icon at bounding box center [274, 231] width 7 height 7
click at [273, 229] on icon at bounding box center [274, 231] width 7 height 7
click at [256, 59] on button "Tag system-mistake" at bounding box center [262, 55] width 50 height 15
click at [170, 59] on button "Tag" at bounding box center [163, 55] width 31 height 15
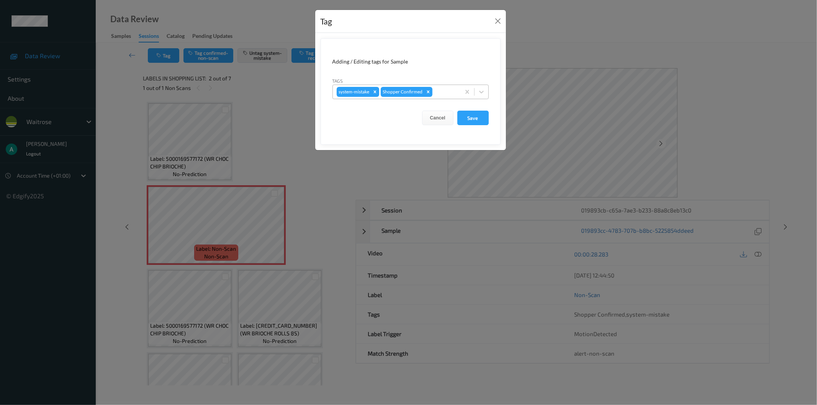
click at [447, 97] on div "system-mistake Shopper Confirmed" at bounding box center [397, 91] width 128 height 13
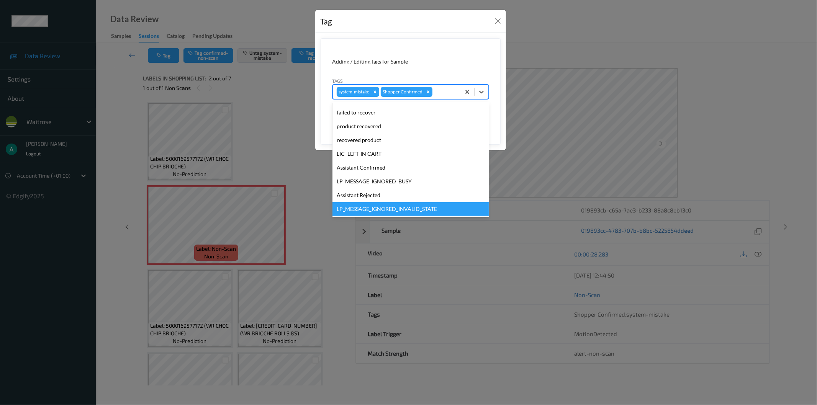
scroll to position [150, 0]
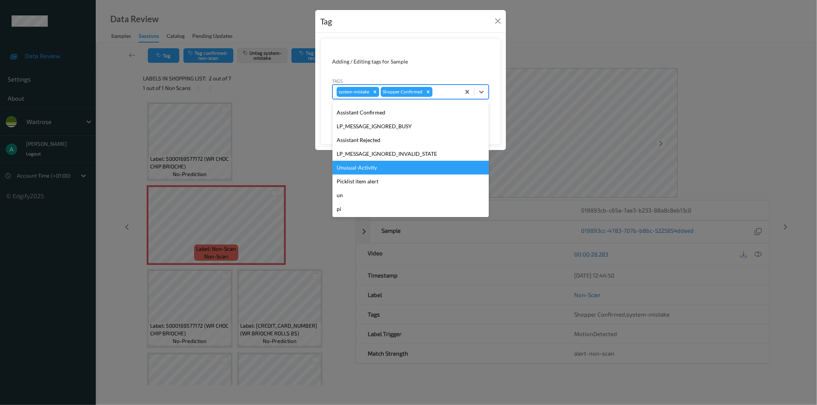
click at [424, 168] on div "Unusual-Activity" at bounding box center [410, 168] width 156 height 14
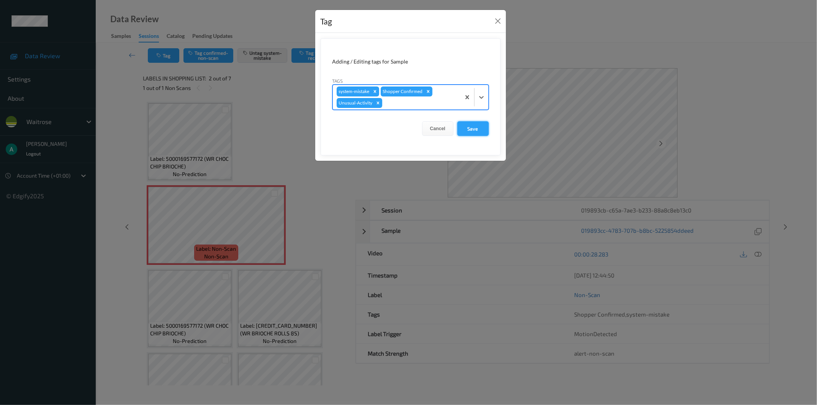
click at [474, 126] on button "Save" at bounding box center [472, 128] width 31 height 15
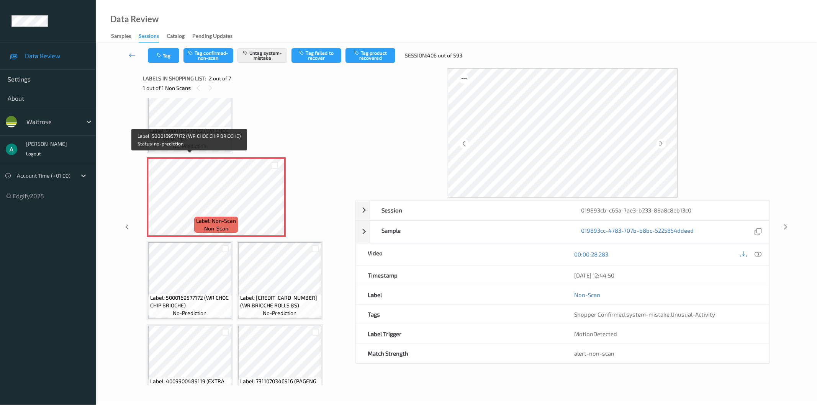
scroll to position [43, 0]
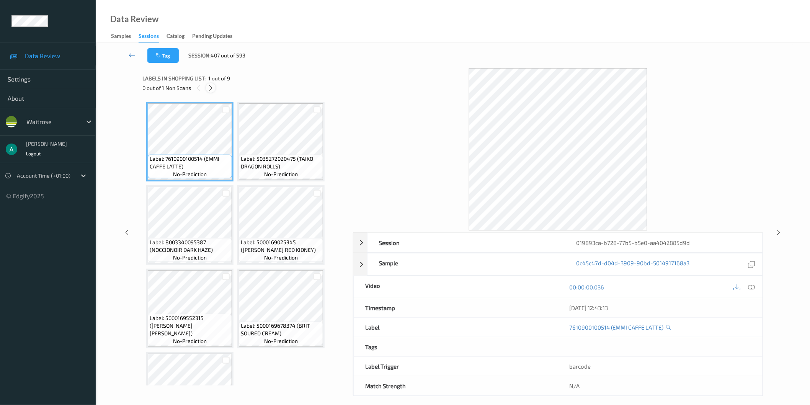
click at [212, 90] on icon at bounding box center [211, 88] width 7 height 7
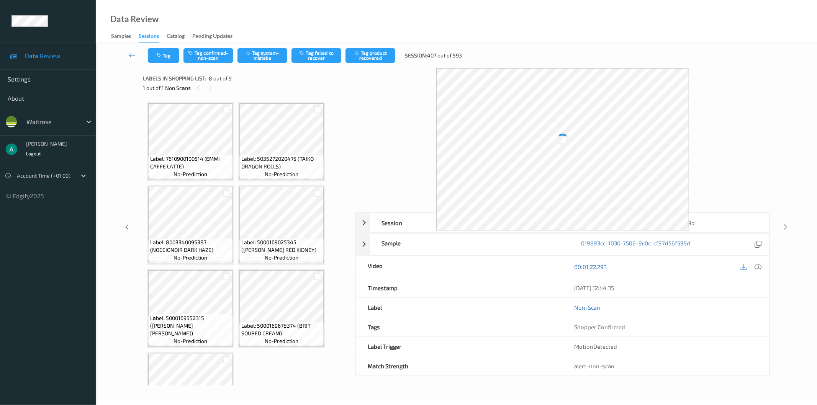
scroll to position [213, 0]
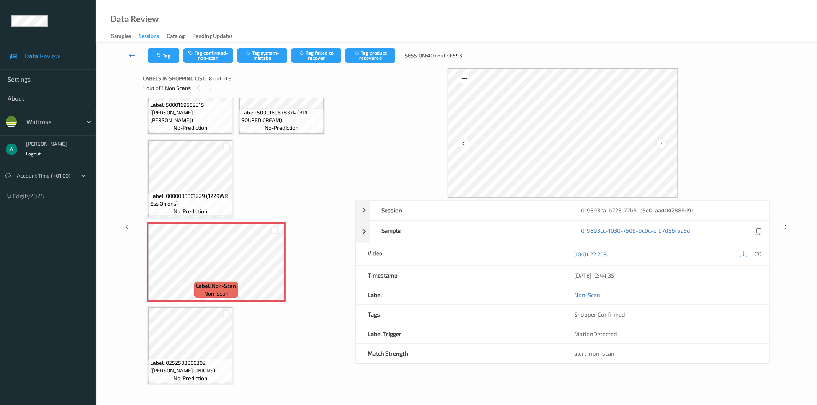
click at [662, 144] on icon at bounding box center [661, 143] width 7 height 7
click at [662, 147] on icon at bounding box center [661, 143] width 7 height 7
click at [253, 55] on button "Tag system-mistake" at bounding box center [262, 55] width 50 height 15
click at [163, 52] on button "Tag" at bounding box center [163, 55] width 31 height 15
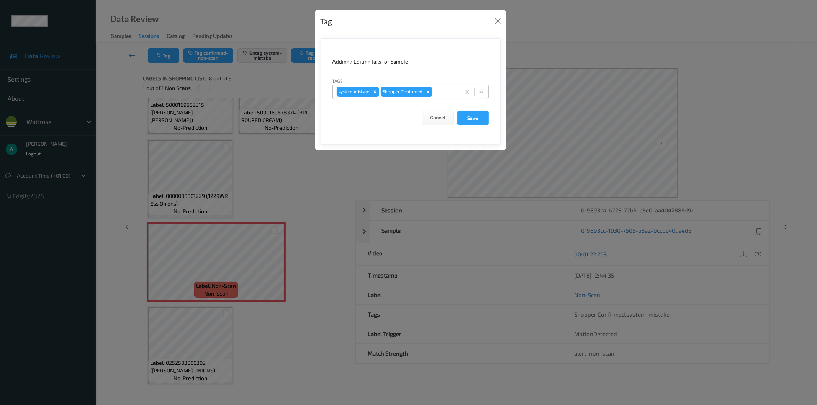
click at [446, 87] on div "system-mistake Shopper Confirmed" at bounding box center [397, 91] width 128 height 13
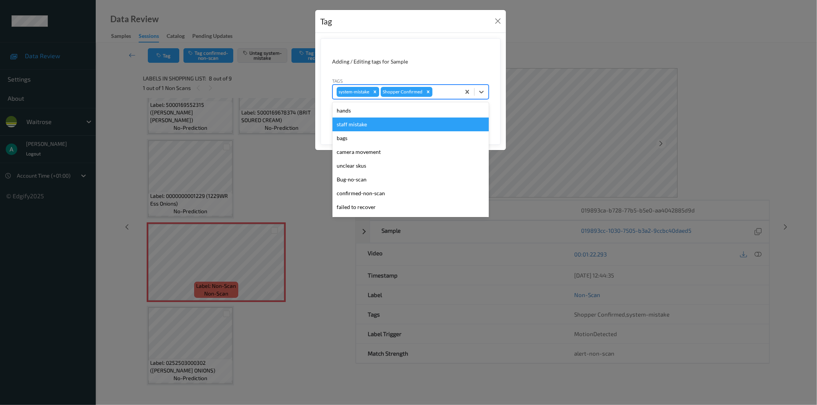
scroll to position [150, 0]
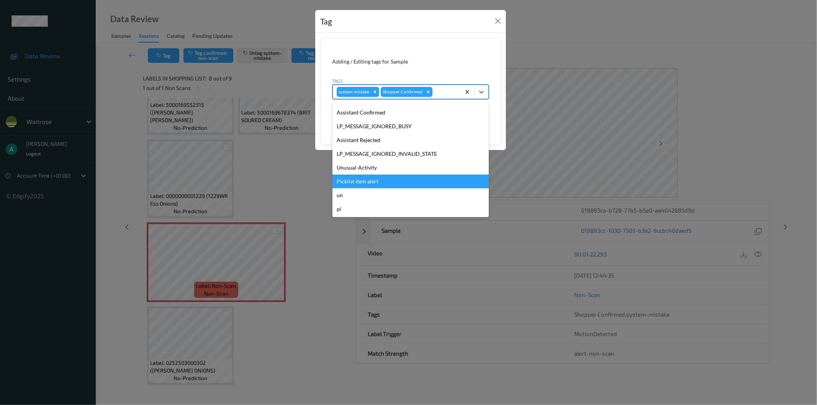
click at [422, 186] on div "Picklist item alert" at bounding box center [410, 182] width 156 height 14
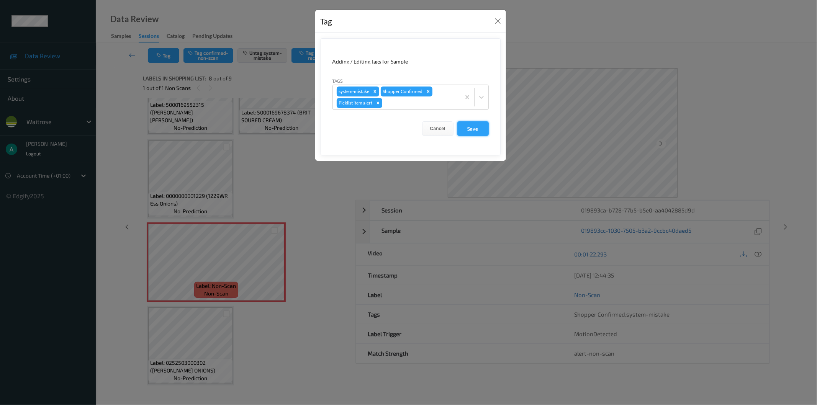
click at [483, 131] on button "Save" at bounding box center [472, 128] width 31 height 15
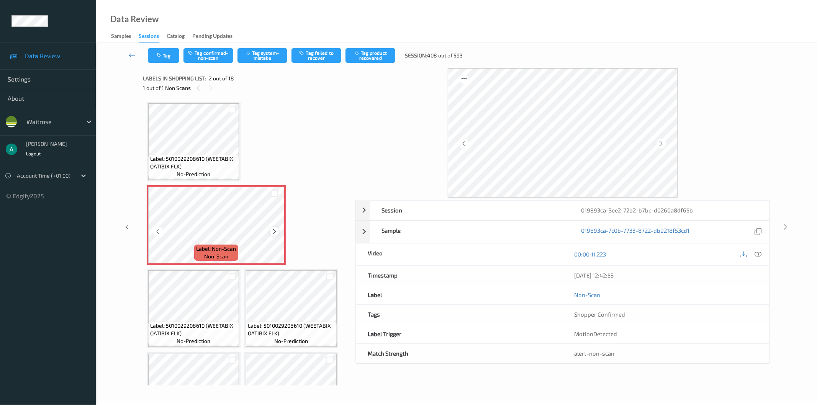
click at [278, 229] on div at bounding box center [275, 232] width 10 height 10
click at [265, 52] on button "Tag system-mistake" at bounding box center [262, 55] width 50 height 15
click at [160, 58] on icon "button" at bounding box center [159, 55] width 7 height 5
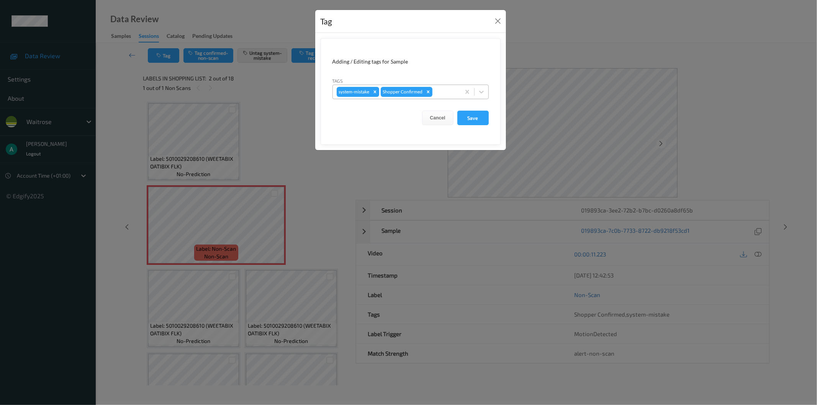
click at [440, 92] on div at bounding box center [445, 91] width 23 height 9
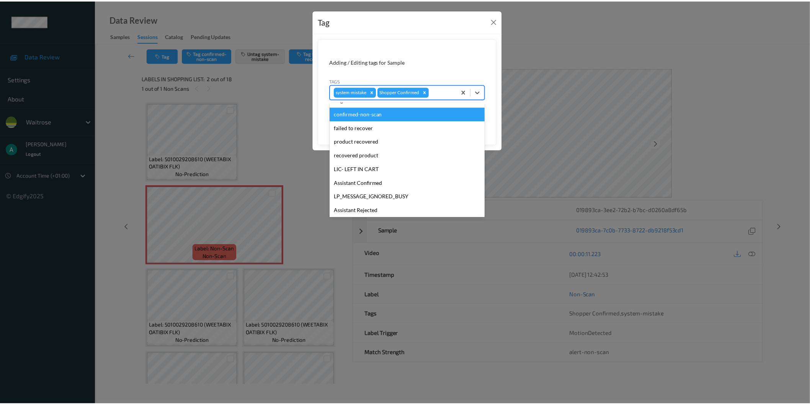
scroll to position [150, 0]
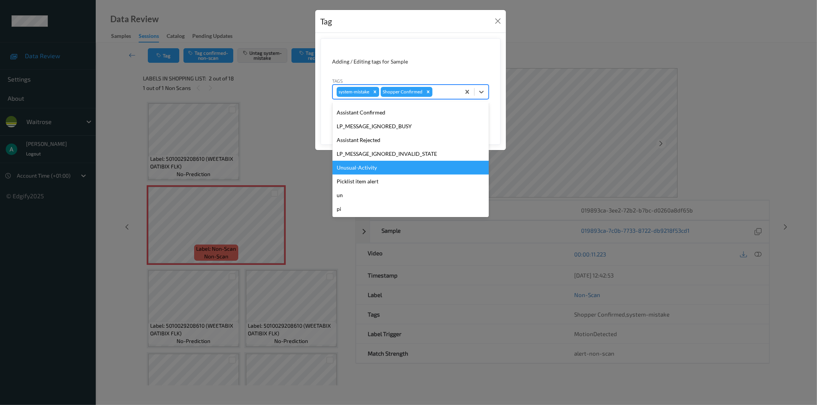
click at [417, 170] on div "Unusual-Activity" at bounding box center [410, 168] width 156 height 14
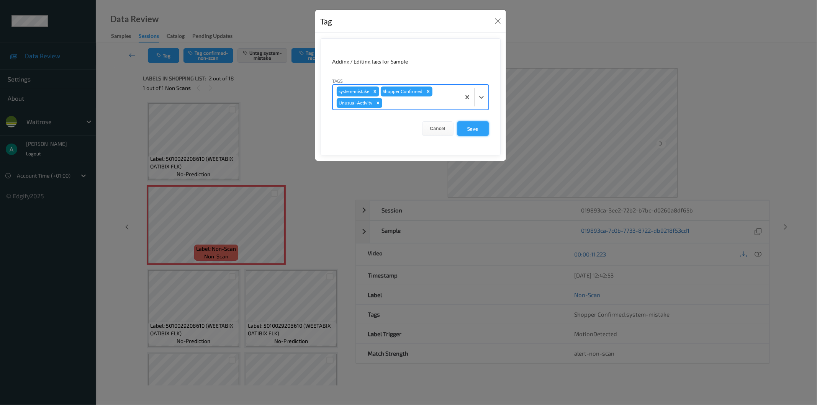
click at [469, 126] on button "Save" at bounding box center [472, 128] width 31 height 15
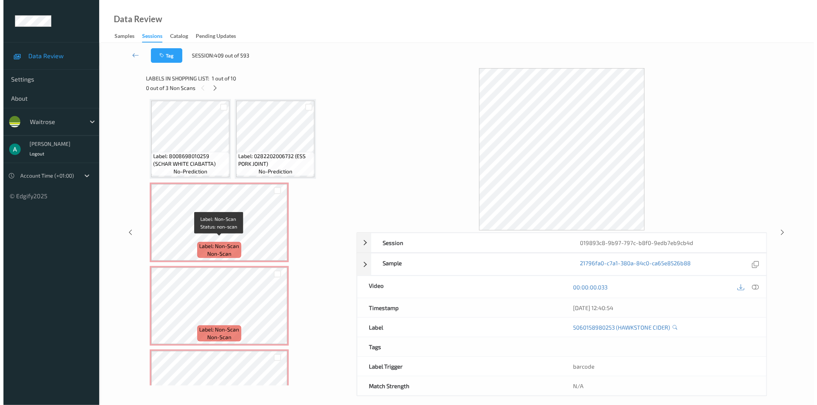
scroll to position [85, 0]
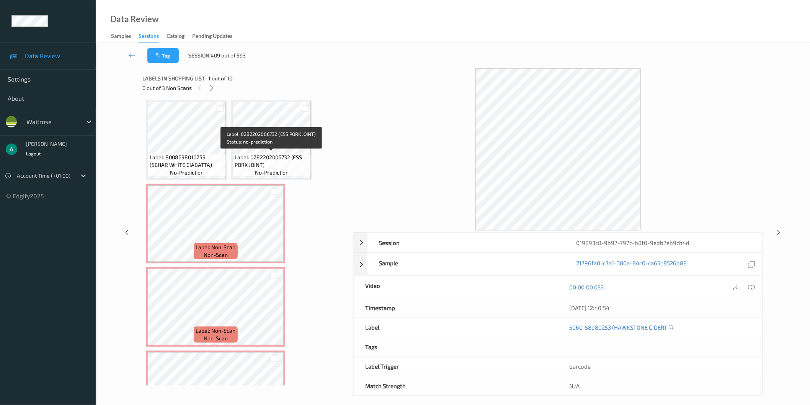
click at [246, 165] on span "Label: 0282202006732 (ESS PORK JOINT)" at bounding box center [272, 161] width 74 height 15
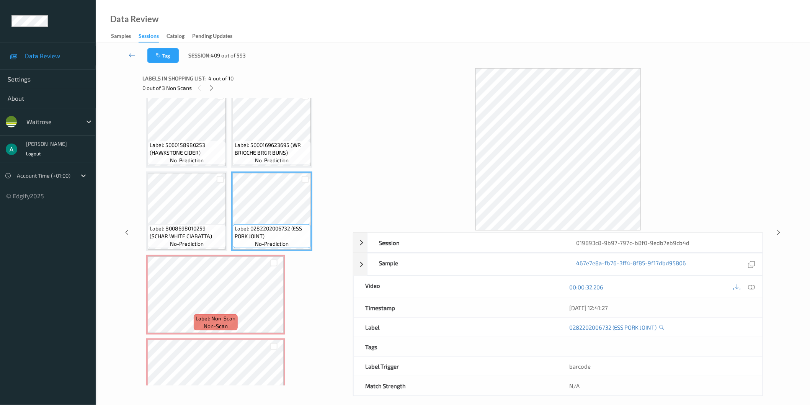
scroll to position [0, 0]
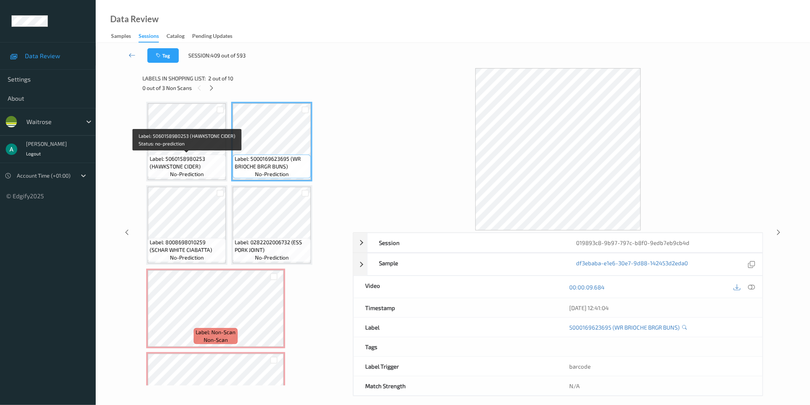
click at [184, 160] on span "Label: 5060158980253 (HAWKSTONE CIDER)" at bounding box center [187, 162] width 74 height 15
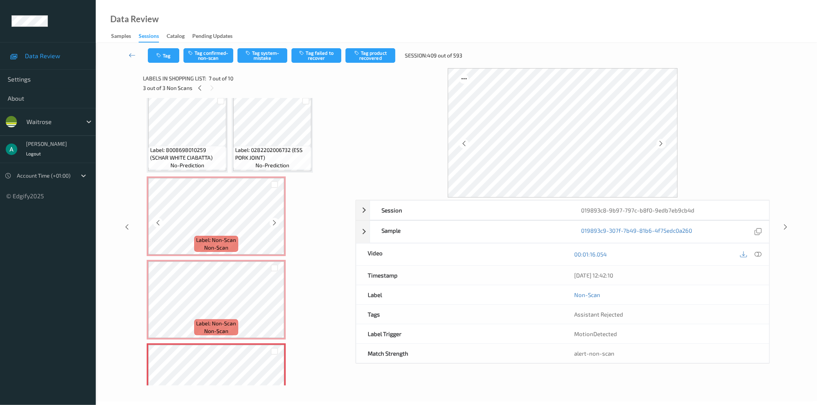
scroll to position [85, 0]
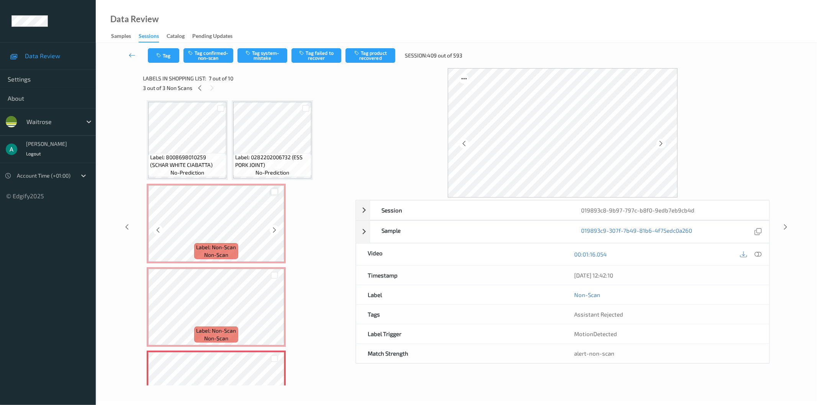
click at [276, 192] on div at bounding box center [274, 191] width 7 height 7
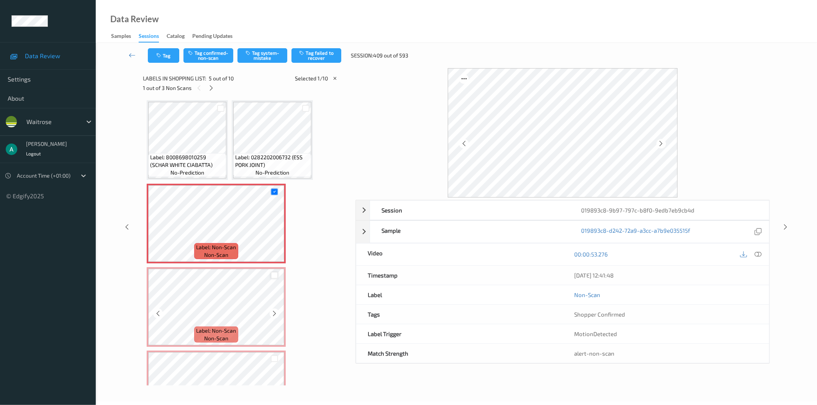
click at [272, 273] on div at bounding box center [274, 275] width 7 height 7
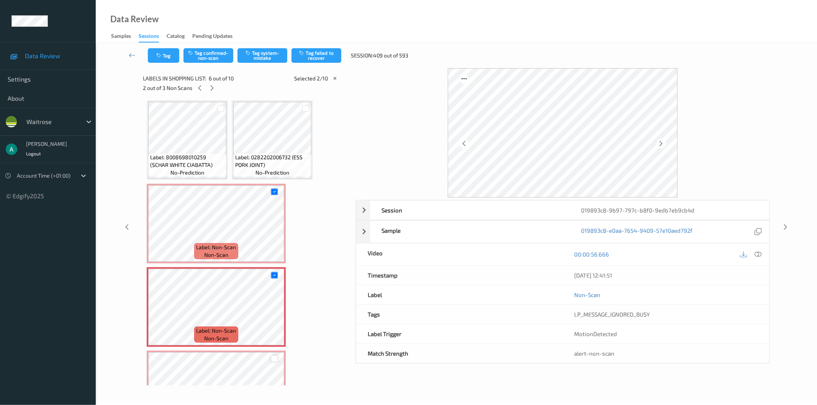
click at [276, 355] on div at bounding box center [274, 358] width 7 height 7
click at [159, 55] on icon "button" at bounding box center [159, 55] width 7 height 5
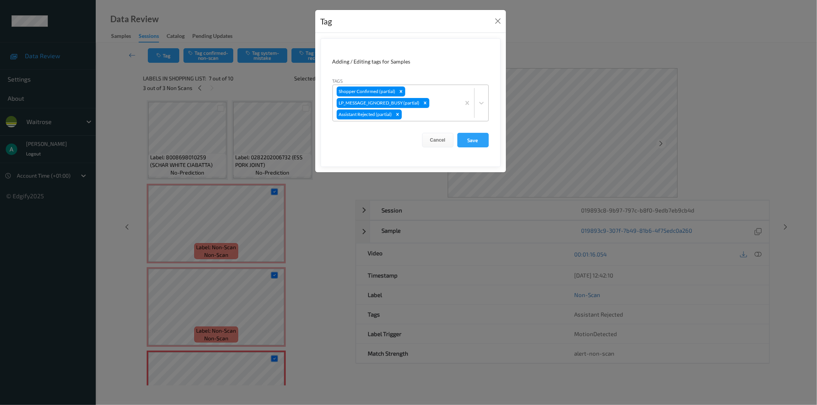
click at [426, 116] on div at bounding box center [429, 114] width 53 height 9
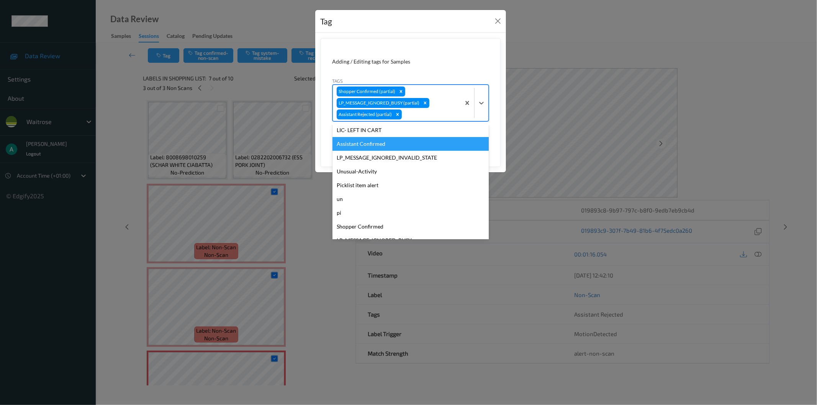
scroll to position [177, 0]
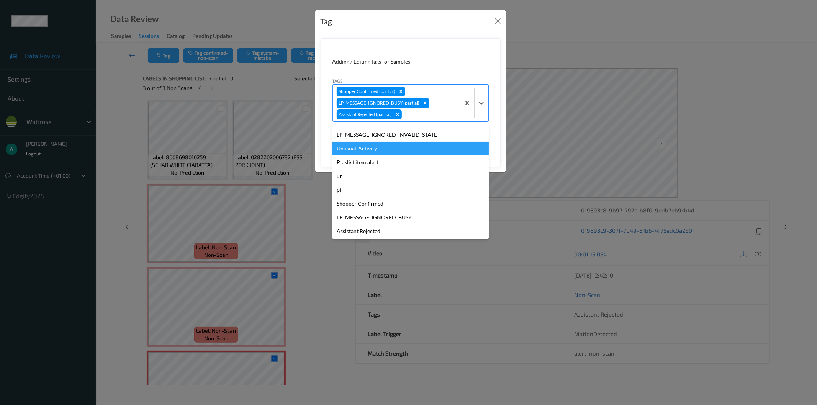
click at [396, 145] on div "Unusual-Activity" at bounding box center [410, 149] width 156 height 14
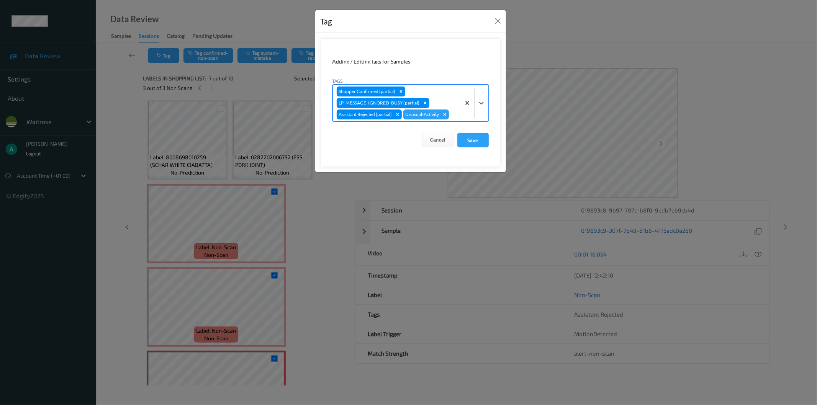
click at [451, 96] on div "Shopper Confirmed (partial) LP_MESSAGE_IGNORED_BUSY (partial) Assistant Rejecte…" at bounding box center [397, 103] width 128 height 36
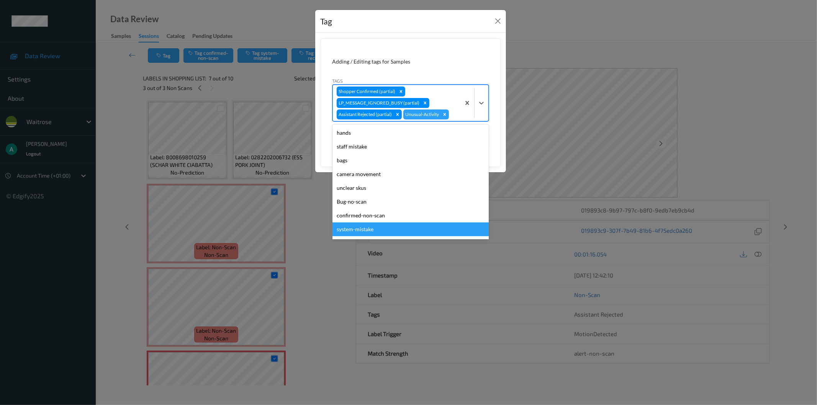
click at [389, 227] on div "system-mistake" at bounding box center [410, 229] width 156 height 14
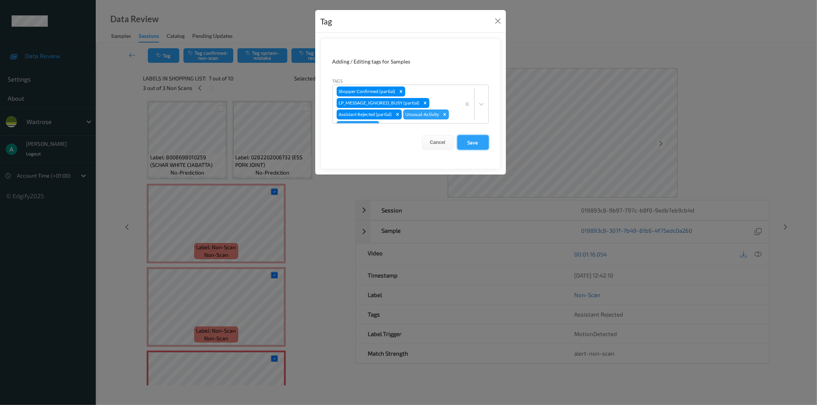
click at [473, 142] on button "Save" at bounding box center [472, 142] width 31 height 15
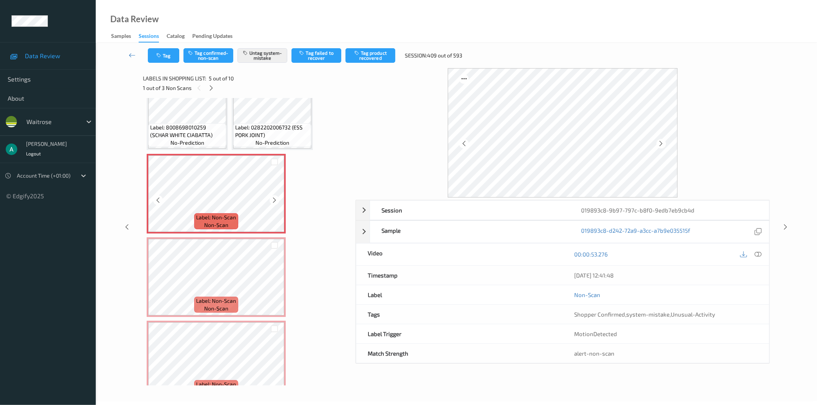
scroll to position [128, 0]
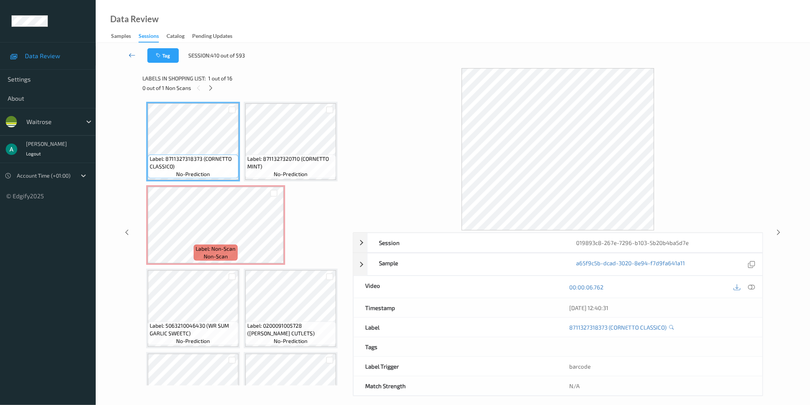
click at [133, 52] on icon at bounding box center [132, 55] width 7 height 8
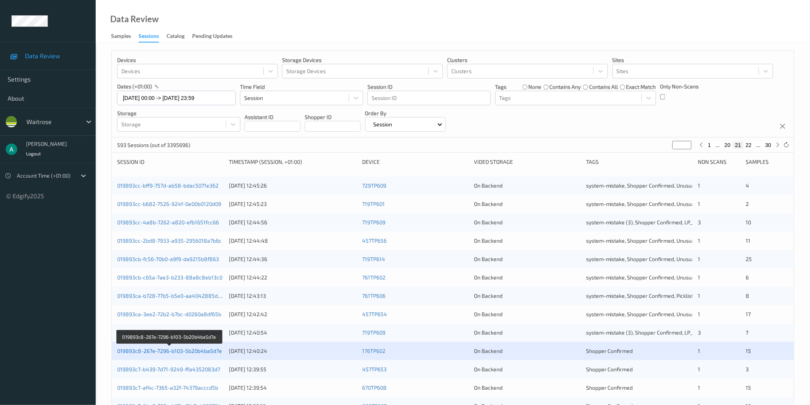
click at [191, 350] on link "019893c8-267e-7296-b103-5b20b4ba5d7e" at bounding box center [169, 351] width 105 height 7
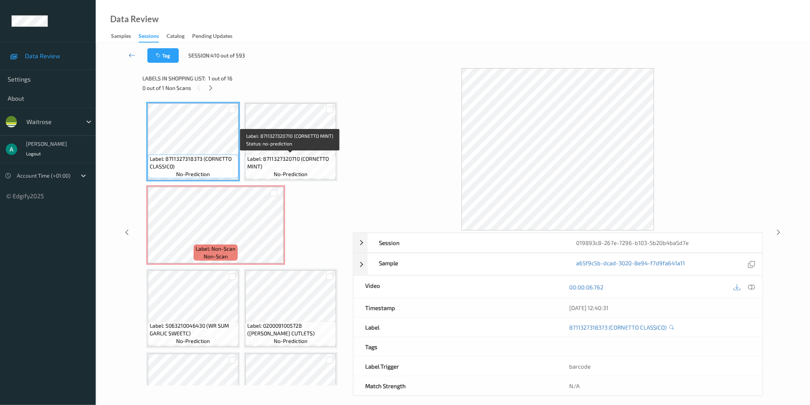
click at [254, 161] on span "Label: 8711327320710 (CORNETTO MINT)" at bounding box center [290, 162] width 87 height 15
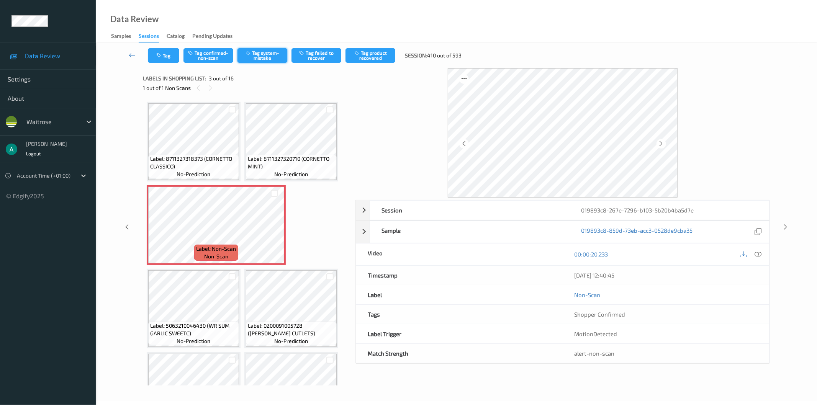
click at [269, 57] on button "Tag system-mistake" at bounding box center [262, 55] width 50 height 15
click at [159, 61] on button "Tag" at bounding box center [163, 55] width 31 height 15
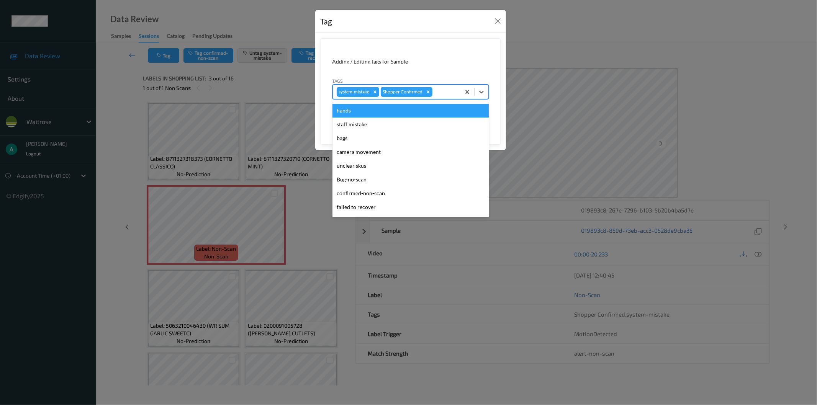
click at [440, 92] on div at bounding box center [445, 91] width 23 height 9
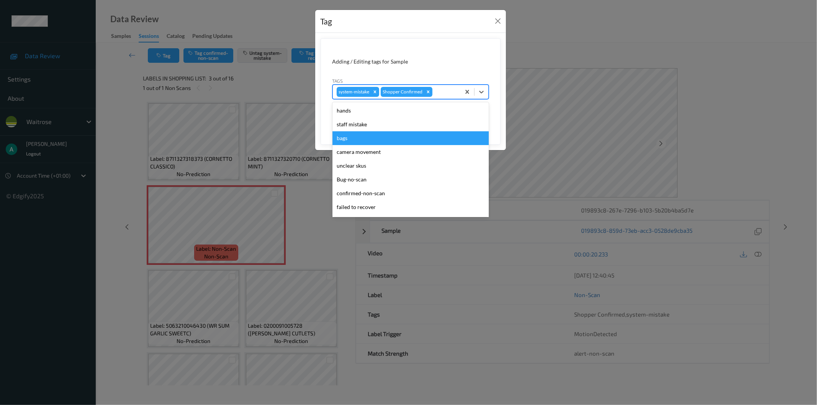
scroll to position [150, 0]
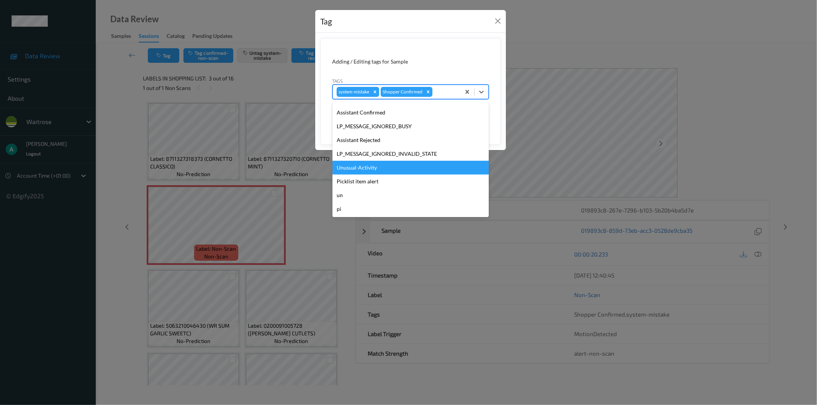
click at [375, 169] on div "Unusual-Activity" at bounding box center [410, 168] width 156 height 14
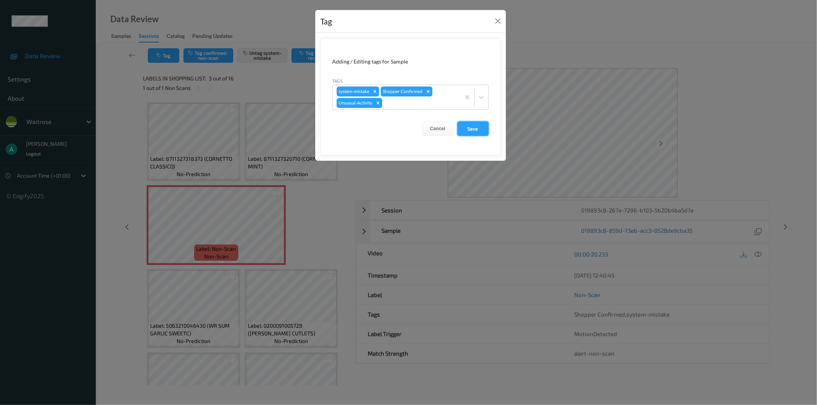
click at [468, 135] on button "Save" at bounding box center [472, 128] width 31 height 15
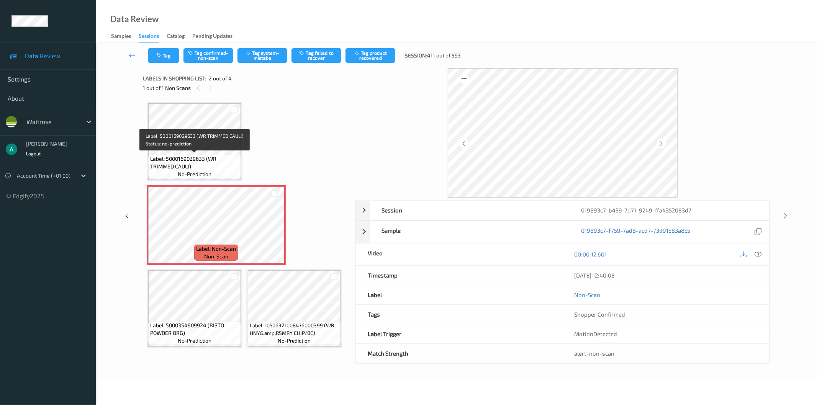
click at [209, 156] on span "Label: 5000169029633 (WR TRIMMED CAULI)" at bounding box center [194, 162] width 89 height 15
click at [263, 59] on button "Tag system-mistake" at bounding box center [262, 55] width 50 height 15
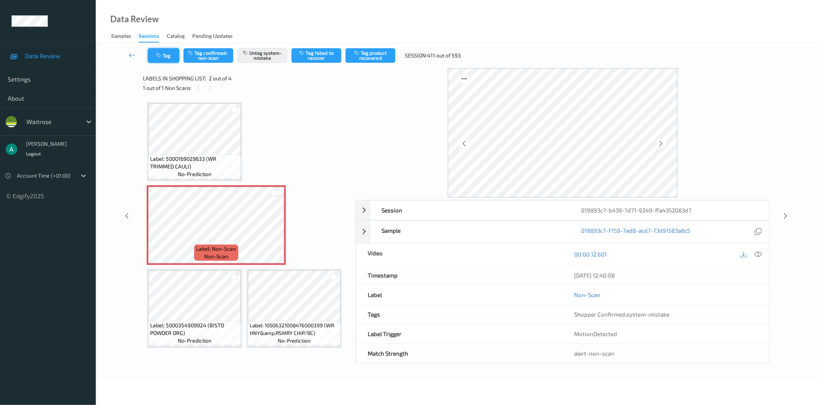
click at [173, 53] on button "Tag" at bounding box center [163, 55] width 31 height 15
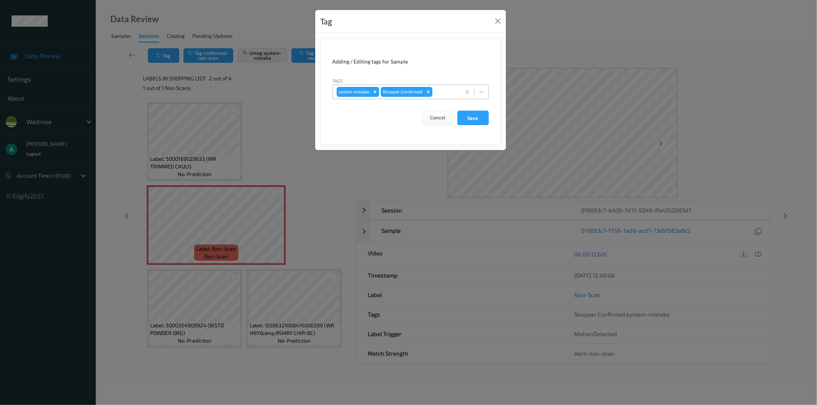
click at [449, 90] on div at bounding box center [445, 91] width 23 height 9
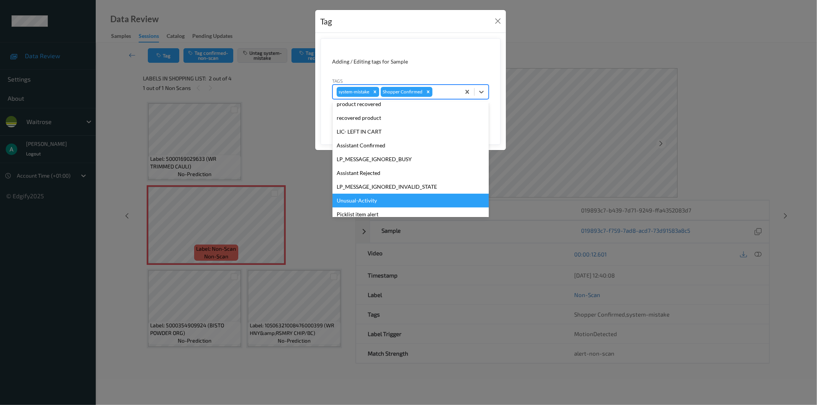
scroll to position [150, 0]
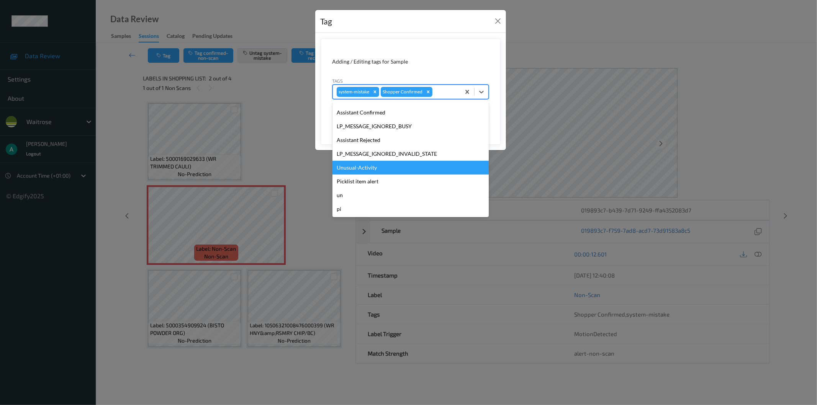
click at [400, 168] on div "Unusual-Activity" at bounding box center [410, 168] width 156 height 14
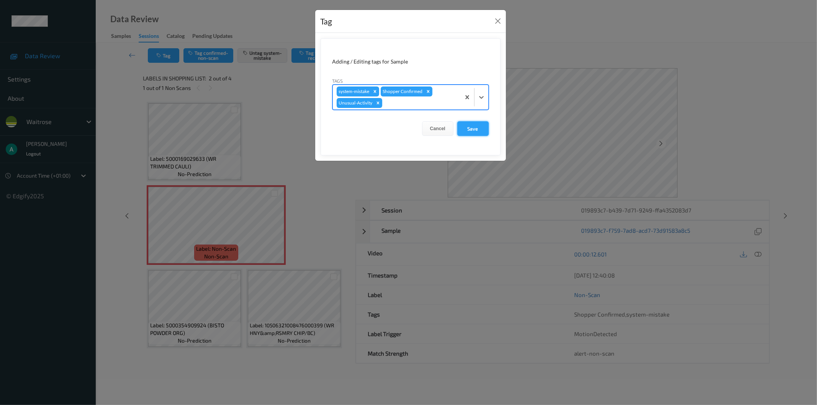
click at [478, 132] on button "Save" at bounding box center [472, 128] width 31 height 15
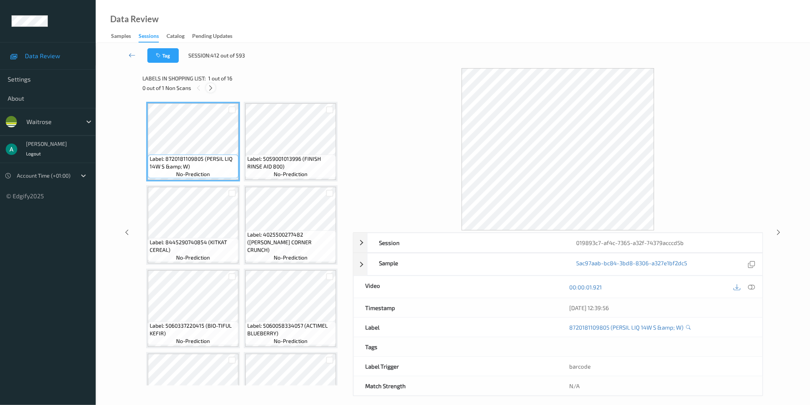
click at [211, 91] on div at bounding box center [211, 88] width 10 height 10
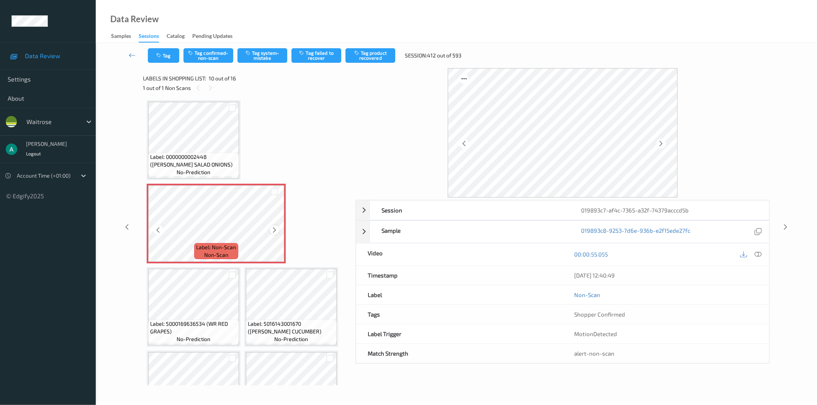
click at [278, 224] on div "Label: Non-Scan non-scan" at bounding box center [216, 224] width 139 height 80
click at [277, 227] on icon at bounding box center [274, 230] width 7 height 7
click at [259, 51] on button "Tag system-mistake" at bounding box center [262, 55] width 50 height 15
click at [165, 54] on button "Tag" at bounding box center [163, 55] width 31 height 15
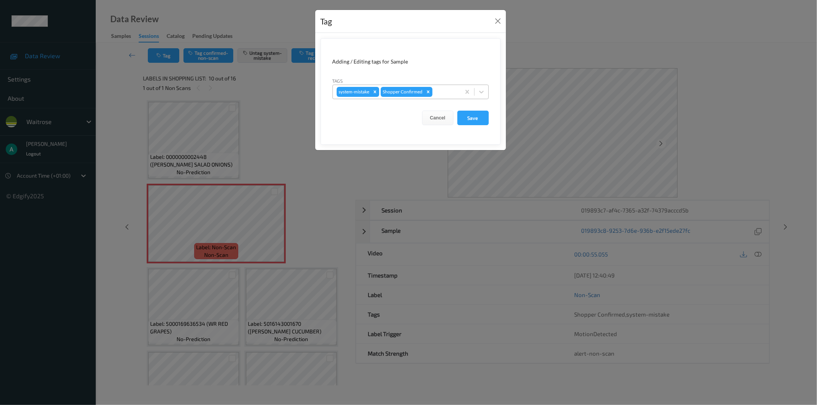
click at [443, 88] on div at bounding box center [445, 91] width 23 height 9
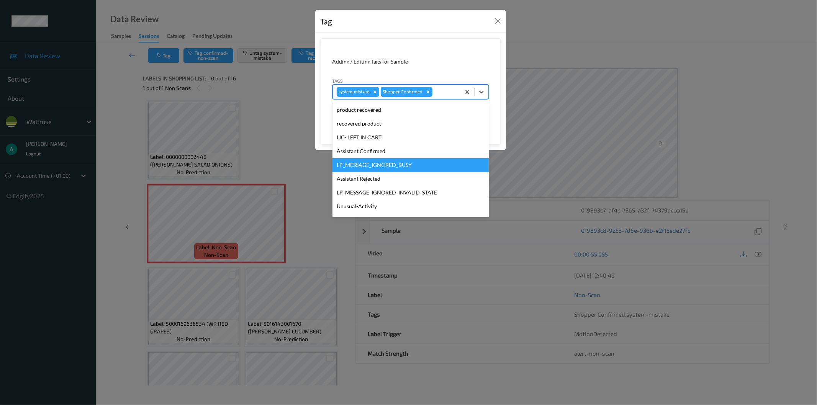
scroll to position [150, 0]
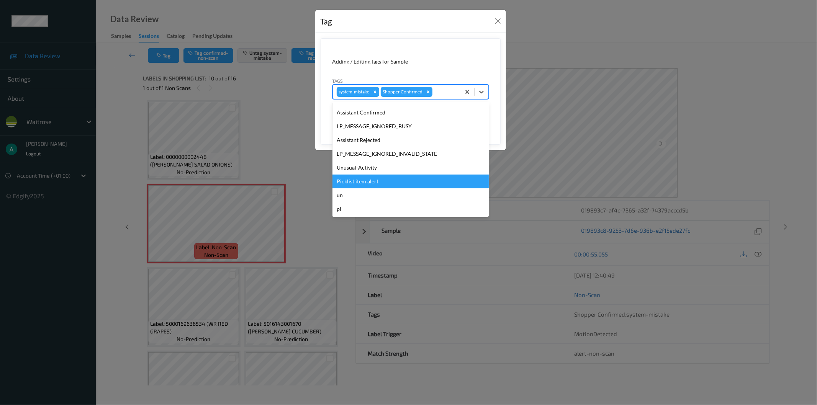
click at [410, 175] on div "Picklist item alert" at bounding box center [410, 182] width 156 height 14
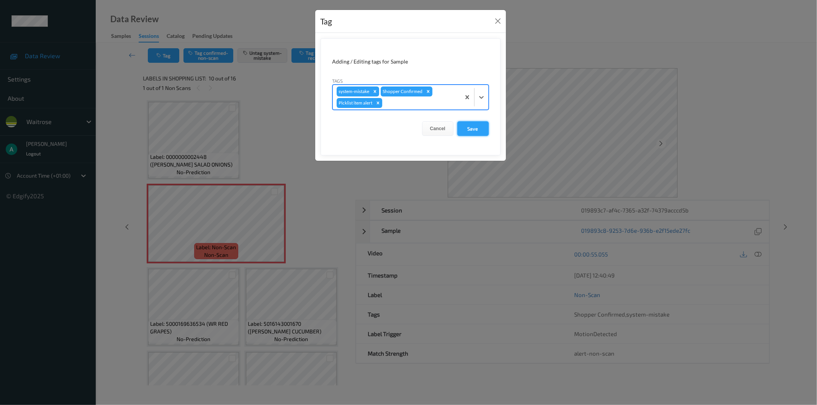
click at [461, 132] on button "Save" at bounding box center [472, 128] width 31 height 15
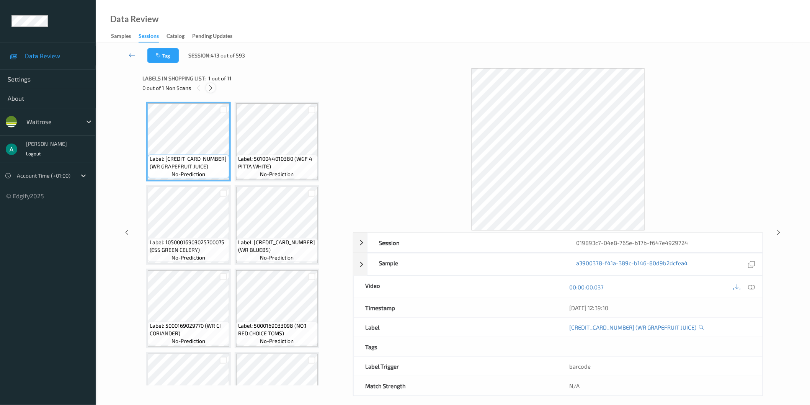
click at [211, 86] on icon at bounding box center [211, 88] width 7 height 7
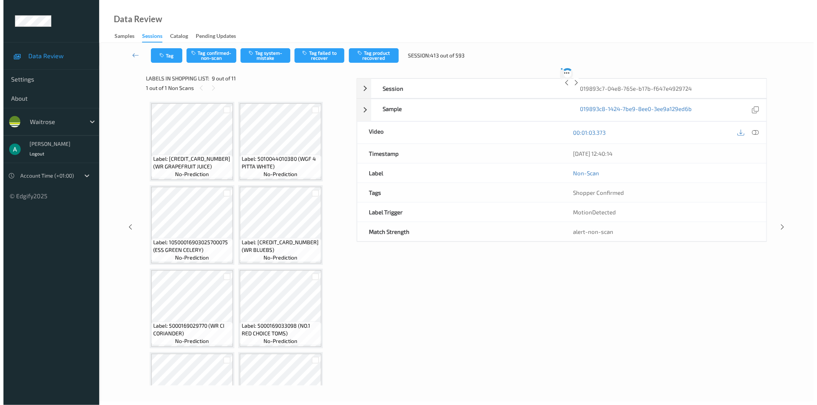
scroll to position [213, 0]
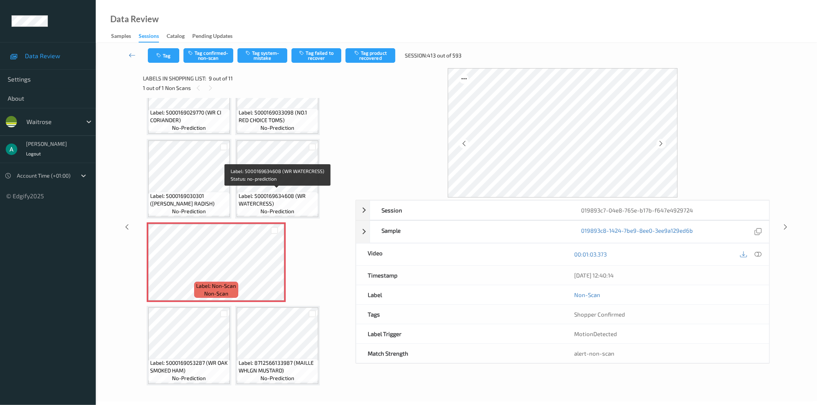
click at [289, 192] on div "Label: 5000169634608 (WR WATERCRESS) no-prediction" at bounding box center [278, 204] width 82 height 24
click at [274, 192] on span "Label: 5000169634608 (WR WATERCRESS)" at bounding box center [278, 199] width 78 height 15
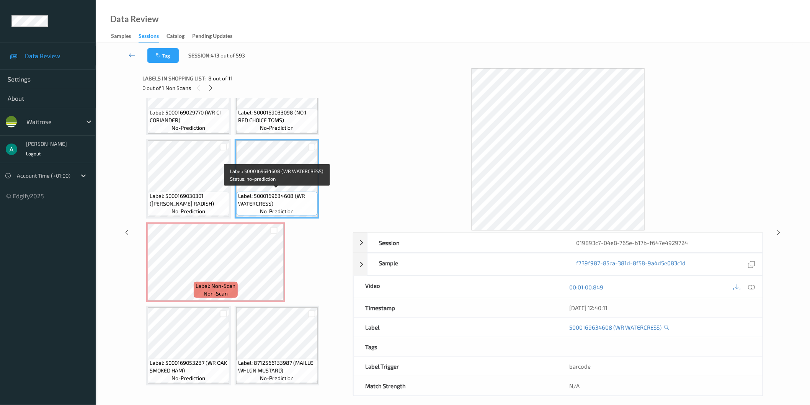
click at [251, 222] on div "Label: Non-Scan non-scan" at bounding box center [215, 262] width 139 height 80
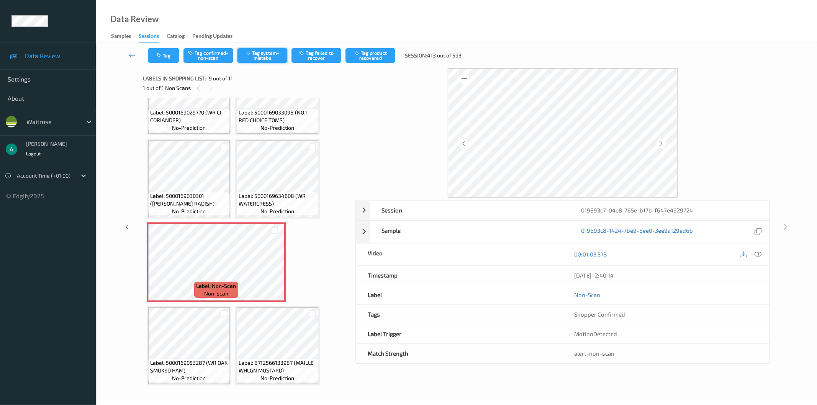
click at [270, 53] on button "Tag system-mistake" at bounding box center [262, 55] width 50 height 15
click at [167, 56] on button "Tag" at bounding box center [163, 55] width 31 height 15
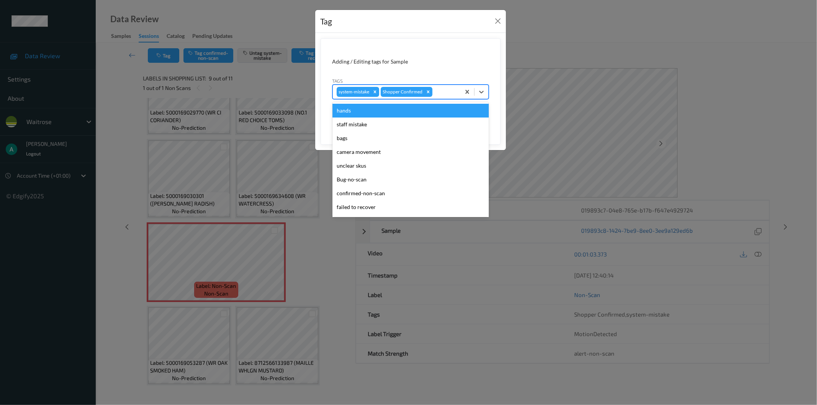
drag, startPoint x: 447, startPoint y: 96, endPoint x: 443, endPoint y: 102, distance: 6.5
click at [446, 98] on div "system-mistake Shopper Confirmed" at bounding box center [397, 91] width 128 height 13
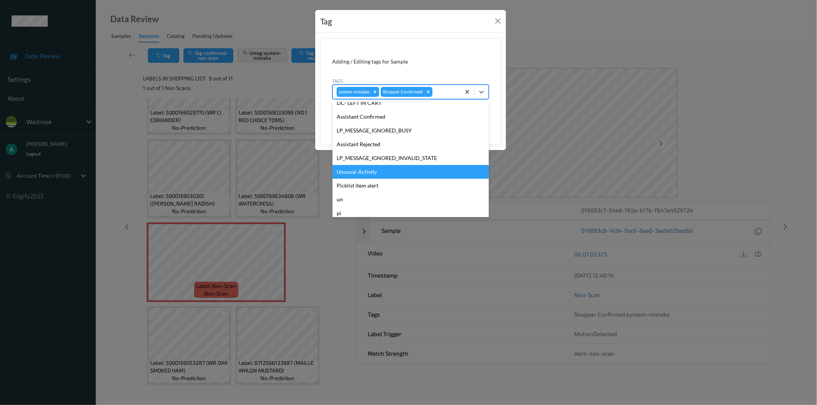
scroll to position [150, 0]
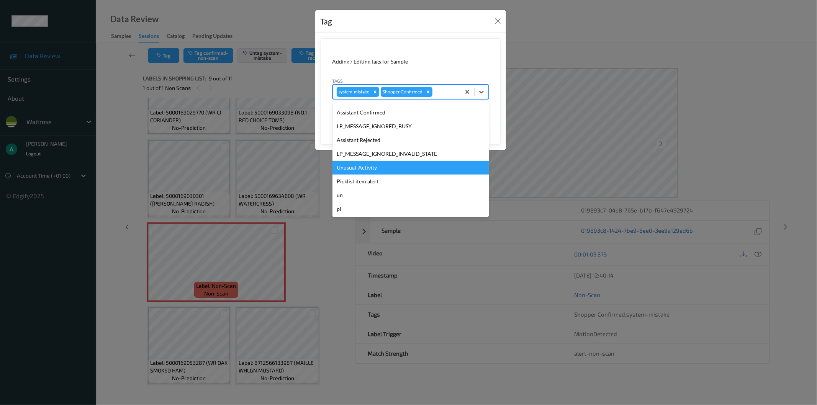
click at [412, 170] on div "Unusual-Activity" at bounding box center [410, 168] width 156 height 14
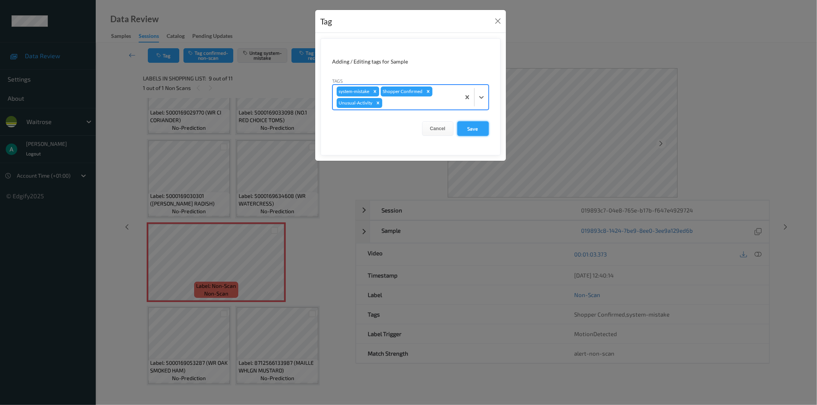
click at [468, 129] on button "Save" at bounding box center [472, 128] width 31 height 15
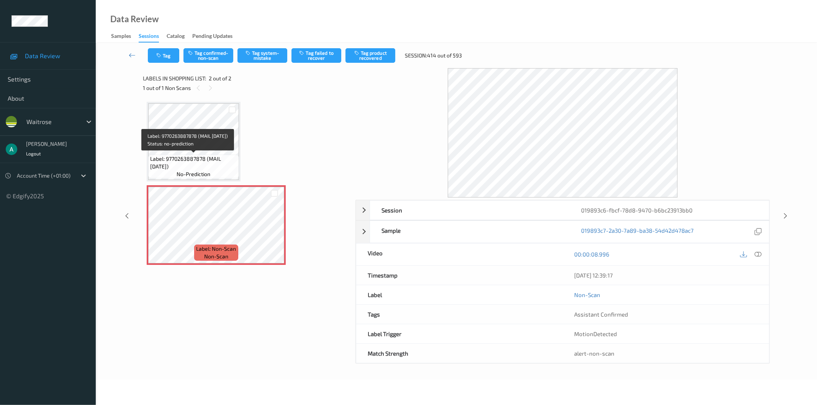
click at [196, 178] on div "Label: 9770263887878 (MAIL [DATE]) no-prediction" at bounding box center [193, 167] width 91 height 24
click at [257, 49] on button "Tag system-mistake" at bounding box center [262, 55] width 50 height 15
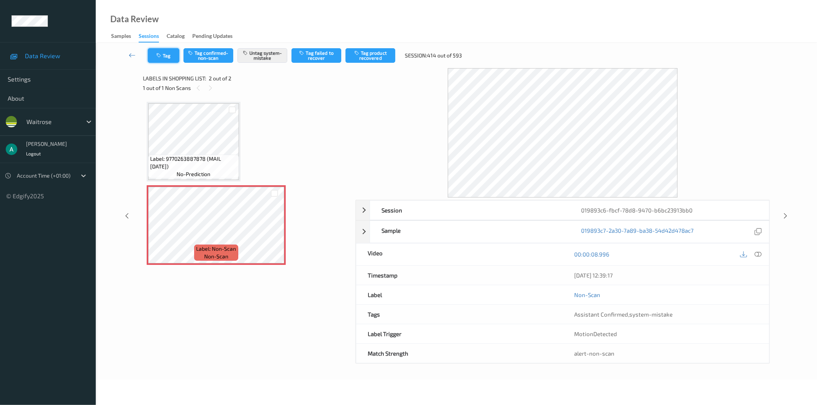
click at [173, 52] on button "Tag" at bounding box center [163, 55] width 31 height 15
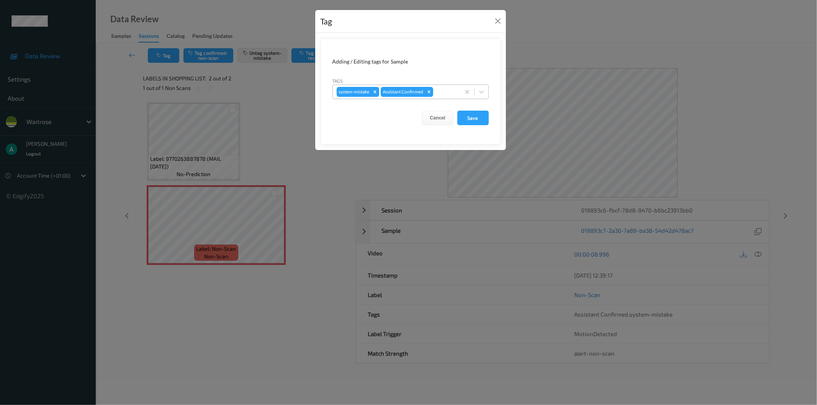
click at [437, 98] on div "system-mistake Assistant Confirmed" at bounding box center [410, 92] width 156 height 15
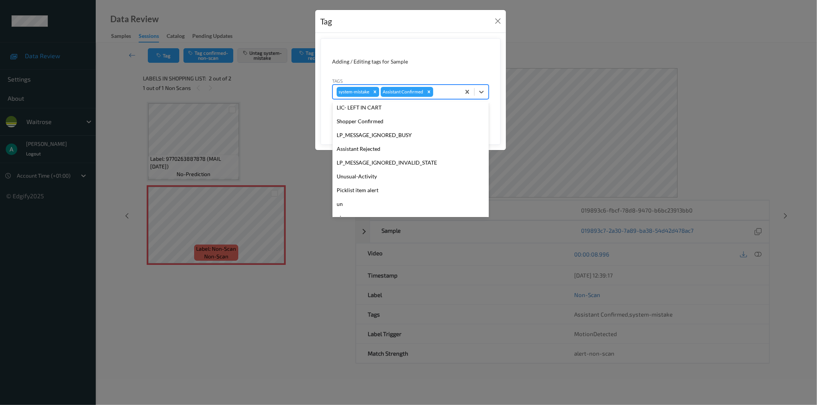
scroll to position [150, 0]
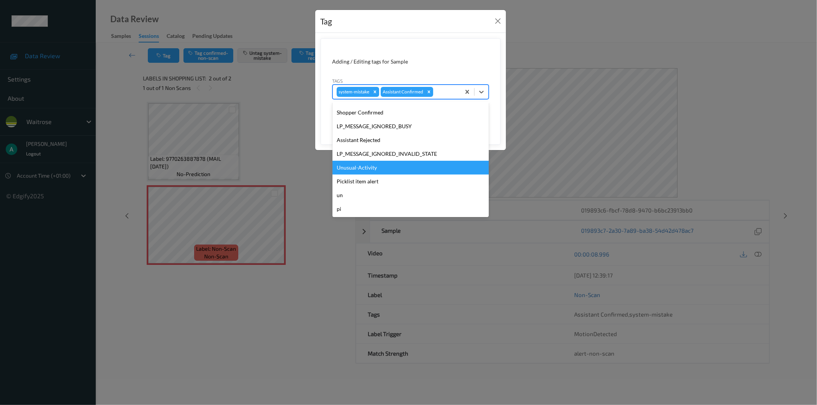
click at [419, 166] on div "Unusual-Activity" at bounding box center [410, 168] width 156 height 14
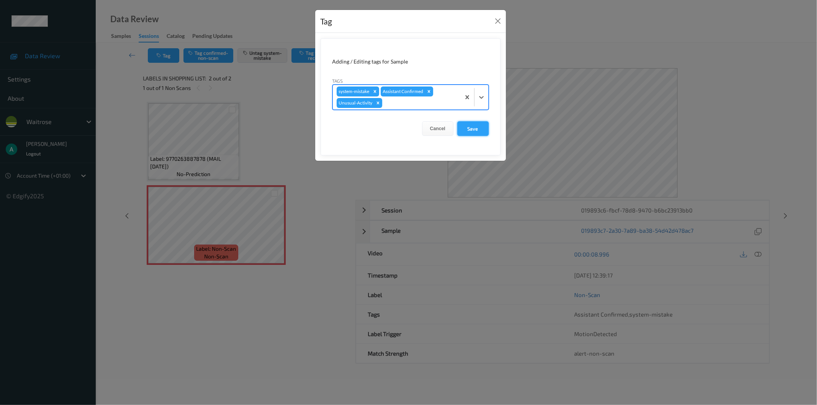
click at [469, 129] on button "Save" at bounding box center [472, 128] width 31 height 15
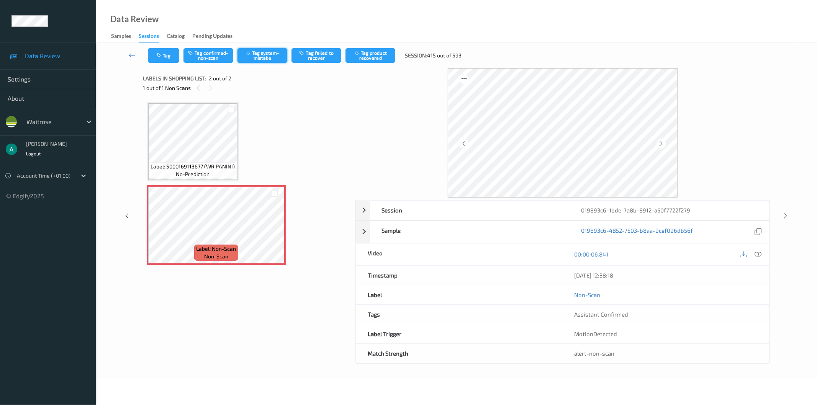
click at [277, 54] on button "Tag system-mistake" at bounding box center [262, 55] width 50 height 15
click at [162, 56] on icon "button" at bounding box center [159, 55] width 7 height 5
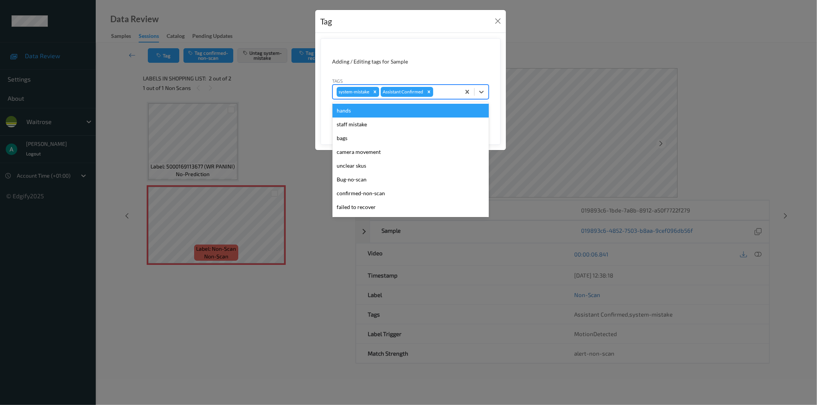
click at [449, 94] on div at bounding box center [446, 91] width 22 height 9
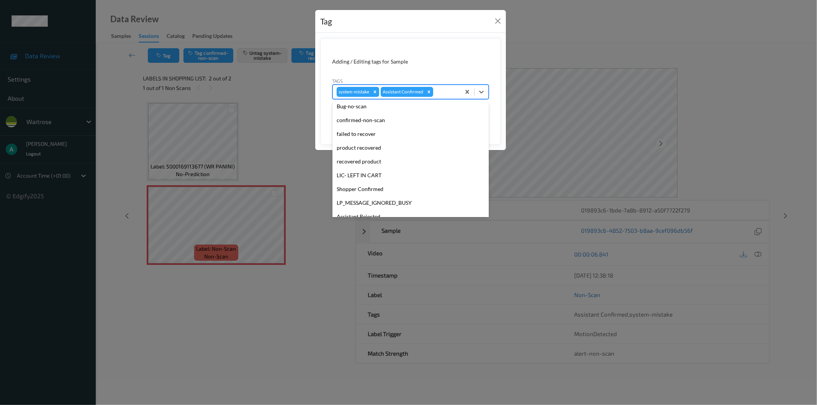
scroll to position [150, 0]
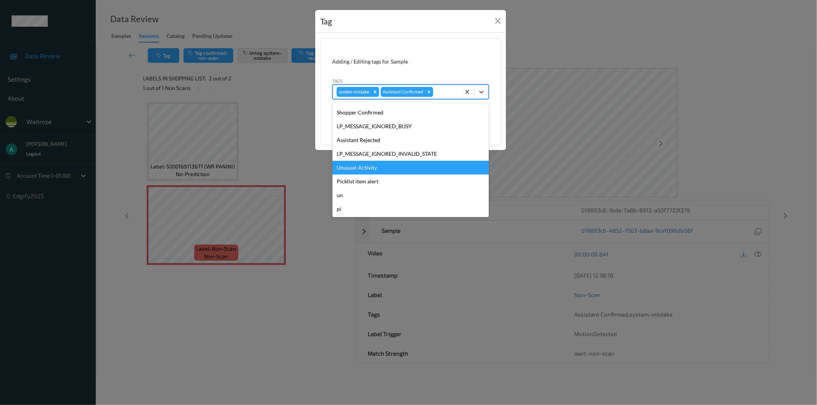
click at [400, 169] on div "Unusual-Activity" at bounding box center [410, 168] width 156 height 14
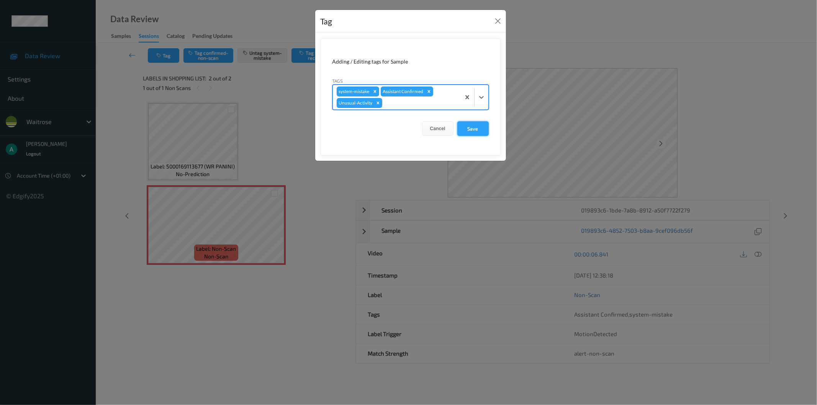
click at [481, 131] on button "Save" at bounding box center [472, 128] width 31 height 15
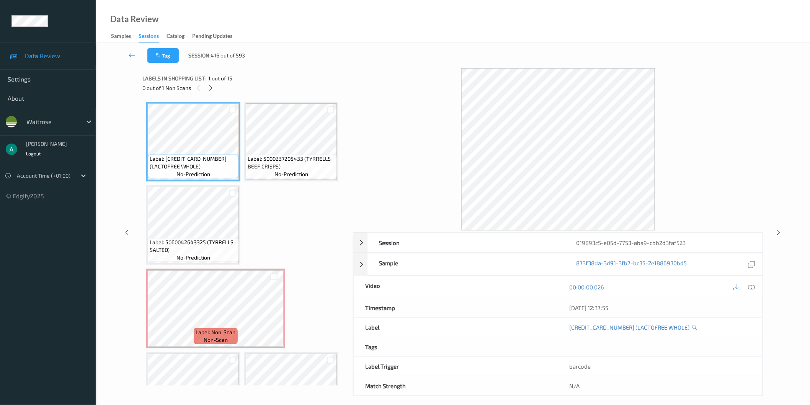
click at [193, 242] on span "Label: 5060042643325 (TYRRELLS SALTED)" at bounding box center [193, 246] width 87 height 15
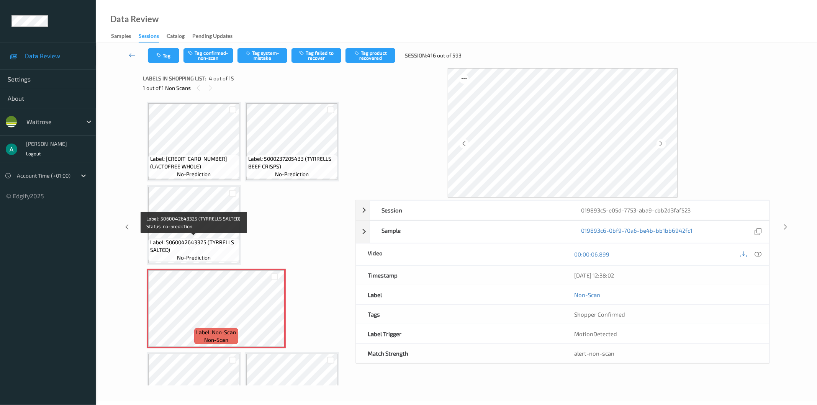
click at [218, 239] on span "Label: 5060042643325 (TYRRELLS SALTED)" at bounding box center [193, 246] width 87 height 15
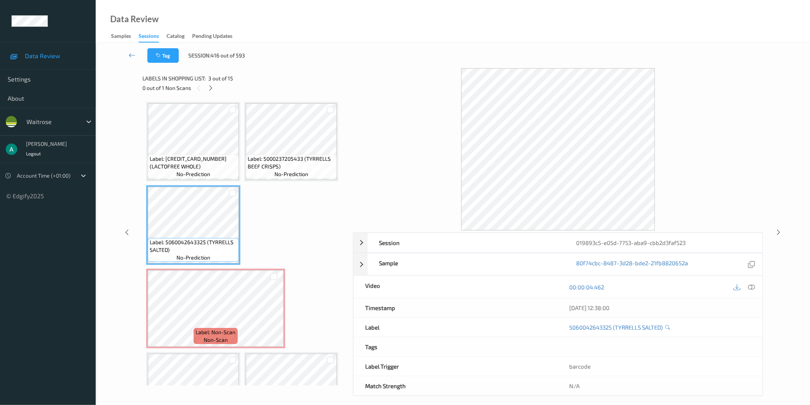
click at [268, 158] on span "Label: 5000237205433 (TYRRELLS BEEF CRISPS)" at bounding box center [291, 162] width 87 height 15
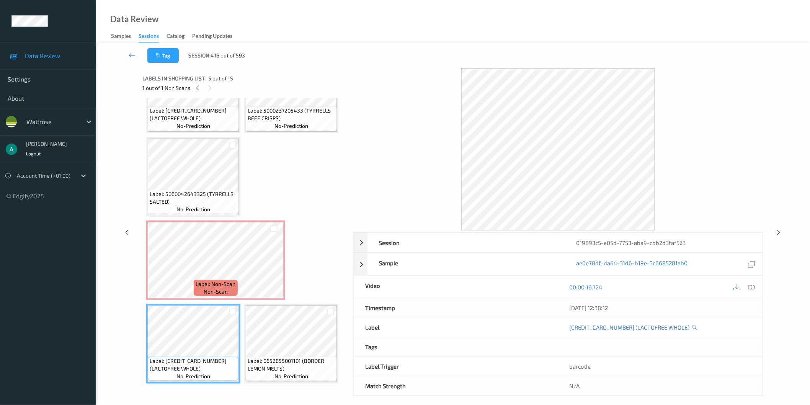
scroll to position [43, 0]
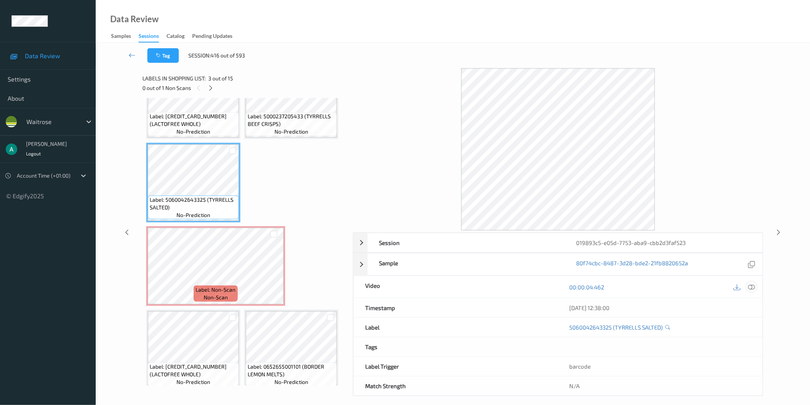
click at [757, 285] on div at bounding box center [752, 287] width 10 height 10
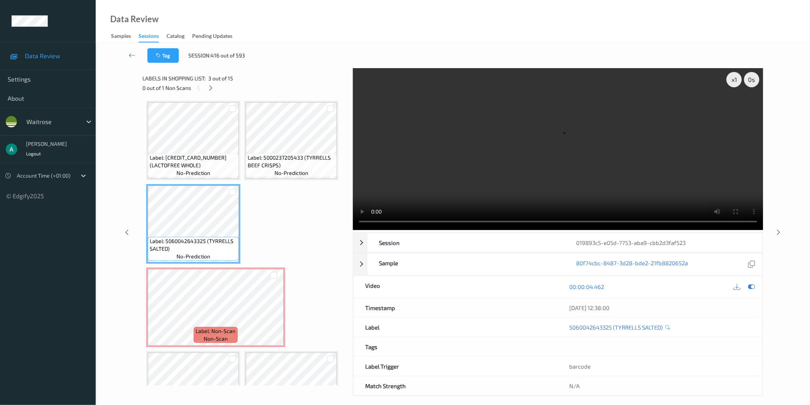
scroll to position [0, 0]
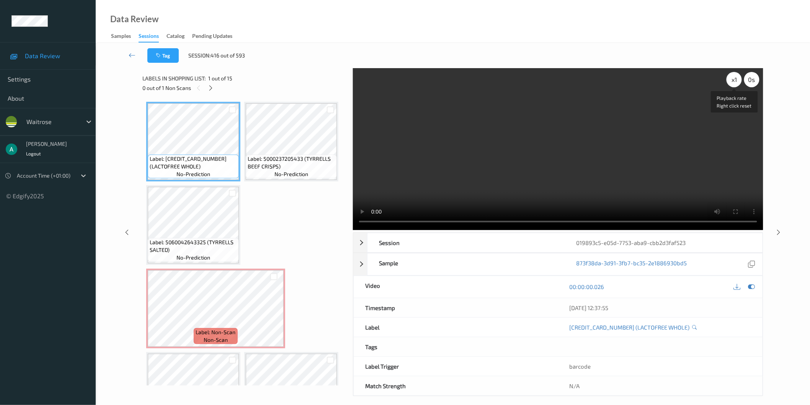
drag, startPoint x: 732, startPoint y: 83, endPoint x: 728, endPoint y: 79, distance: 5.7
click at [731, 82] on div "x 1" at bounding box center [734, 79] width 15 height 15
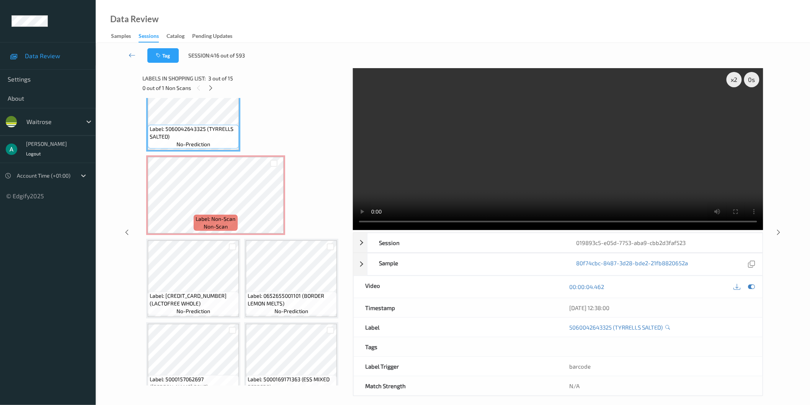
scroll to position [128, 0]
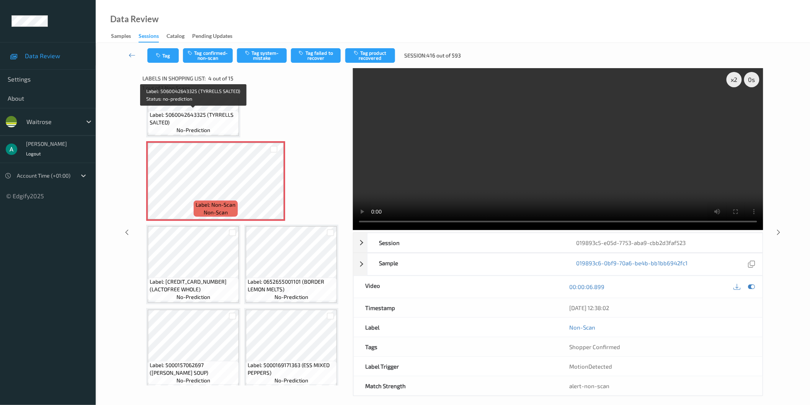
click at [204, 122] on span "Label: 5060042643325 (TYRRELLS SALTED)" at bounding box center [193, 118] width 87 height 15
click at [224, 52] on button "Tag confirmed-non-scan" at bounding box center [208, 55] width 50 height 15
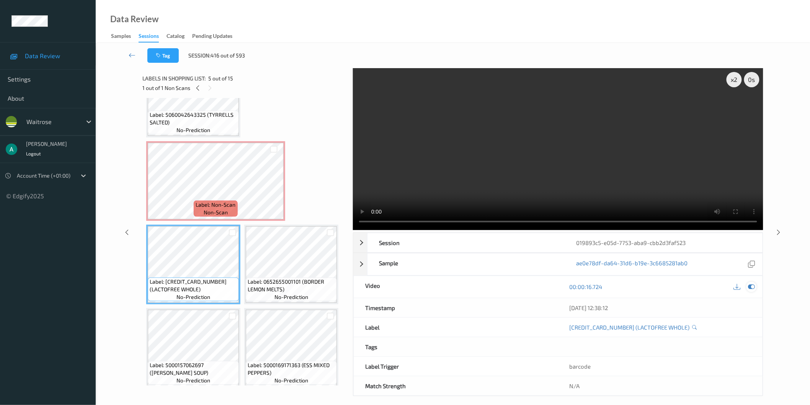
click at [754, 289] on icon at bounding box center [751, 286] width 7 height 7
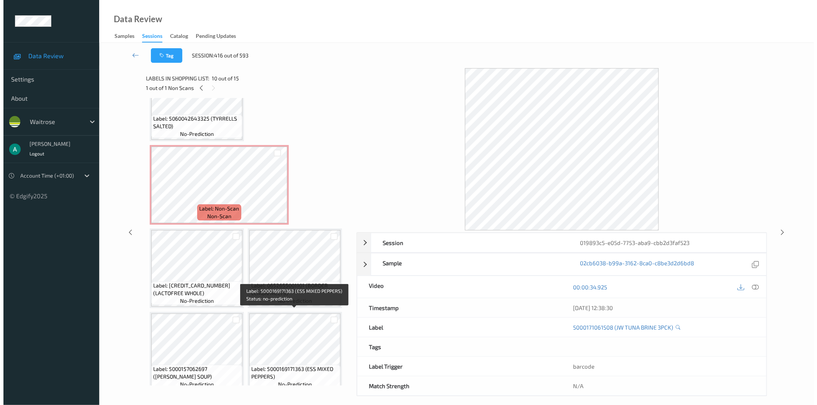
scroll to position [0, 0]
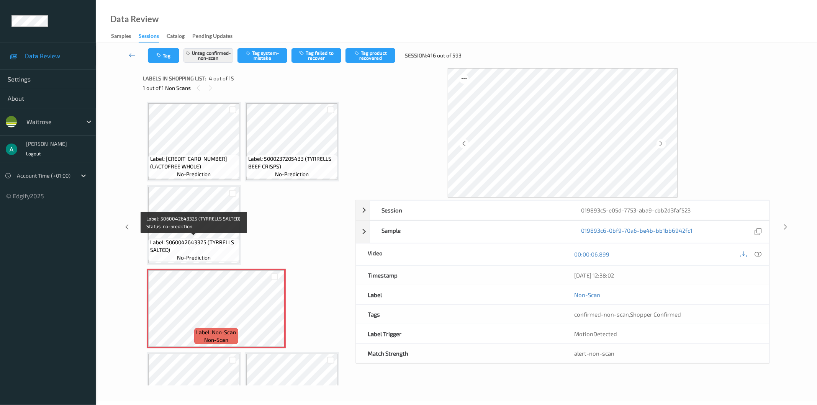
click at [210, 244] on span "Label: 5060042643325 (TYRRELLS SALTED)" at bounding box center [193, 246] width 87 height 15
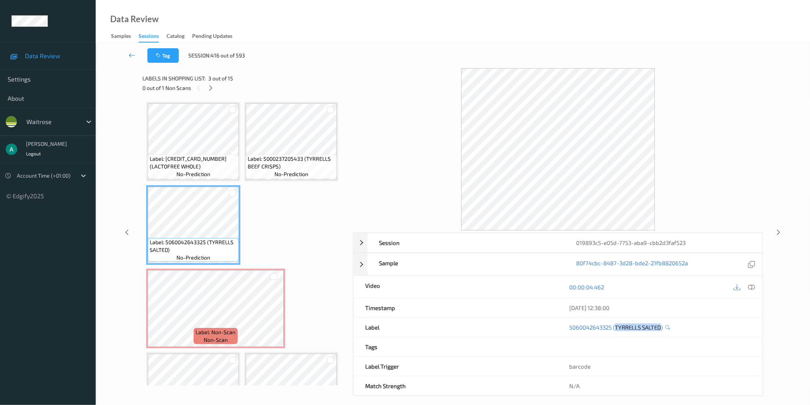
drag, startPoint x: 617, startPoint y: 334, endPoint x: 664, endPoint y: 335, distance: 46.7
click at [664, 335] on div "5060042643325 (TYRRELLS SALTED)" at bounding box center [660, 327] width 204 height 19
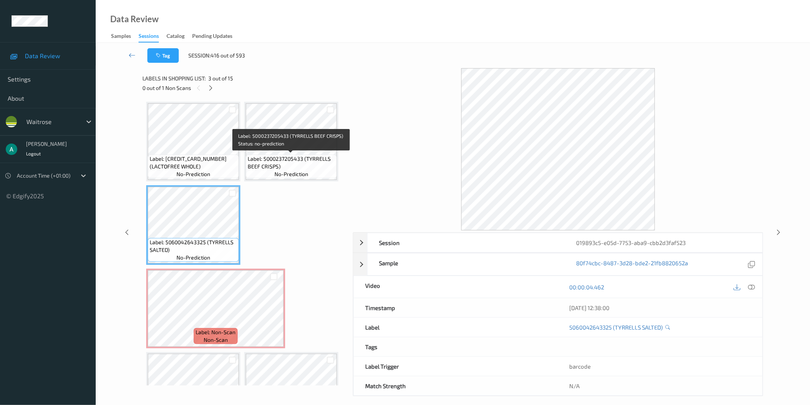
click at [263, 161] on span "Label: 5000237205433 (TYRRELLS BEEF CRISPS)" at bounding box center [291, 162] width 87 height 15
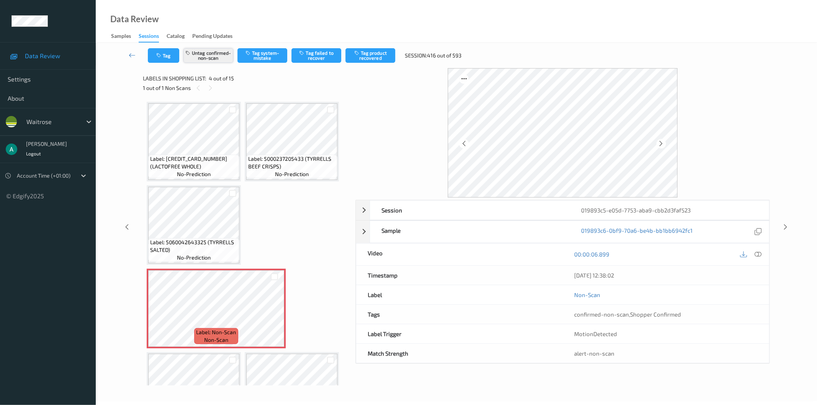
click at [218, 59] on button "Untag confirmed-non-scan" at bounding box center [208, 55] width 50 height 15
click at [262, 53] on button "Tag system-mistake" at bounding box center [262, 55] width 50 height 15
click at [174, 60] on button "Tag" at bounding box center [163, 55] width 31 height 15
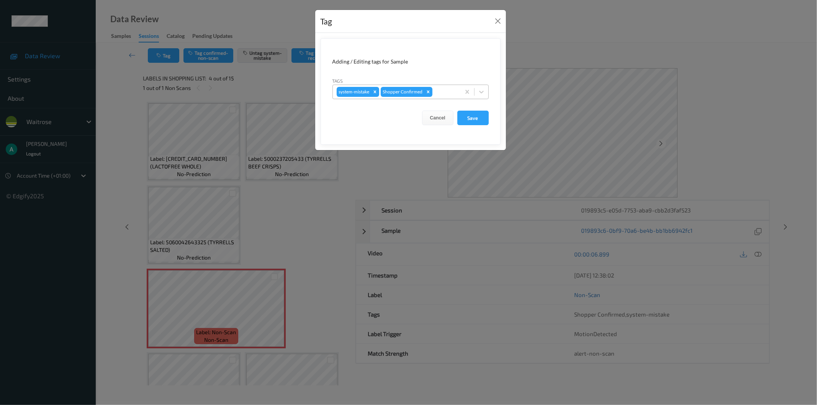
click at [439, 91] on div at bounding box center [445, 91] width 23 height 9
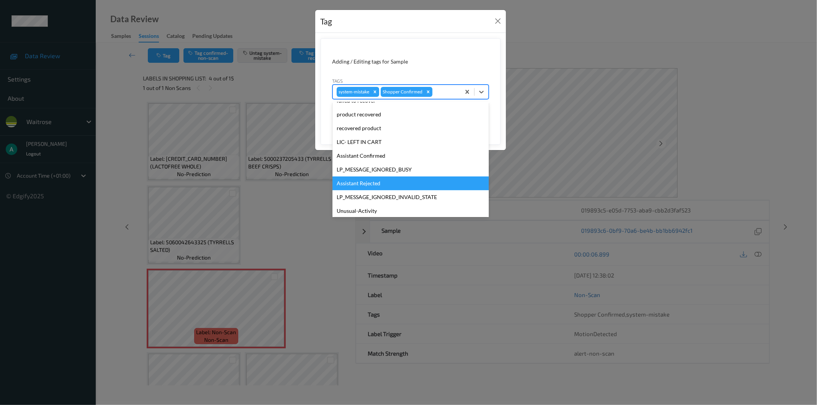
scroll to position [150, 0]
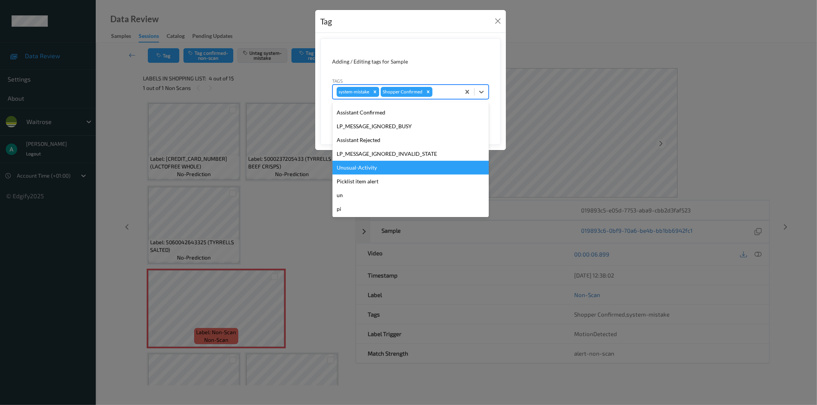
click at [405, 161] on div "Unusual-Activity" at bounding box center [410, 168] width 156 height 14
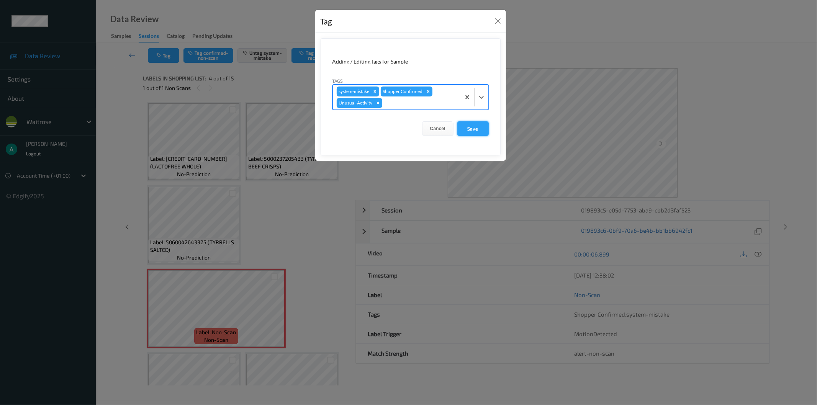
click at [465, 126] on button "Save" at bounding box center [472, 128] width 31 height 15
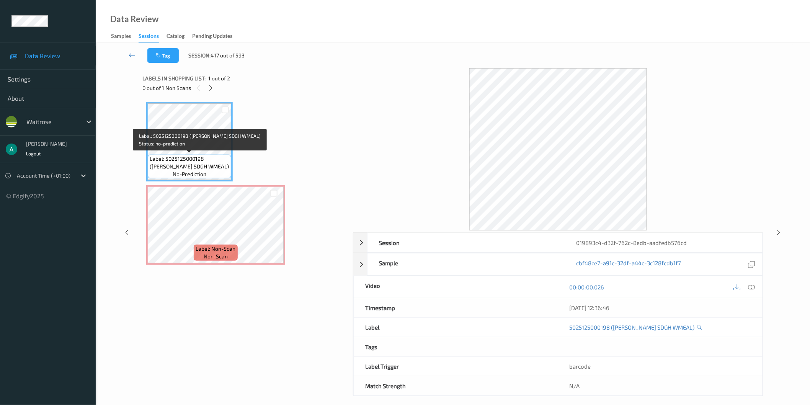
click at [197, 155] on span "Label: 5025125000198 ([PERSON_NAME] SDGH WMEAL)" at bounding box center [190, 162] width 80 height 15
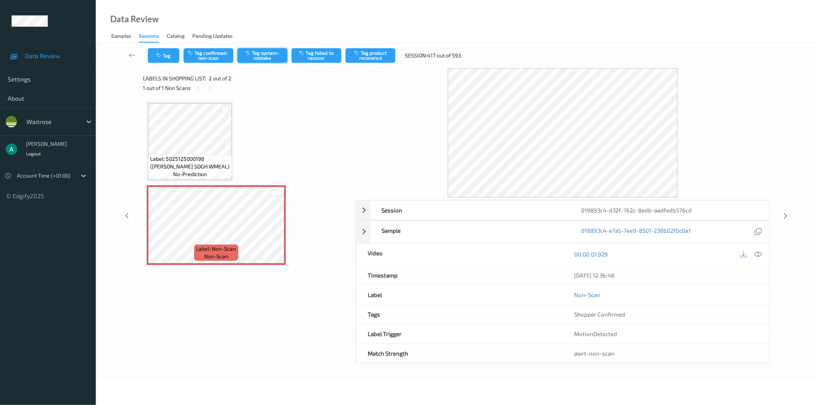
click at [258, 59] on button "Tag system-mistake" at bounding box center [262, 55] width 50 height 15
click at [167, 51] on button "Tag" at bounding box center [163, 55] width 31 height 15
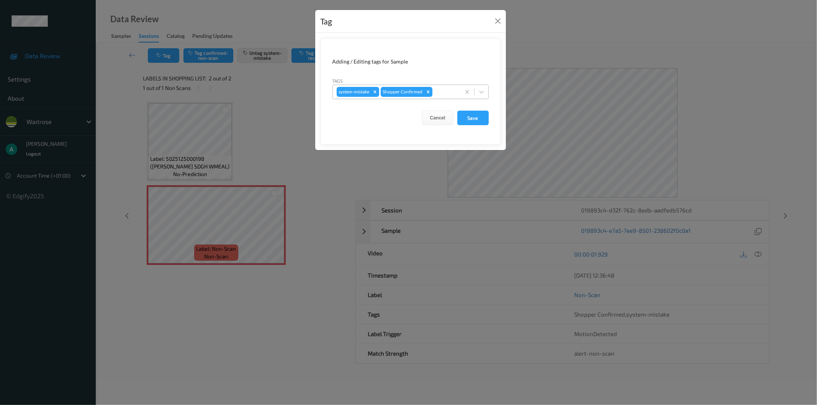
click at [440, 91] on div at bounding box center [445, 91] width 23 height 9
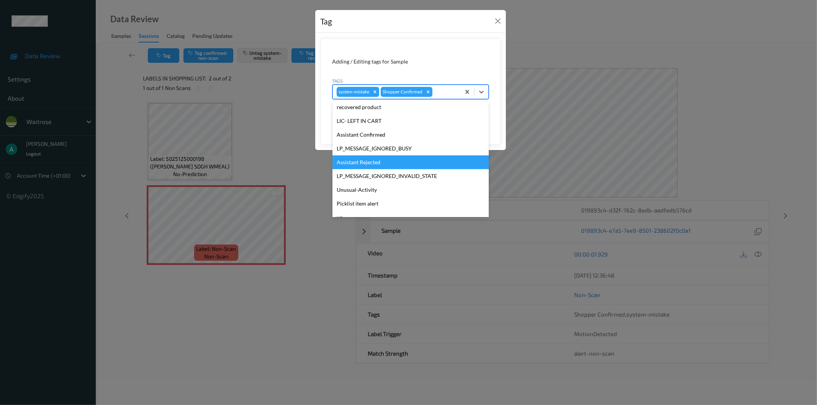
scroll to position [150, 0]
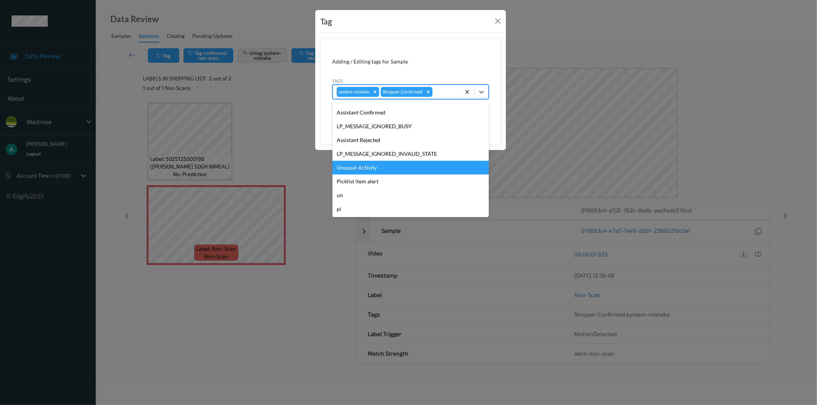
click at [432, 167] on div "Unusual-Activity" at bounding box center [410, 168] width 156 height 14
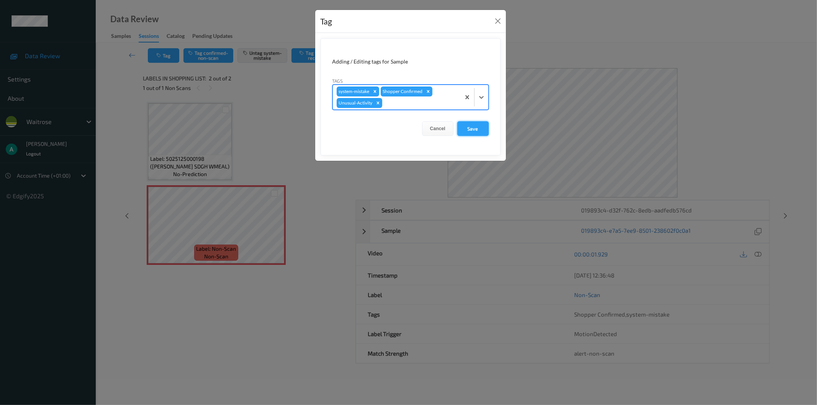
click at [482, 128] on button "Save" at bounding box center [472, 128] width 31 height 15
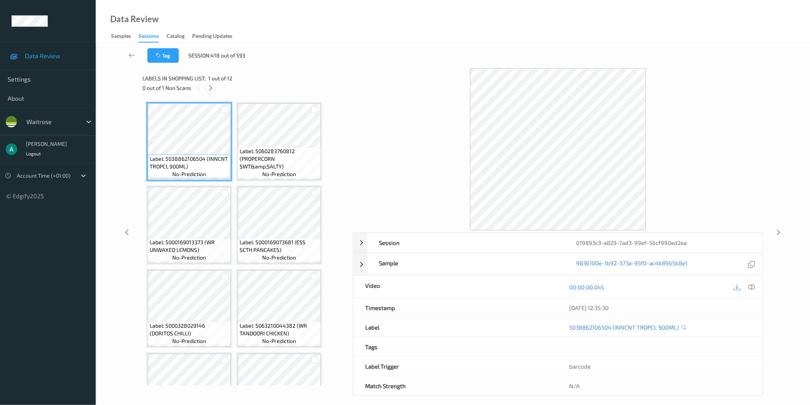
click at [212, 86] on icon at bounding box center [211, 88] width 7 height 7
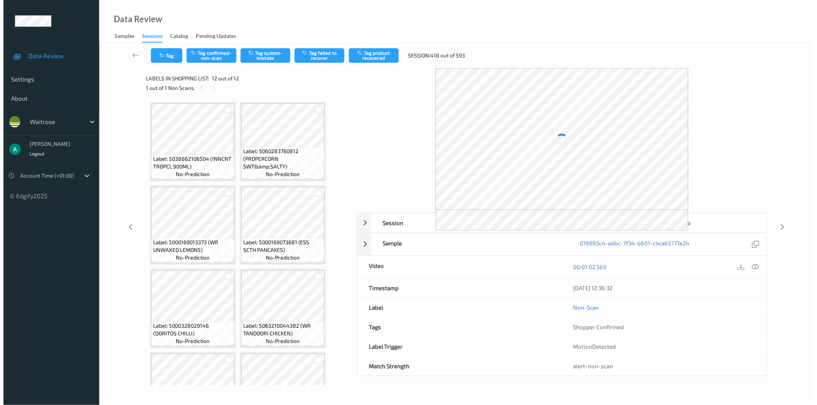
scroll to position [296, 0]
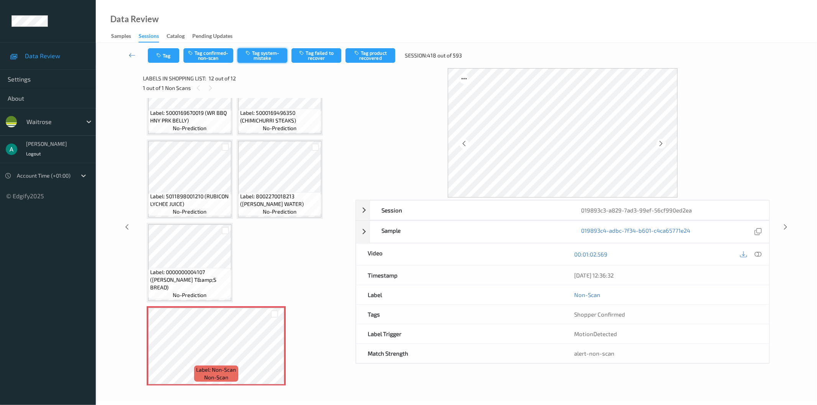
click at [254, 49] on button "Tag system-mistake" at bounding box center [262, 55] width 50 height 15
click at [154, 54] on button "Tag" at bounding box center [163, 55] width 31 height 15
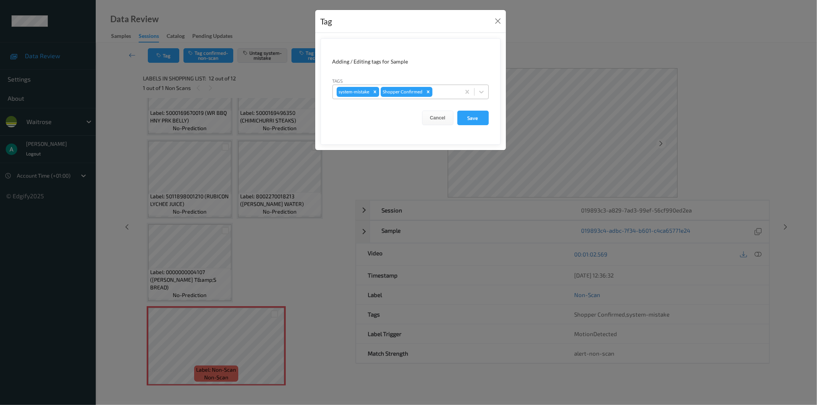
click at [438, 95] on div at bounding box center [445, 91] width 23 height 9
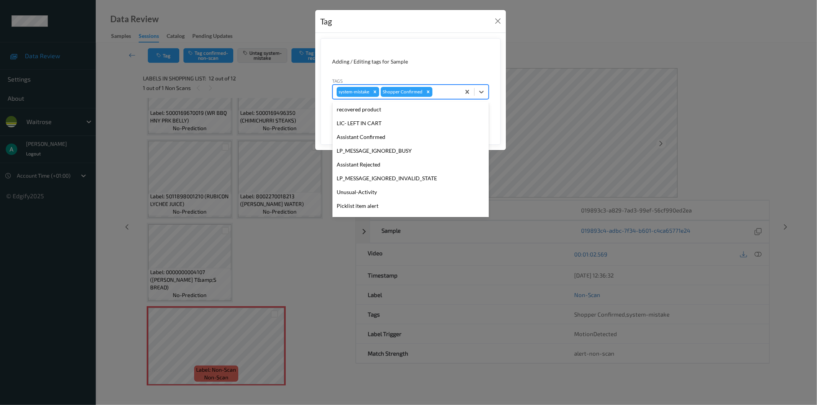
scroll to position [150, 0]
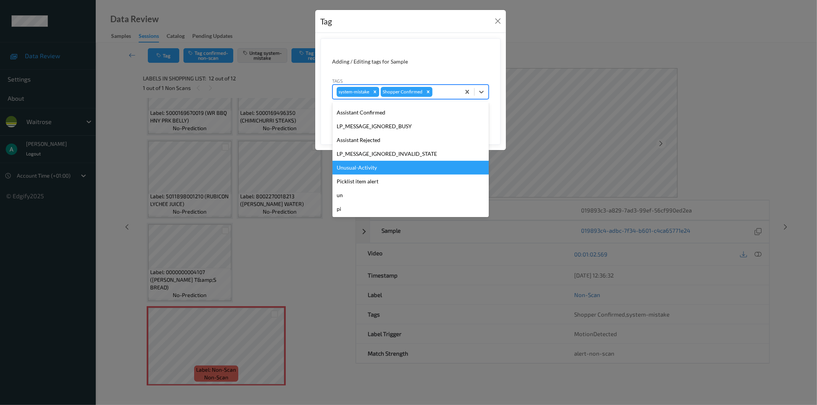
click at [417, 168] on div "Unusual-Activity" at bounding box center [410, 168] width 156 height 14
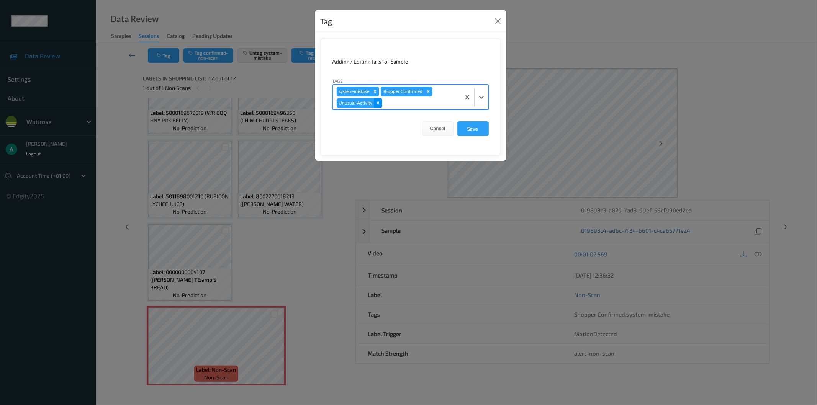
click at [381, 103] on div "Remove Unusual-Activity" at bounding box center [378, 103] width 8 height 10
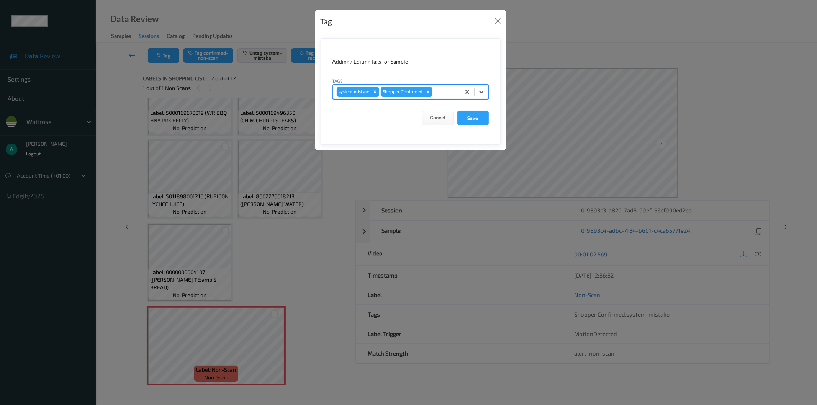
click at [446, 93] on div at bounding box center [445, 91] width 23 height 9
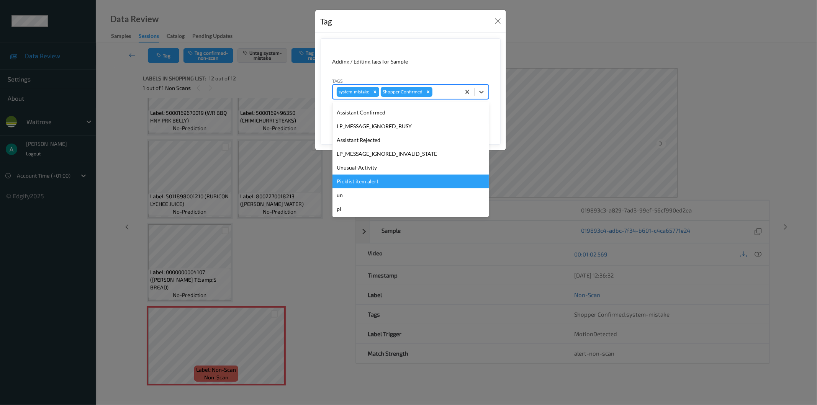
click at [409, 184] on div "Picklist item alert" at bounding box center [410, 182] width 156 height 14
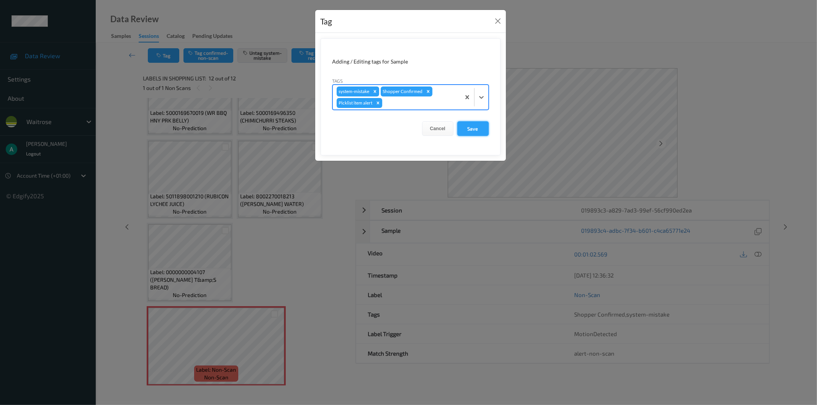
click at [473, 126] on button "Save" at bounding box center [472, 128] width 31 height 15
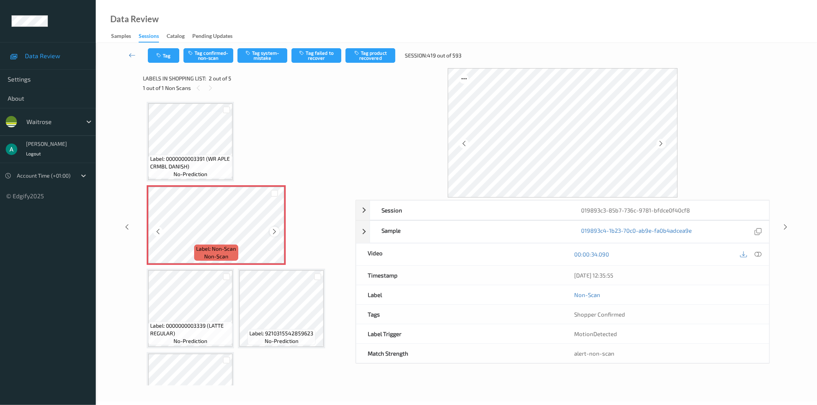
click at [272, 227] on div at bounding box center [275, 232] width 10 height 10
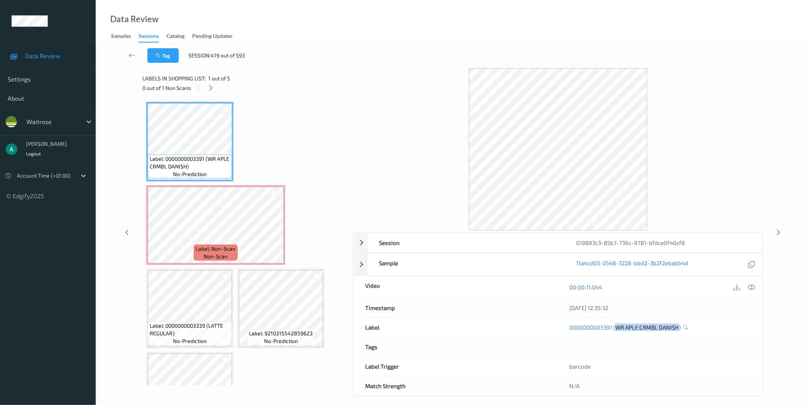
drag, startPoint x: 618, startPoint y: 337, endPoint x: 679, endPoint y: 334, distance: 61.0
click at [679, 334] on div "0000000003391 (WR APLE CRMBL DANISH)" at bounding box center [660, 327] width 204 height 19
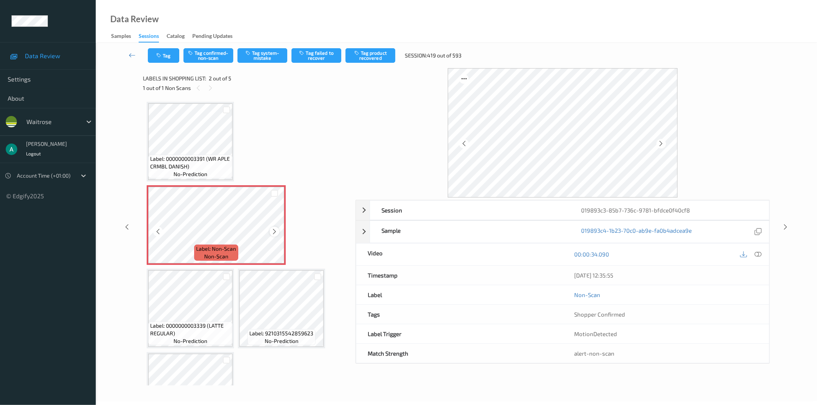
click at [272, 231] on icon at bounding box center [274, 231] width 7 height 7
click at [272, 230] on icon at bounding box center [274, 231] width 7 height 7
click at [272, 231] on icon at bounding box center [274, 231] width 7 height 7
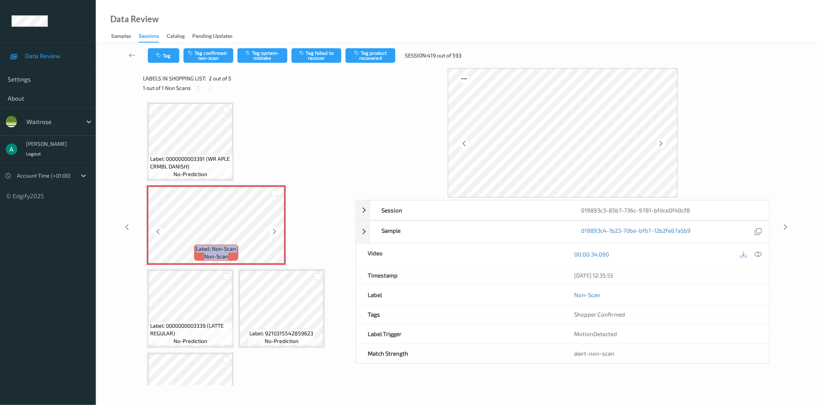
click at [272, 231] on icon at bounding box center [274, 231] width 7 height 7
click at [259, 55] on button "Tag system-mistake" at bounding box center [262, 55] width 50 height 15
click at [167, 58] on button "Tag" at bounding box center [163, 55] width 31 height 15
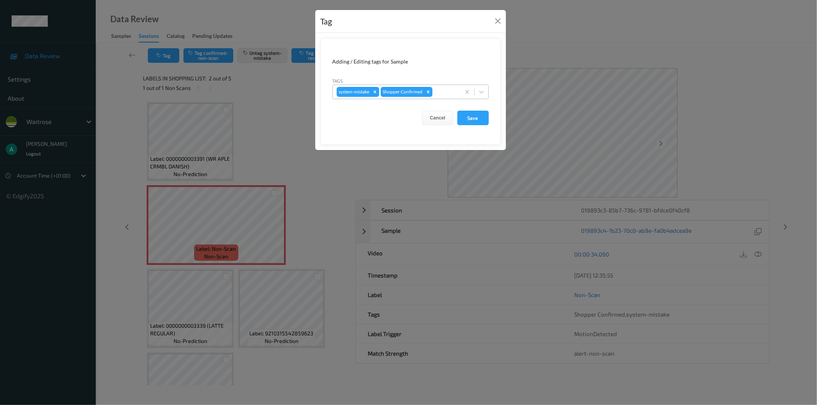
click at [443, 95] on div at bounding box center [445, 91] width 23 height 9
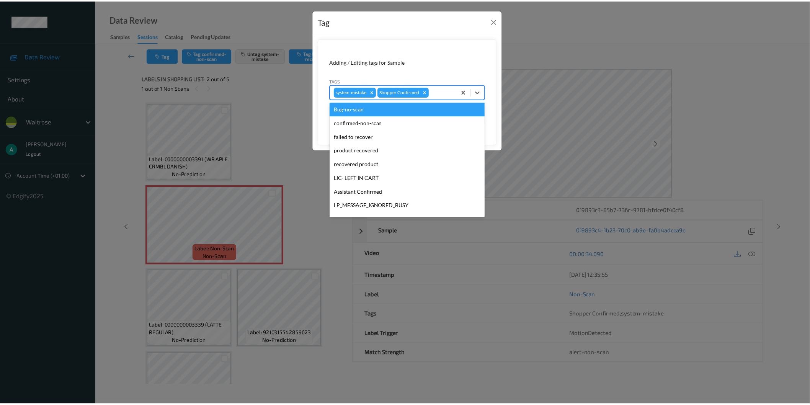
scroll to position [150, 0]
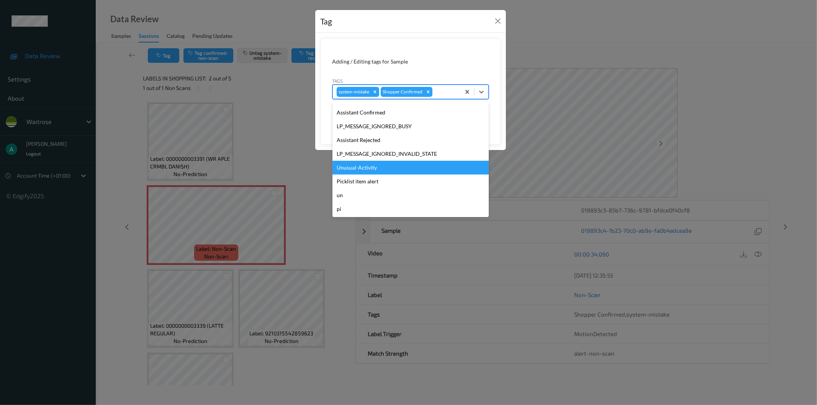
click at [422, 173] on div "Unusual-Activity" at bounding box center [410, 168] width 156 height 14
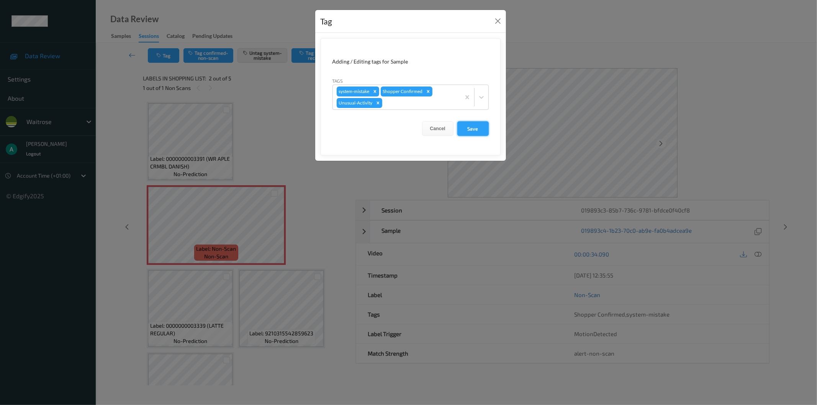
click at [469, 128] on button "Save" at bounding box center [472, 128] width 31 height 15
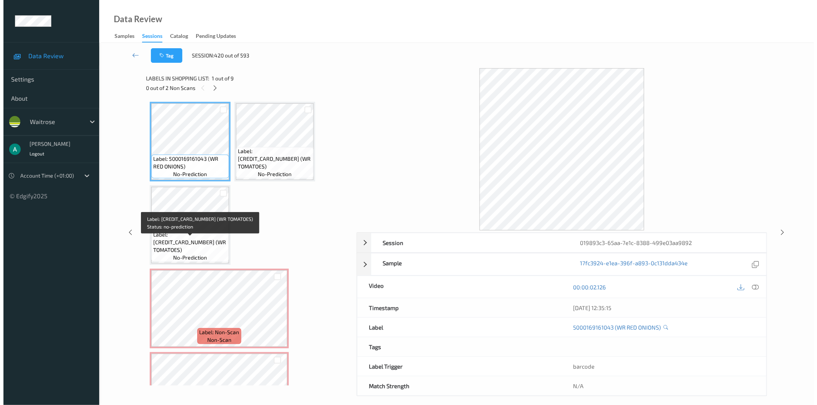
scroll to position [128, 0]
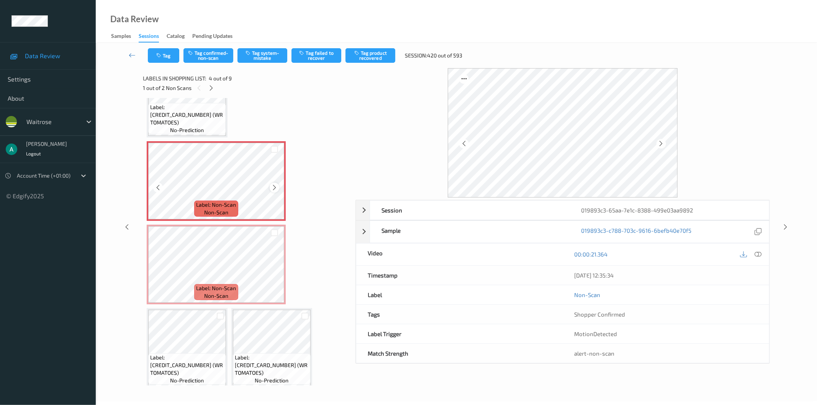
click at [275, 185] on icon at bounding box center [274, 187] width 7 height 7
click at [273, 184] on icon at bounding box center [274, 187] width 7 height 7
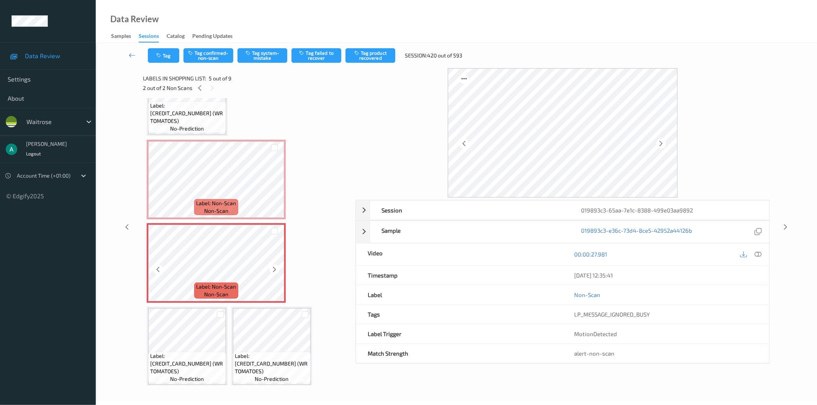
scroll to position [128, 0]
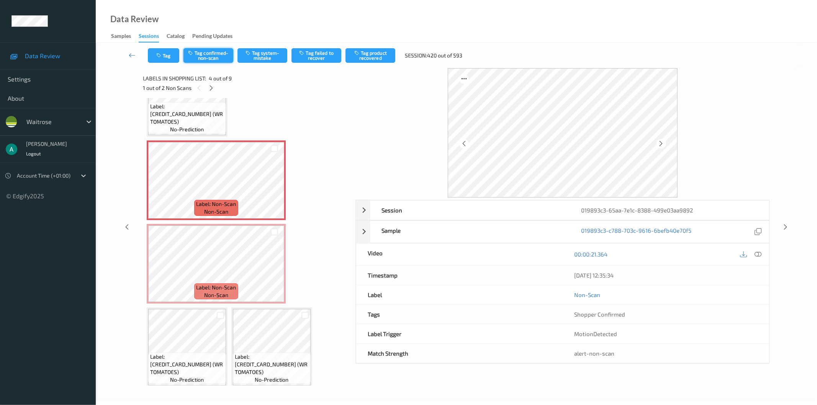
click at [210, 62] on button "Tag confirmed-non-scan" at bounding box center [208, 55] width 50 height 15
click at [361, 58] on button "Tag product recovered" at bounding box center [370, 55] width 50 height 15
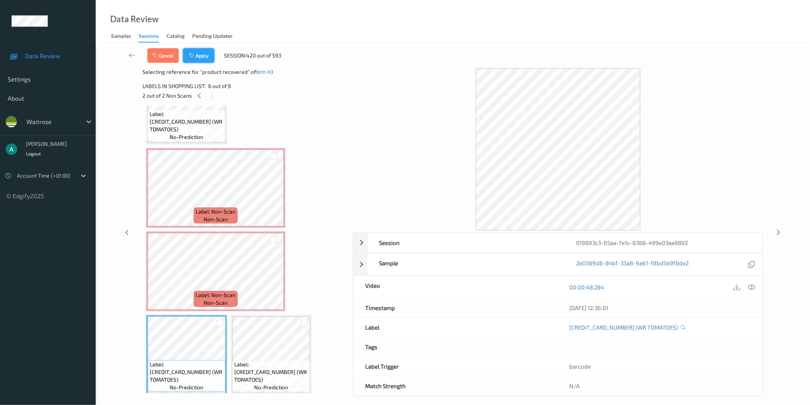
click at [200, 58] on button "Apply" at bounding box center [198, 55] width 31 height 15
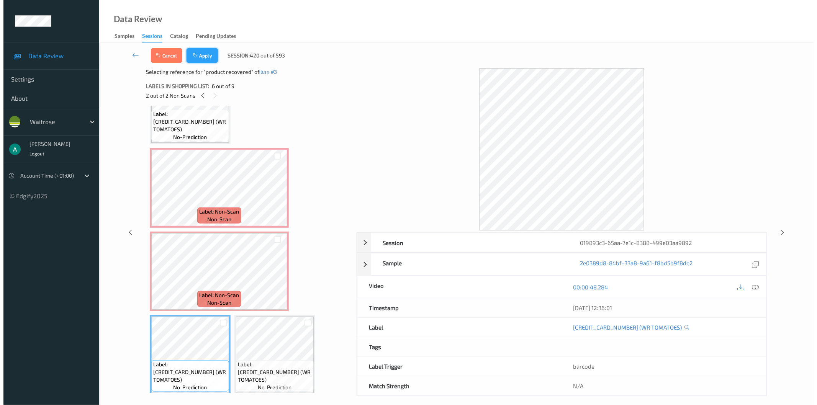
scroll to position [87, 0]
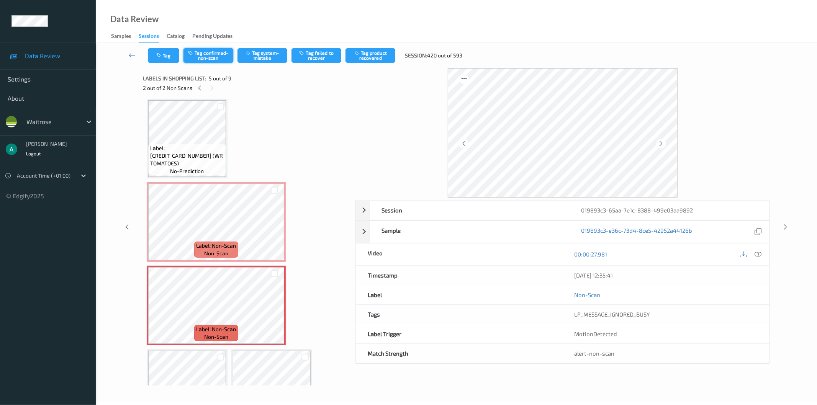
click at [227, 54] on button "Tag confirmed-non-scan" at bounding box center [208, 55] width 50 height 15
click at [365, 55] on button "Tag product recovered" at bounding box center [370, 55] width 50 height 15
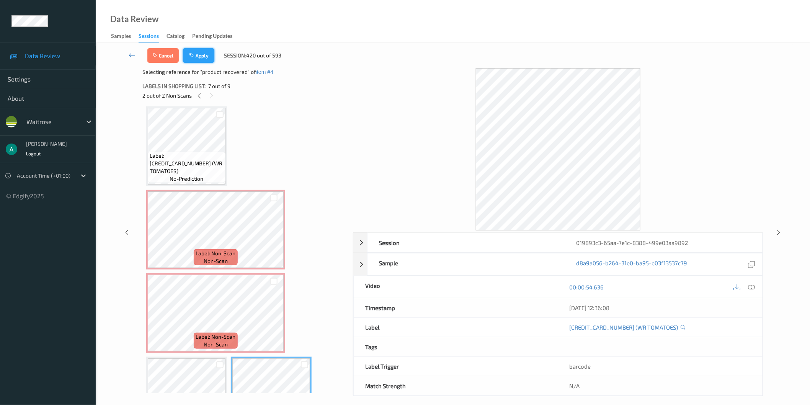
click at [208, 57] on button "Apply" at bounding box center [198, 55] width 31 height 15
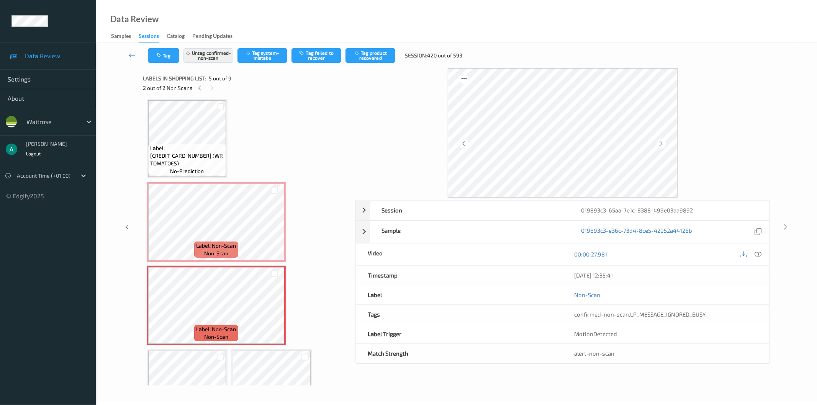
scroll to position [170, 0]
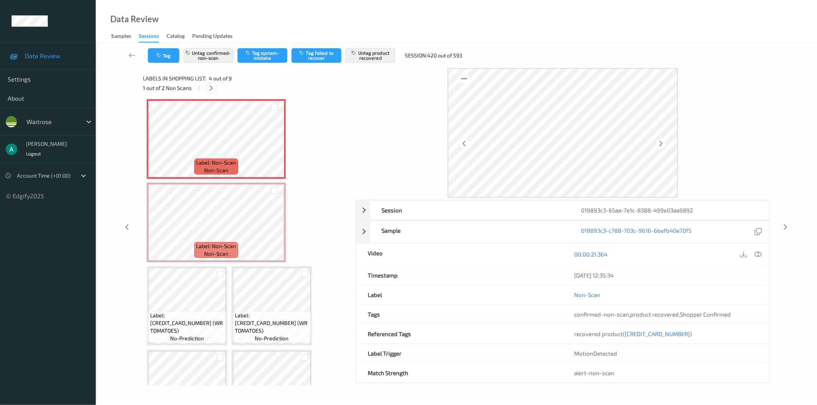
click at [212, 86] on icon at bounding box center [211, 88] width 7 height 7
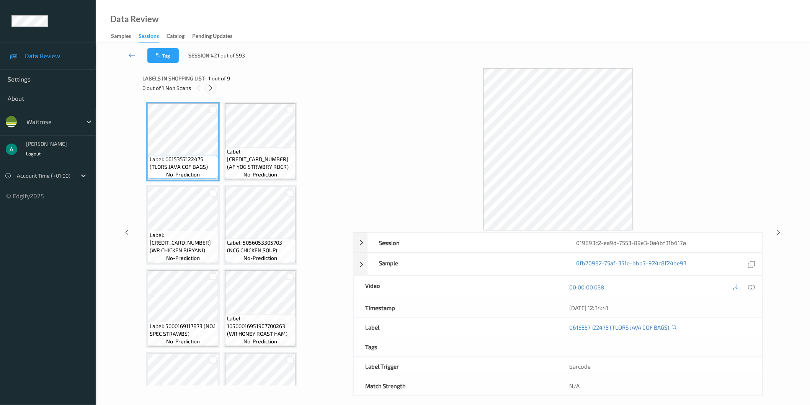
click at [213, 90] on icon at bounding box center [211, 88] width 7 height 7
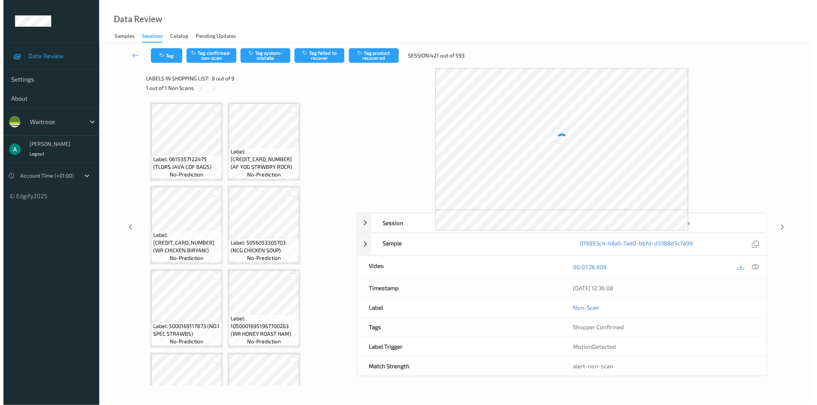
scroll to position [131, 0]
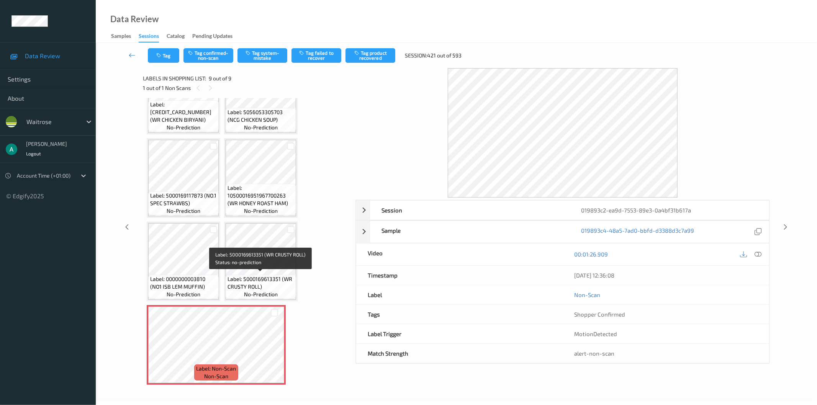
click at [258, 276] on span "Label: 5000169613351 (WR CRUSTY ROLL)" at bounding box center [260, 282] width 67 height 15
click at [244, 275] on span "Label: 5000169613351 (WR CRUSTY ROLL)" at bounding box center [260, 282] width 67 height 15
click at [267, 53] on button "Tag system-mistake" at bounding box center [262, 55] width 50 height 15
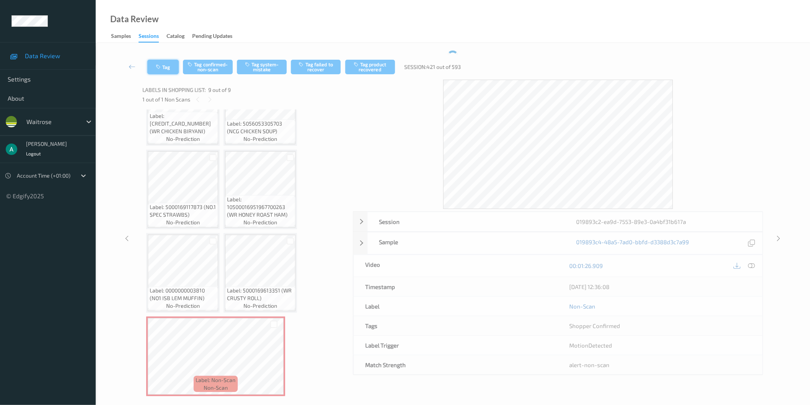
click at [160, 64] on icon "button" at bounding box center [159, 66] width 7 height 5
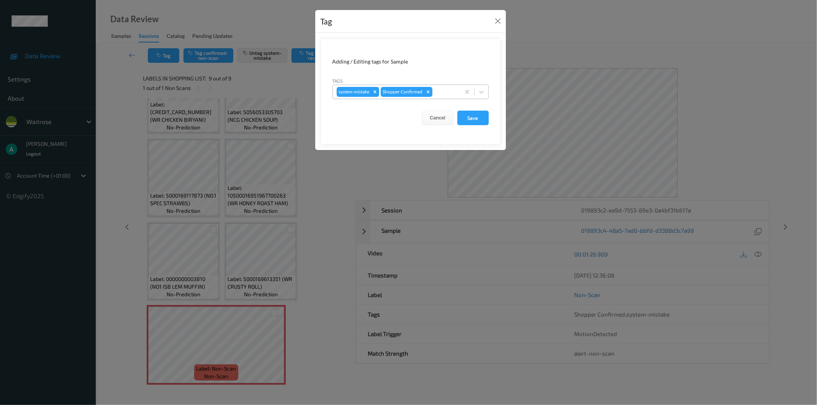
click at [446, 92] on div at bounding box center [445, 91] width 23 height 9
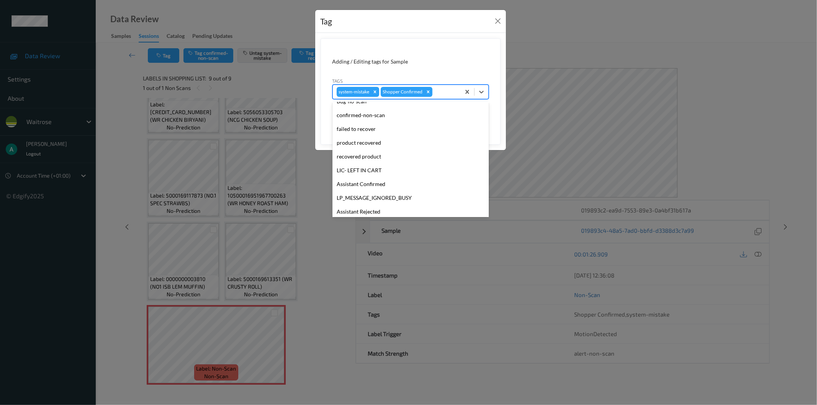
scroll to position [150, 0]
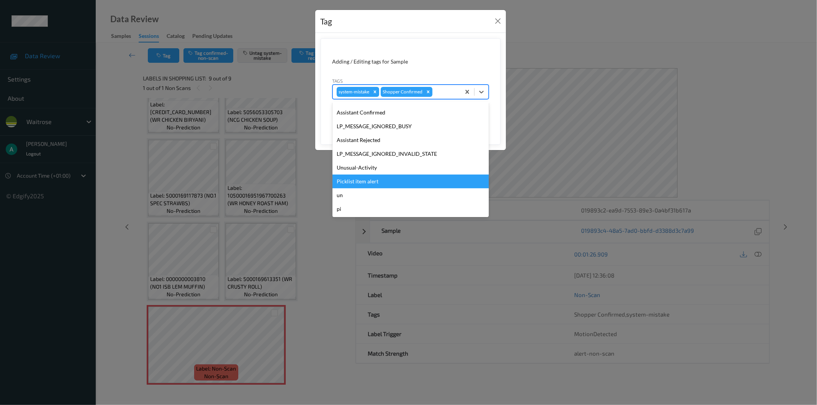
click at [395, 180] on div "Picklist item alert" at bounding box center [410, 182] width 156 height 14
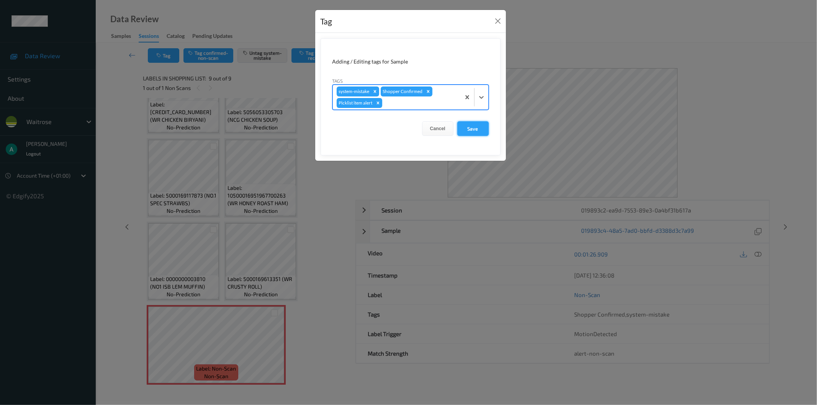
click at [477, 129] on button "Save" at bounding box center [472, 128] width 31 height 15
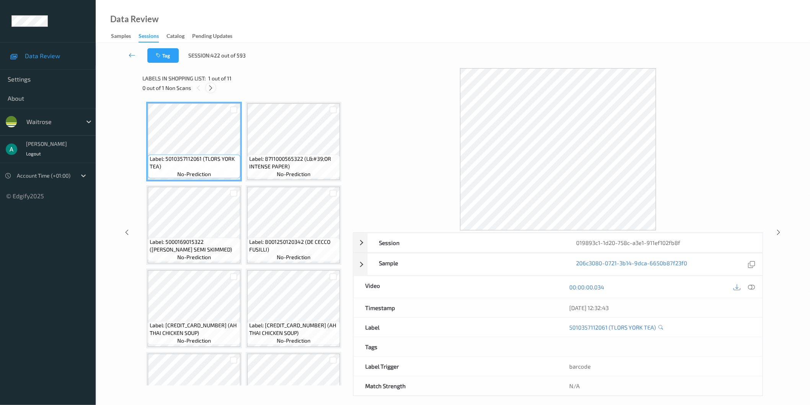
click at [213, 87] on icon at bounding box center [211, 88] width 7 height 7
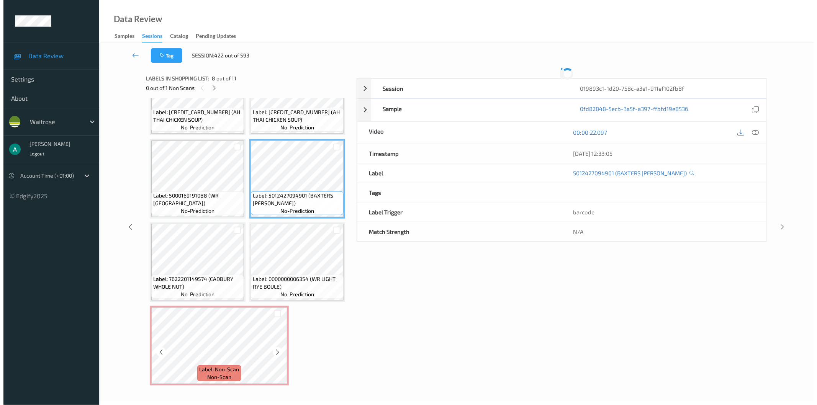
scroll to position [379, 0]
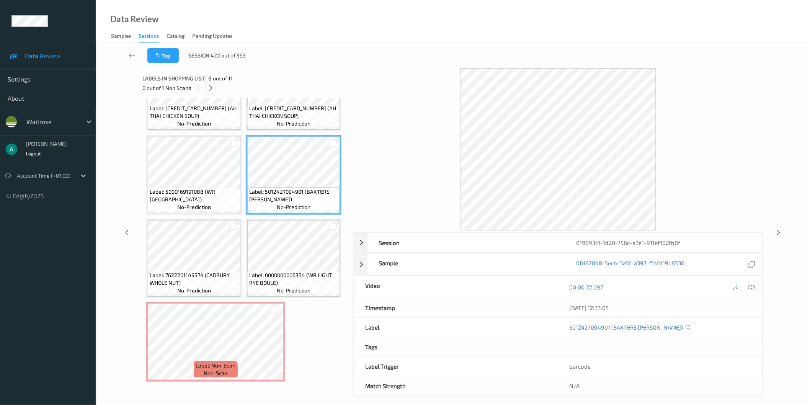
click at [211, 88] on icon at bounding box center [211, 88] width 7 height 7
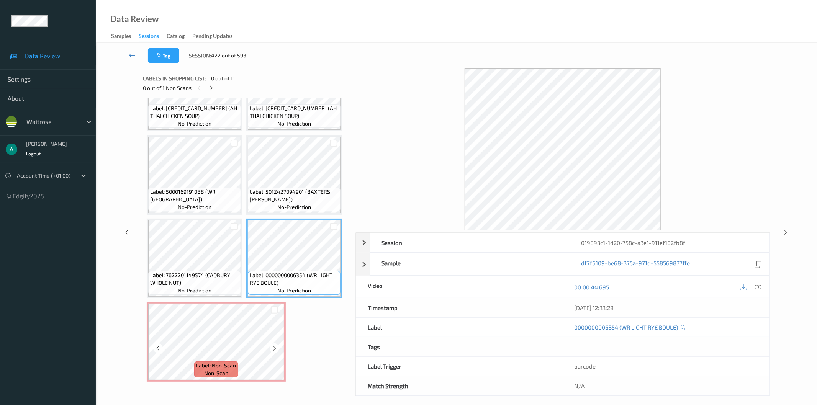
scroll to position [213, 0]
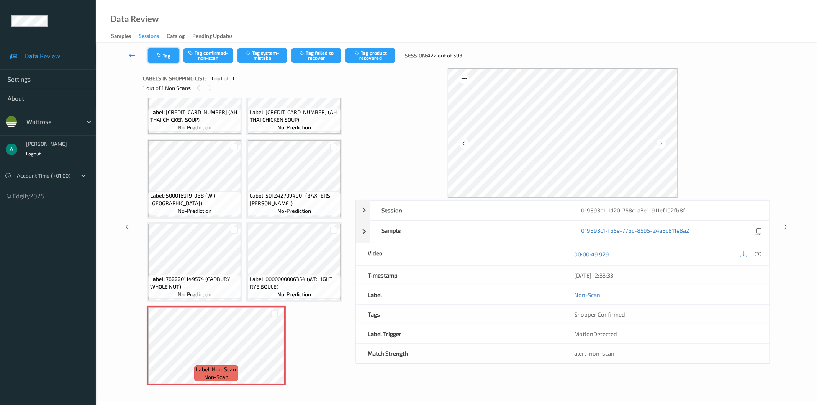
click at [173, 59] on button "Tag" at bounding box center [163, 55] width 31 height 15
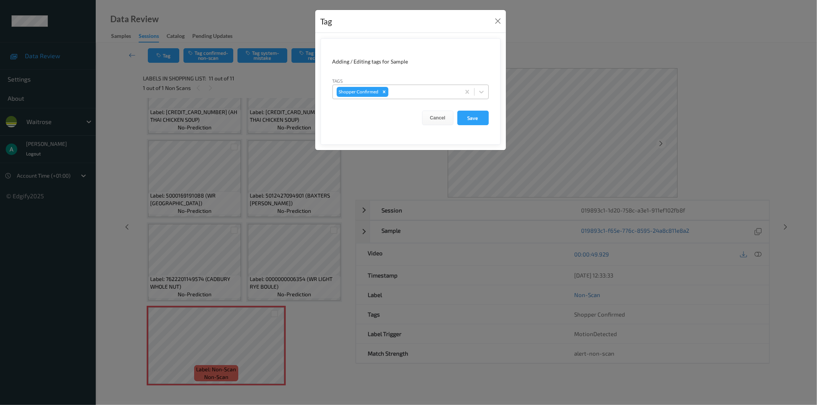
click at [434, 95] on div at bounding box center [423, 91] width 67 height 9
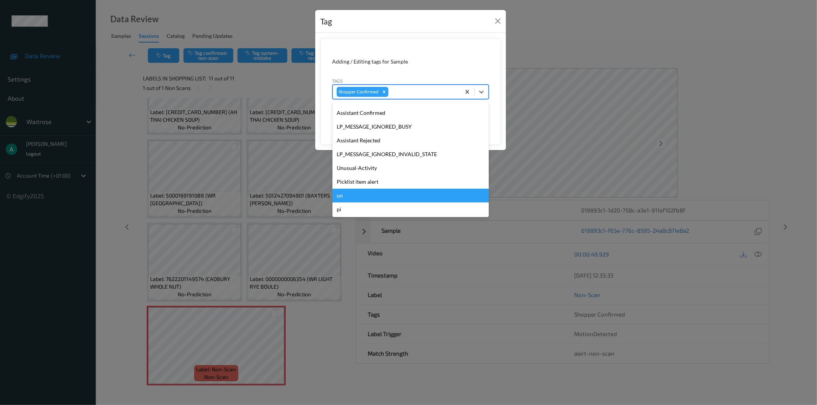
scroll to position [164, 0]
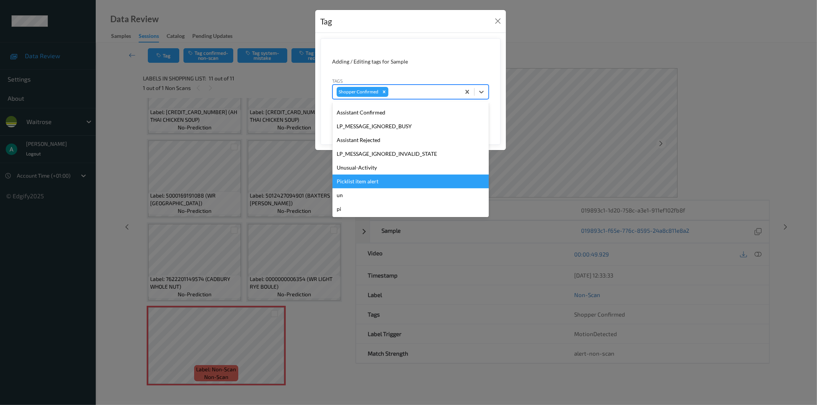
click at [372, 178] on div "Picklist item alert" at bounding box center [410, 182] width 156 height 14
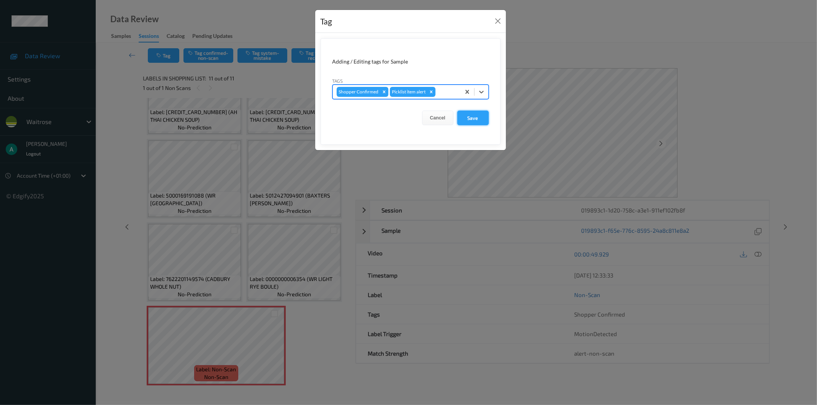
click at [468, 119] on button "Save" at bounding box center [472, 118] width 31 height 15
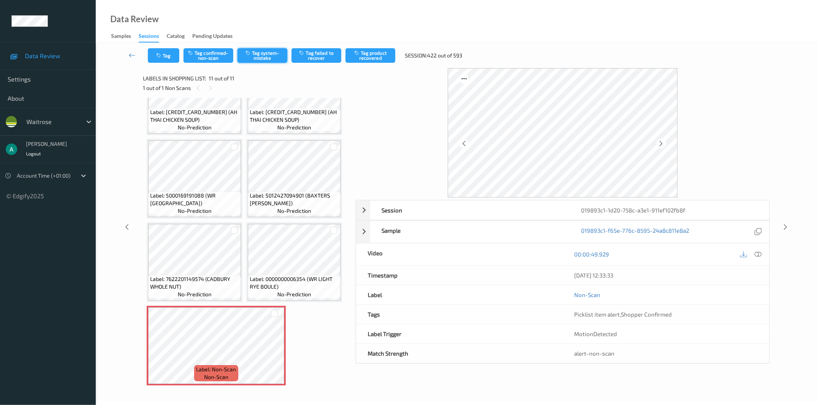
click at [266, 53] on button "Tag system-mistake" at bounding box center [262, 55] width 50 height 15
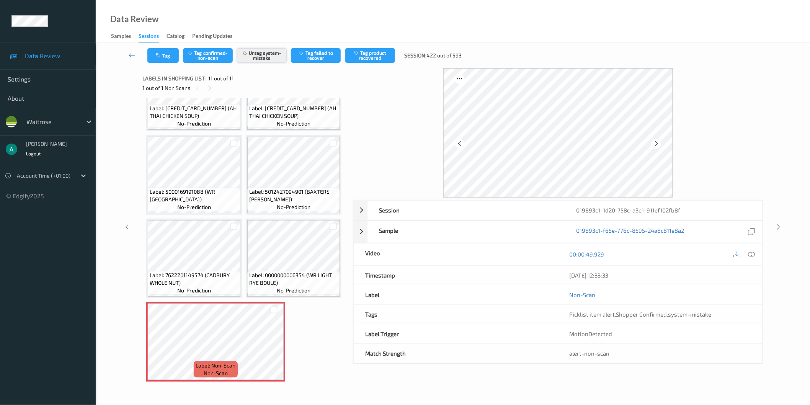
scroll to position [213, 0]
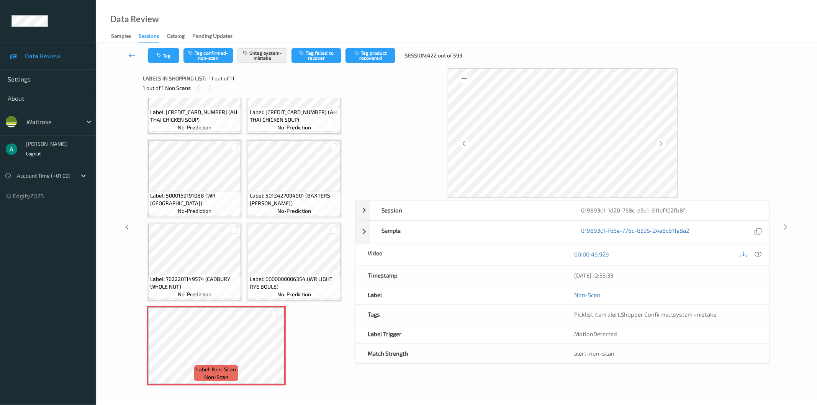
click at [133, 60] on link at bounding box center [132, 55] width 31 height 15
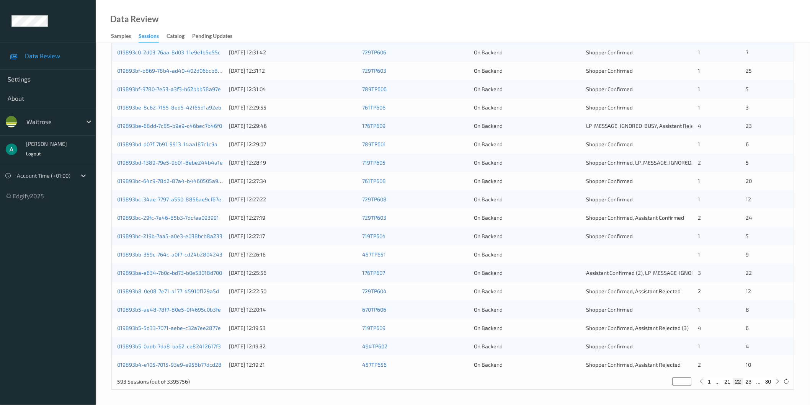
scroll to position [43, 0]
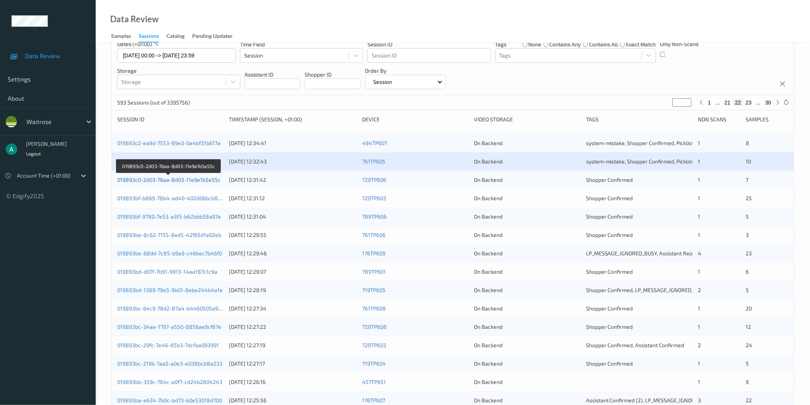
click at [204, 181] on link "019893c0-2d03-76aa-8d03-11e9e1b5e55c" at bounding box center [168, 180] width 103 height 7
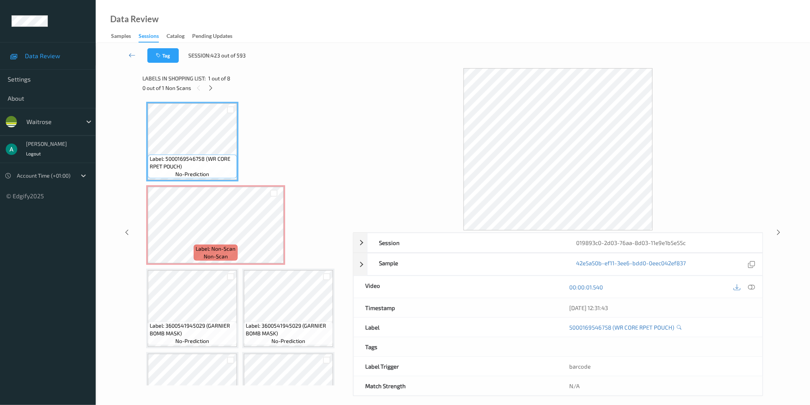
click at [203, 161] on span "Label: 5000169546758 (WR CORE RPET POUCH)" at bounding box center [192, 162] width 85 height 15
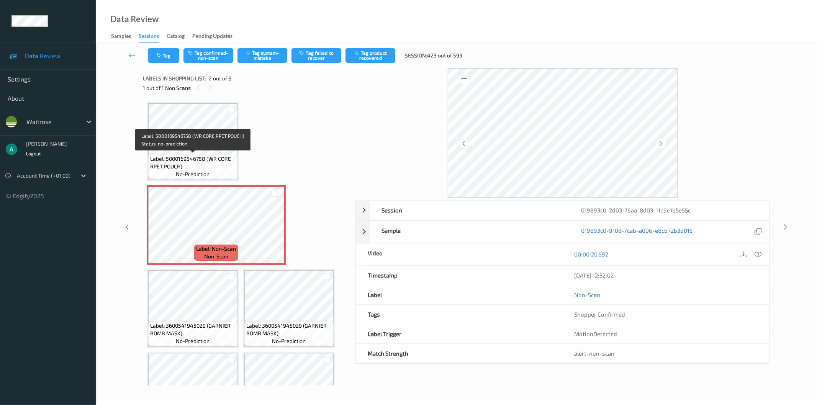
click at [196, 158] on span "Label: 5000169546758 (WR CORE RPET POUCH)" at bounding box center [192, 162] width 85 height 15
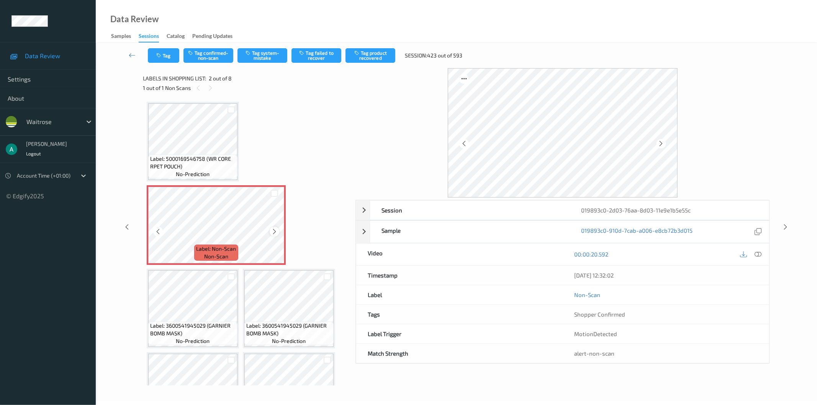
click at [271, 231] on icon at bounding box center [274, 231] width 7 height 7
click at [244, 180] on div "Label: 5000169546758 (WR CORE RPET POUCH) no-prediction Label: Non-Scan non-sca…" at bounding box center [247, 309] width 200 height 414
click at [231, 158] on span "Label: 5000169546758 (WR CORE RPET POUCH)" at bounding box center [192, 162] width 85 height 15
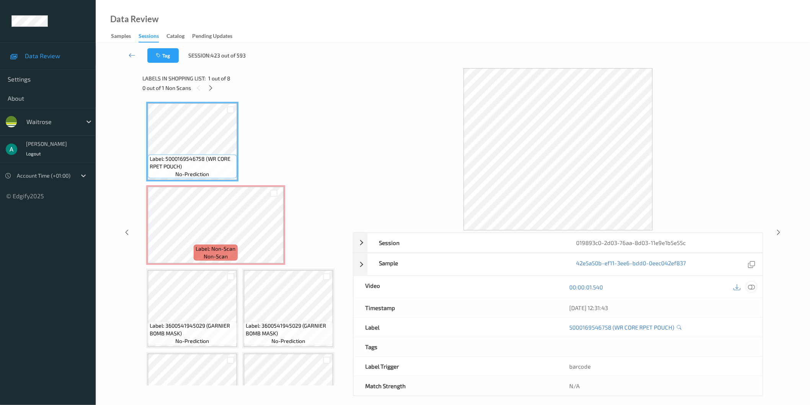
click at [751, 282] on div at bounding box center [752, 287] width 10 height 10
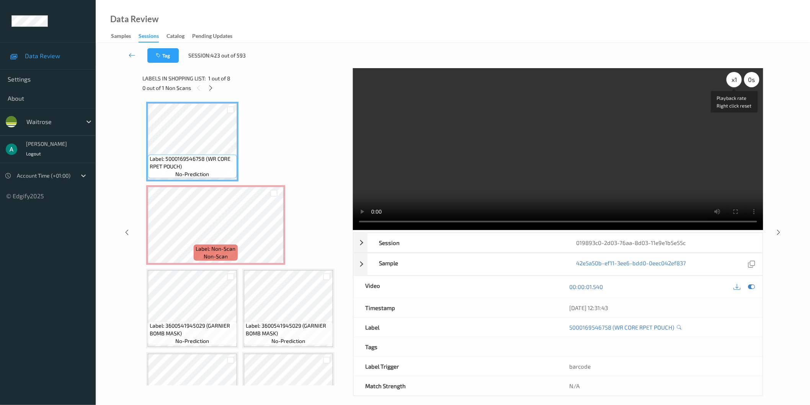
click at [733, 82] on div "x 1" at bounding box center [734, 79] width 15 height 15
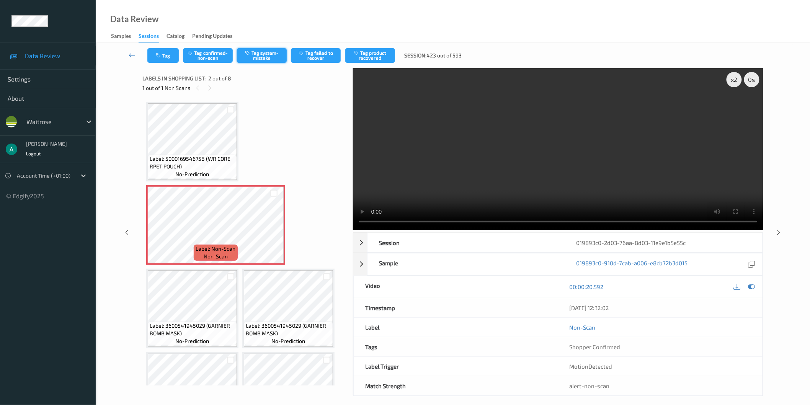
click at [274, 55] on button "Tag system-mistake" at bounding box center [262, 55] width 50 height 15
click at [164, 55] on button "Tag" at bounding box center [162, 55] width 31 height 15
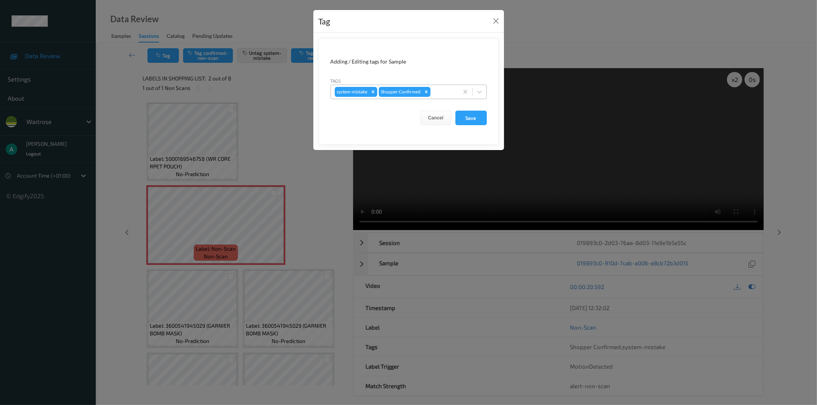
click at [446, 91] on div at bounding box center [443, 91] width 23 height 9
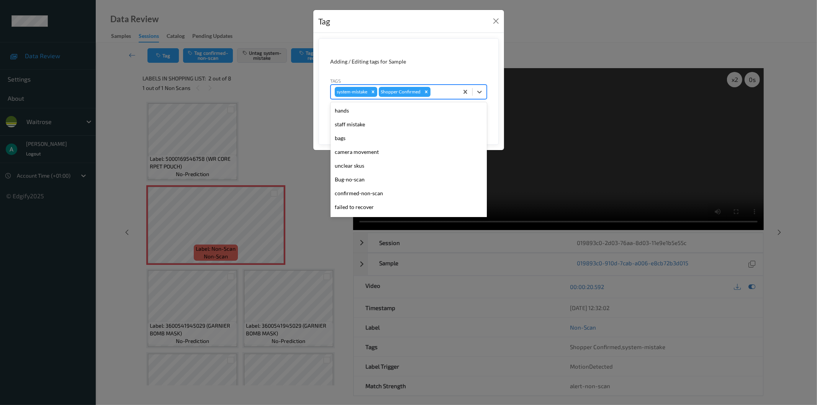
scroll to position [150, 0]
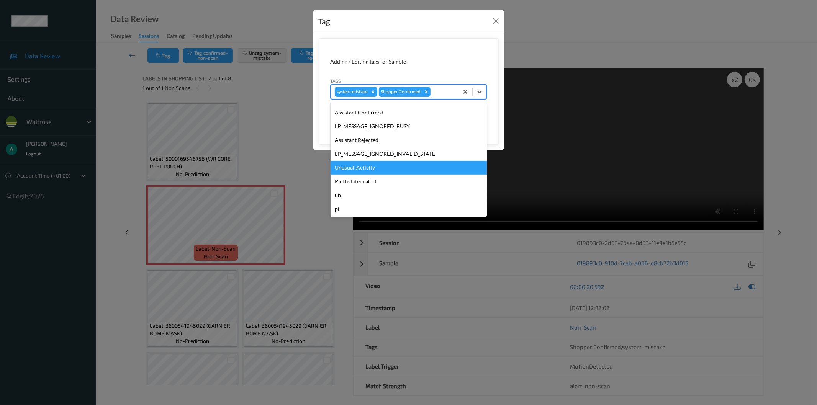
click at [415, 162] on div "Unusual-Activity" at bounding box center [408, 168] width 156 height 14
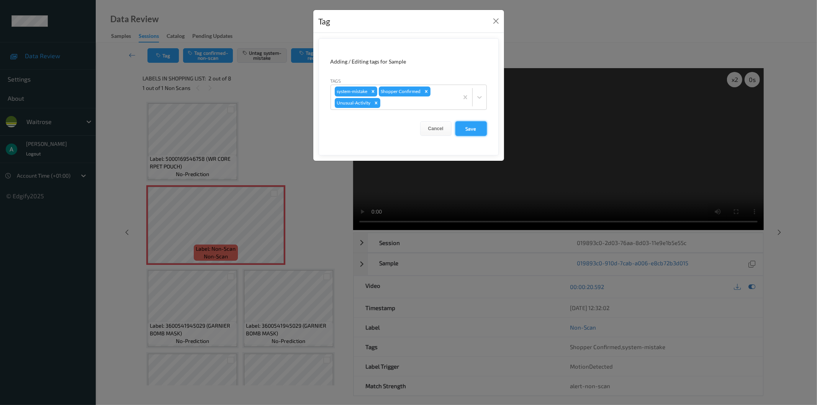
click at [465, 129] on button "Save" at bounding box center [470, 128] width 31 height 15
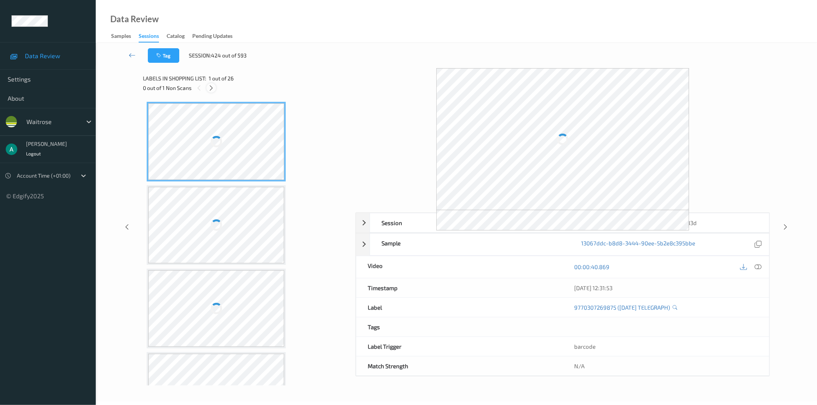
click at [209, 89] on icon at bounding box center [211, 88] width 7 height 7
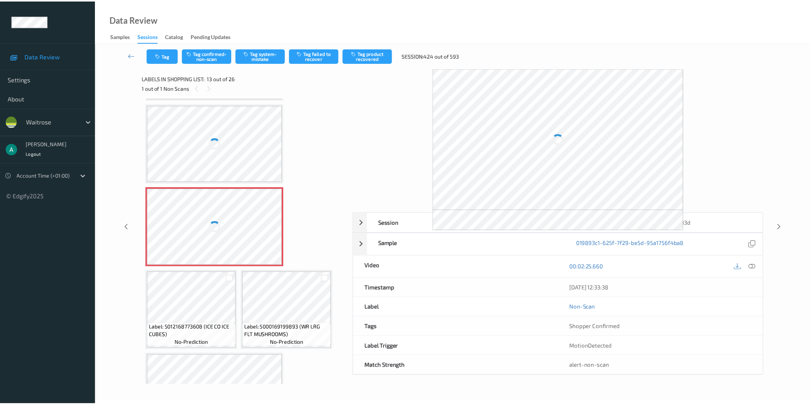
scroll to position [419, 0]
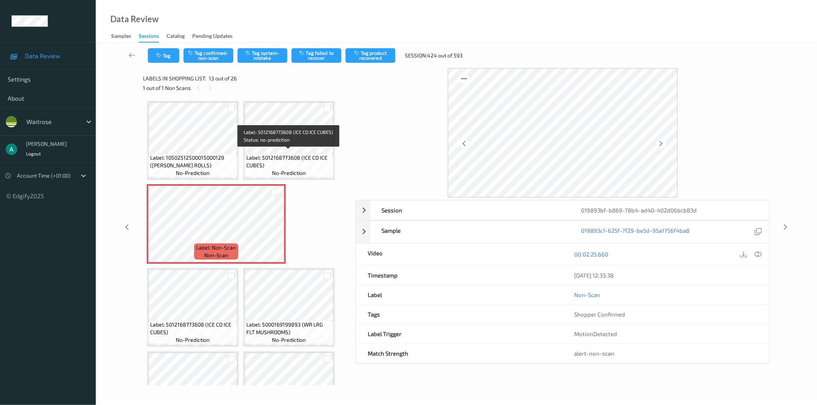
click at [284, 154] on div "Label: 5012168773608 (ICE CO ICE CUBES) no-prediction" at bounding box center [288, 166] width 89 height 24
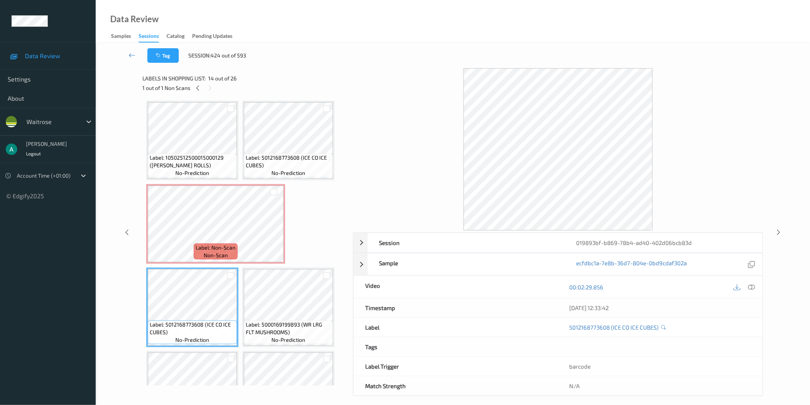
click at [227, 178] on div "Label: 9770307269875 ([DATE] TELEGRAPH) no-prediction Label: 8009076000251 (MEN…" at bounding box center [245, 265] width 198 height 1165
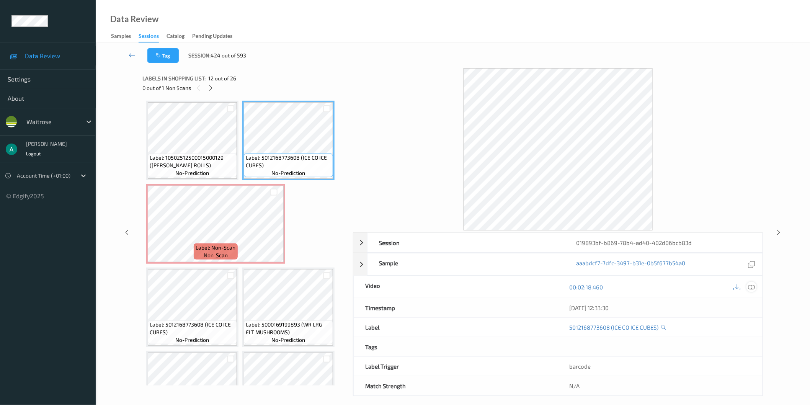
click at [753, 287] on icon at bounding box center [751, 287] width 7 height 7
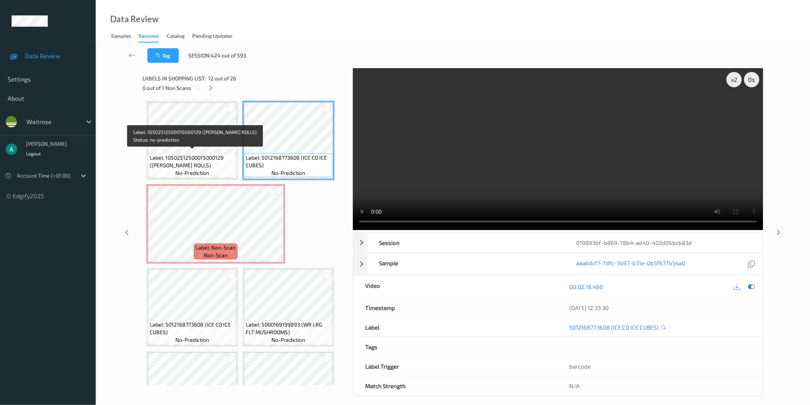
click at [202, 154] on span "Label: 10502512500015000129 ([PERSON_NAME] ROLLS)" at bounding box center [192, 161] width 85 height 15
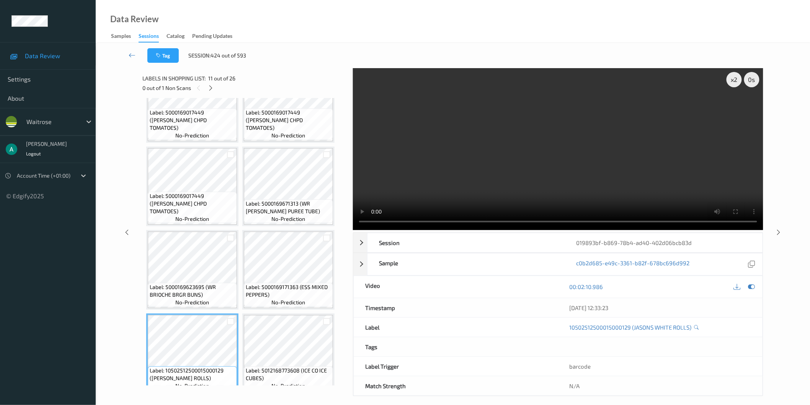
scroll to position [248, 0]
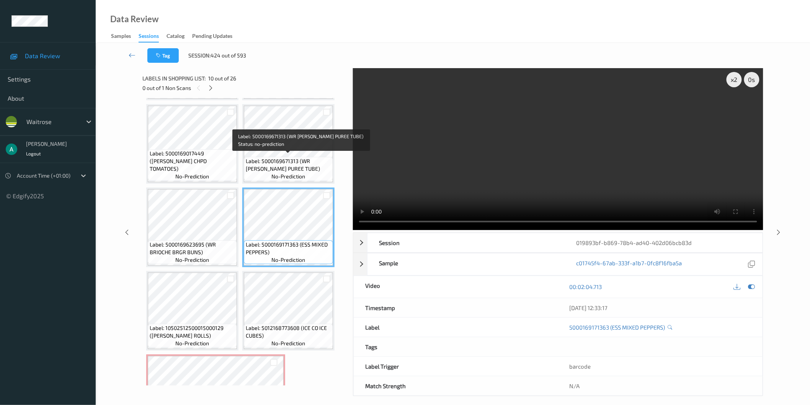
click at [296, 164] on span "Label: 5000169671313 (WR [PERSON_NAME] PUREE TUBE)" at bounding box center [288, 164] width 85 height 15
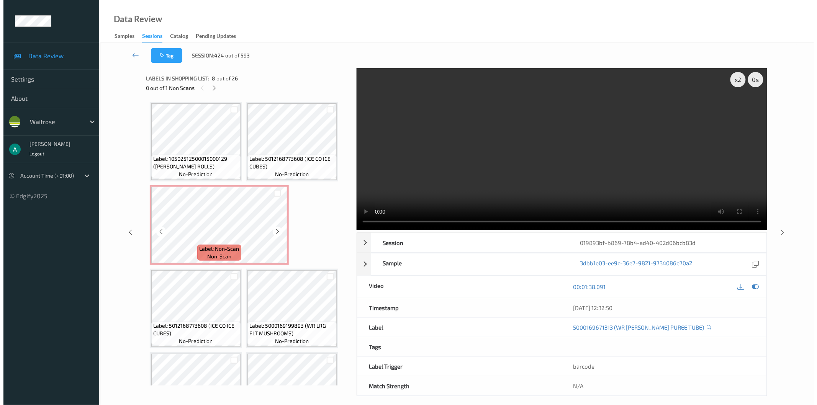
scroll to position [383, 0]
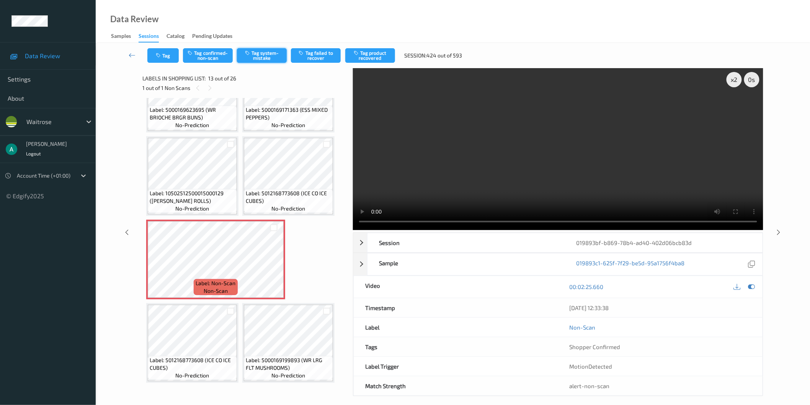
click at [252, 54] on button "Tag system-mistake" at bounding box center [262, 55] width 50 height 15
click at [160, 59] on button "Tag" at bounding box center [162, 55] width 31 height 15
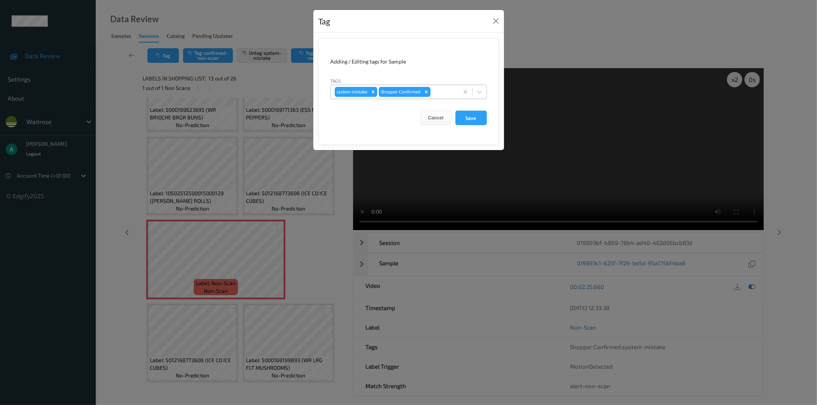
click at [437, 96] on div at bounding box center [443, 91] width 23 height 9
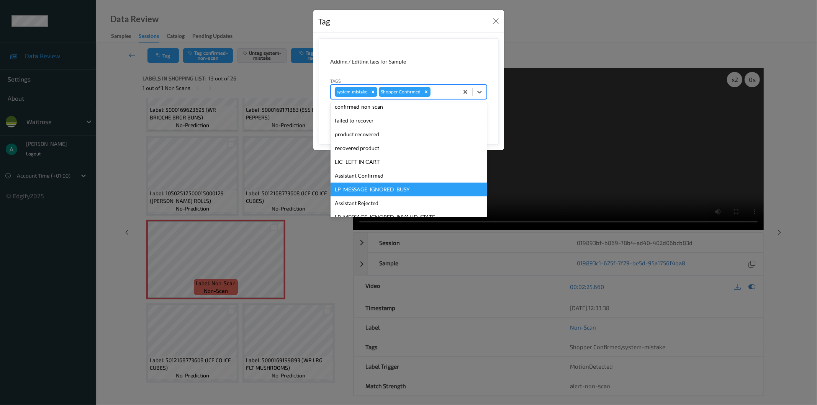
scroll to position [150, 0]
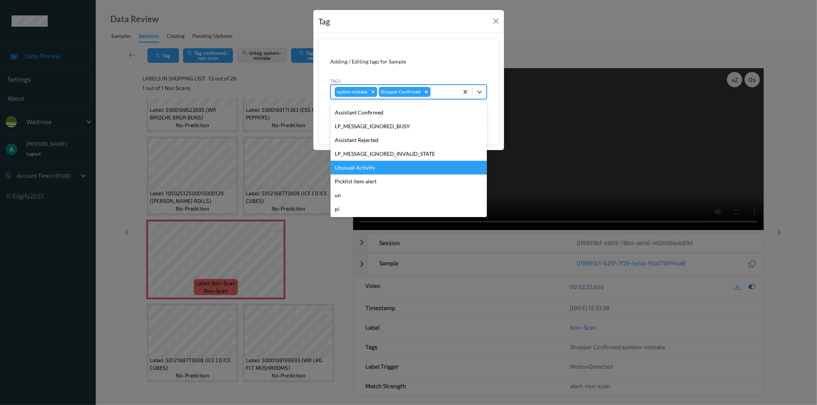
click at [427, 170] on div "Unusual-Activity" at bounding box center [408, 168] width 156 height 14
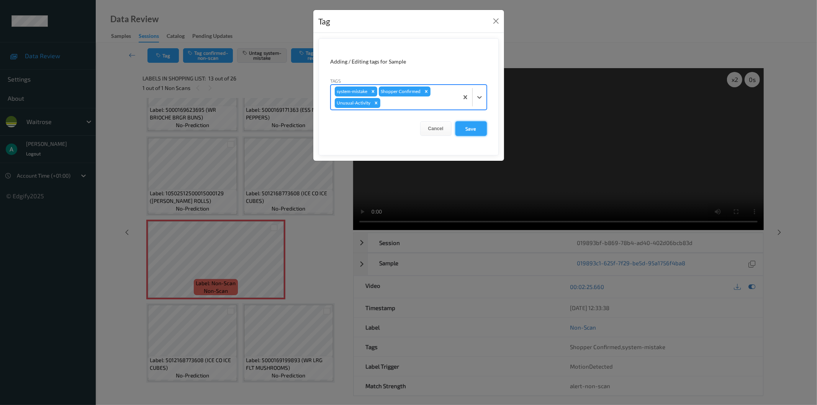
click at [471, 131] on button "Save" at bounding box center [470, 128] width 31 height 15
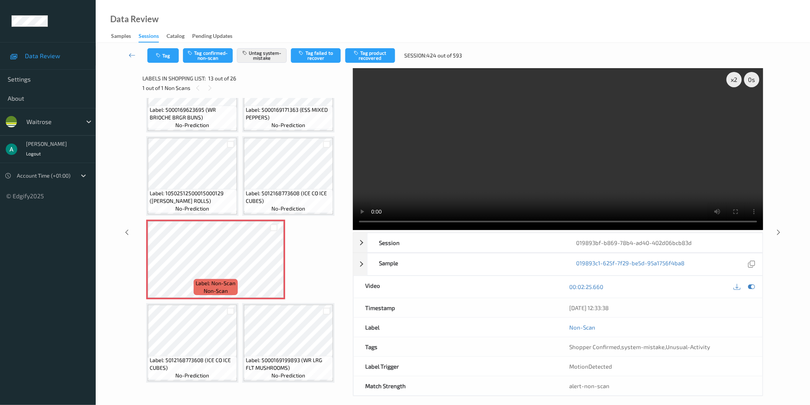
click at [780, 232] on icon at bounding box center [779, 232] width 7 height 7
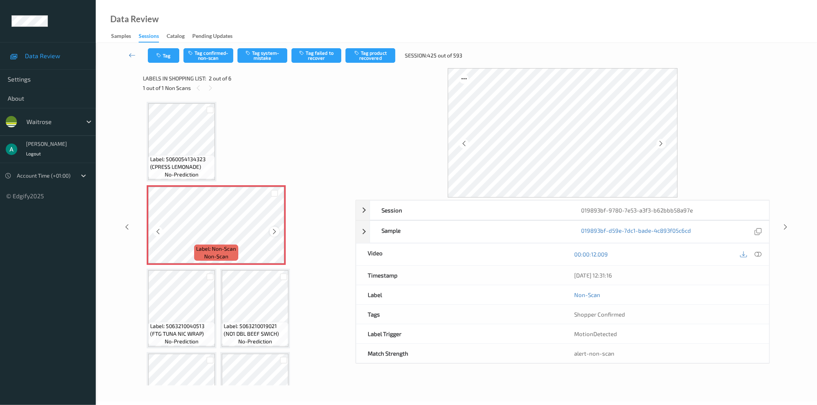
click at [274, 230] on icon at bounding box center [274, 231] width 7 height 7
click at [273, 231] on icon at bounding box center [274, 231] width 7 height 7
click at [257, 62] on button "Tag system-mistake" at bounding box center [262, 55] width 50 height 15
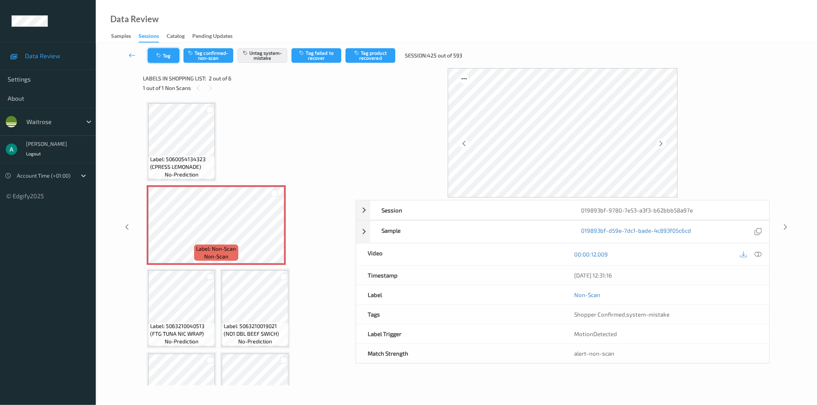
click at [166, 56] on button "Tag" at bounding box center [163, 55] width 31 height 15
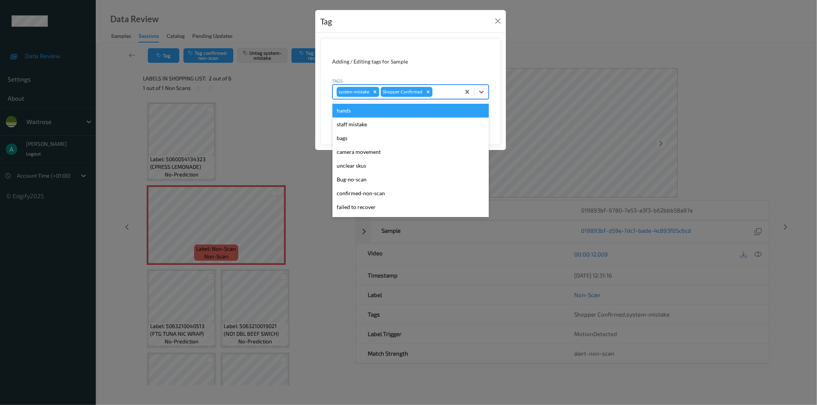
click at [438, 92] on div at bounding box center [445, 91] width 23 height 9
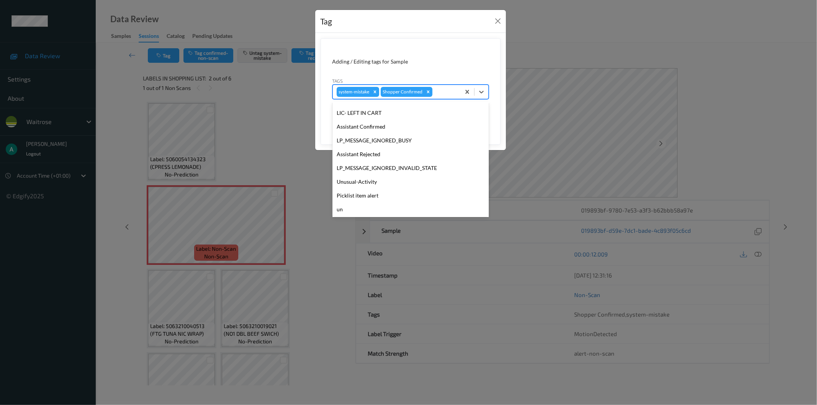
scroll to position [150, 0]
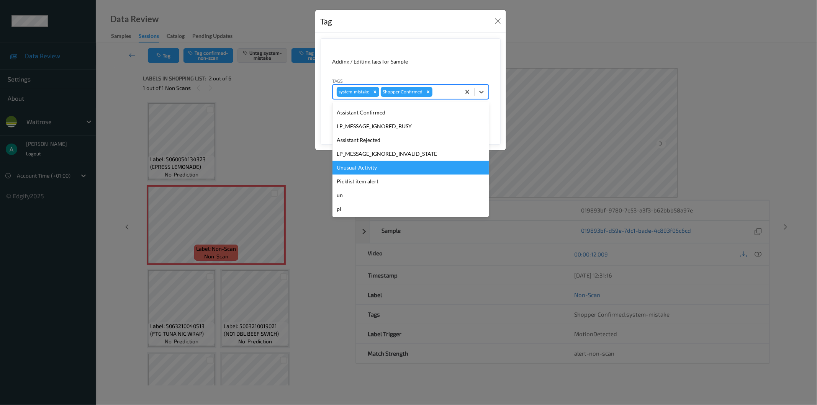
click at [412, 169] on div "Unusual-Activity" at bounding box center [410, 168] width 156 height 14
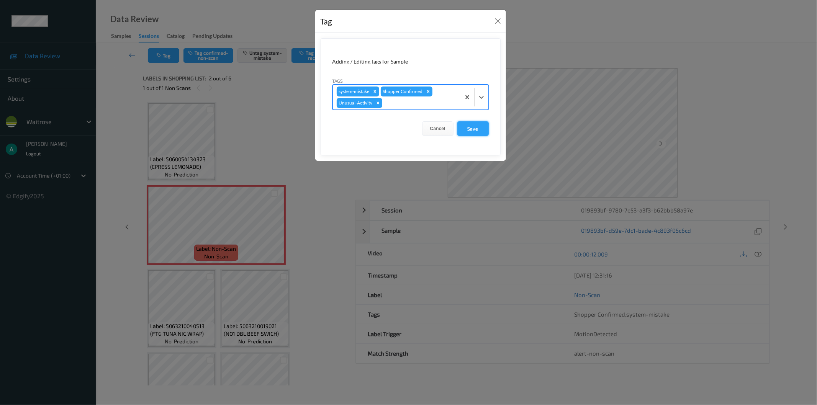
click at [464, 132] on button "Save" at bounding box center [472, 128] width 31 height 15
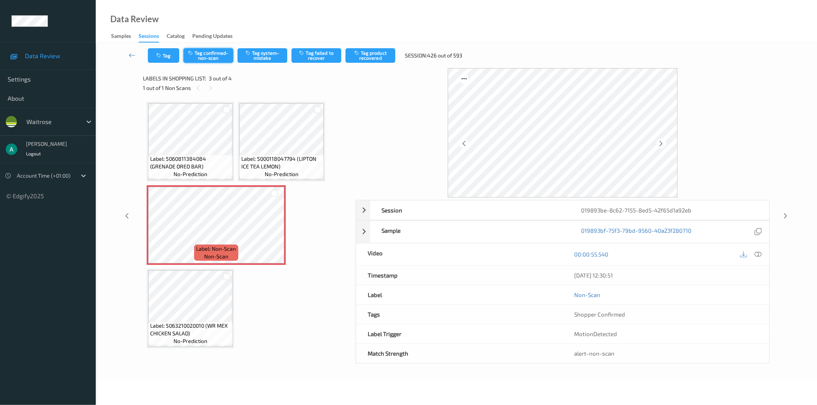
click at [207, 58] on button "Tag confirmed-non-scan" at bounding box center [208, 55] width 50 height 15
click at [379, 53] on button "Tag product recovered" at bounding box center [370, 55] width 50 height 15
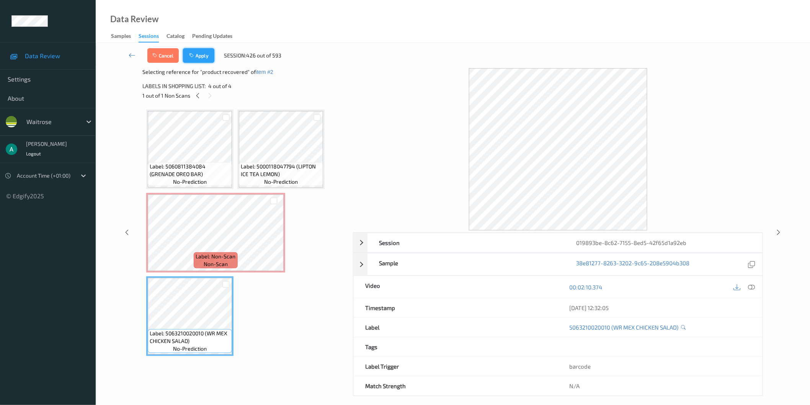
click at [212, 57] on button "Apply" at bounding box center [198, 55] width 31 height 15
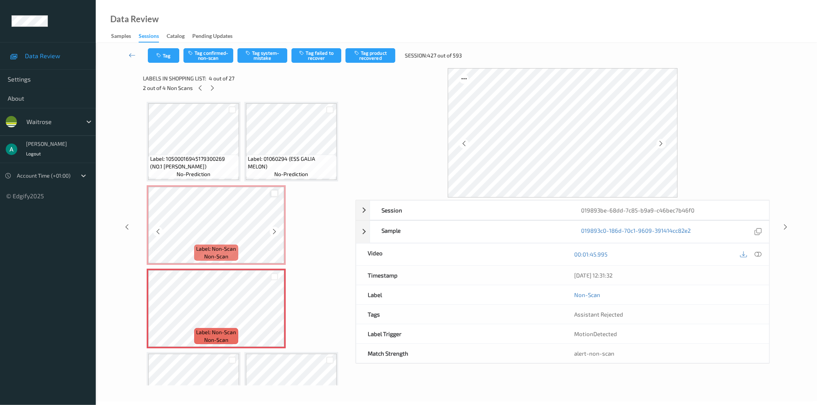
click at [276, 191] on div at bounding box center [274, 193] width 7 height 7
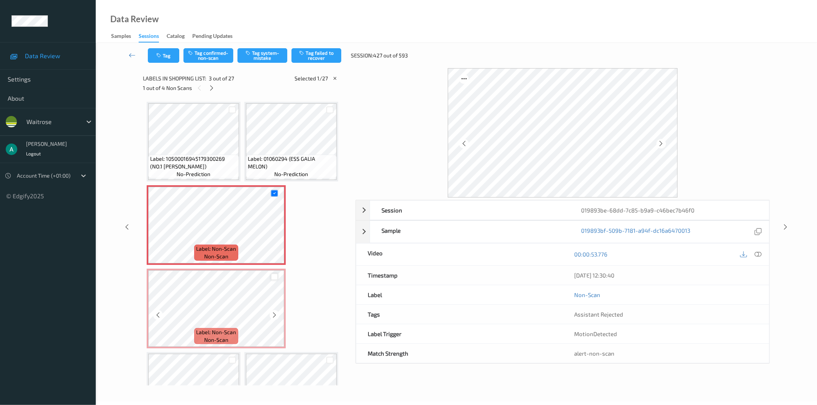
click at [275, 274] on div at bounding box center [274, 276] width 7 height 7
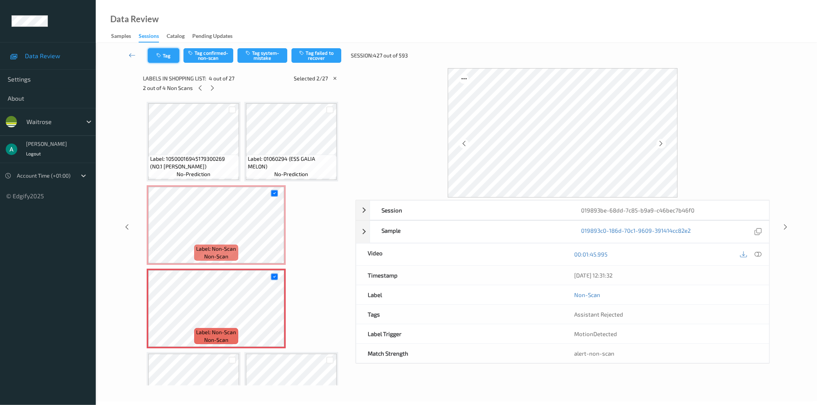
click at [166, 58] on button "Tag" at bounding box center [163, 55] width 31 height 15
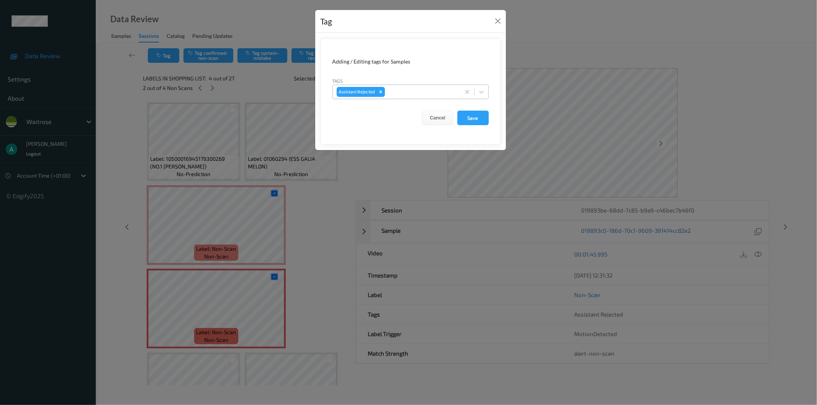
click at [416, 92] on div at bounding box center [421, 91] width 70 height 9
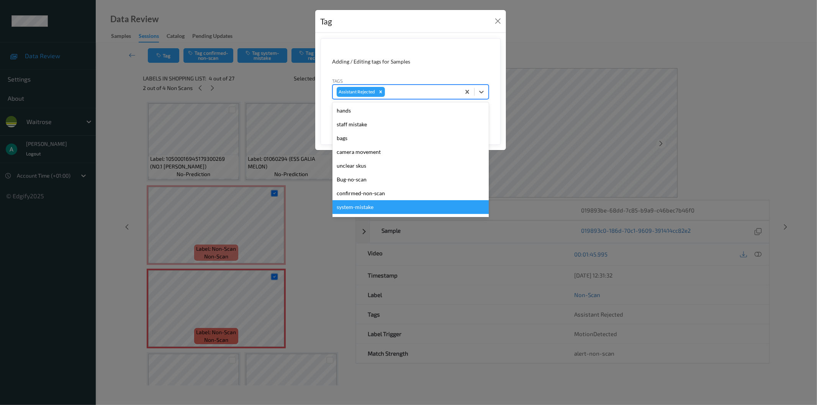
click at [397, 205] on div "system-mistake" at bounding box center [410, 207] width 156 height 14
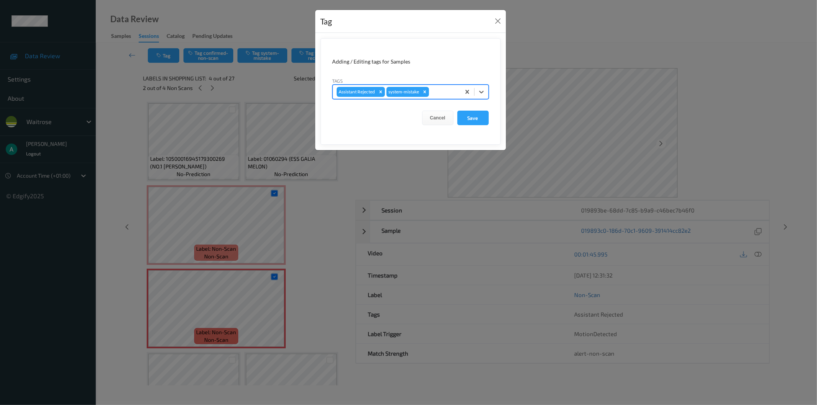
click at [438, 92] on div at bounding box center [443, 91] width 26 height 9
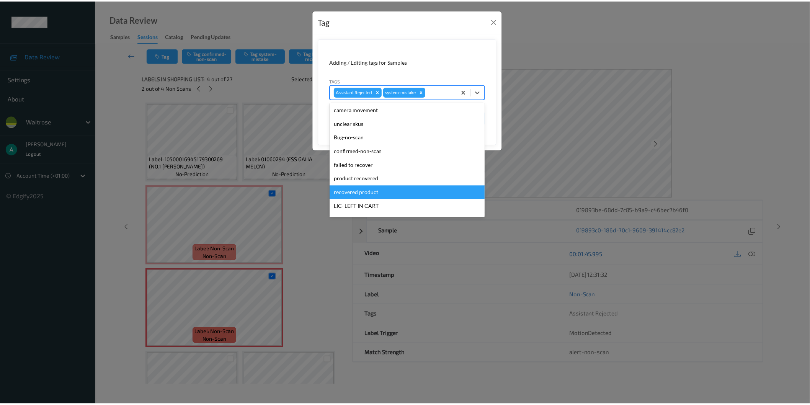
scroll to position [128, 0]
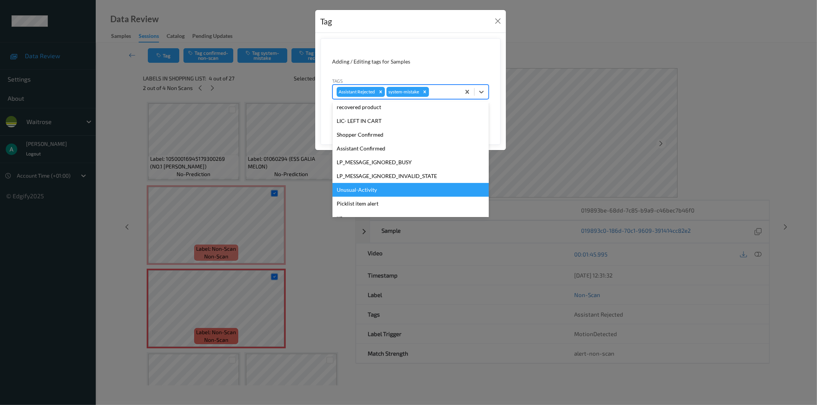
click at [379, 186] on div "Unusual-Activity" at bounding box center [410, 190] width 156 height 14
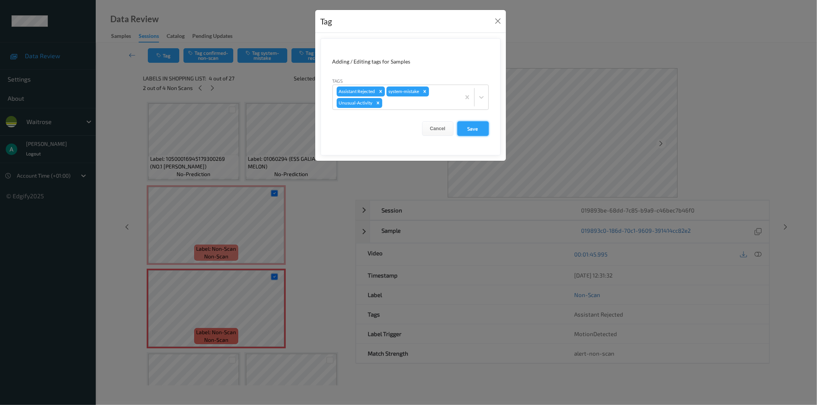
click at [480, 132] on button "Save" at bounding box center [472, 128] width 31 height 15
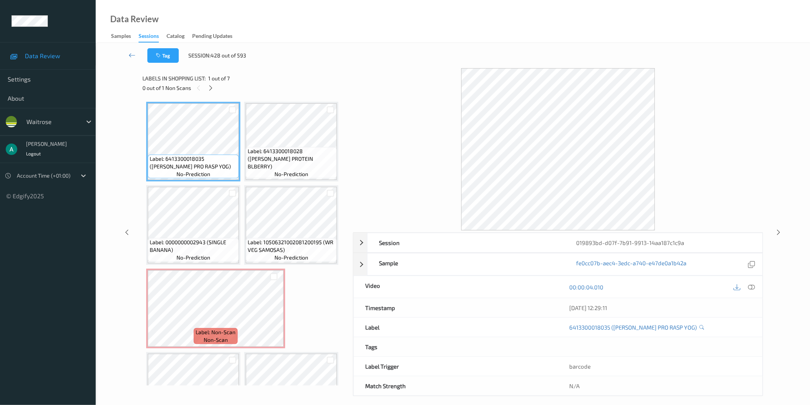
click at [211, 82] on div "Labels in shopping list: 1 out of 7" at bounding box center [244, 79] width 205 height 10
click at [213, 90] on icon at bounding box center [211, 88] width 7 height 7
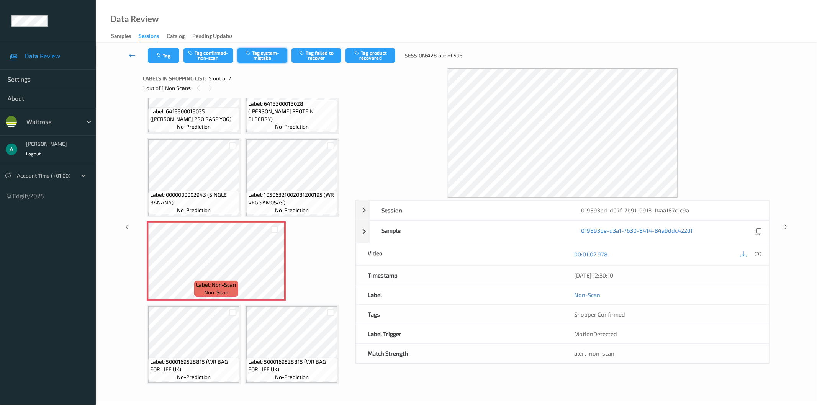
click at [259, 53] on button "Tag system-mistake" at bounding box center [262, 55] width 50 height 15
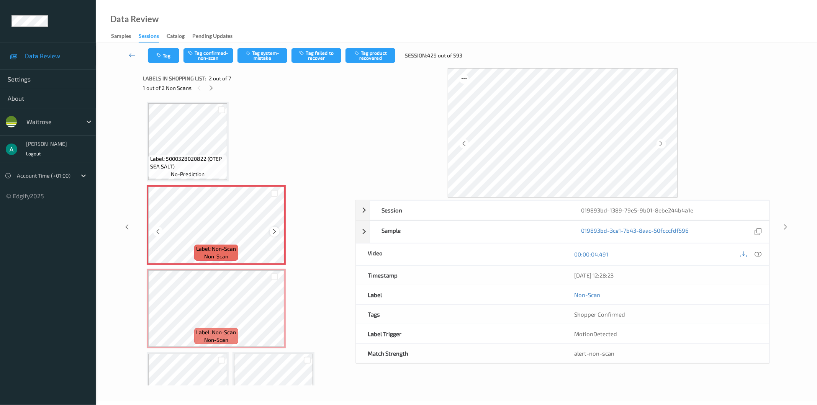
click at [272, 232] on icon at bounding box center [274, 231] width 7 height 7
click at [209, 162] on span "Label: 5000328020822 (OTEP SEA SALT)" at bounding box center [187, 162] width 75 height 15
click at [270, 231] on div at bounding box center [275, 232] width 10 height 10
click at [271, 231] on icon at bounding box center [274, 231] width 7 height 7
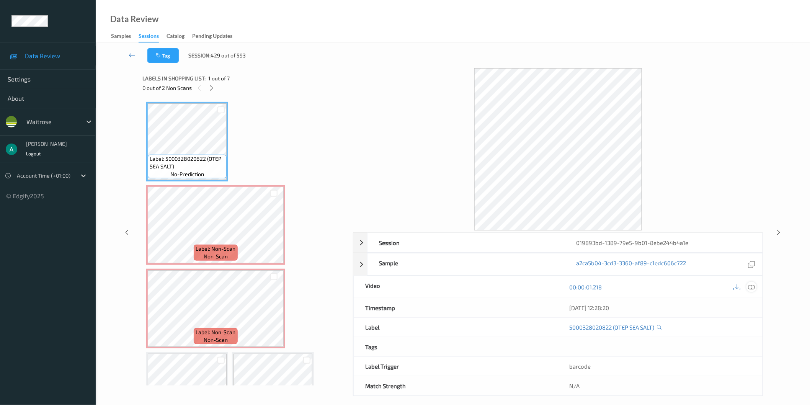
click at [751, 286] on icon at bounding box center [751, 286] width 7 height 7
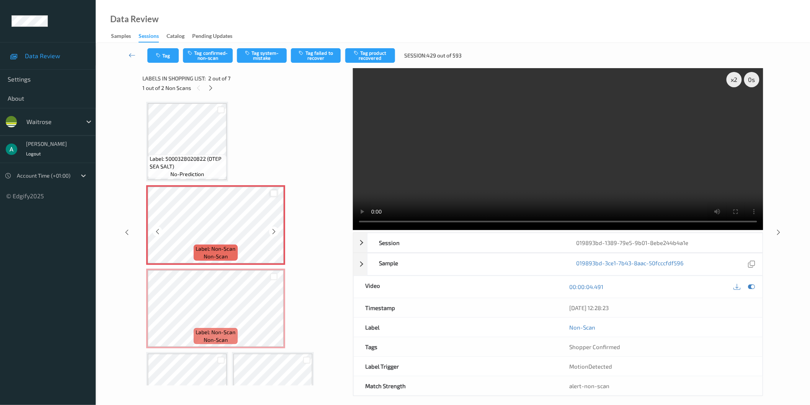
click at [276, 192] on div at bounding box center [273, 193] width 7 height 7
click at [273, 274] on div at bounding box center [273, 276] width 7 height 7
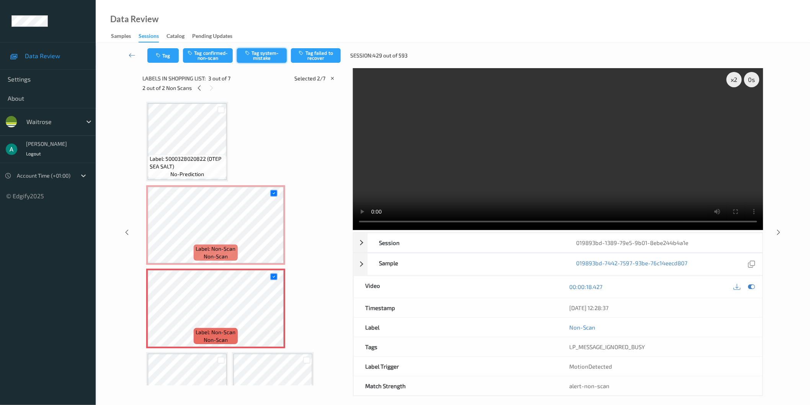
drag, startPoint x: 253, startPoint y: 55, endPoint x: 238, endPoint y: 51, distance: 15.4
click at [253, 55] on button "Tag system-mistake" at bounding box center [262, 55] width 50 height 15
click at [163, 56] on button "Tag" at bounding box center [162, 55] width 31 height 15
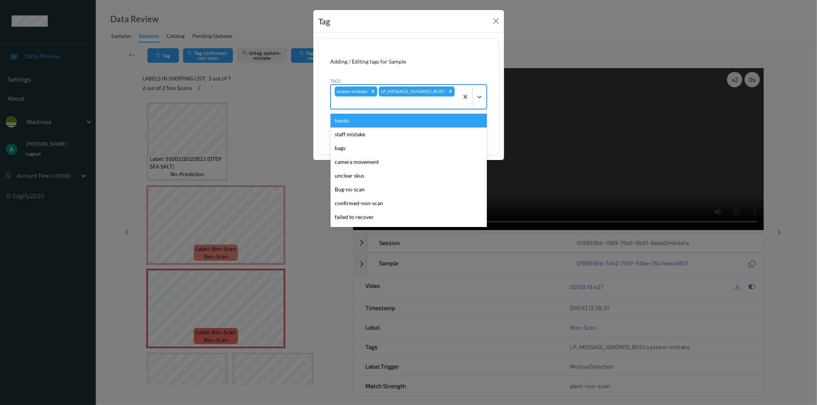
drag, startPoint x: 427, startPoint y: 101, endPoint x: 427, endPoint y: 123, distance: 21.4
click at [427, 102] on div at bounding box center [395, 102] width 120 height 9
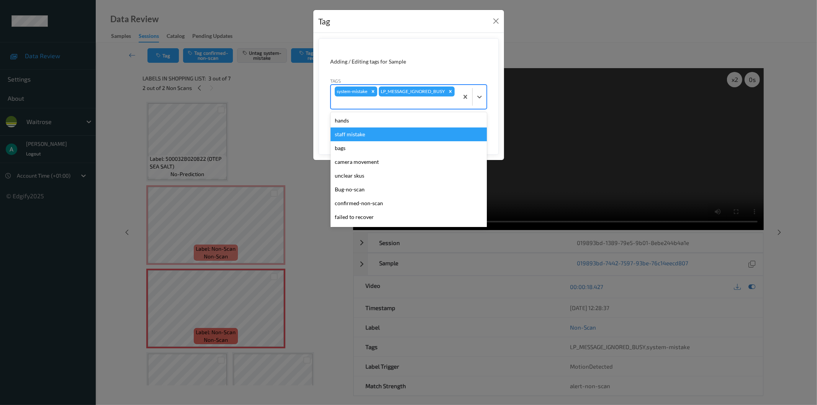
scroll to position [150, 0]
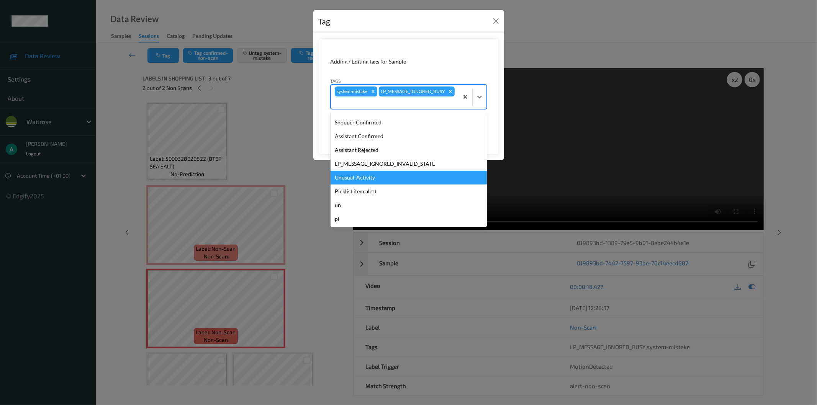
click at [425, 172] on div "Unusual-Activity" at bounding box center [408, 178] width 156 height 14
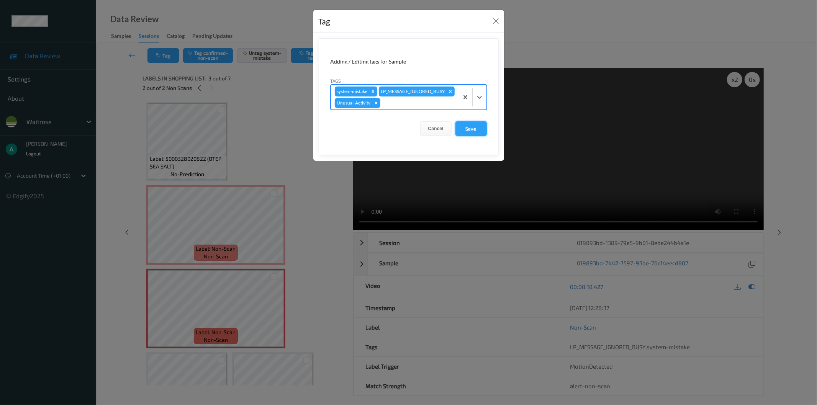
click at [460, 136] on button "Save" at bounding box center [470, 128] width 31 height 15
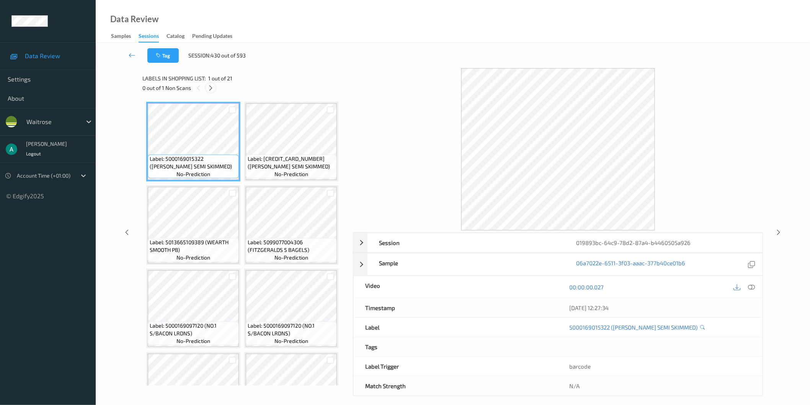
click at [209, 89] on icon at bounding box center [211, 88] width 7 height 7
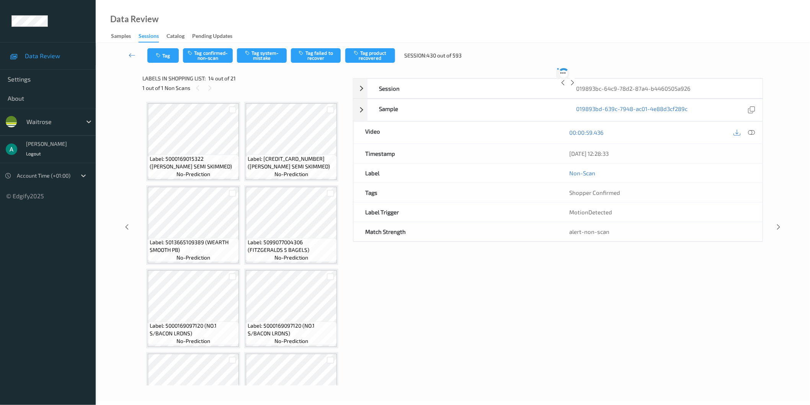
scroll to position [502, 0]
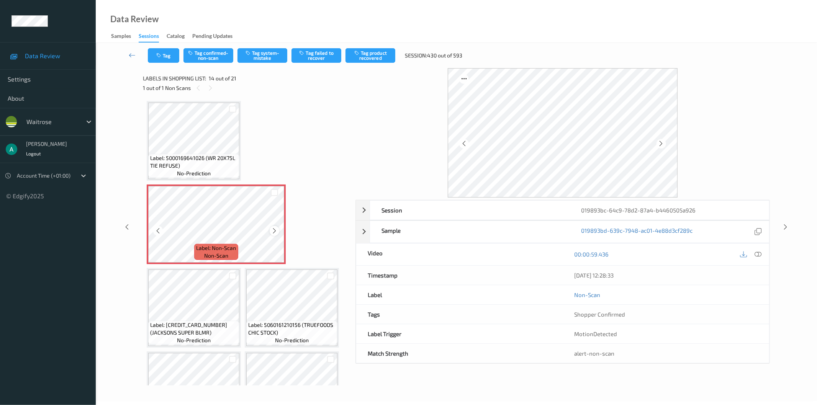
click at [277, 229] on icon at bounding box center [274, 230] width 7 height 7
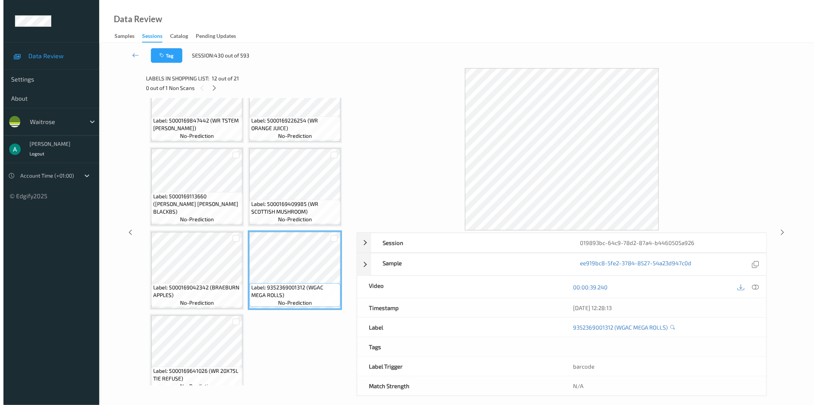
scroll to position [459, 0]
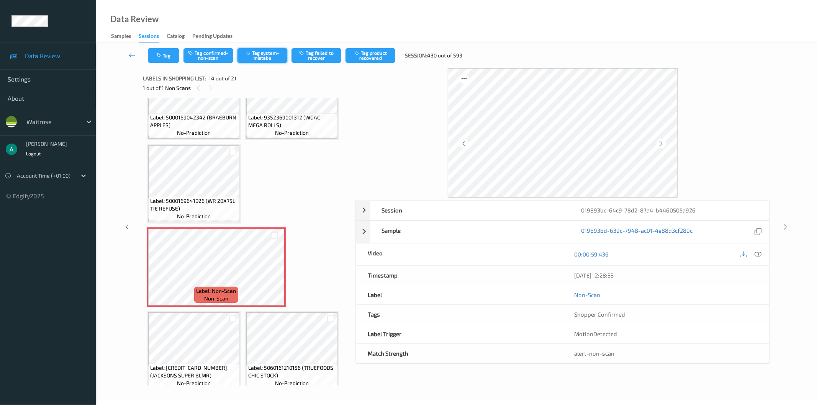
click at [280, 58] on button "Tag system-mistake" at bounding box center [262, 55] width 50 height 15
click at [160, 52] on button "Tag" at bounding box center [163, 55] width 31 height 15
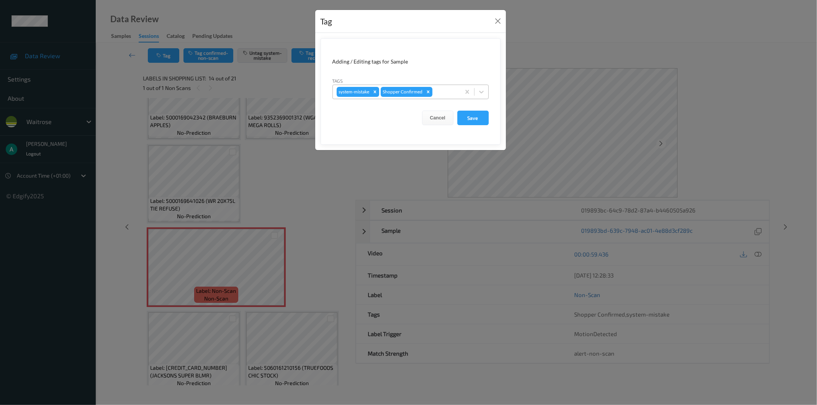
click at [437, 96] on div at bounding box center [445, 91] width 23 height 9
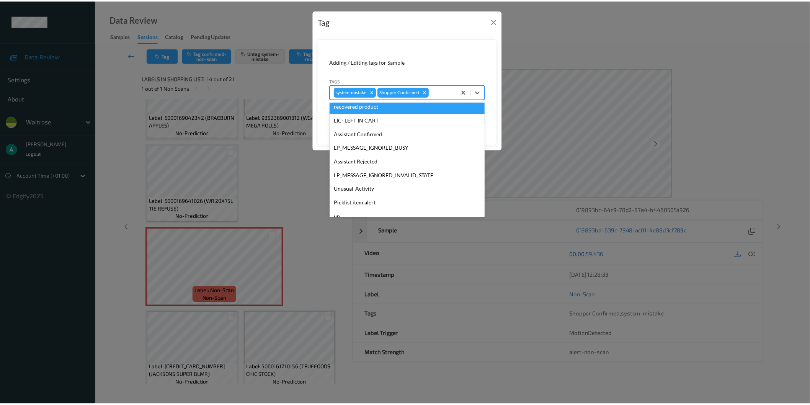
scroll to position [150, 0]
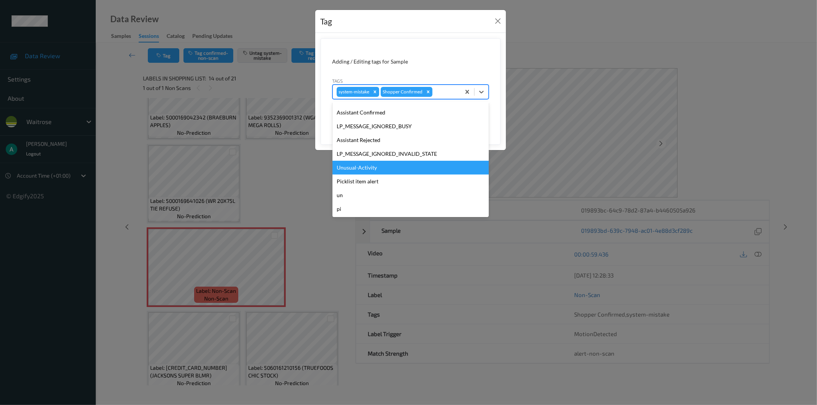
click at [402, 169] on div "Unusual-Activity" at bounding box center [410, 168] width 156 height 14
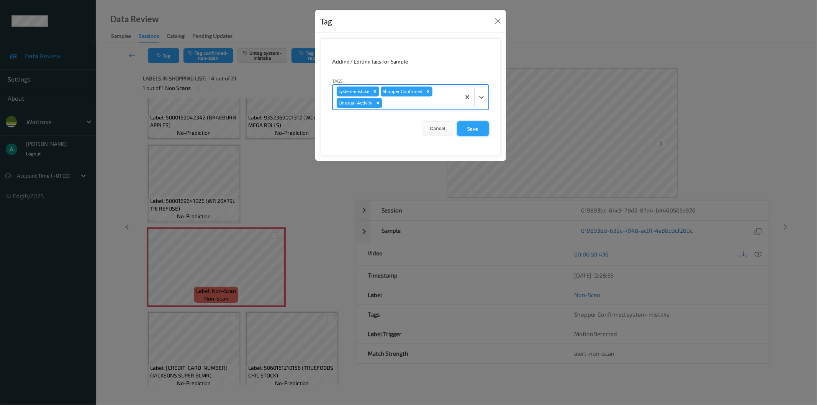
click at [459, 131] on button "Save" at bounding box center [472, 128] width 31 height 15
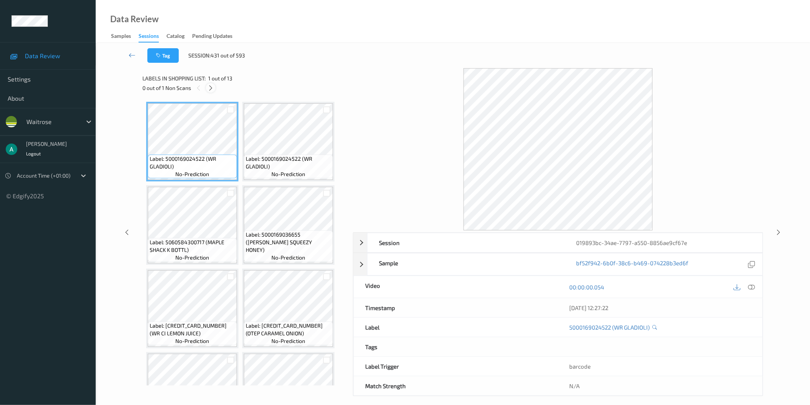
click at [208, 88] on icon at bounding box center [211, 88] width 7 height 7
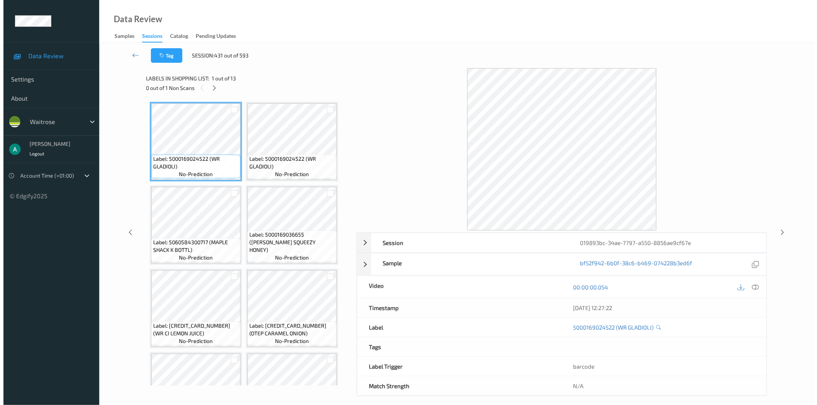
scroll to position [335, 0]
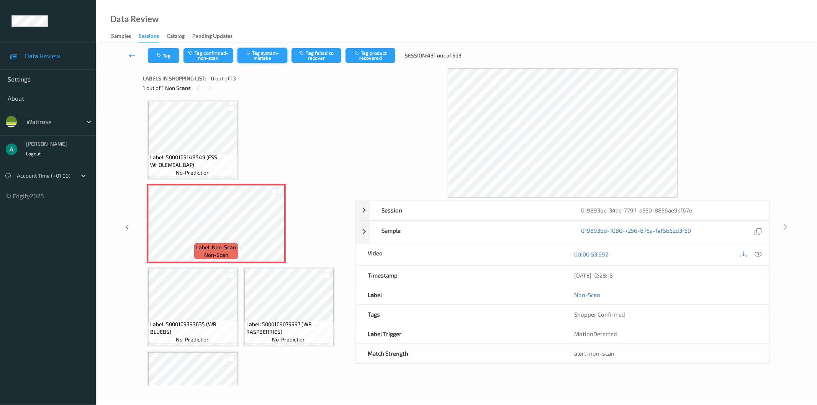
click at [255, 54] on button "Tag system-mistake" at bounding box center [262, 55] width 50 height 15
click at [159, 59] on button "Tag" at bounding box center [163, 55] width 31 height 15
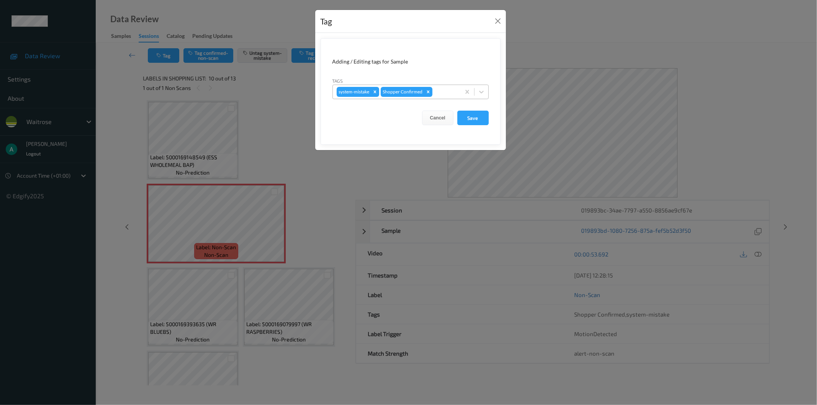
click at [440, 96] on div at bounding box center [445, 91] width 23 height 9
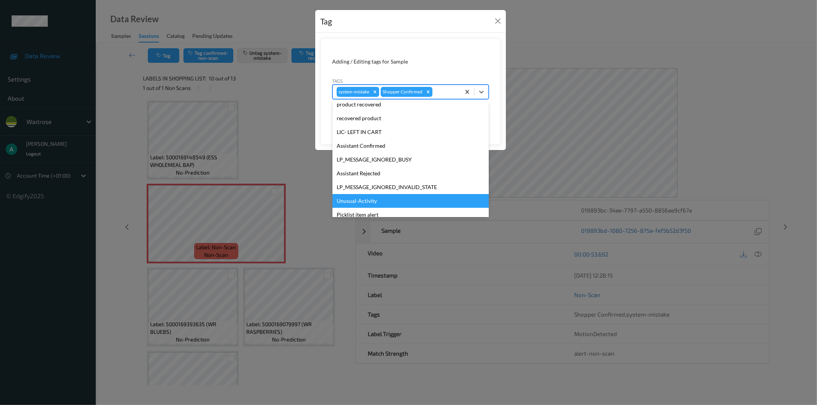
scroll to position [150, 0]
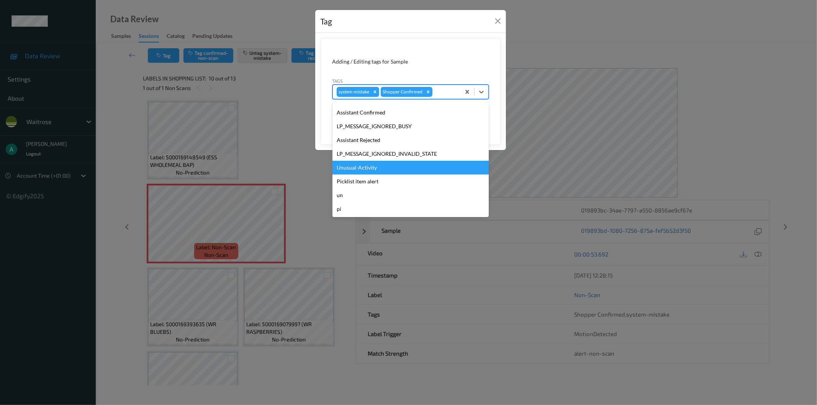
click at [376, 170] on div "Unusual-Activity" at bounding box center [410, 168] width 156 height 14
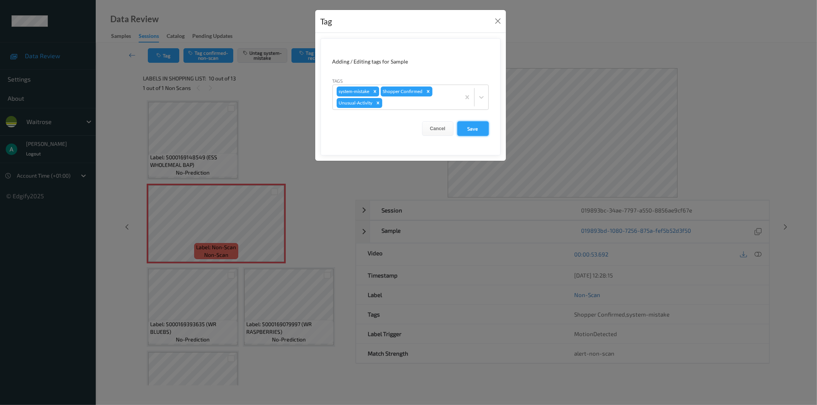
click at [463, 127] on button "Save" at bounding box center [472, 128] width 31 height 15
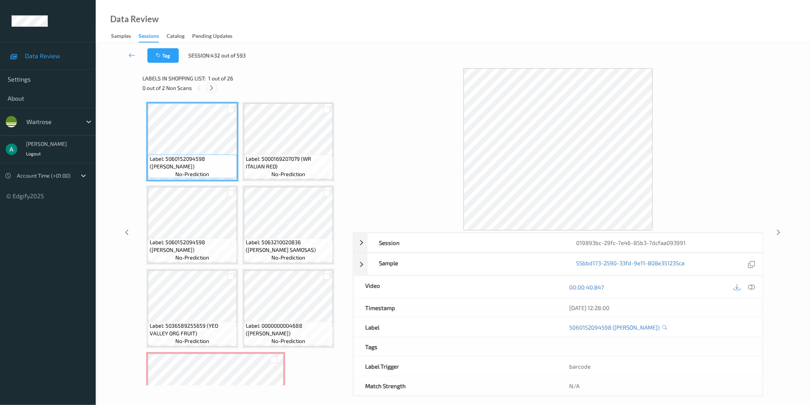
click at [213, 88] on icon at bounding box center [211, 88] width 7 height 7
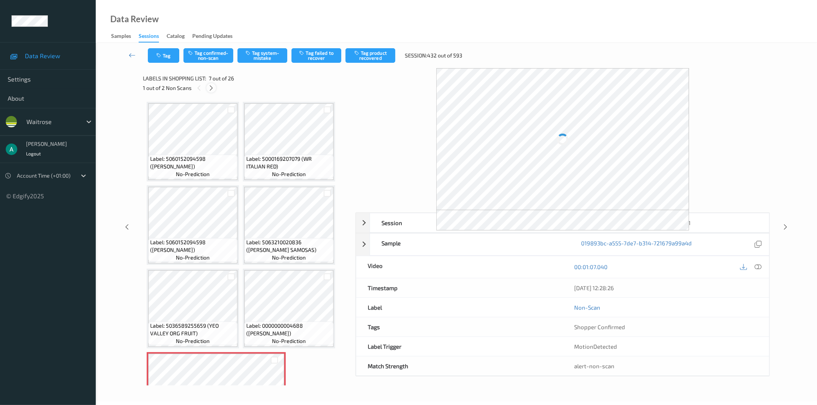
scroll to position [170, 0]
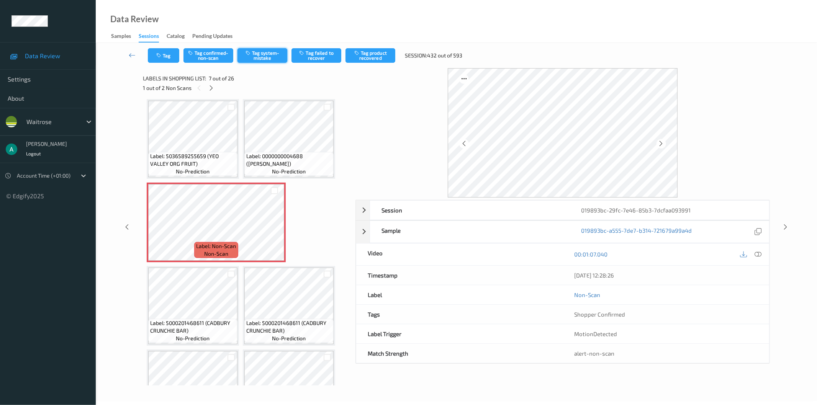
click at [259, 51] on button "Tag system-mistake" at bounding box center [262, 55] width 50 height 15
click at [162, 54] on icon "button" at bounding box center [159, 55] width 7 height 5
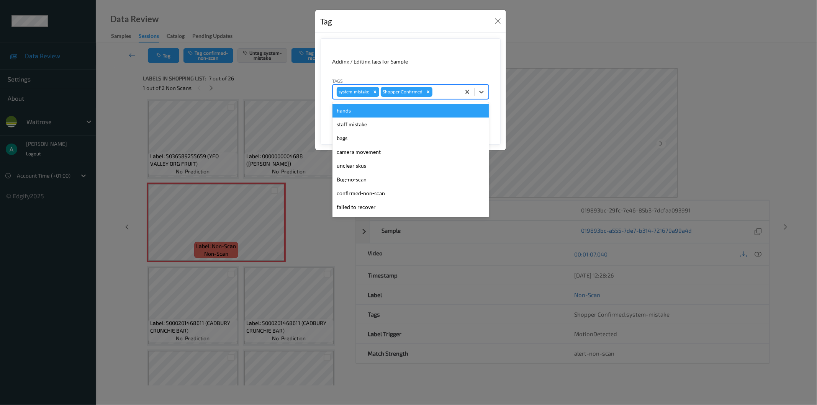
click at [445, 88] on div at bounding box center [445, 91] width 23 height 9
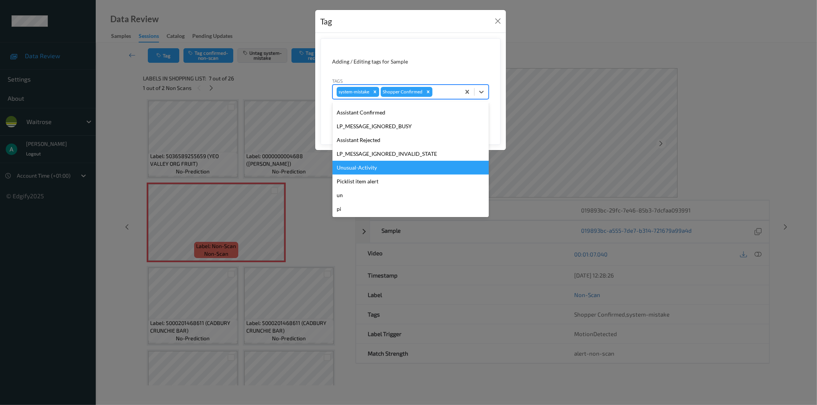
click at [398, 169] on div "Unusual-Activity" at bounding box center [410, 168] width 156 height 14
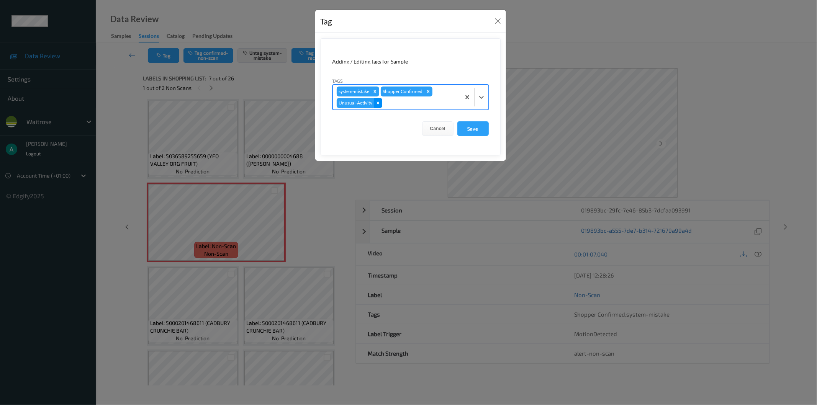
click at [381, 104] on div "Remove Unusual-Activity" at bounding box center [378, 103] width 8 height 10
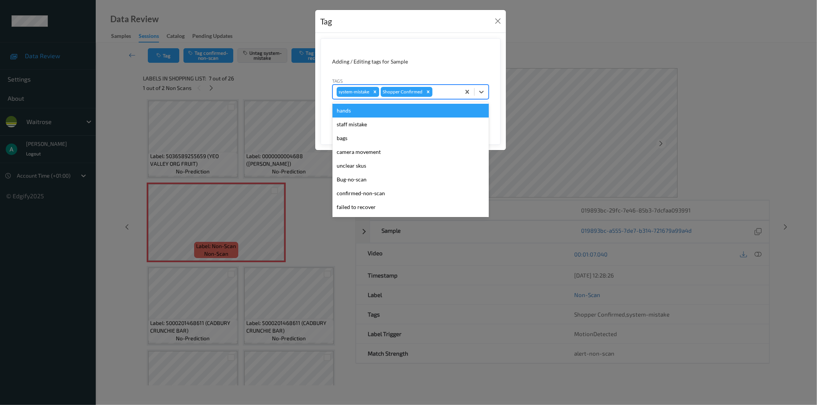
click at [438, 93] on div at bounding box center [445, 91] width 23 height 9
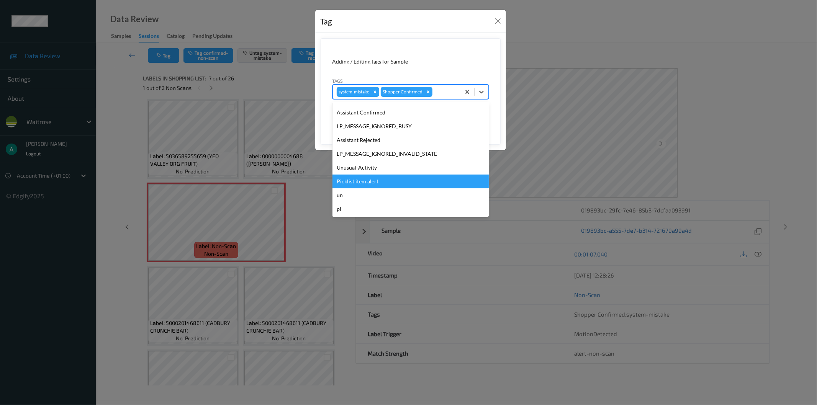
click at [407, 175] on div "Picklist item alert" at bounding box center [410, 182] width 156 height 14
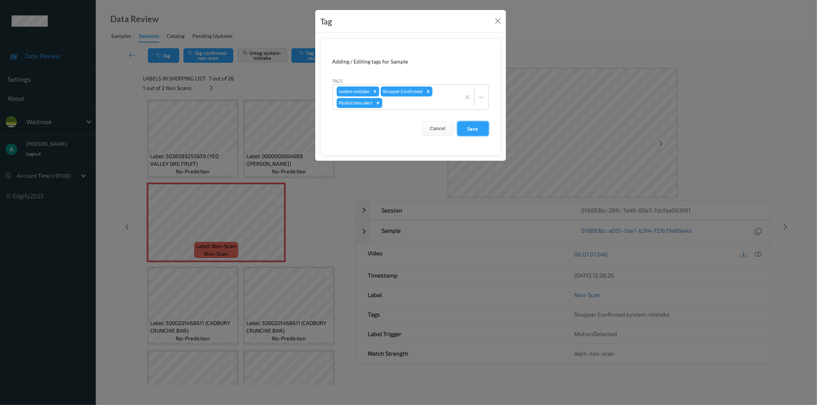
click at [469, 133] on button "Save" at bounding box center [472, 128] width 31 height 15
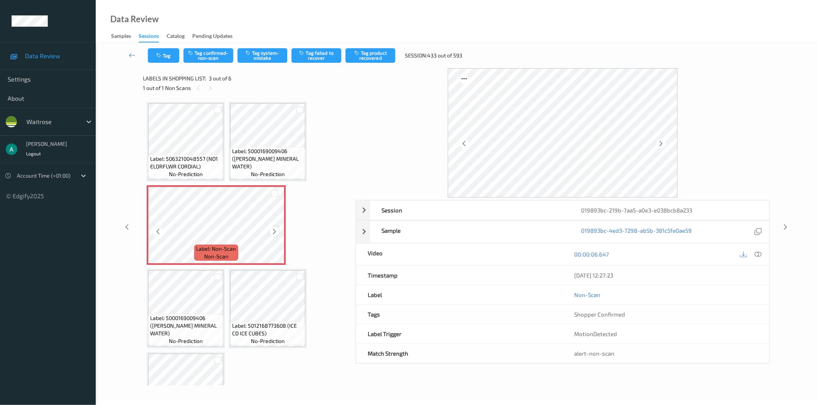
click at [277, 229] on div at bounding box center [275, 232] width 10 height 10
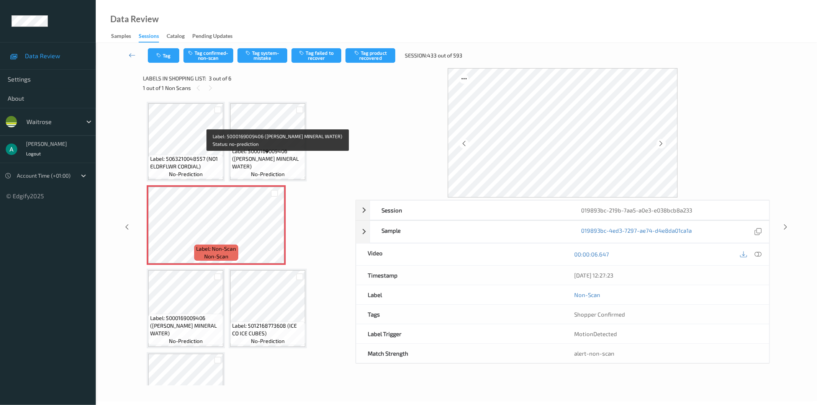
click at [265, 164] on span "Label: 5000169009406 ([PERSON_NAME] MINERAL WATER)" at bounding box center [267, 158] width 71 height 23
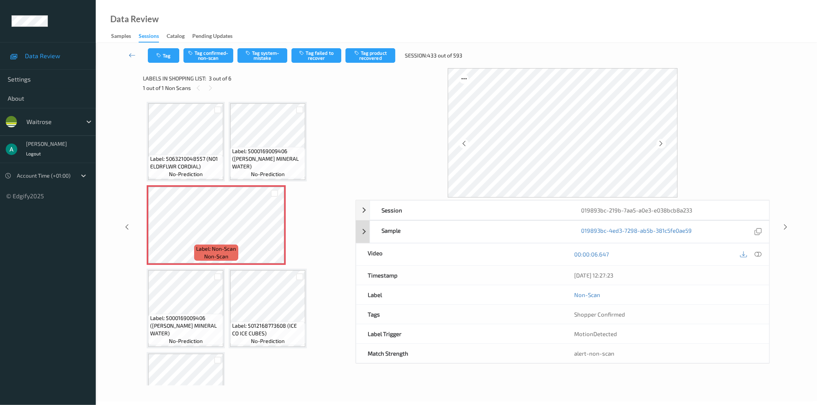
click at [762, 254] on div at bounding box center [758, 254] width 10 height 10
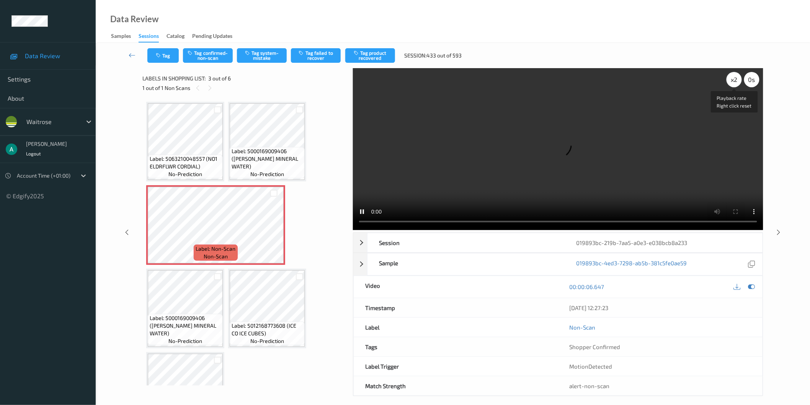
click at [734, 76] on div "x 2" at bounding box center [734, 79] width 15 height 15
click at [219, 64] on div "Tag Tag confirmed-non-scan Tag system-mistake Tag failed to recover Tag product…" at bounding box center [452, 55] width 683 height 25
click at [223, 59] on button "Tag confirmed-non-scan" at bounding box center [208, 55] width 50 height 15
click at [363, 56] on button "Tag product recovered" at bounding box center [370, 55] width 50 height 15
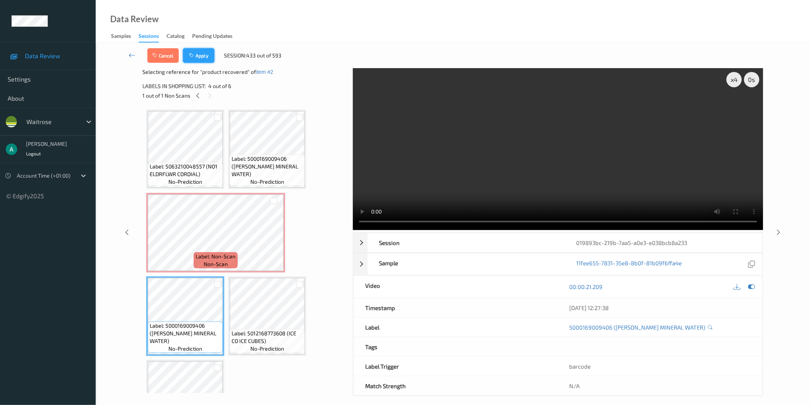
click at [201, 53] on button "Apply" at bounding box center [198, 55] width 31 height 15
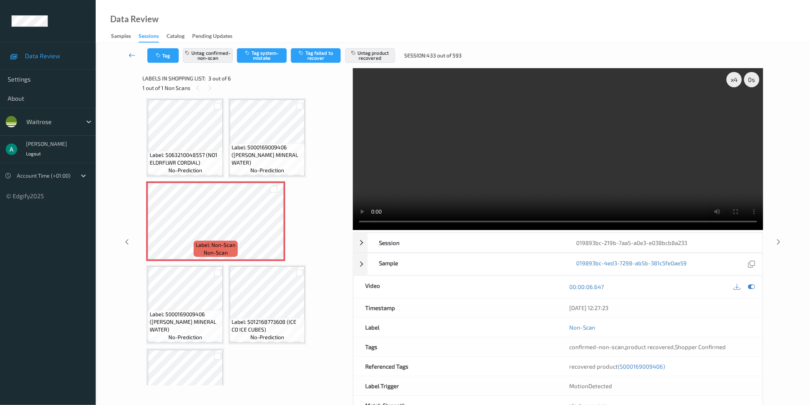
click at [133, 59] on icon at bounding box center [132, 55] width 7 height 8
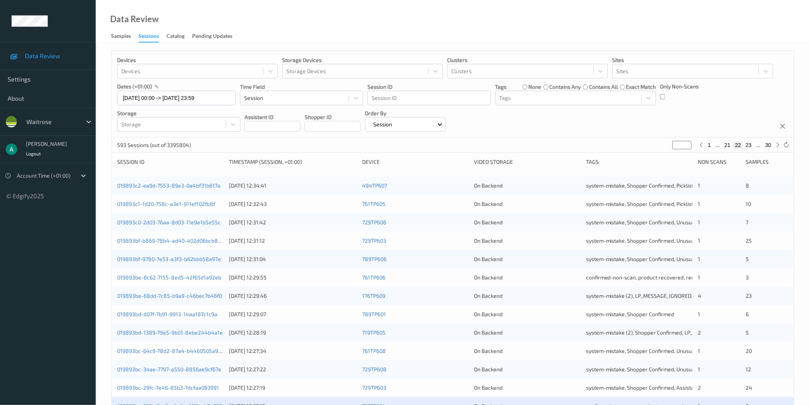
scroll to position [170, 0]
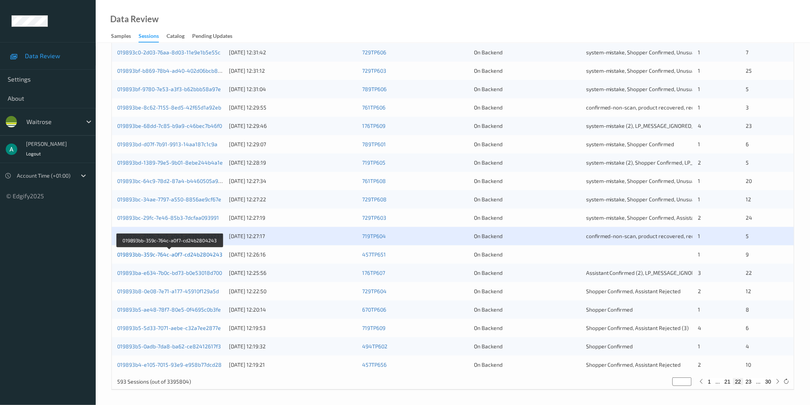
click at [218, 254] on link "019893bb-359c-764c-a0f7-cd24b2804243" at bounding box center [169, 254] width 105 height 7
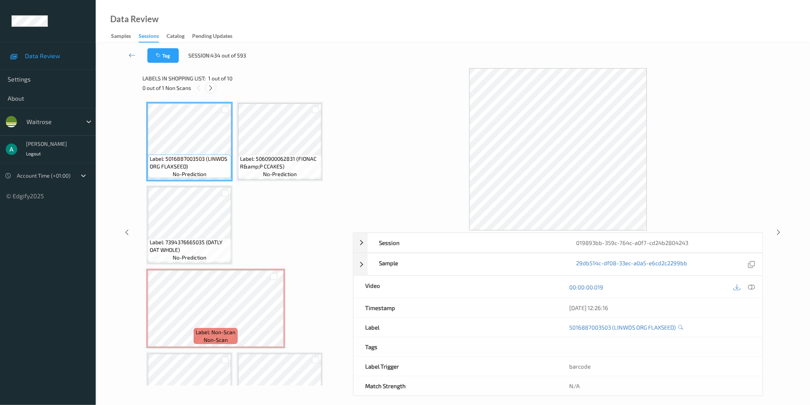
click at [212, 87] on icon at bounding box center [211, 88] width 7 height 7
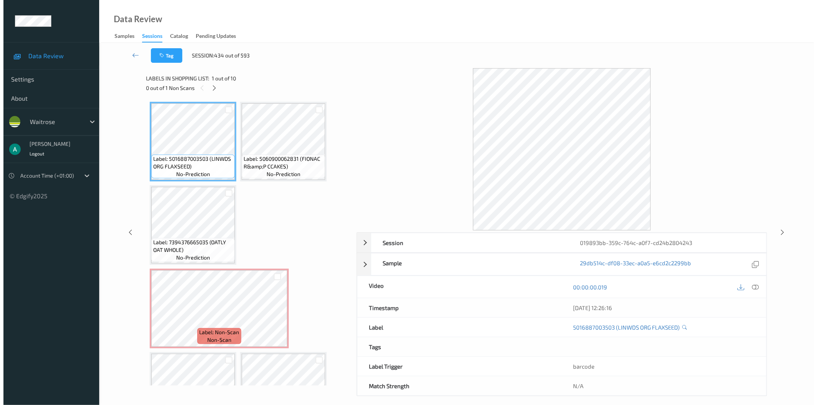
scroll to position [87, 0]
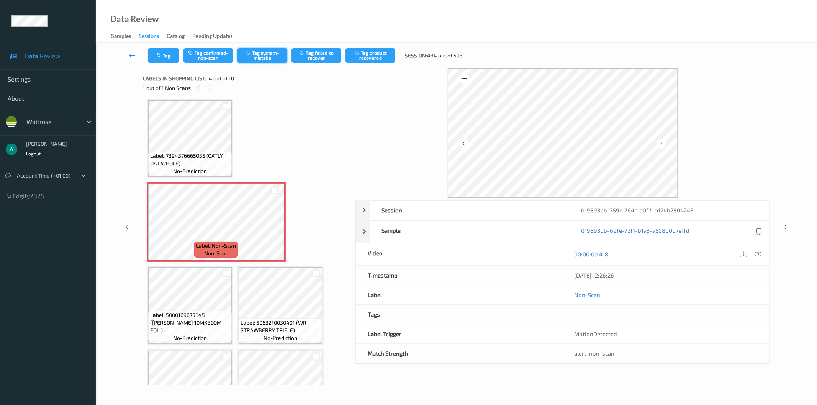
click at [258, 61] on button "Tag system-mistake" at bounding box center [262, 55] width 50 height 15
click at [162, 49] on button "Tag" at bounding box center [163, 55] width 31 height 15
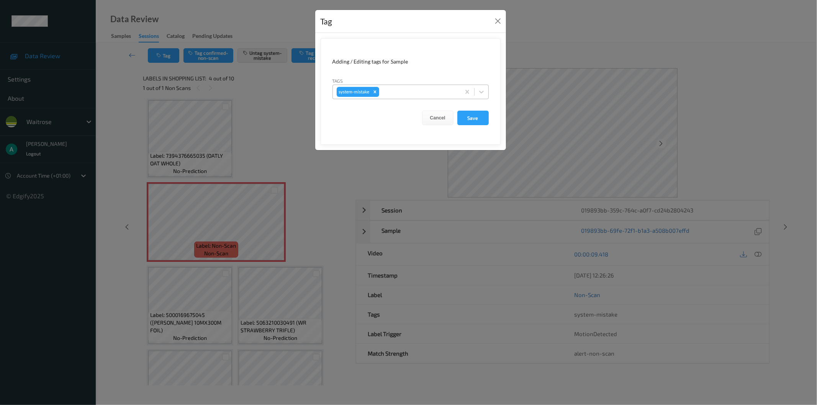
click at [399, 92] on div at bounding box center [419, 91] width 76 height 9
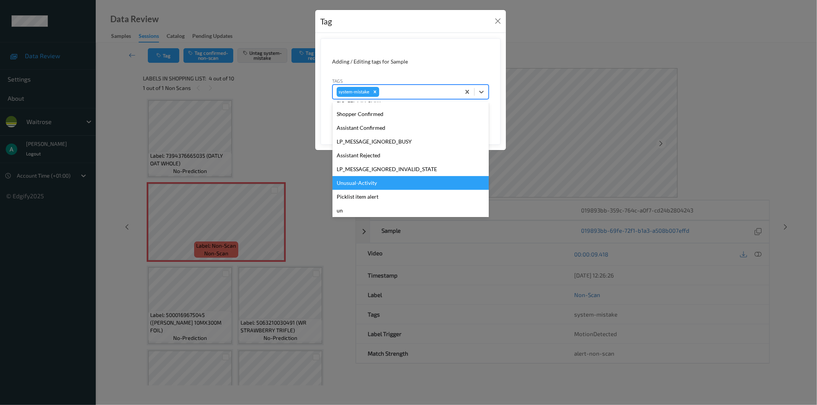
scroll to position [163, 0]
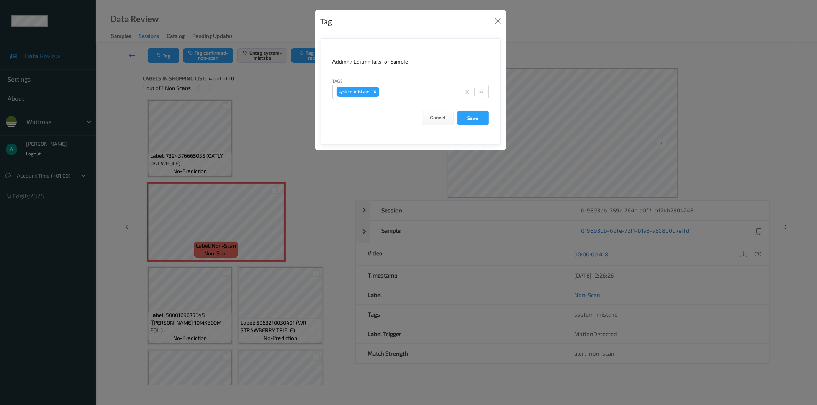
click at [243, 226] on div "Tag Adding / Editing tags for Sample Tags system-mistake Cancel Save" at bounding box center [408, 202] width 817 height 405
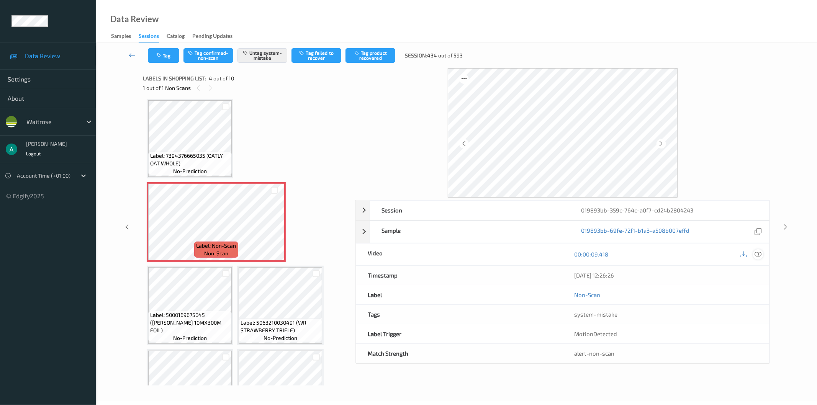
click at [760, 254] on icon at bounding box center [758, 254] width 7 height 7
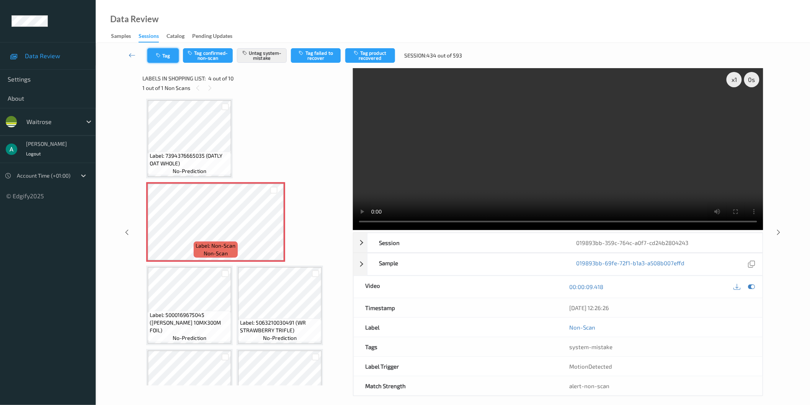
click at [162, 59] on button "Tag" at bounding box center [162, 55] width 31 height 15
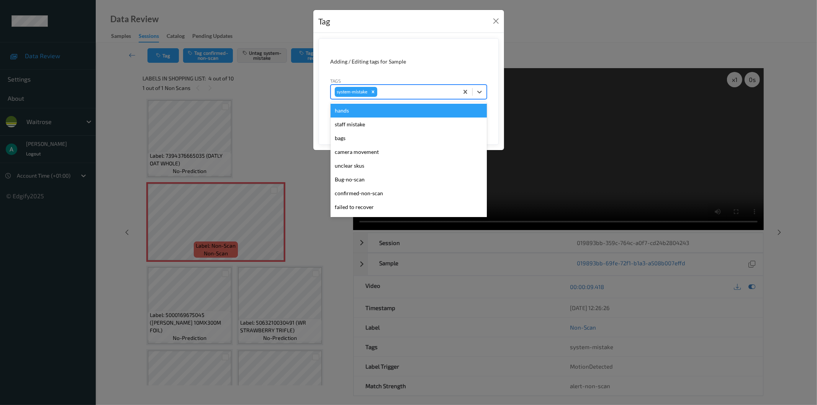
click at [414, 96] on div "system-mistake" at bounding box center [395, 91] width 128 height 13
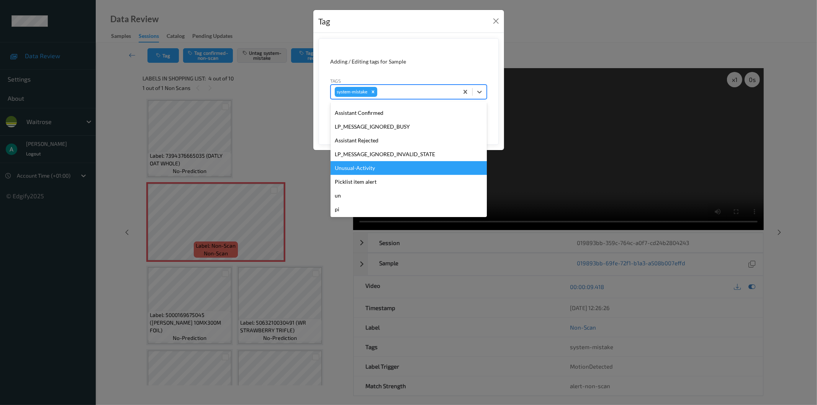
click at [404, 165] on div "Unusual-Activity" at bounding box center [408, 168] width 156 height 14
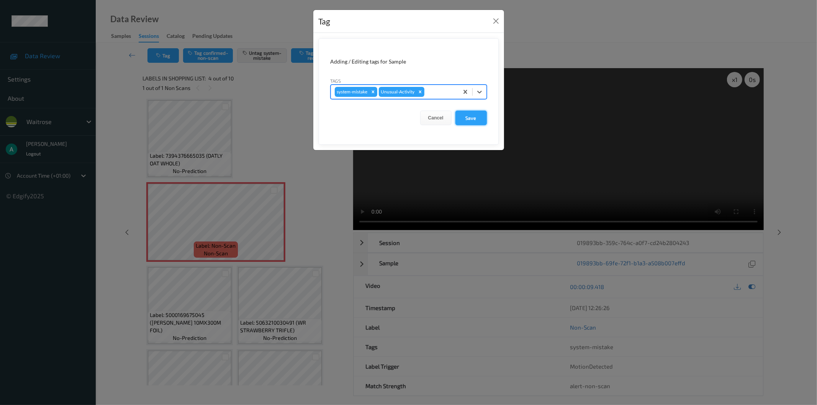
click at [480, 117] on button "Save" at bounding box center [470, 118] width 31 height 15
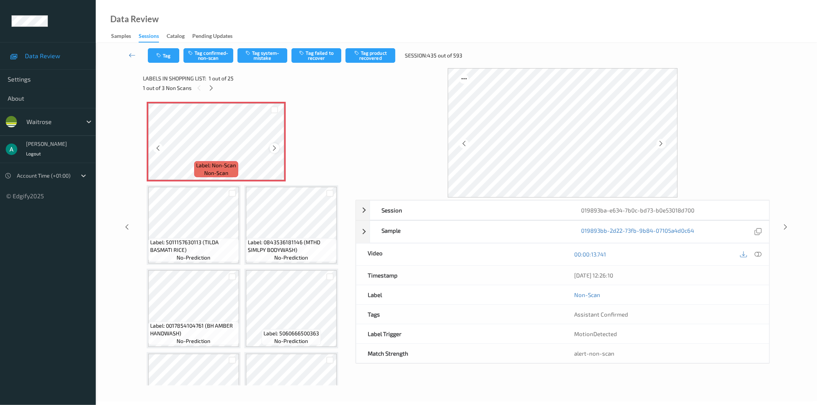
click at [275, 145] on icon at bounding box center [274, 148] width 7 height 7
click at [269, 60] on button "Tag system-mistake" at bounding box center [262, 55] width 50 height 15
click at [209, 89] on icon at bounding box center [211, 88] width 7 height 7
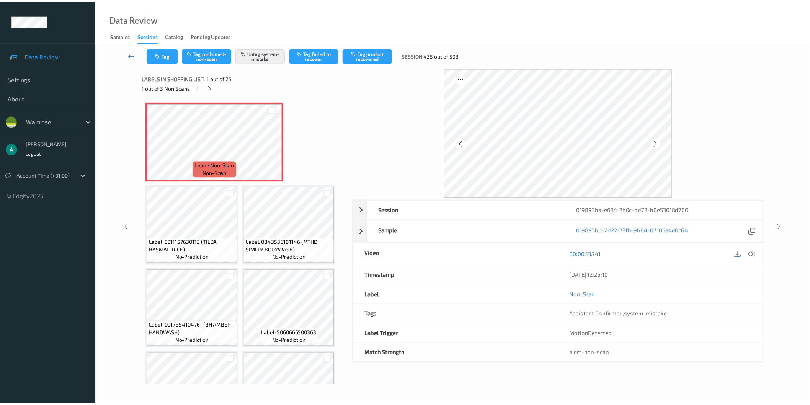
scroll to position [502, 0]
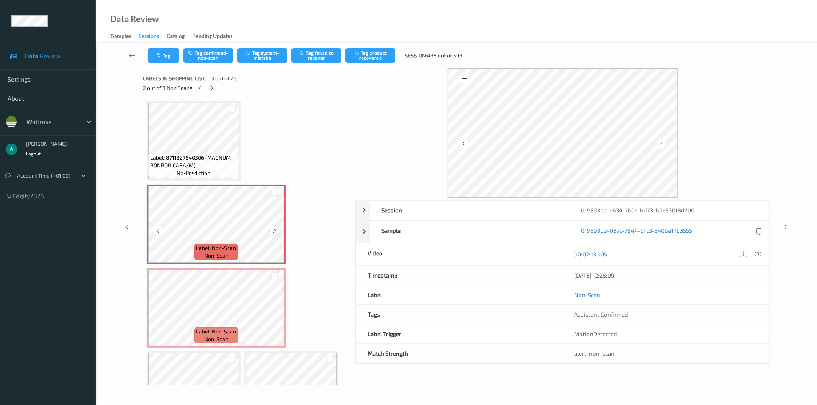
click at [272, 227] on icon at bounding box center [274, 230] width 7 height 7
click at [219, 160] on span "Label: 8711327640306 (MAGNUM BONBON CARA/M)" at bounding box center [193, 161] width 87 height 15
click at [753, 251] on div at bounding box center [750, 254] width 25 height 10
click at [756, 253] on icon at bounding box center [758, 254] width 7 height 7
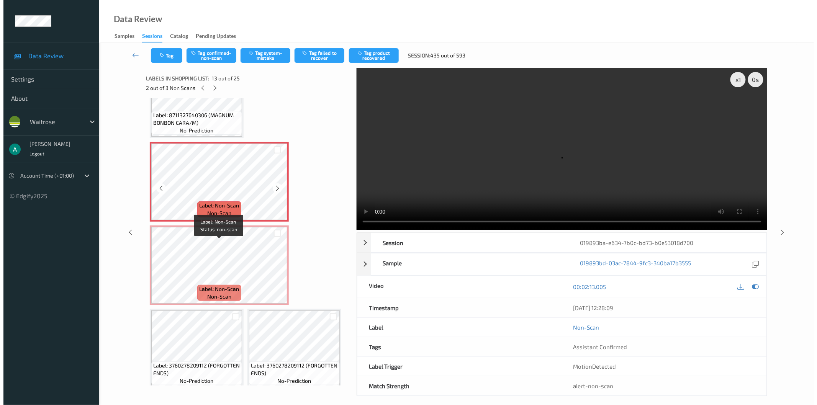
scroll to position [587, 0]
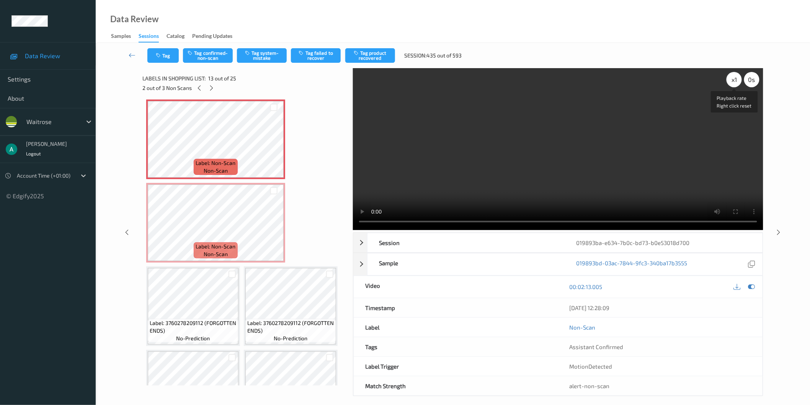
click at [737, 78] on div "x 1" at bounding box center [734, 79] width 15 height 15
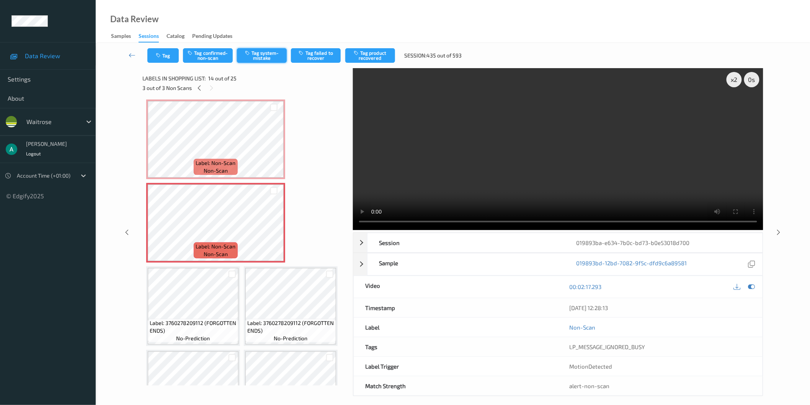
click at [279, 55] on button "Tag system-mistake" at bounding box center [262, 55] width 50 height 15
click at [165, 59] on button "Tag" at bounding box center [162, 55] width 31 height 15
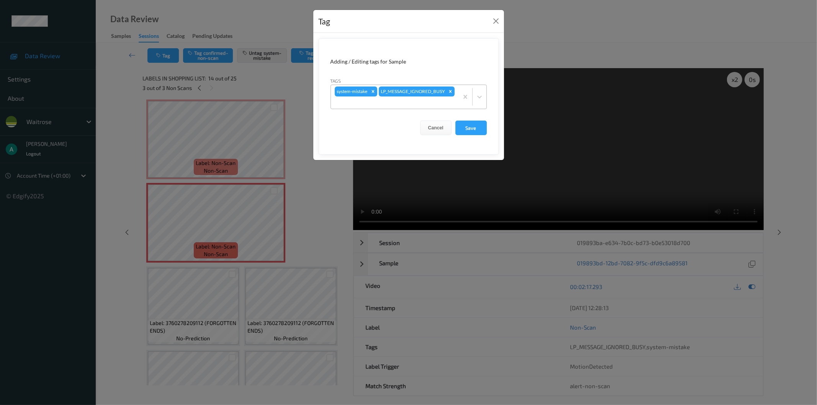
click at [425, 93] on div "system-mistake LP_MESSAGE_IGNORED_BUSY" at bounding box center [395, 97] width 128 height 24
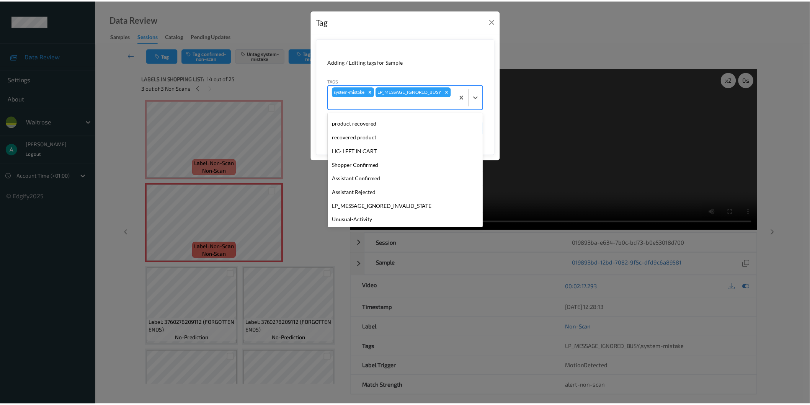
scroll to position [150, 0]
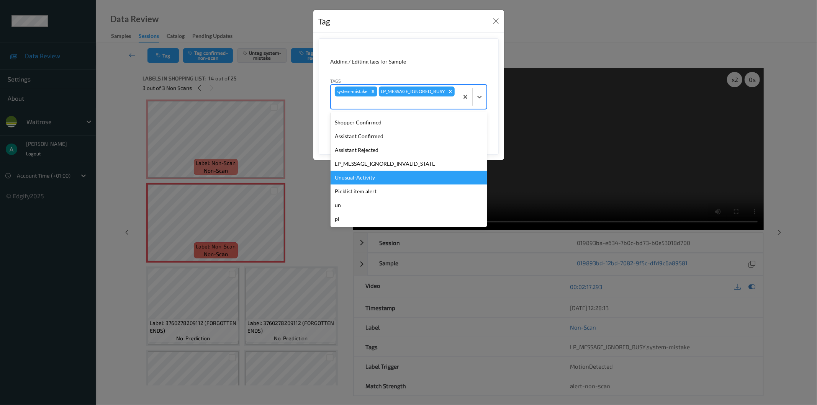
click at [419, 177] on div "Unusual-Activity" at bounding box center [408, 178] width 156 height 14
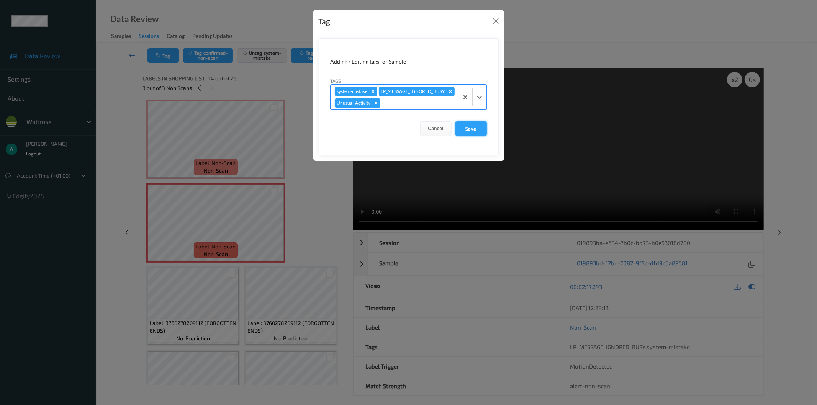
click at [479, 136] on button "Save" at bounding box center [470, 128] width 31 height 15
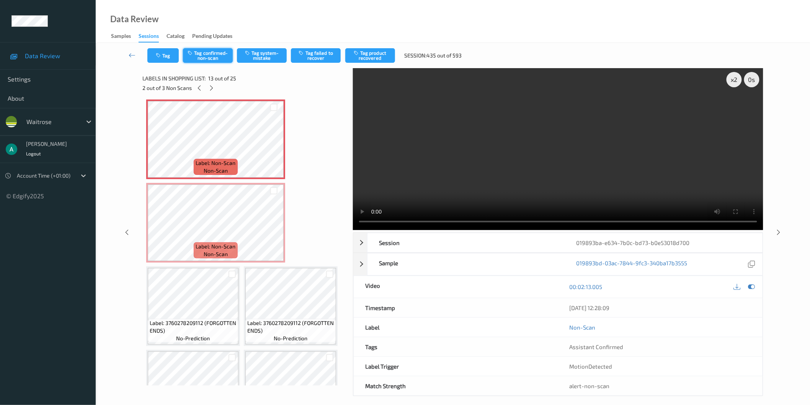
click at [207, 55] on button "Tag confirmed-non-scan" at bounding box center [208, 55] width 50 height 15
click at [373, 55] on button "Tag product recovered" at bounding box center [370, 55] width 50 height 15
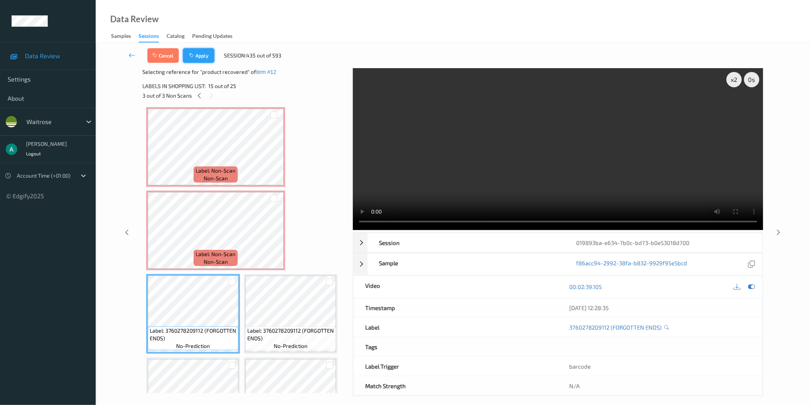
click at [203, 57] on button "Apply" at bounding box center [198, 55] width 31 height 15
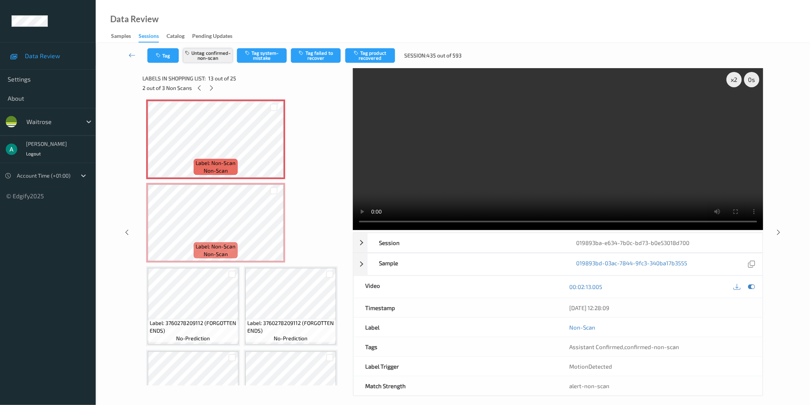
scroll to position [502, 0]
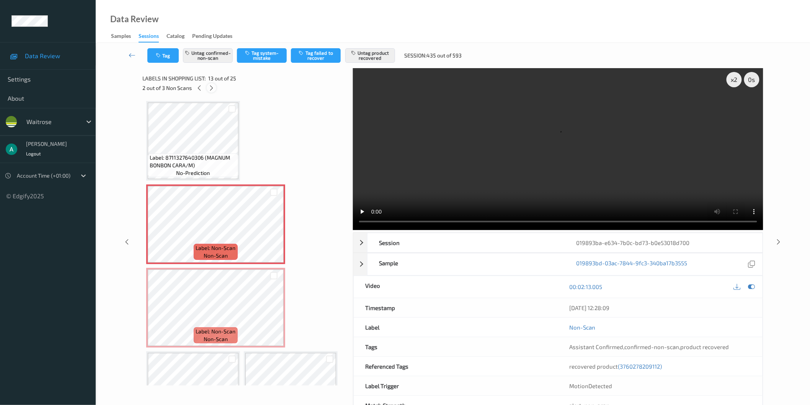
click at [210, 88] on icon at bounding box center [211, 88] width 7 height 7
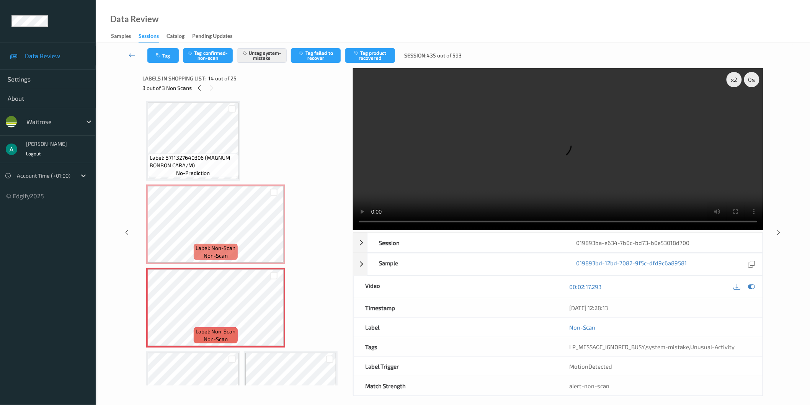
scroll to position [584, 0]
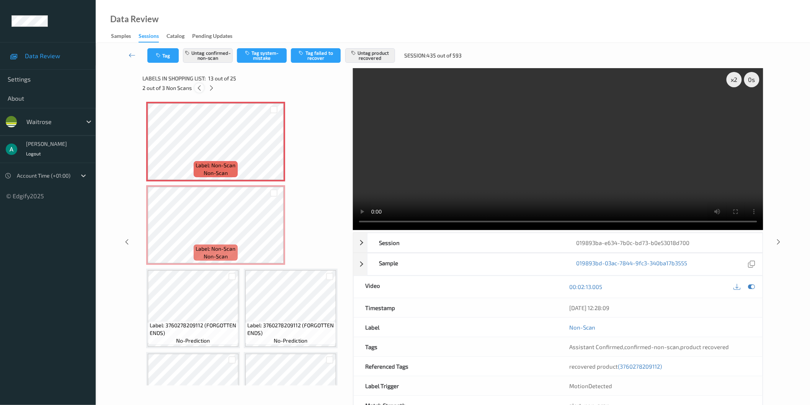
click at [198, 88] on icon at bounding box center [199, 88] width 7 height 7
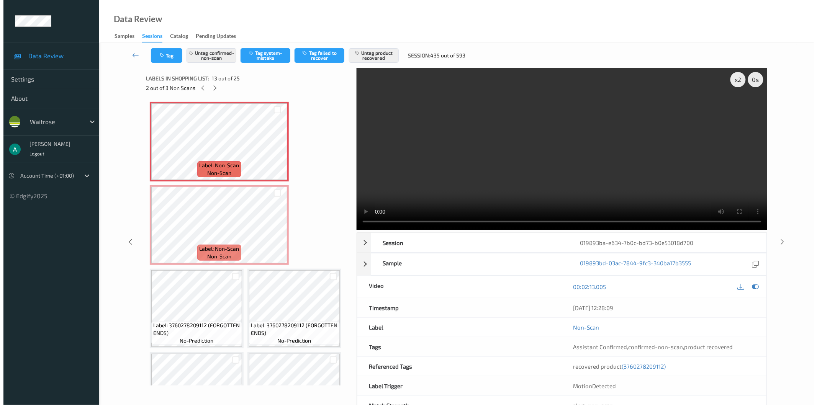
scroll to position [4, 0]
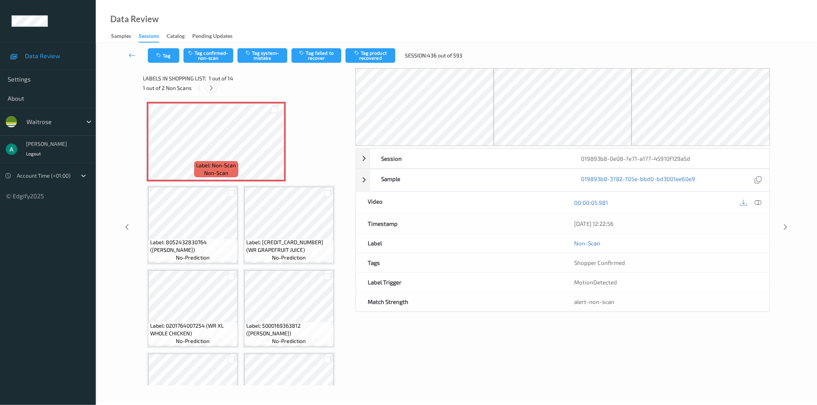
click at [210, 88] on icon at bounding box center [211, 88] width 7 height 7
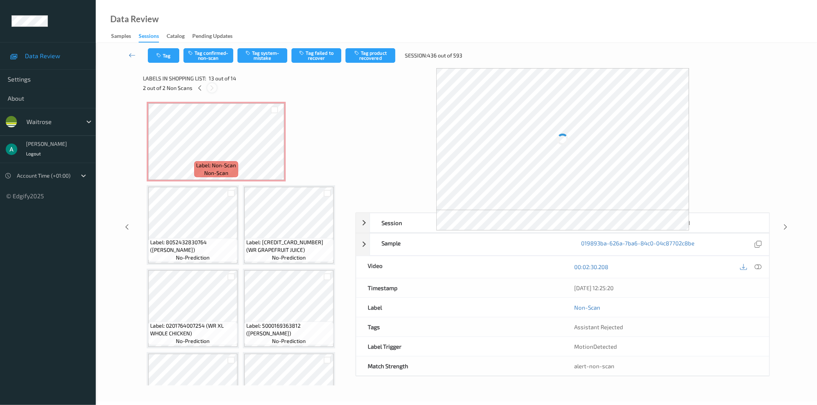
scroll to position [462, 0]
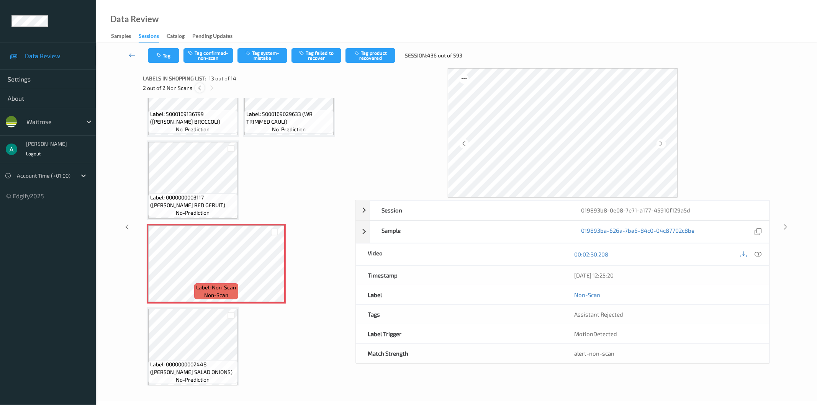
click at [201, 90] on icon at bounding box center [199, 88] width 7 height 7
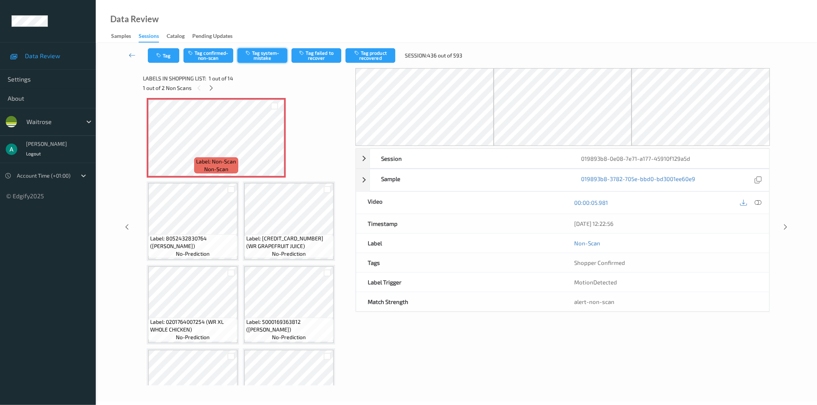
click at [261, 54] on button "Tag system-mistake" at bounding box center [262, 55] width 50 height 15
click at [213, 86] on icon at bounding box center [211, 88] width 7 height 7
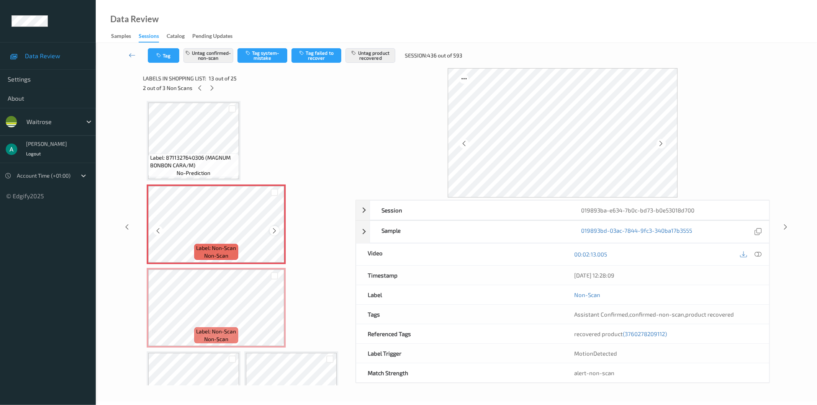
click at [276, 227] on icon at bounding box center [274, 230] width 7 height 7
click at [209, 87] on icon at bounding box center [212, 88] width 7 height 7
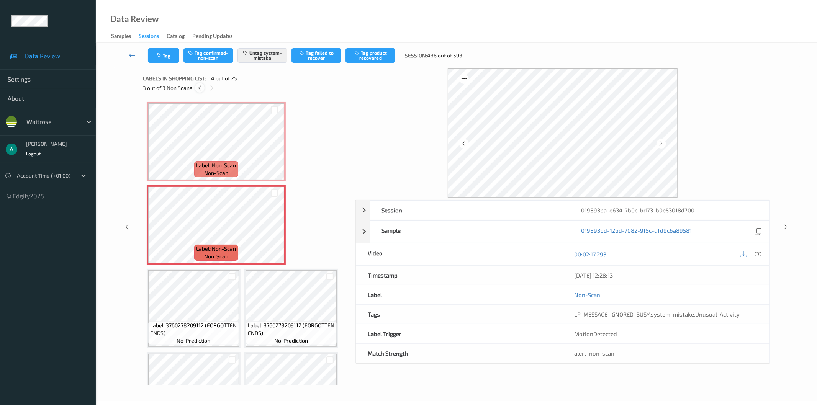
click at [203, 87] on div at bounding box center [200, 88] width 10 height 10
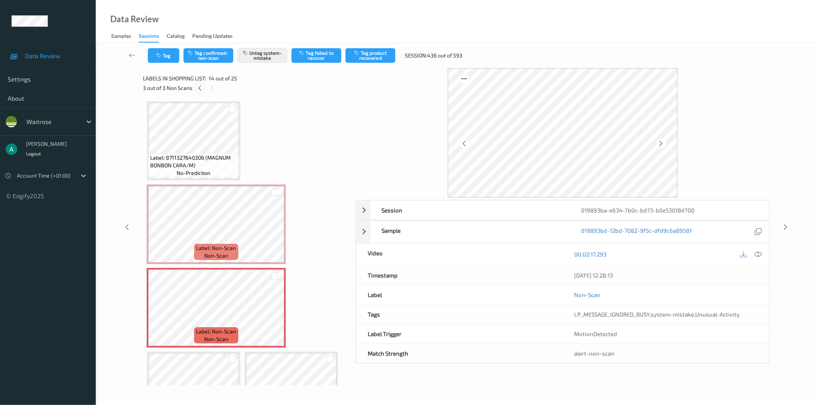
click at [203, 87] on div at bounding box center [200, 88] width 10 height 10
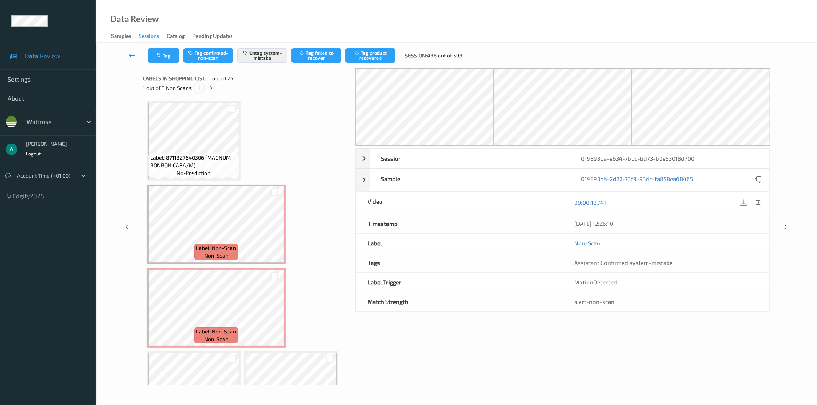
scroll to position [4, 0]
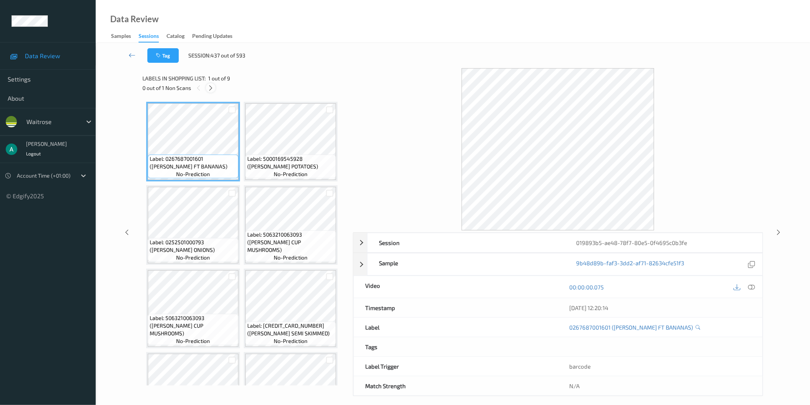
click at [212, 90] on icon at bounding box center [211, 88] width 7 height 7
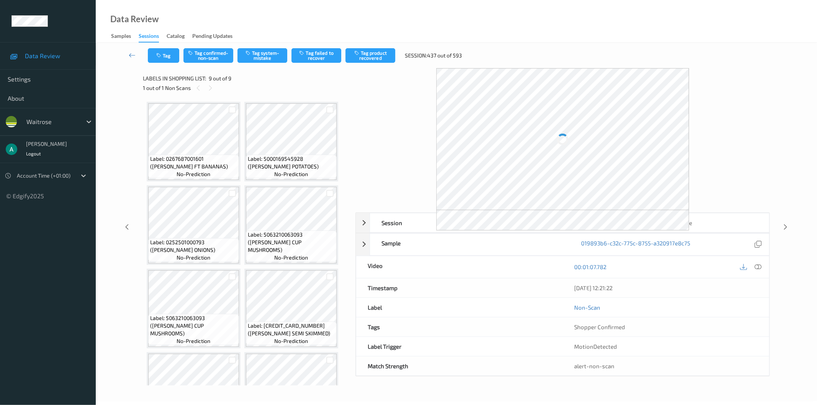
scroll to position [131, 0]
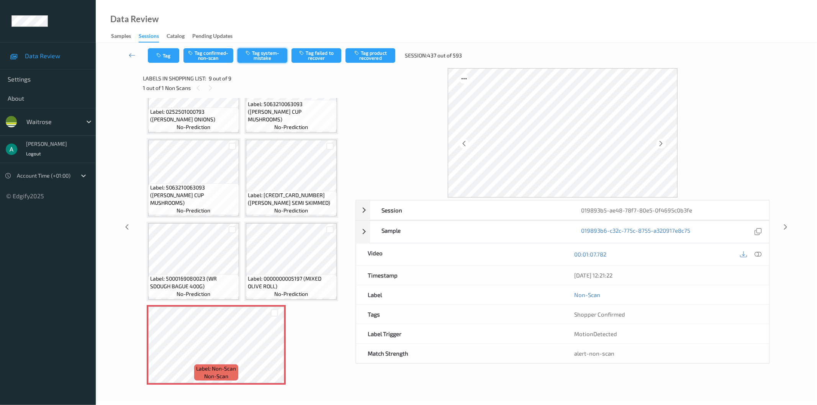
click at [259, 54] on button "Tag system-mistake" at bounding box center [262, 55] width 50 height 15
click at [162, 54] on icon "button" at bounding box center [159, 55] width 7 height 5
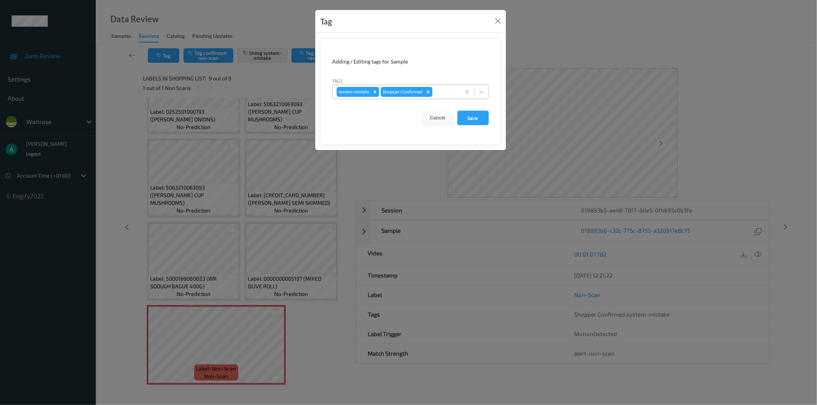
click at [441, 90] on div at bounding box center [445, 91] width 23 height 9
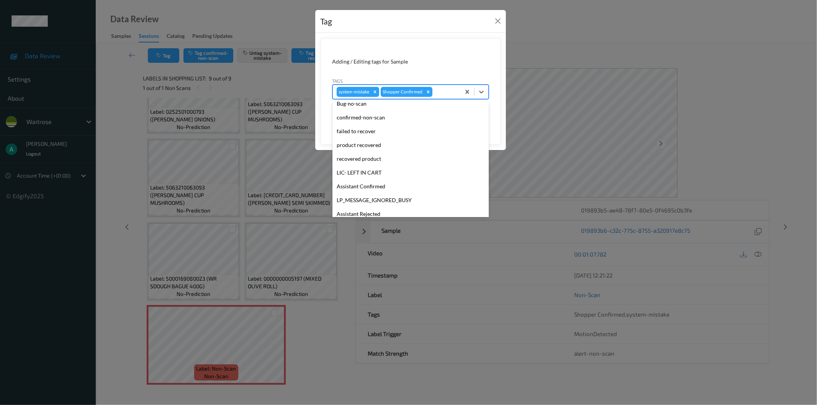
scroll to position [150, 0]
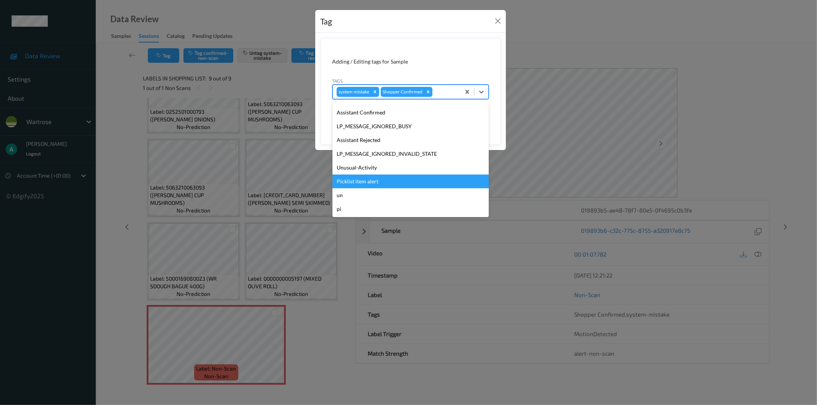
click at [385, 178] on div "Picklist item alert" at bounding box center [410, 182] width 156 height 14
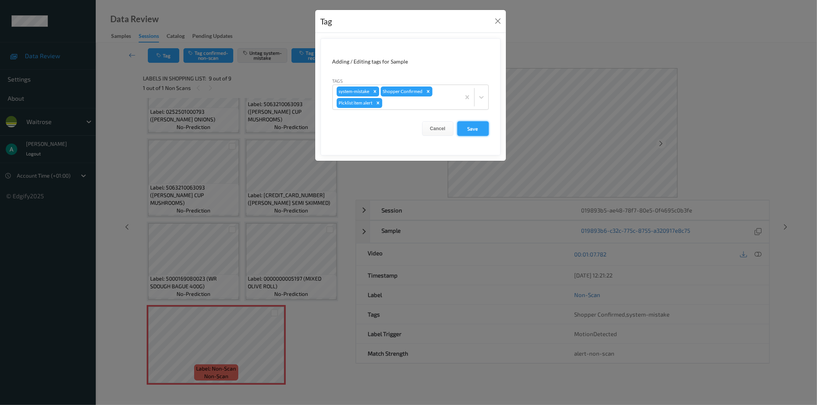
click at [476, 126] on button "Save" at bounding box center [472, 128] width 31 height 15
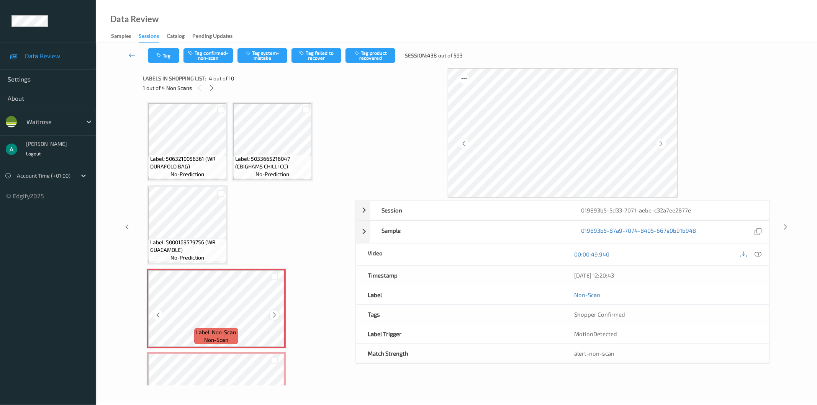
click at [272, 312] on icon at bounding box center [274, 315] width 7 height 7
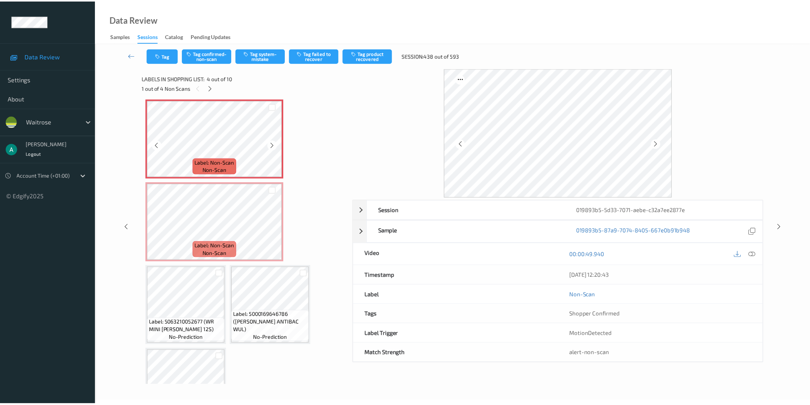
scroll to position [85, 0]
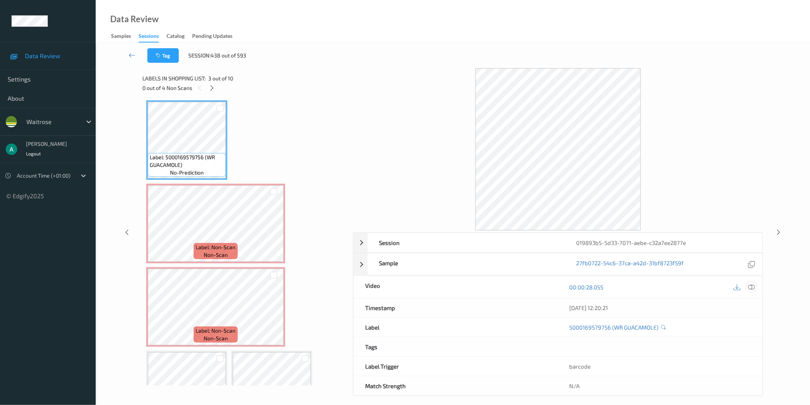
click at [751, 288] on icon at bounding box center [751, 286] width 7 height 7
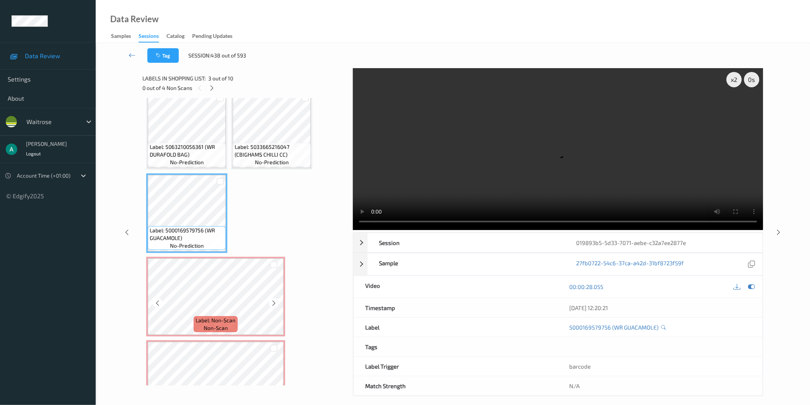
scroll to position [0, 0]
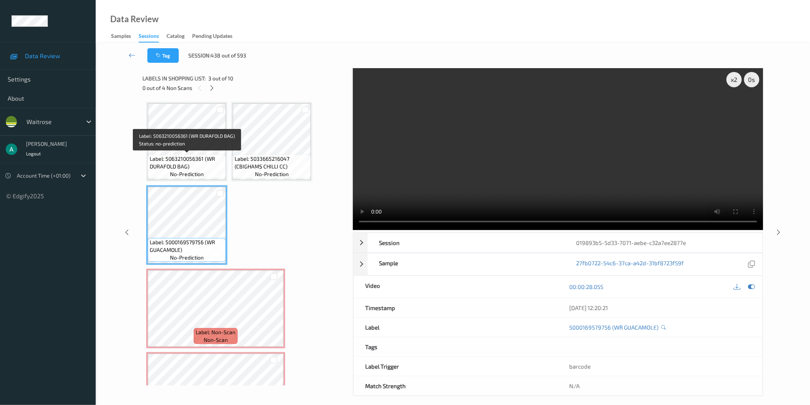
click at [197, 159] on span "Label: 5063210056361 (WR DURAFOLD BAG)" at bounding box center [187, 162] width 74 height 15
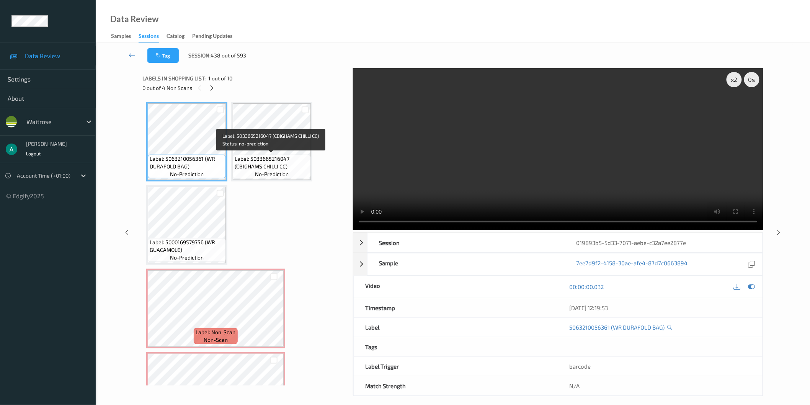
click at [262, 156] on span "Label: 5033665216047 (CBIGHAMS CHILLI CC)" at bounding box center [272, 162] width 74 height 15
click at [275, 155] on span "Label: 5033665216047 (CBIGHAMS CHILLI CC)" at bounding box center [272, 162] width 74 height 15
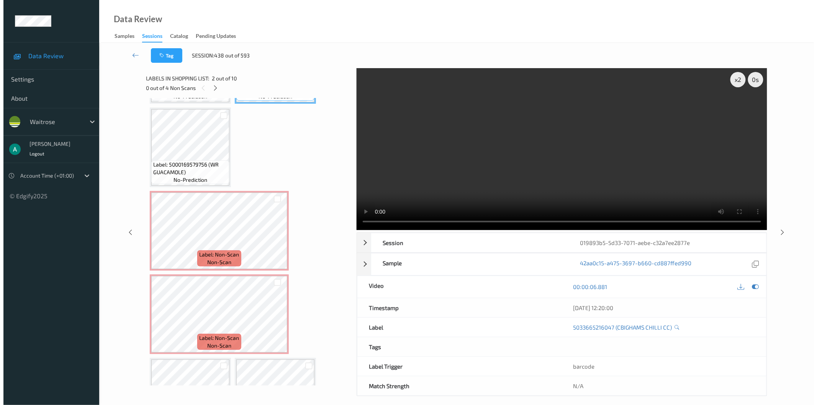
scroll to position [85, 0]
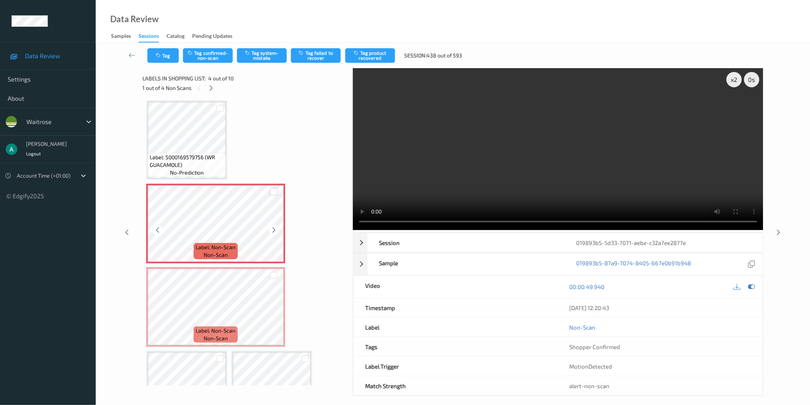
click at [276, 190] on div at bounding box center [273, 191] width 7 height 7
click at [276, 272] on div at bounding box center [273, 275] width 7 height 7
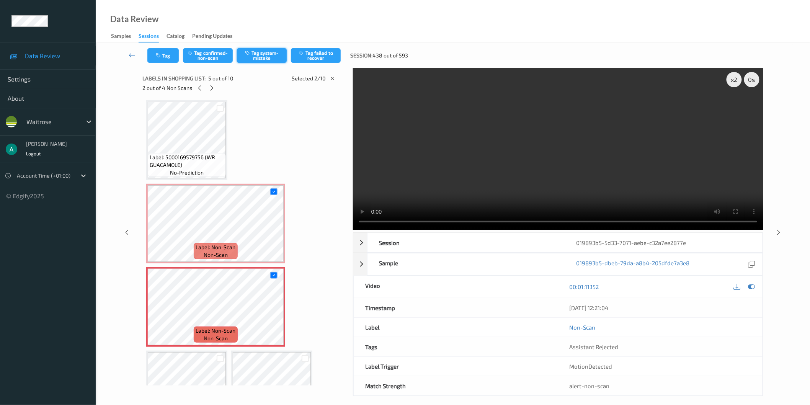
click at [259, 57] on button "Tag system-mistake" at bounding box center [262, 55] width 50 height 15
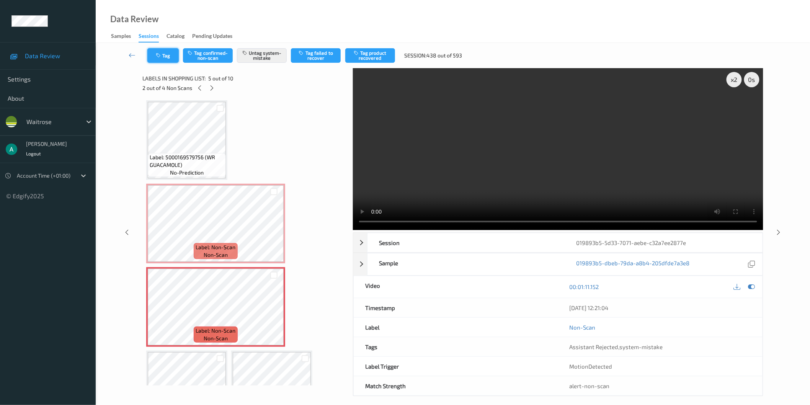
click at [165, 57] on button "Tag" at bounding box center [162, 55] width 31 height 15
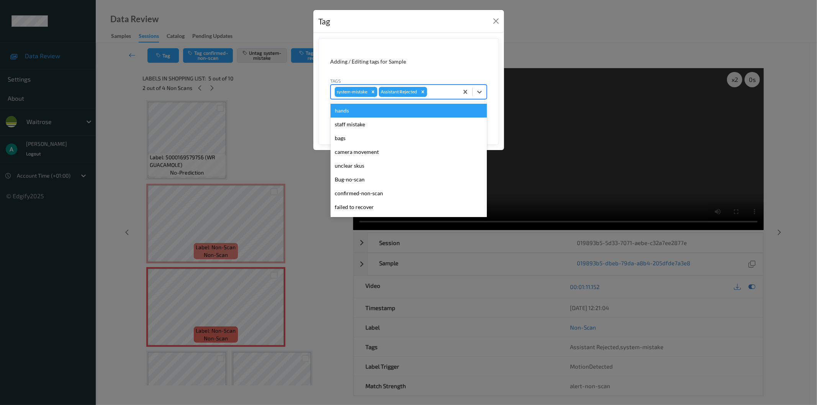
click at [443, 92] on div at bounding box center [442, 91] width 26 height 9
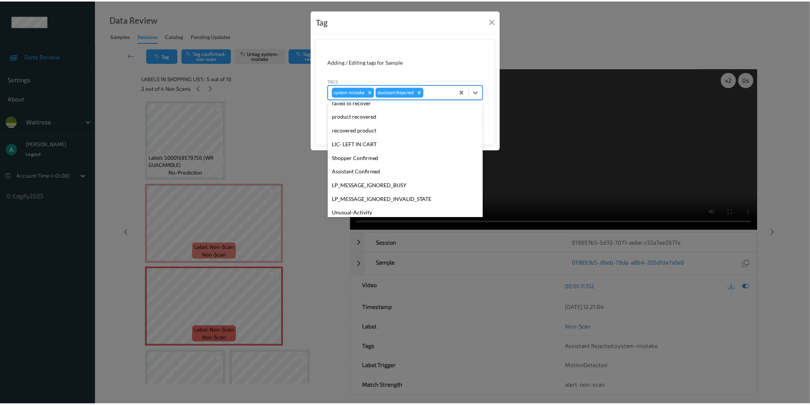
scroll to position [150, 0]
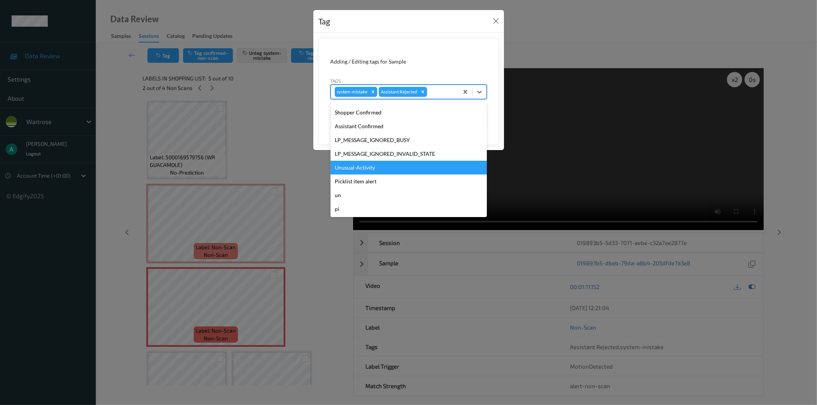
click at [409, 165] on div "Unusual-Activity" at bounding box center [408, 168] width 156 height 14
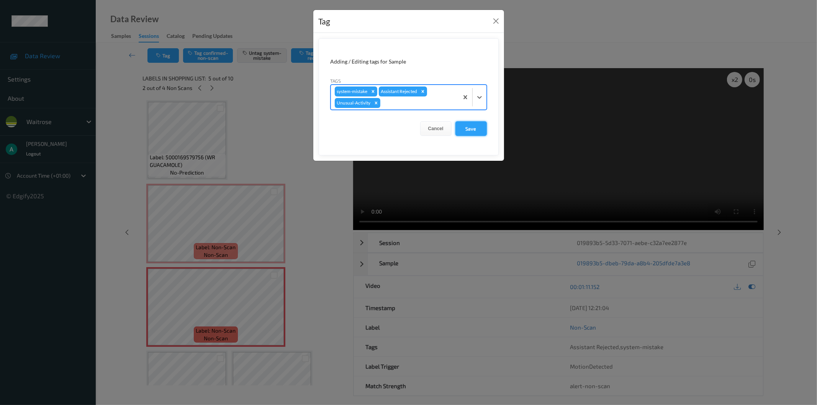
click at [483, 129] on button "Save" at bounding box center [470, 128] width 31 height 15
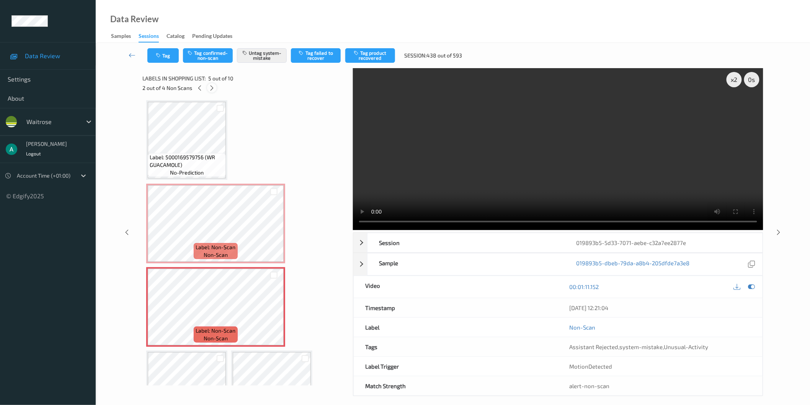
click at [209, 88] on icon at bounding box center [212, 88] width 7 height 7
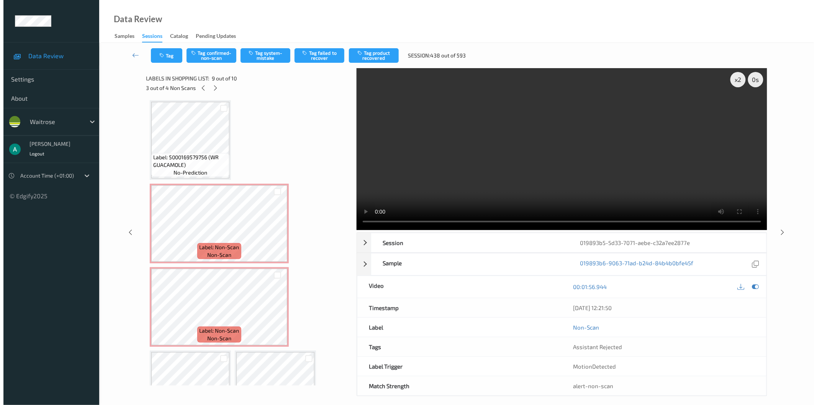
scroll to position [379, 0]
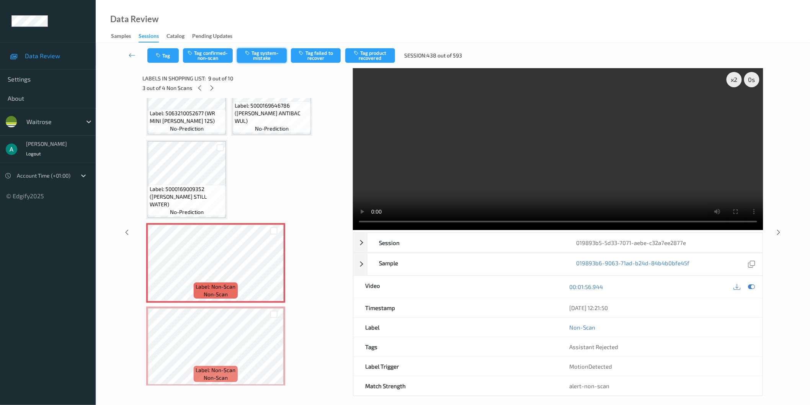
drag, startPoint x: 258, startPoint y: 59, endPoint x: 250, endPoint y: 56, distance: 8.8
click at [258, 59] on button "Tag system-mistake" at bounding box center [262, 55] width 50 height 15
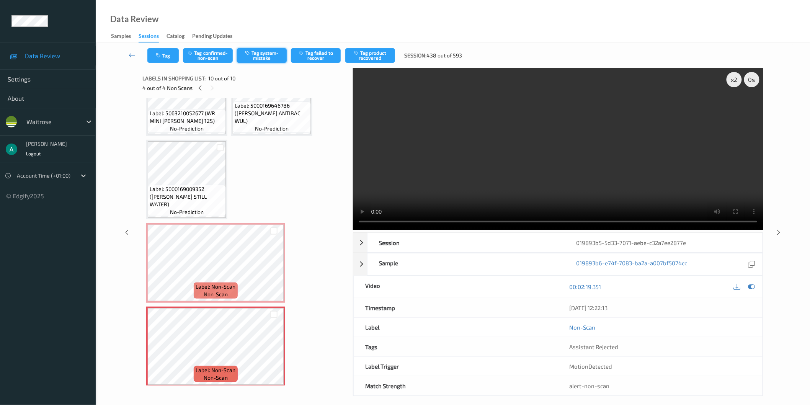
click at [265, 54] on button "Tag system-mistake" at bounding box center [262, 55] width 50 height 15
click at [171, 57] on button "Tag" at bounding box center [162, 55] width 31 height 15
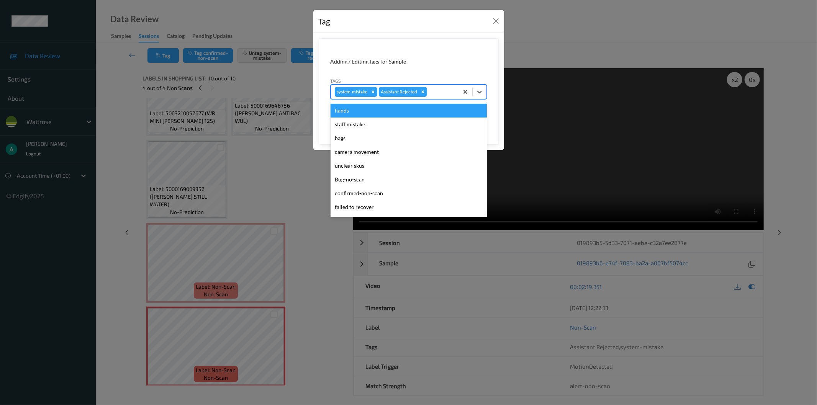
drag, startPoint x: 443, startPoint y: 96, endPoint x: 440, endPoint y: 103, distance: 7.0
click at [443, 96] on div at bounding box center [442, 91] width 26 height 9
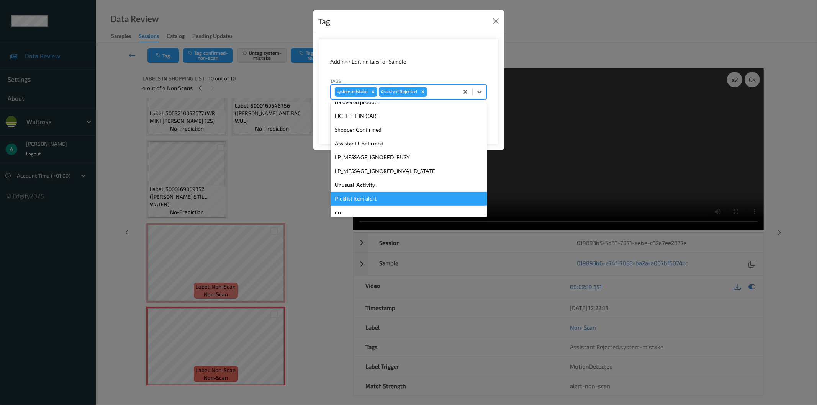
scroll to position [150, 0]
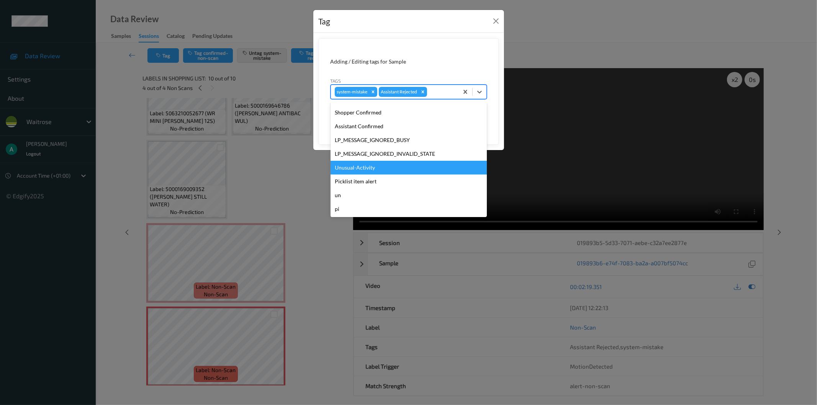
click at [415, 171] on div "Unusual-Activity" at bounding box center [408, 168] width 156 height 14
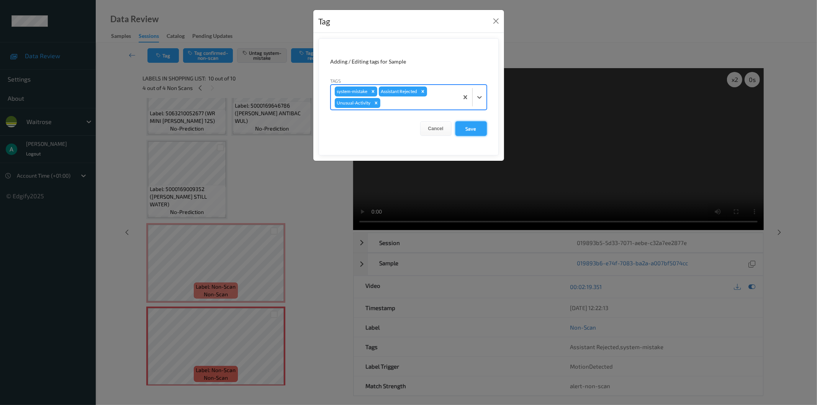
click at [471, 127] on button "Save" at bounding box center [470, 128] width 31 height 15
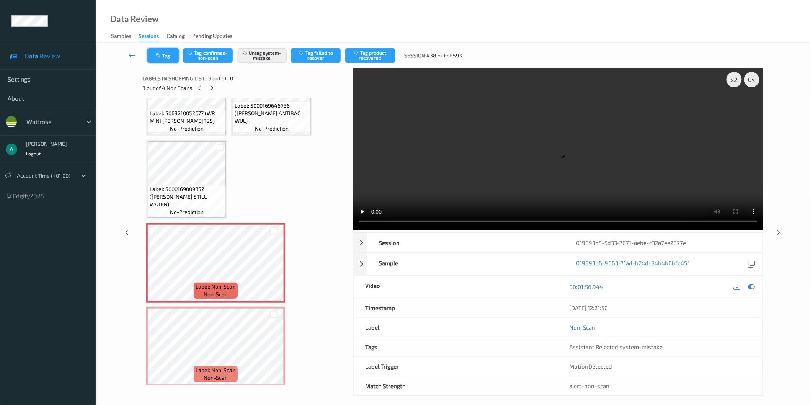
click at [165, 54] on button "Tag" at bounding box center [162, 55] width 31 height 15
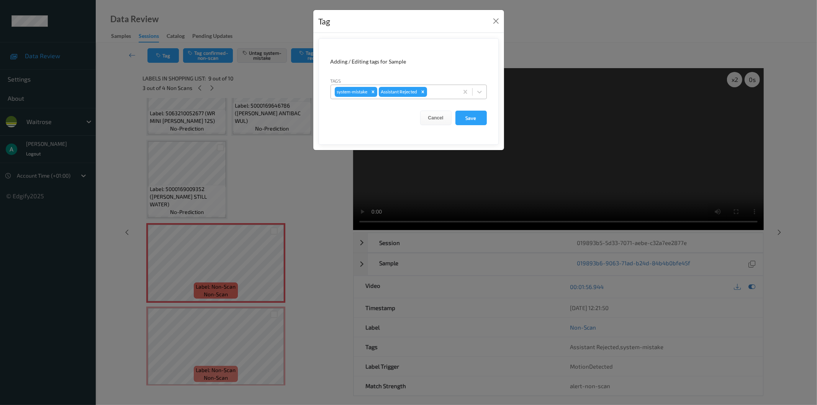
click at [445, 97] on div "system-mistake Assistant Rejected" at bounding box center [395, 91] width 128 height 13
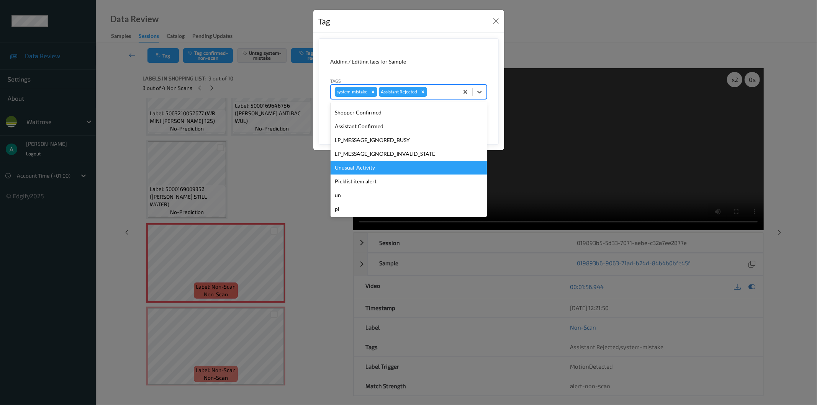
click at [422, 170] on div "Unusual-Activity" at bounding box center [408, 168] width 156 height 14
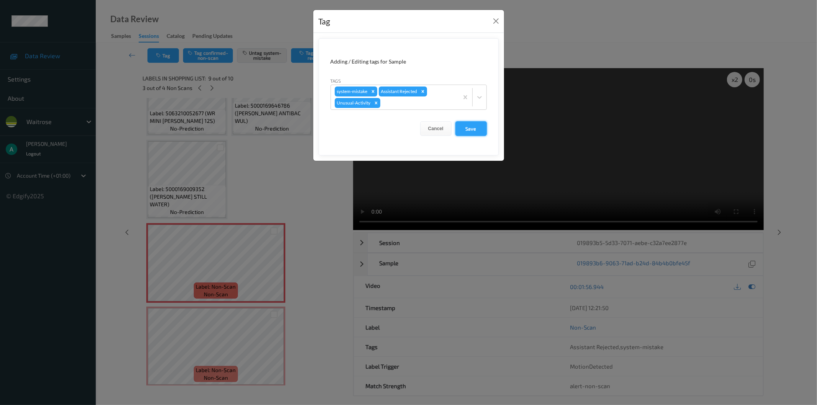
click at [462, 132] on button "Save" at bounding box center [470, 128] width 31 height 15
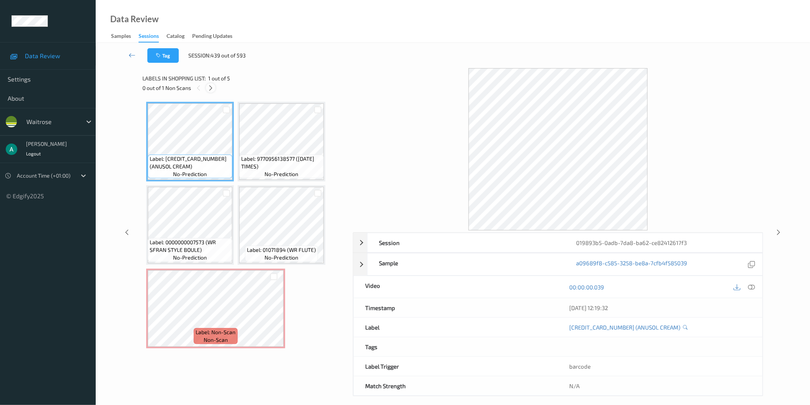
click at [209, 87] on icon at bounding box center [211, 88] width 7 height 7
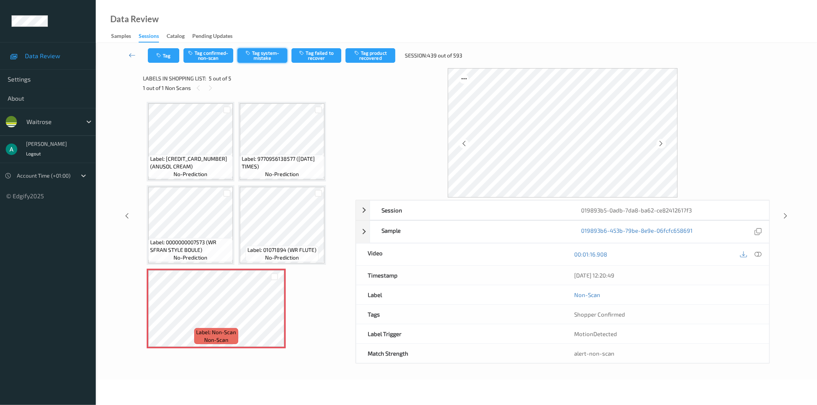
click at [262, 56] on button "Tag system-mistake" at bounding box center [262, 55] width 50 height 15
click at [165, 56] on button "Tag" at bounding box center [163, 55] width 31 height 15
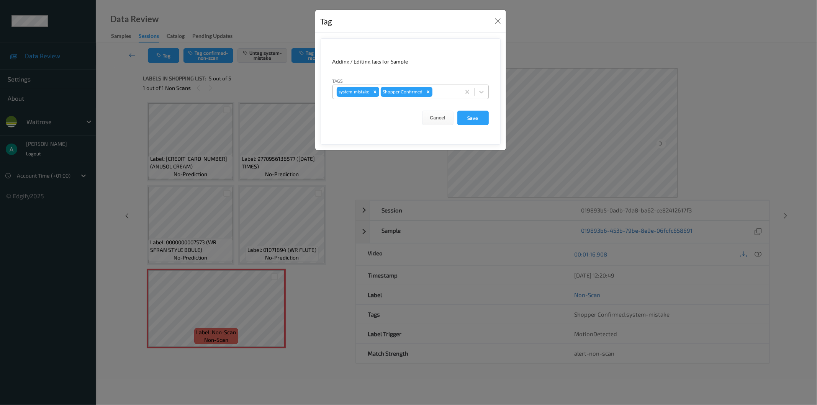
click at [450, 94] on div at bounding box center [445, 91] width 23 height 9
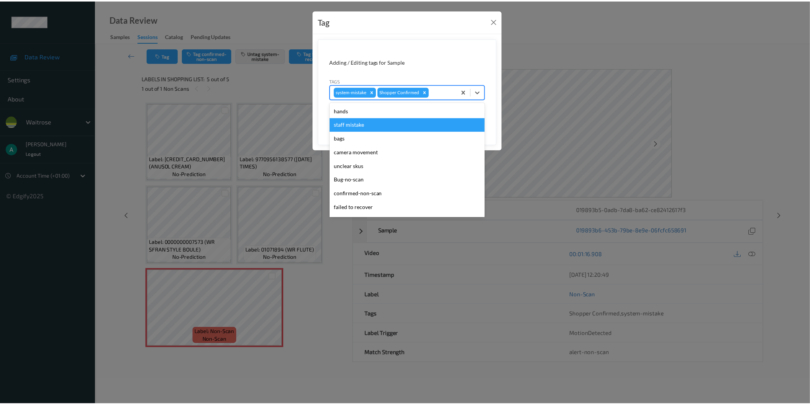
scroll to position [150, 0]
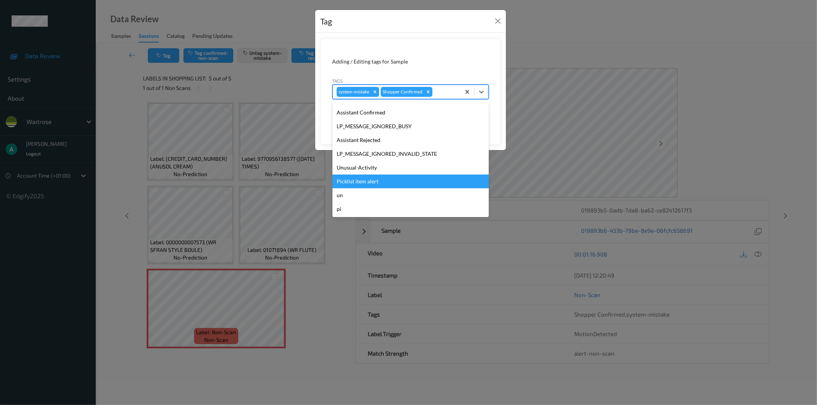
click at [413, 183] on div "Picklist item alert" at bounding box center [410, 182] width 156 height 14
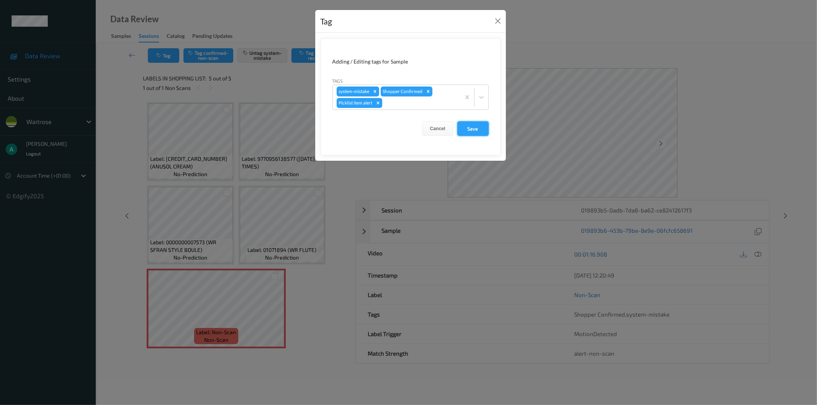
click at [471, 125] on button "Save" at bounding box center [472, 128] width 31 height 15
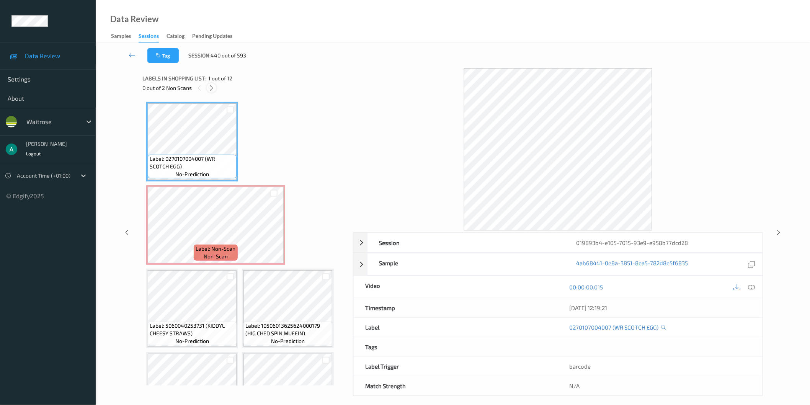
click at [213, 89] on icon at bounding box center [211, 88] width 7 height 7
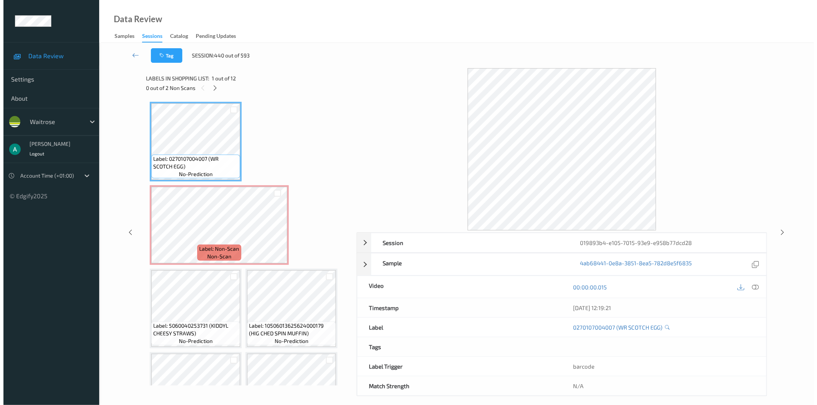
scroll to position [4, 0]
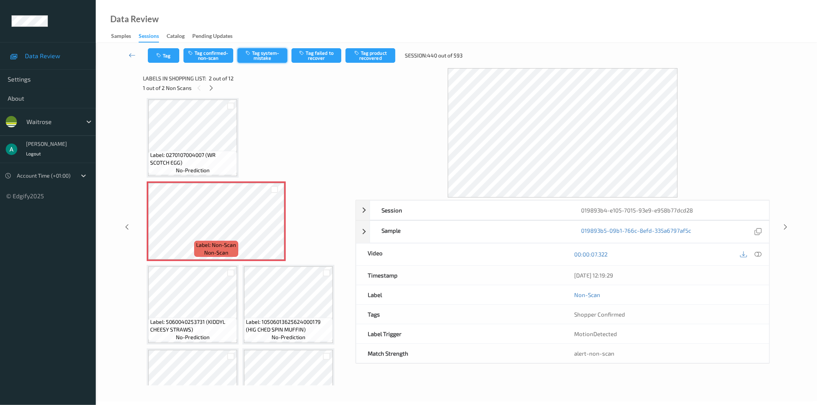
click at [269, 54] on button "Tag system-mistake" at bounding box center [262, 55] width 50 height 15
click at [167, 56] on button "Tag" at bounding box center [163, 55] width 31 height 15
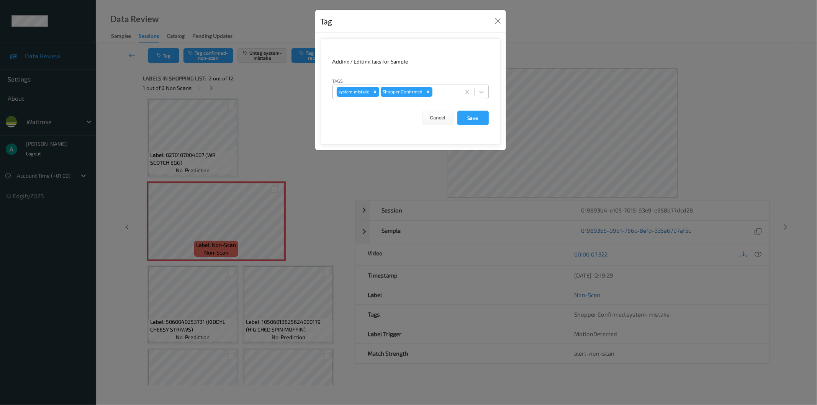
click at [449, 95] on div at bounding box center [445, 91] width 23 height 9
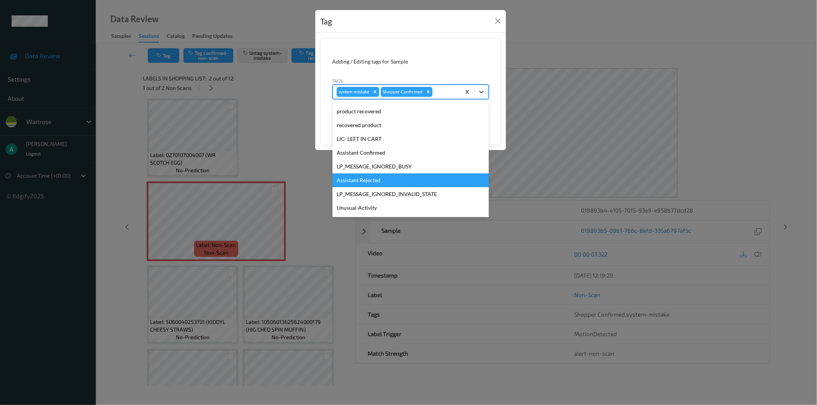
scroll to position [150, 0]
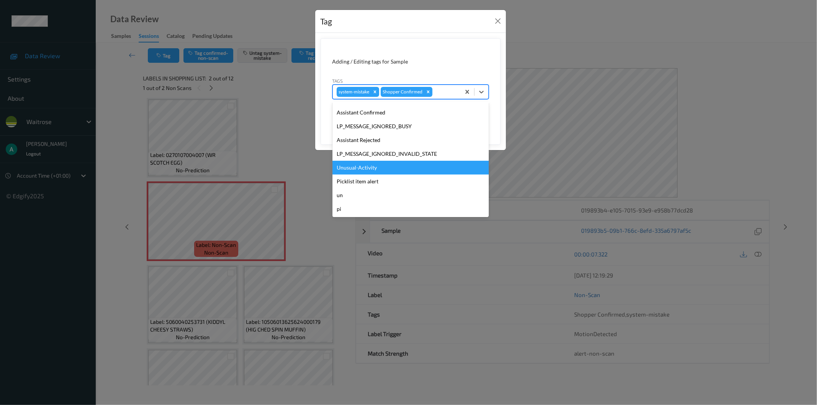
drag, startPoint x: 419, startPoint y: 163, endPoint x: 427, endPoint y: 155, distance: 11.7
click at [419, 163] on div "Unusual-Activity" at bounding box center [410, 168] width 156 height 14
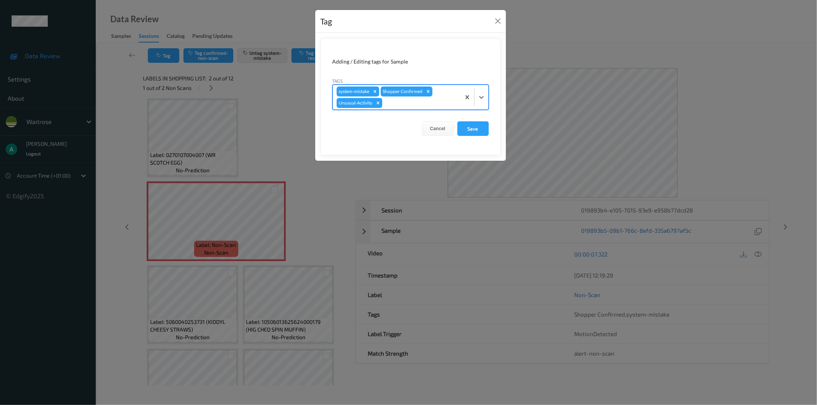
click at [476, 119] on form "Adding / Editing tags for Sample Tags option Unusual-Activity, selected. Select…" at bounding box center [411, 96] width 180 height 117
click at [476, 125] on button "Save" at bounding box center [472, 128] width 31 height 15
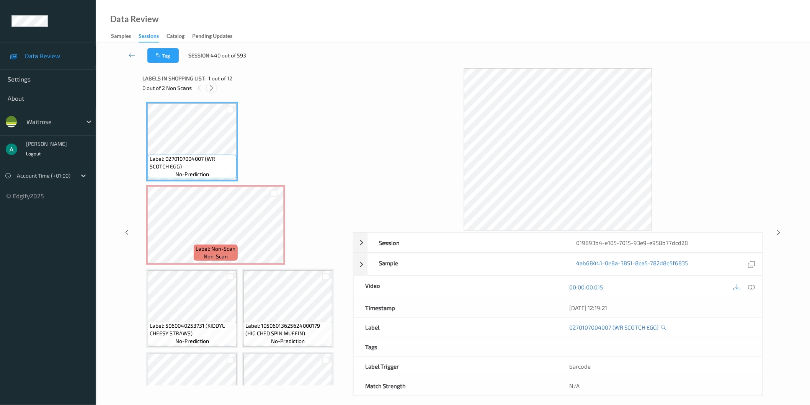
click at [209, 87] on icon at bounding box center [211, 88] width 7 height 7
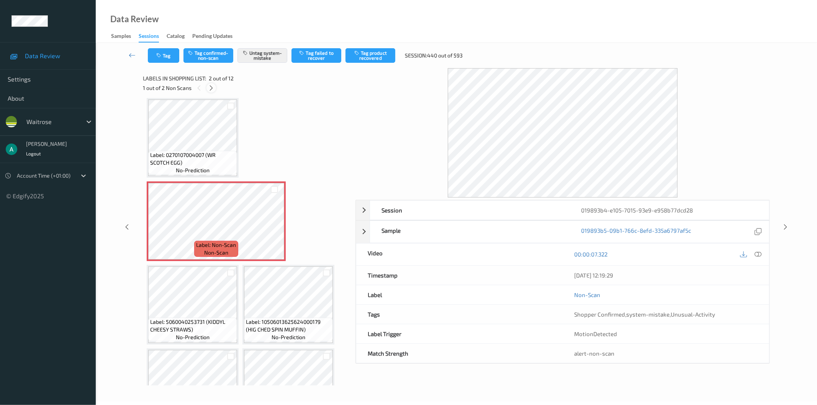
click at [209, 87] on icon at bounding box center [211, 88] width 7 height 7
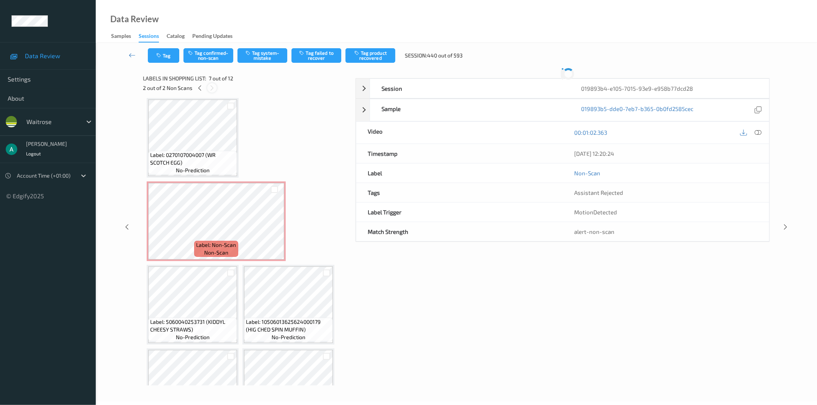
scroll to position [253, 0]
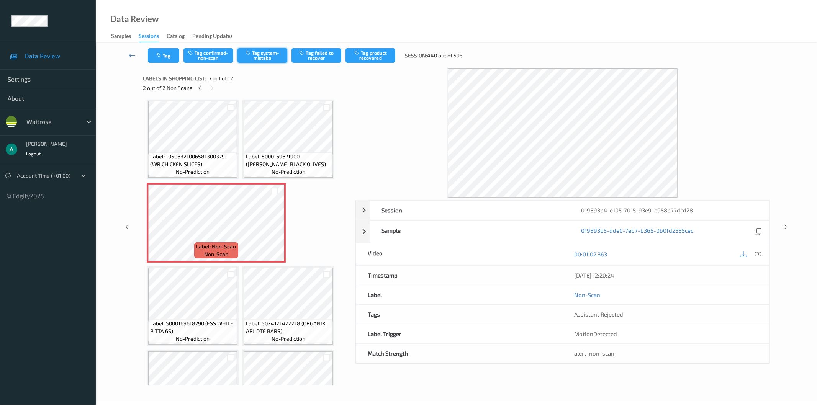
drag, startPoint x: 265, startPoint y: 58, endPoint x: 250, endPoint y: 57, distance: 14.6
click at [265, 59] on button "Tag system-mistake" at bounding box center [262, 55] width 50 height 15
click at [156, 53] on icon "button" at bounding box center [159, 55] width 7 height 5
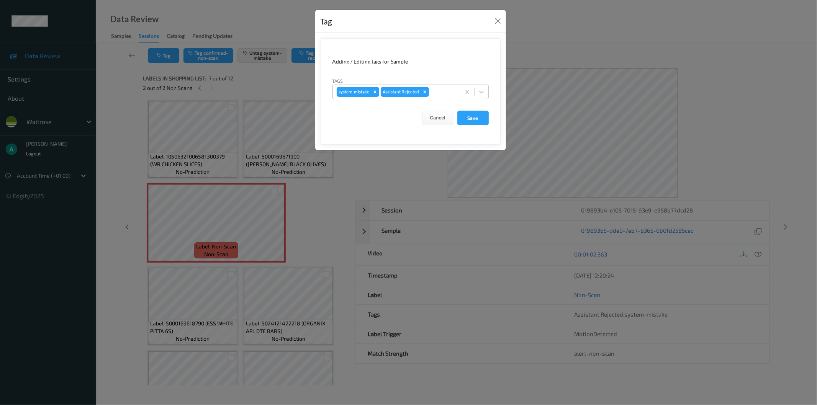
click at [443, 96] on div at bounding box center [443, 91] width 26 height 9
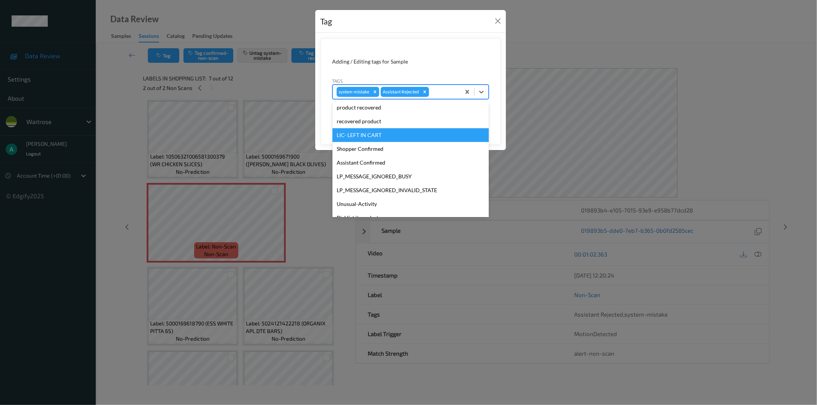
scroll to position [150, 0]
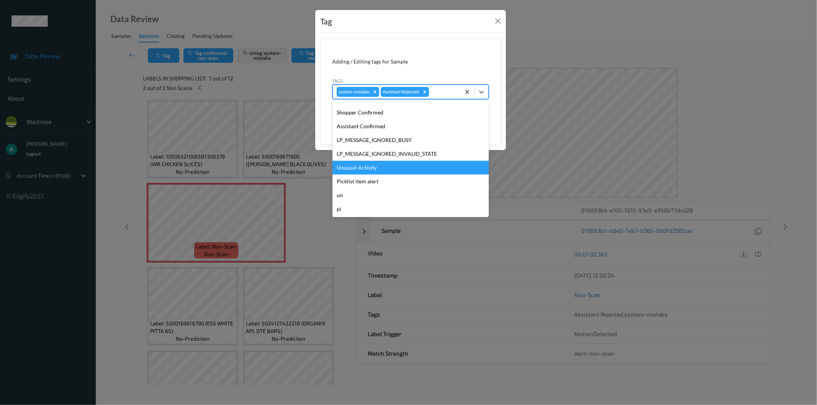
click at [408, 167] on div "Unusual-Activity" at bounding box center [410, 168] width 156 height 14
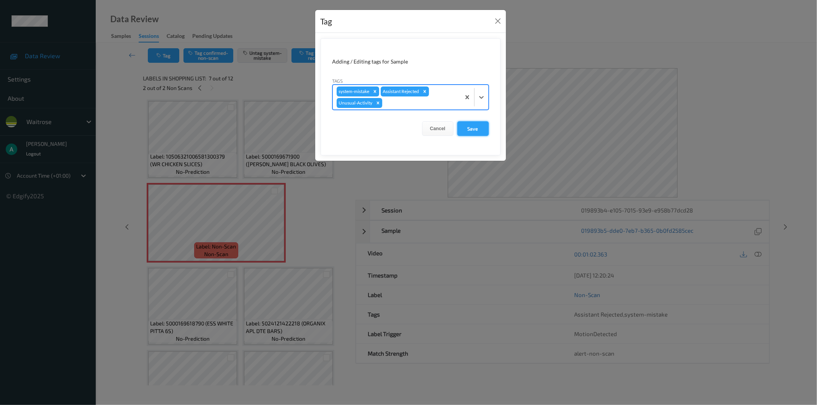
click at [479, 129] on button "Save" at bounding box center [472, 128] width 31 height 15
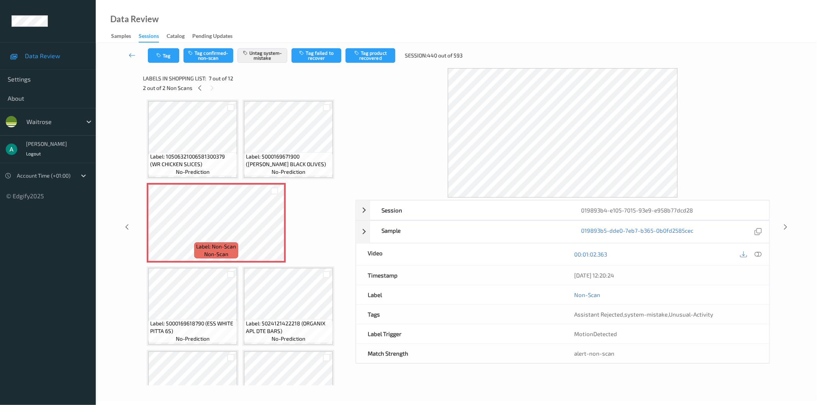
click at [207, 180] on div "Label: 0270107004007 (WR SCOTCH EGG) no-prediction Label: Non-Scan non-scan Lab…" at bounding box center [247, 181] width 200 height 664
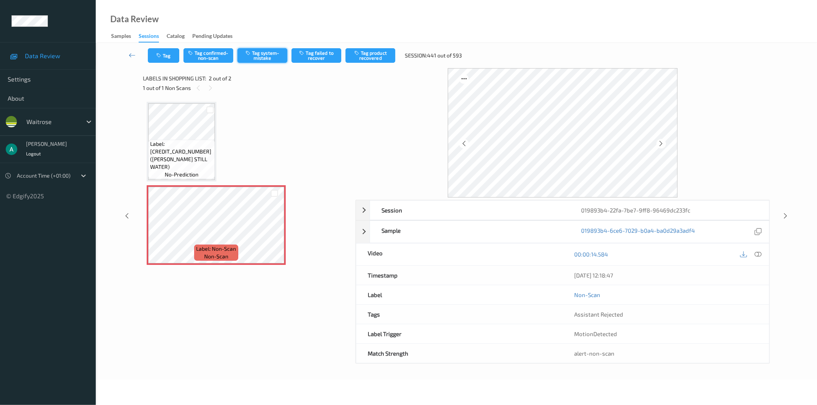
click at [259, 55] on button "Tag system-mistake" at bounding box center [262, 55] width 50 height 15
click at [163, 56] on button "Tag" at bounding box center [163, 55] width 31 height 15
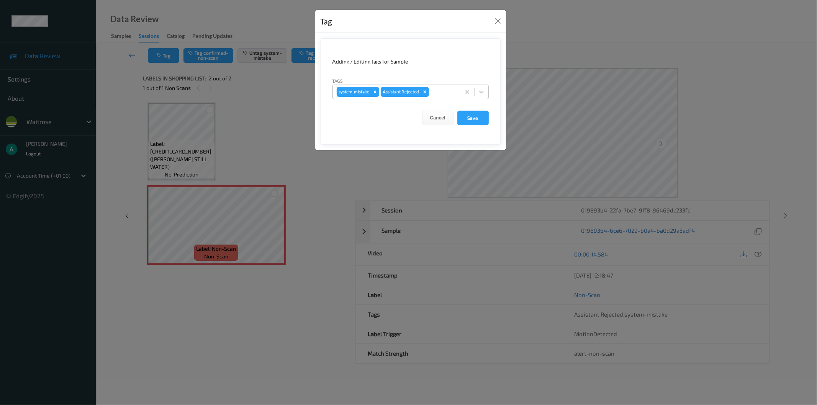
click at [438, 91] on div at bounding box center [443, 91] width 26 height 9
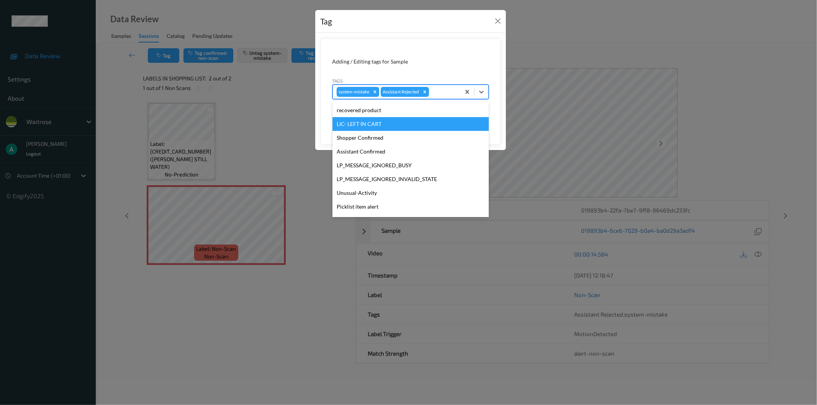
scroll to position [150, 0]
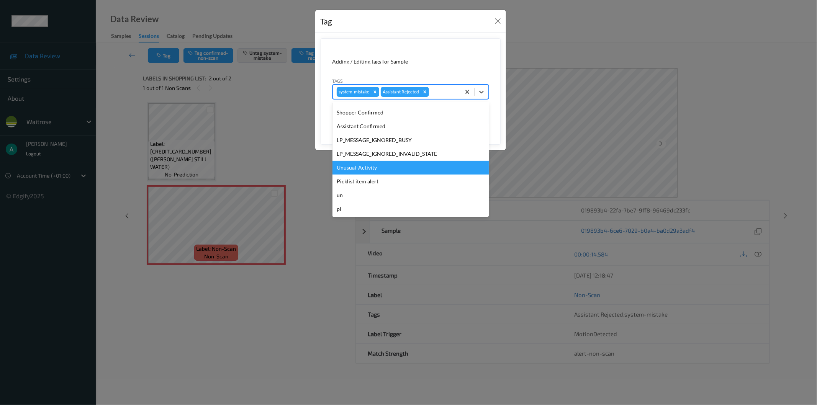
click at [406, 163] on div "Unusual-Activity" at bounding box center [410, 168] width 156 height 14
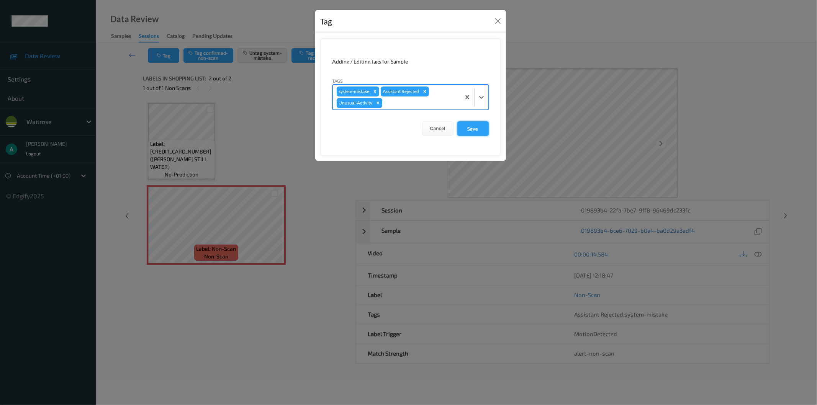
click at [480, 128] on button "Save" at bounding box center [472, 128] width 31 height 15
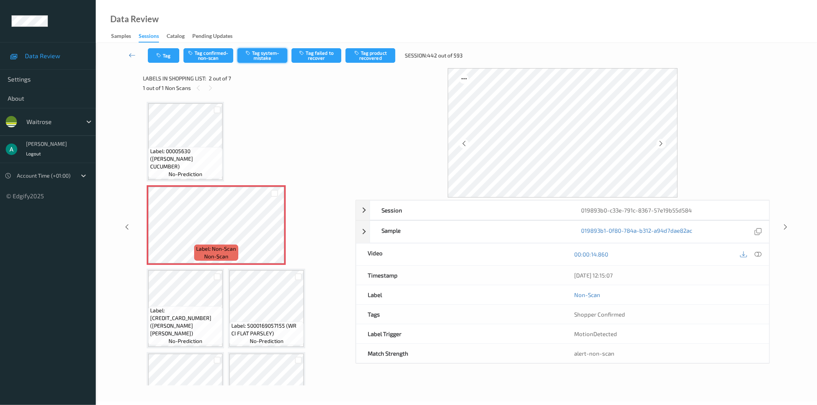
click at [257, 61] on button "Tag system-mistake" at bounding box center [262, 55] width 50 height 15
click at [167, 54] on button "Tag" at bounding box center [163, 55] width 31 height 15
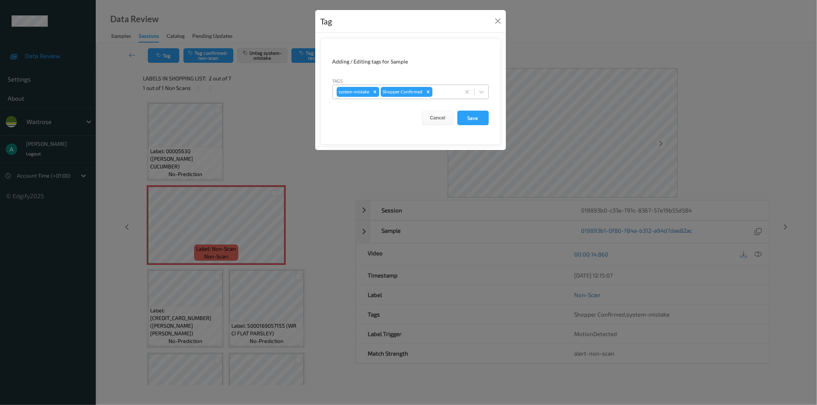
click at [447, 95] on div at bounding box center [445, 91] width 23 height 9
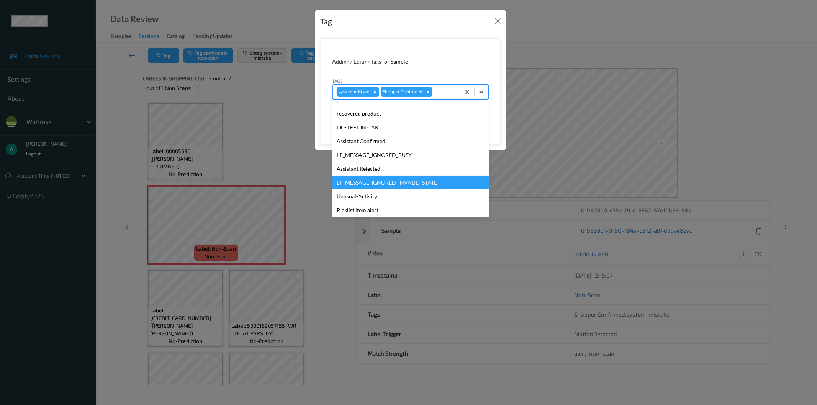
scroll to position [150, 0]
click at [414, 182] on div "Picklist item alert" at bounding box center [410, 182] width 156 height 14
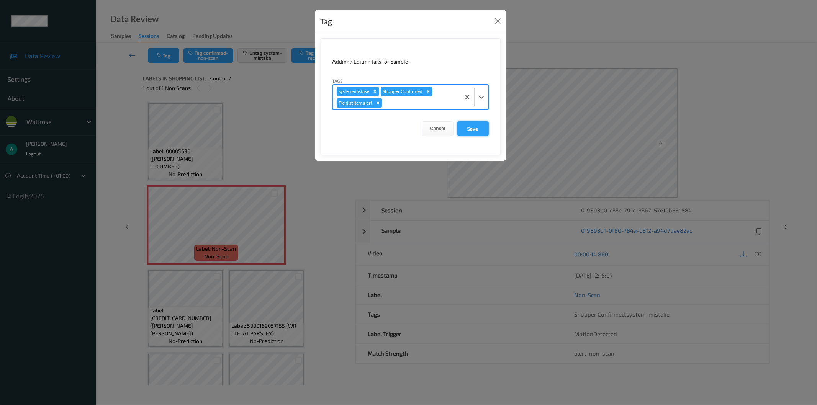
click at [465, 133] on button "Save" at bounding box center [472, 128] width 31 height 15
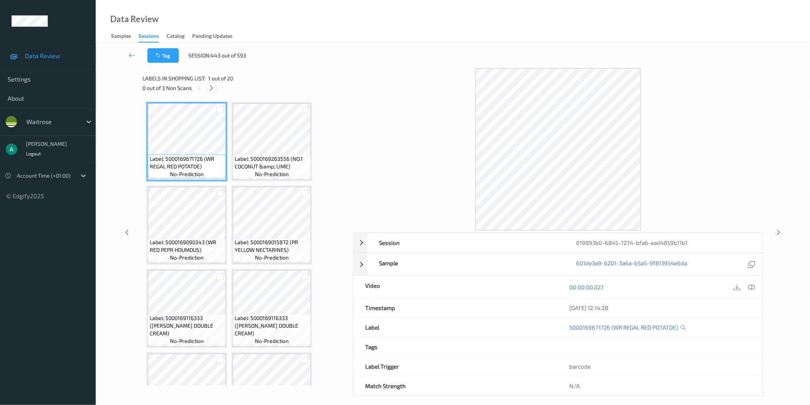
click at [211, 87] on icon at bounding box center [211, 88] width 7 height 7
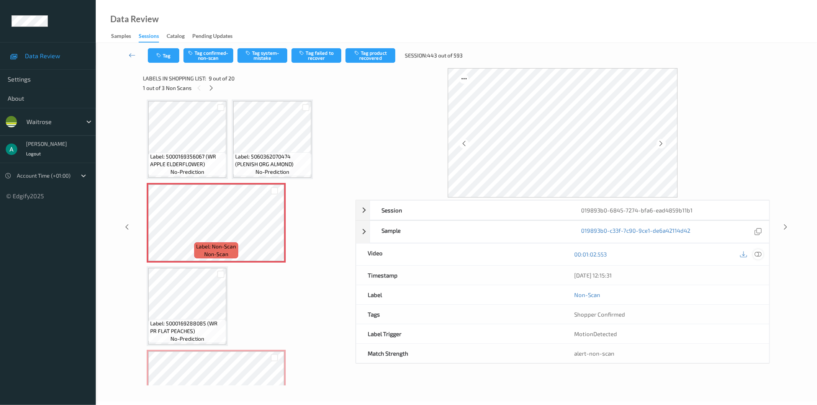
click at [762, 253] on div at bounding box center [758, 254] width 10 height 10
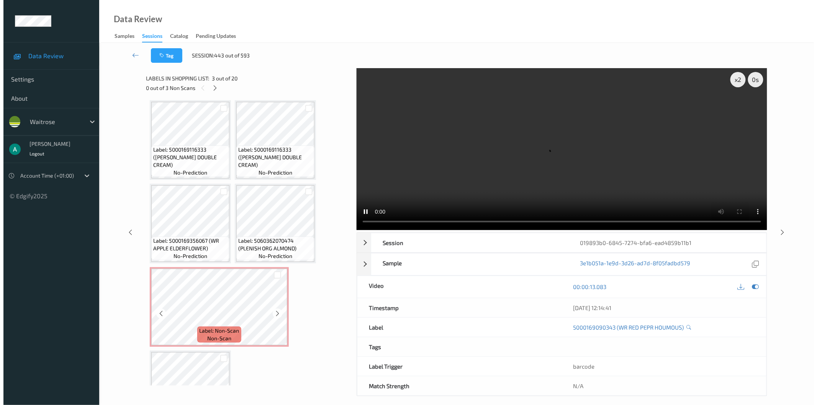
scroll to position [298, 0]
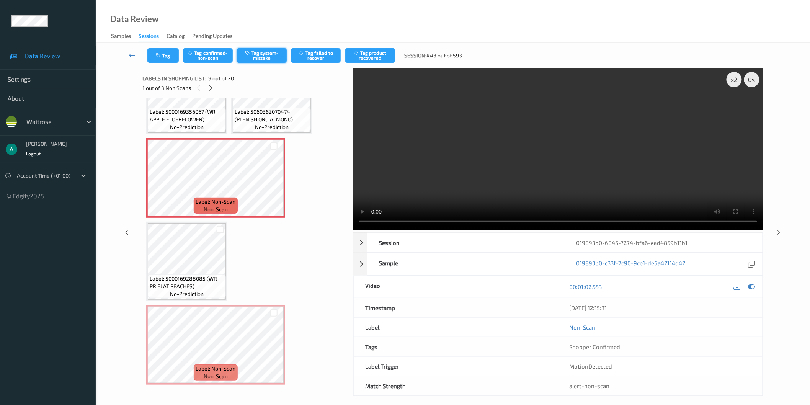
click at [258, 58] on button "Tag system-mistake" at bounding box center [262, 55] width 50 height 15
click at [162, 63] on div "Tag Tag confirmed-non-scan Untag system-mistake Tag failed to recover Tag produ…" at bounding box center [452, 55] width 683 height 25
click at [165, 61] on button "Tag" at bounding box center [162, 55] width 31 height 15
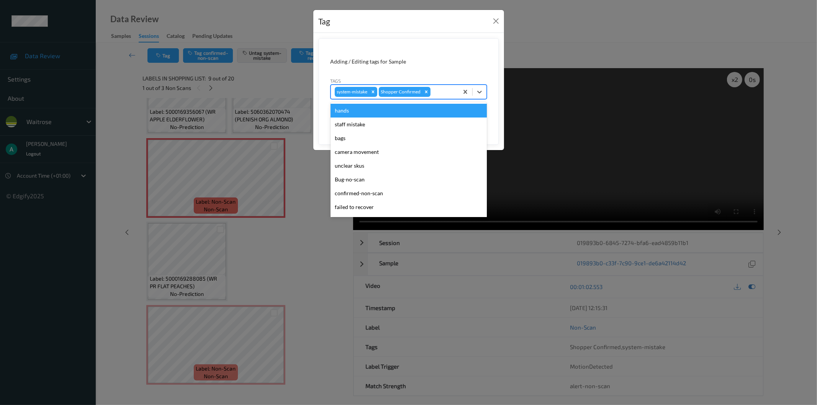
click at [445, 90] on div at bounding box center [443, 91] width 23 height 9
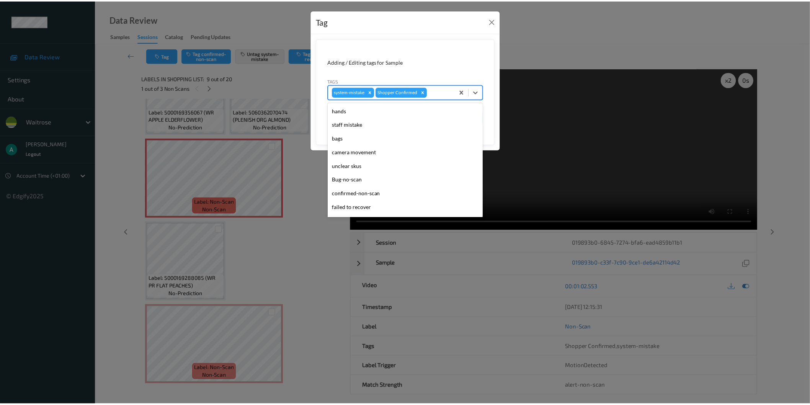
scroll to position [150, 0]
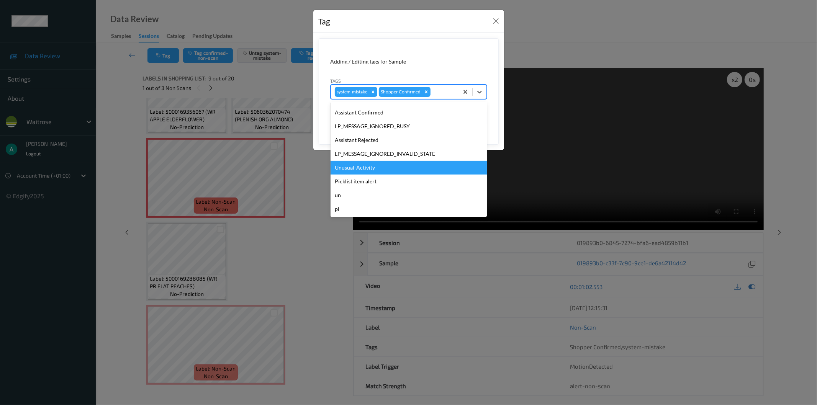
click at [433, 161] on div "Unusual-Activity" at bounding box center [408, 168] width 156 height 14
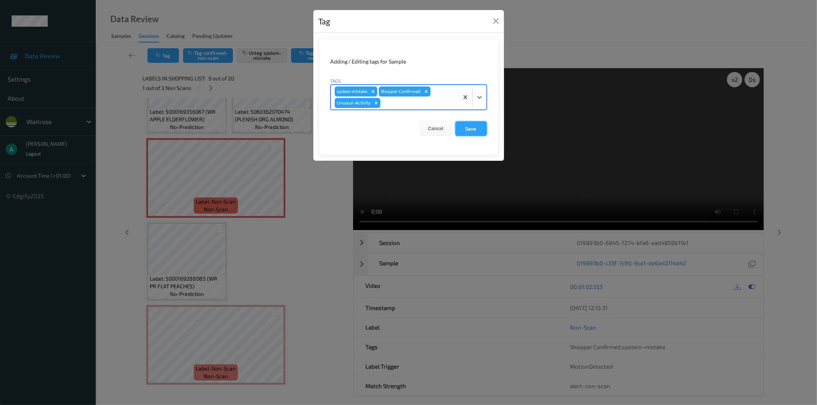
click at [471, 127] on button "Save" at bounding box center [470, 128] width 31 height 15
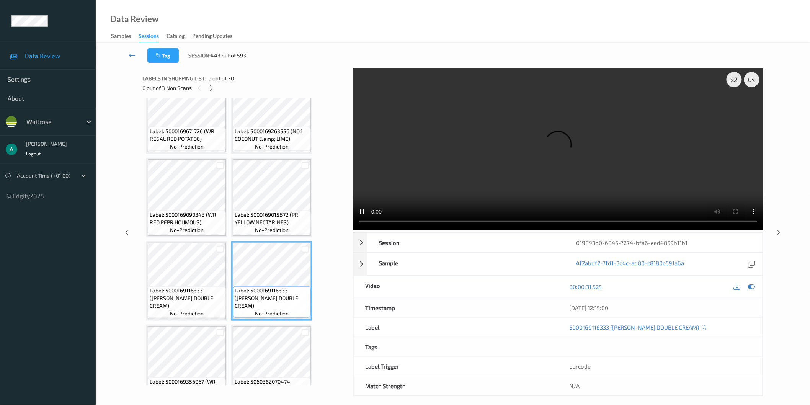
scroll to position [43, 0]
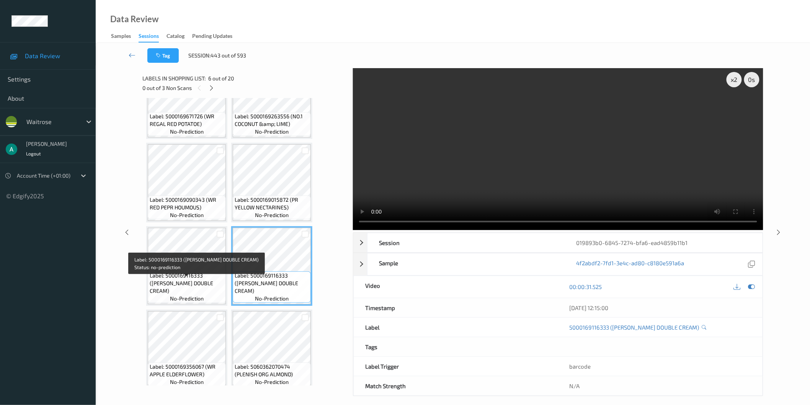
click at [183, 282] on span "Label: 5000169116333 ([PERSON_NAME] DOUBLE CREAM)" at bounding box center [187, 283] width 74 height 23
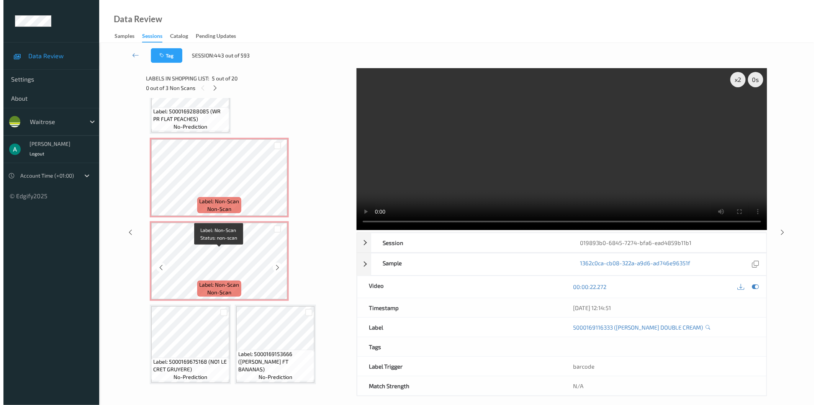
scroll to position [468, 0]
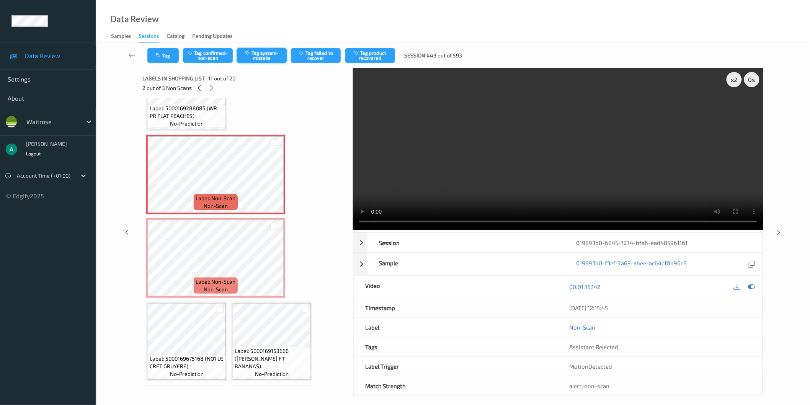
click at [263, 59] on button "Tag system-mistake" at bounding box center [262, 55] width 50 height 15
click at [165, 48] on button "Tag" at bounding box center [162, 55] width 31 height 15
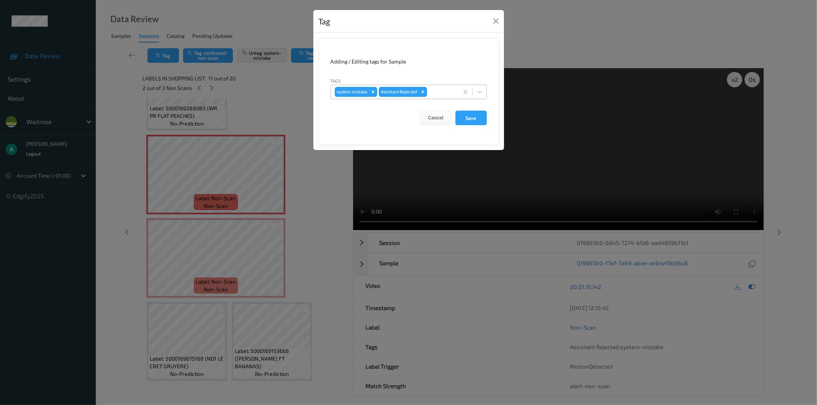
click at [444, 92] on div at bounding box center [442, 91] width 26 height 9
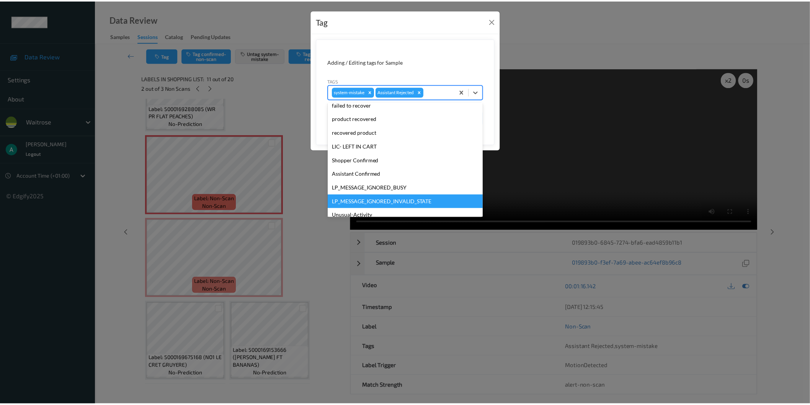
scroll to position [150, 0]
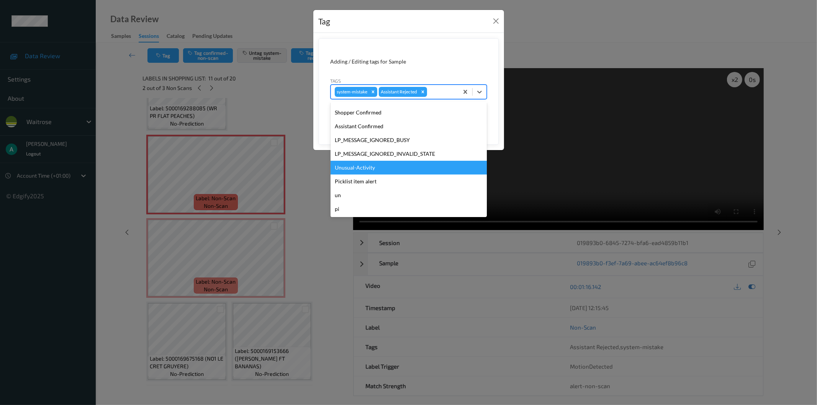
click at [427, 166] on div "Unusual-Activity" at bounding box center [408, 168] width 156 height 14
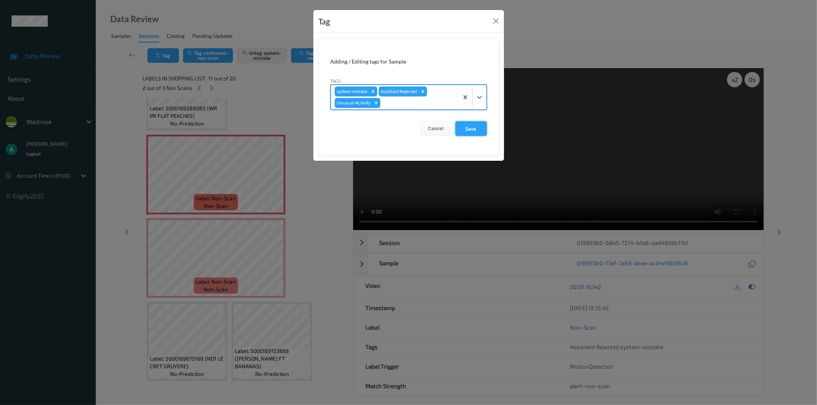
click at [468, 127] on button "Save" at bounding box center [470, 128] width 31 height 15
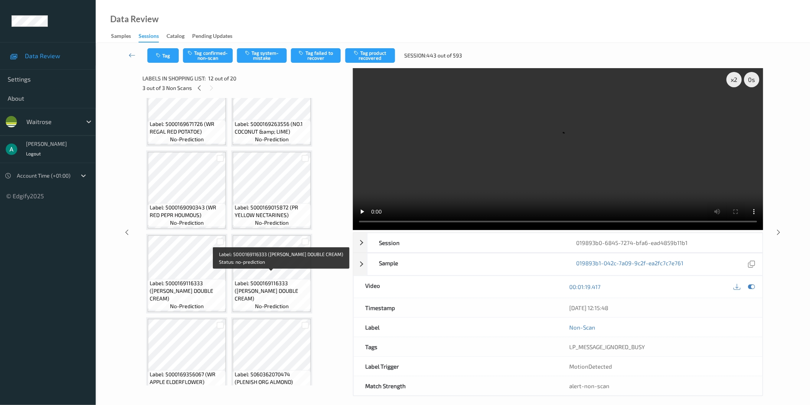
scroll to position [0, 0]
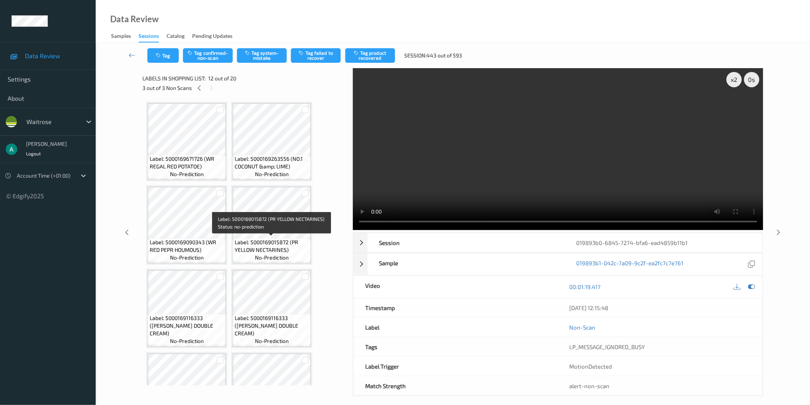
click at [272, 249] on span "Label: 5000169015872 (PR YELLOW NECTARINES)" at bounding box center [272, 246] width 74 height 15
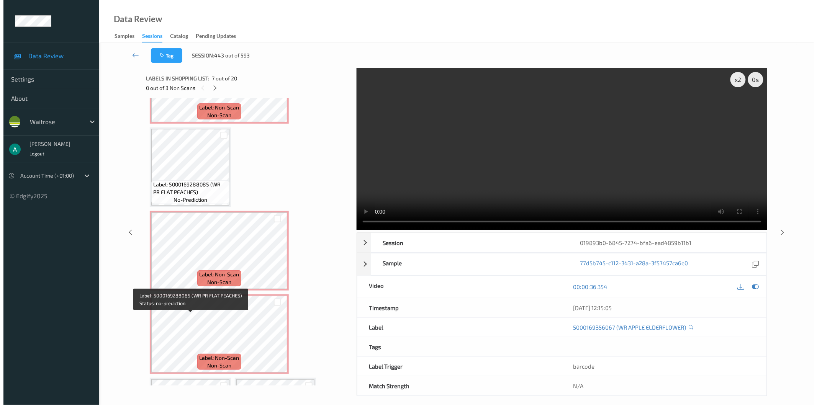
scroll to position [553, 0]
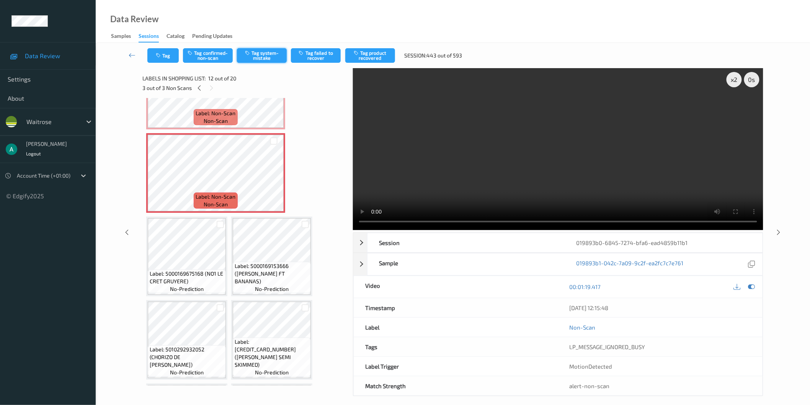
click at [264, 56] on button "Tag system-mistake" at bounding box center [262, 55] width 50 height 15
click at [163, 60] on button "Tag" at bounding box center [162, 55] width 31 height 15
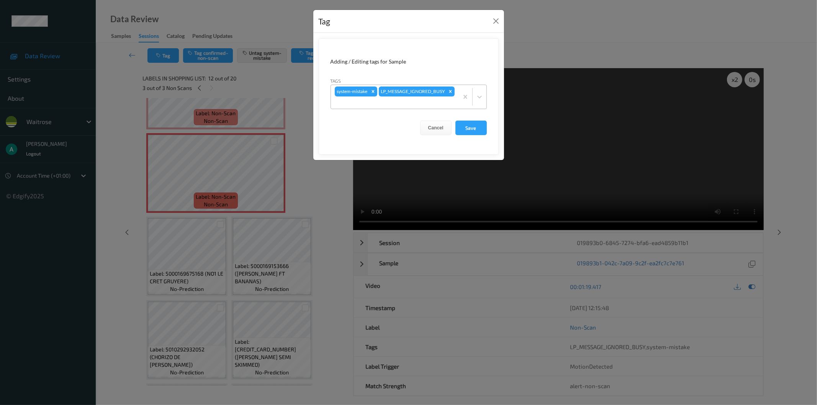
click at [427, 103] on div at bounding box center [395, 102] width 120 height 9
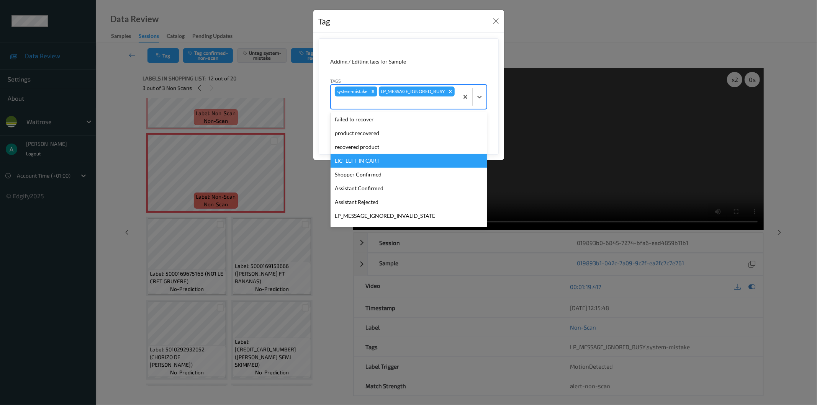
scroll to position [150, 0]
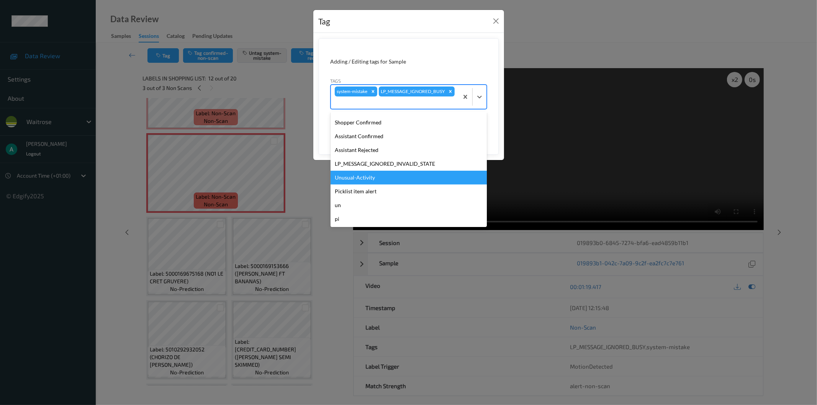
click at [400, 175] on div "Unusual-Activity" at bounding box center [408, 178] width 156 height 14
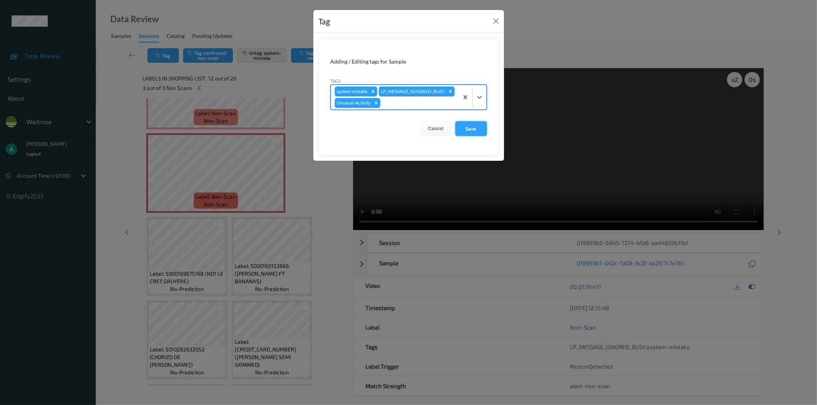
click at [464, 136] on button "Save" at bounding box center [470, 128] width 31 height 15
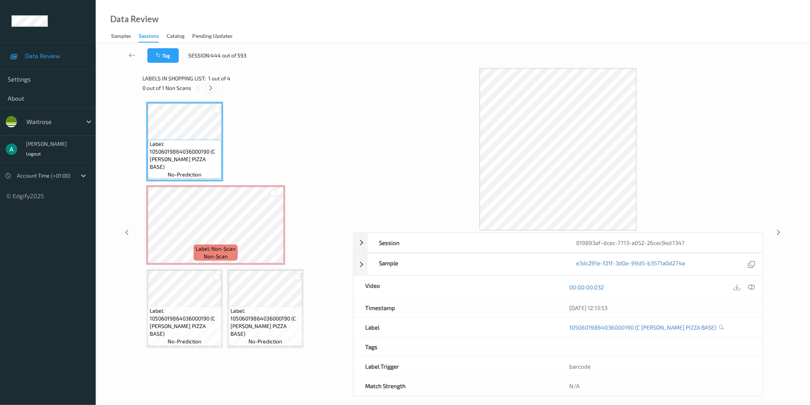
click at [211, 87] on icon at bounding box center [211, 88] width 7 height 7
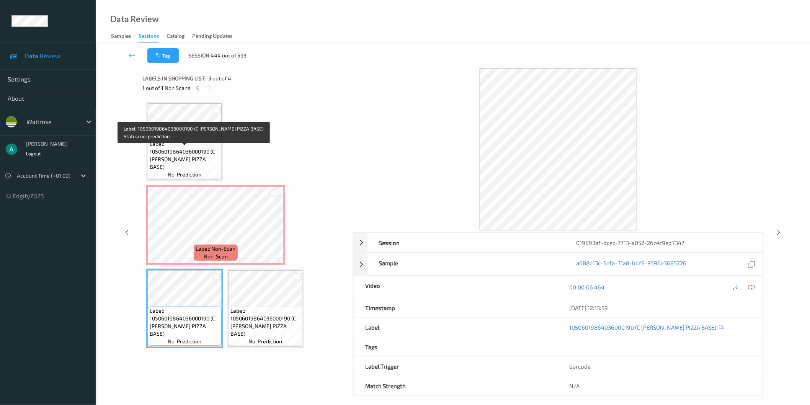
click at [193, 147] on span "Label: 10506019864036000190 (C [PERSON_NAME] PIZZA BASE)" at bounding box center [185, 155] width 70 height 31
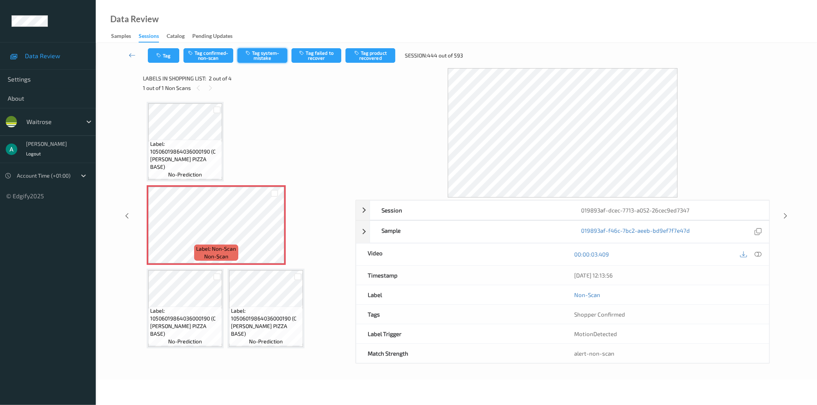
click at [268, 58] on button "Tag system-mistake" at bounding box center [262, 55] width 50 height 15
click at [163, 57] on button "Tag" at bounding box center [163, 55] width 31 height 15
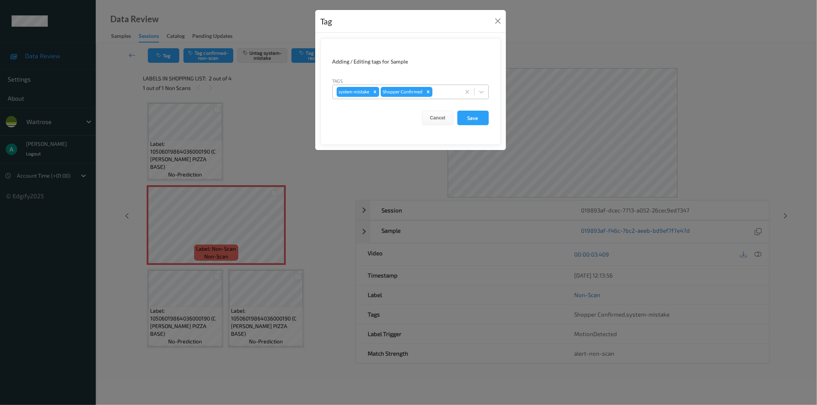
click at [446, 89] on div at bounding box center [445, 91] width 23 height 9
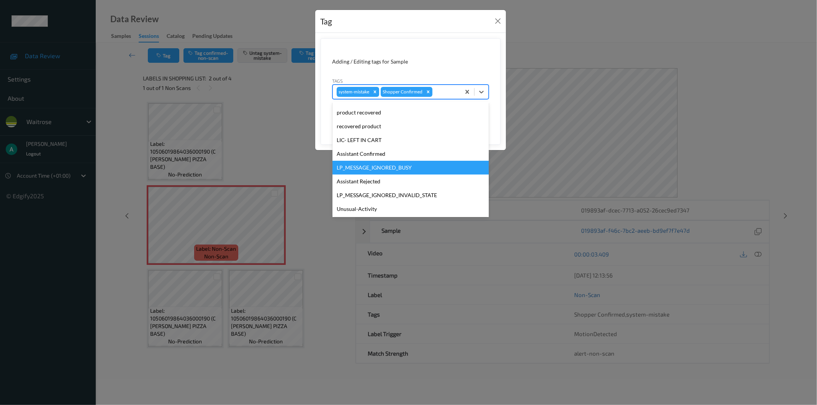
scroll to position [150, 0]
click at [419, 169] on div "Unusual-Activity" at bounding box center [410, 168] width 156 height 14
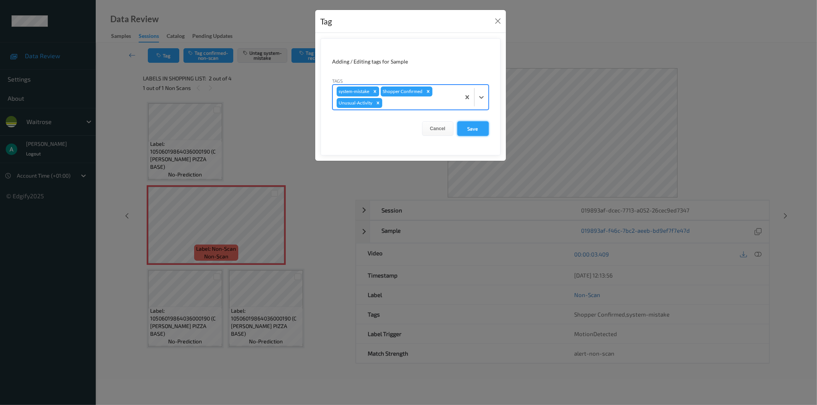
click at [482, 123] on button "Save" at bounding box center [472, 128] width 31 height 15
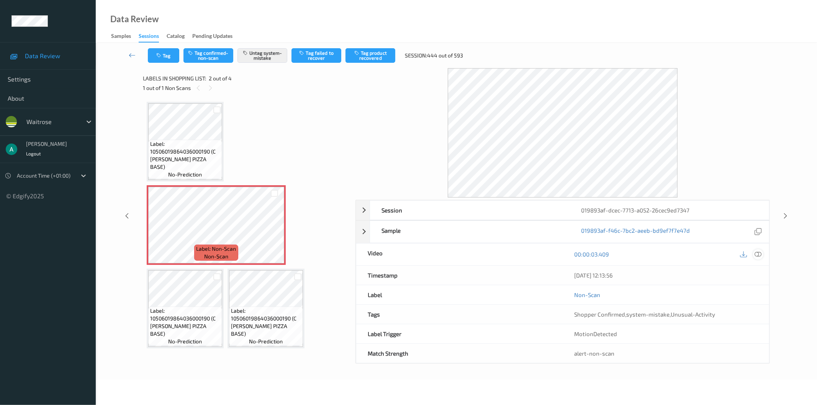
click at [760, 255] on icon at bounding box center [758, 254] width 7 height 7
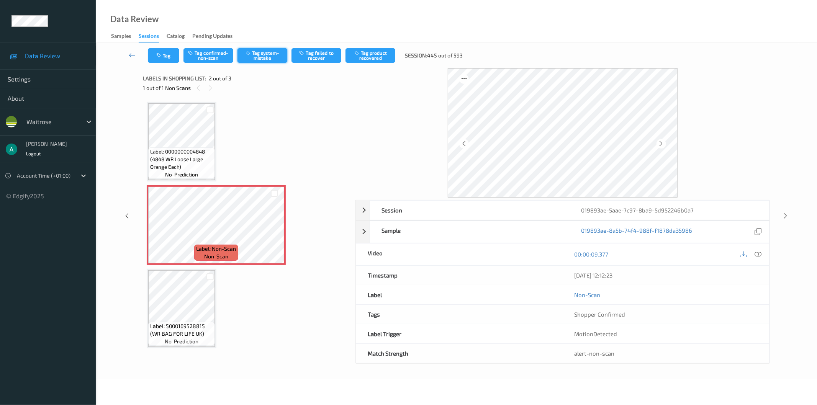
click at [267, 62] on button "Tag system-mistake" at bounding box center [262, 55] width 50 height 15
click at [167, 62] on button "Tag" at bounding box center [163, 55] width 31 height 15
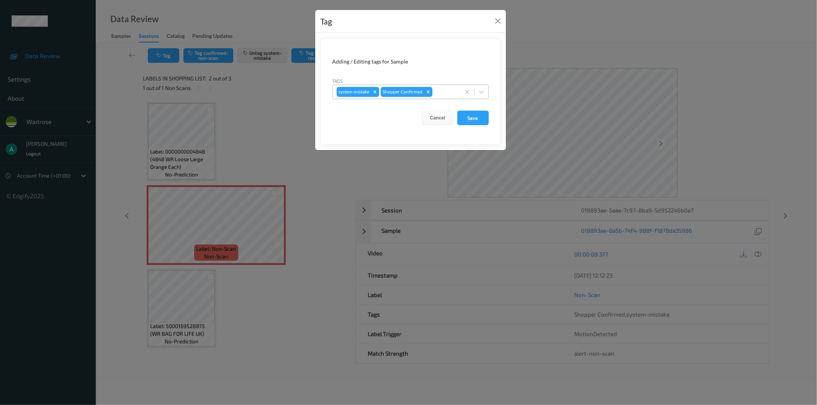
click at [441, 92] on div at bounding box center [445, 91] width 23 height 9
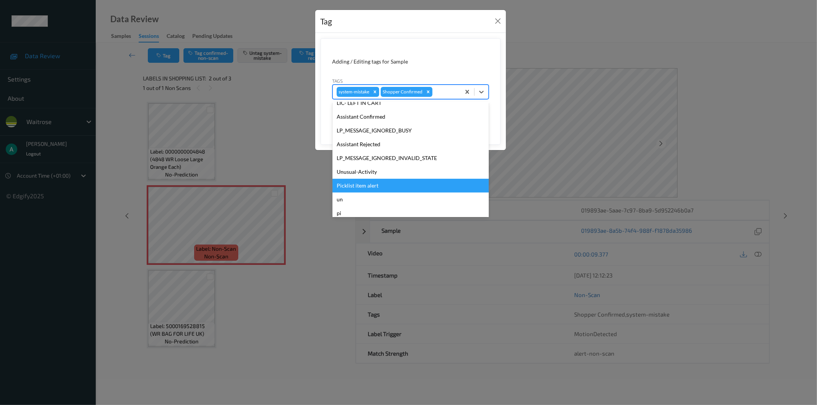
scroll to position [150, 0]
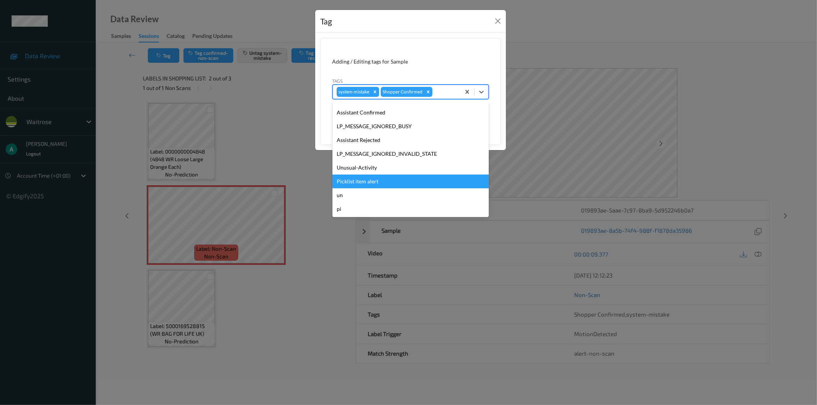
click at [417, 183] on div "Picklist item alert" at bounding box center [410, 182] width 156 height 14
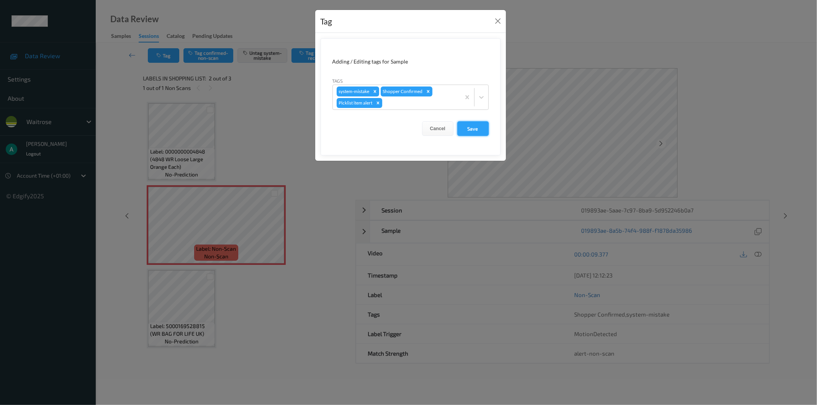
click at [474, 132] on button "Save" at bounding box center [472, 128] width 31 height 15
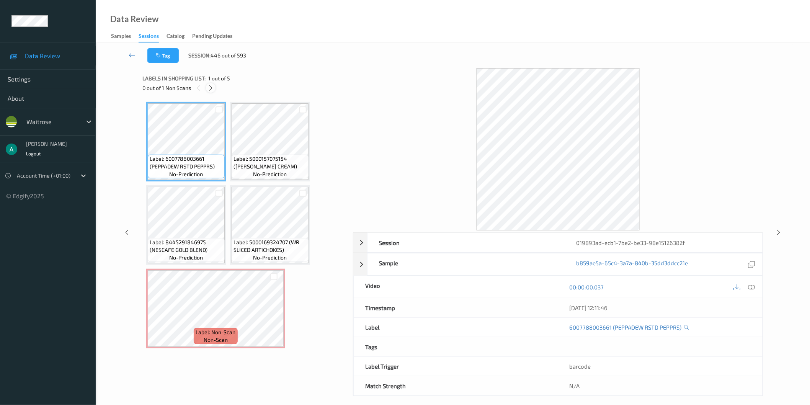
click at [212, 87] on icon at bounding box center [211, 88] width 7 height 7
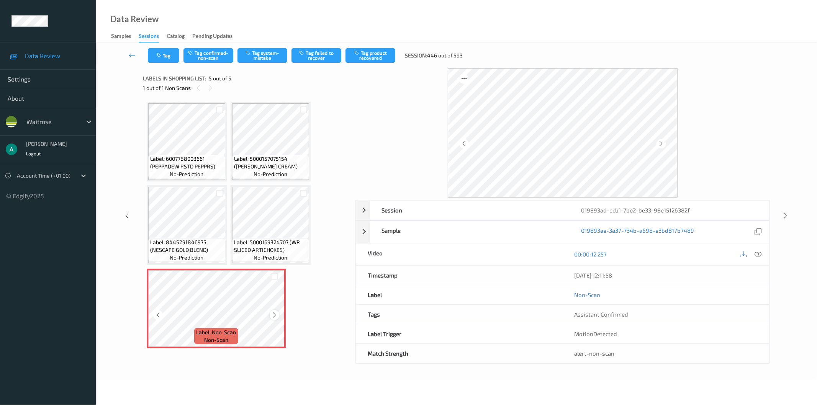
click at [273, 314] on icon at bounding box center [274, 315] width 7 height 7
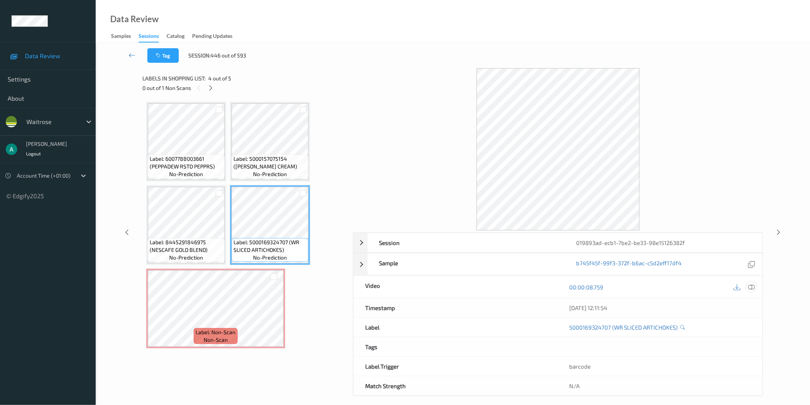
click at [752, 289] on icon at bounding box center [751, 286] width 7 height 7
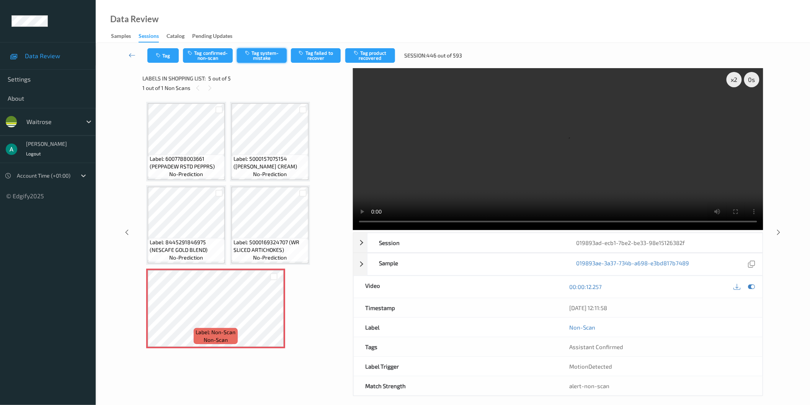
click at [267, 52] on button "Tag system-mistake" at bounding box center [262, 55] width 50 height 15
click at [163, 62] on button "Tag" at bounding box center [162, 55] width 31 height 15
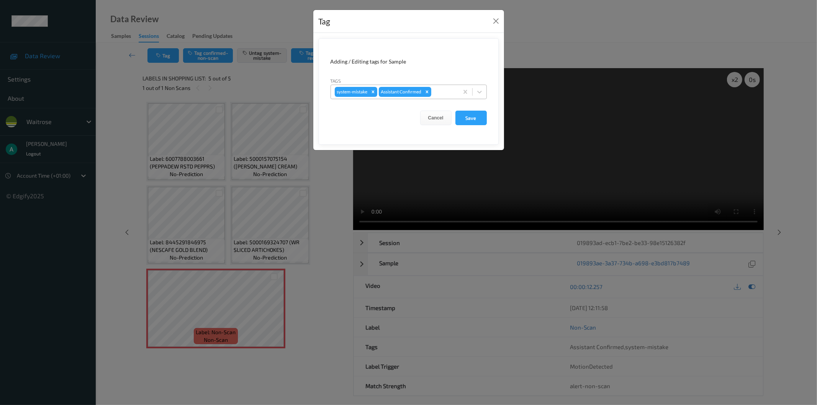
click at [444, 89] on div at bounding box center [444, 91] width 22 height 9
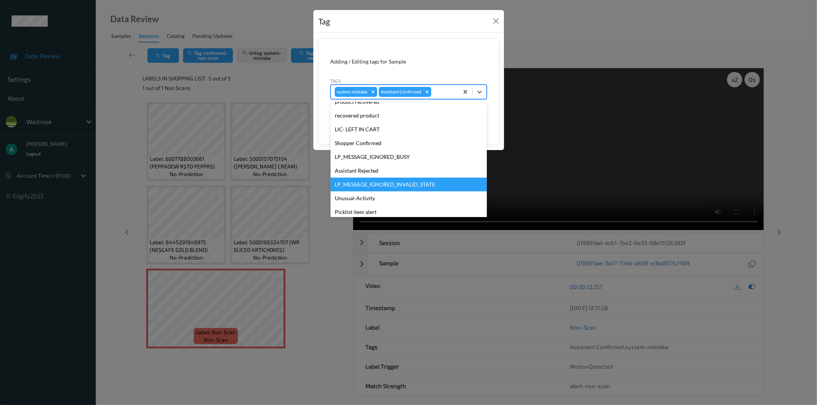
scroll to position [150, 0]
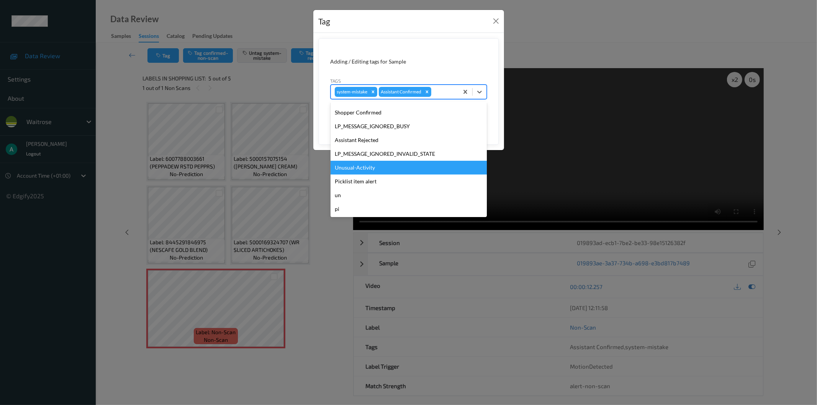
click at [418, 168] on div "Unusual-Activity" at bounding box center [408, 168] width 156 height 14
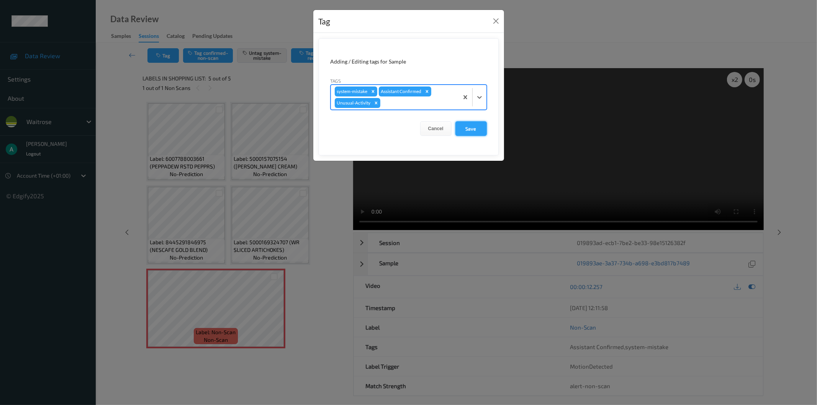
click at [477, 128] on button "Save" at bounding box center [470, 128] width 31 height 15
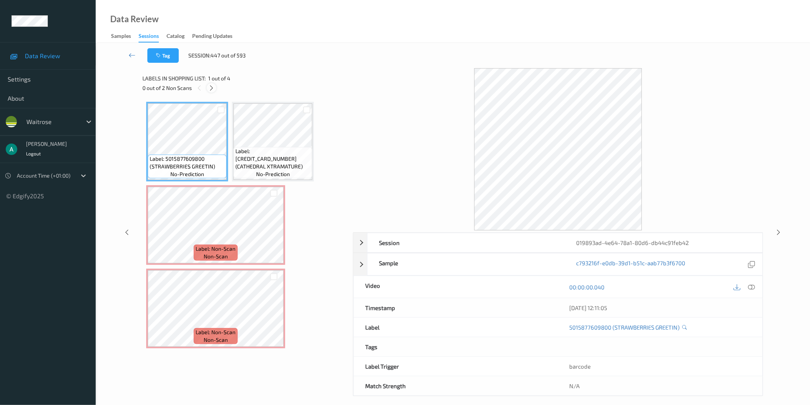
click at [213, 88] on icon at bounding box center [211, 88] width 7 height 7
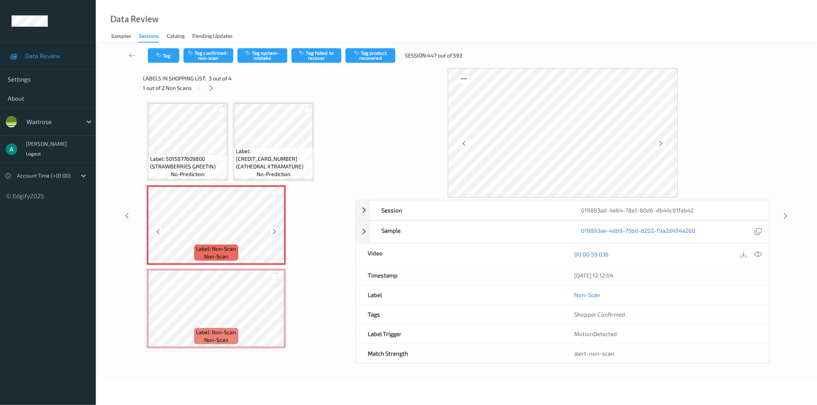
click at [274, 230] on icon at bounding box center [274, 231] width 7 height 7
click at [276, 91] on div "1 out of 2 Non Scans" at bounding box center [246, 88] width 207 height 10
click at [276, 230] on icon at bounding box center [274, 231] width 7 height 7
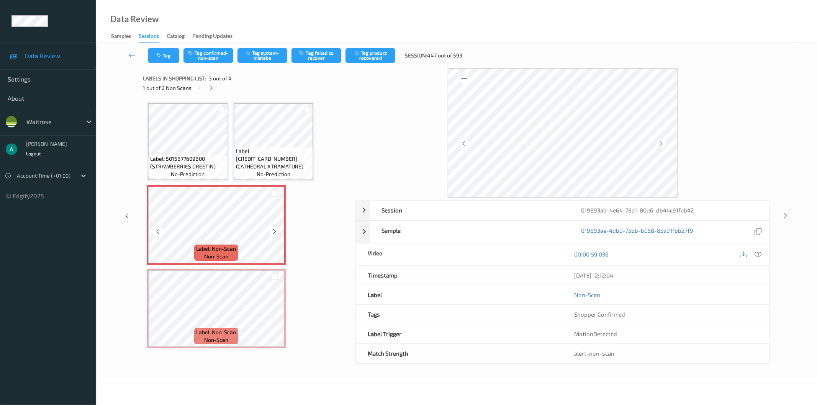
click at [276, 230] on icon at bounding box center [274, 231] width 7 height 7
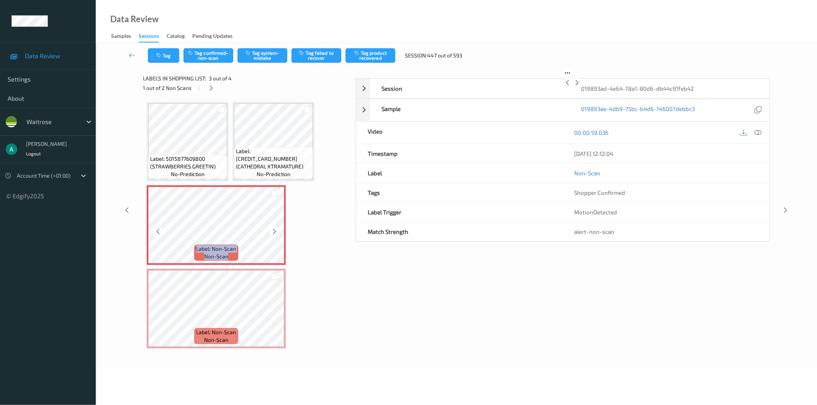
click at [276, 230] on icon at bounding box center [274, 231] width 7 height 7
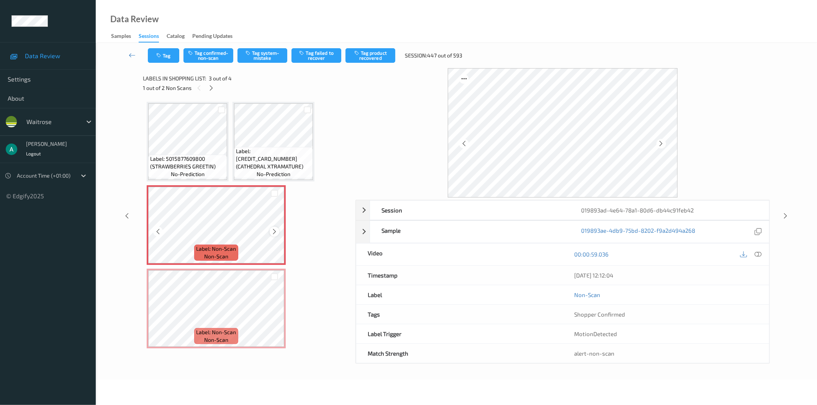
click at [272, 230] on icon at bounding box center [274, 231] width 7 height 7
click at [274, 230] on icon at bounding box center [274, 231] width 7 height 7
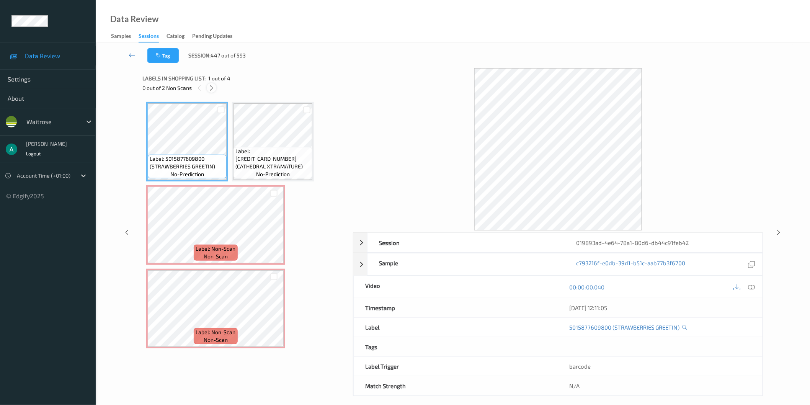
click at [215, 90] on icon at bounding box center [211, 88] width 7 height 7
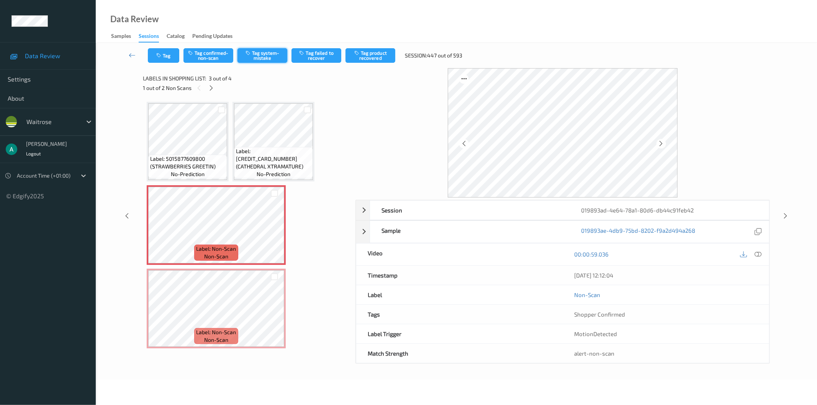
click at [267, 58] on button "Tag system-mistake" at bounding box center [262, 55] width 50 height 15
click at [169, 57] on button "Tag" at bounding box center [163, 55] width 31 height 15
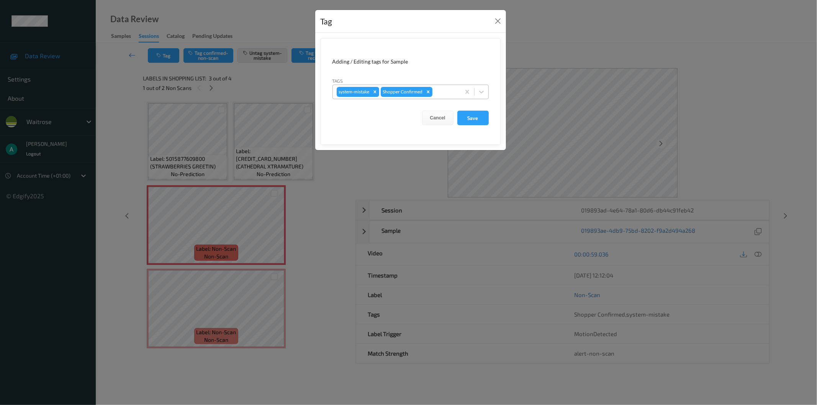
click at [441, 93] on div at bounding box center [445, 91] width 23 height 9
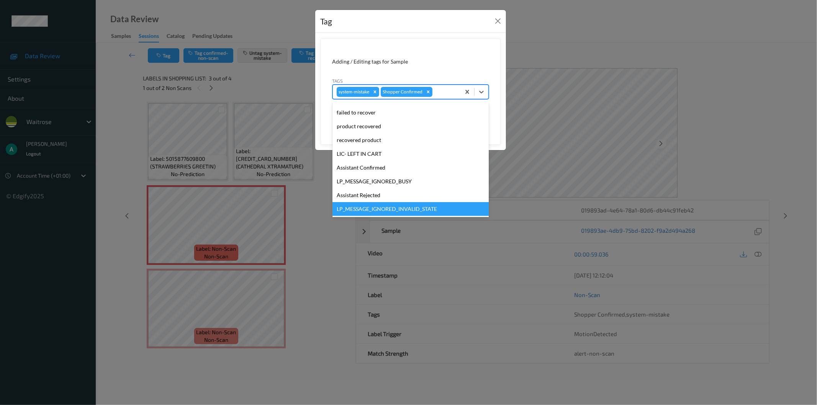
scroll to position [150, 0]
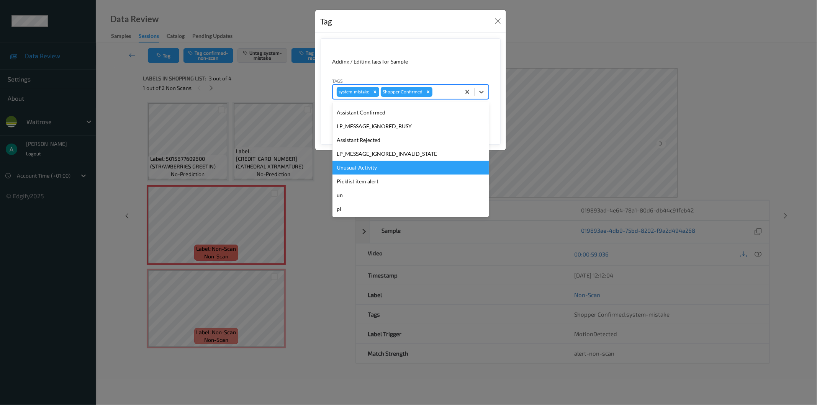
click at [366, 170] on div "Unusual-Activity" at bounding box center [410, 168] width 156 height 14
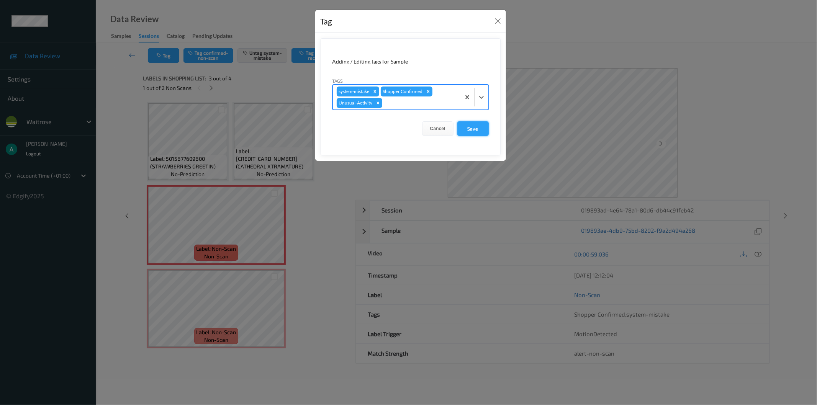
click at [468, 124] on button "Save" at bounding box center [472, 128] width 31 height 15
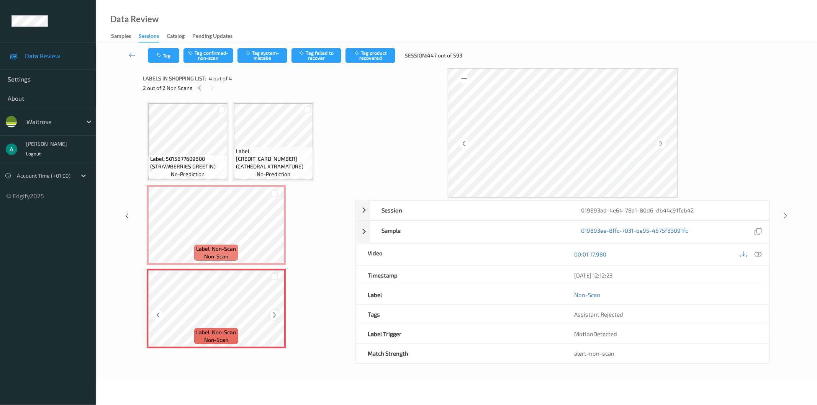
click at [272, 313] on icon at bounding box center [274, 315] width 7 height 7
click at [273, 313] on icon at bounding box center [274, 315] width 7 height 7
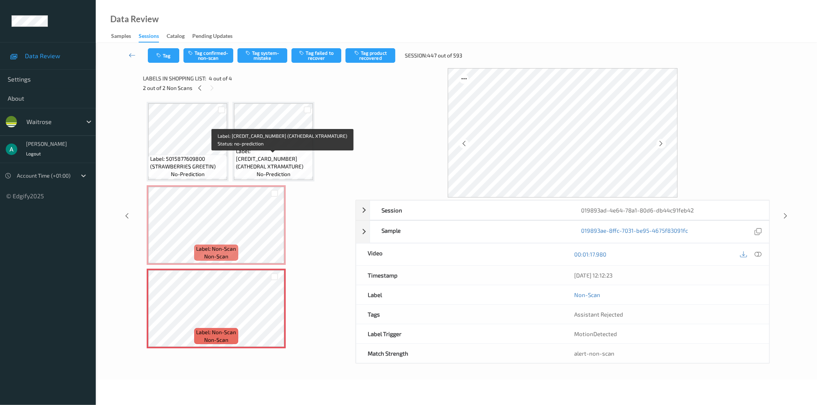
click at [243, 154] on div "Label: [CREDIT_CARD_NUMBER] (CATHEDRAL XTRAMATURE) no-prediction" at bounding box center [273, 162] width 79 height 31
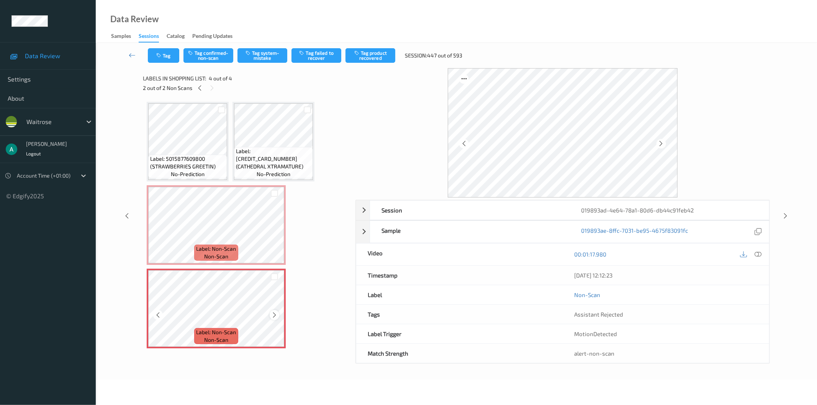
click at [274, 312] on icon at bounding box center [274, 315] width 7 height 7
click at [209, 57] on button "Tag confirmed-non-scan" at bounding box center [208, 55] width 50 height 15
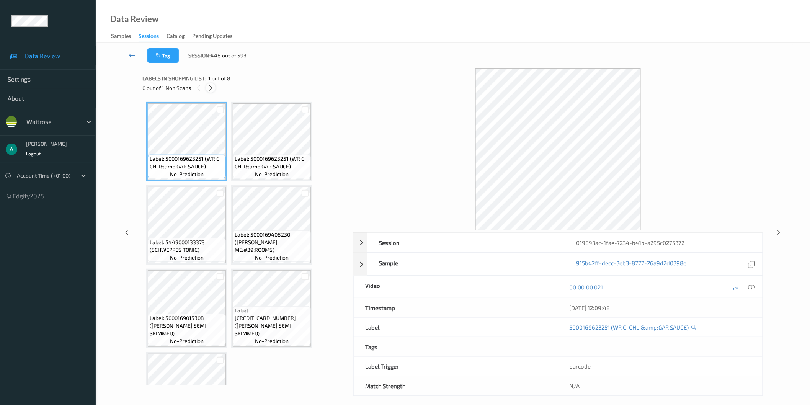
click at [210, 87] on icon at bounding box center [211, 88] width 7 height 7
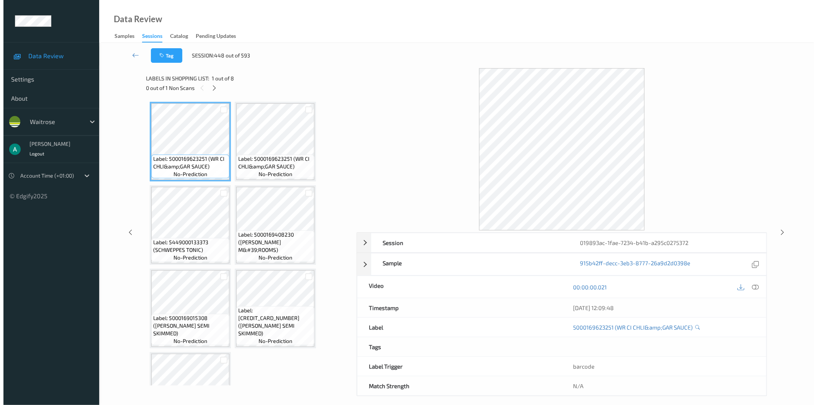
scroll to position [131, 0]
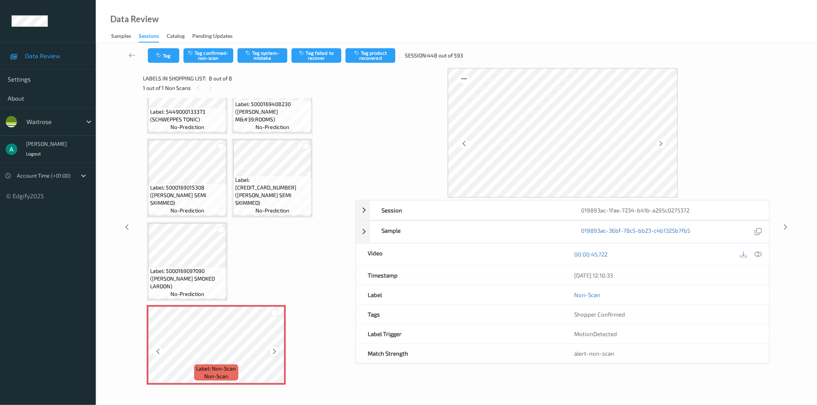
click at [276, 350] on icon at bounding box center [274, 351] width 7 height 7
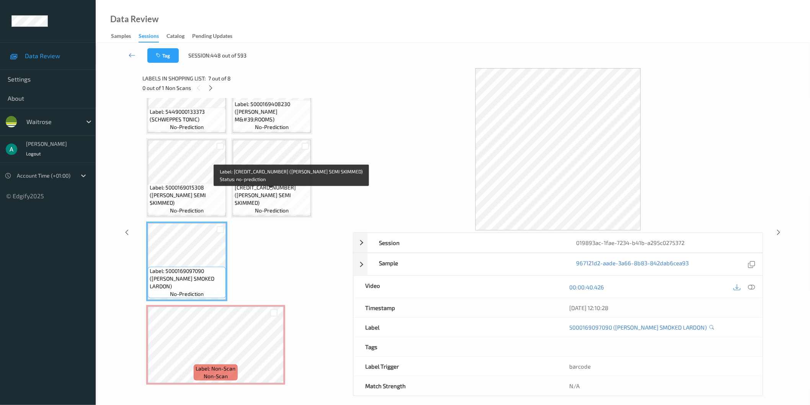
click at [263, 201] on span "Label: [CREDIT_CARD_NUMBER] ([PERSON_NAME] SEMI SKIMMED)" at bounding box center [272, 191] width 74 height 31
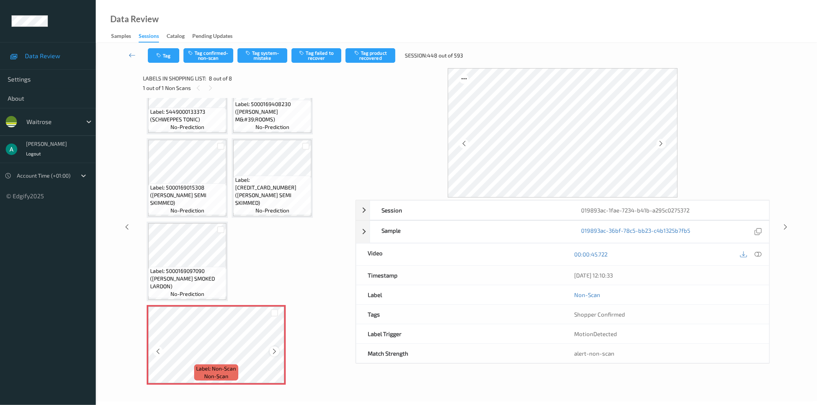
click at [271, 351] on icon at bounding box center [274, 351] width 7 height 7
click at [271, 350] on icon at bounding box center [274, 351] width 7 height 7
click at [263, 60] on button "Tag system-mistake" at bounding box center [262, 55] width 50 height 15
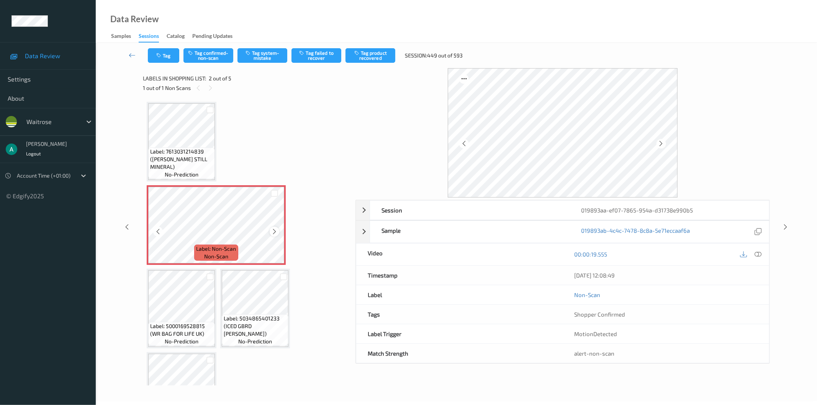
click at [275, 235] on div at bounding box center [275, 232] width 10 height 10
click at [276, 232] on icon at bounding box center [274, 231] width 7 height 7
click at [259, 63] on div "Tag Tag confirmed-non-scan Tag system-mistake Tag failed to recover Tag product…" at bounding box center [456, 55] width 690 height 25
click at [259, 60] on button "Tag system-mistake" at bounding box center [262, 55] width 50 height 15
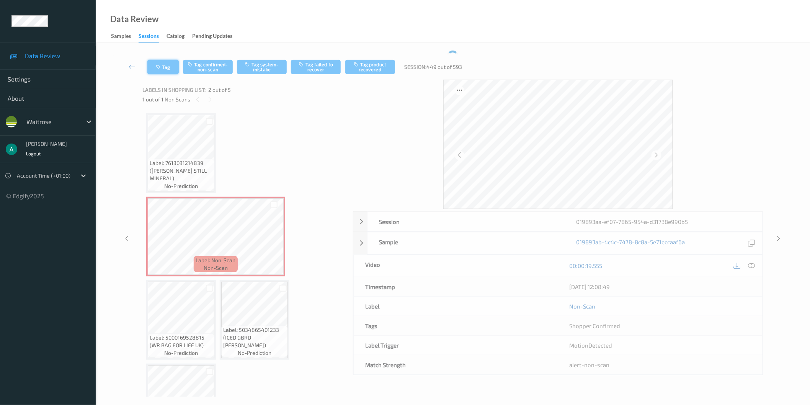
click at [163, 62] on button "Tag" at bounding box center [162, 67] width 31 height 15
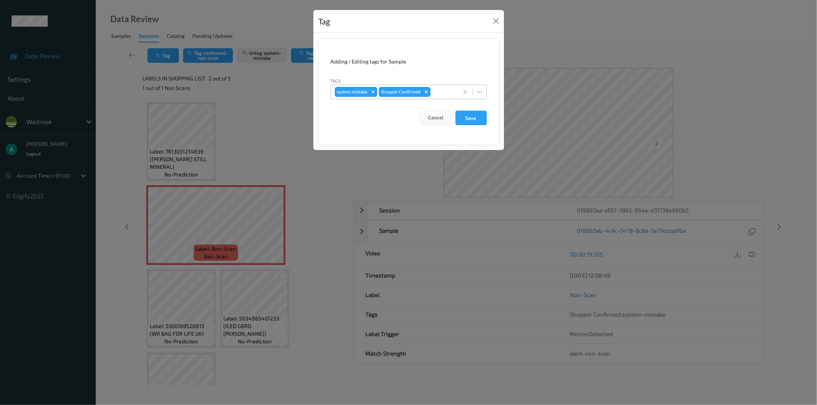
click at [445, 94] on div at bounding box center [443, 91] width 23 height 9
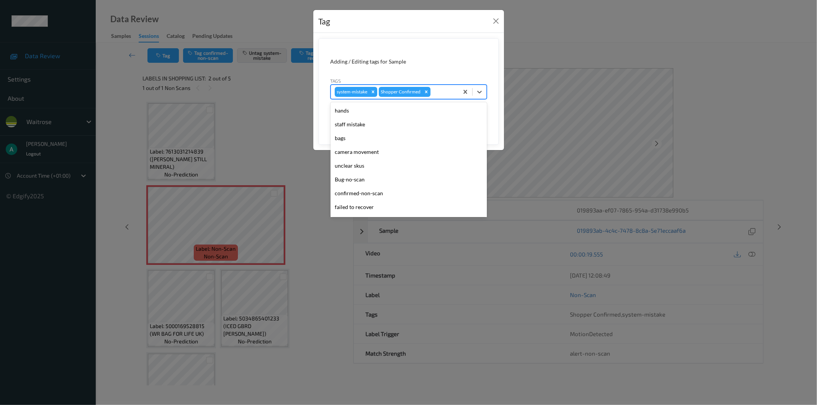
scroll to position [150, 0]
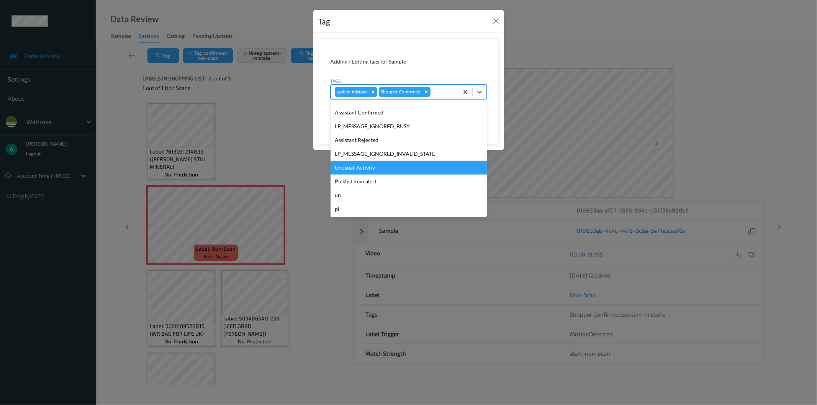
click at [404, 168] on div "Unusual-Activity" at bounding box center [408, 168] width 156 height 14
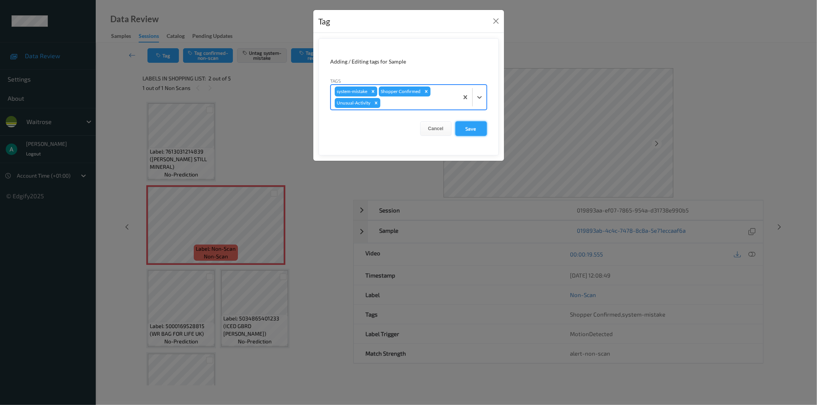
click at [476, 128] on button "Save" at bounding box center [470, 128] width 31 height 15
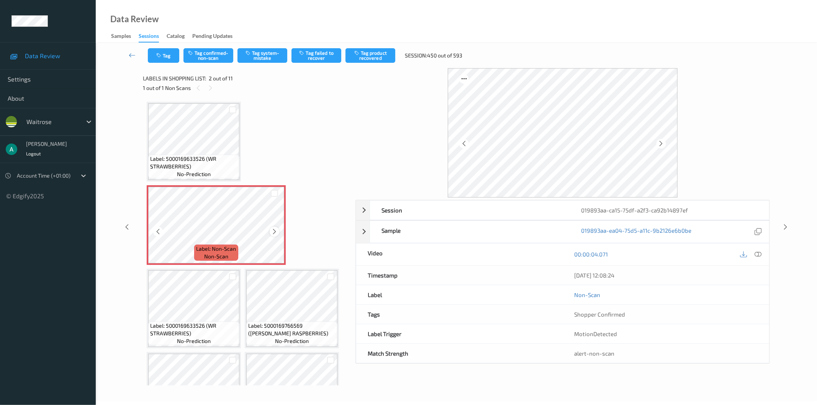
click at [276, 234] on icon at bounding box center [274, 231] width 7 height 7
click at [276, 231] on icon at bounding box center [274, 231] width 7 height 7
click at [268, 59] on button "Tag system-mistake" at bounding box center [262, 55] width 50 height 15
click at [169, 57] on button "Tag" at bounding box center [163, 55] width 31 height 15
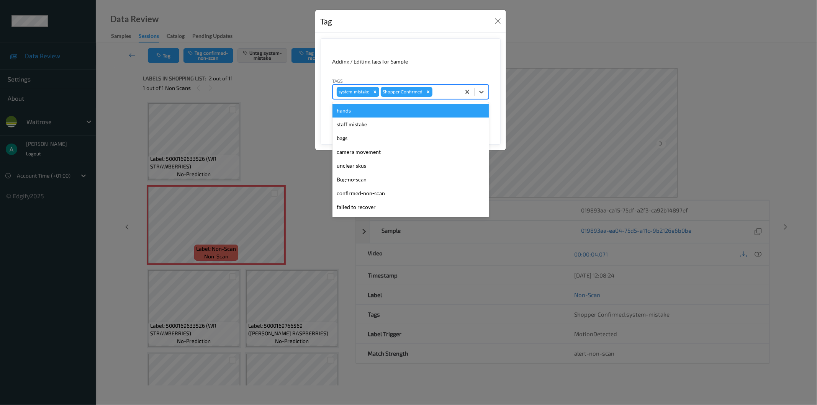
click at [437, 92] on div at bounding box center [445, 91] width 23 height 9
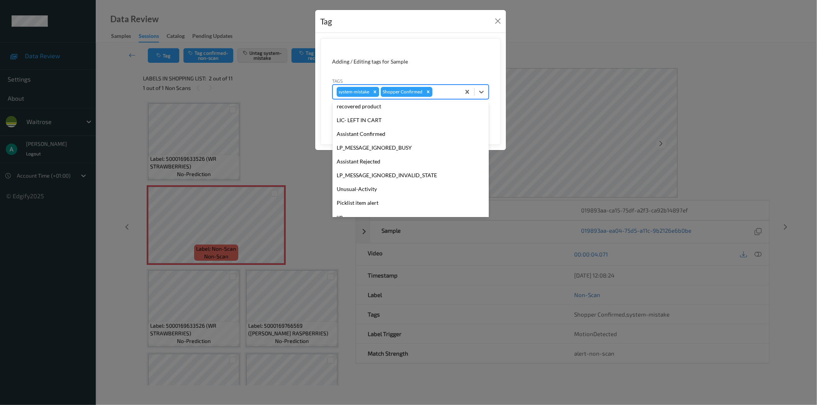
scroll to position [150, 0]
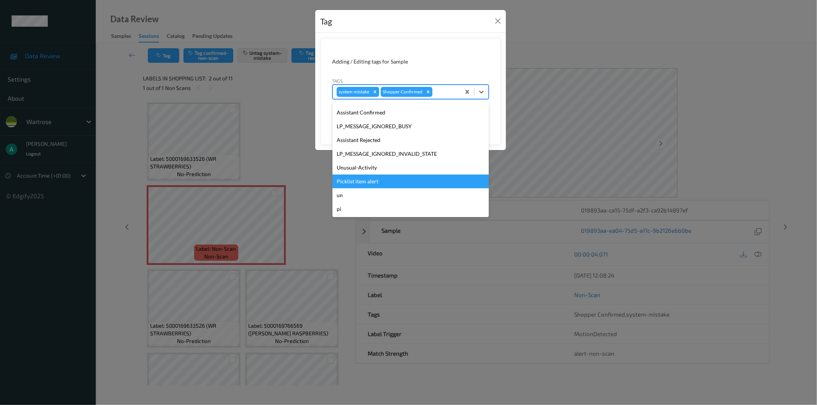
click at [379, 167] on div "Unusual-Activity" at bounding box center [410, 168] width 156 height 14
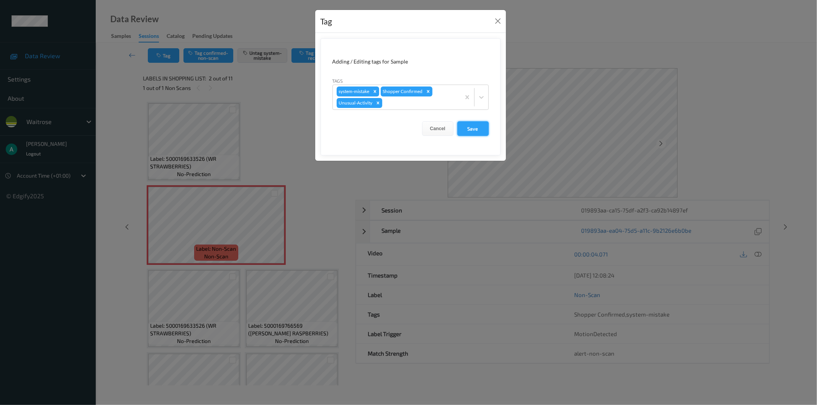
click at [473, 128] on button "Save" at bounding box center [472, 128] width 31 height 15
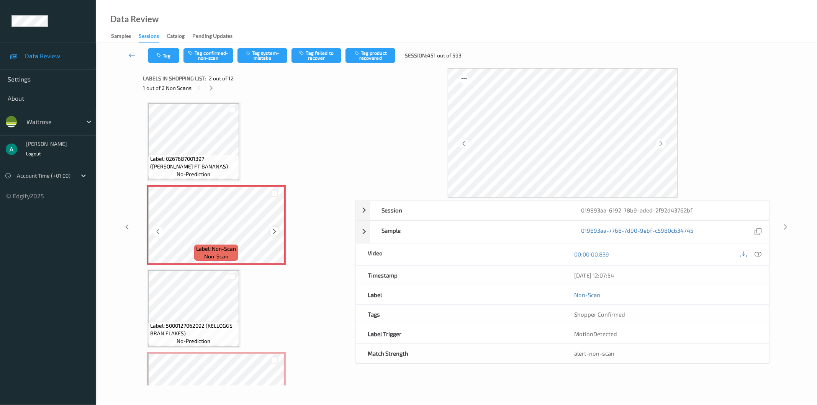
click at [276, 230] on icon at bounding box center [274, 231] width 7 height 7
click at [266, 64] on div "Tag Tag confirmed-non-scan Tag system-mistake Tag failed to recover Tag product…" at bounding box center [456, 55] width 690 height 25
click at [268, 60] on button "Tag system-mistake" at bounding box center [262, 55] width 50 height 15
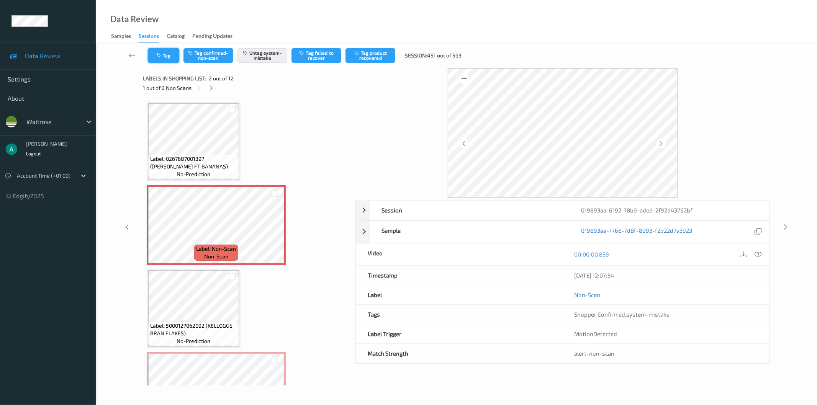
click at [161, 54] on icon "button" at bounding box center [159, 55] width 7 height 5
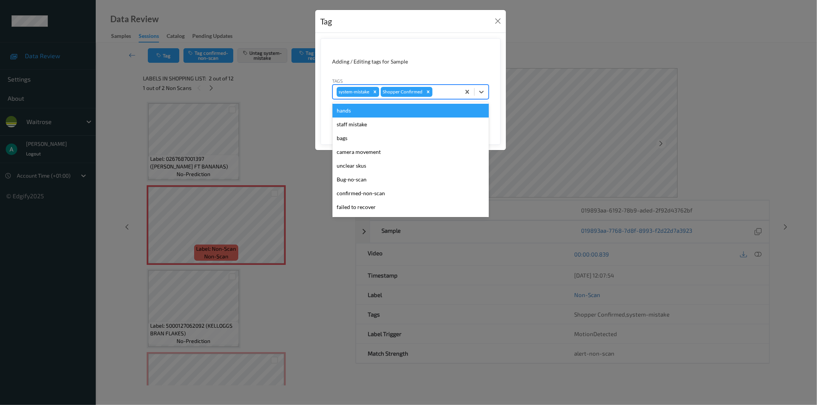
click at [445, 88] on div at bounding box center [445, 91] width 23 height 9
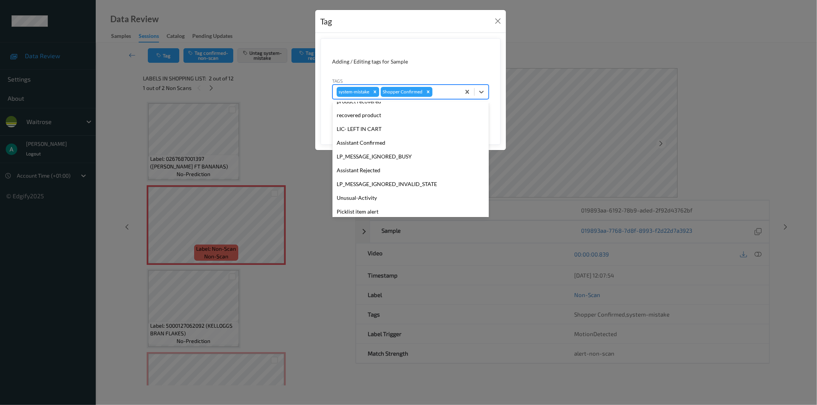
scroll to position [150, 0]
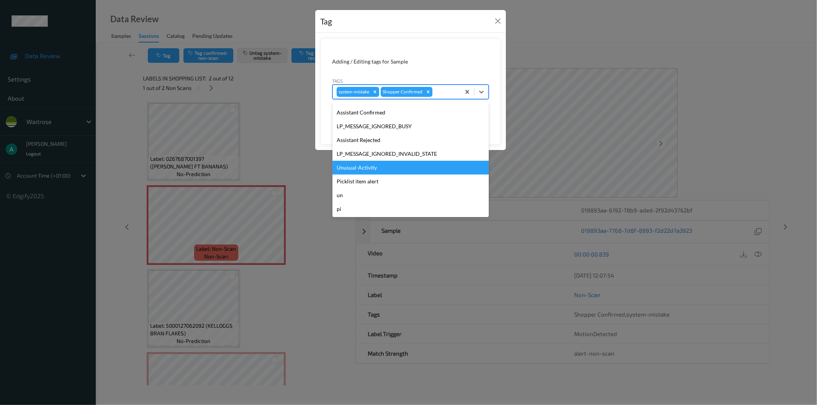
click at [428, 169] on div "Unusual-Activity" at bounding box center [410, 168] width 156 height 14
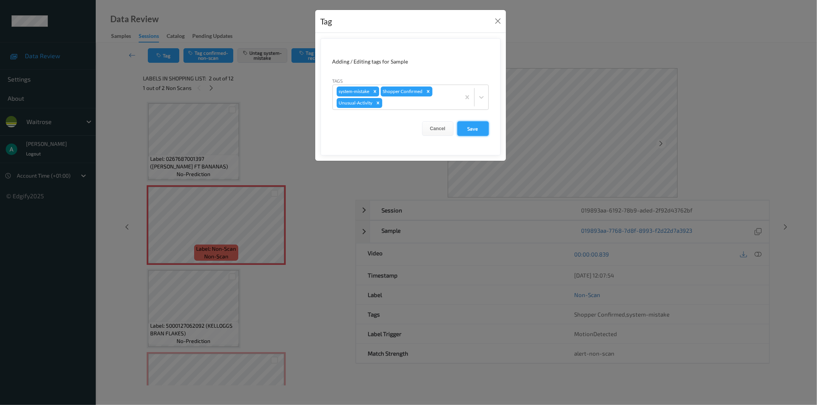
click at [471, 129] on button "Save" at bounding box center [472, 128] width 31 height 15
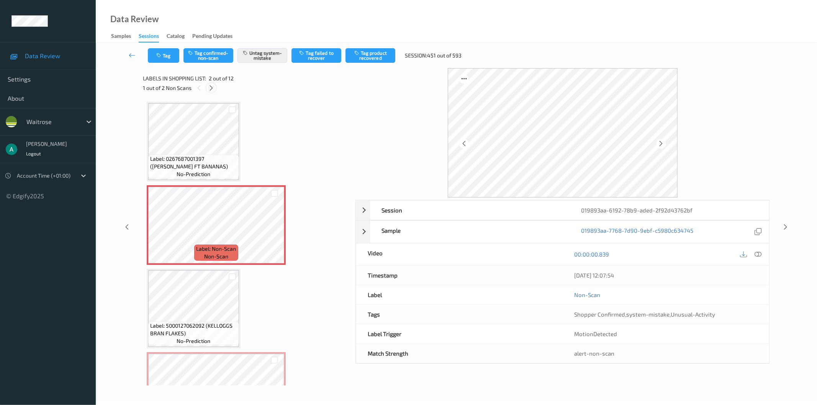
click at [211, 87] on icon at bounding box center [211, 88] width 7 height 7
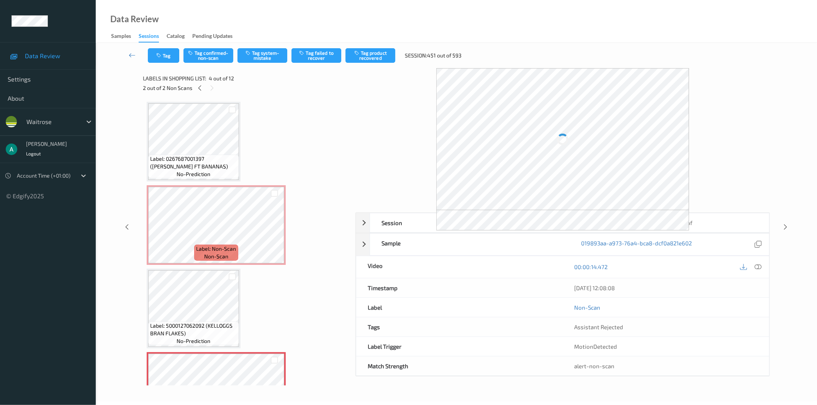
scroll to position [170, 0]
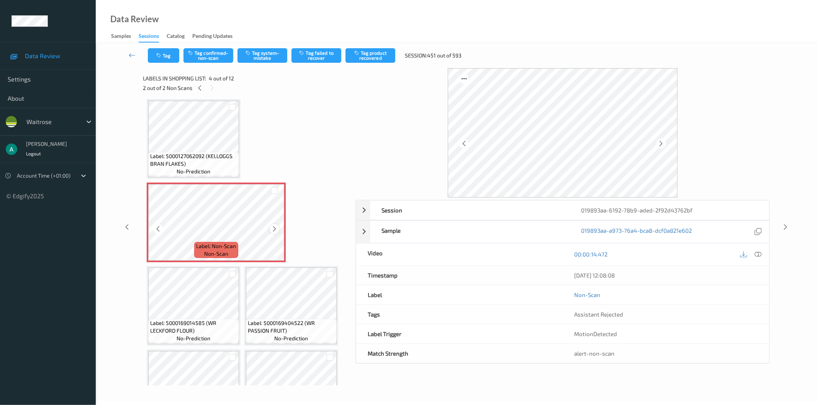
click at [274, 228] on icon at bounding box center [274, 229] width 7 height 7
click at [275, 227] on icon at bounding box center [274, 229] width 7 height 7
click at [261, 59] on button "Tag system-mistake" at bounding box center [262, 55] width 50 height 15
click at [168, 54] on button "Tag" at bounding box center [163, 55] width 31 height 15
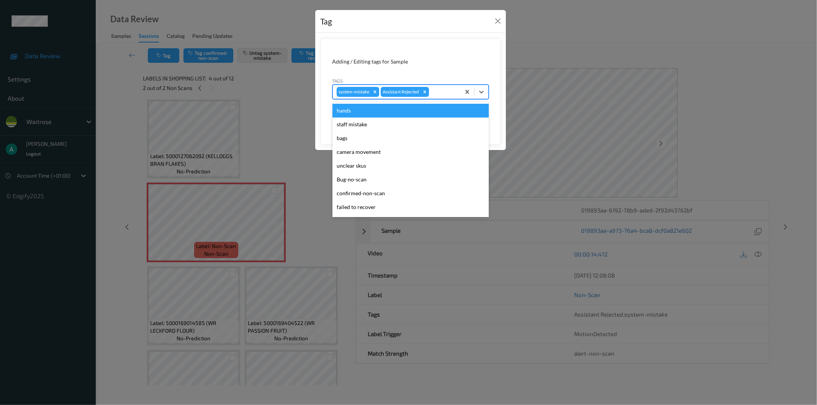
click at [434, 87] on div at bounding box center [443, 91] width 26 height 9
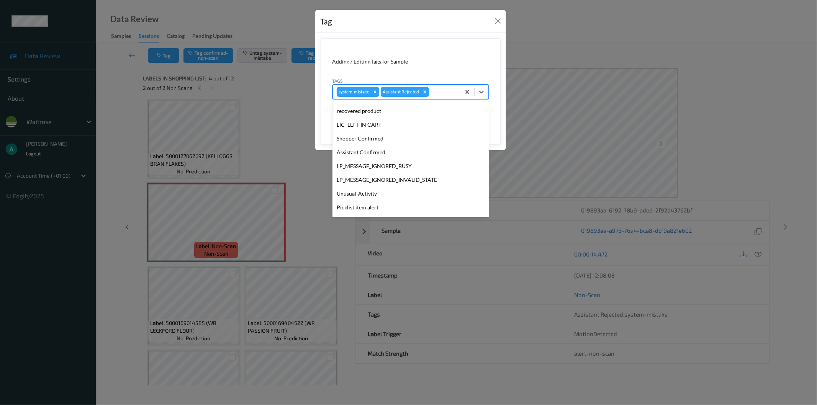
scroll to position [150, 0]
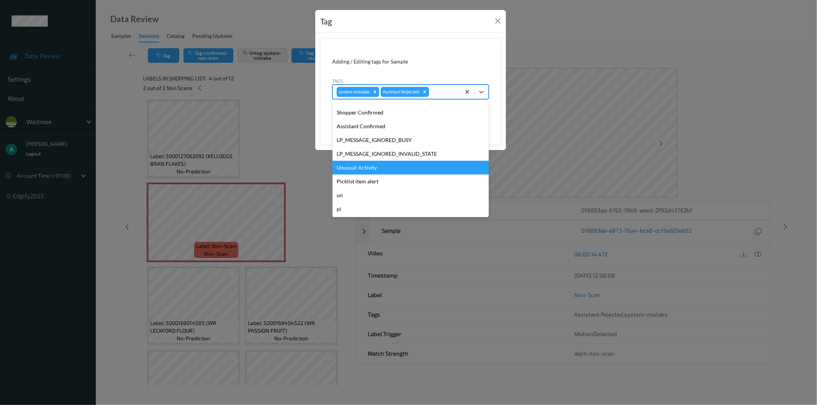
click at [415, 167] on div "Unusual-Activity" at bounding box center [410, 168] width 156 height 14
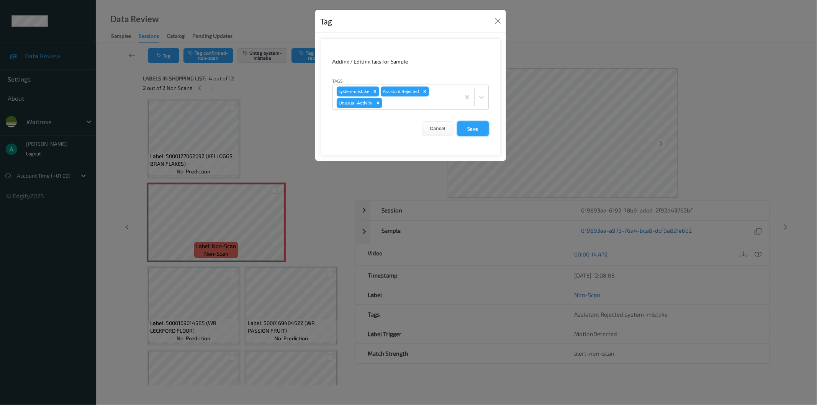
click at [474, 129] on button "Save" at bounding box center [472, 128] width 31 height 15
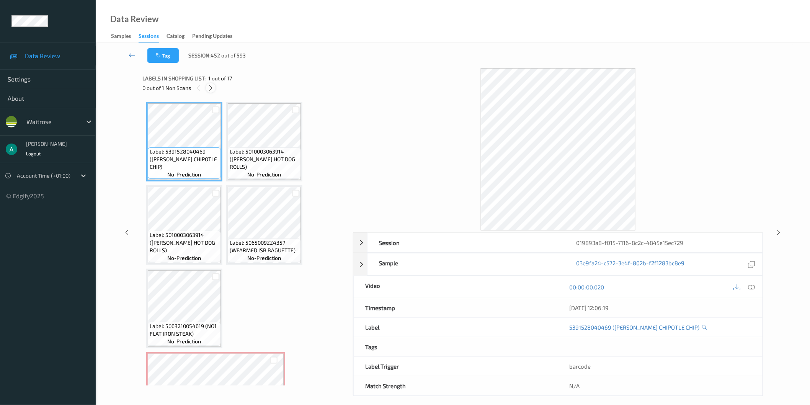
click at [208, 87] on div at bounding box center [211, 88] width 10 height 10
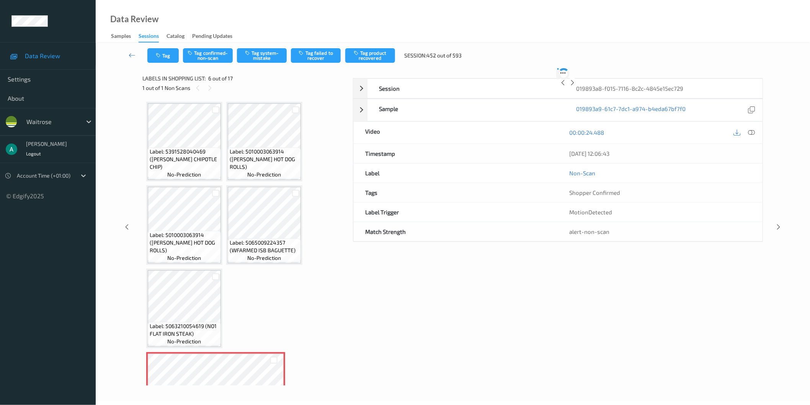
scroll to position [170, 0]
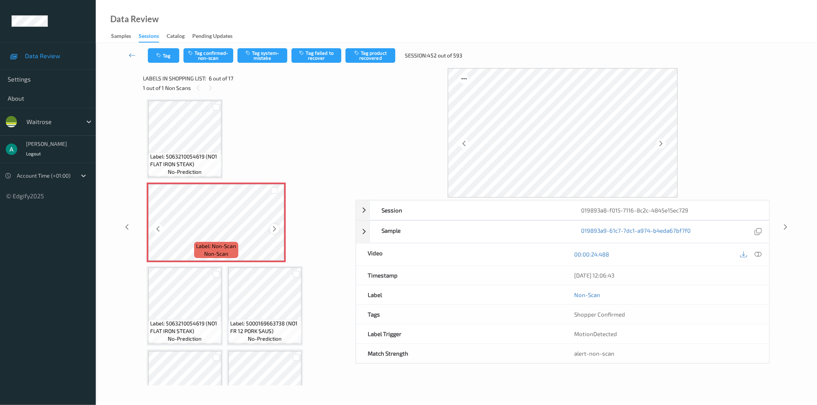
click at [278, 227] on div at bounding box center [275, 229] width 10 height 10
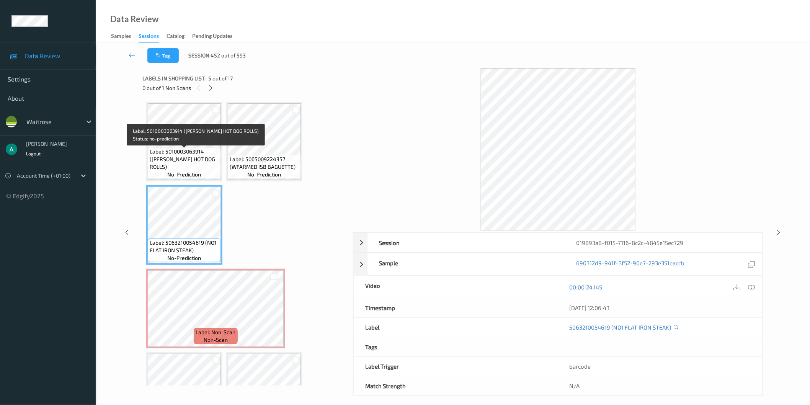
scroll to position [42, 0]
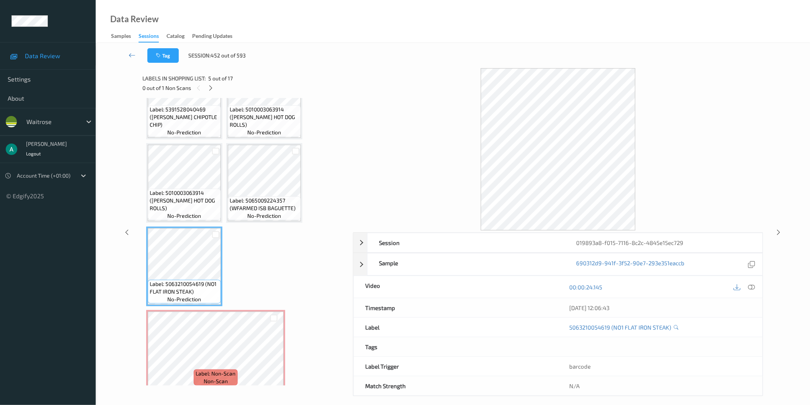
click at [192, 207] on span "Label: 5010003063914 ([PERSON_NAME] HOT DOG ROLLS)" at bounding box center [184, 200] width 69 height 23
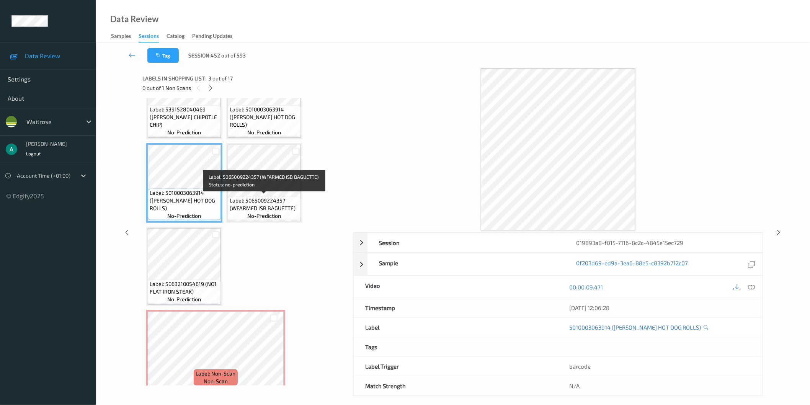
click at [242, 206] on span "Label: 5065009224357 (WFARMED ISB BAGUETTE)" at bounding box center [264, 204] width 69 height 15
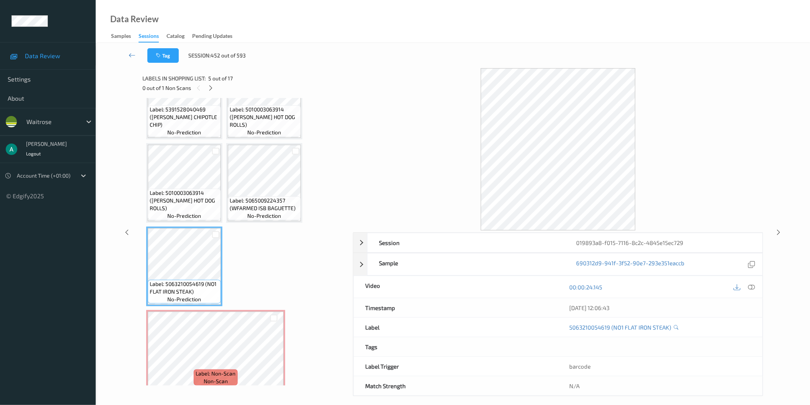
click at [168, 216] on span "no-prediction" at bounding box center [185, 216] width 34 height 8
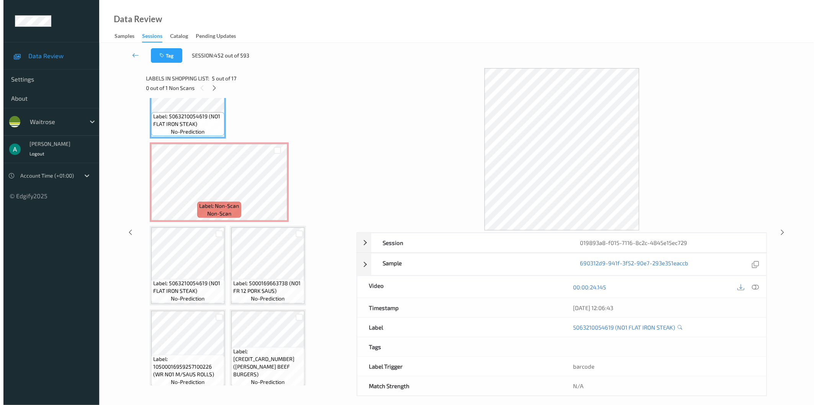
scroll to position [212, 0]
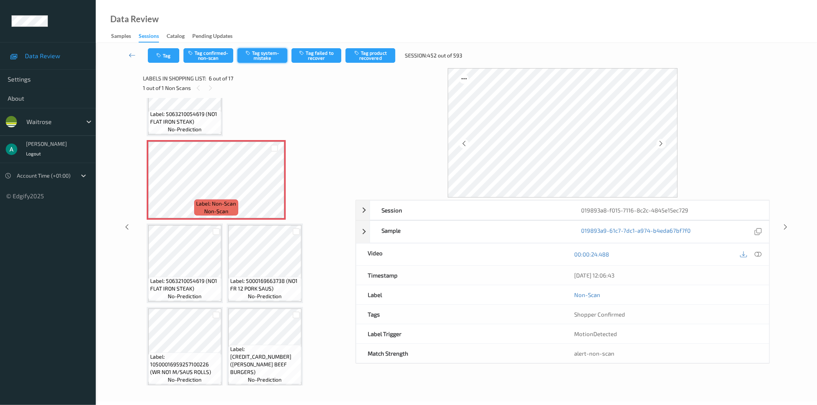
click at [258, 51] on button "Tag system-mistake" at bounding box center [262, 55] width 50 height 15
click at [161, 54] on icon "button" at bounding box center [159, 55] width 7 height 5
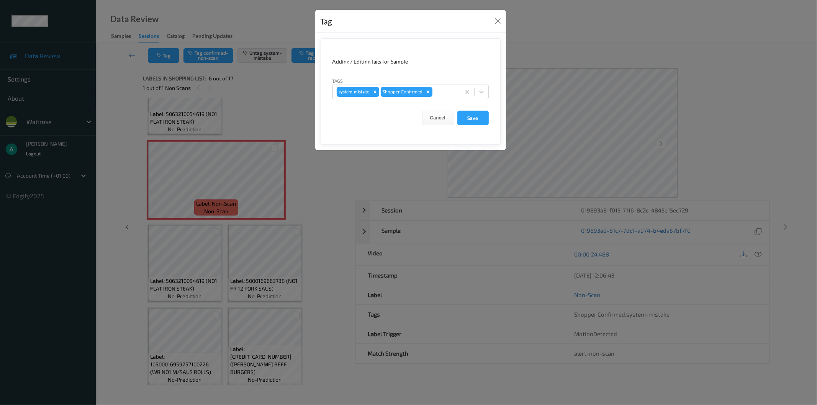
drag, startPoint x: 453, startPoint y: 93, endPoint x: 444, endPoint y: 100, distance: 10.7
click at [452, 93] on div at bounding box center [445, 91] width 23 height 9
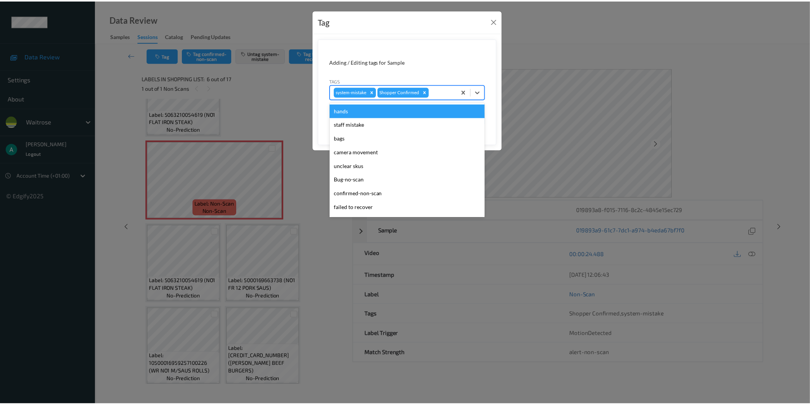
scroll to position [150, 0]
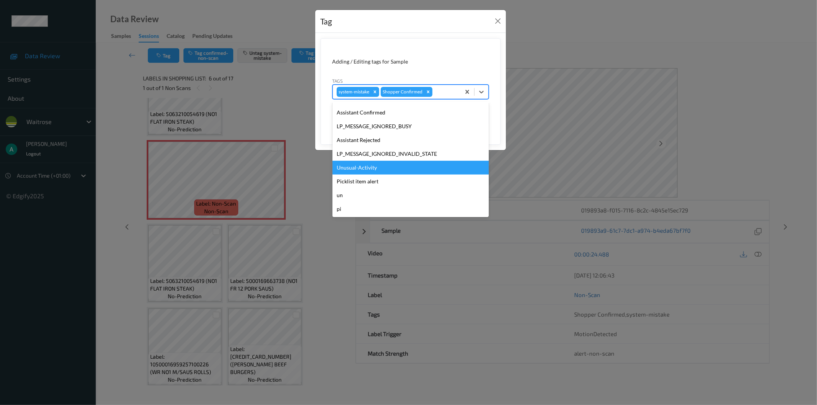
click at [410, 170] on div "Unusual-Activity" at bounding box center [410, 168] width 156 height 14
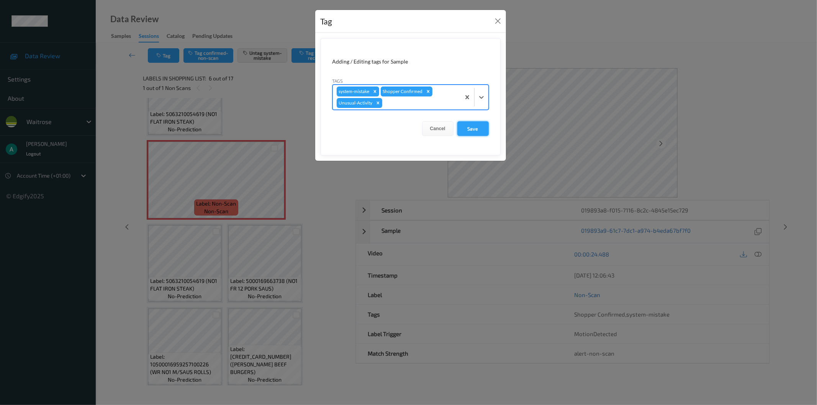
click at [475, 128] on button "Save" at bounding box center [472, 128] width 31 height 15
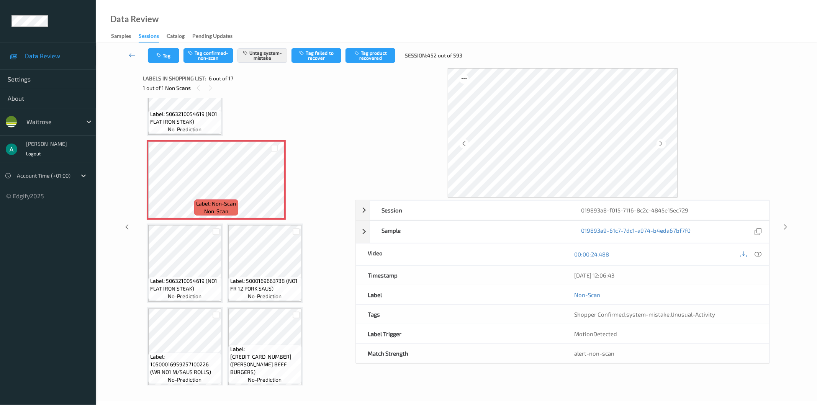
click at [753, 258] on div at bounding box center [750, 254] width 25 height 10
click at [755, 255] on icon at bounding box center [758, 254] width 7 height 7
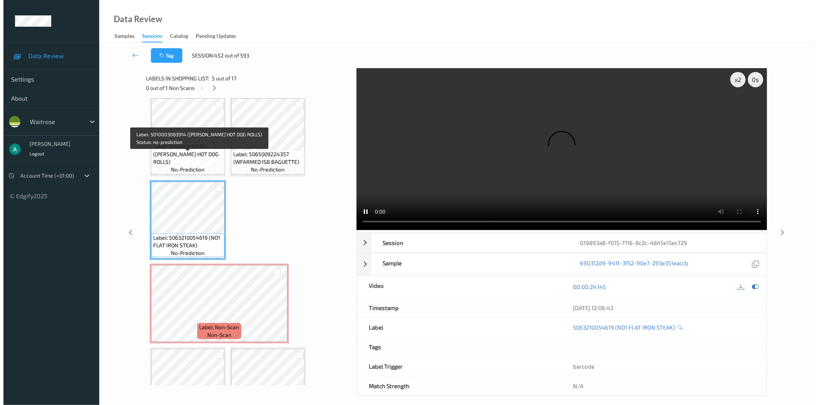
scroll to position [85, 0]
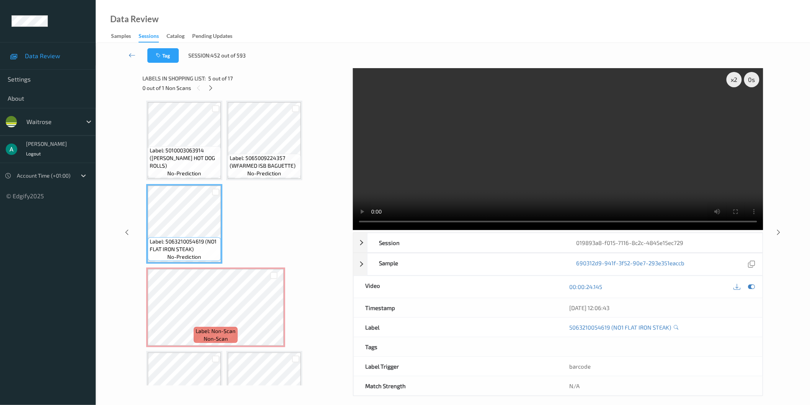
click at [248, 155] on span "Label: 5065009224357 (WFARMED ISB BAGUETTE)" at bounding box center [264, 161] width 69 height 15
click at [730, 78] on div "x 2" at bounding box center [734, 79] width 15 height 15
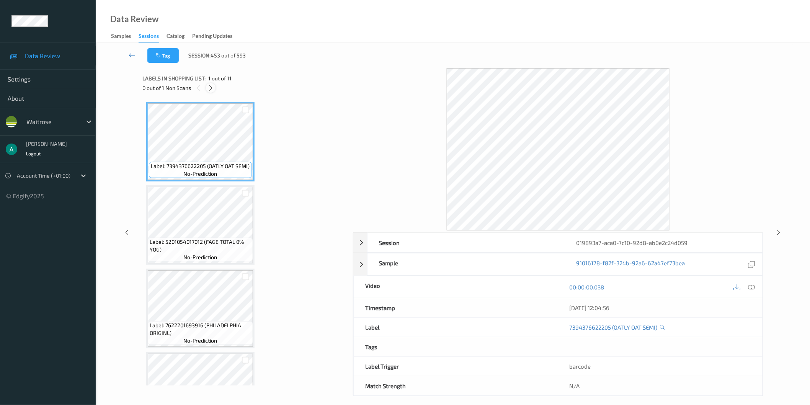
click at [213, 91] on icon at bounding box center [211, 88] width 7 height 7
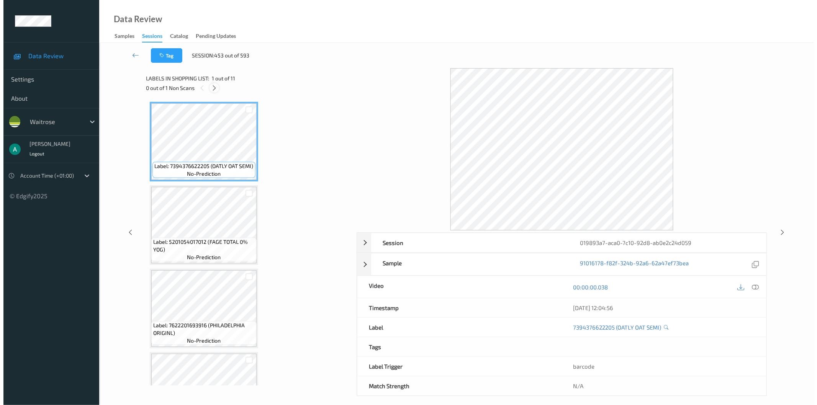
scroll to position [419, 0]
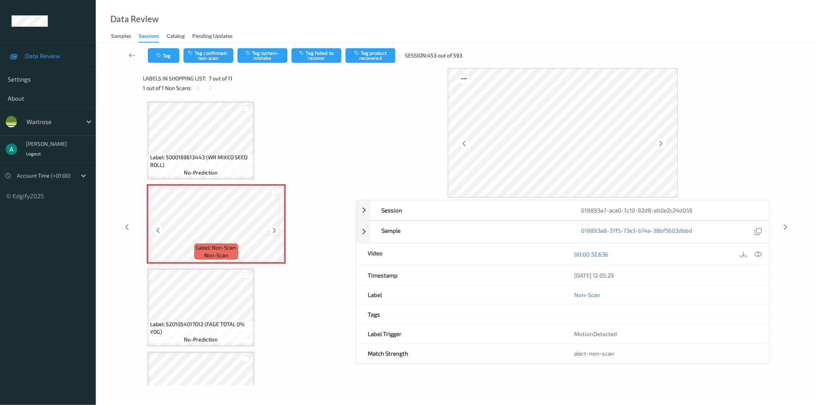
click at [273, 228] on icon at bounding box center [274, 230] width 7 height 7
click at [263, 58] on button "Tag system-mistake" at bounding box center [262, 55] width 50 height 15
click at [167, 56] on button "Tag" at bounding box center [163, 55] width 31 height 15
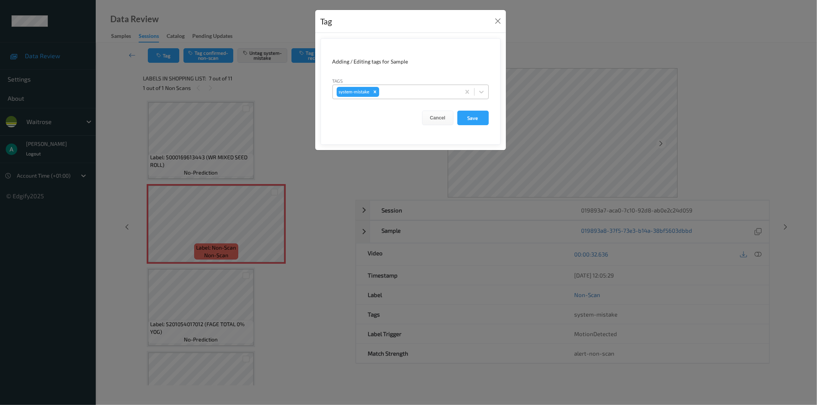
click at [406, 90] on div at bounding box center [419, 91] width 76 height 9
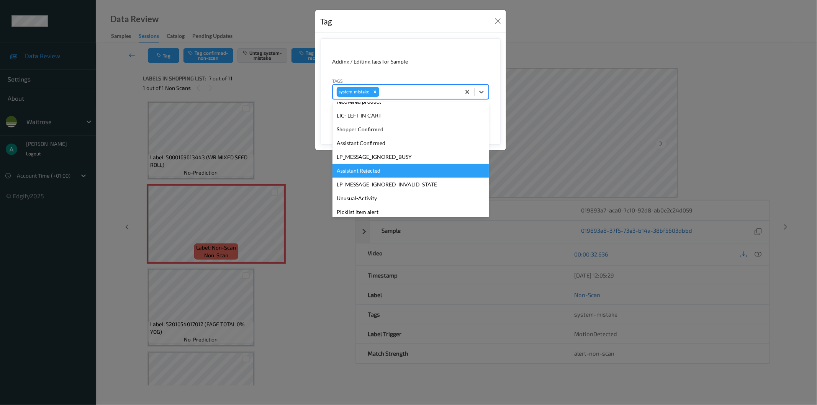
scroll to position [163, 0]
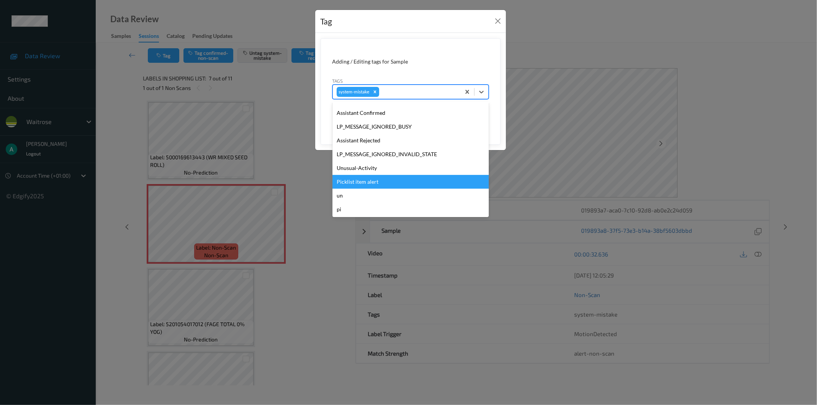
click at [397, 185] on div "Picklist item alert" at bounding box center [410, 182] width 156 height 14
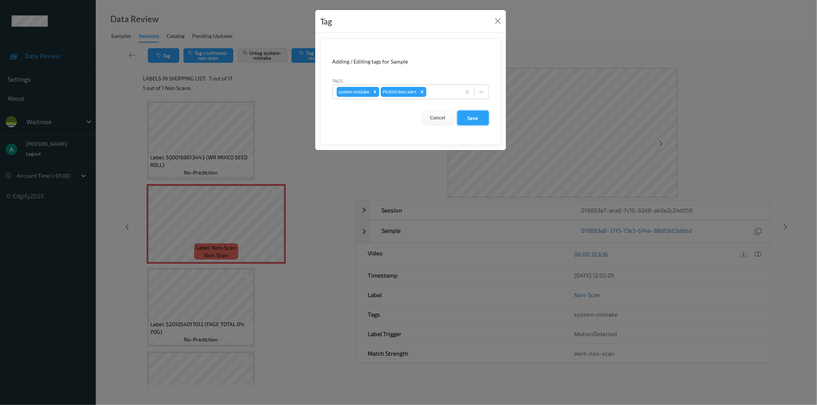
click at [472, 122] on button "Save" at bounding box center [472, 118] width 31 height 15
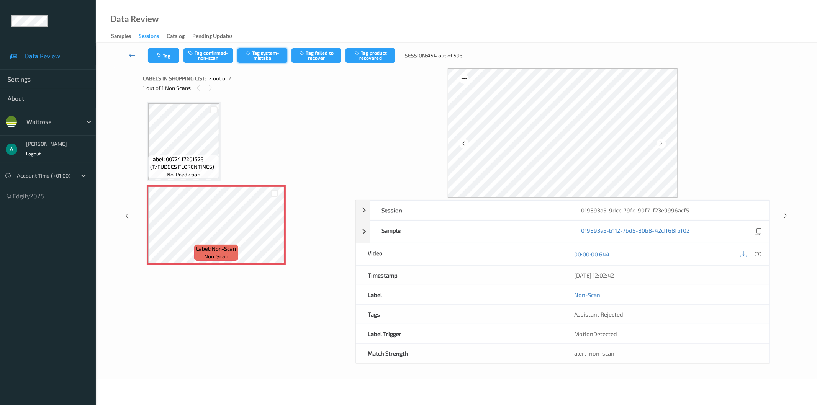
click at [257, 54] on button "Tag system-mistake" at bounding box center [262, 55] width 50 height 15
click at [167, 57] on button "Tag" at bounding box center [163, 55] width 31 height 15
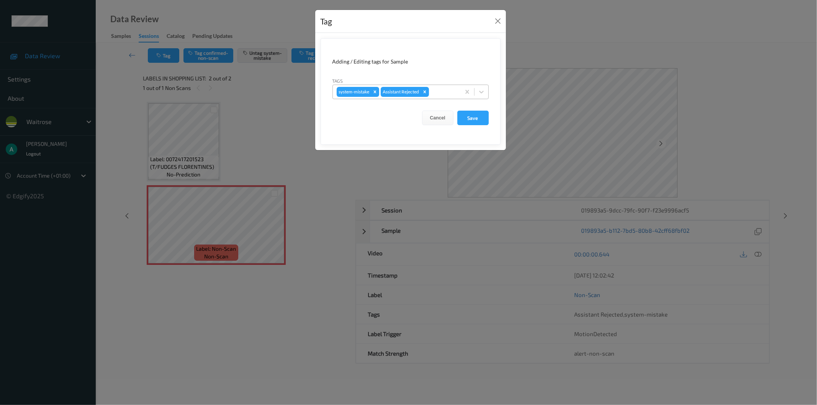
click at [445, 89] on div at bounding box center [443, 91] width 26 height 9
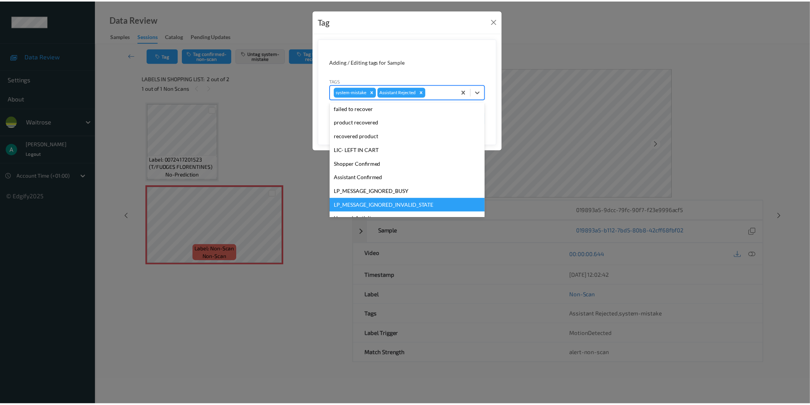
scroll to position [150, 0]
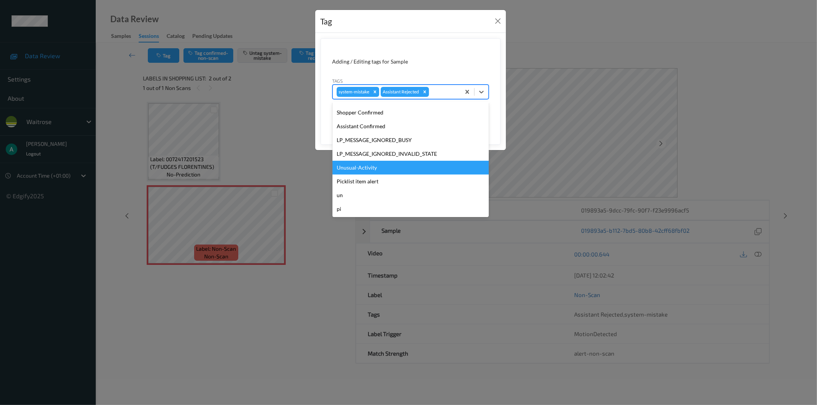
click at [412, 167] on div "Unusual-Activity" at bounding box center [410, 168] width 156 height 14
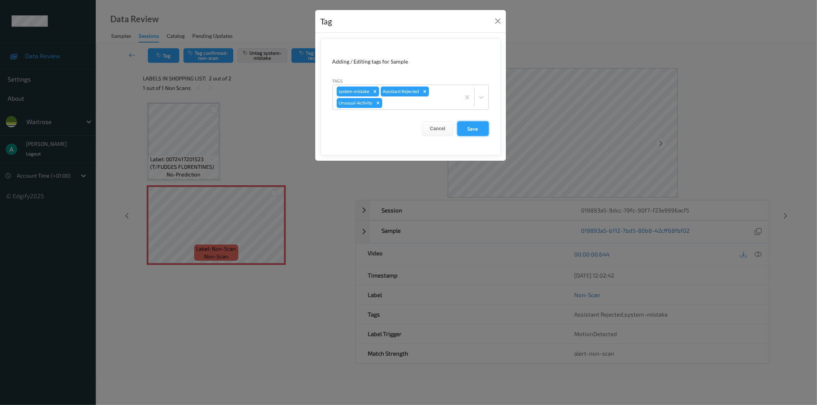
click at [469, 129] on button "Save" at bounding box center [472, 128] width 31 height 15
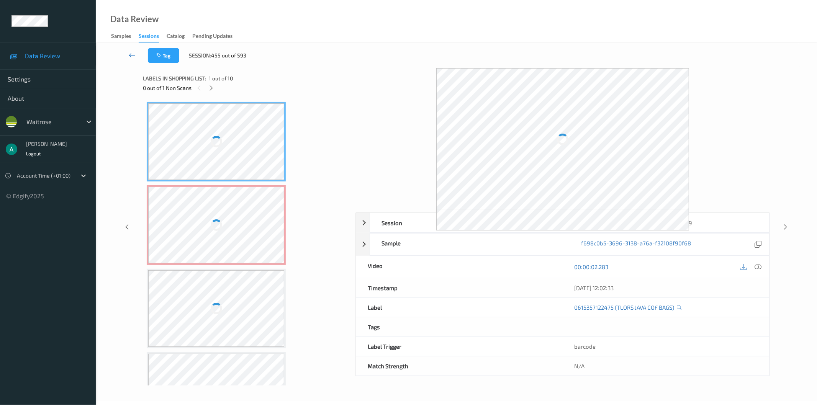
click at [132, 54] on icon at bounding box center [132, 55] width 7 height 8
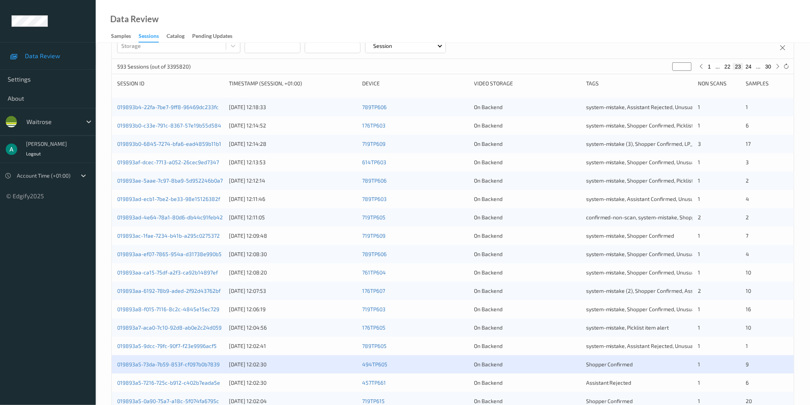
scroll to position [170, 0]
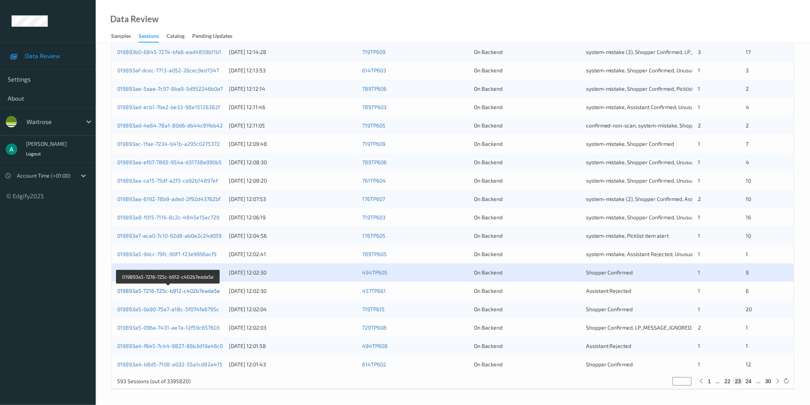
click at [205, 291] on link "019893a5-7216-725c-b912-c402b7eada5e" at bounding box center [168, 291] width 103 height 7
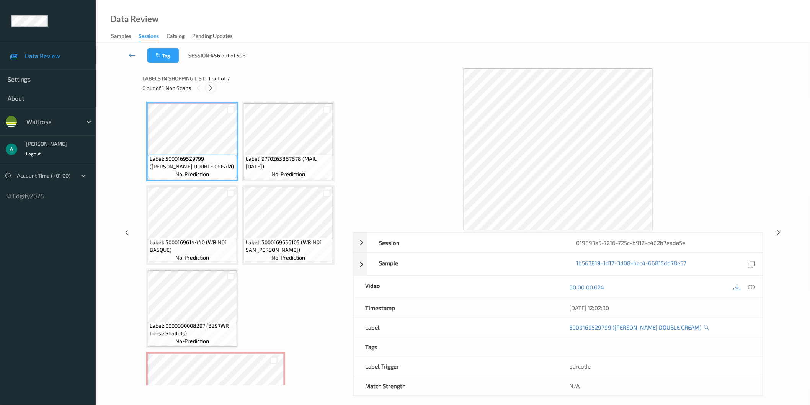
click at [211, 88] on icon at bounding box center [211, 88] width 7 height 7
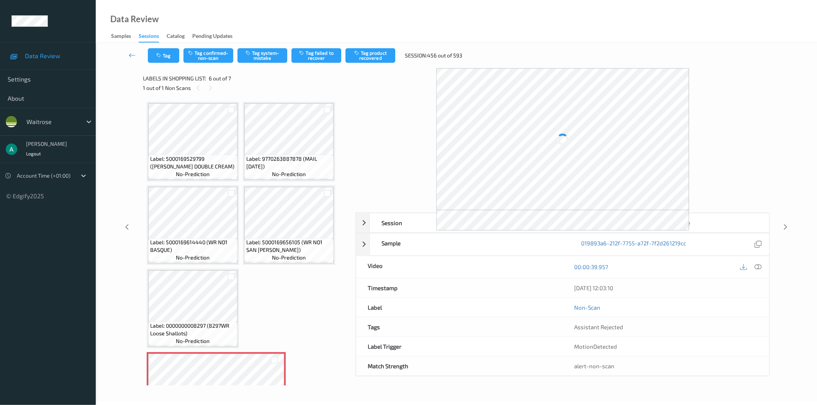
scroll to position [131, 0]
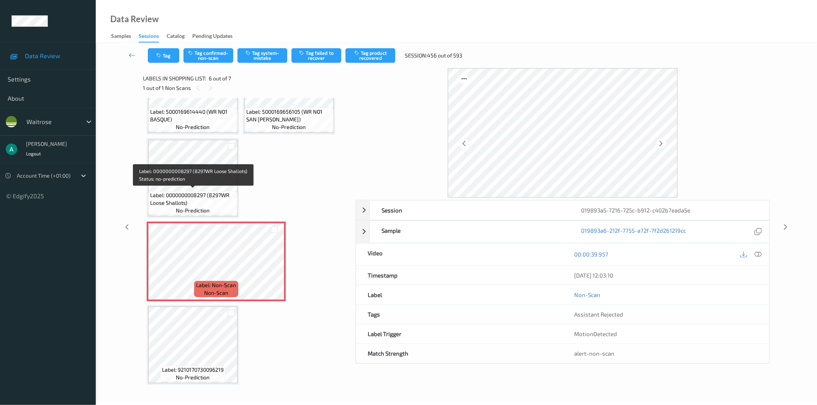
click at [196, 191] on span "Label: 0000000008297 (8297WR Loose Shallots)" at bounding box center [192, 198] width 85 height 15
click at [276, 267] on icon at bounding box center [274, 268] width 7 height 7
click at [275, 266] on icon at bounding box center [274, 268] width 7 height 7
click at [195, 191] on div "Label: 0000000008297 (8297WR Loose Shallots) no-prediction" at bounding box center [192, 203] width 89 height 24
click at [276, 57] on button "Tag system-mistake" at bounding box center [262, 55] width 50 height 15
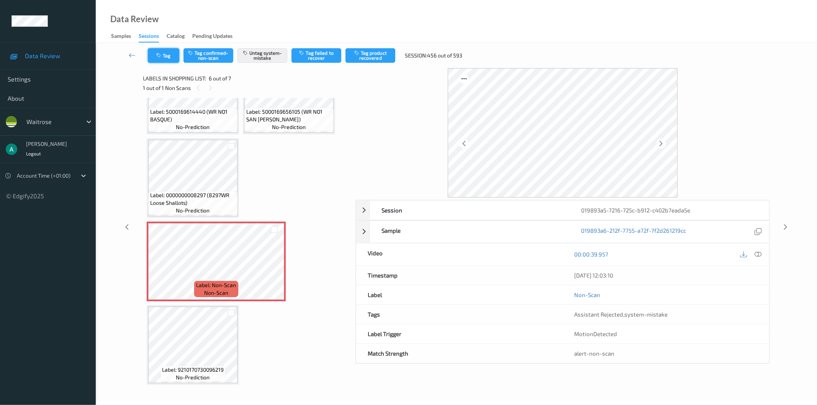
click at [160, 53] on icon "button" at bounding box center [159, 55] width 7 height 5
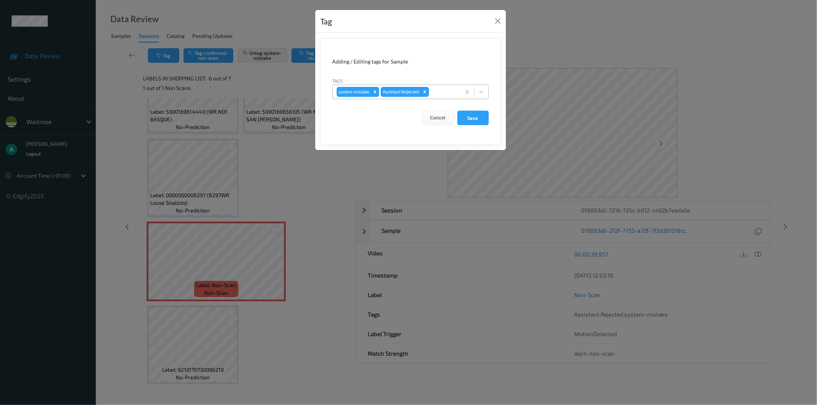
click at [439, 93] on div at bounding box center [443, 91] width 26 height 9
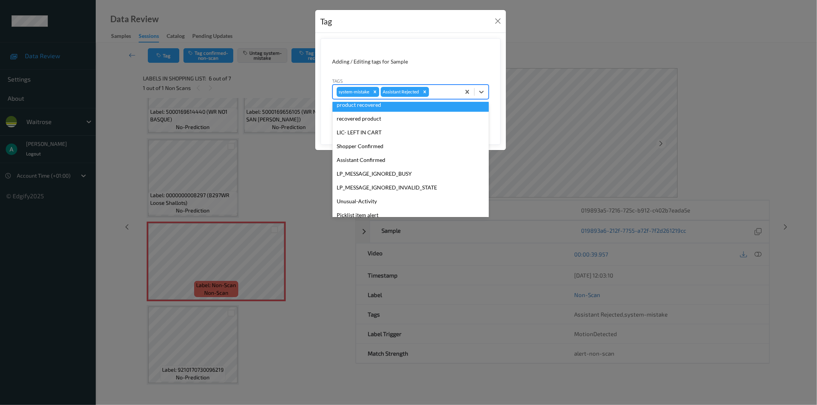
scroll to position [150, 0]
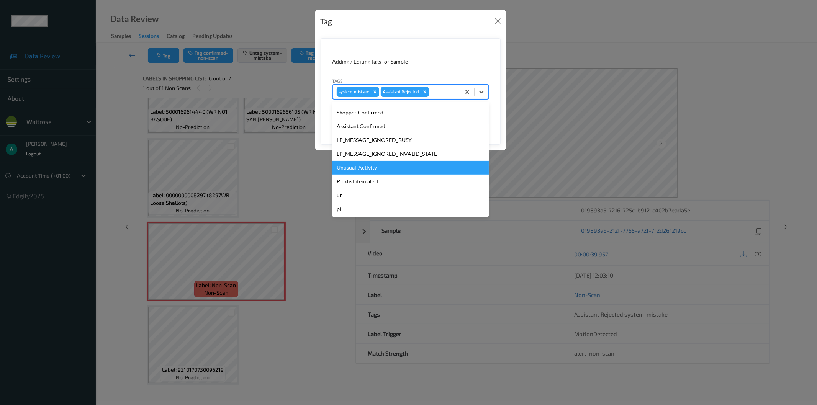
click at [419, 169] on div "Unusual-Activity" at bounding box center [410, 168] width 156 height 14
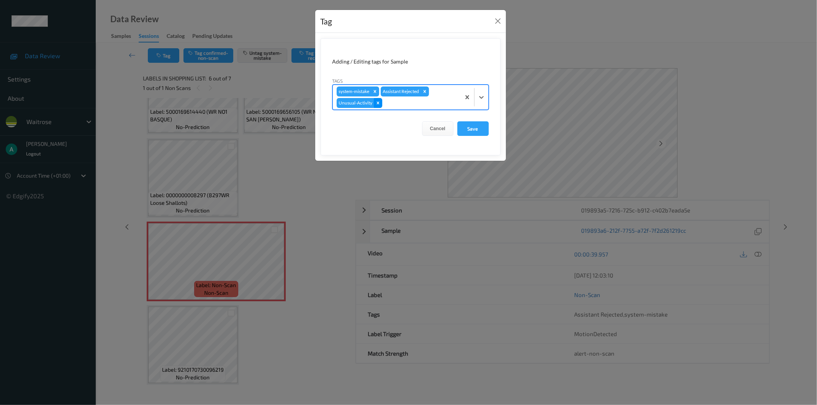
click at [379, 104] on icon "Remove Unusual-Activity" at bounding box center [377, 102] width 5 height 5
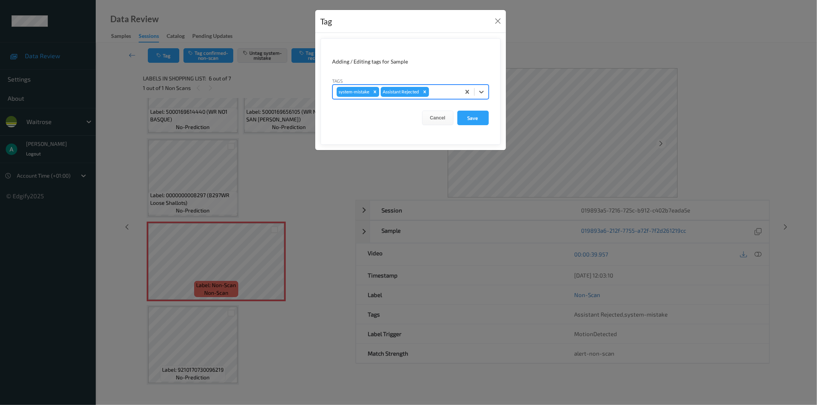
click at [449, 96] on div at bounding box center [443, 91] width 26 height 9
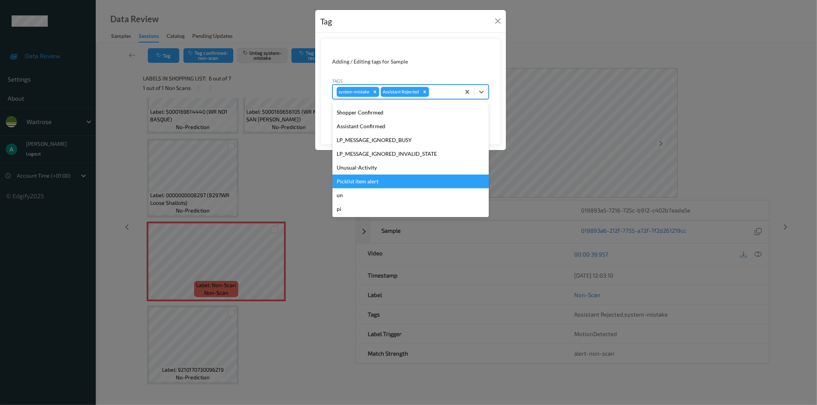
click at [406, 180] on div "Picklist item alert" at bounding box center [410, 182] width 156 height 14
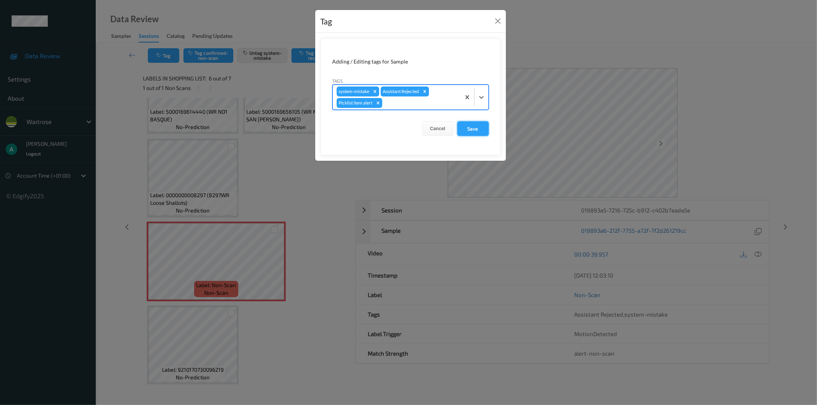
click at [475, 129] on button "Save" at bounding box center [472, 128] width 31 height 15
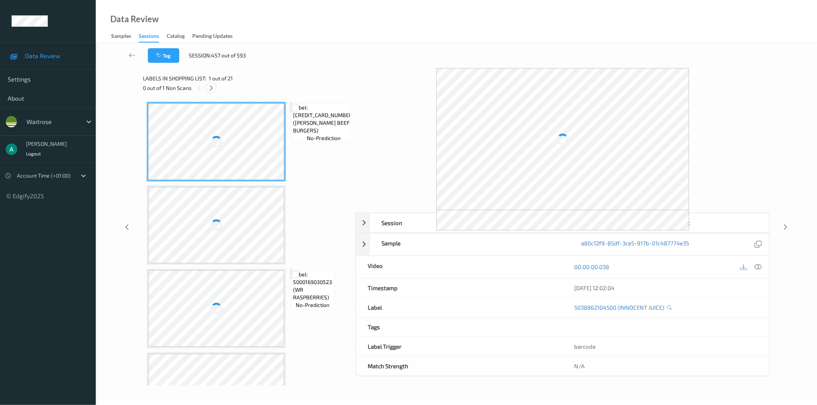
click at [210, 85] on icon at bounding box center [211, 88] width 7 height 7
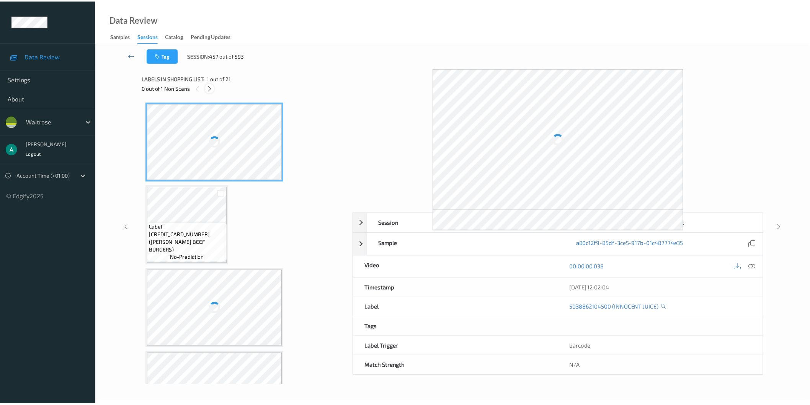
scroll to position [253, 0]
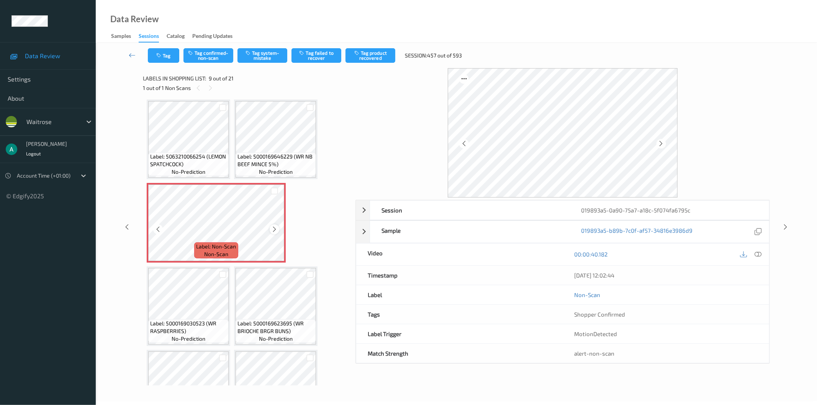
click at [273, 228] on icon at bounding box center [274, 229] width 7 height 7
click at [275, 228] on icon at bounding box center [274, 229] width 7 height 7
click at [250, 153] on span "Label: 5000169646229 (WR NB BEEF MINCE 5%)" at bounding box center [275, 160] width 77 height 15
click at [756, 254] on icon at bounding box center [758, 254] width 7 height 7
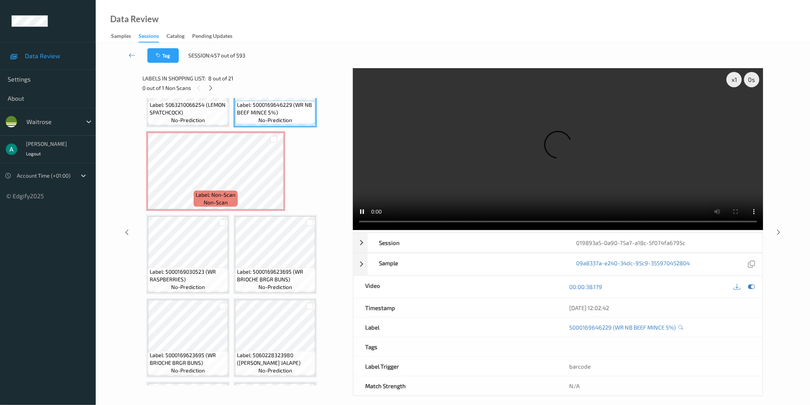
scroll to position [380, 0]
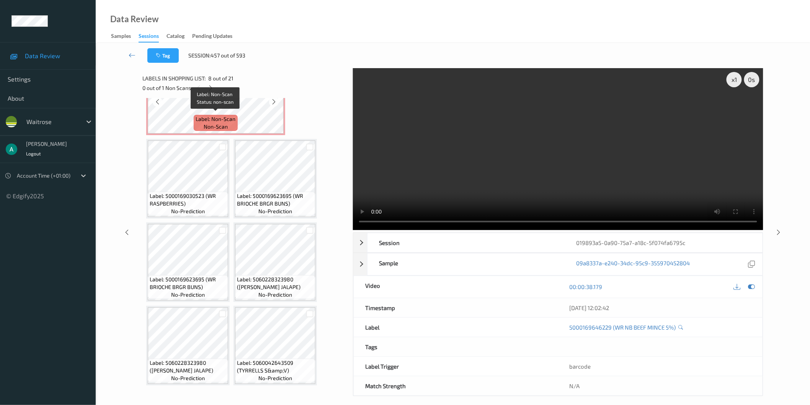
click at [226, 115] on span "Label: Non-Scan" at bounding box center [216, 119] width 40 height 8
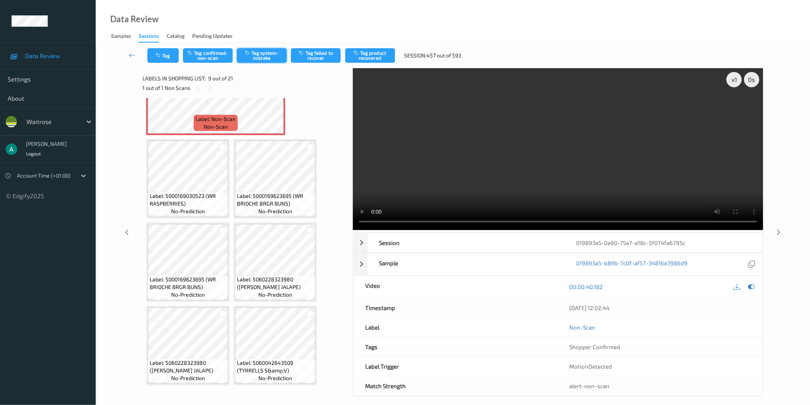
click at [266, 57] on button "Tag system-mistake" at bounding box center [262, 55] width 50 height 15
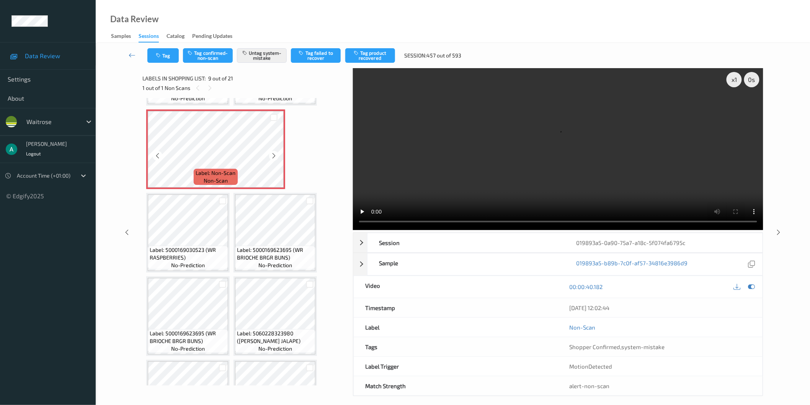
scroll to position [295, 0]
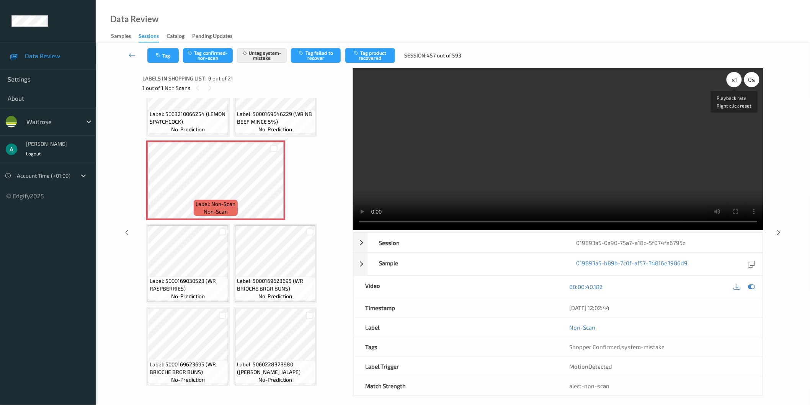
click at [733, 79] on div "x 1" at bounding box center [734, 79] width 15 height 15
click at [259, 56] on button "Untag system-mistake" at bounding box center [262, 55] width 50 height 15
click at [215, 59] on button "Tag confirmed-non-scan" at bounding box center [208, 55] width 50 height 15
click at [368, 52] on button "Tag product recovered" at bounding box center [370, 55] width 50 height 15
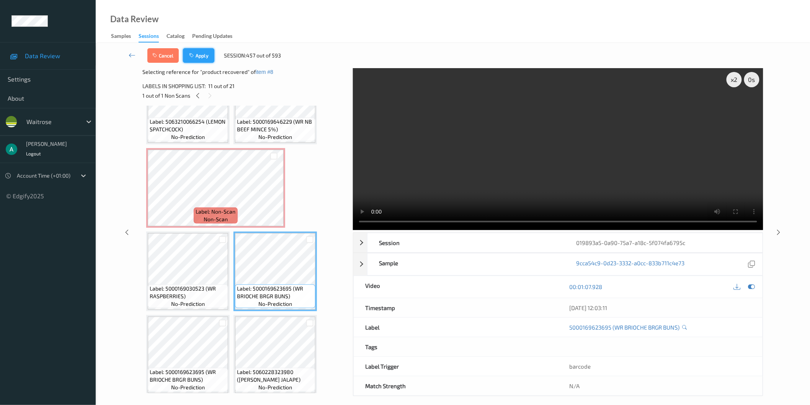
click at [211, 58] on button "Apply" at bounding box center [198, 55] width 31 height 15
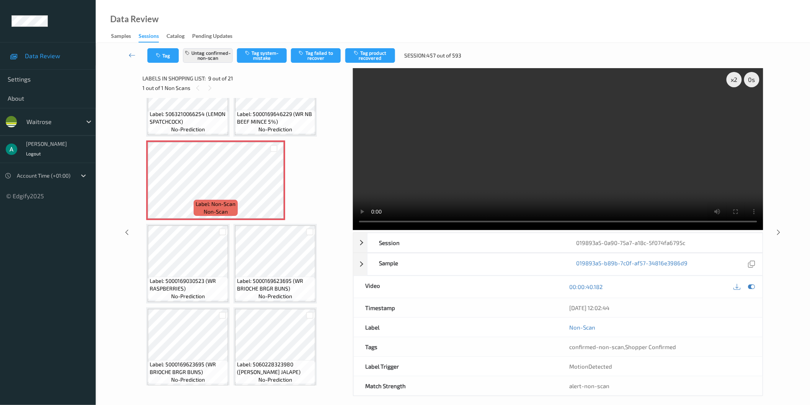
scroll to position [253, 0]
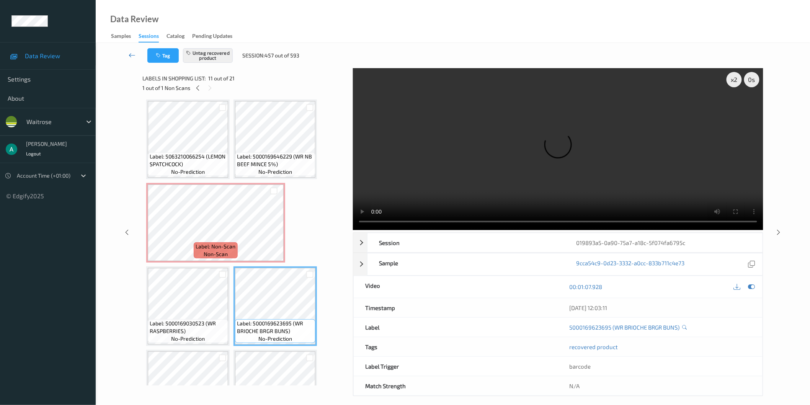
click at [129, 56] on icon at bounding box center [132, 55] width 7 height 8
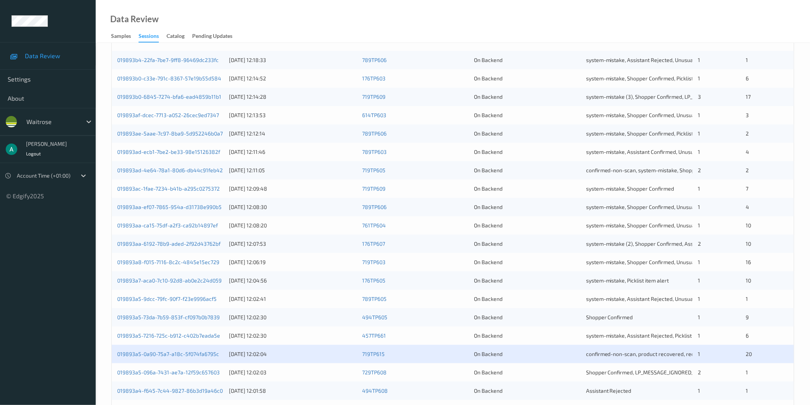
scroll to position [170, 0]
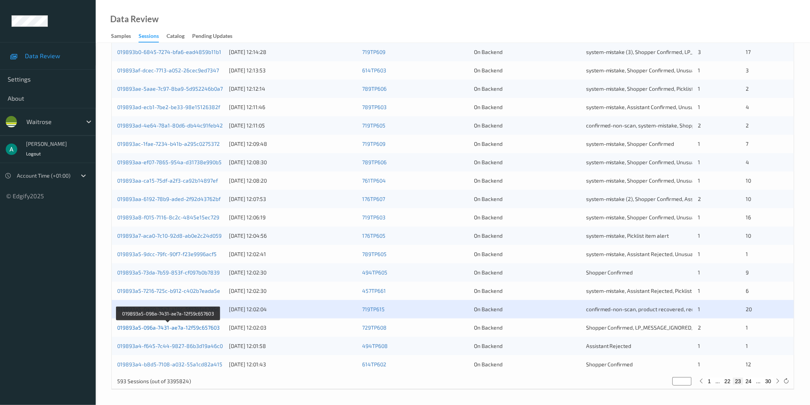
click at [216, 328] on link "019893a5-096a-7431-ae7a-12f59c657603" at bounding box center [168, 327] width 103 height 7
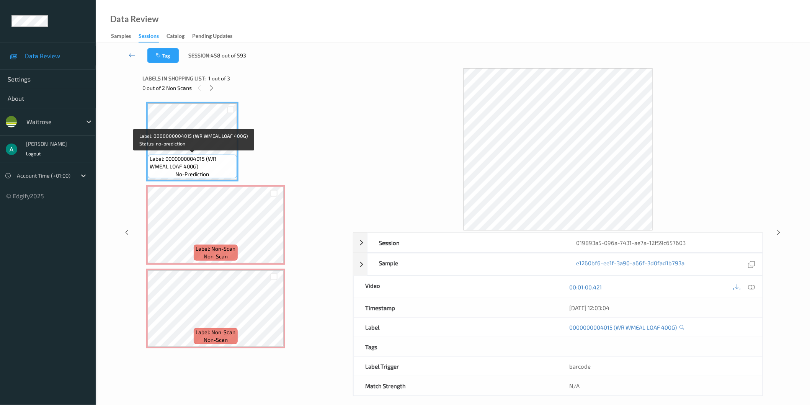
click at [209, 163] on span "Label: 0000000004015 (WR WMEAL LOAF 400G)" at bounding box center [192, 162] width 85 height 15
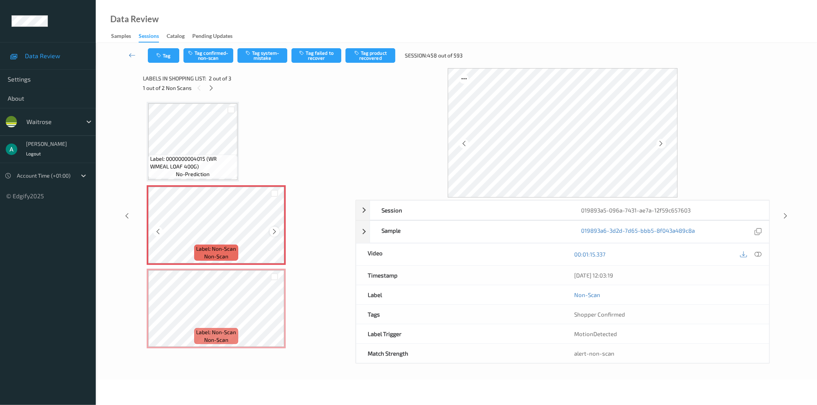
click at [278, 230] on div at bounding box center [275, 232] width 10 height 10
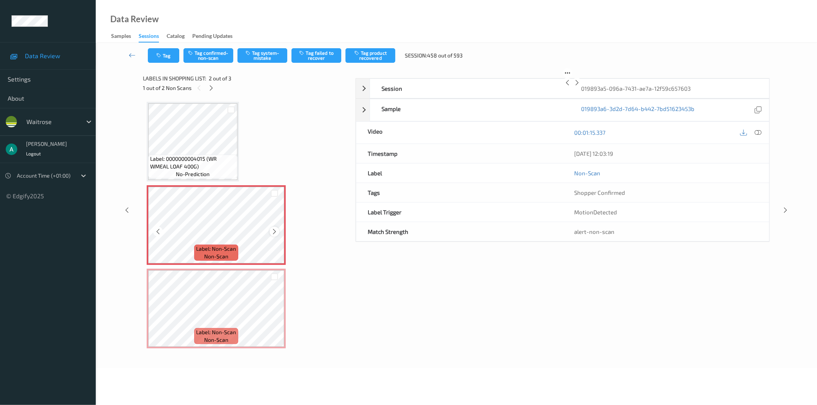
click at [277, 230] on icon at bounding box center [274, 231] width 7 height 7
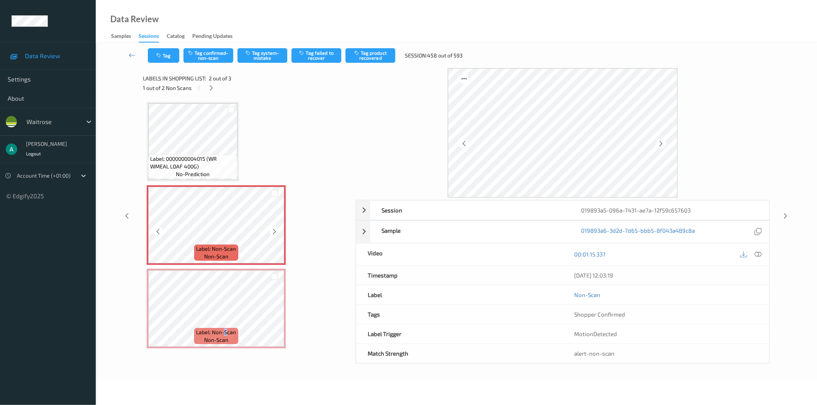
click at [226, 334] on span "Label: Non-Scan" at bounding box center [216, 333] width 40 height 8
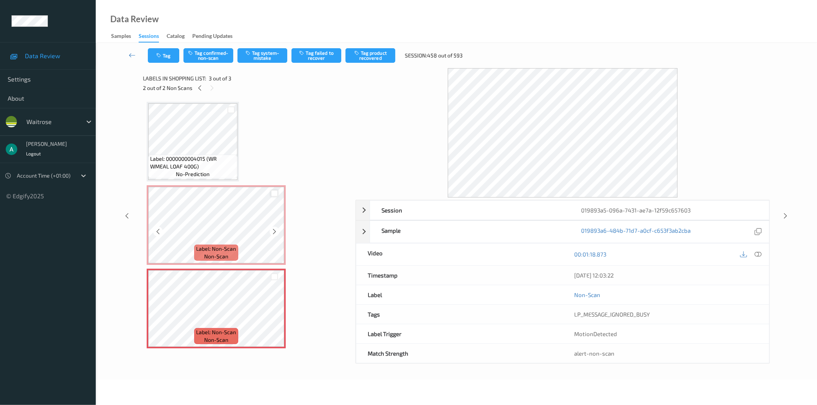
click at [276, 192] on div at bounding box center [274, 193] width 7 height 7
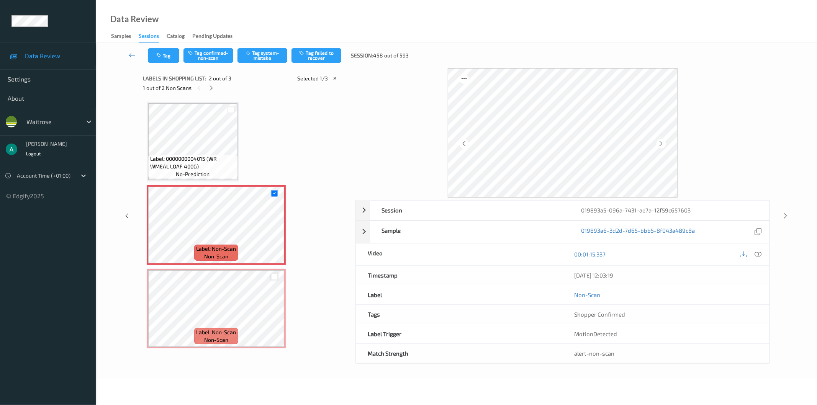
click at [276, 276] on div at bounding box center [274, 276] width 7 height 7
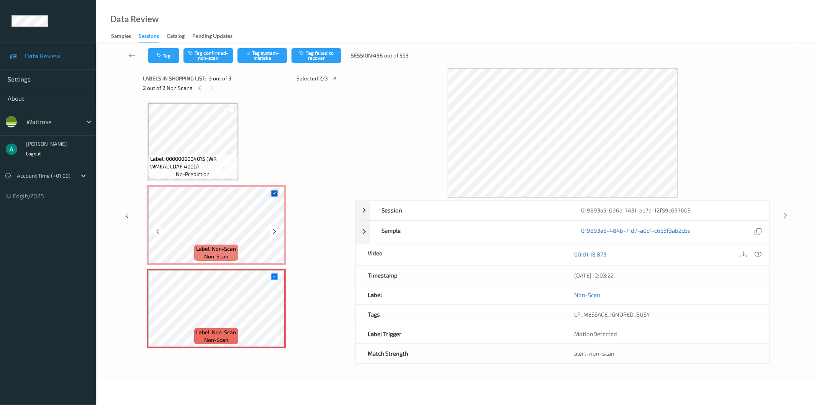
click at [275, 191] on icon at bounding box center [274, 193] width 5 height 5
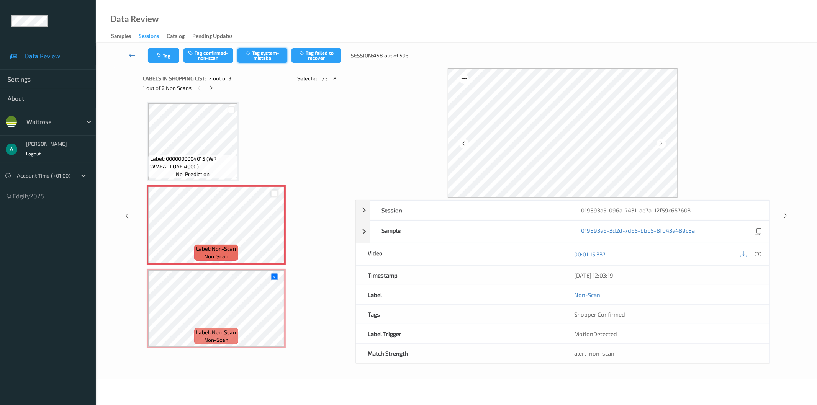
click at [252, 56] on button "Tag system-mistake" at bounding box center [262, 55] width 50 height 15
click at [166, 60] on button "Tag" at bounding box center [163, 55] width 31 height 15
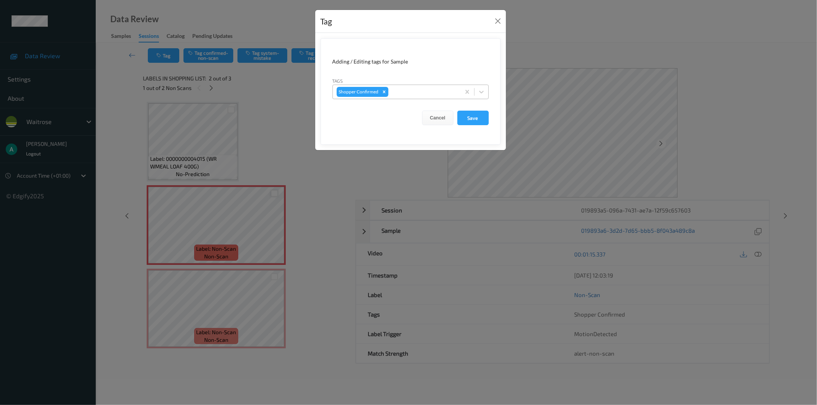
click at [418, 89] on div at bounding box center [423, 91] width 67 height 9
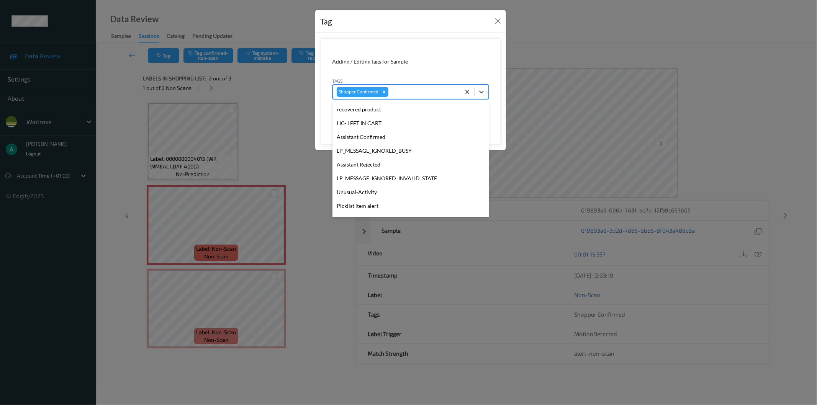
scroll to position [163, 0]
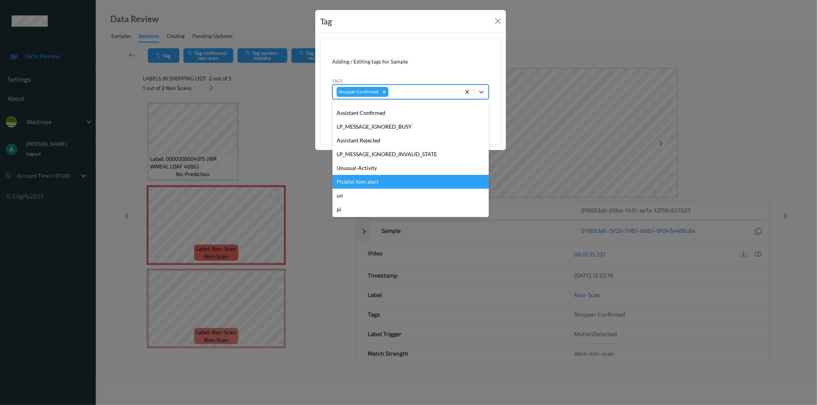
click at [401, 178] on div "Picklist item alert" at bounding box center [410, 182] width 156 height 14
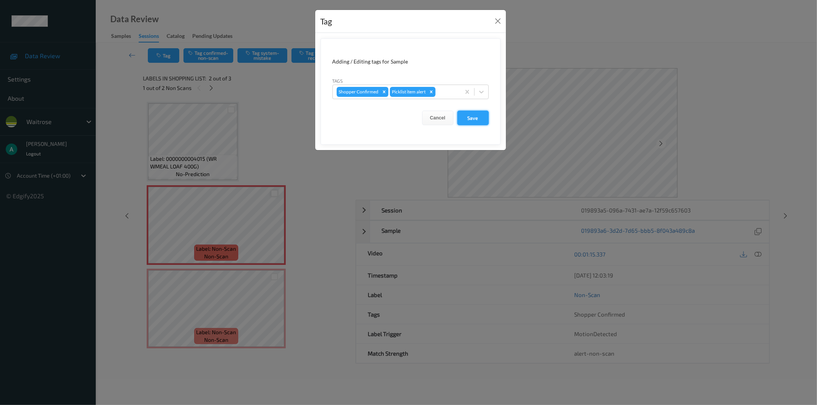
click at [479, 123] on button "Save" at bounding box center [472, 118] width 31 height 15
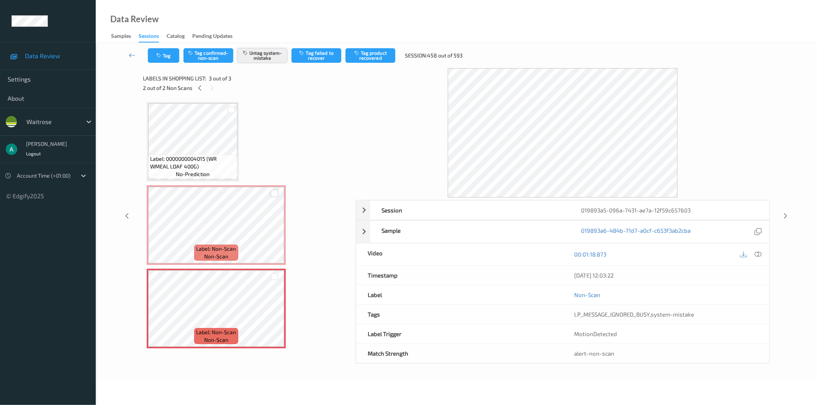
click at [267, 55] on button "Untag system-mistake" at bounding box center [262, 55] width 50 height 15
click at [212, 59] on button "Tag confirmed-non-scan" at bounding box center [208, 55] width 50 height 15
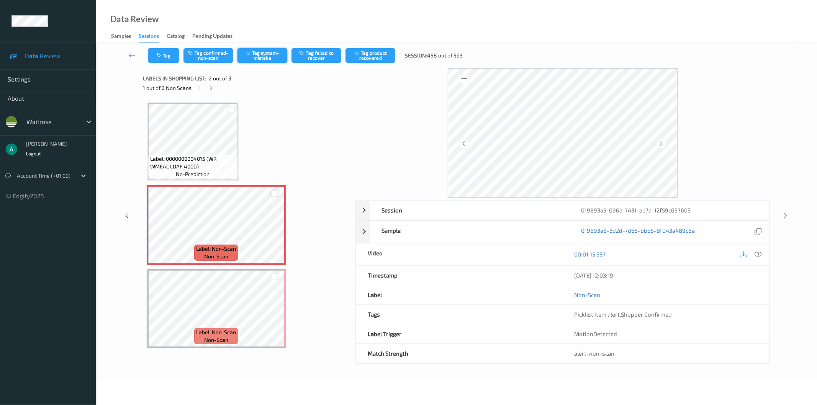
click at [268, 61] on button "Tag system-mistake" at bounding box center [262, 55] width 50 height 15
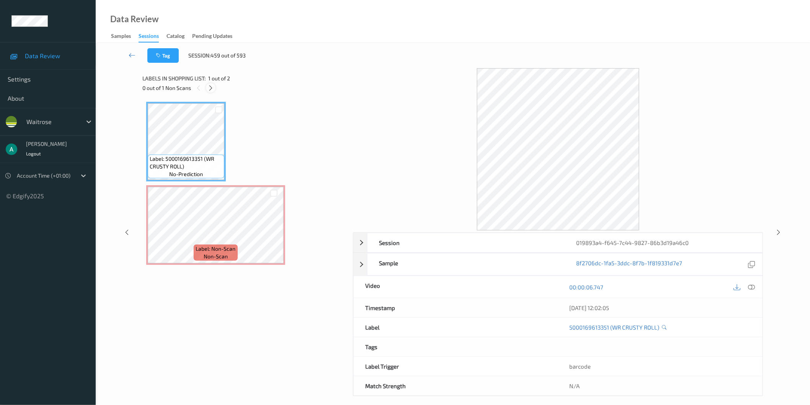
click at [212, 88] on icon at bounding box center [211, 88] width 7 height 7
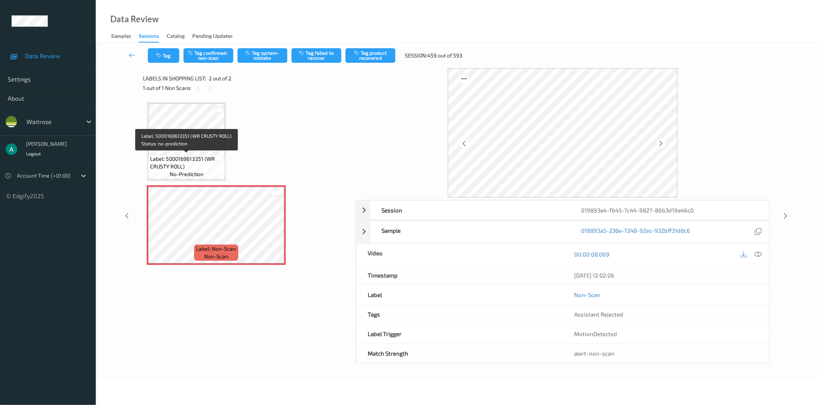
click at [201, 165] on span "Label: 5000169613351 (WR CRUSTY ROLL)" at bounding box center [186, 162] width 73 height 15
click at [260, 59] on button "Tag system-mistake" at bounding box center [262, 55] width 50 height 15
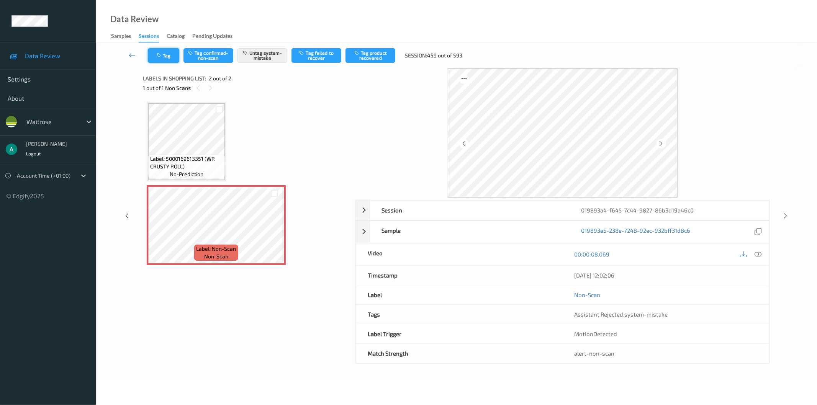
click at [170, 56] on button "Tag" at bounding box center [163, 55] width 31 height 15
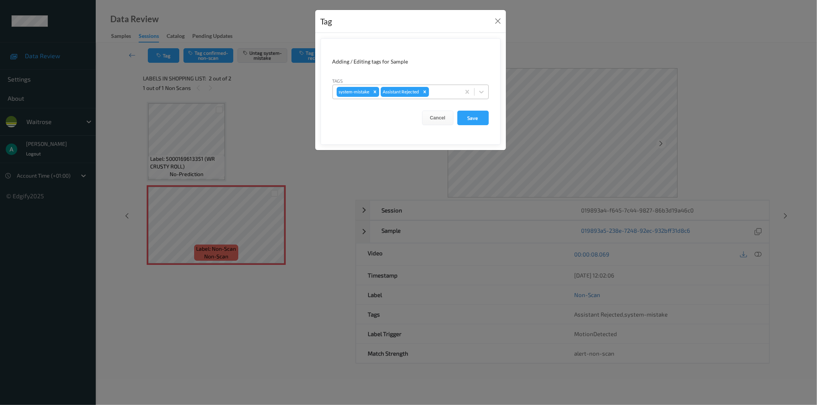
click at [442, 91] on div at bounding box center [443, 91] width 26 height 9
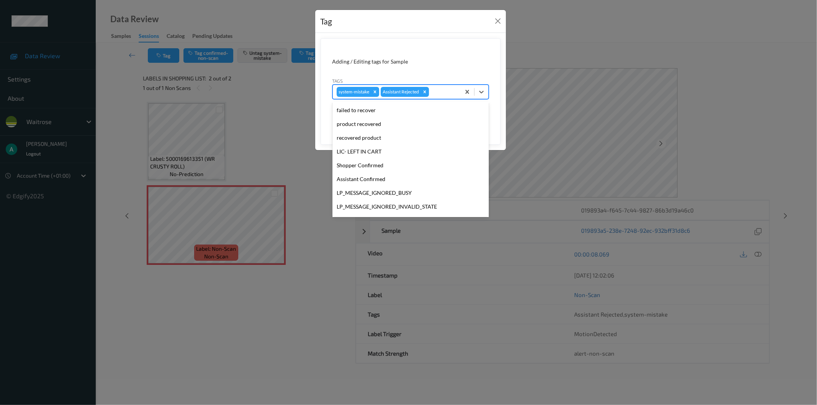
scroll to position [150, 0]
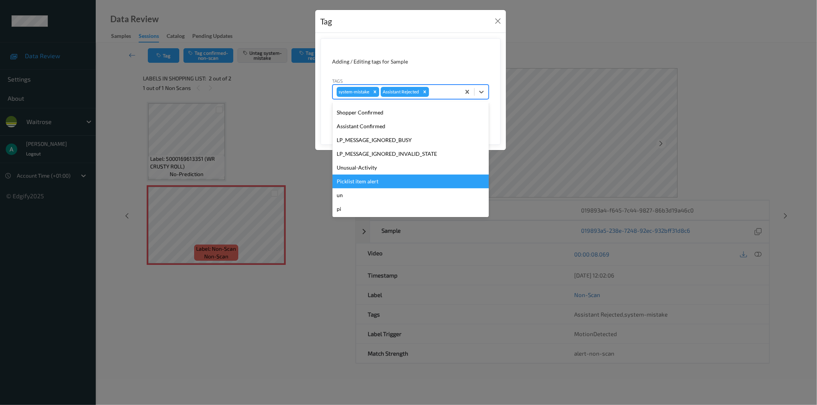
click at [434, 178] on div "Picklist item alert" at bounding box center [410, 182] width 156 height 14
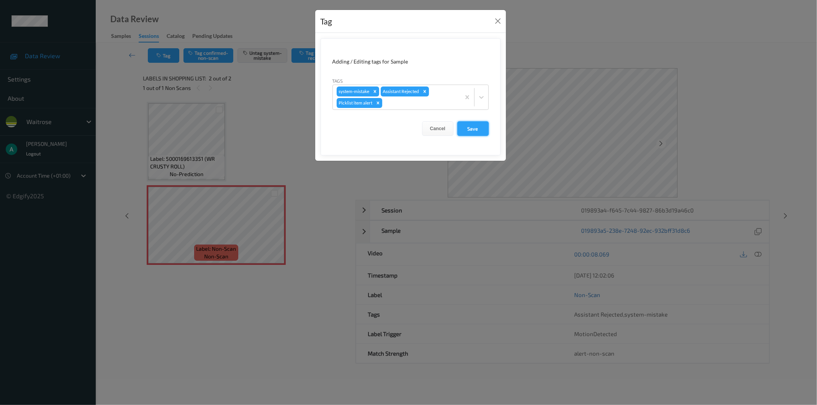
click at [469, 132] on button "Save" at bounding box center [472, 128] width 31 height 15
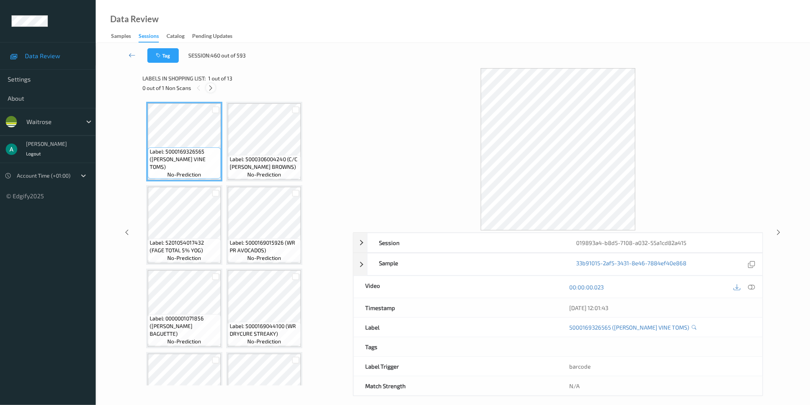
click at [210, 85] on icon at bounding box center [211, 88] width 7 height 7
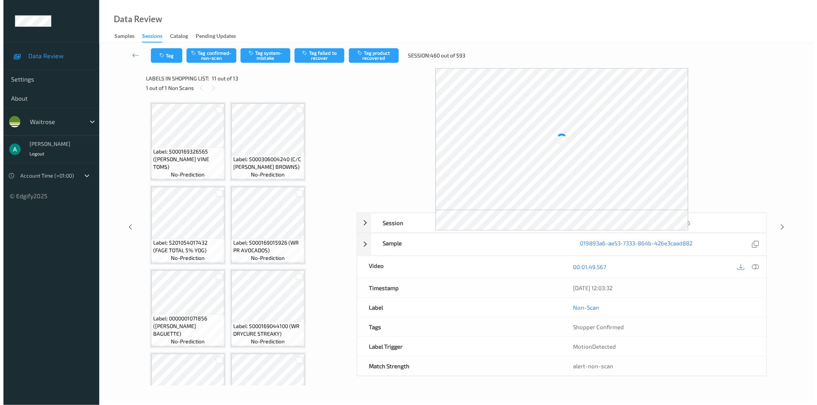
scroll to position [296, 0]
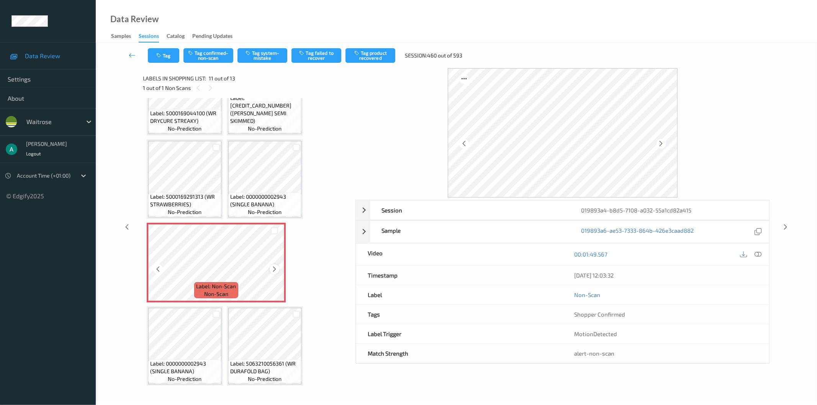
click at [276, 264] on div at bounding box center [275, 269] width 10 height 10
click at [267, 54] on button "Tag system-mistake" at bounding box center [262, 55] width 50 height 15
click at [161, 56] on icon "button" at bounding box center [159, 55] width 7 height 5
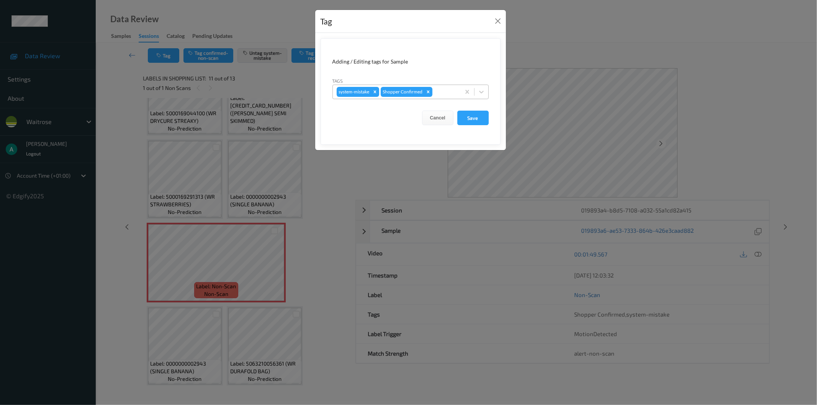
click at [440, 94] on div at bounding box center [445, 91] width 23 height 9
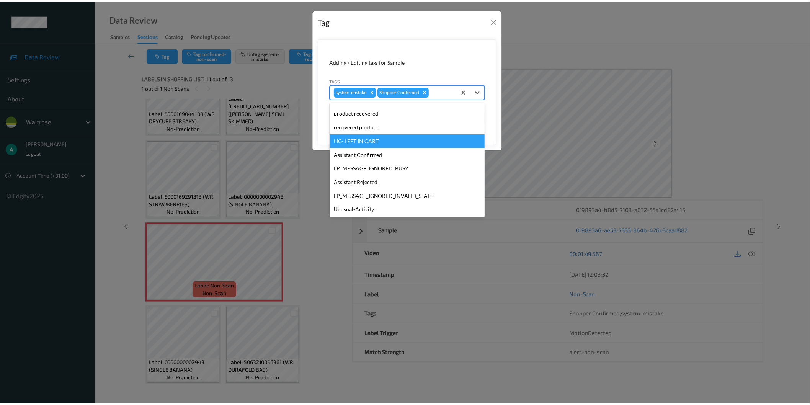
scroll to position [150, 0]
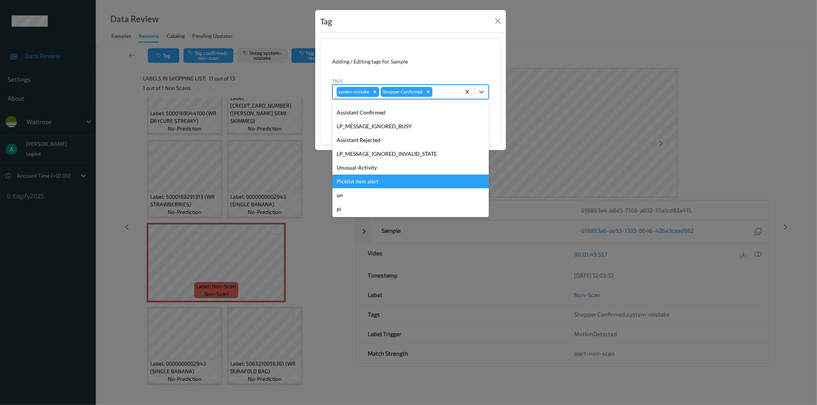
click at [400, 179] on div "Picklist item alert" at bounding box center [410, 182] width 156 height 14
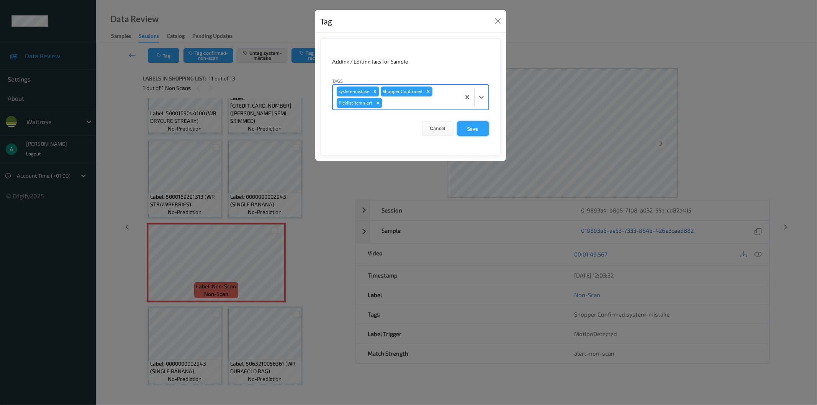
click at [472, 132] on button "Save" at bounding box center [472, 128] width 31 height 15
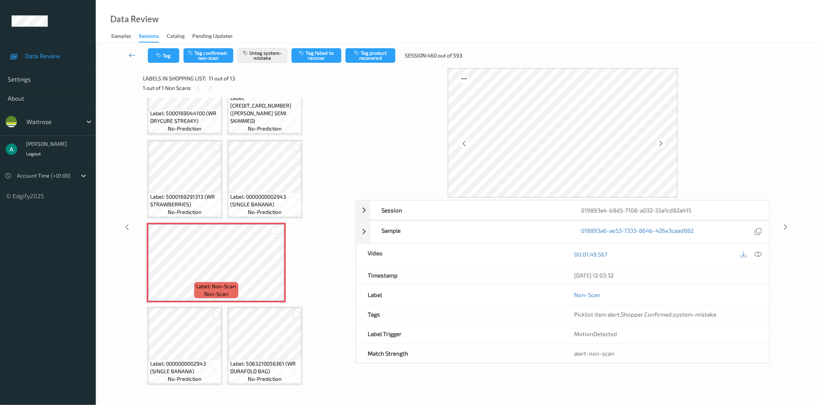
click at [131, 59] on icon at bounding box center [132, 55] width 7 height 8
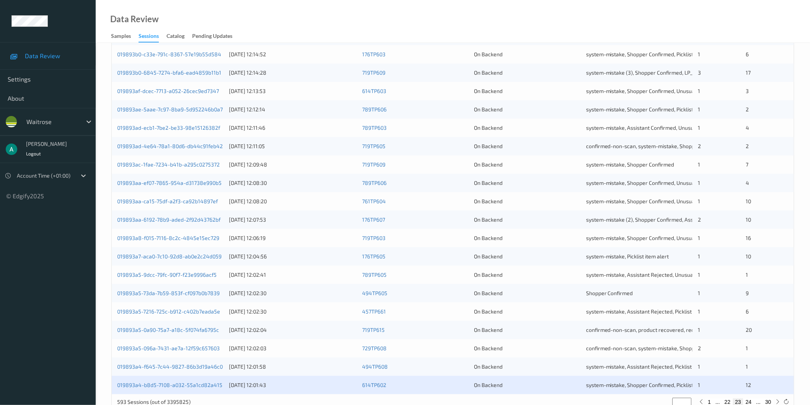
scroll to position [170, 0]
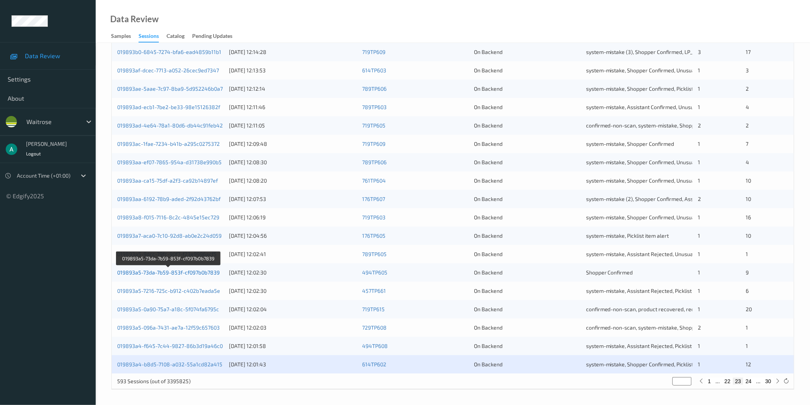
click at [199, 271] on link "019893a5-73da-7b59-853f-cf097b0b7839" at bounding box center [168, 272] width 103 height 7
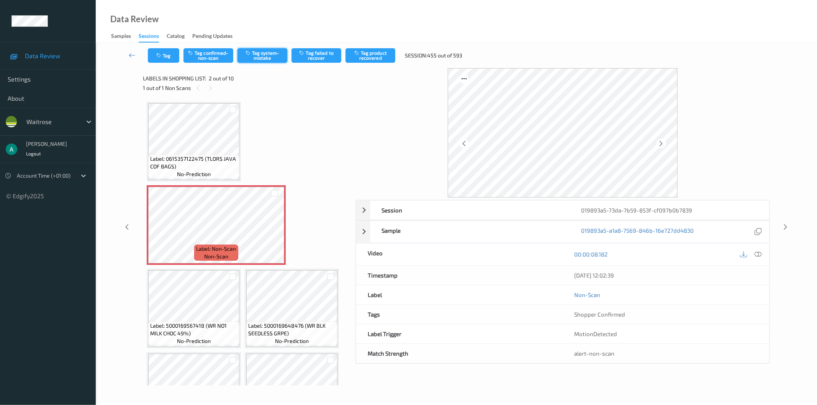
click at [260, 48] on button "Tag system-mistake" at bounding box center [262, 55] width 50 height 15
click at [165, 52] on button "Tag" at bounding box center [163, 55] width 31 height 15
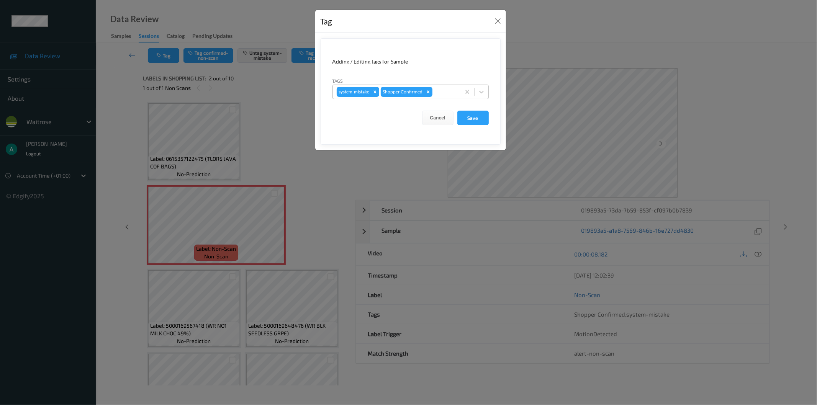
click at [447, 93] on div at bounding box center [445, 91] width 23 height 9
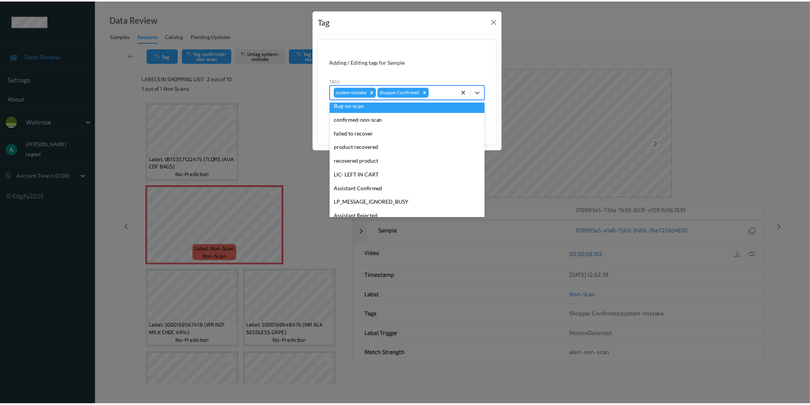
scroll to position [150, 0]
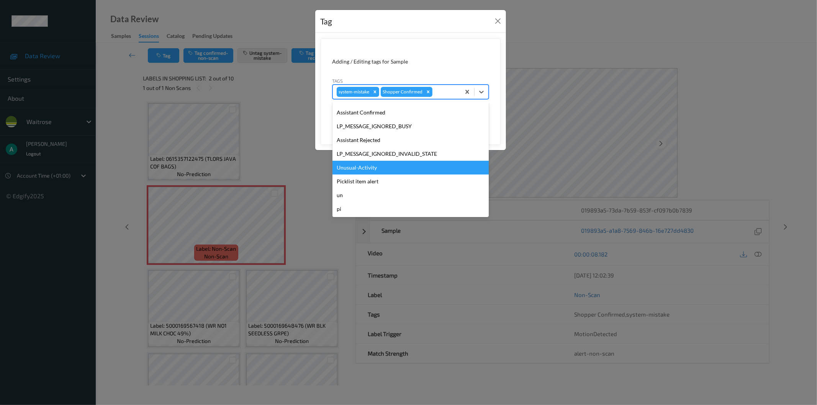
click at [379, 169] on div "Unusual-Activity" at bounding box center [410, 168] width 156 height 14
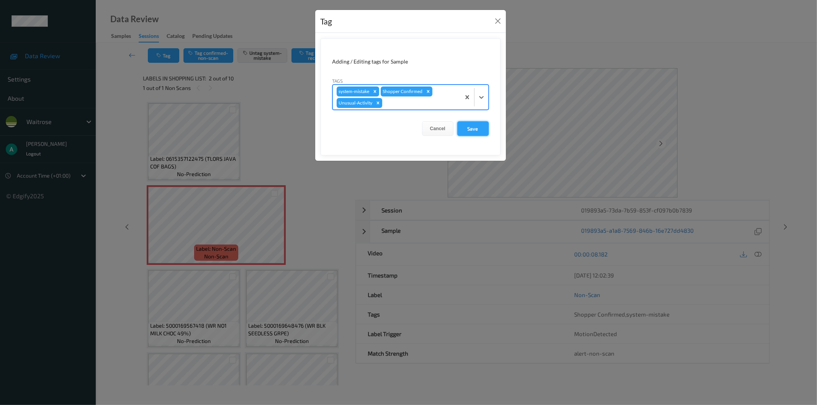
click at [479, 128] on button "Save" at bounding box center [472, 128] width 31 height 15
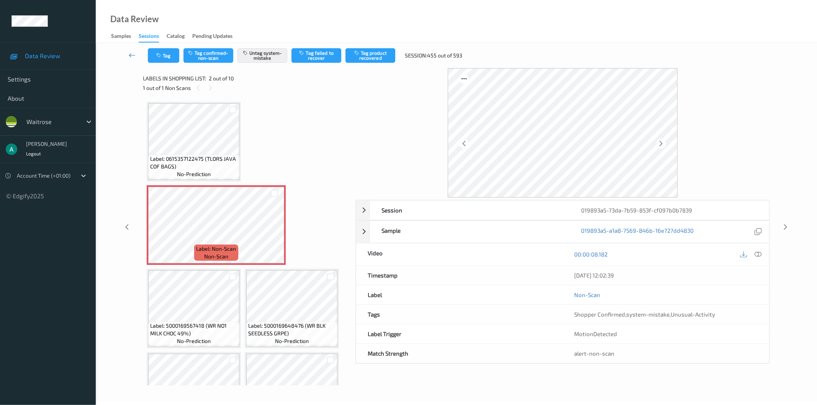
click at [129, 54] on icon at bounding box center [132, 55] width 7 height 8
